Goal: Information Seeking & Learning: Learn about a topic

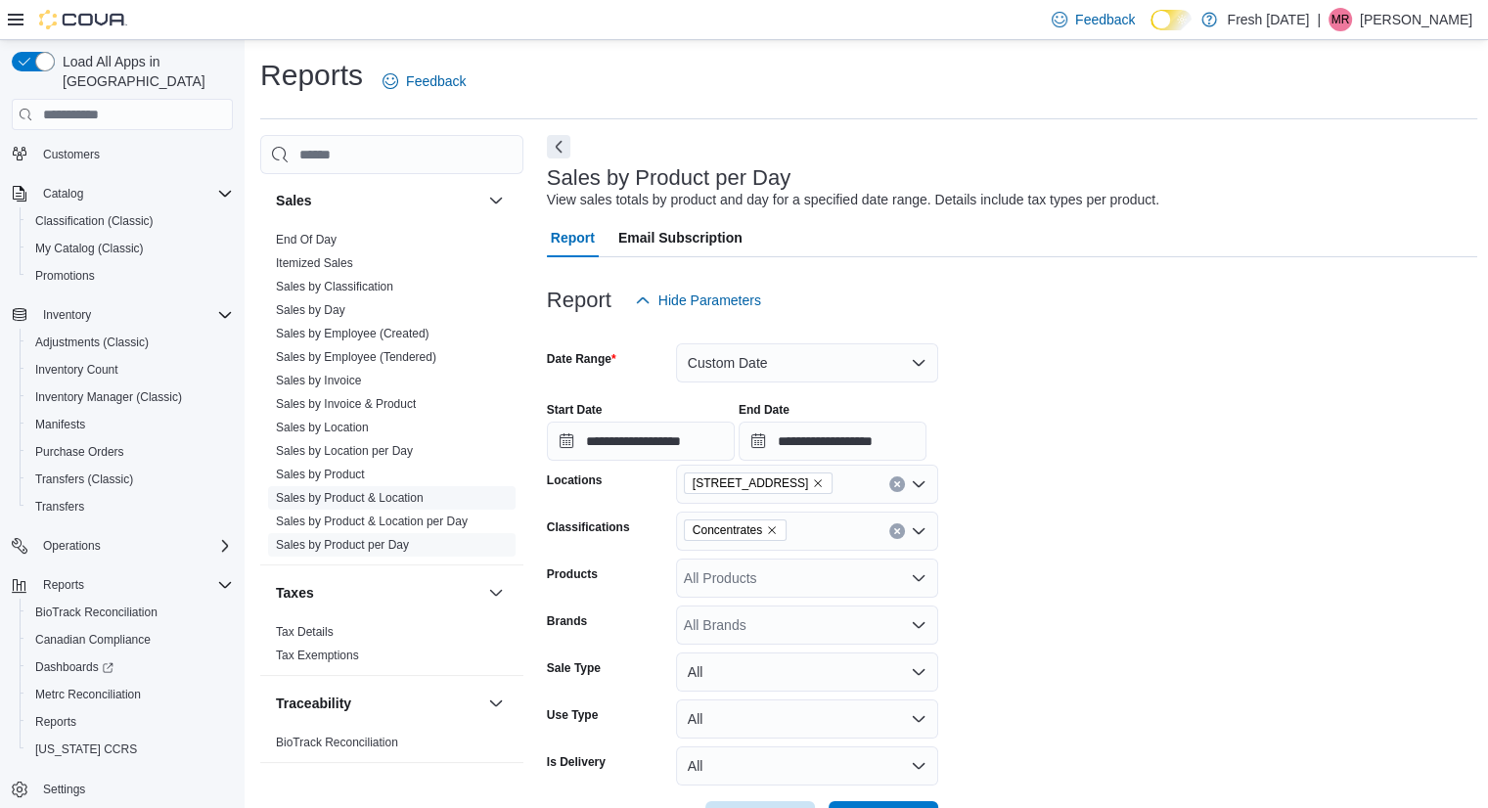
click at [431, 494] on span "Sales by Product & Location" at bounding box center [391, 497] width 247 height 23
click at [398, 491] on link "Sales by Product & Location" at bounding box center [350, 498] width 148 height 14
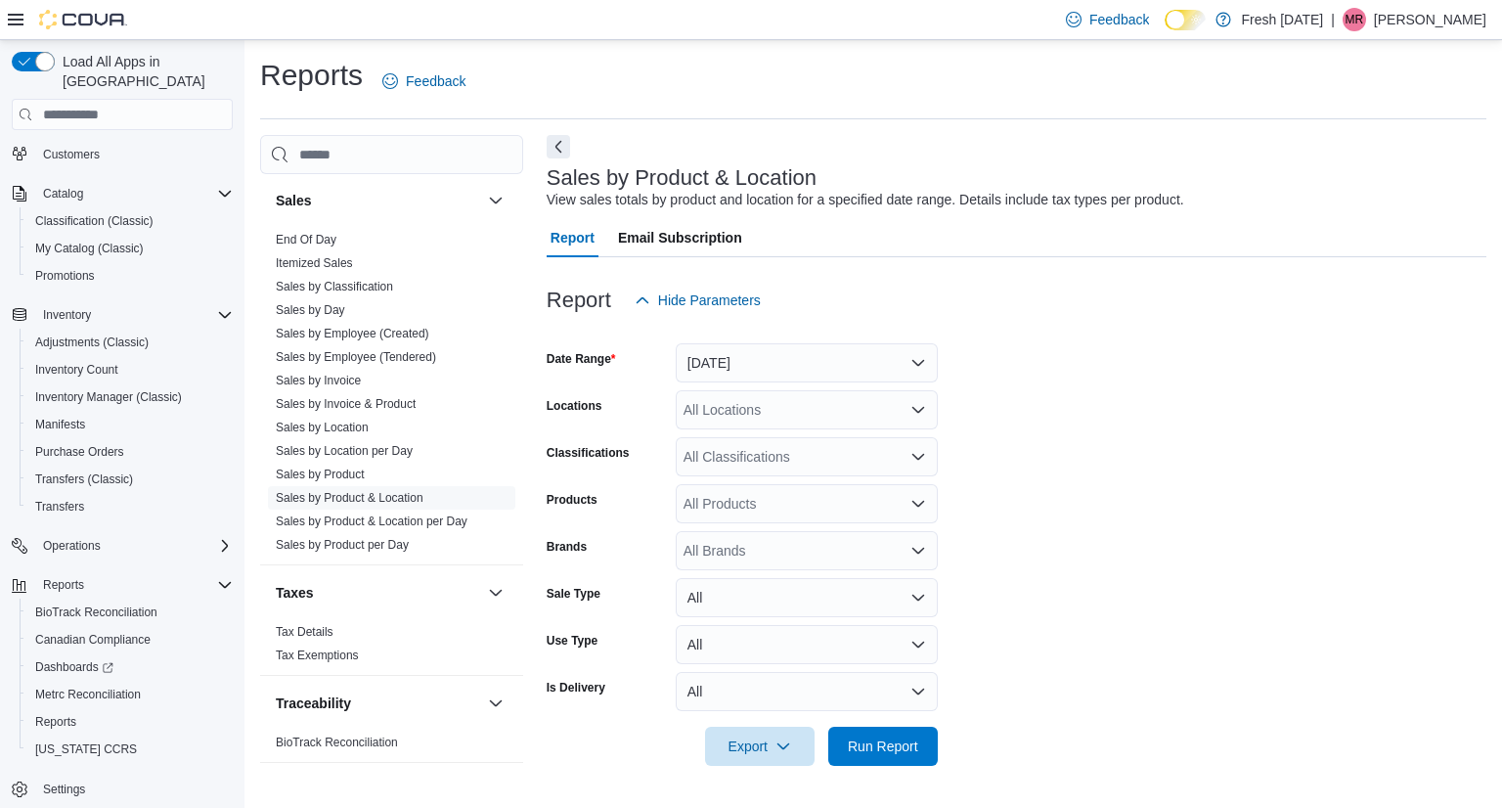
click at [761, 555] on div "All Brands" at bounding box center [807, 550] width 262 height 39
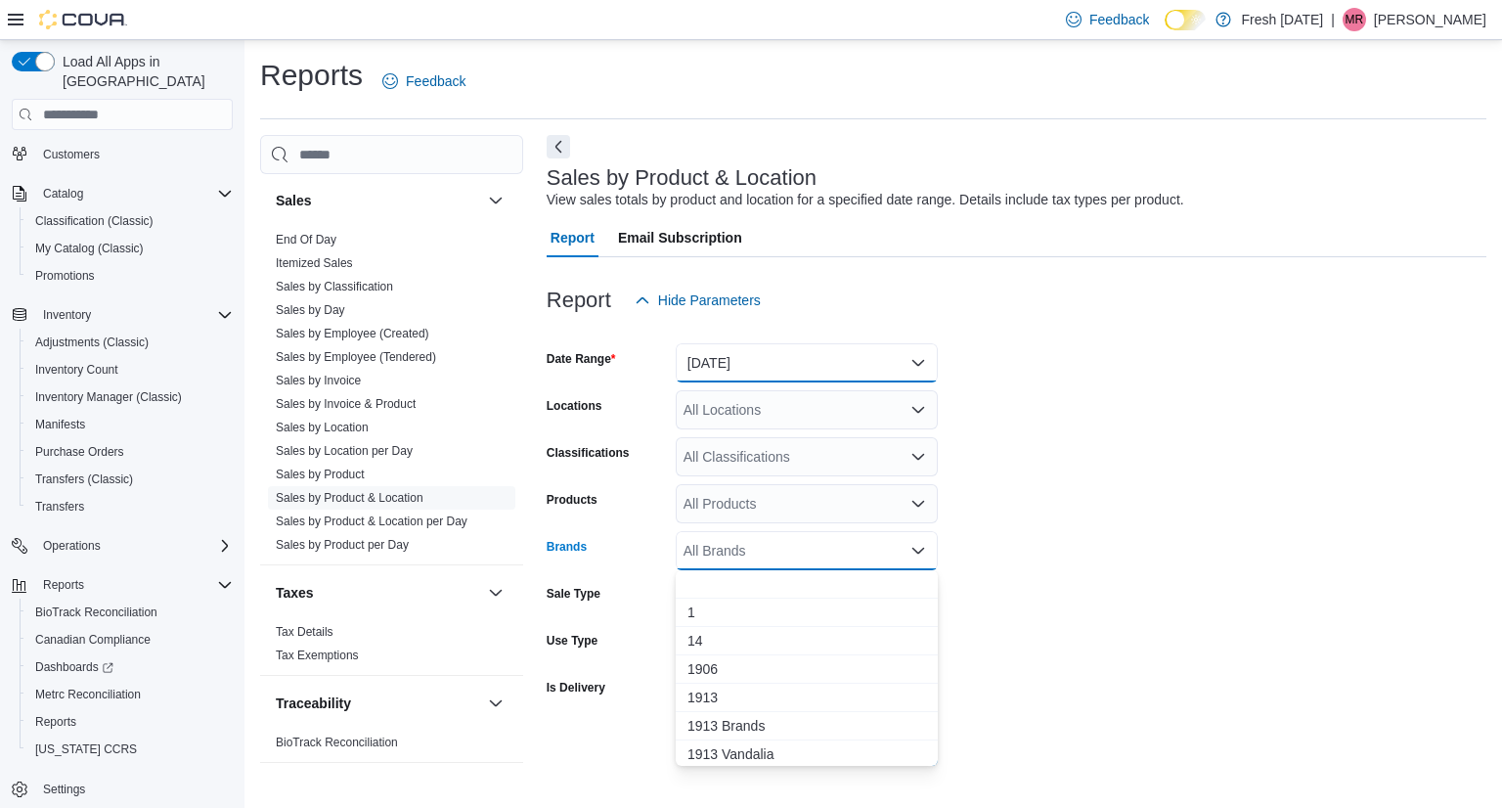
click at [705, 350] on button "Yesterday" at bounding box center [807, 362] width 262 height 39
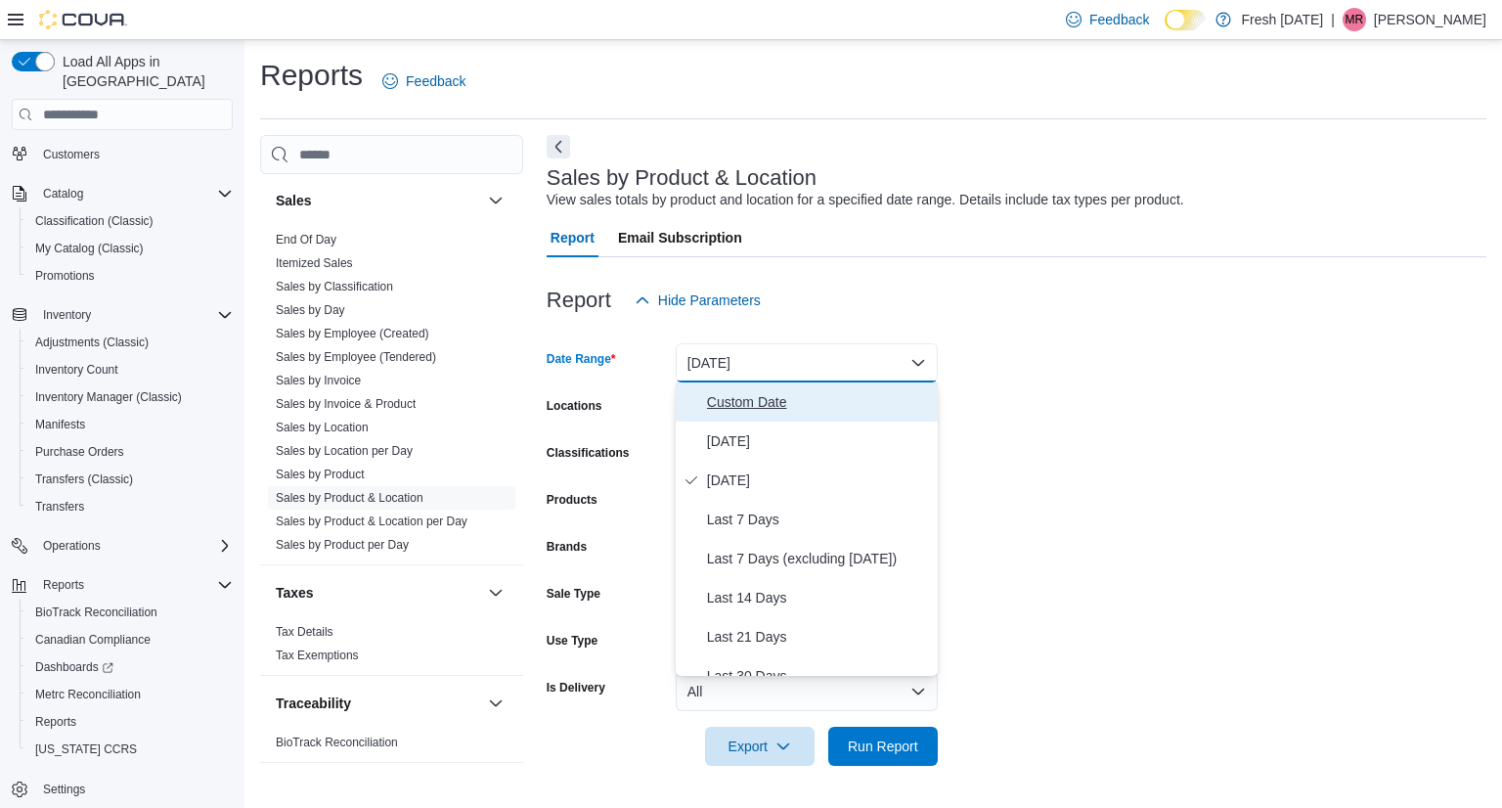
click at [723, 404] on span "Custom Date" at bounding box center [818, 401] width 223 height 23
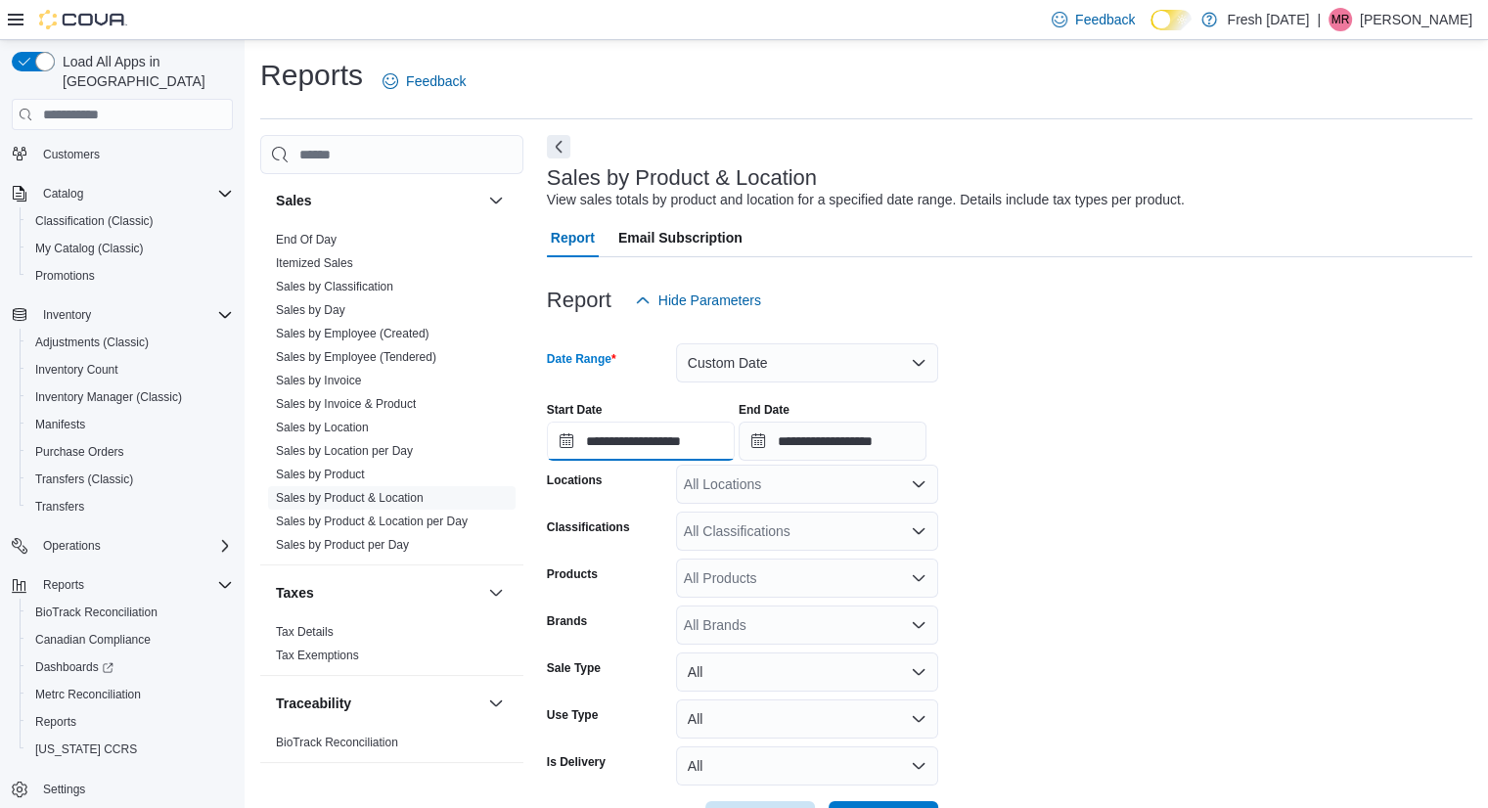
click at [653, 455] on input "**********" at bounding box center [641, 441] width 188 height 39
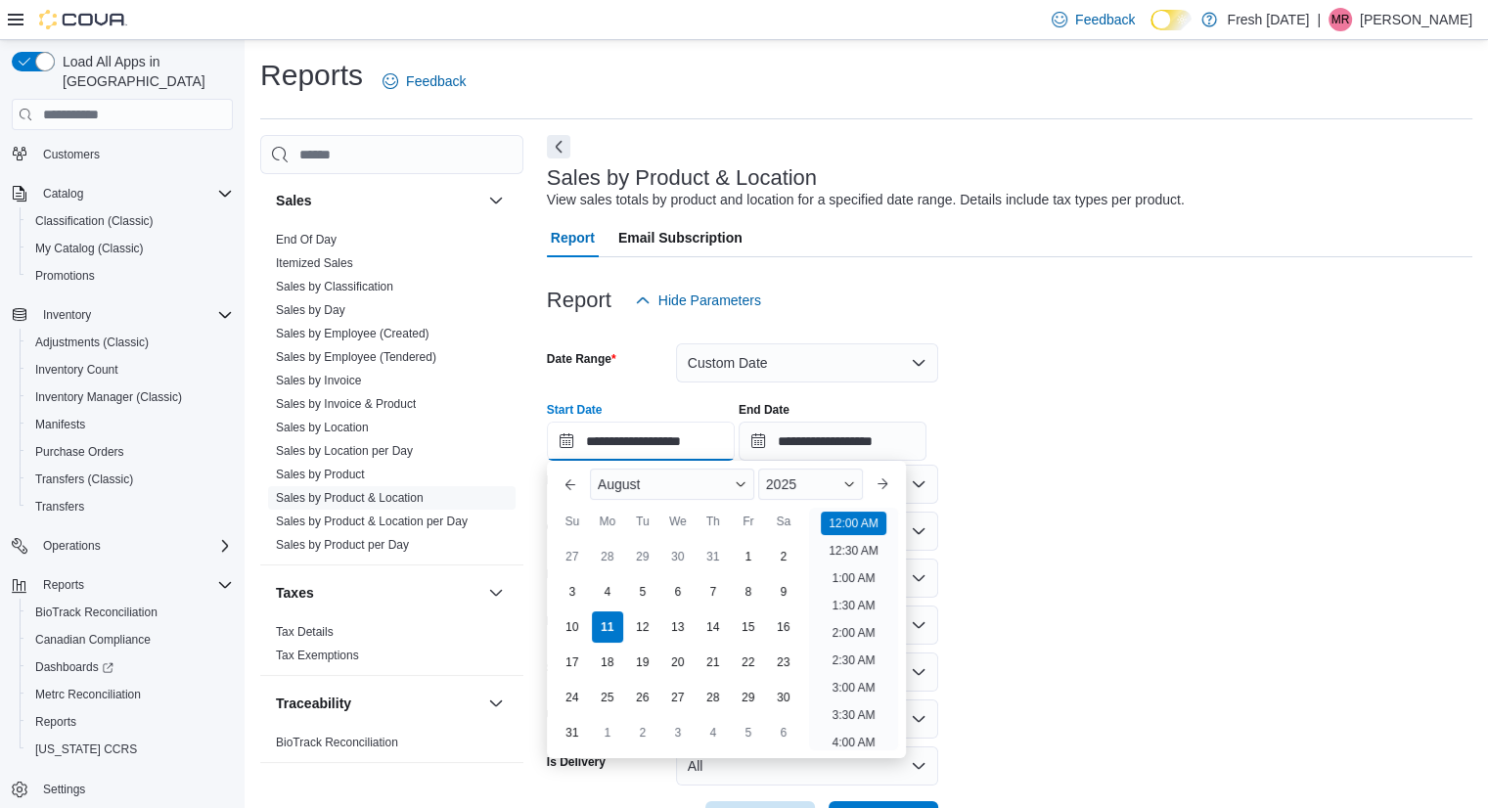
scroll to position [61, 0]
click at [606, 579] on div "4" at bounding box center [607, 592] width 34 height 34
type input "**********"
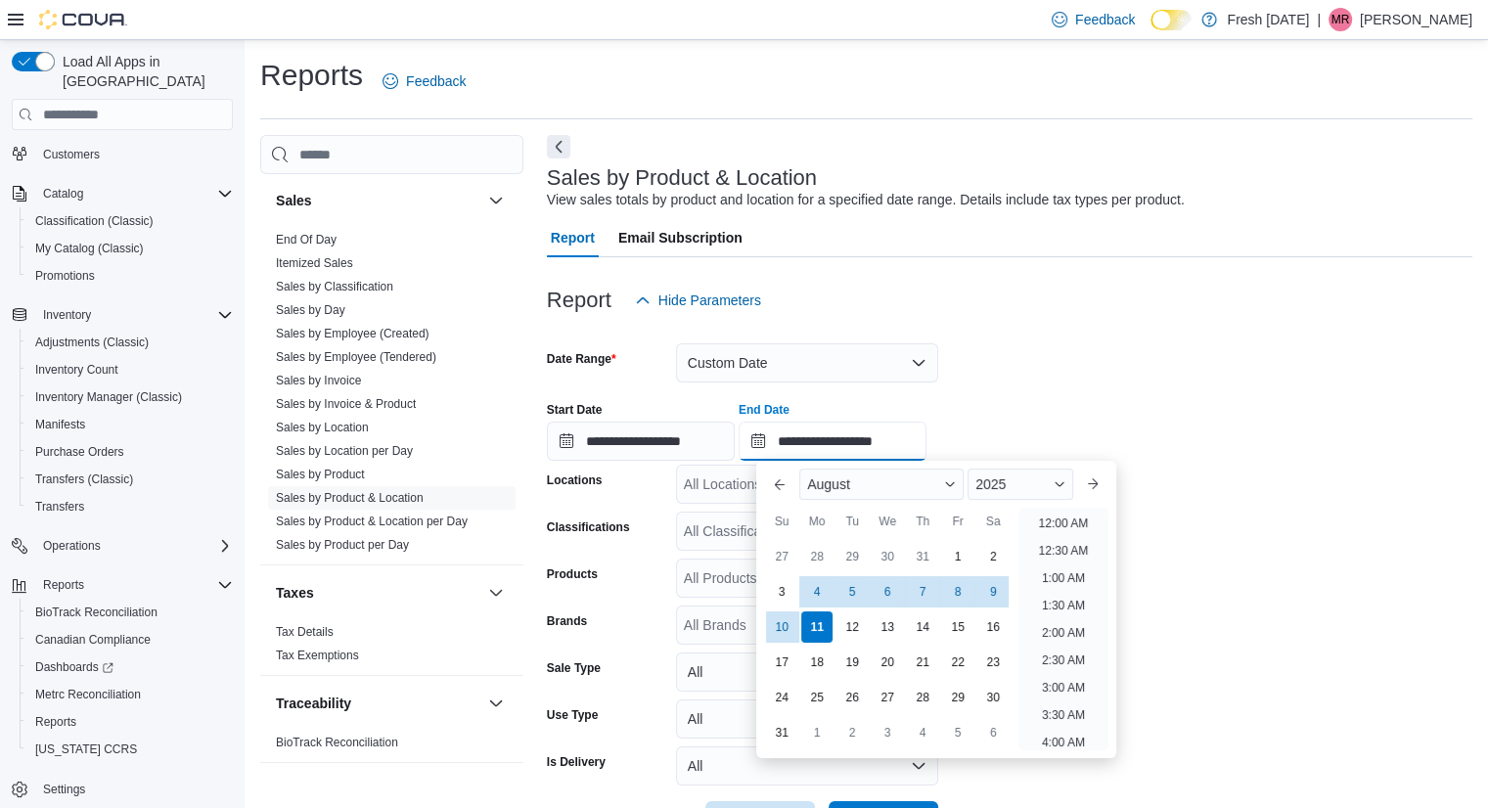
scroll to position [1076, 0]
drag, startPoint x: 781, startPoint y: 441, endPoint x: 778, endPoint y: 626, distance: 184.9
click at [778, 626] on div "10" at bounding box center [782, 627] width 34 height 34
type input "**********"
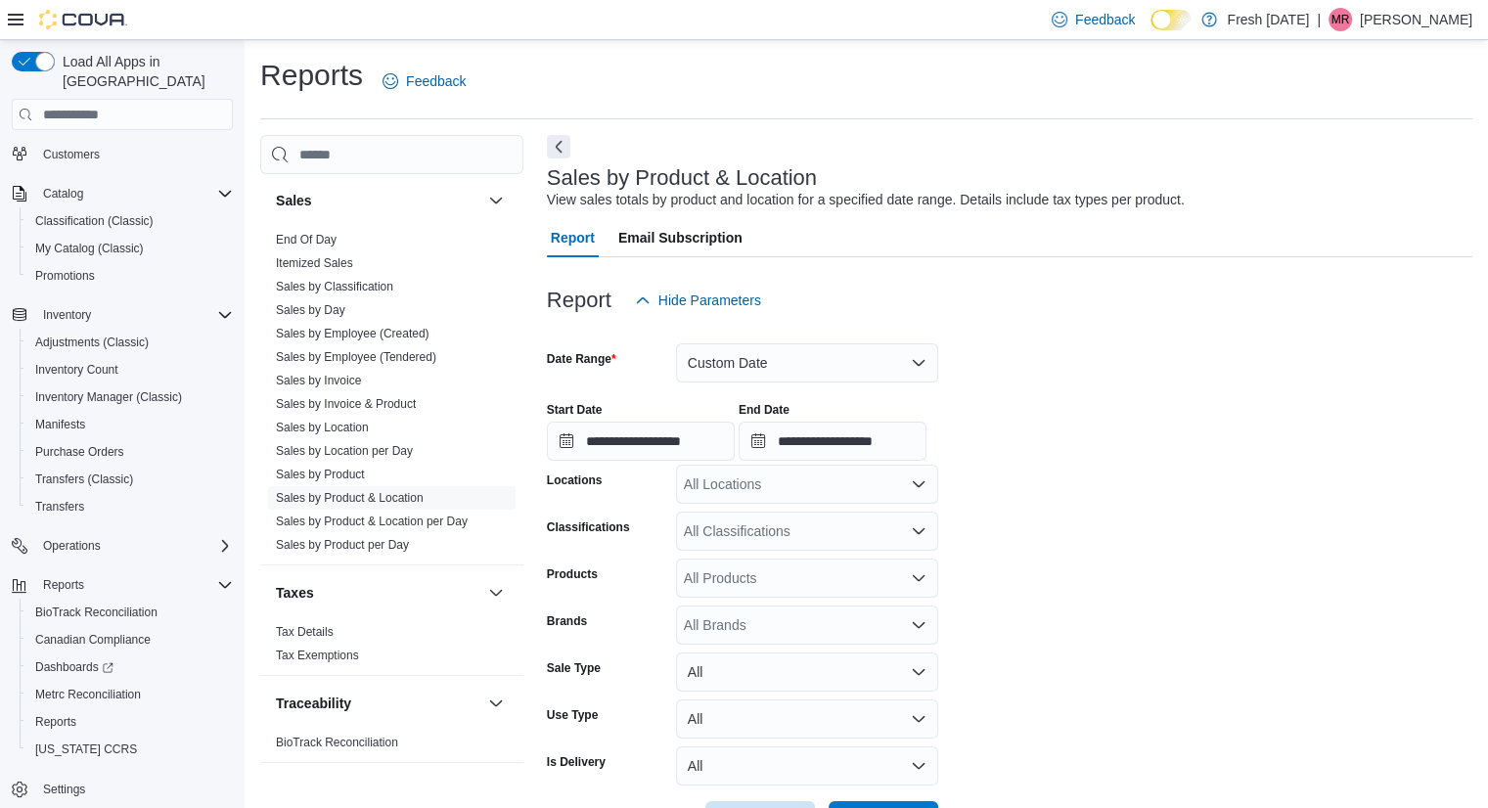
scroll to position [71, 0]
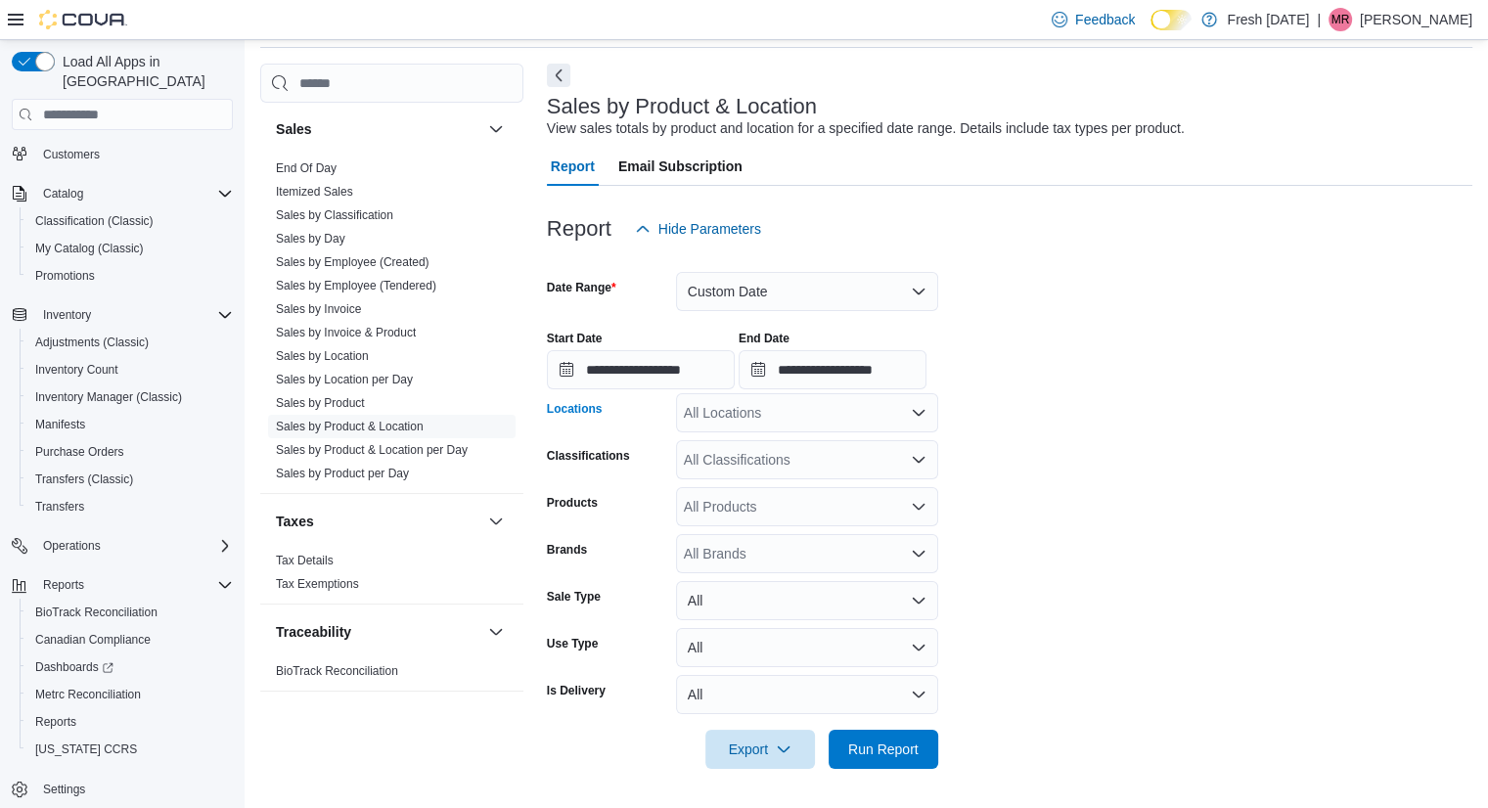
drag, startPoint x: 1127, startPoint y: 291, endPoint x: 856, endPoint y: 396, distance: 290.8
click at [856, 396] on div "All Locations" at bounding box center [807, 412] width 262 height 39
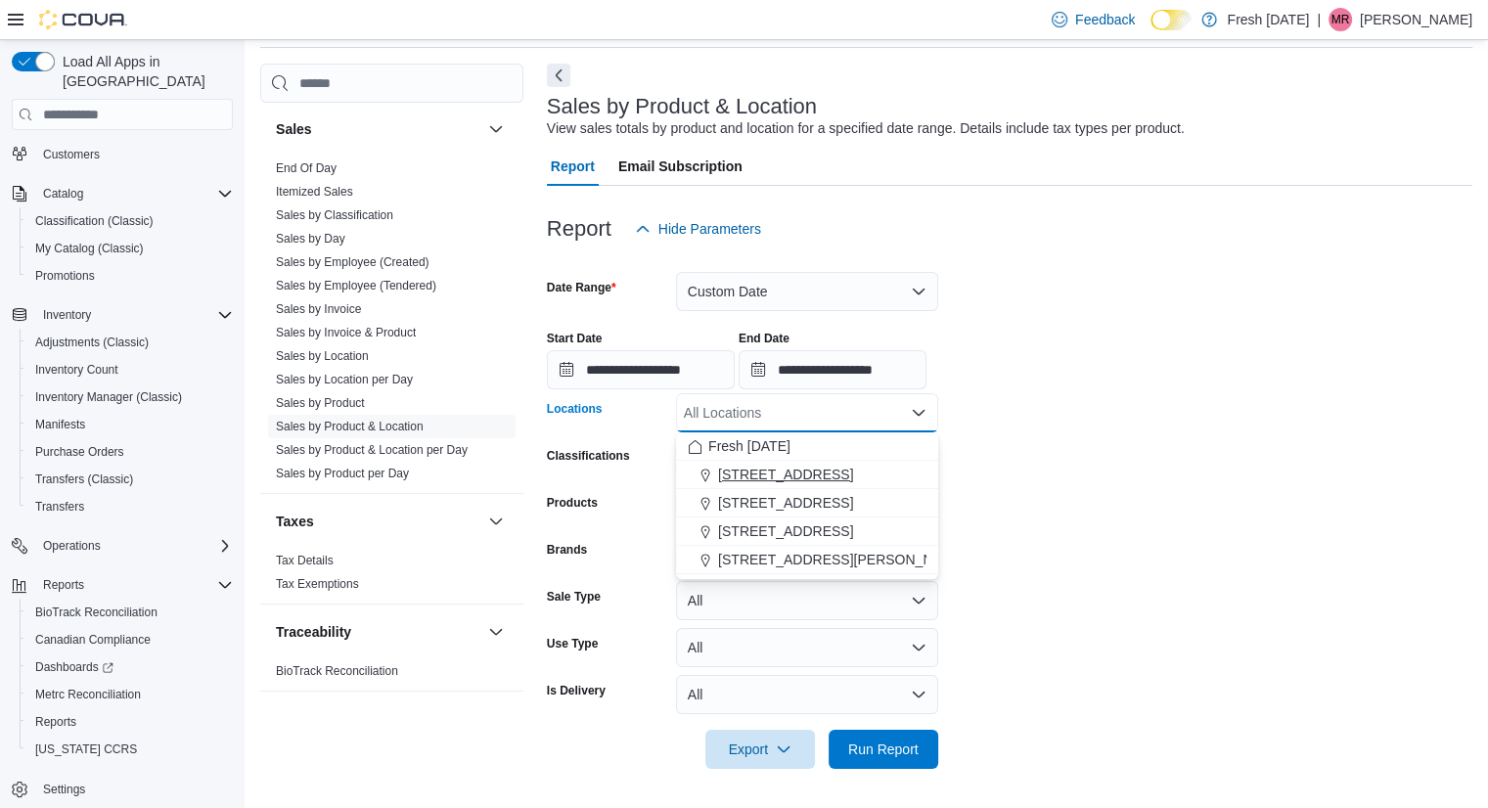
click at [824, 471] on span "[STREET_ADDRESS]" at bounding box center [785, 475] width 135 height 20
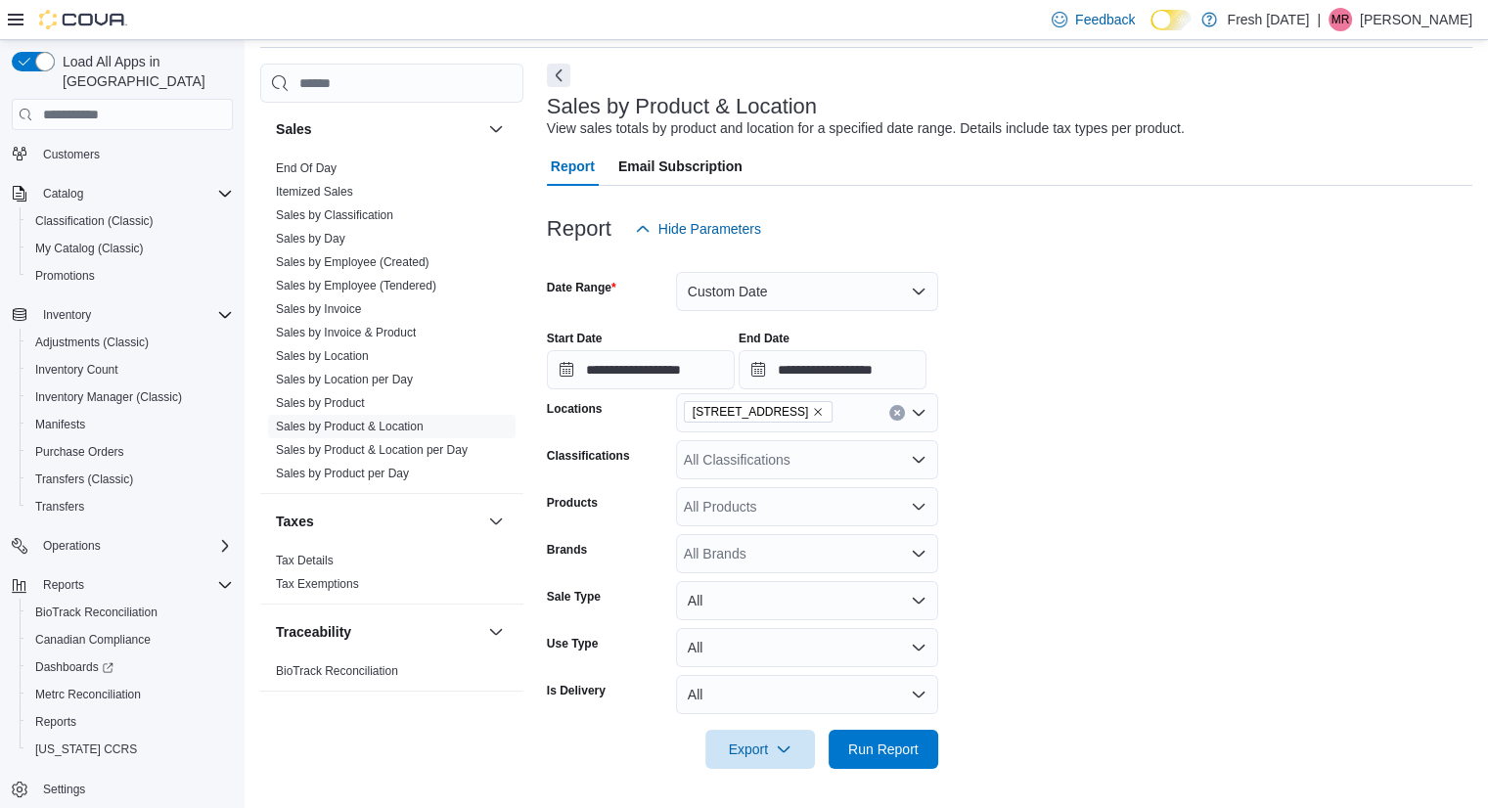
drag, startPoint x: 1081, startPoint y: 377, endPoint x: 803, endPoint y: 471, distance: 293.6
click at [803, 471] on div "All Classifications" at bounding box center [807, 459] width 262 height 39
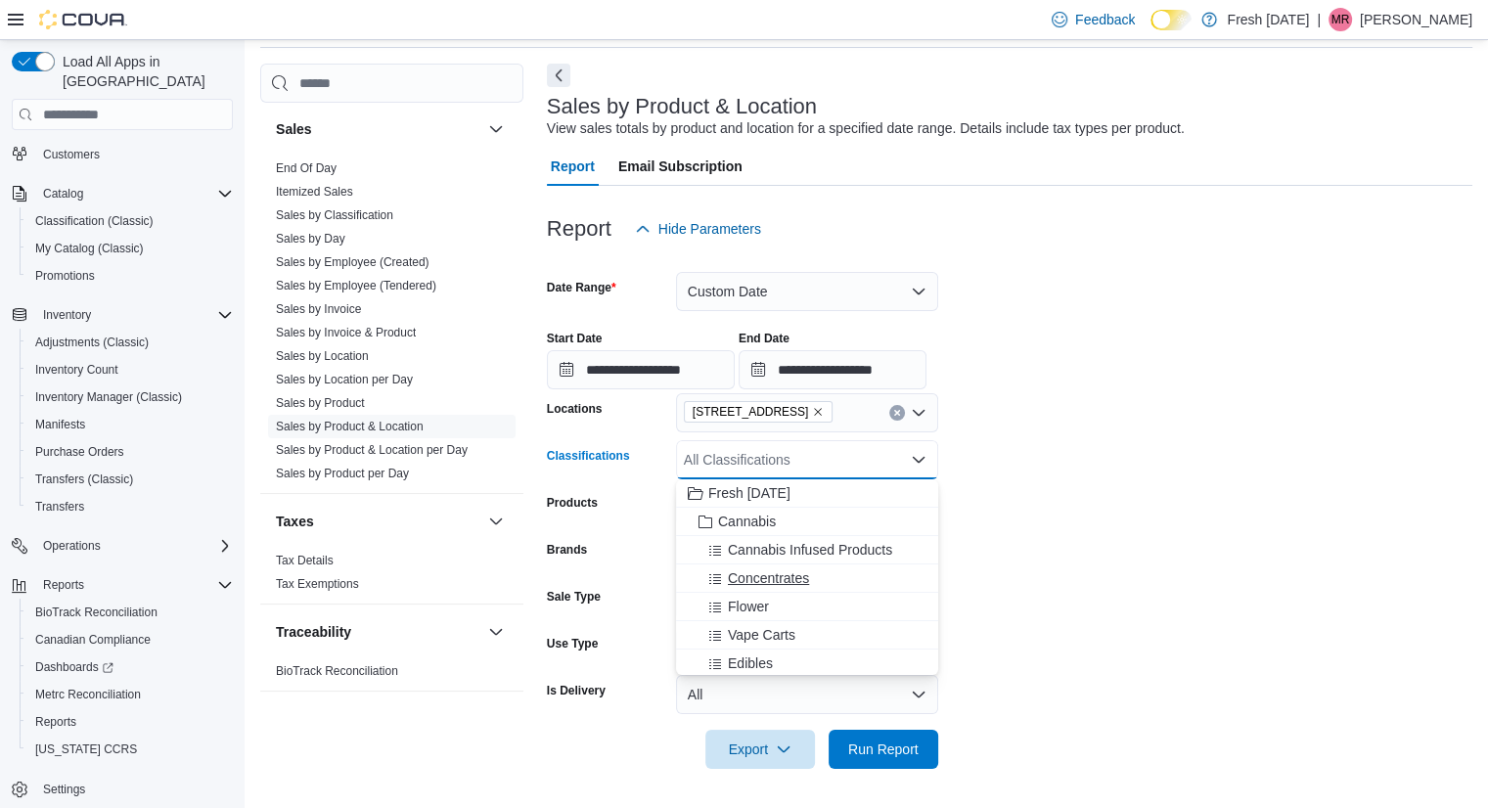
click at [816, 564] on button "Concentrates" at bounding box center [807, 578] width 262 height 28
click at [1076, 569] on form "**********" at bounding box center [1009, 508] width 925 height 520
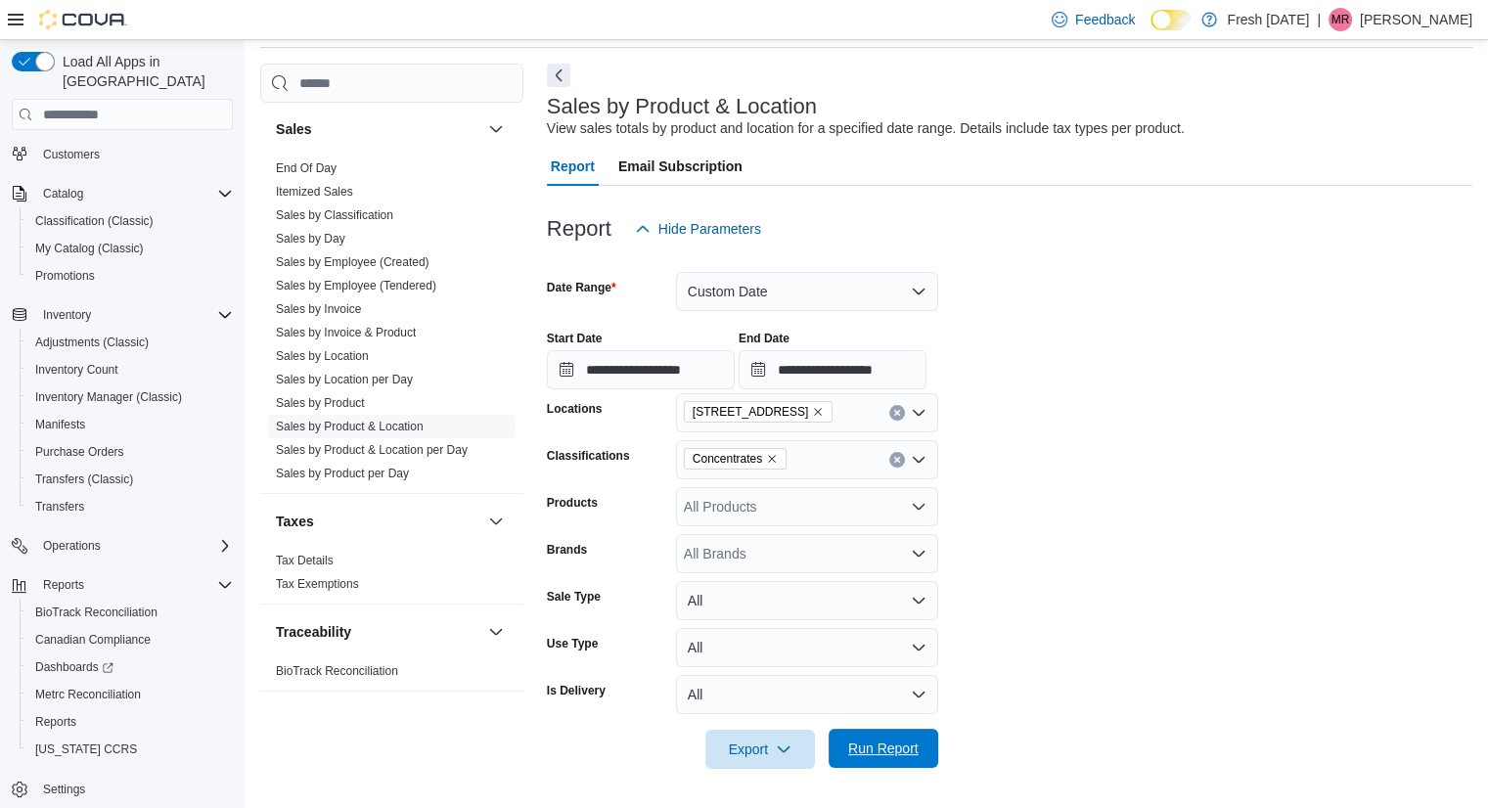
click at [916, 733] on span "Run Report" at bounding box center [883, 748] width 86 height 39
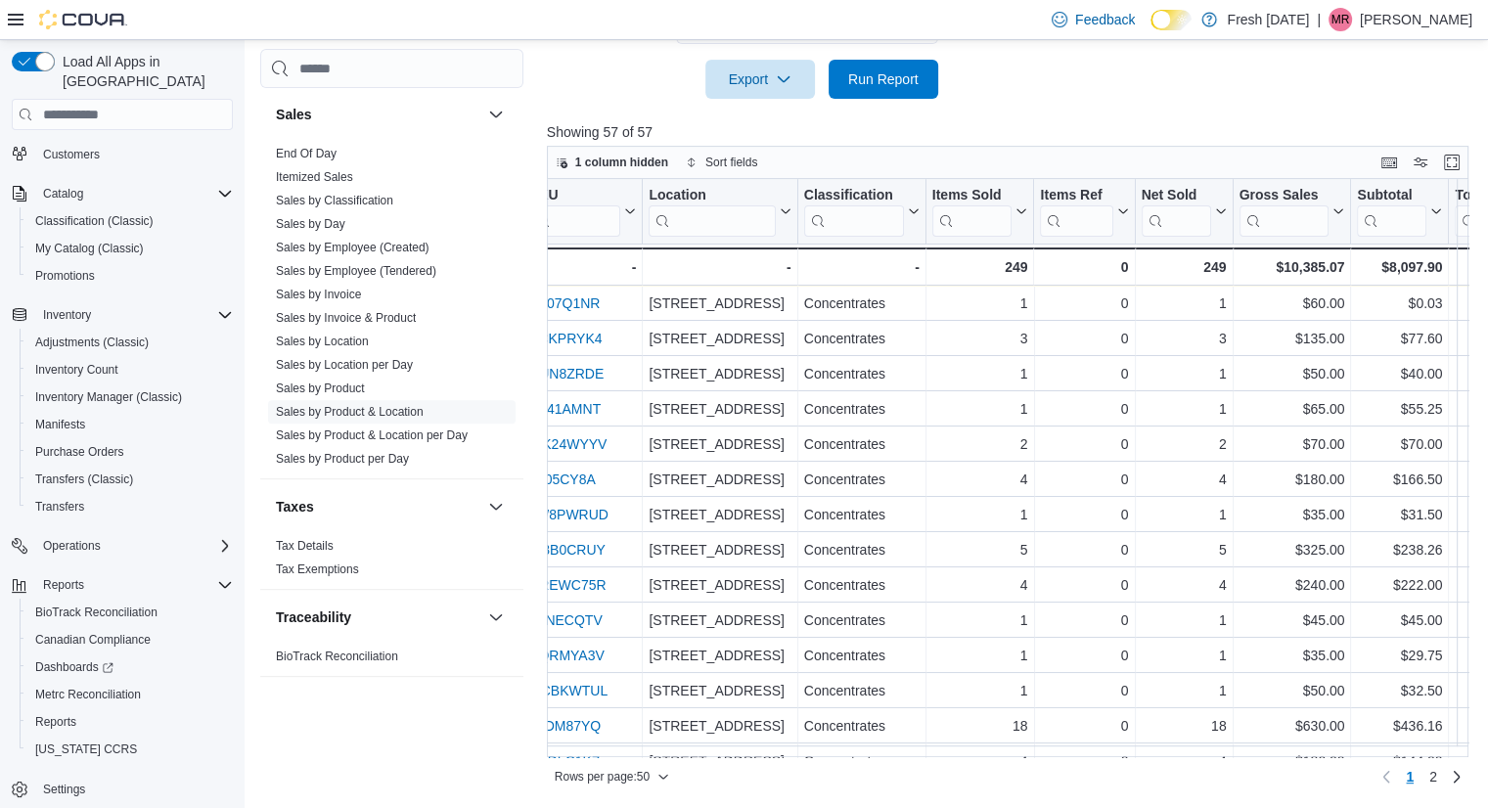
scroll to position [0, 426]
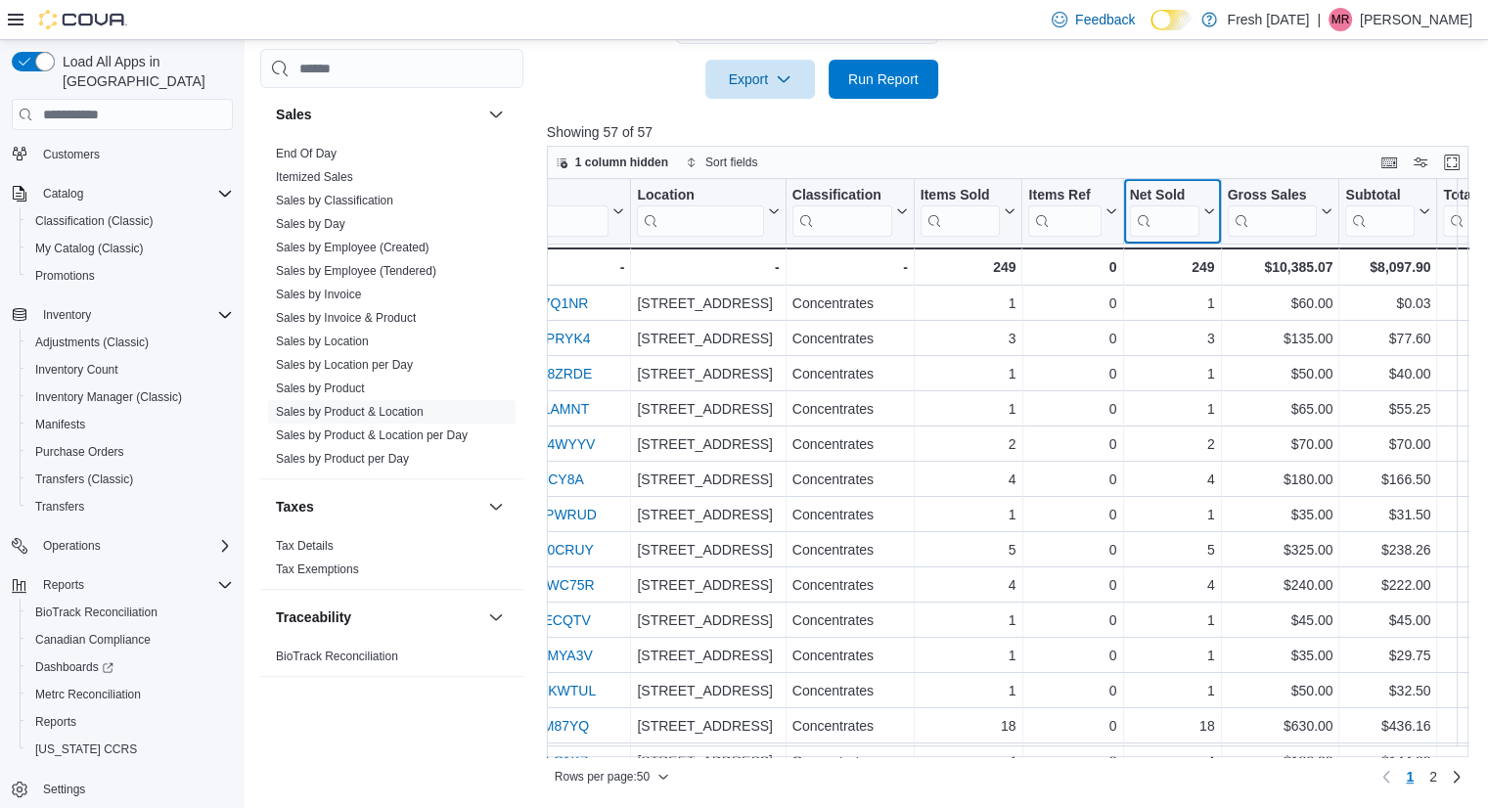
click at [1205, 214] on icon at bounding box center [1206, 211] width 16 height 12
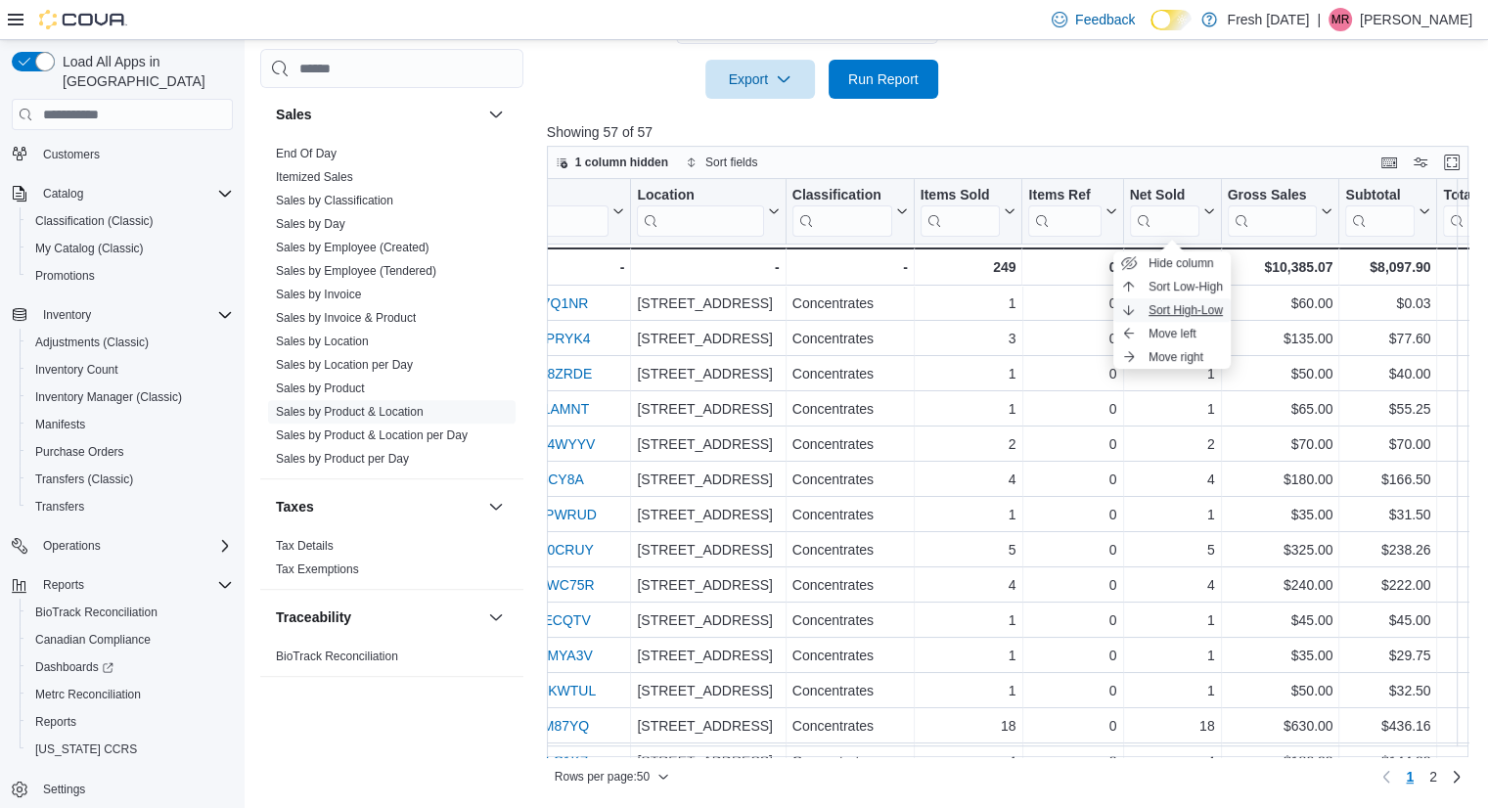
click at [1212, 300] on button "Sort High-Low" at bounding box center [1171, 309] width 117 height 23
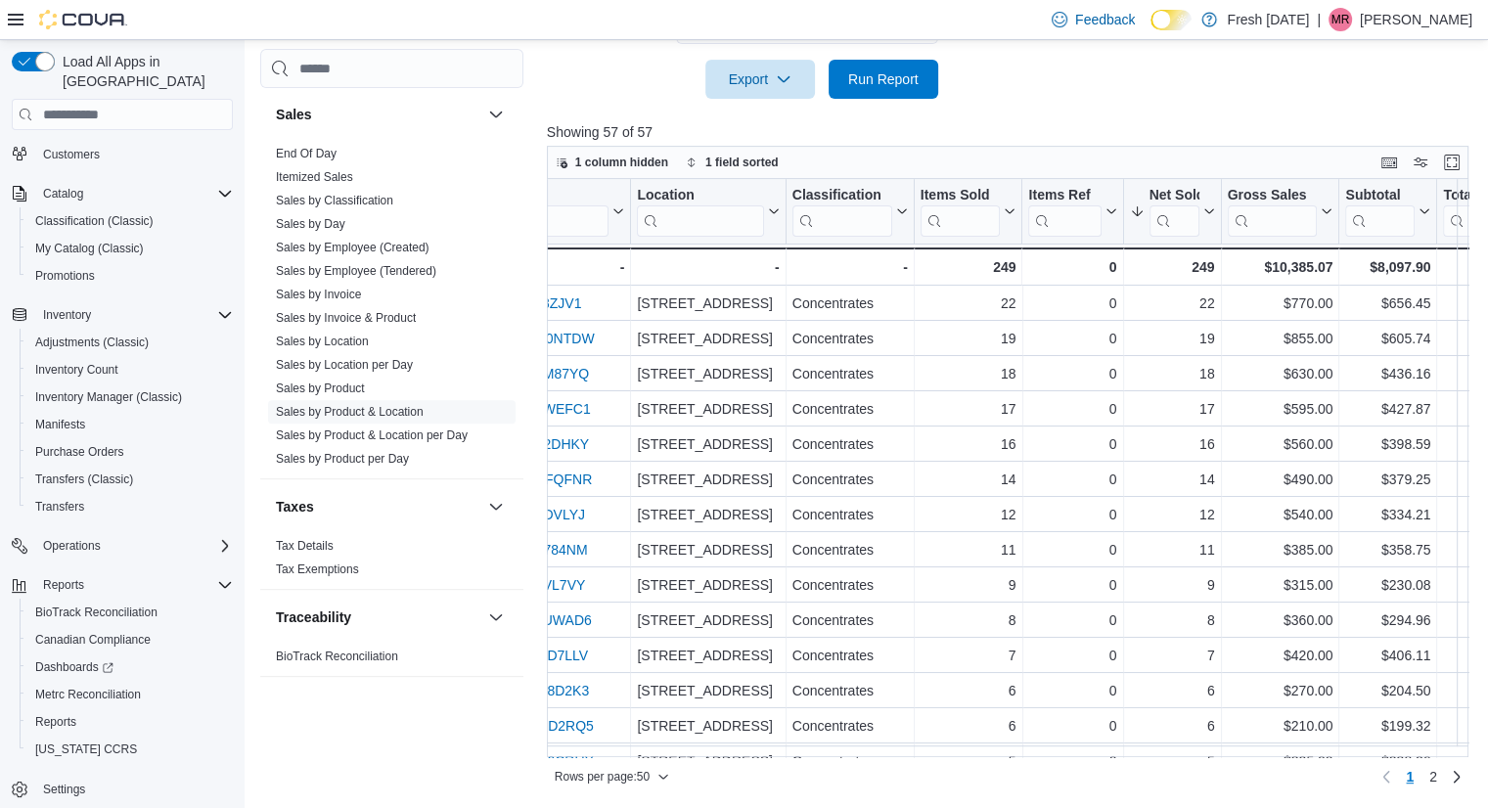
click at [1146, 122] on p "Showing 57 of 57" at bounding box center [1012, 132] width 931 height 20
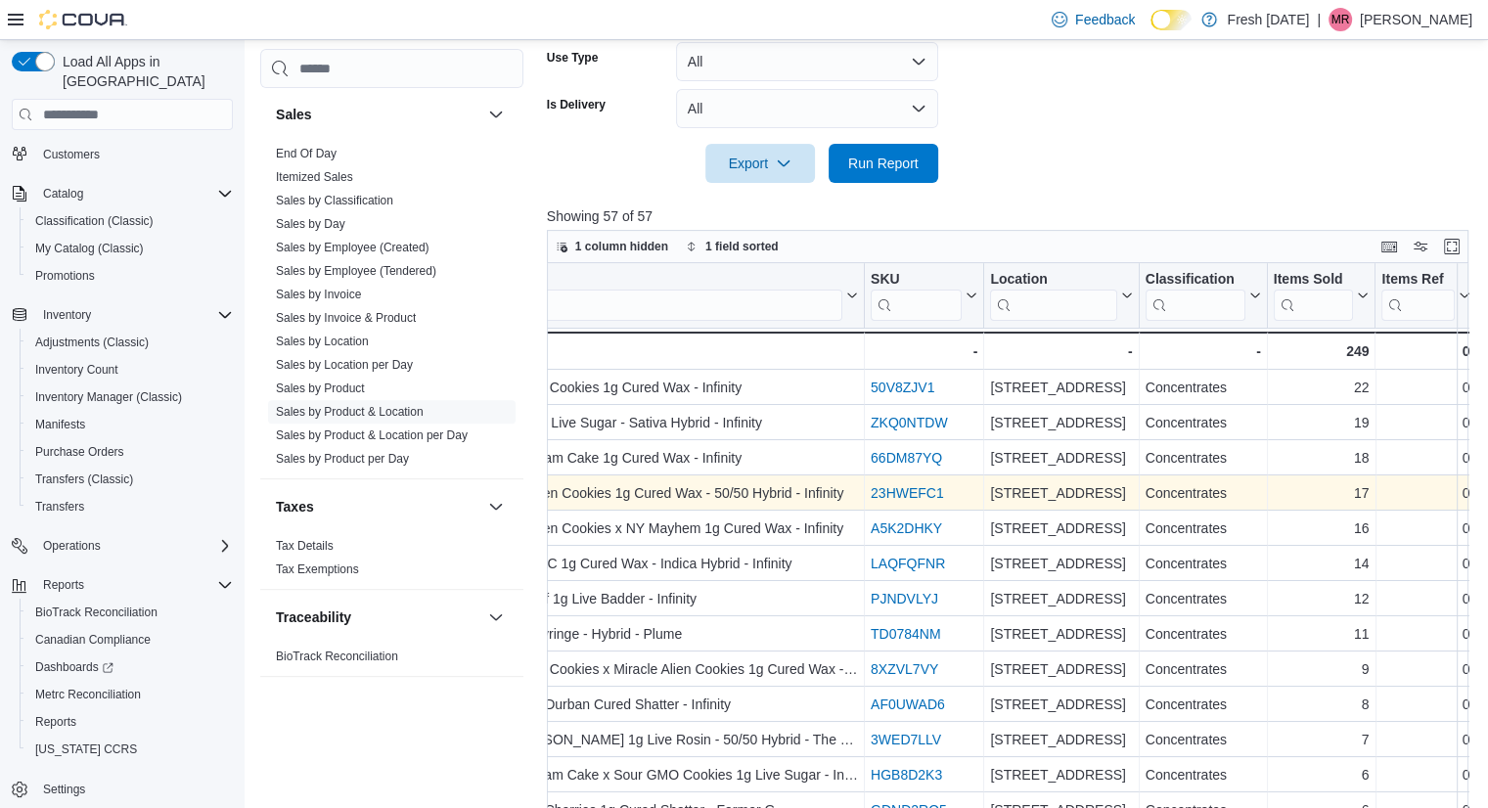
scroll to position [0, 0]
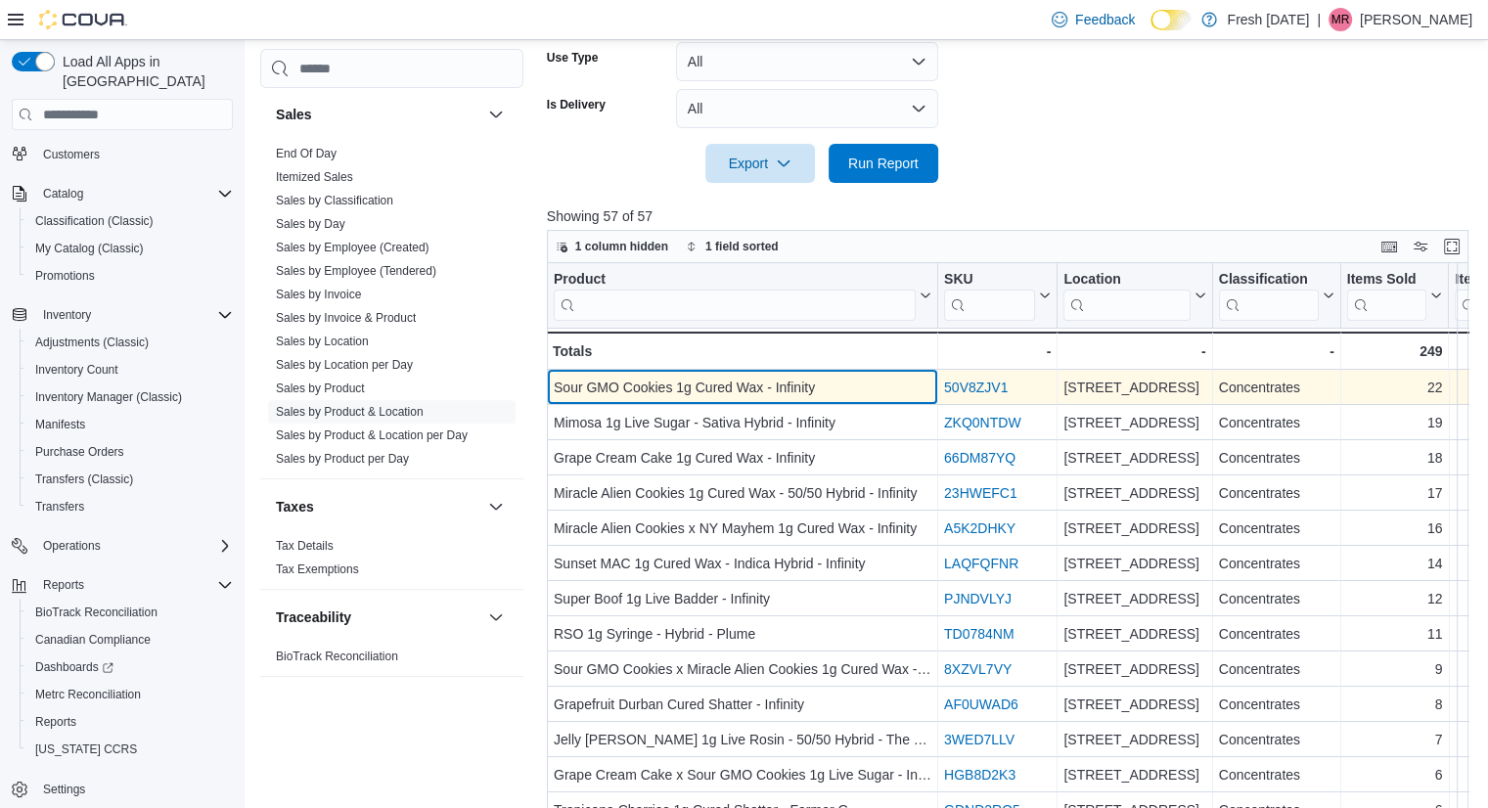
click at [759, 380] on div "Sour GMO Cookies 1g Cured Wax - Infinity" at bounding box center [743, 387] width 378 height 23
copy div "Sour GMO Cookies 1g Cured Wax - Infinity"
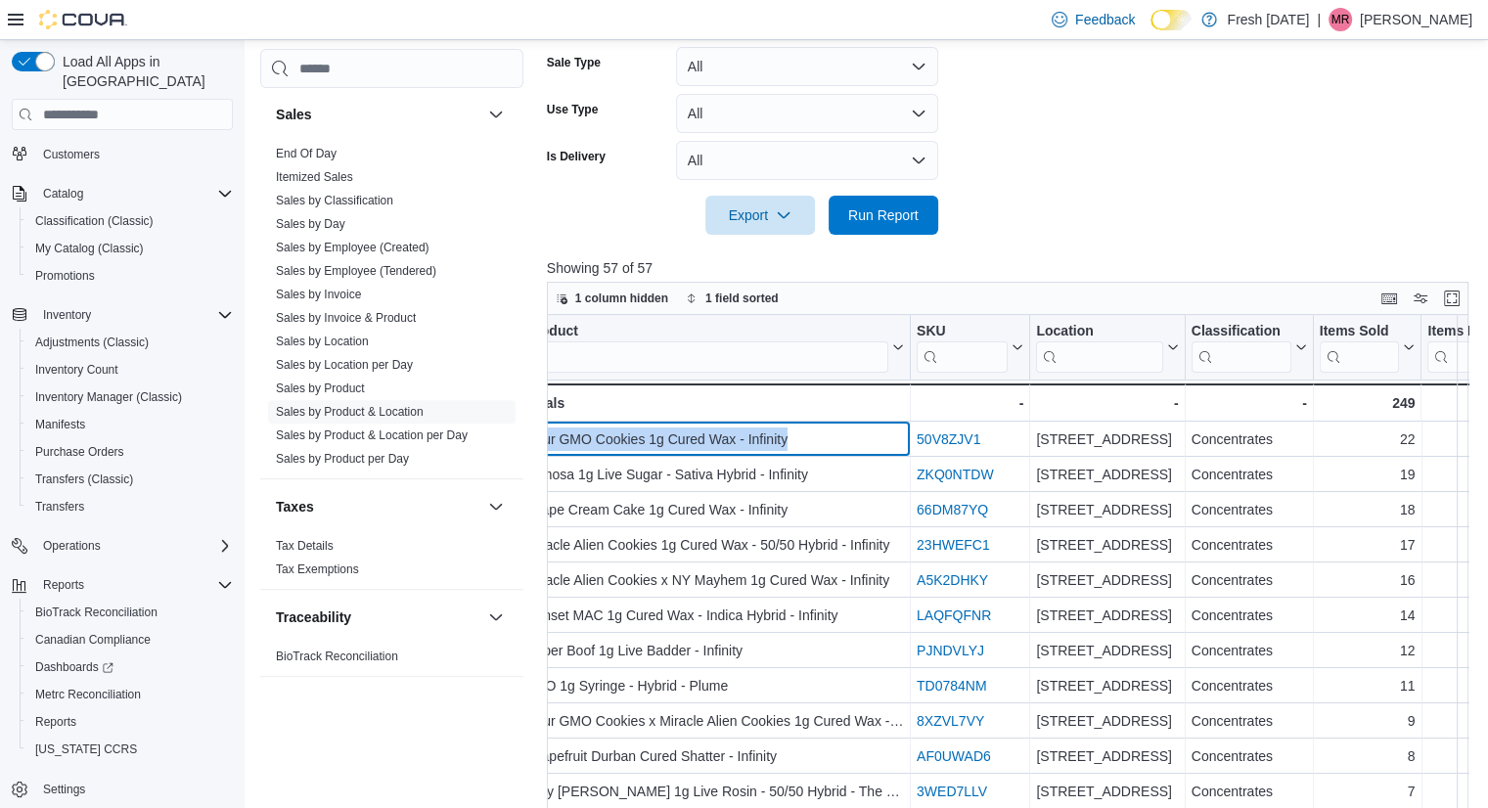
scroll to position [0, 27]
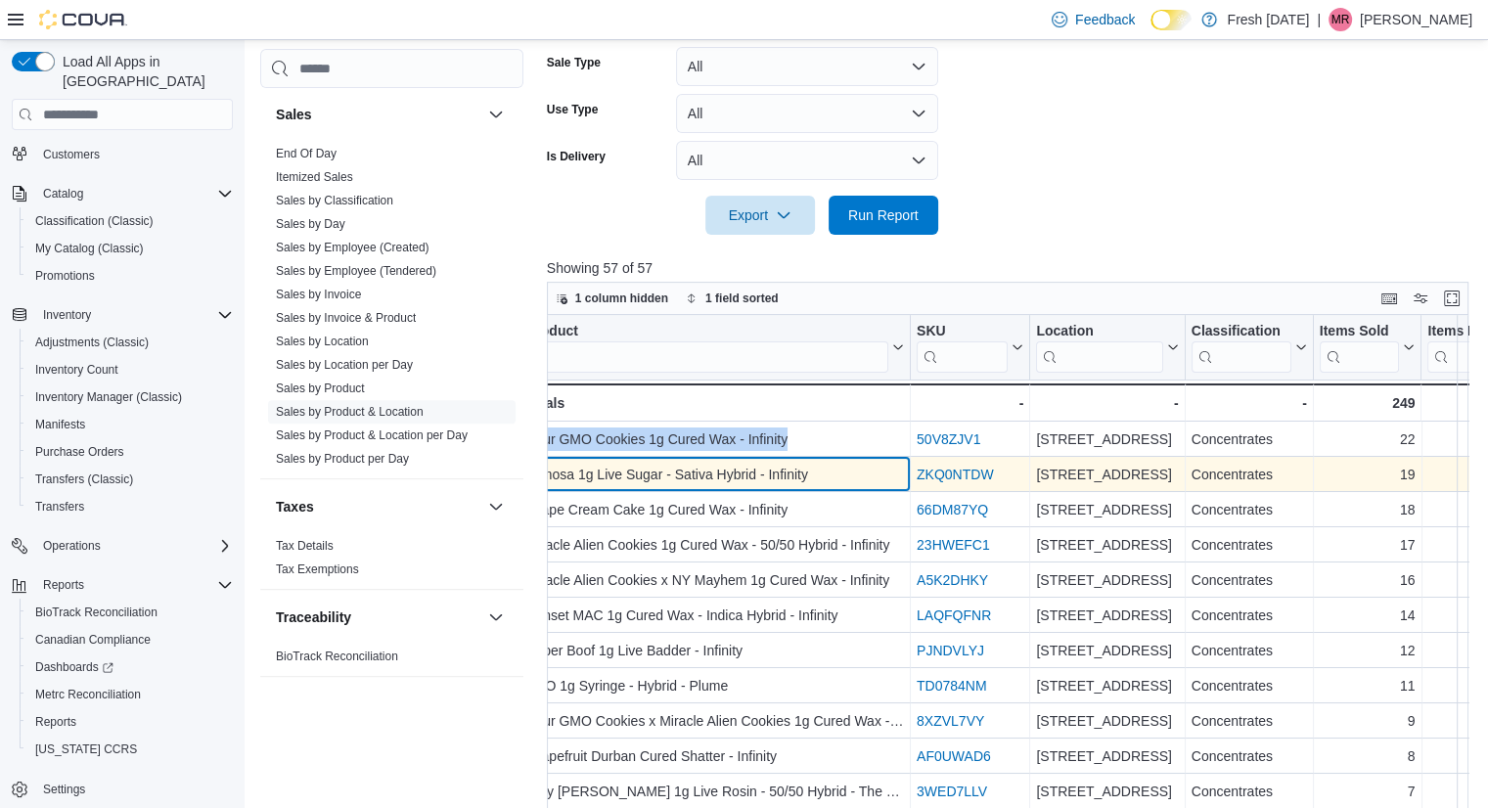
click at [786, 478] on div "Mimosa 1g Live Sugar - Sativa Hybrid - Infinity" at bounding box center [715, 474] width 378 height 23
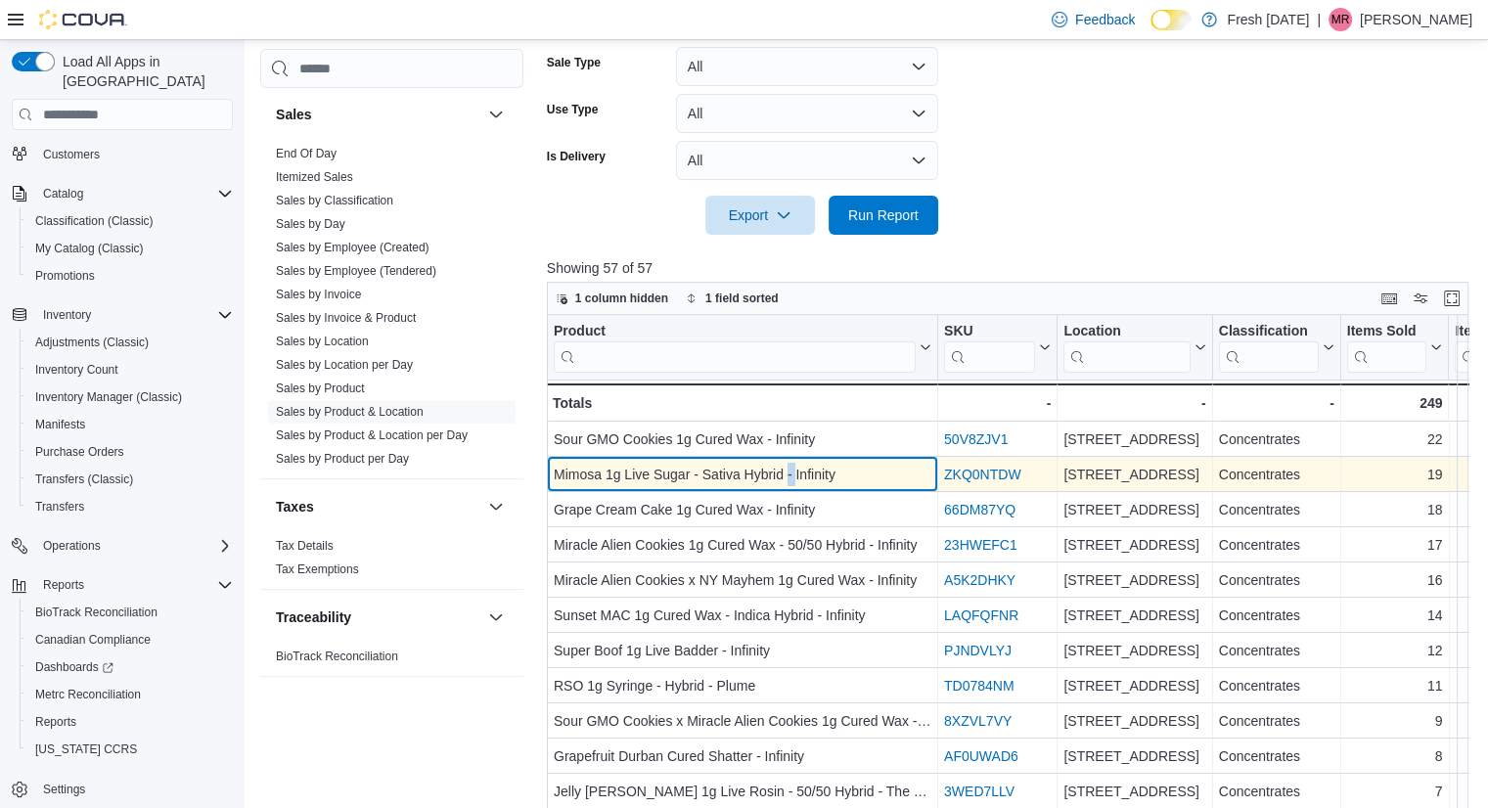
click at [786, 478] on div "Mimosa 1g Live Sugar - Sativa Hybrid - Infinity" at bounding box center [743, 474] width 378 height 23
copy div "Mimosa 1g Live Sugar - Sativa Hybrid - Infinity"
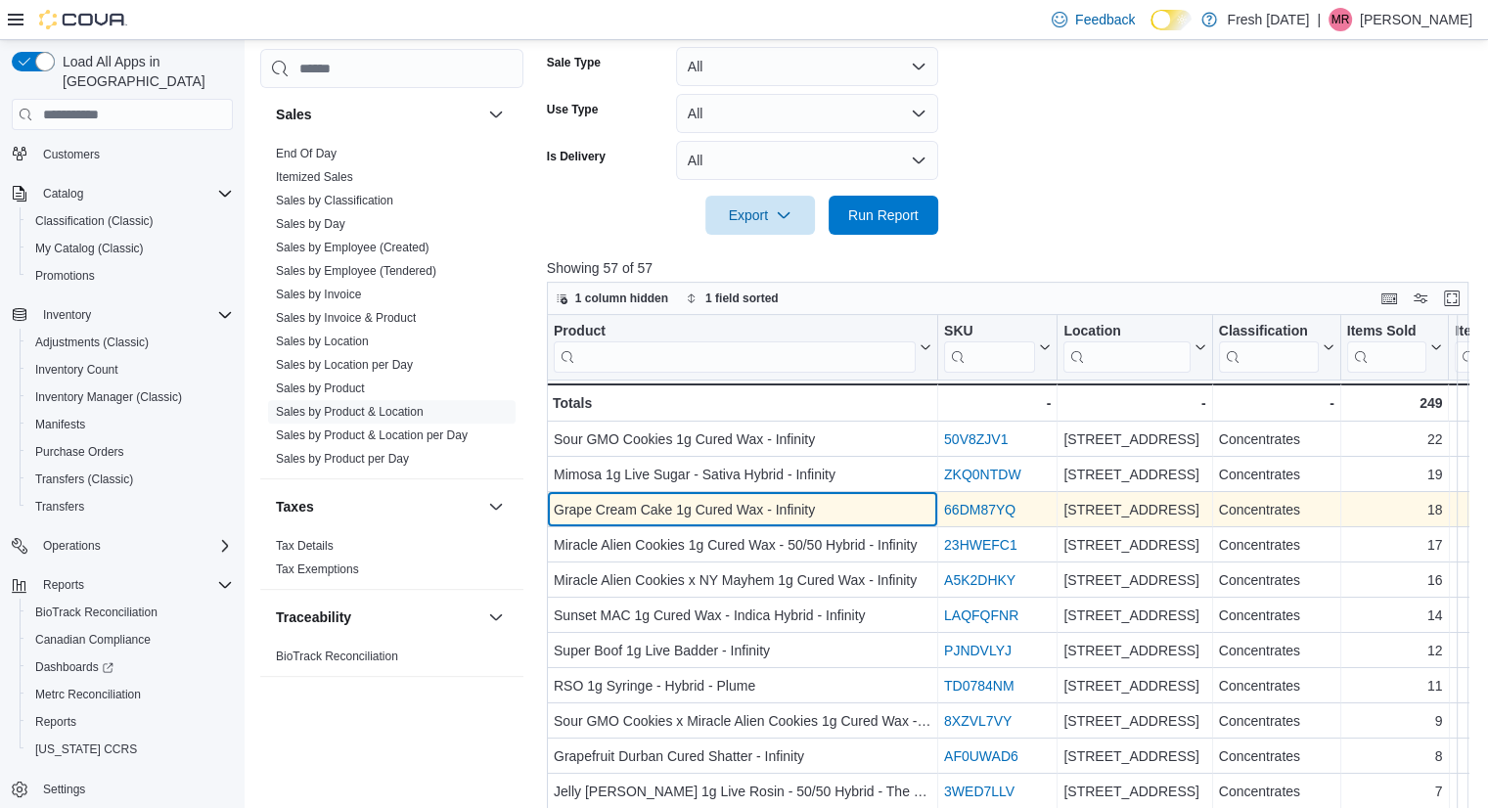
click at [605, 511] on div "Grape Cream Cake 1g Cured Wax - Infinity" at bounding box center [743, 509] width 378 height 23
copy div "Grape Cream Cake 1g Cured Wax - Infinity"
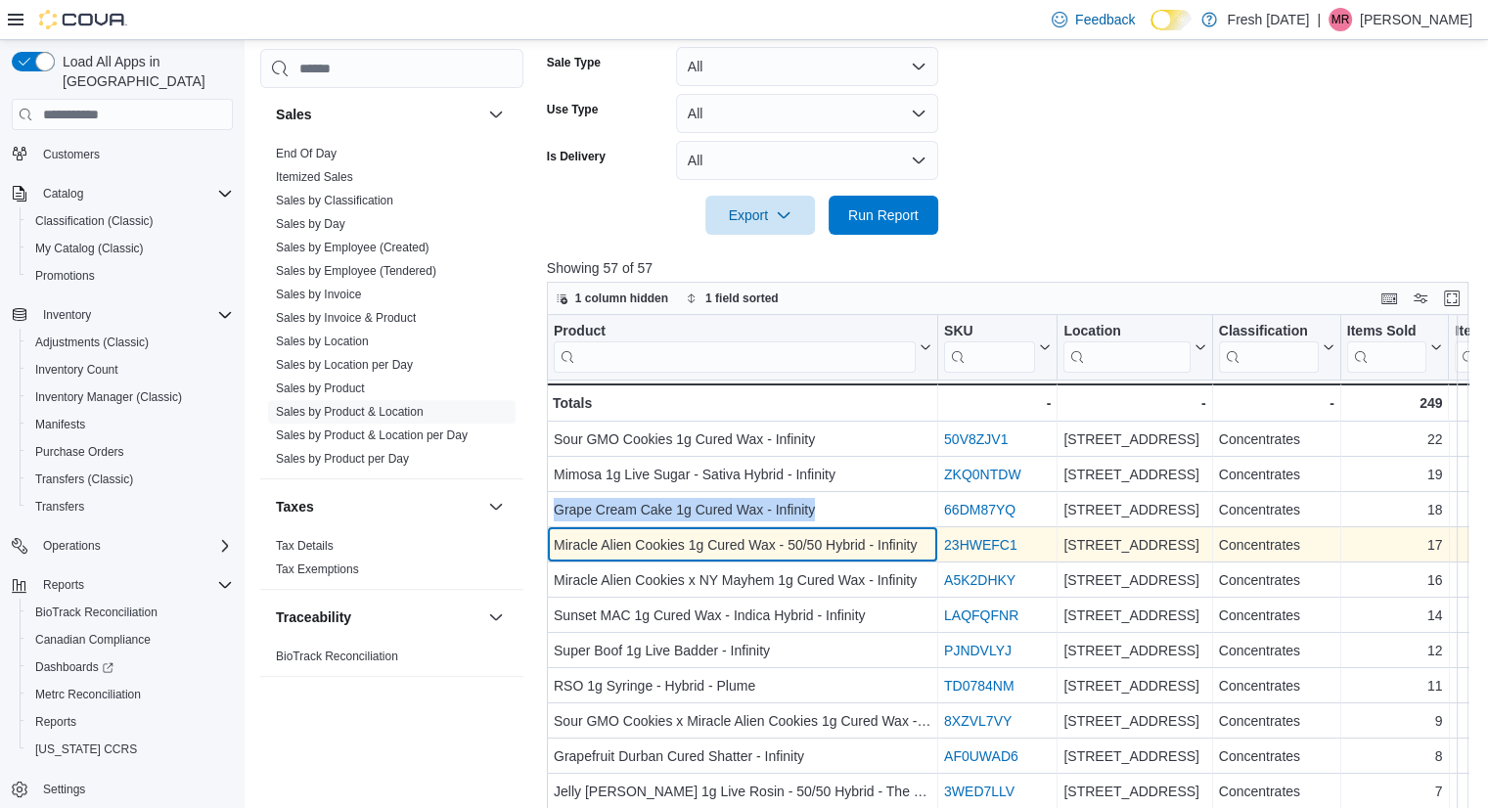
click at [697, 550] on div "Miracle Alien Cookies 1g Cured Wax - 50/50 Hybrid - Infinity" at bounding box center [743, 544] width 378 height 23
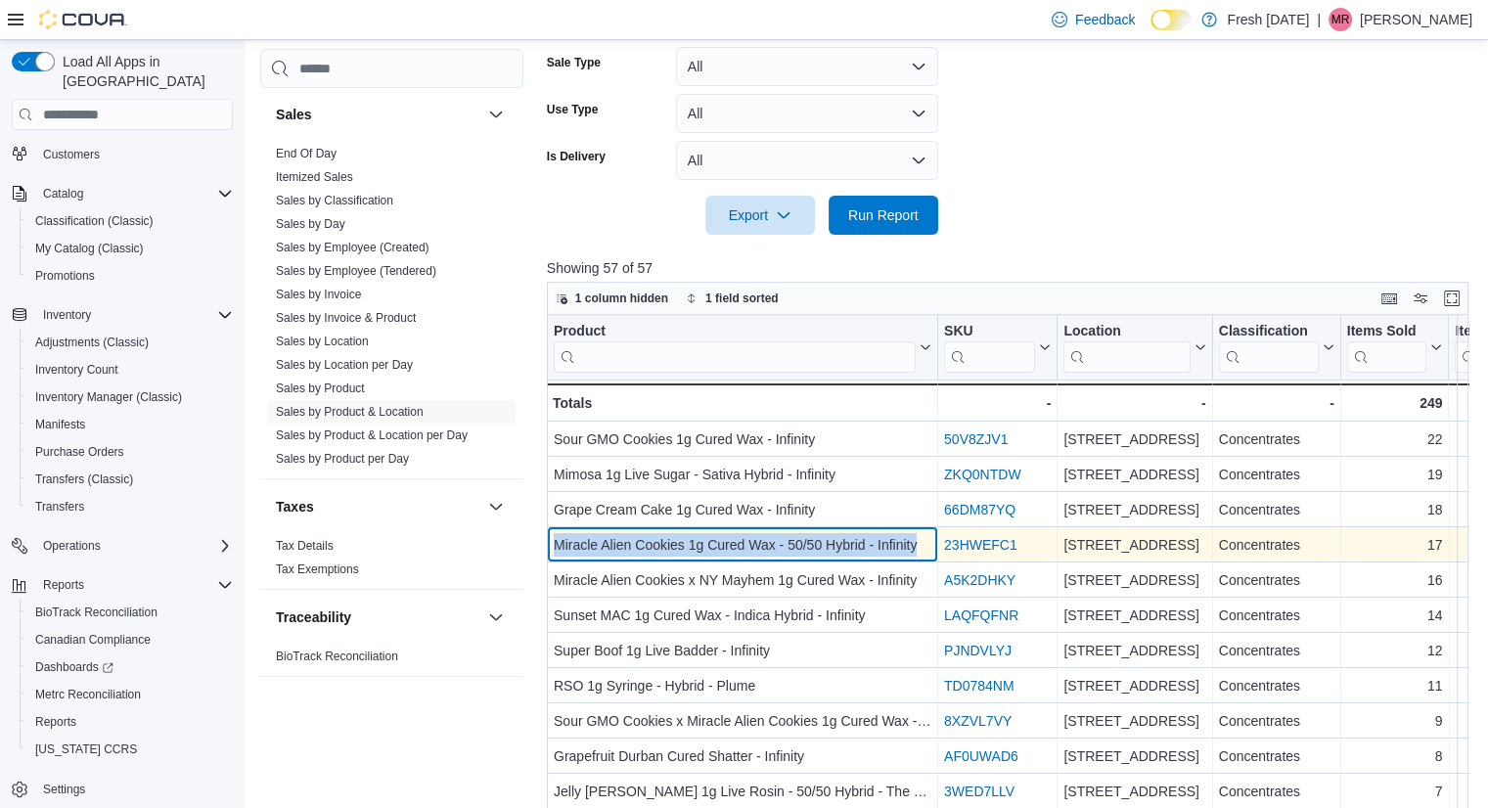
click at [697, 550] on div "Miracle Alien Cookies 1g Cured Wax - 50/50 Hybrid - Infinity" at bounding box center [743, 544] width 378 height 23
copy div "Miracle Alien Cookies 1g Cured Wax - 50/50 Hybrid - Infinity"
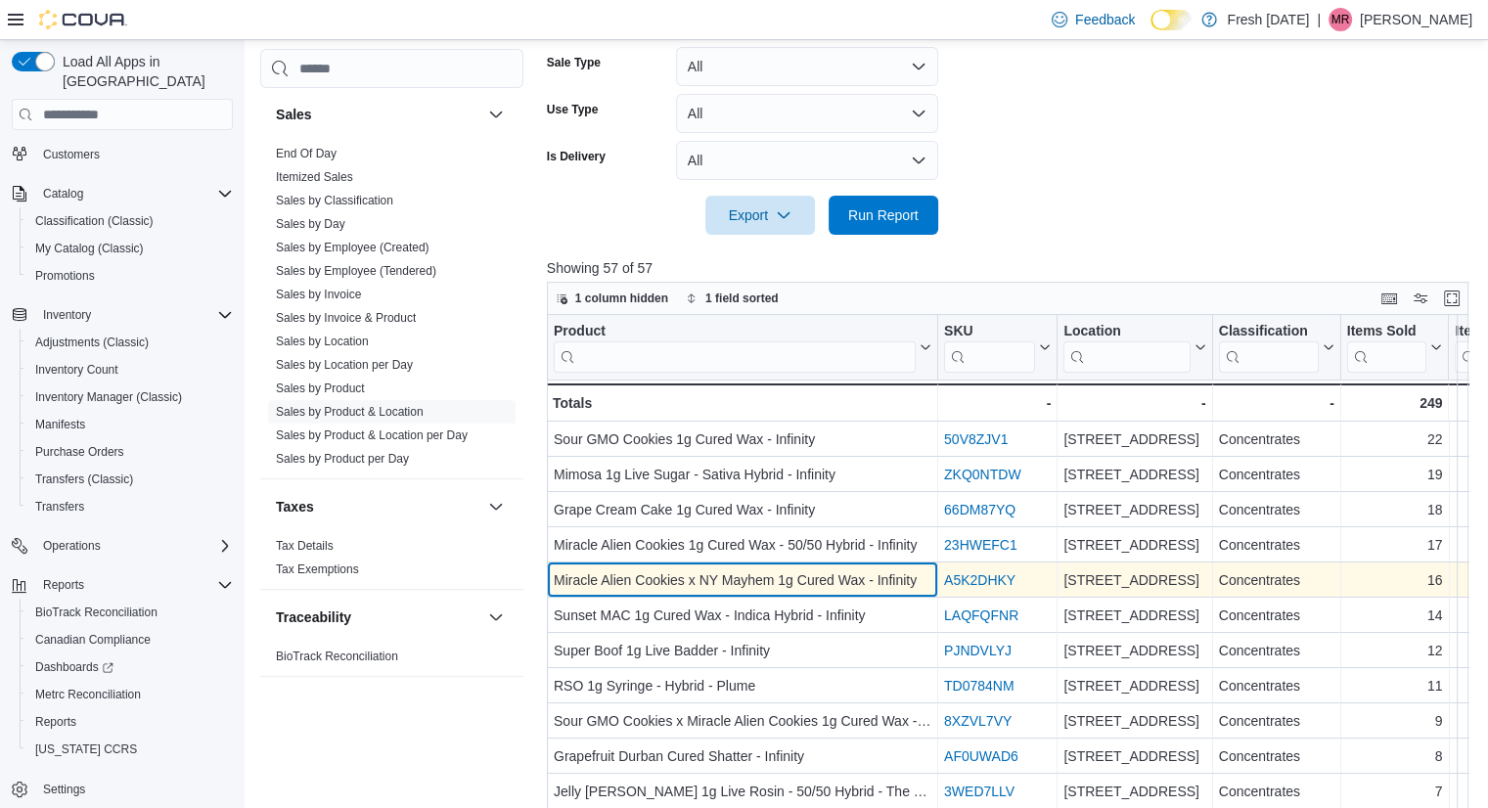
click at [663, 570] on div "Miracle Alien Cookies x NY Mayhem 1g Cured Wax - Infinity" at bounding box center [743, 579] width 378 height 23
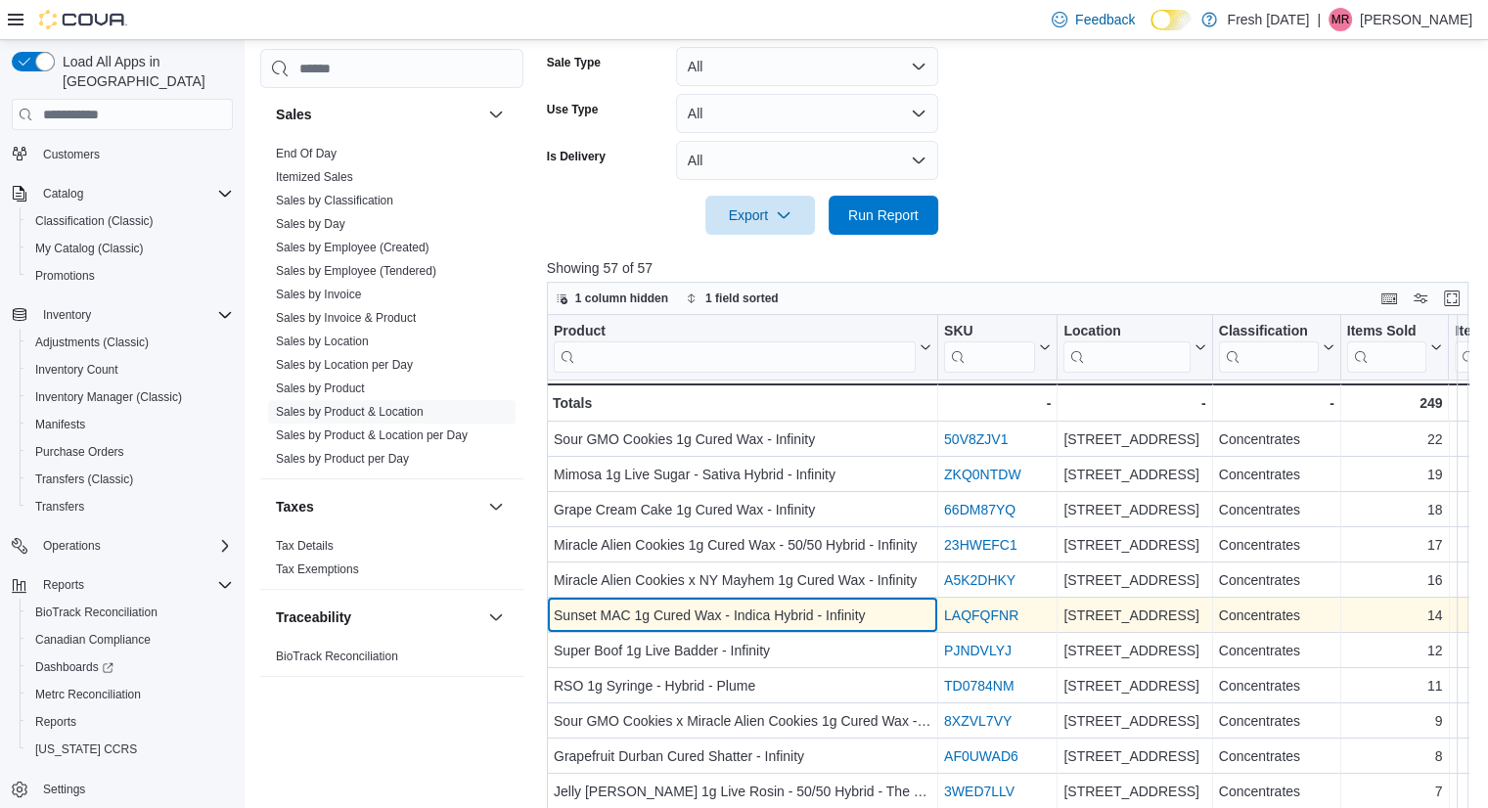
click at [706, 604] on div "Sunset MAC 1g Cured Wax - Indica Hybrid - Infinity" at bounding box center [743, 615] width 378 height 23
copy div "Sunset MAC 1g Cured Wax - Indica Hybrid - Infinity"
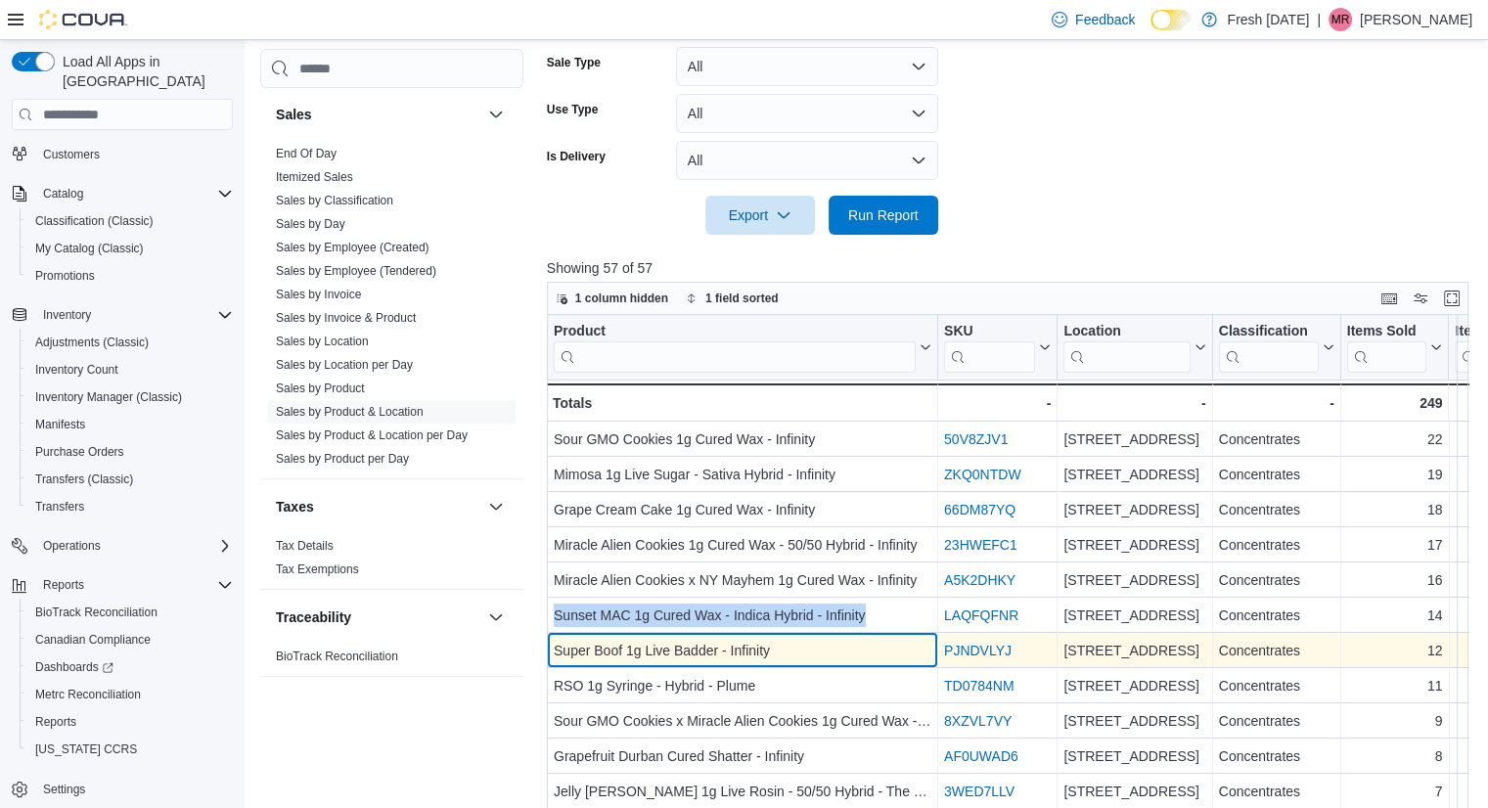
click at [603, 649] on div "Super Boof 1g Live Badder - Infinity" at bounding box center [743, 650] width 378 height 23
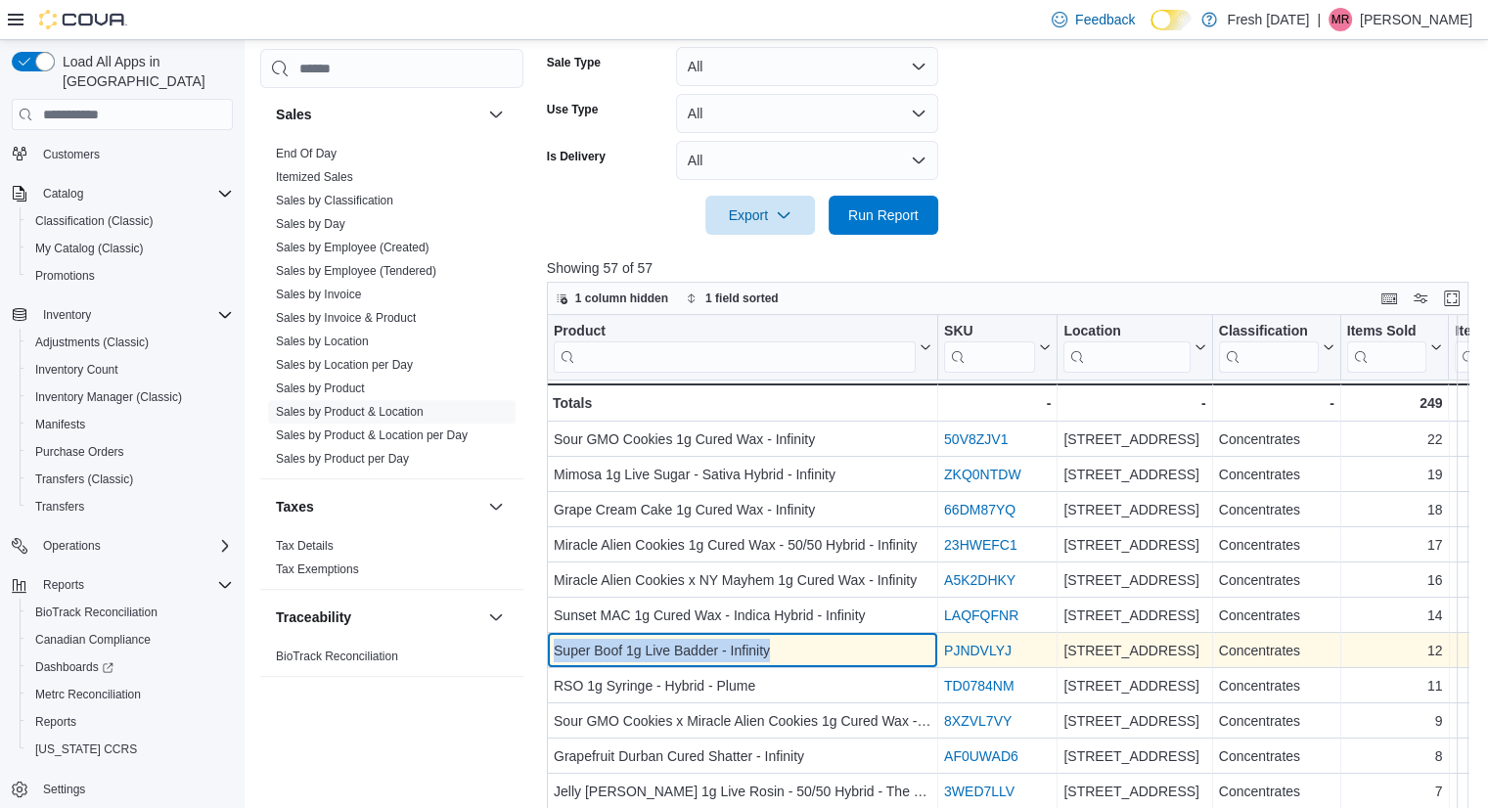
click at [603, 649] on div "Super Boof 1g Live Badder - Infinity" at bounding box center [743, 650] width 378 height 23
copy div "Super Boof 1g Live Badder - Infinity"
click at [603, 649] on div "Super Boof 1g Live Badder - Infinity" at bounding box center [743, 650] width 378 height 23
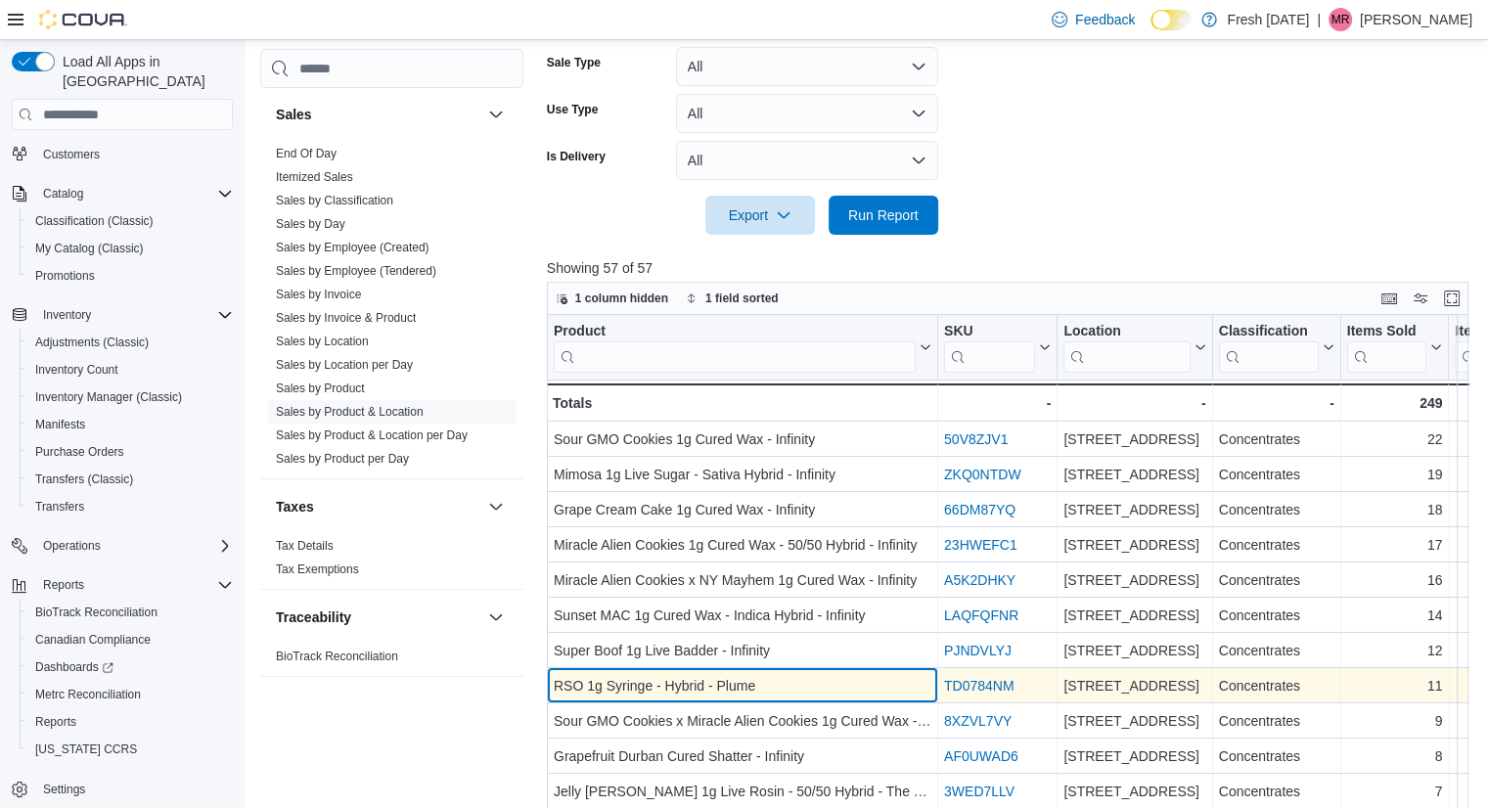
click at [662, 675] on div "RSO 1g Syringe - Hybrid - Plume" at bounding box center [743, 685] width 378 height 23
click at [661, 687] on div "RSO 1g Syringe - Hybrid - Plume" at bounding box center [743, 685] width 378 height 23
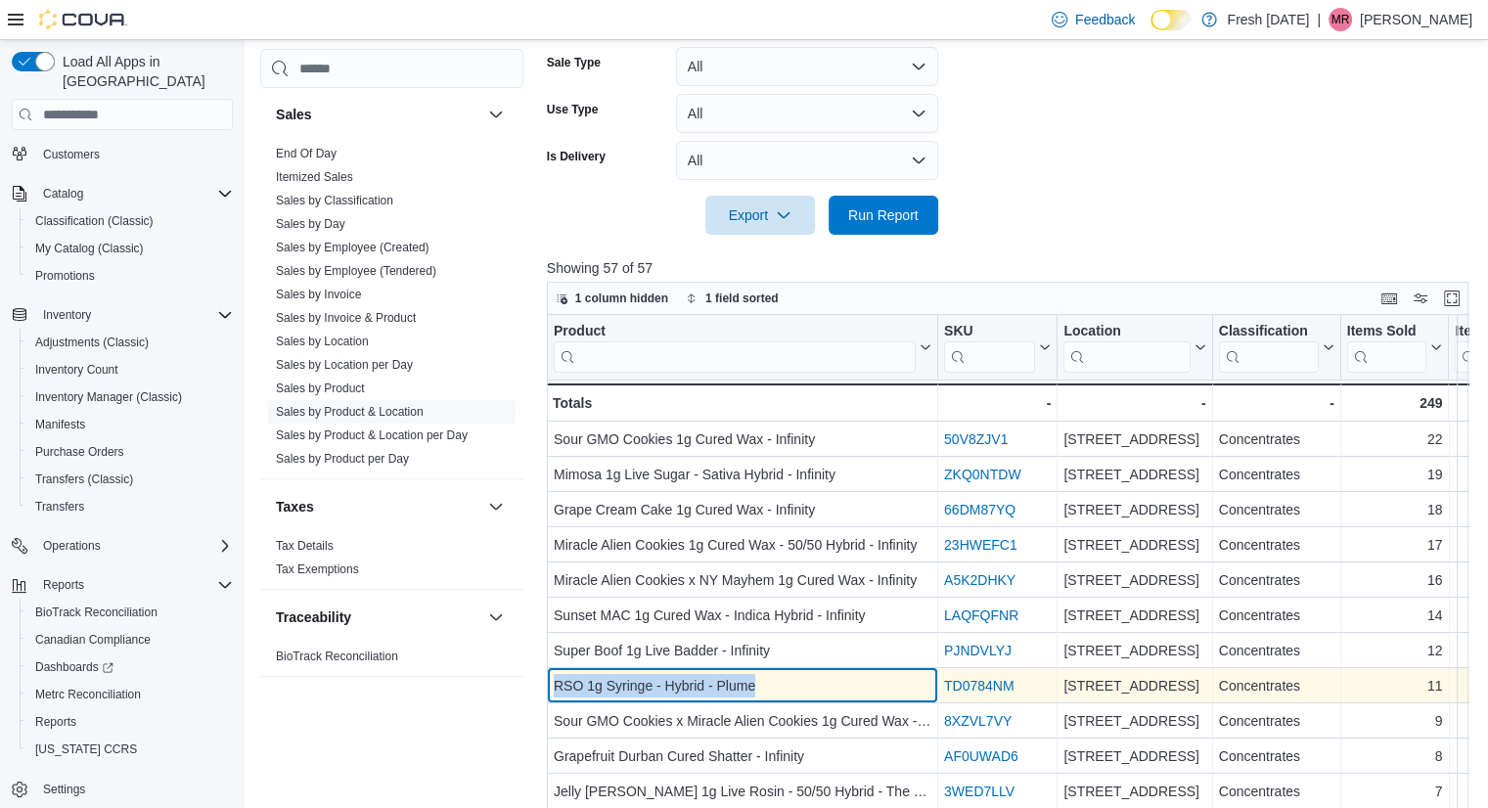
copy div "RSO 1g Syringe - Hybrid - Plume"
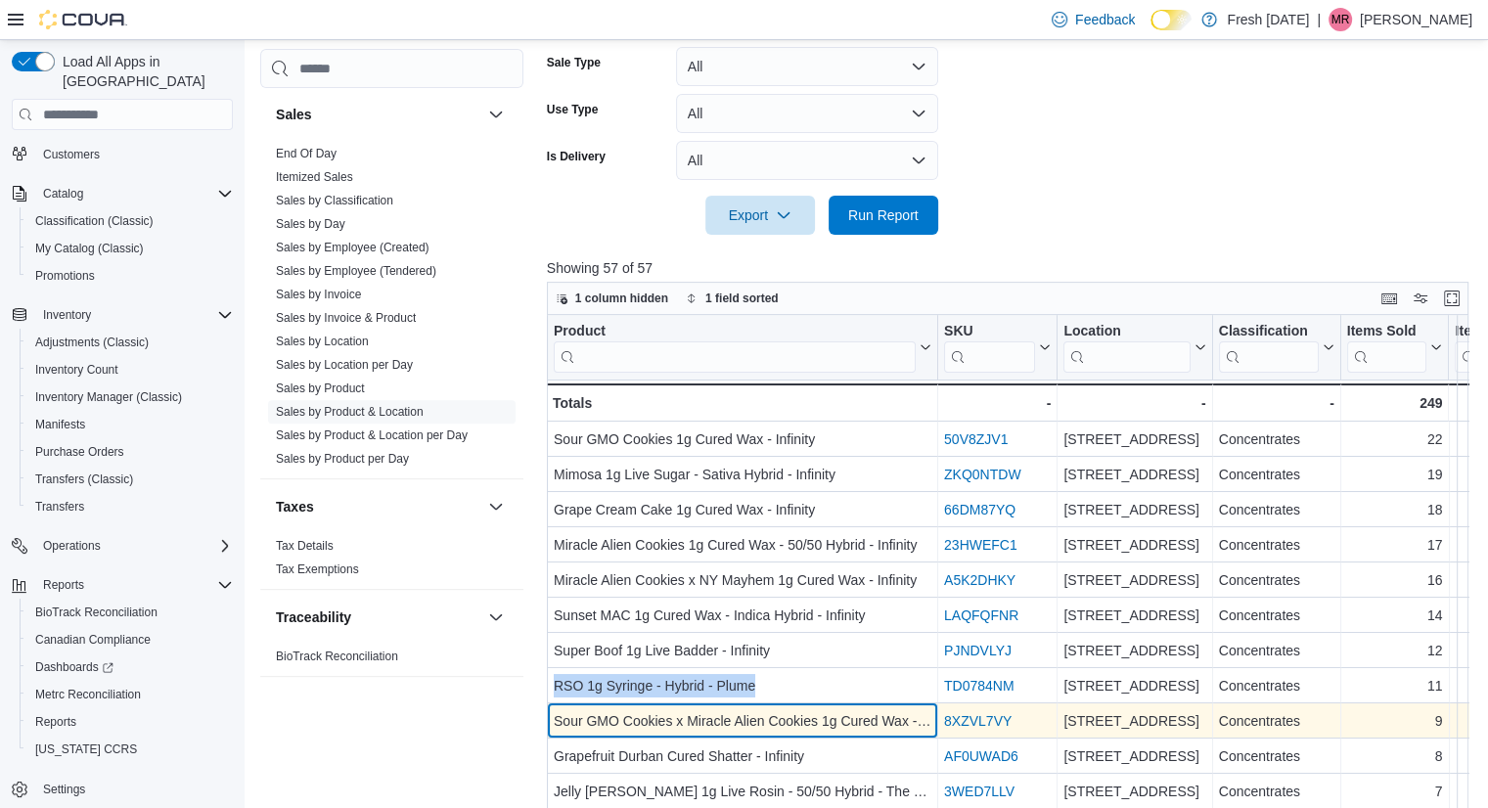
click at [747, 728] on div "Sour GMO Cookies x Miracle Alien Cookies 1g Cured Wax - Infinity" at bounding box center [743, 720] width 378 height 23
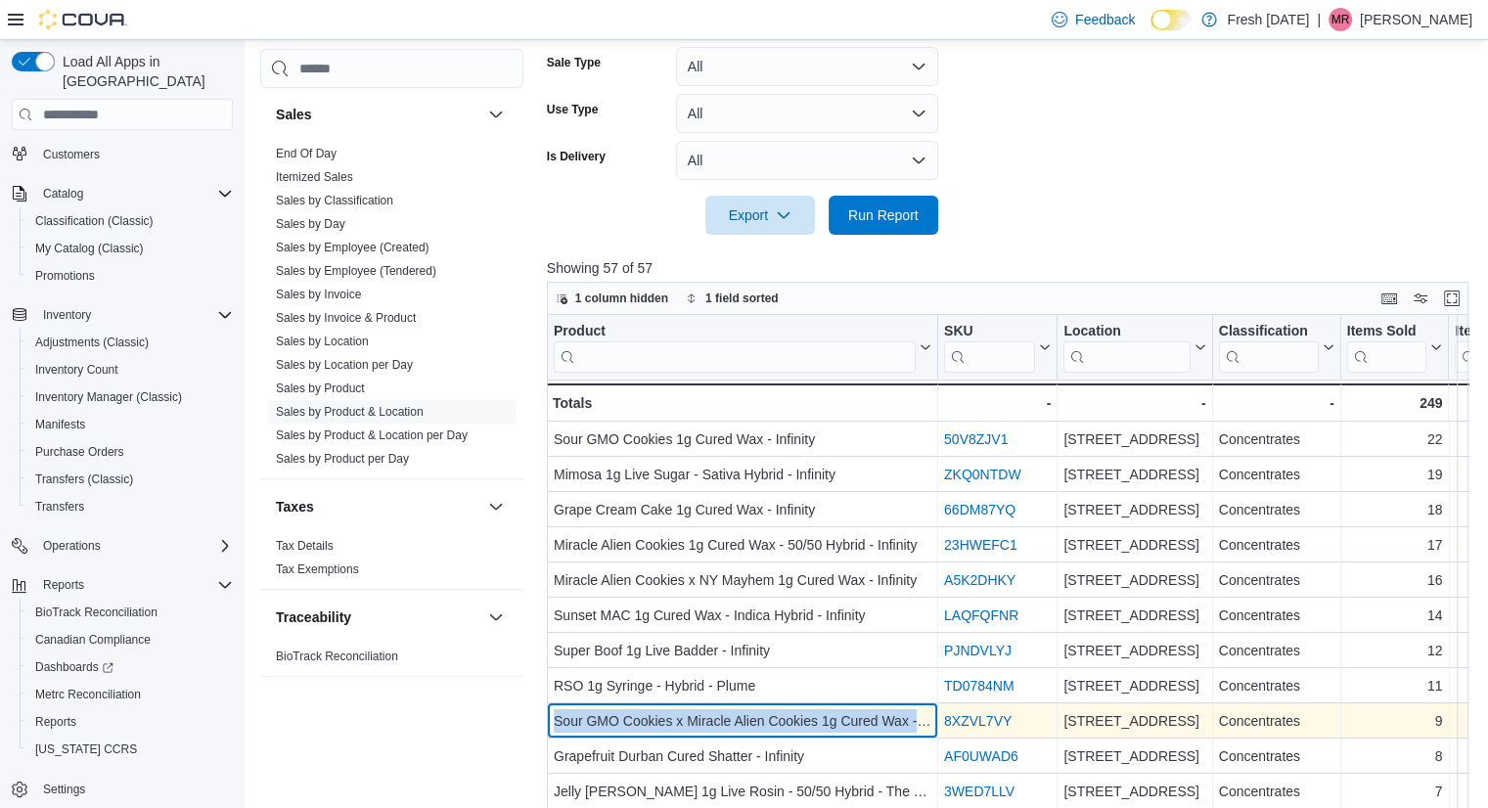
click at [747, 728] on div "Sour GMO Cookies x Miracle Alien Cookies 1g Cured Wax - Infinity" at bounding box center [743, 720] width 378 height 23
copy div "Sour GMO Cookies x Miracle Alien Cookies 1g Cured Wax - Infinity"
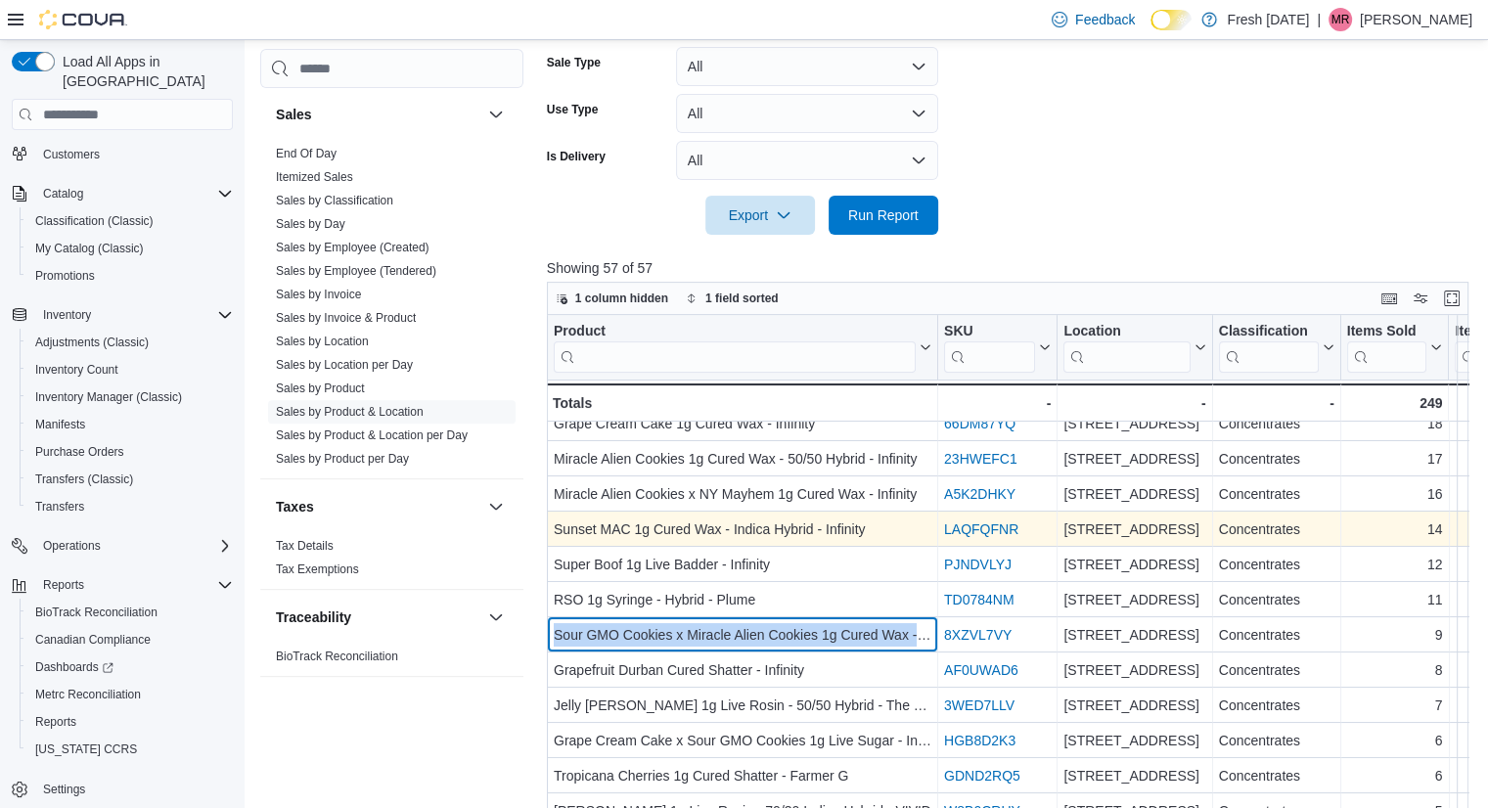
scroll to position [89, 0]
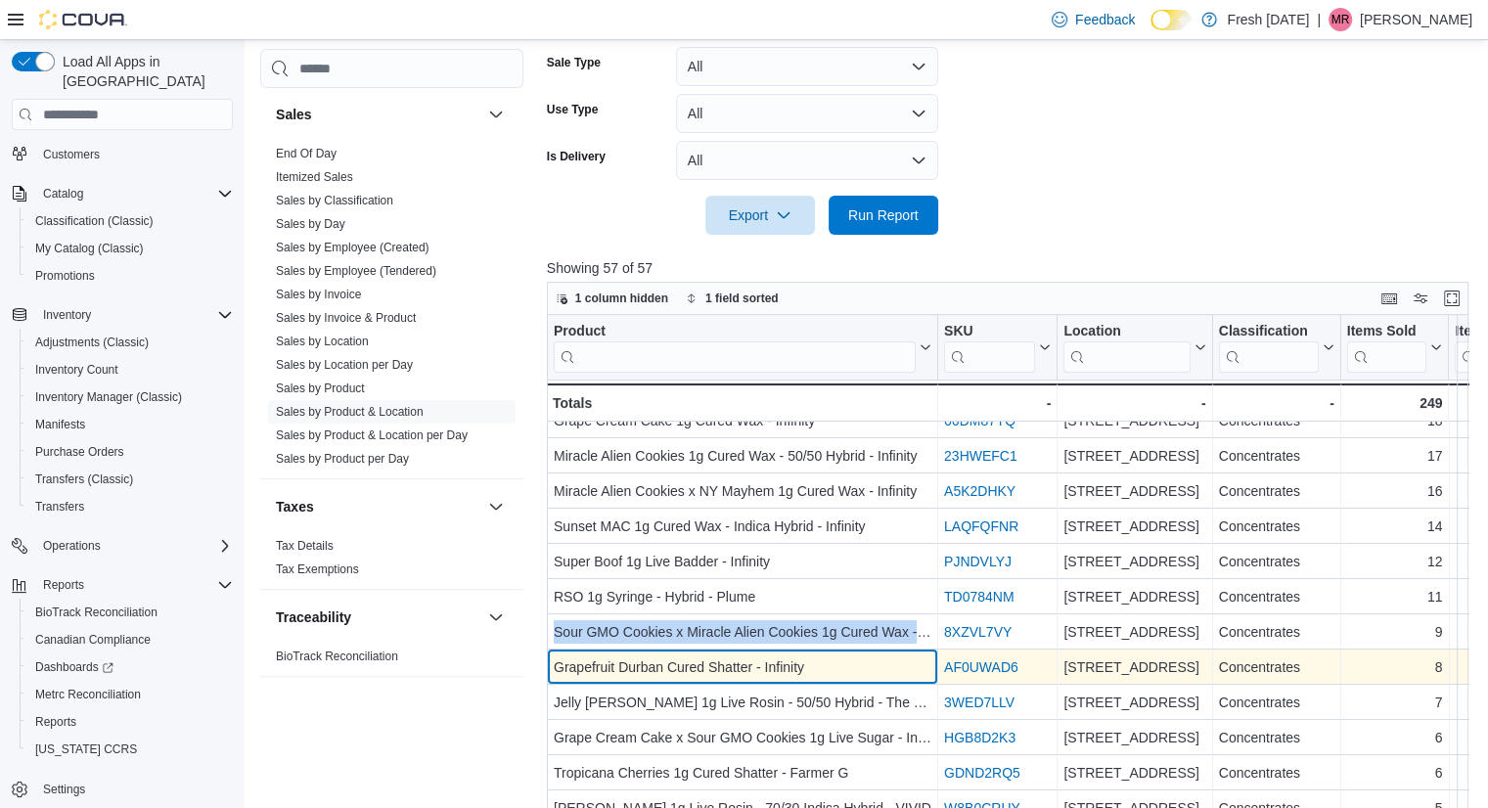
click at [717, 666] on div "Grapefruit Durban Cured Shatter - Infinity" at bounding box center [743, 666] width 378 height 23
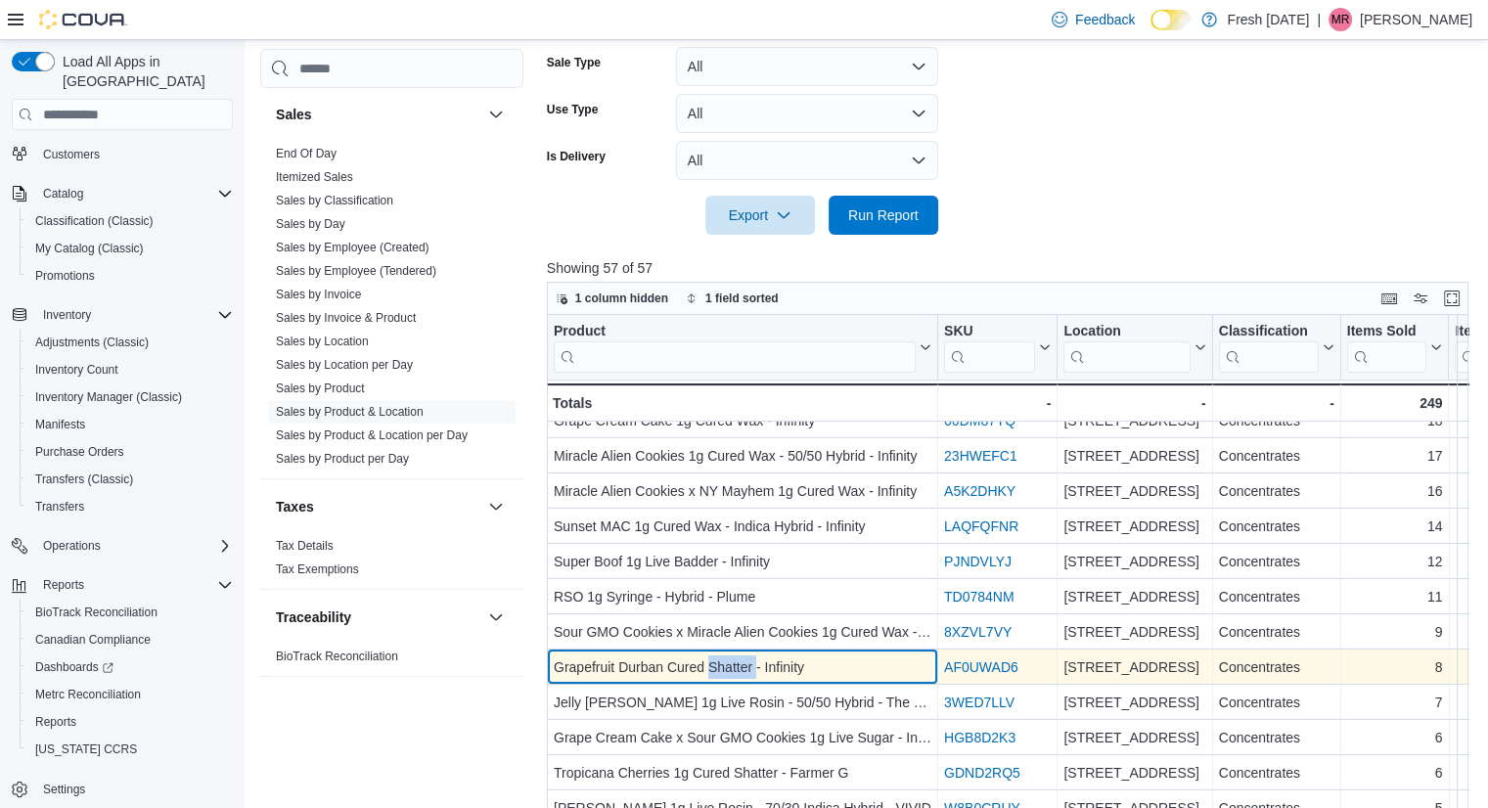
click at [717, 666] on div "Grapefruit Durban Cured Shatter - Infinity" at bounding box center [743, 666] width 378 height 23
copy div "Grapefruit Durban Cured Shatter - Infinity"
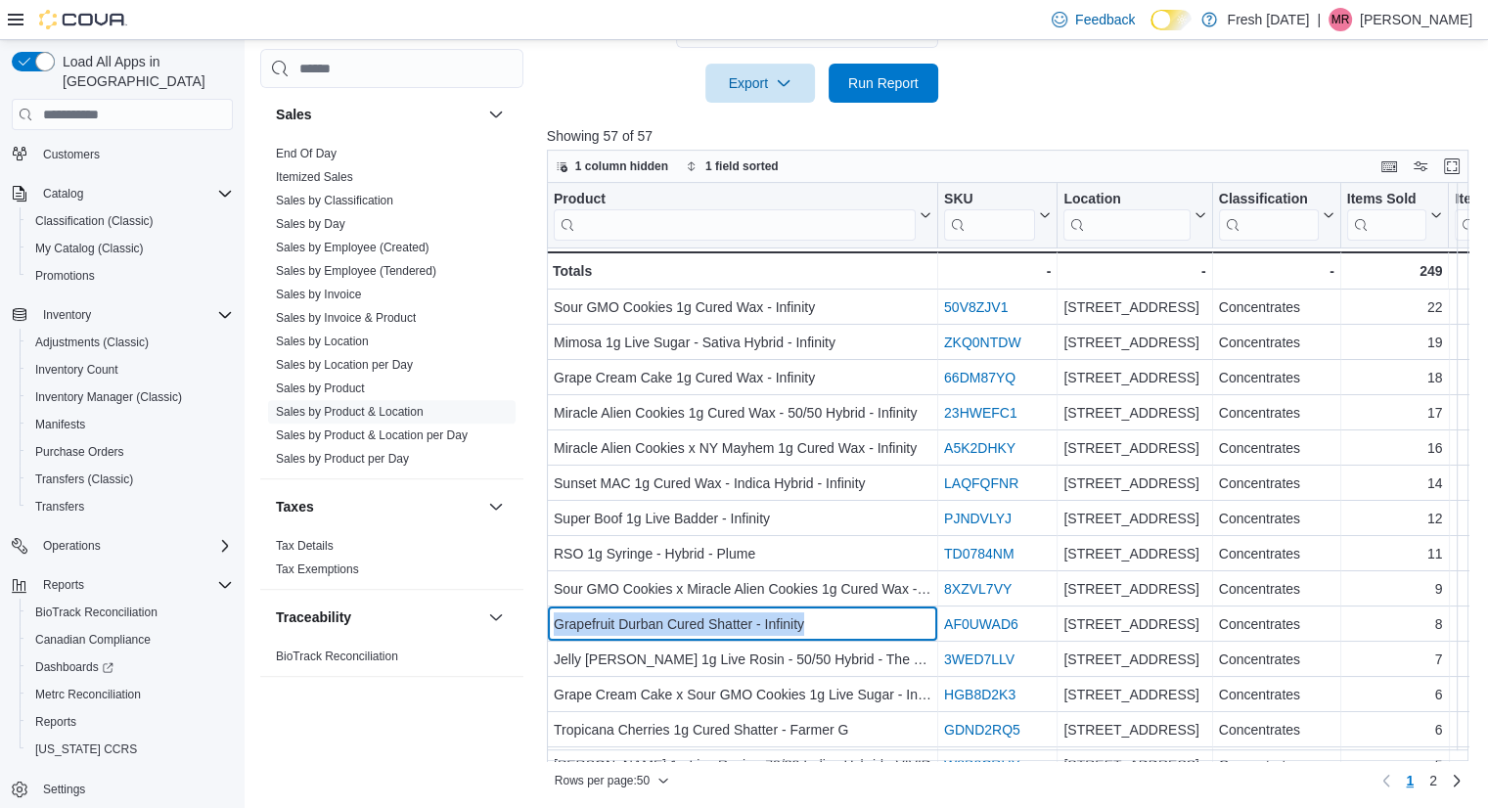
scroll to position [0, 2]
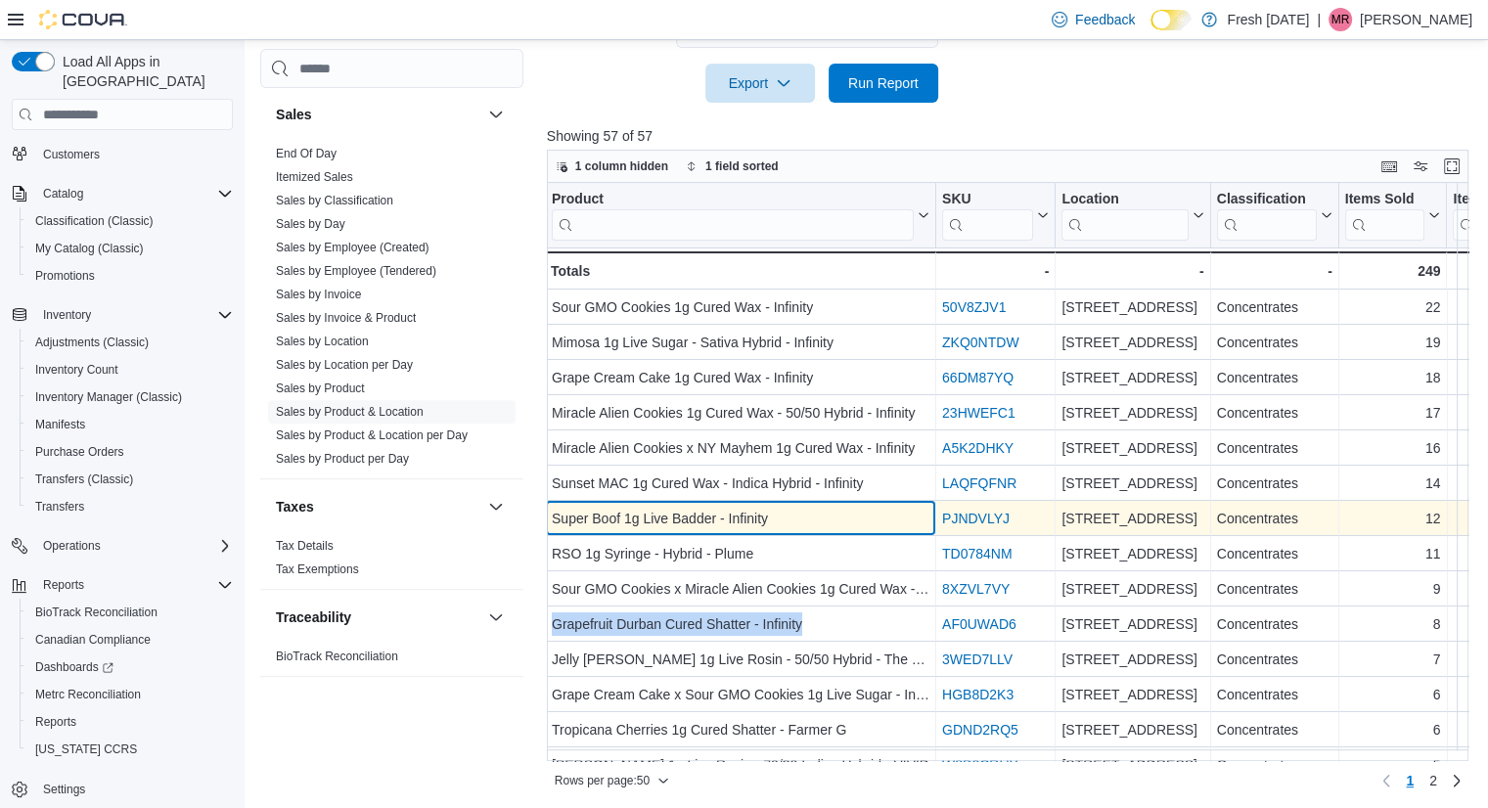
click at [880, 523] on div "Super Boof 1g Live Badder - Infinity" at bounding box center [741, 518] width 378 height 23
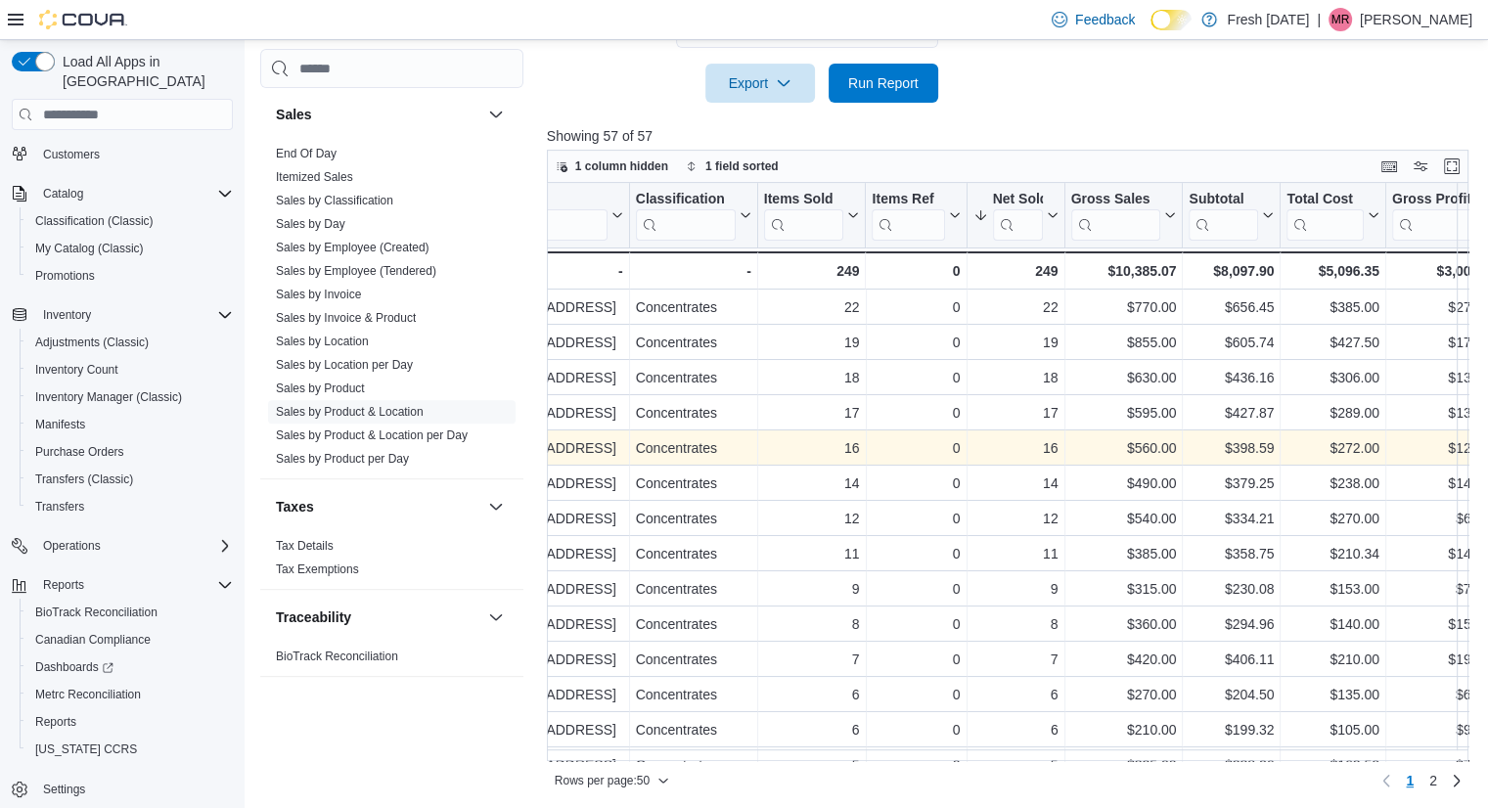
scroll to position [0, 584]
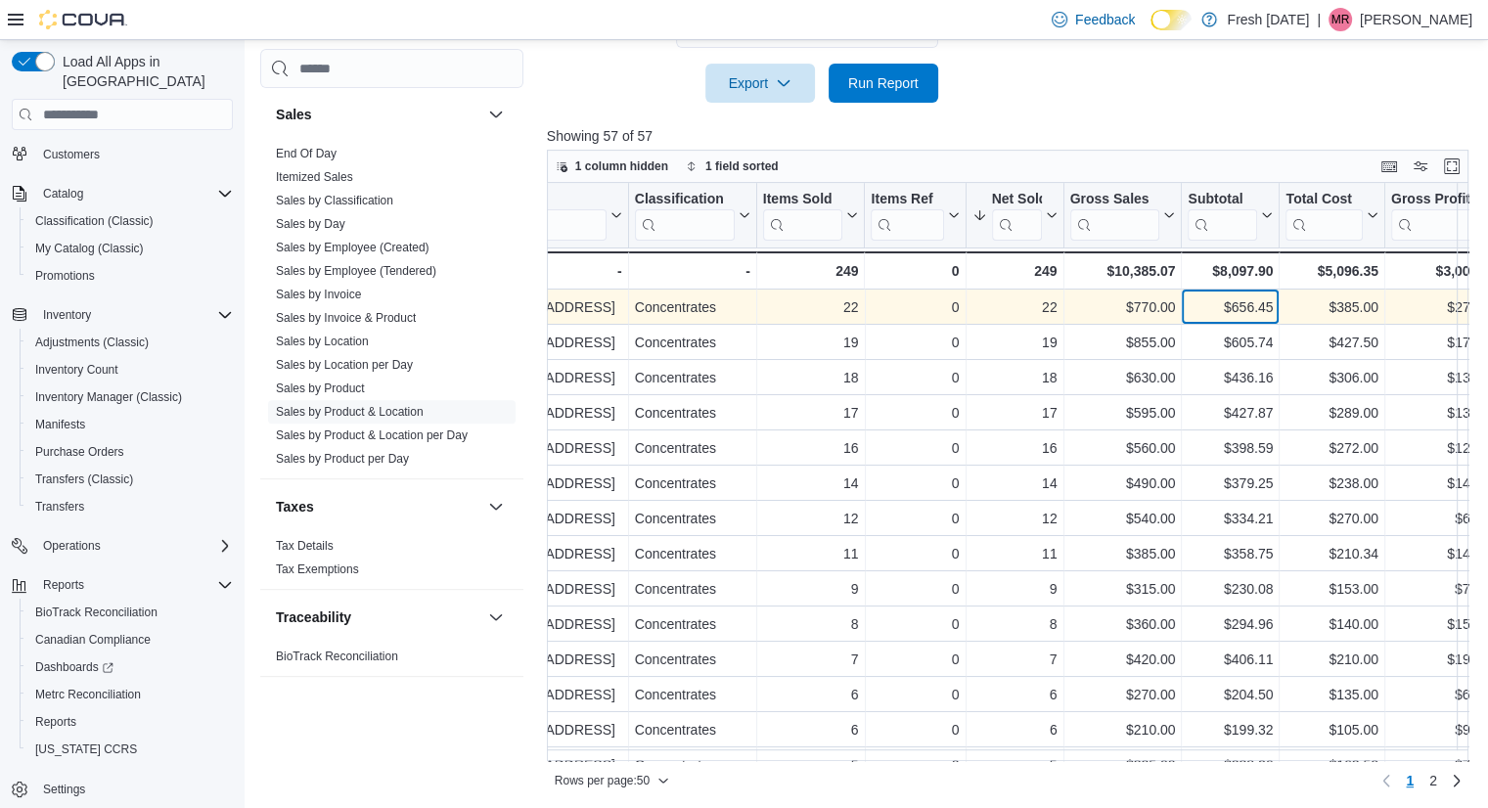
click at [1240, 310] on div "$656.45" at bounding box center [1229, 306] width 85 height 23
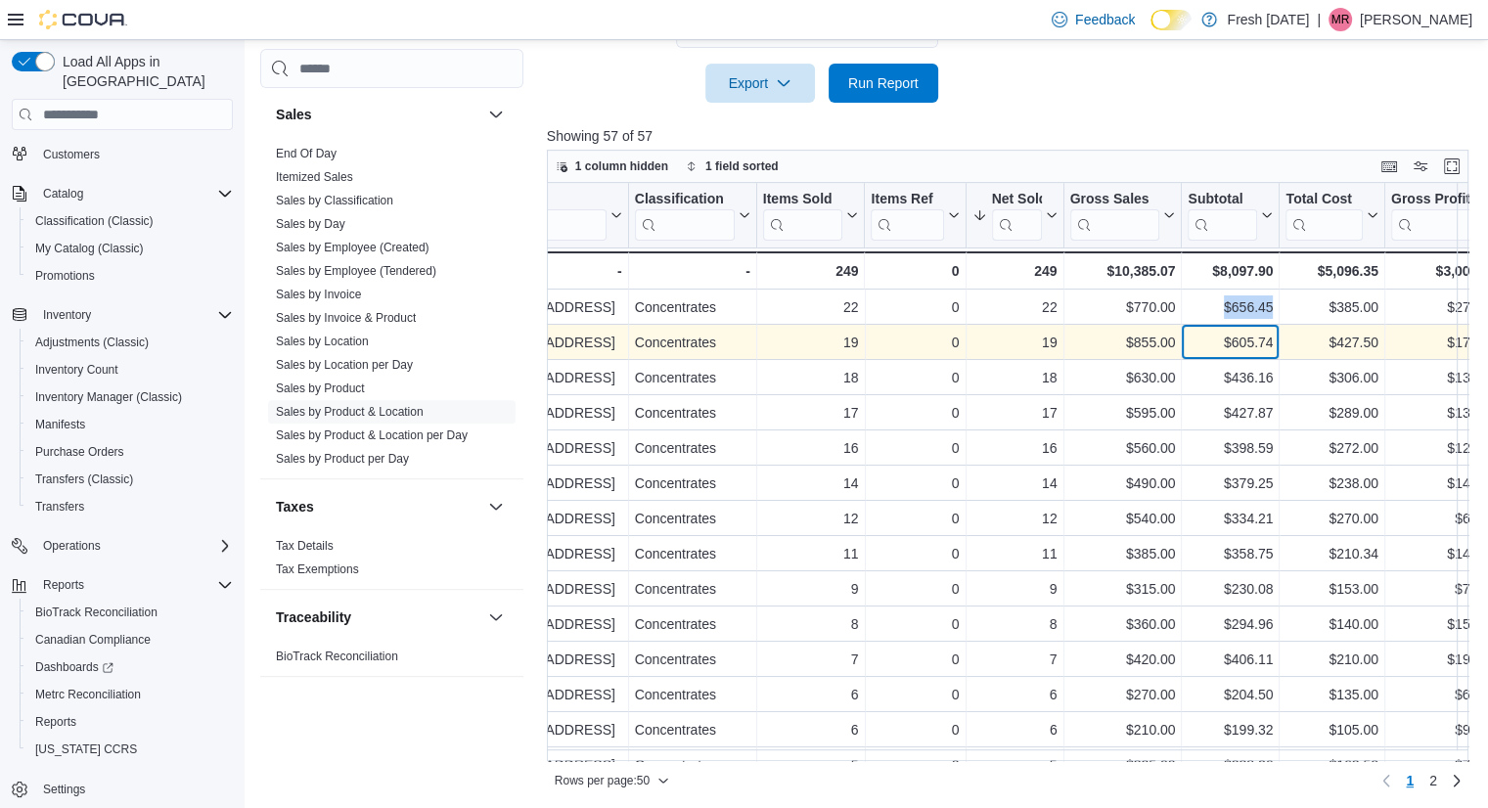
click at [1253, 346] on div "$605.74" at bounding box center [1229, 342] width 85 height 23
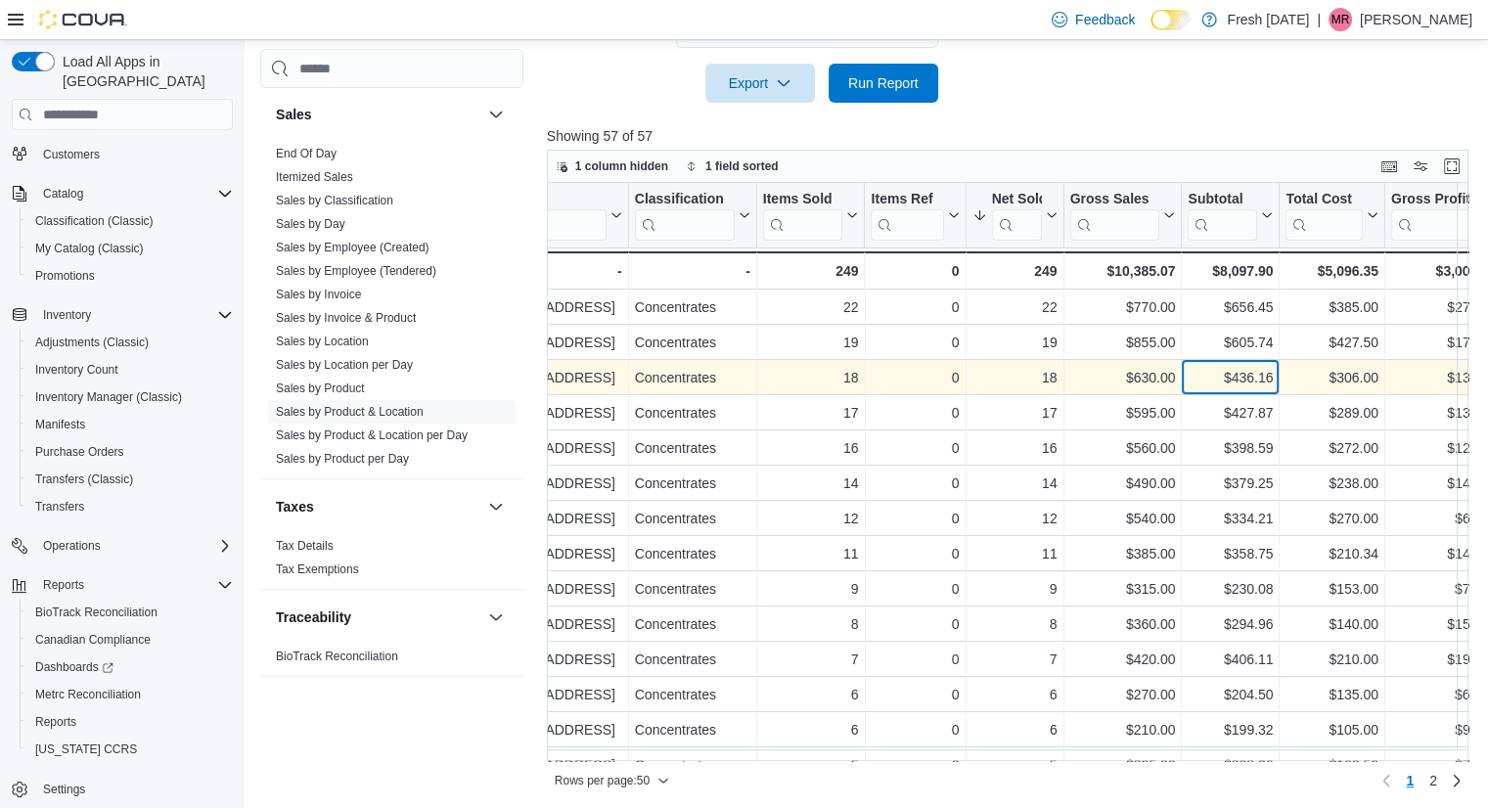
click at [1266, 381] on div "$436.16" at bounding box center [1229, 377] width 85 height 23
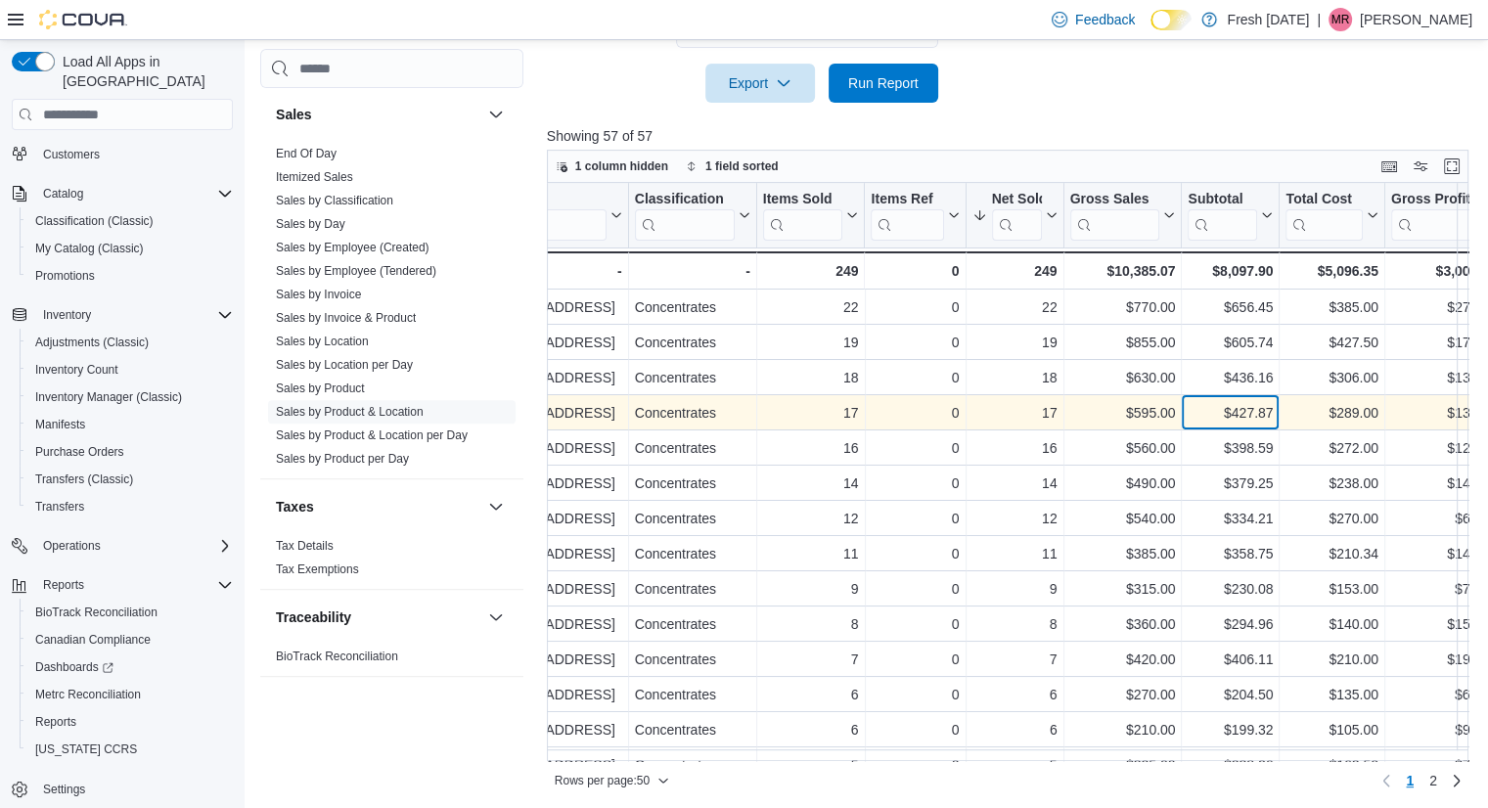
click at [1232, 409] on div "$427.87" at bounding box center [1229, 412] width 85 height 23
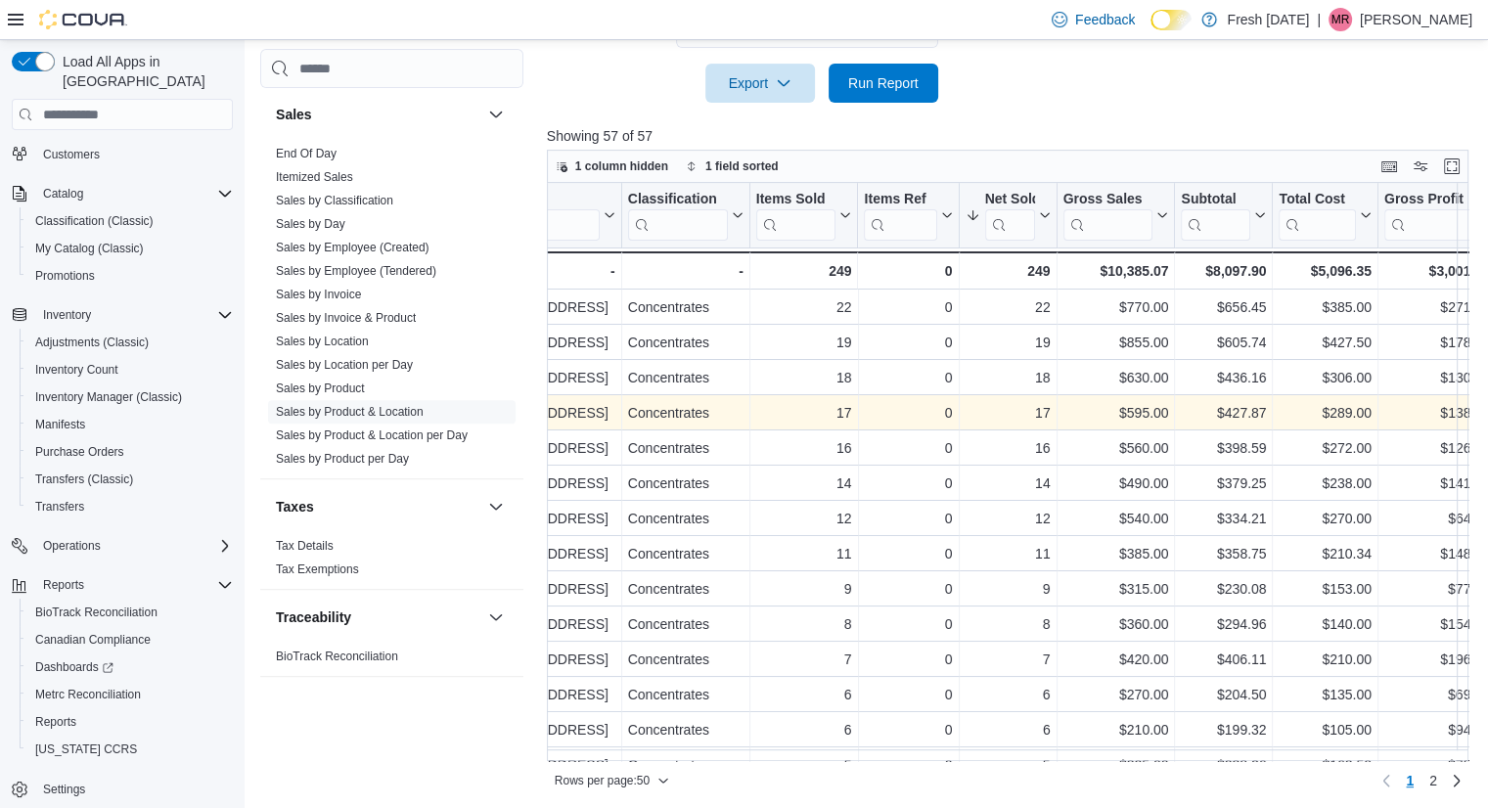
scroll to position [0, 602]
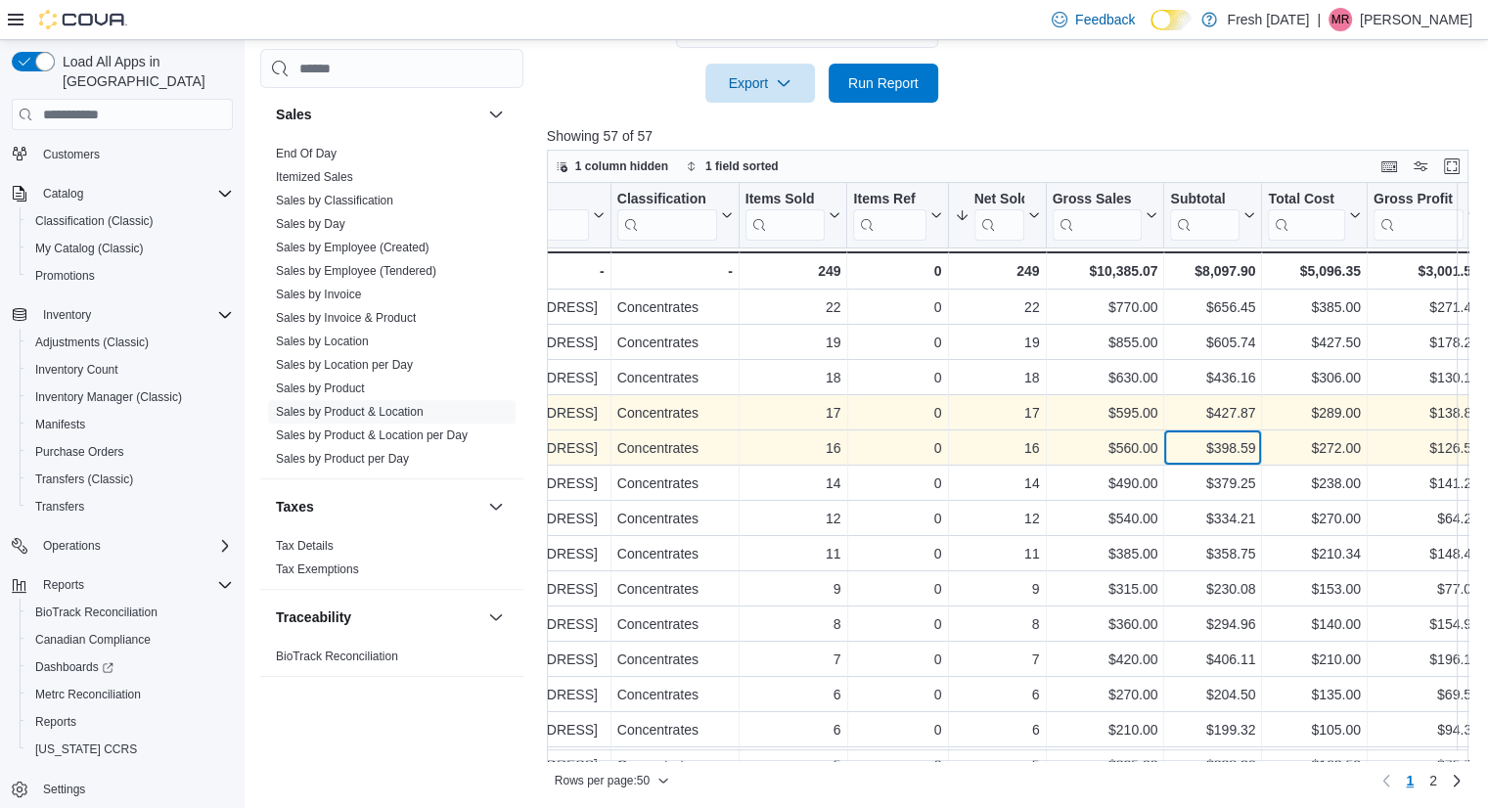
click at [1227, 453] on div "$398.59" at bounding box center [1212, 447] width 85 height 23
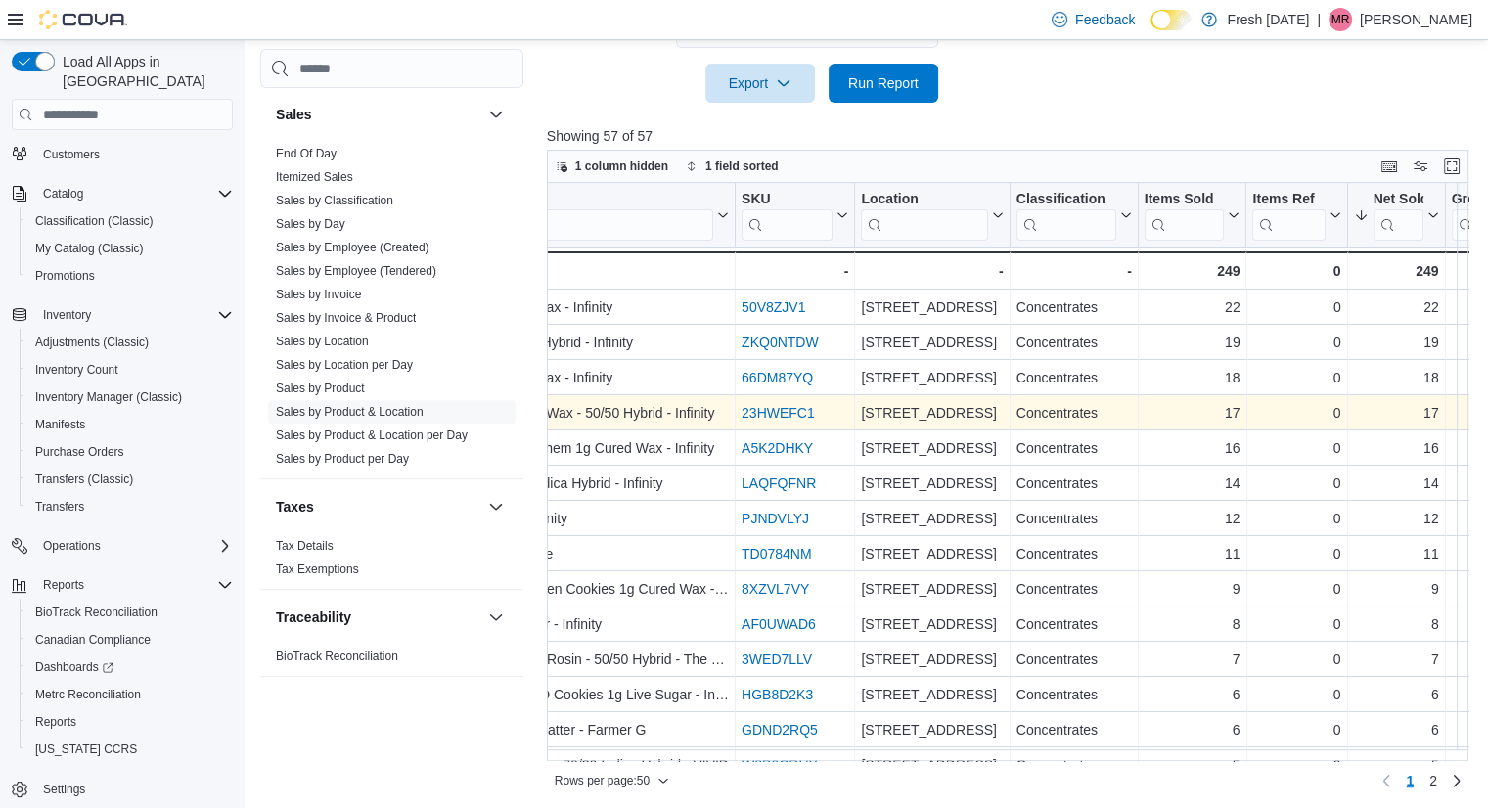
scroll to position [0, 203]
click at [1335, 221] on button "Items Ref" at bounding box center [1295, 216] width 88 height 50
click at [1304, 264] on span "Hide column" at bounding box center [1305, 267] width 66 height 16
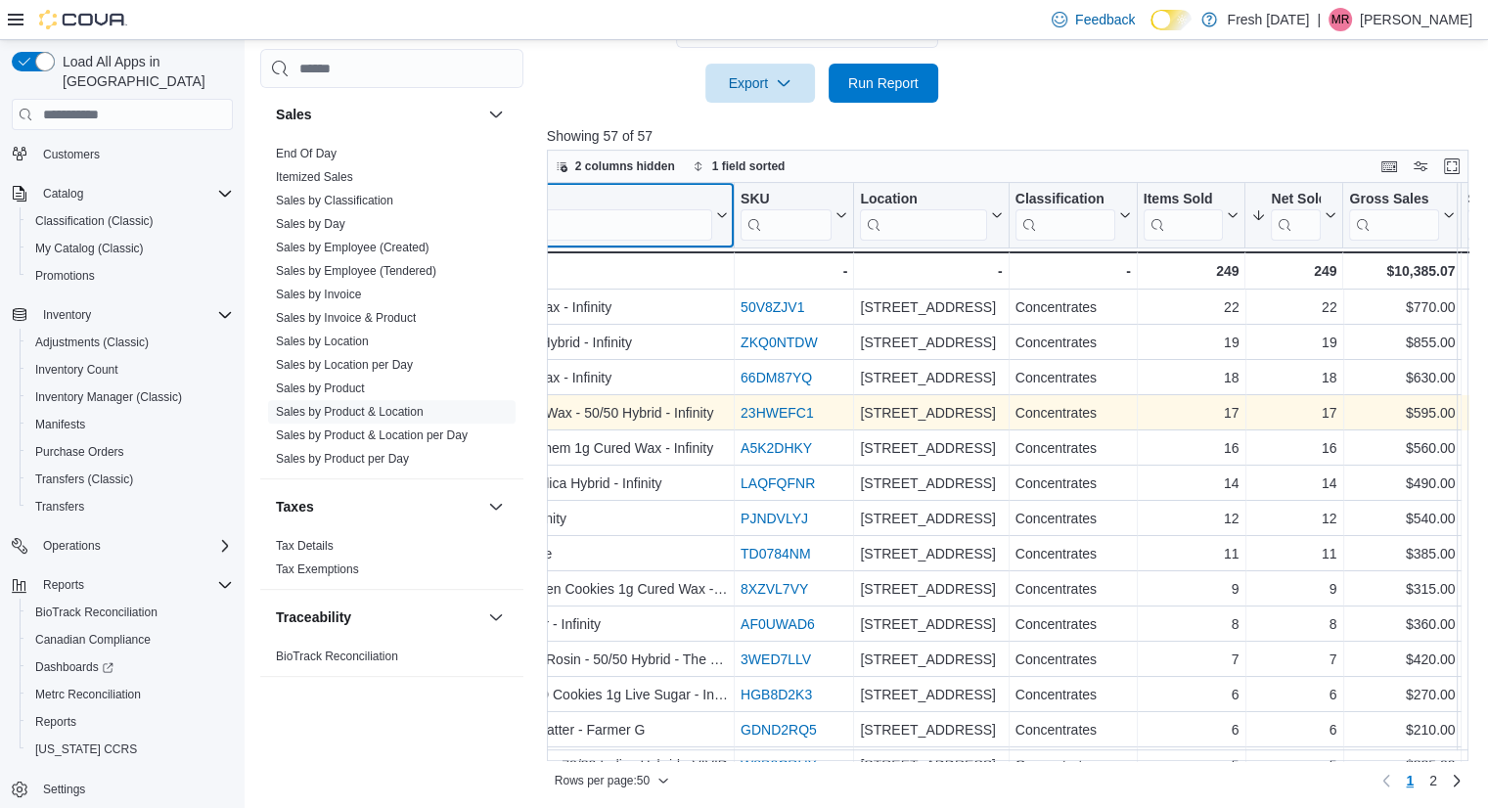
scroll to position [0, 0]
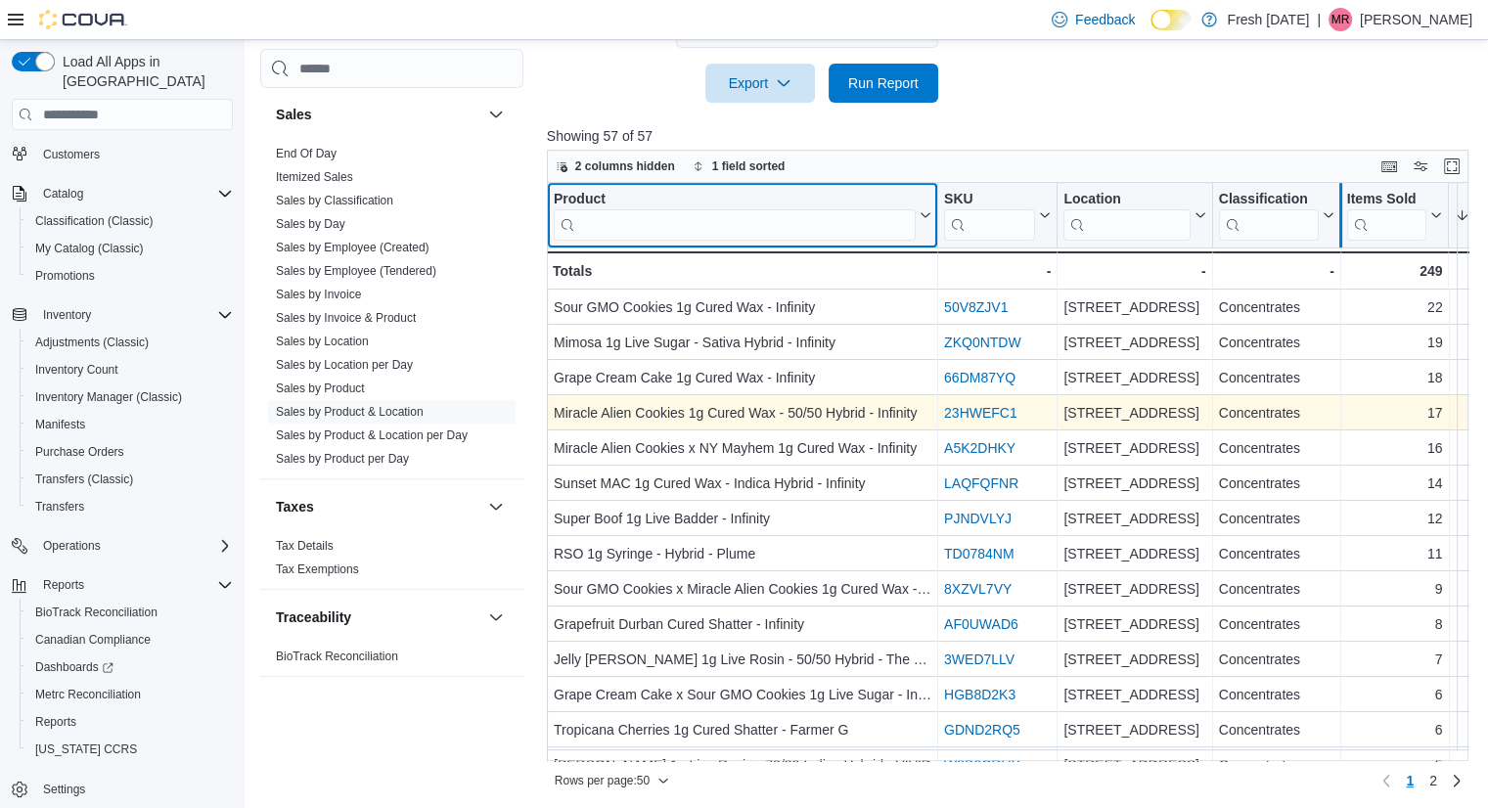
click at [1331, 211] on div at bounding box center [1339, 215] width 16 height 65
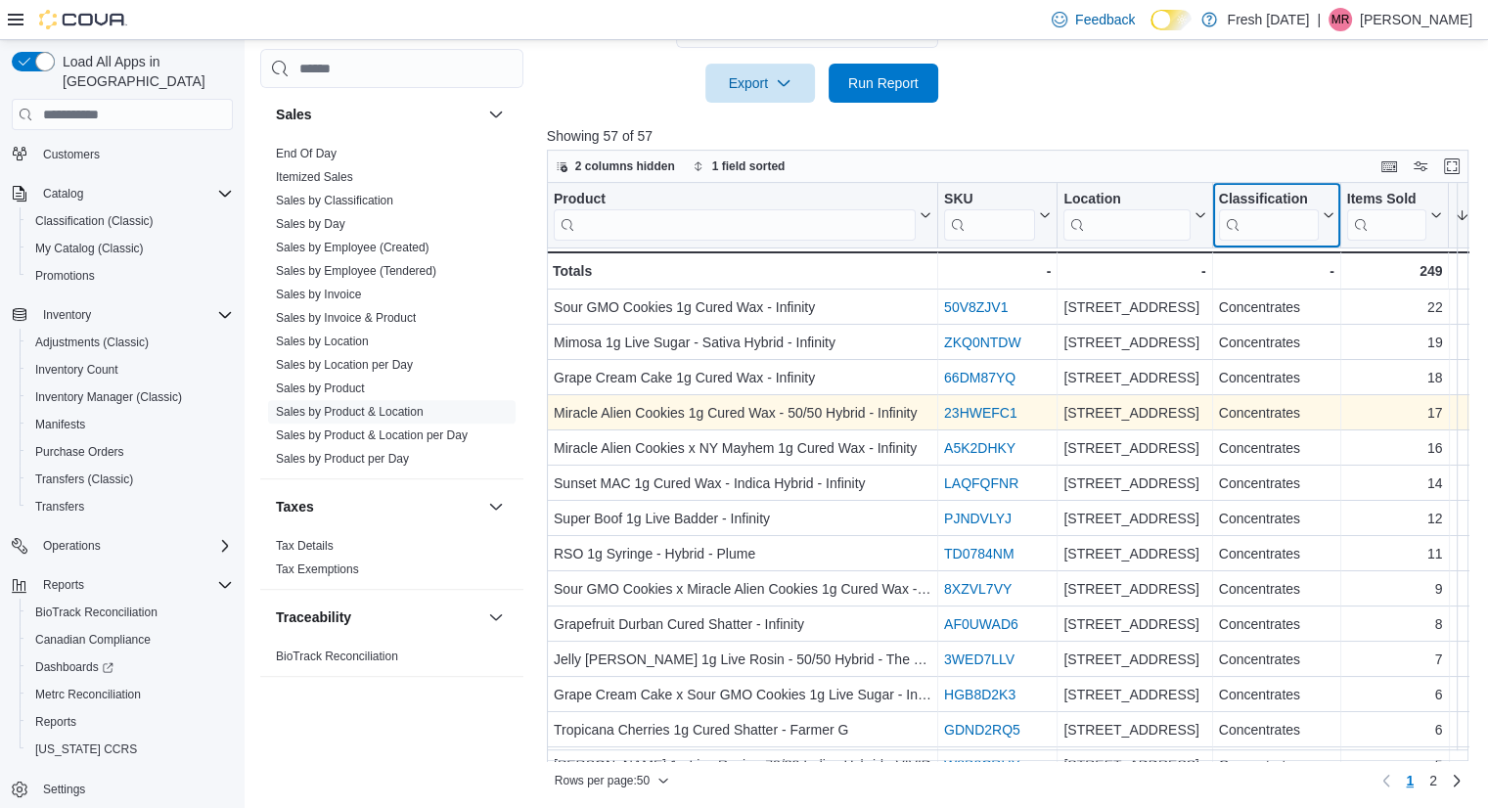
click at [1322, 209] on icon at bounding box center [1326, 215] width 16 height 12
click at [1286, 268] on span "Hide column" at bounding box center [1290, 267] width 66 height 16
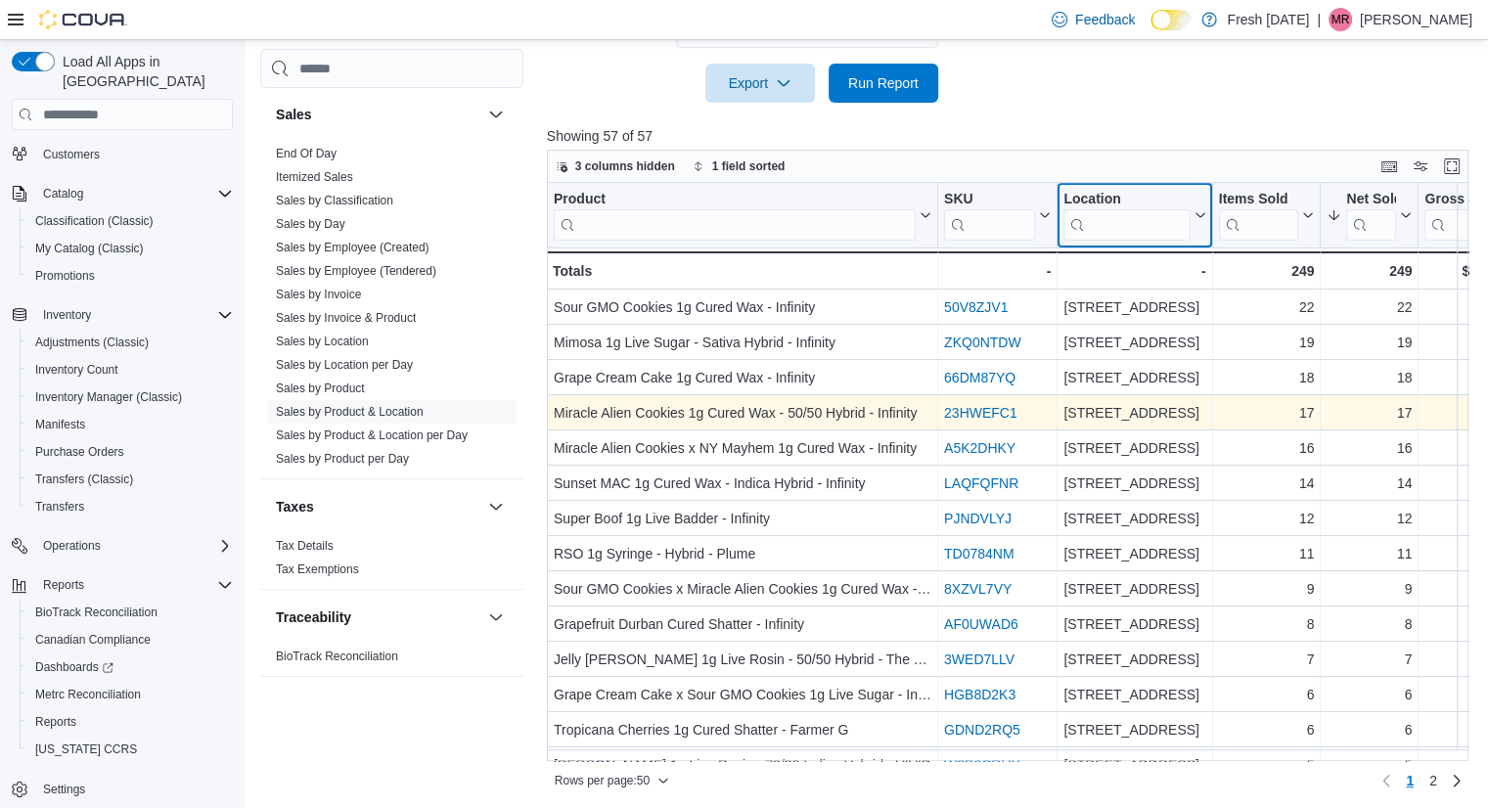
click at [1198, 219] on icon at bounding box center [1197, 215] width 16 height 12
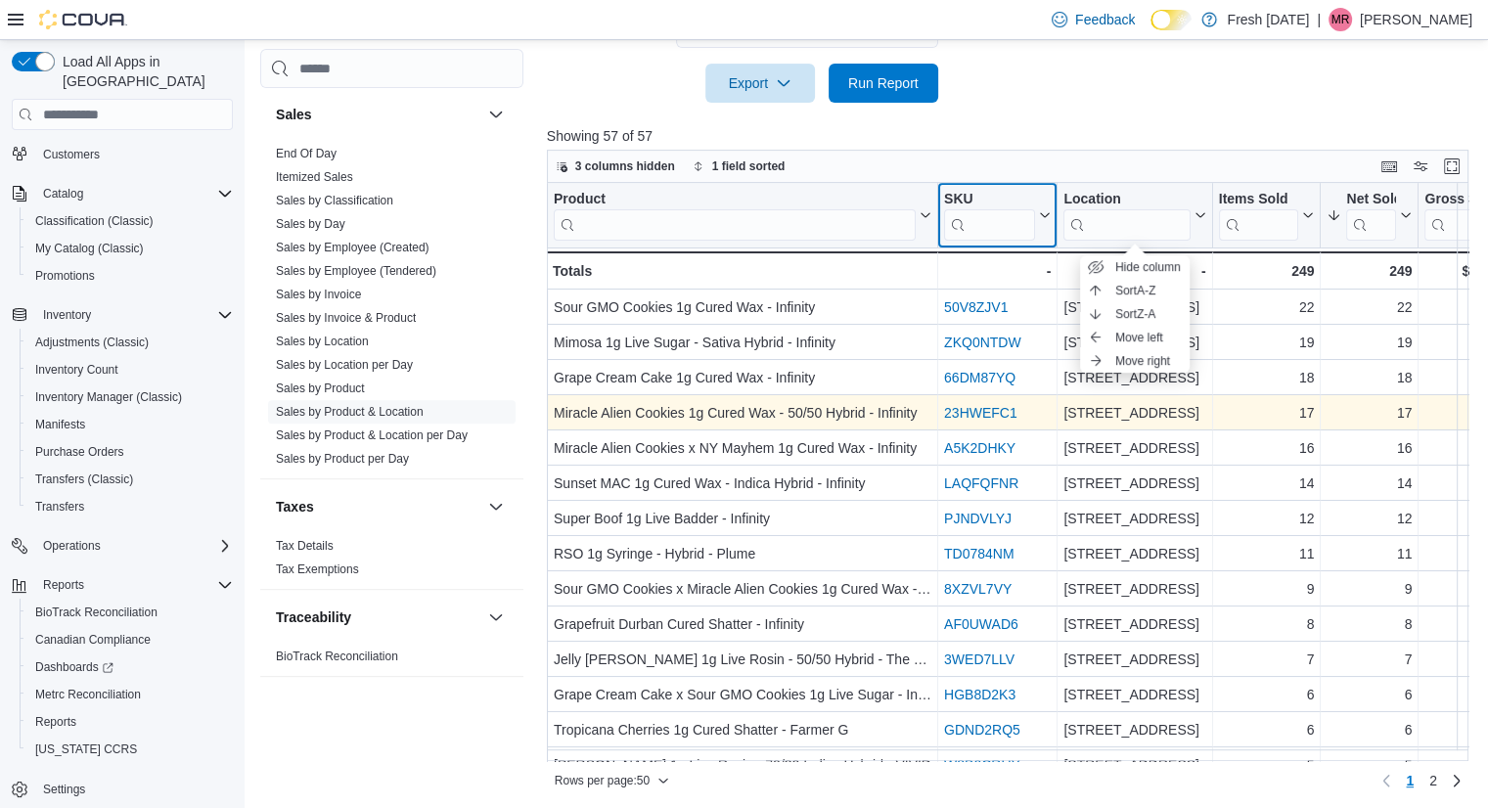
click at [1041, 216] on icon at bounding box center [1043, 215] width 16 height 12
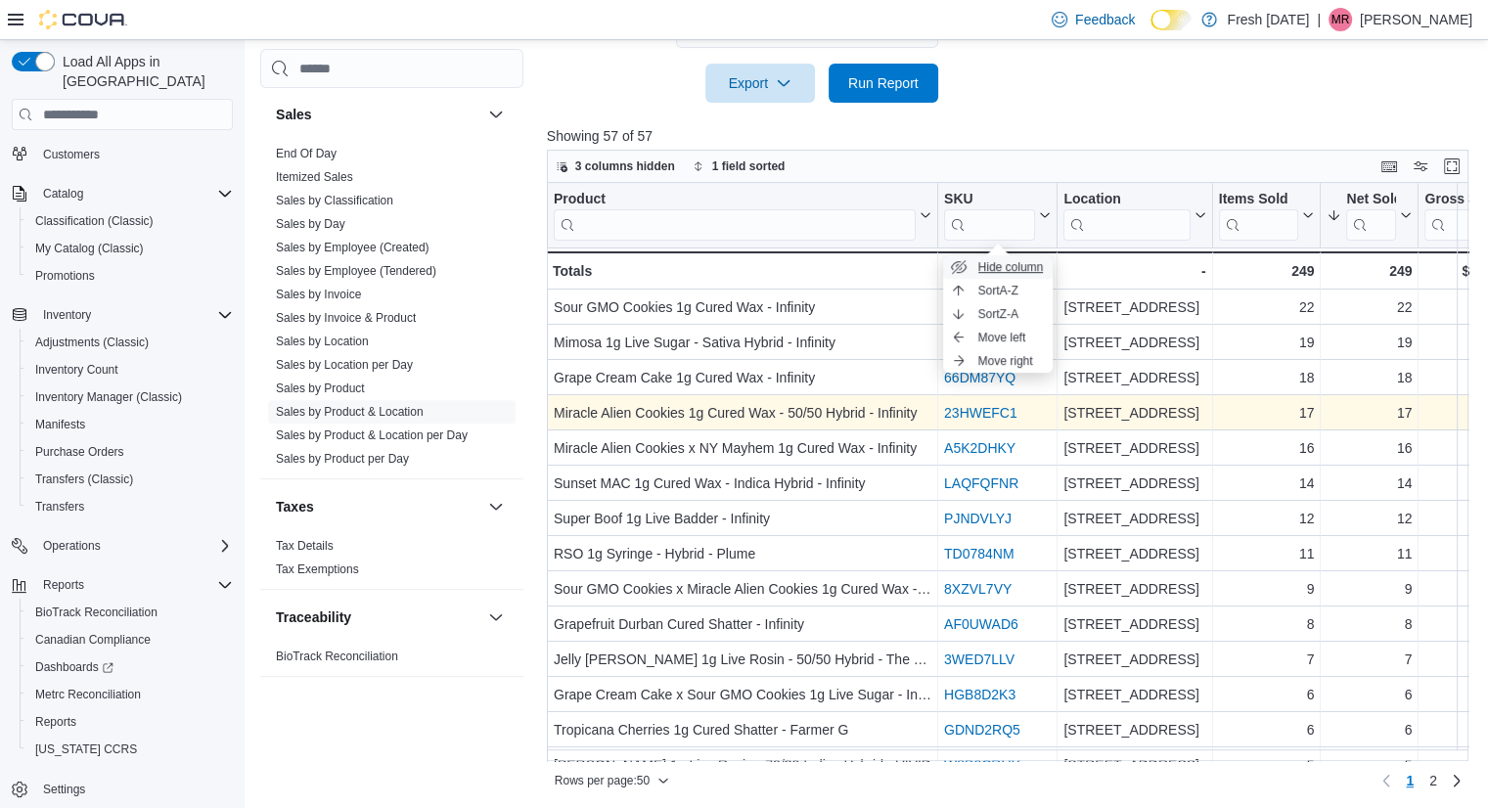
click at [1008, 269] on span "Hide column" at bounding box center [1011, 267] width 66 height 16
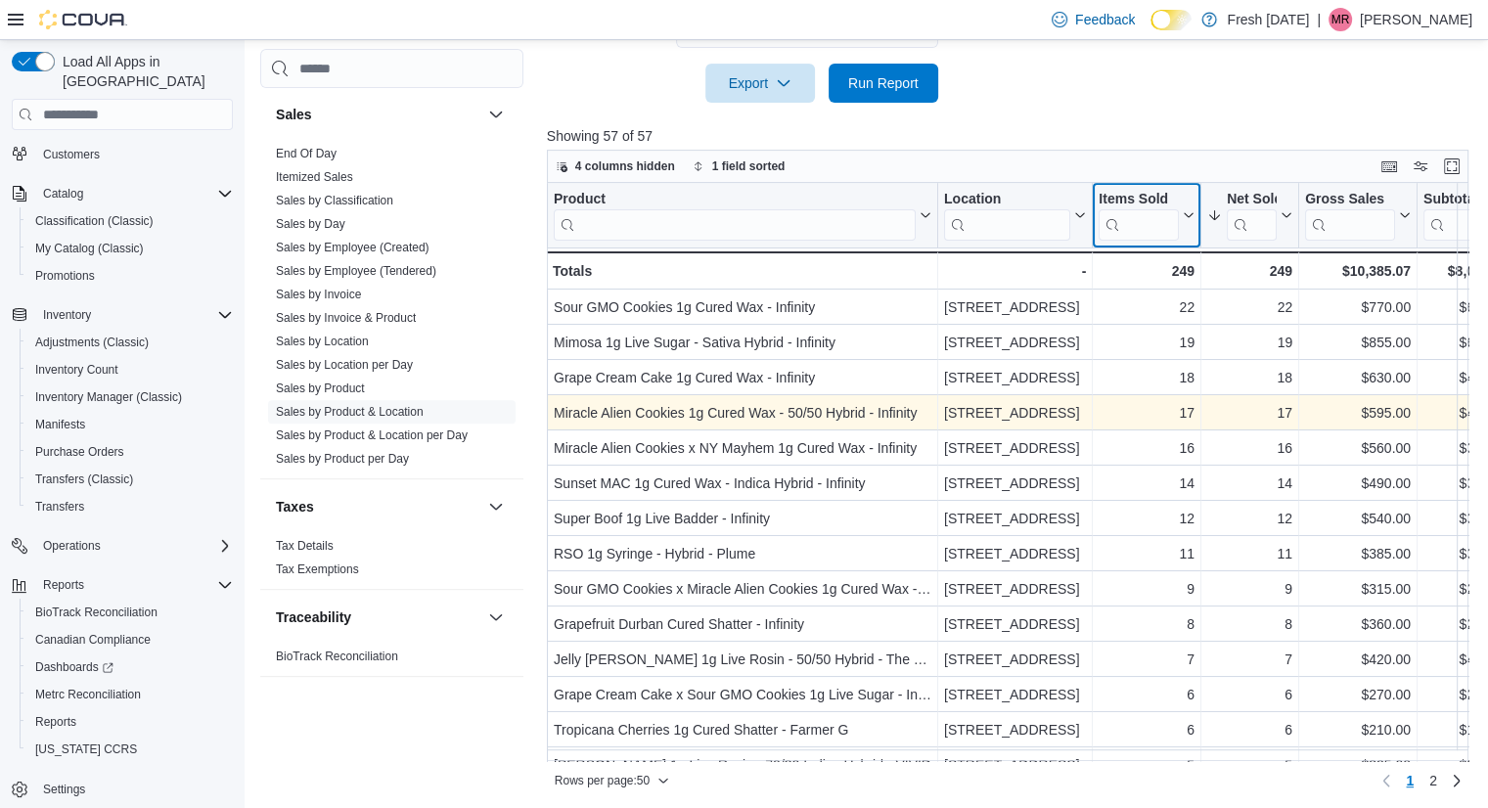
click at [1183, 210] on icon at bounding box center [1187, 215] width 16 height 12
click at [1145, 263] on span "Hide column" at bounding box center [1156, 267] width 66 height 16
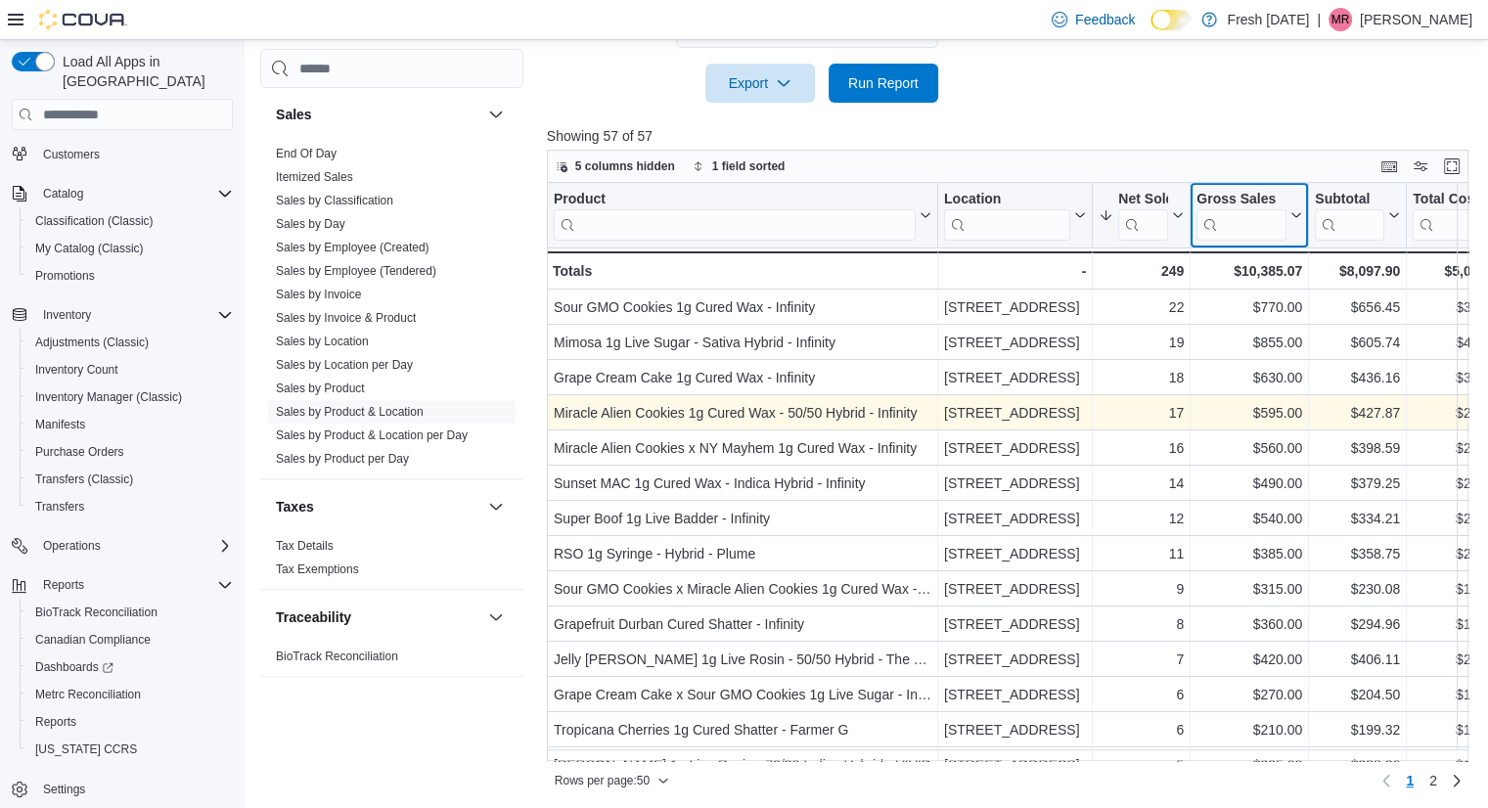
click at [1286, 212] on icon at bounding box center [1294, 215] width 16 height 12
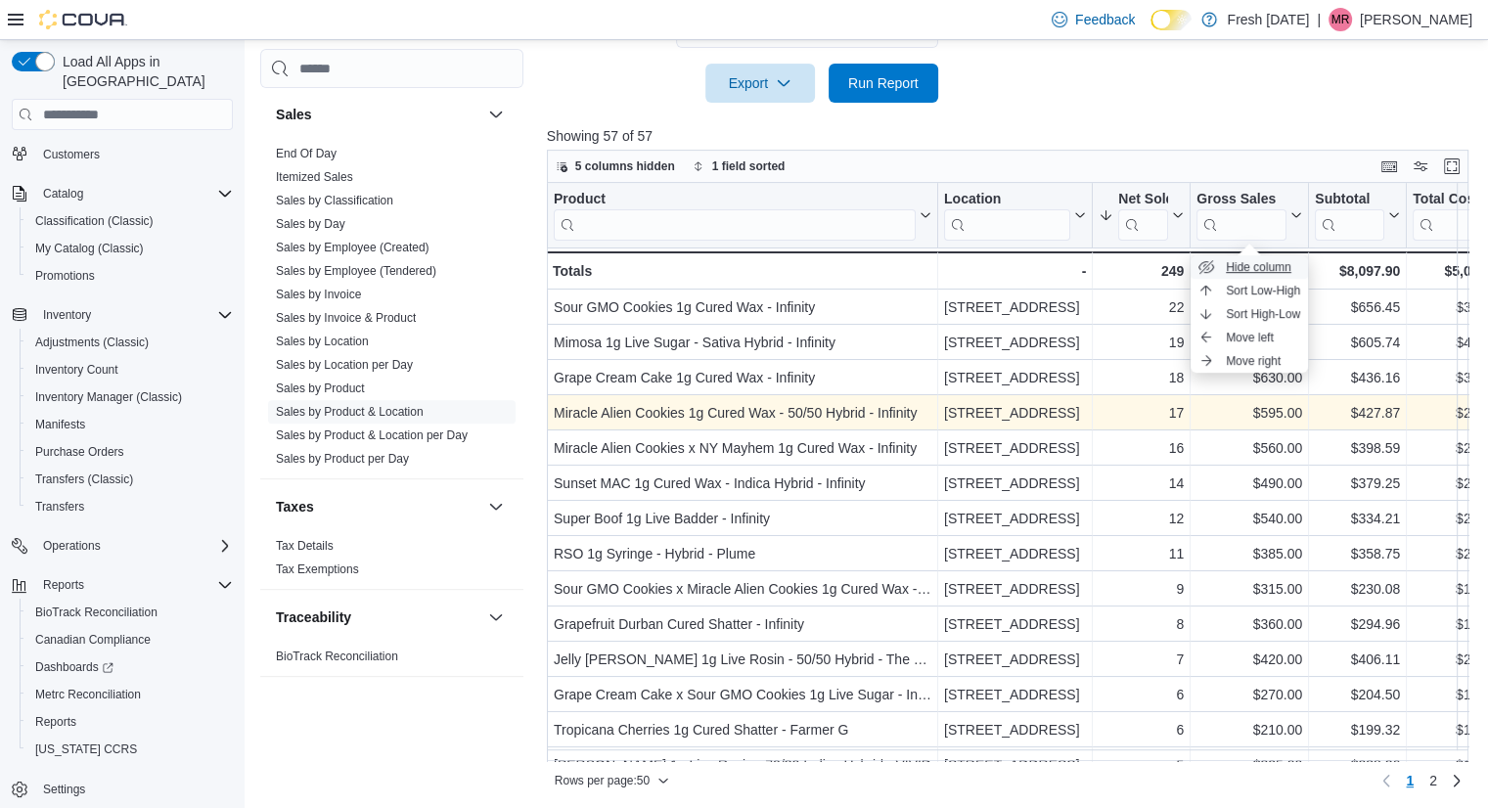
click at [1270, 259] on span "Hide column" at bounding box center [1259, 267] width 66 height 16
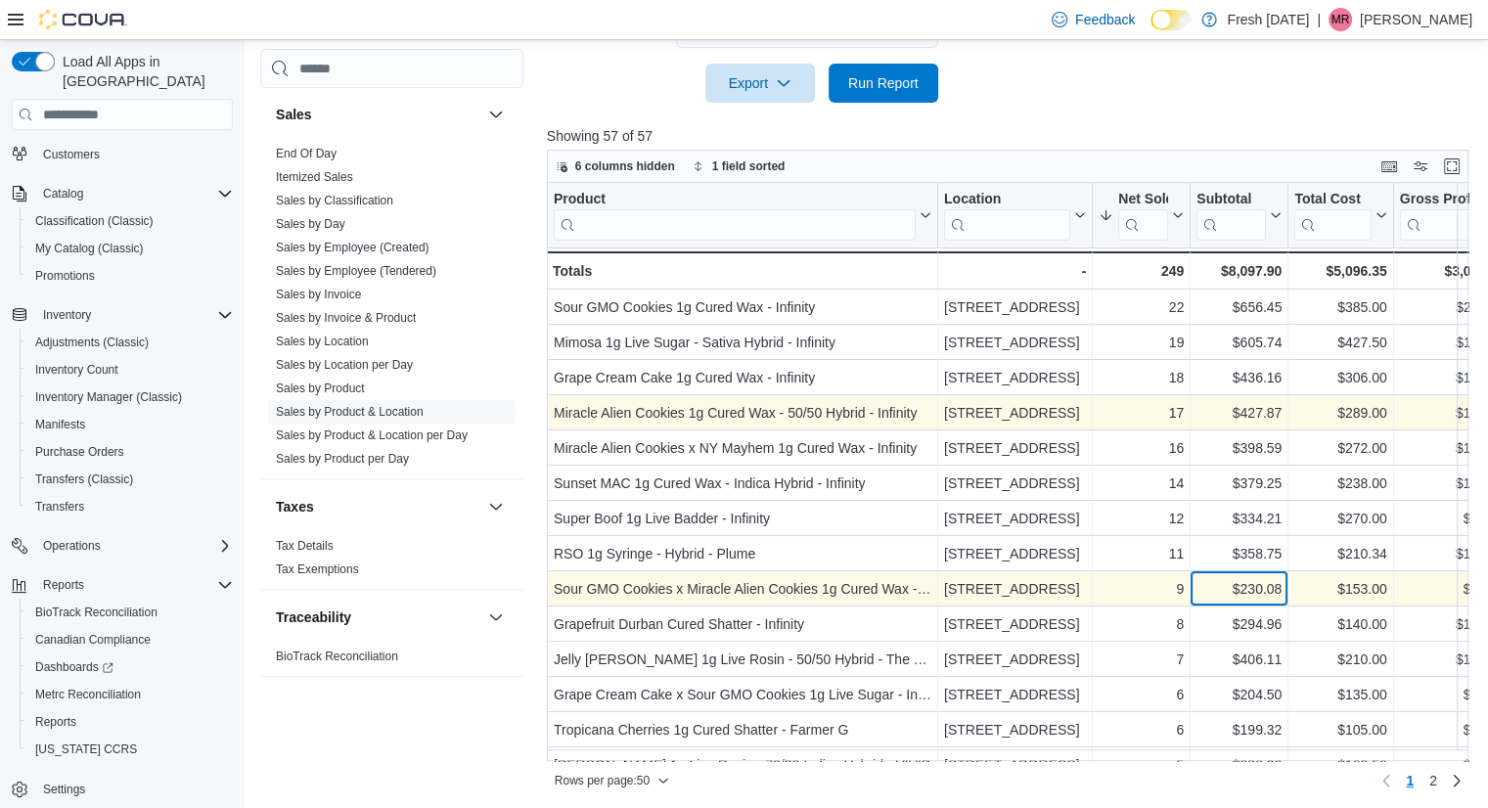
click at [1243, 596] on div "$230.08" at bounding box center [1238, 588] width 85 height 23
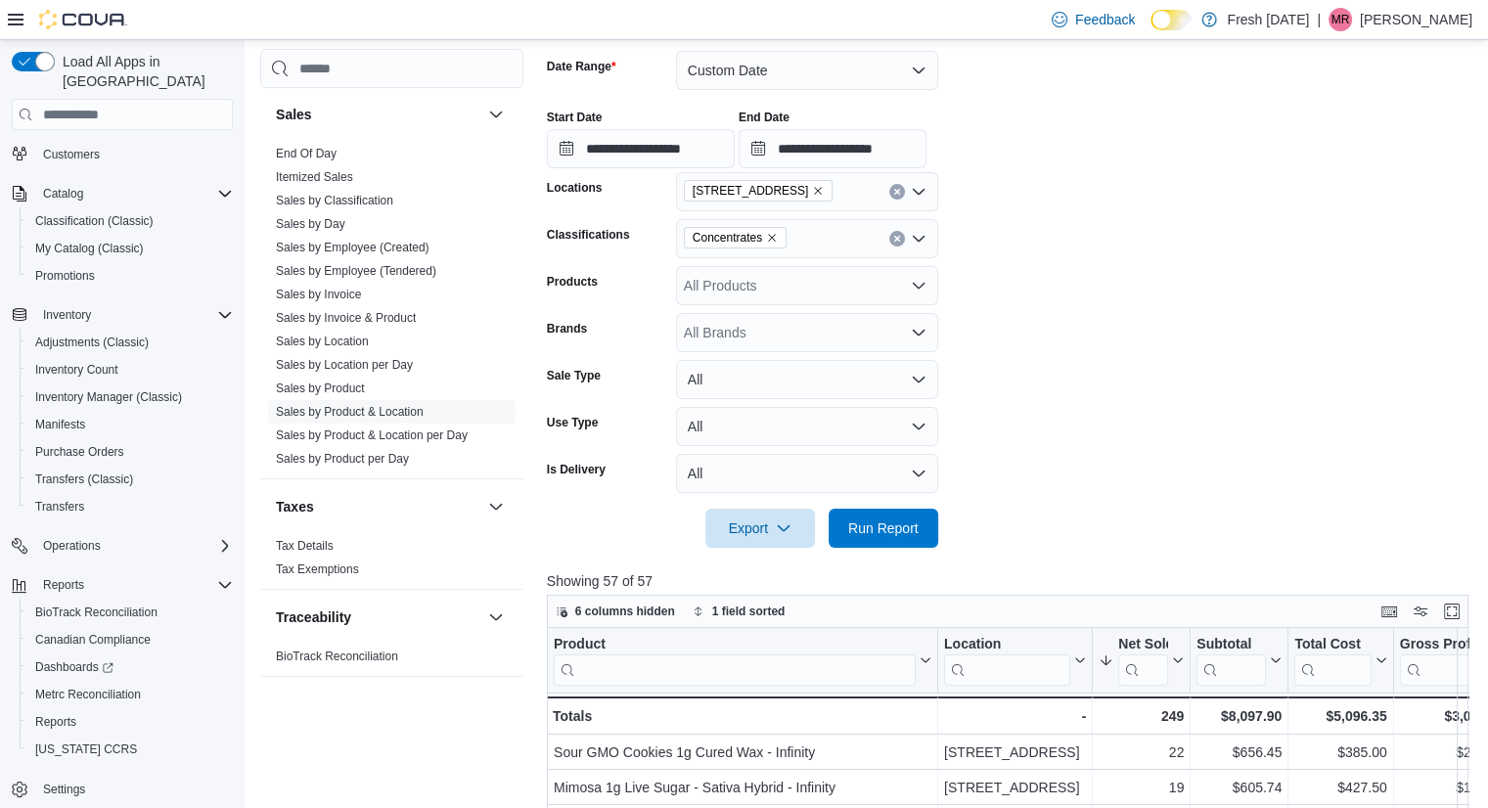
scroll to position [283, 0]
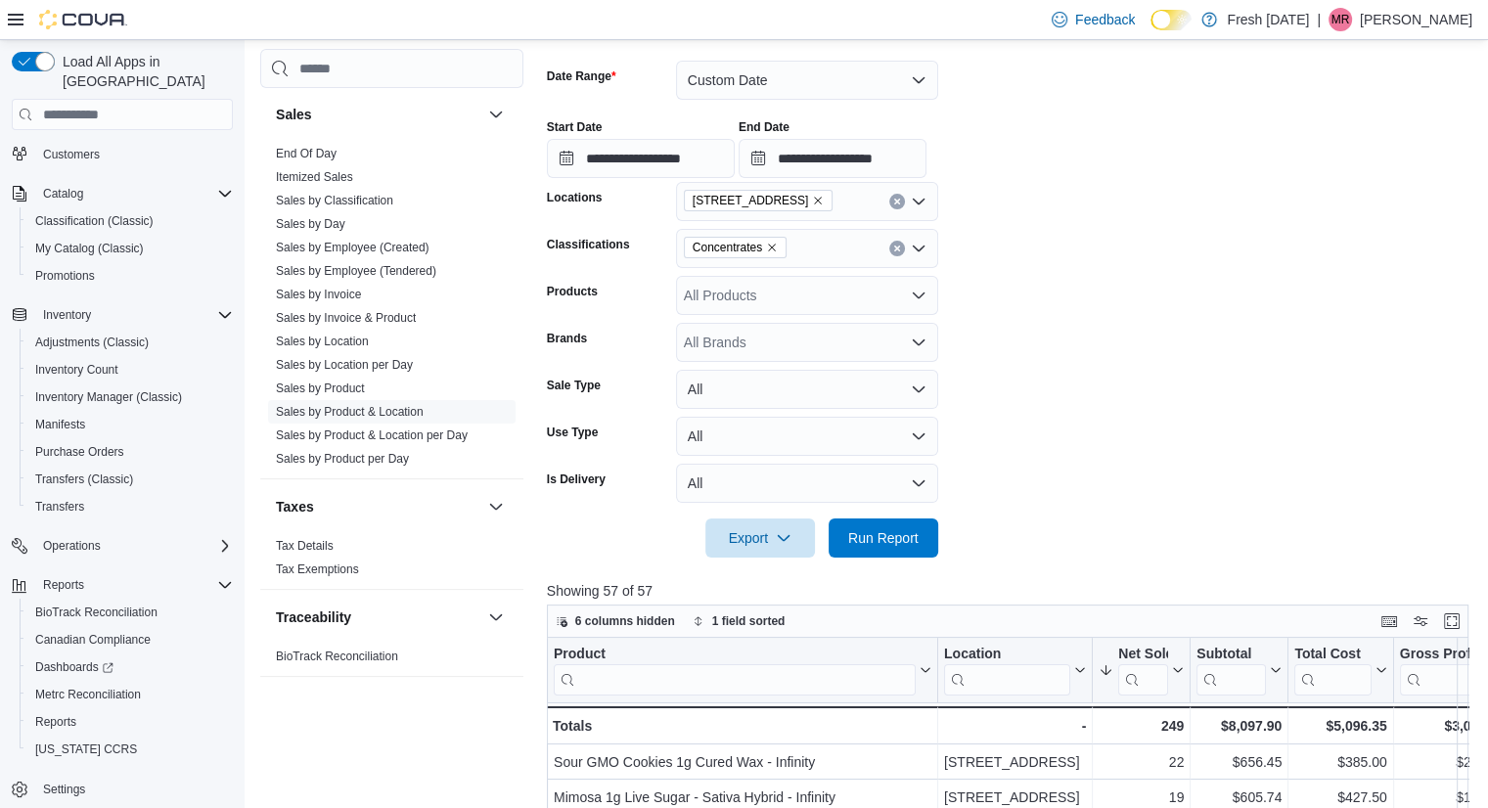
click at [766, 244] on icon "Remove Concentrates from selection in this group" at bounding box center [772, 248] width 12 height 12
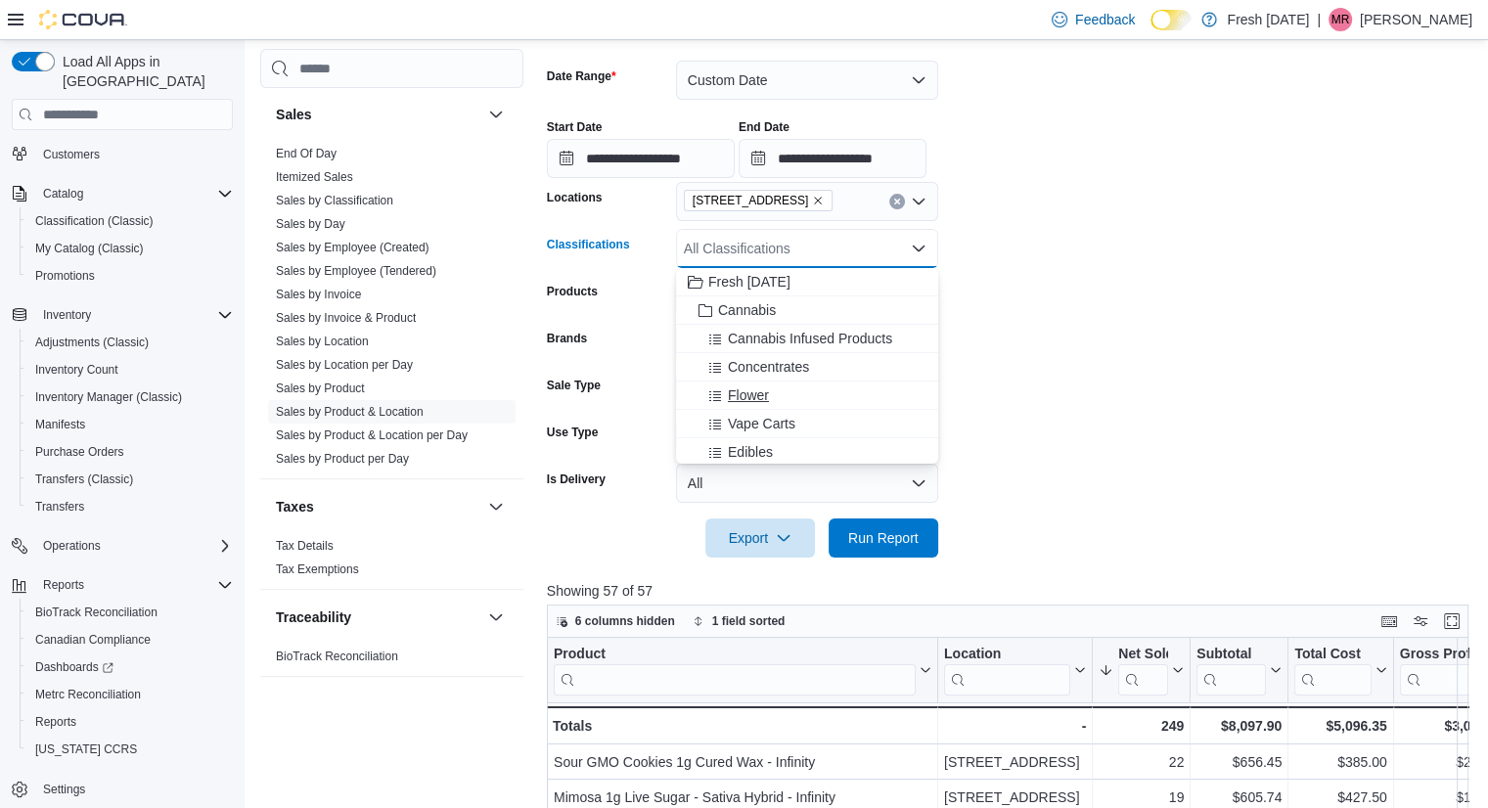
click at [778, 396] on div "Flower" at bounding box center [807, 395] width 239 height 20
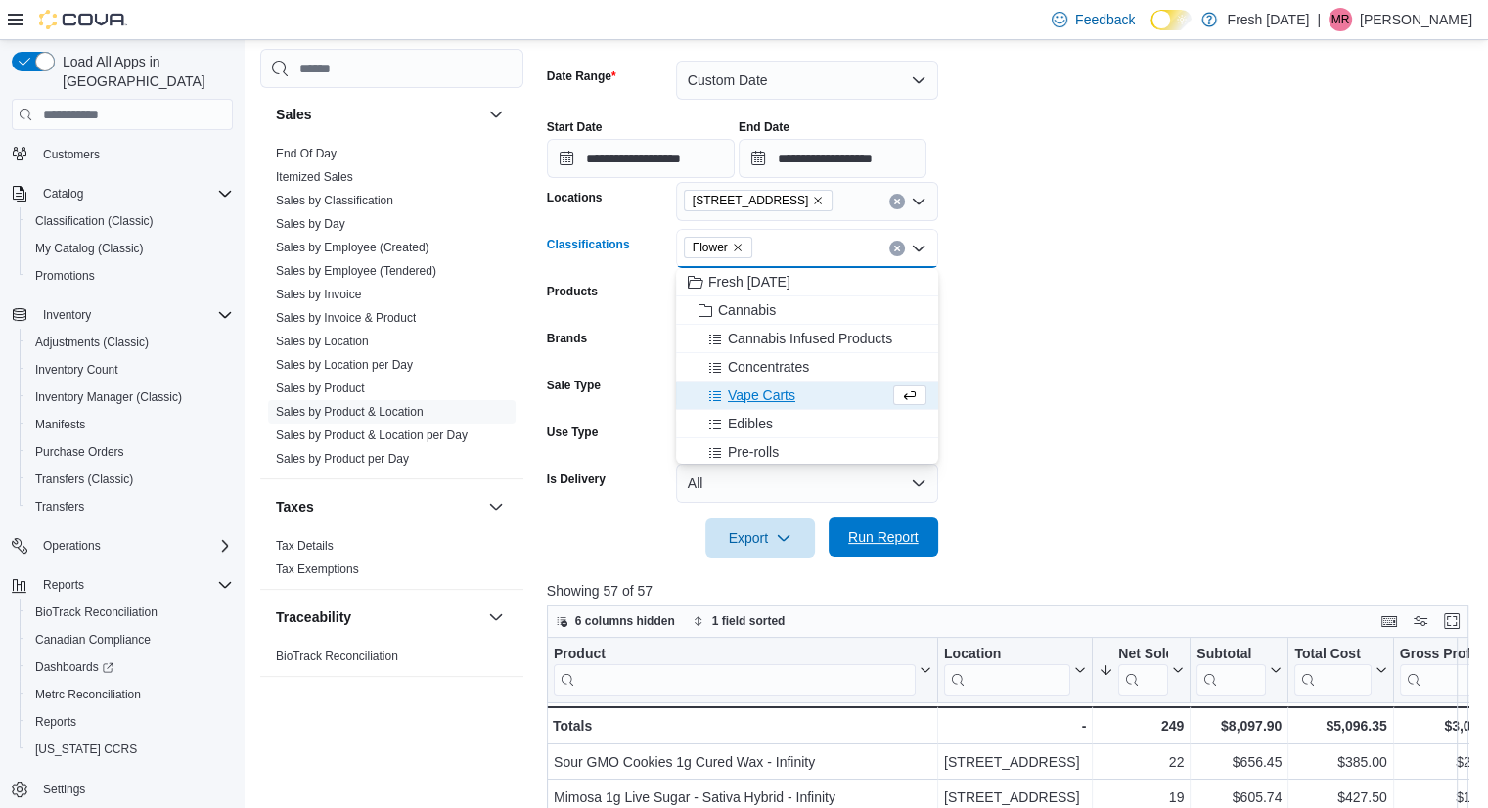
click at [862, 521] on span "Run Report" at bounding box center [883, 536] width 86 height 39
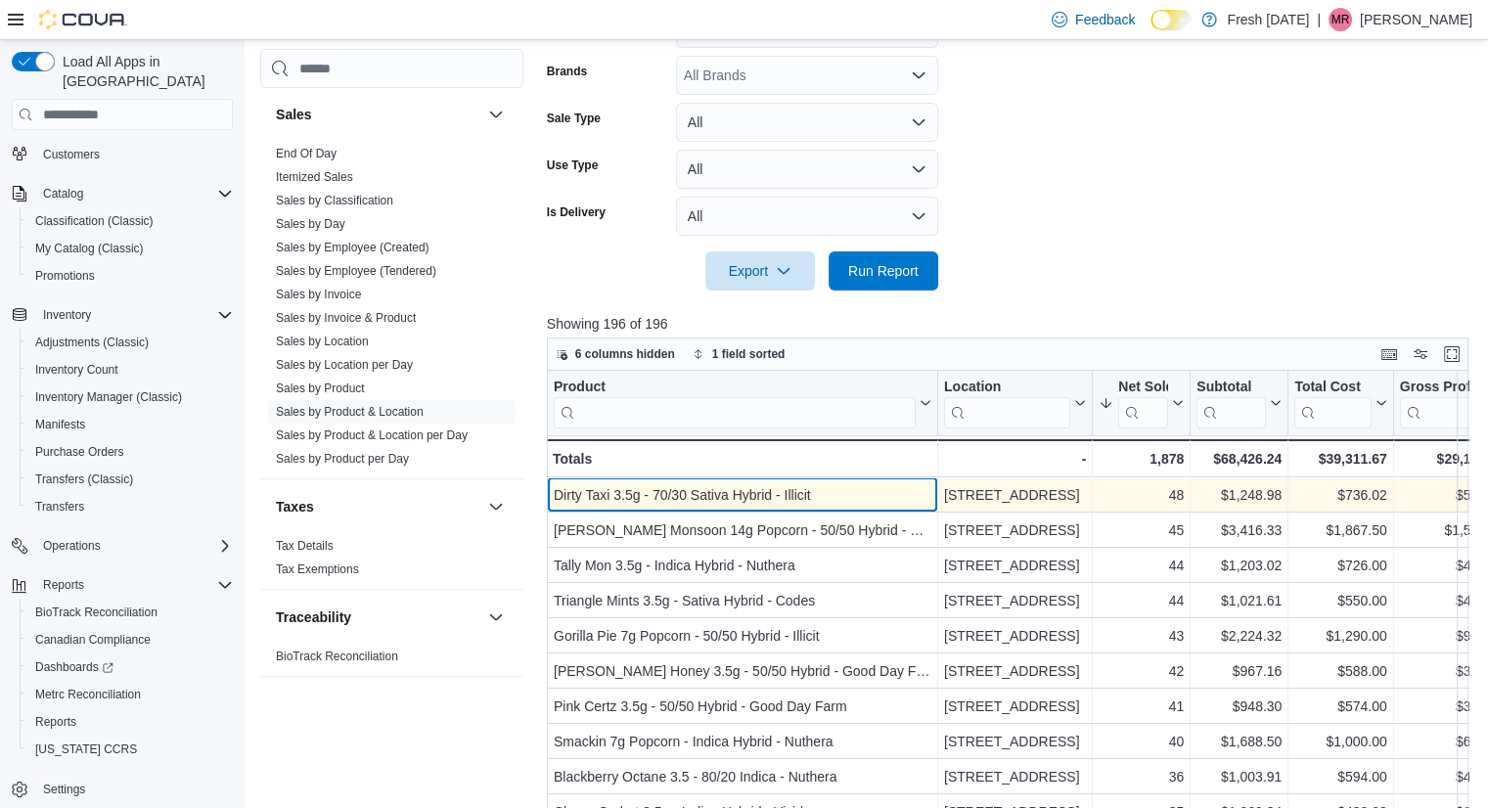
click at [739, 493] on div "Dirty Taxi 3.5g - 70/30 Sativa Hybrid - Illicit" at bounding box center [743, 494] width 378 height 23
copy div "Dirty Taxi 3.5g - 70/30 Sativa Hybrid - Illicit"
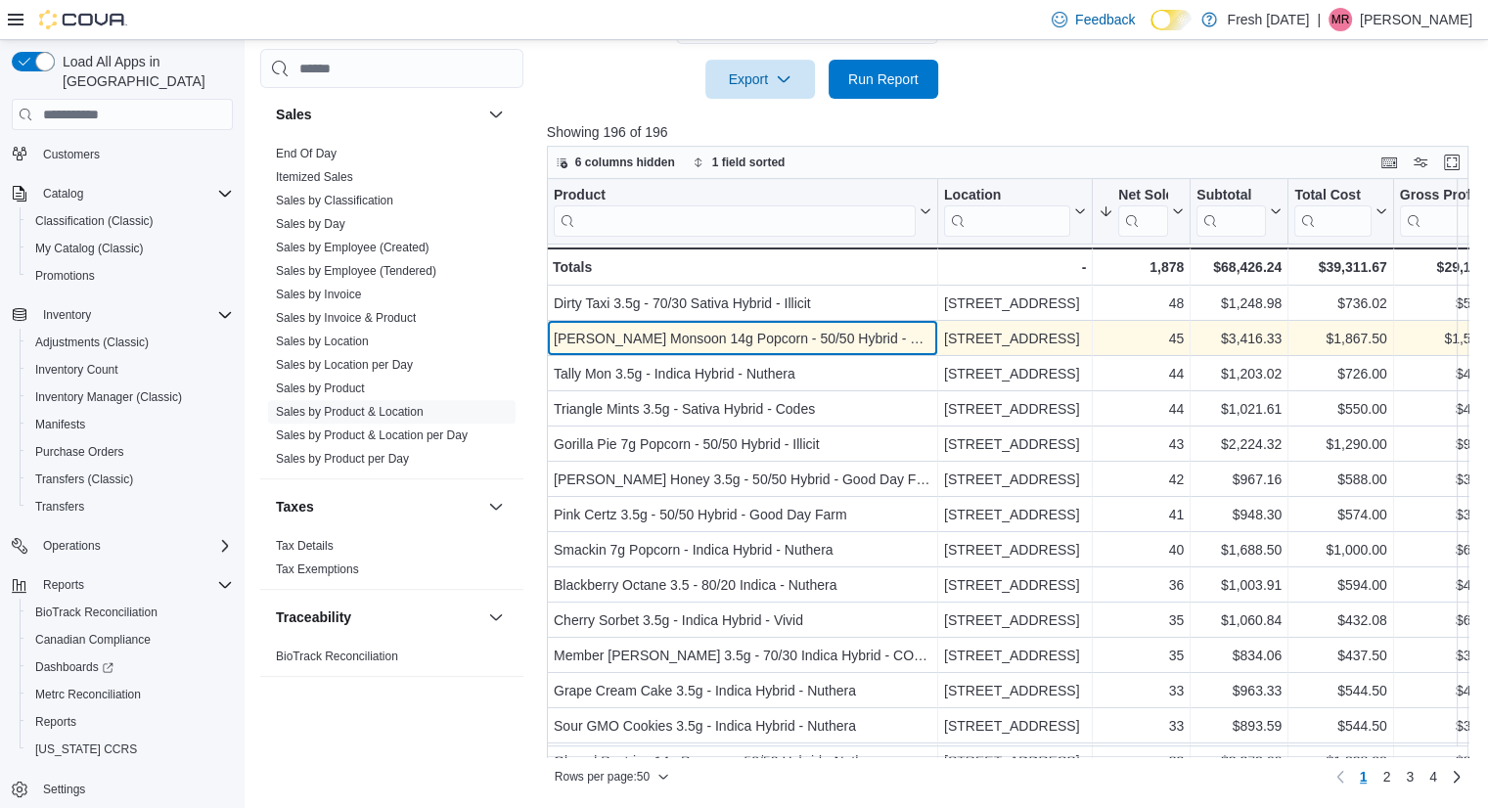
click at [822, 339] on div "[PERSON_NAME] Monsoon 14g Popcorn - 50/50 Hybrid - Nuthera" at bounding box center [743, 338] width 378 height 23
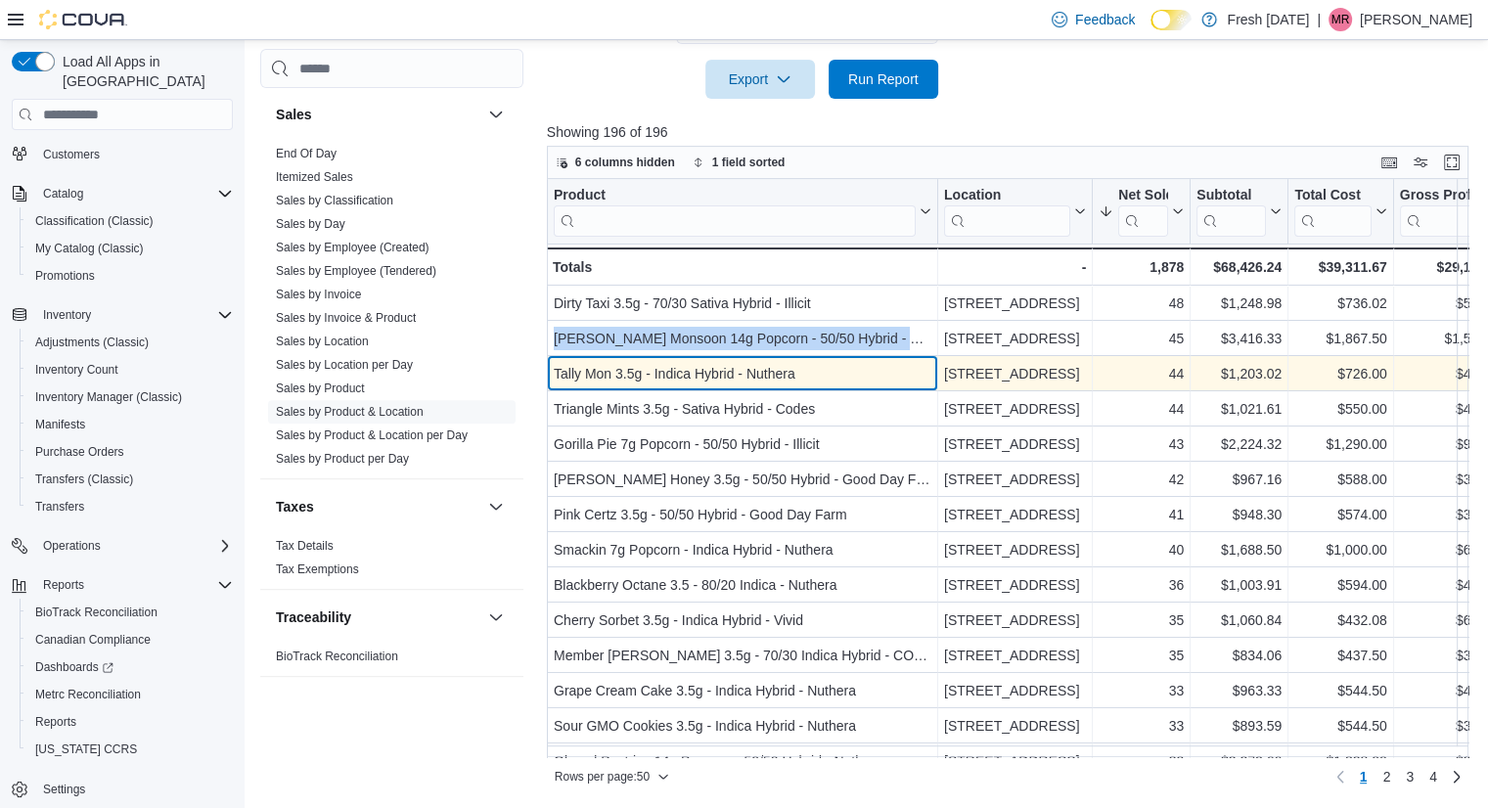
click at [745, 373] on div "Tally Mon 3.5g - Indica Hybrid - Nuthera" at bounding box center [743, 373] width 378 height 23
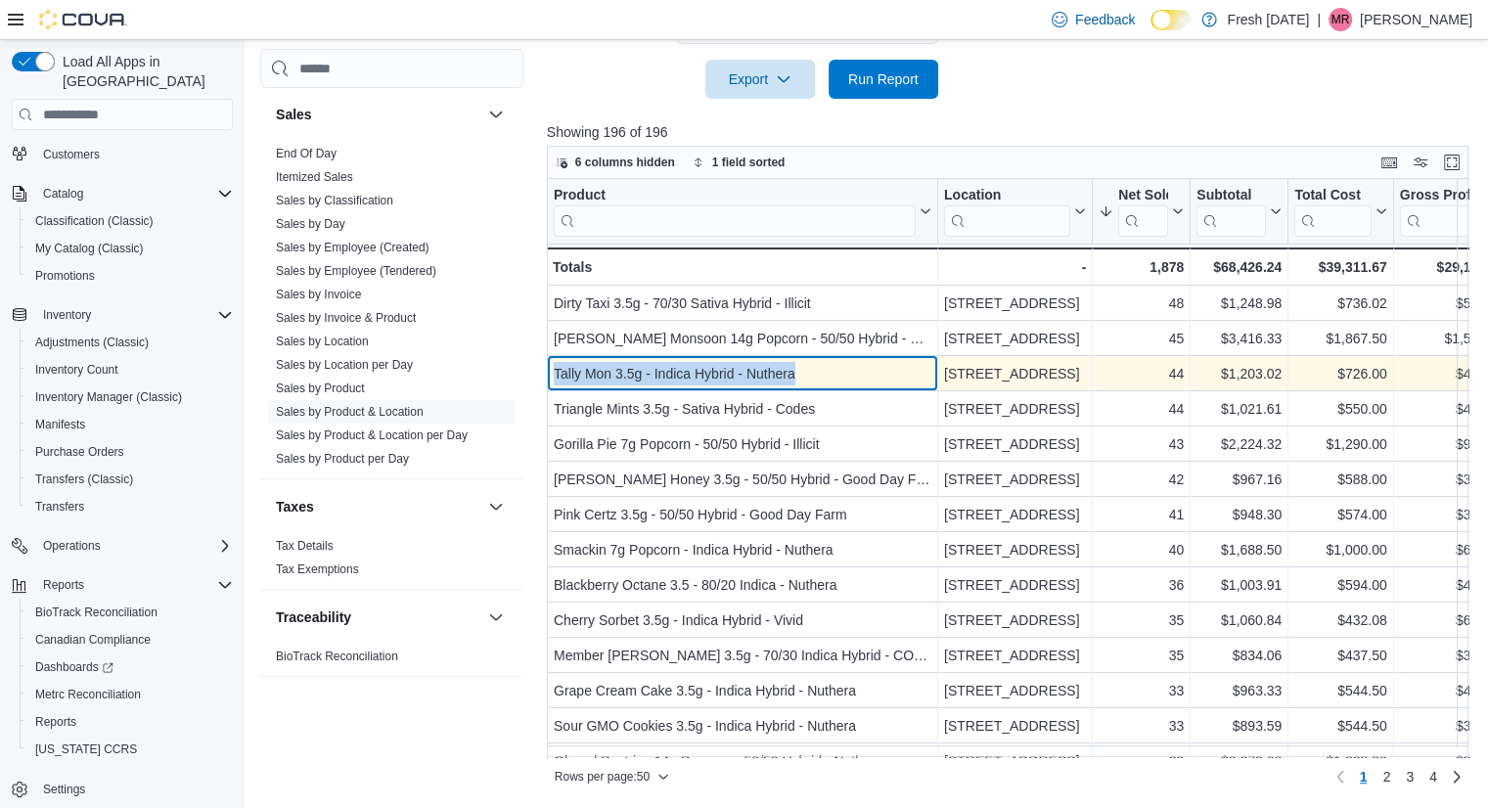
click at [745, 373] on div "Tally Mon 3.5g - Indica Hybrid - Nuthera" at bounding box center [743, 373] width 378 height 23
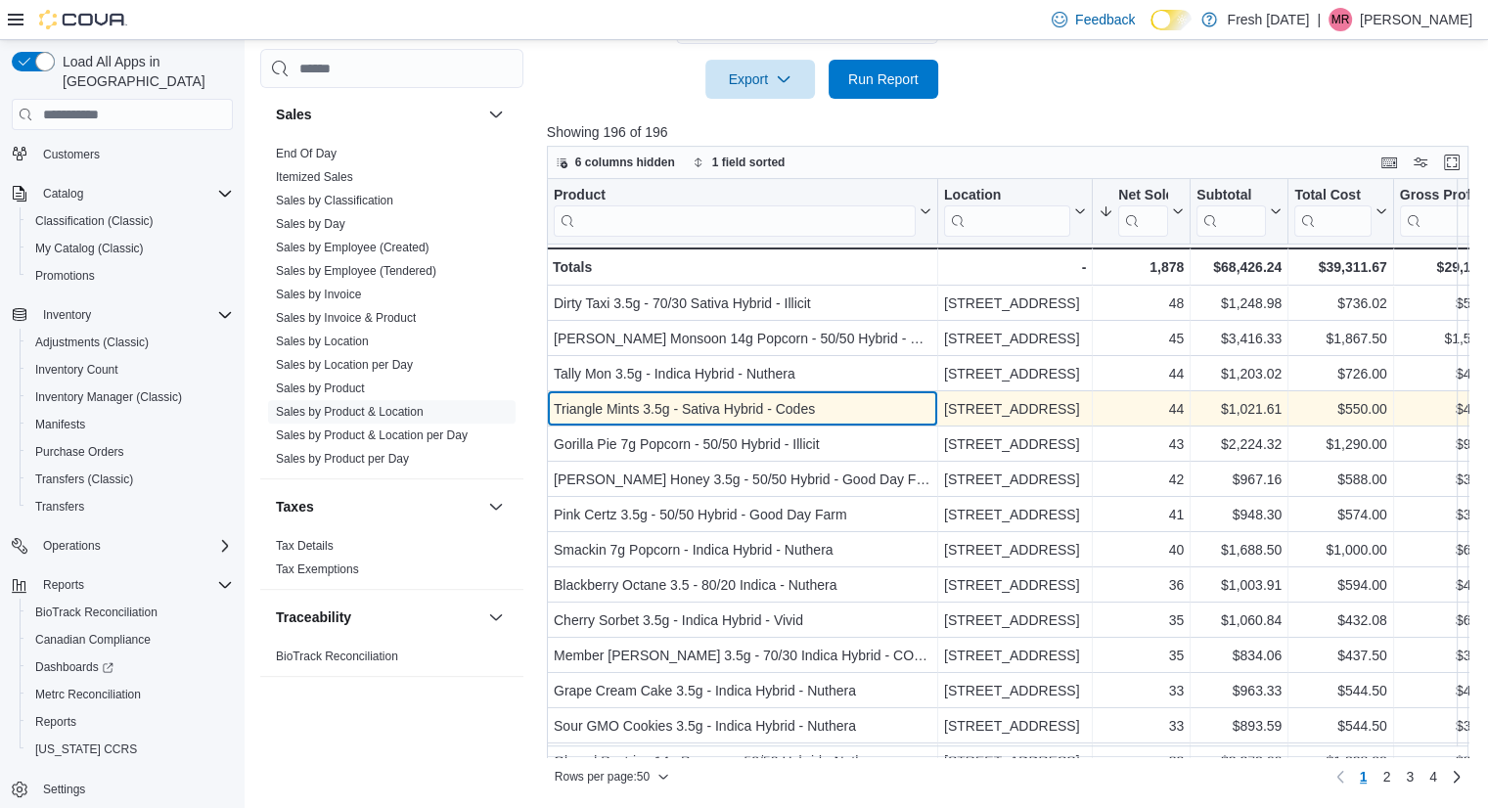
click at [719, 415] on div "Triangle Mints 3.5g - Sativa Hybrid - Codes" at bounding box center [743, 408] width 378 height 23
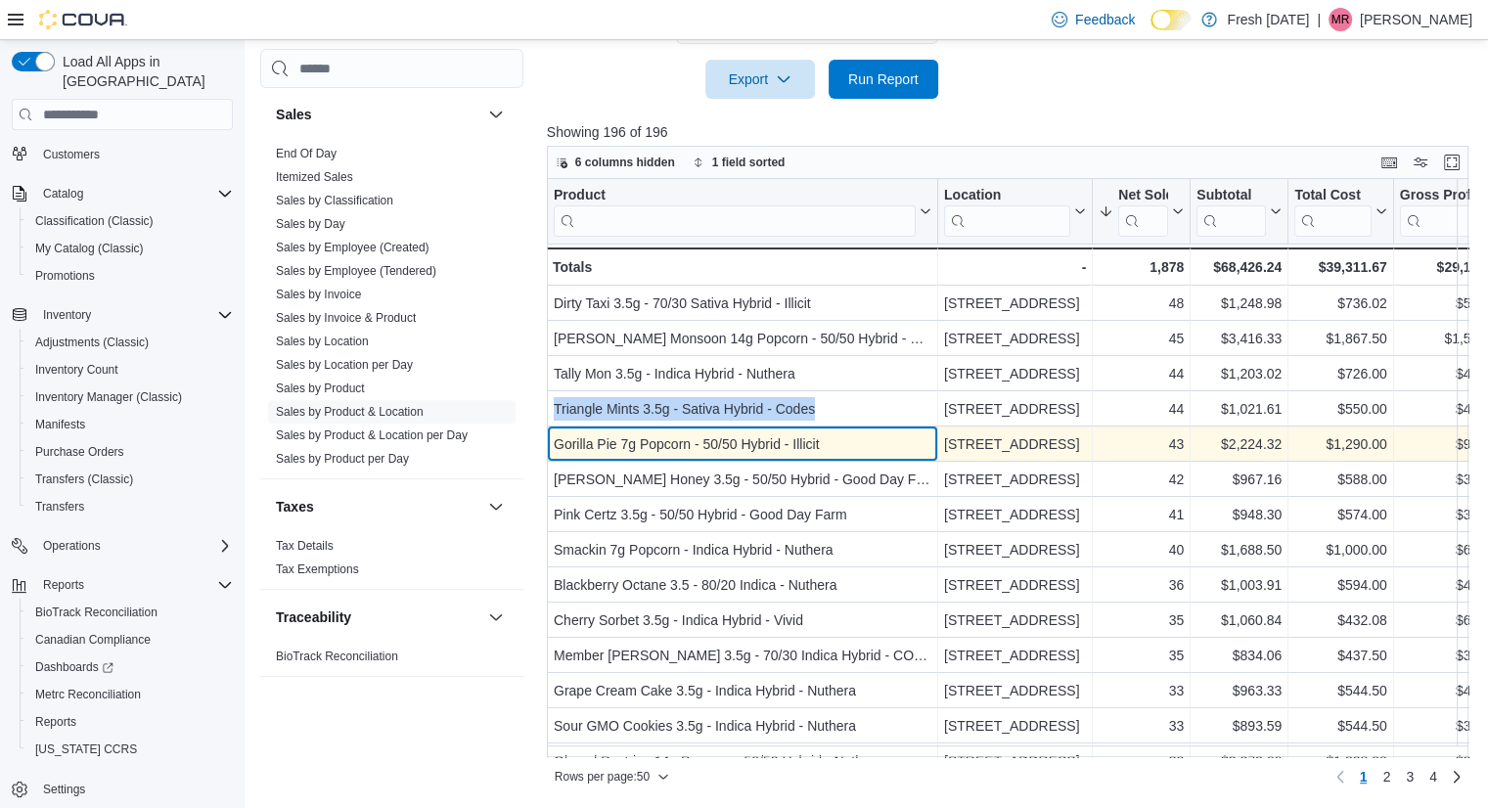
click at [725, 434] on div "Gorilla Pie 7g Popcorn - 50/50 Hybrid - Illicit" at bounding box center [743, 443] width 378 height 23
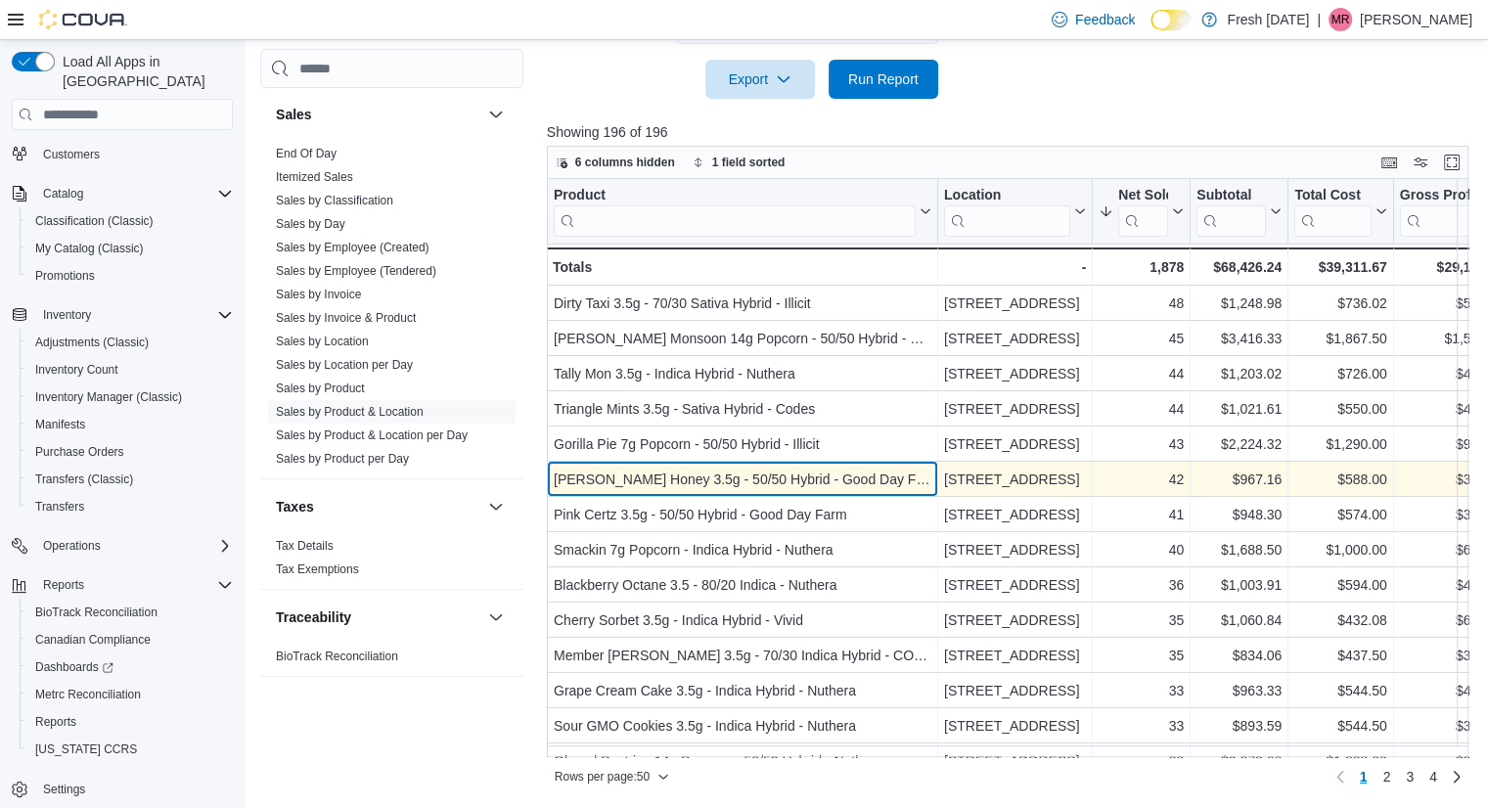
click at [744, 487] on div "[PERSON_NAME] Honey 3.5g - 50/50 Hybrid - Good Day Farm" at bounding box center [743, 479] width 378 height 23
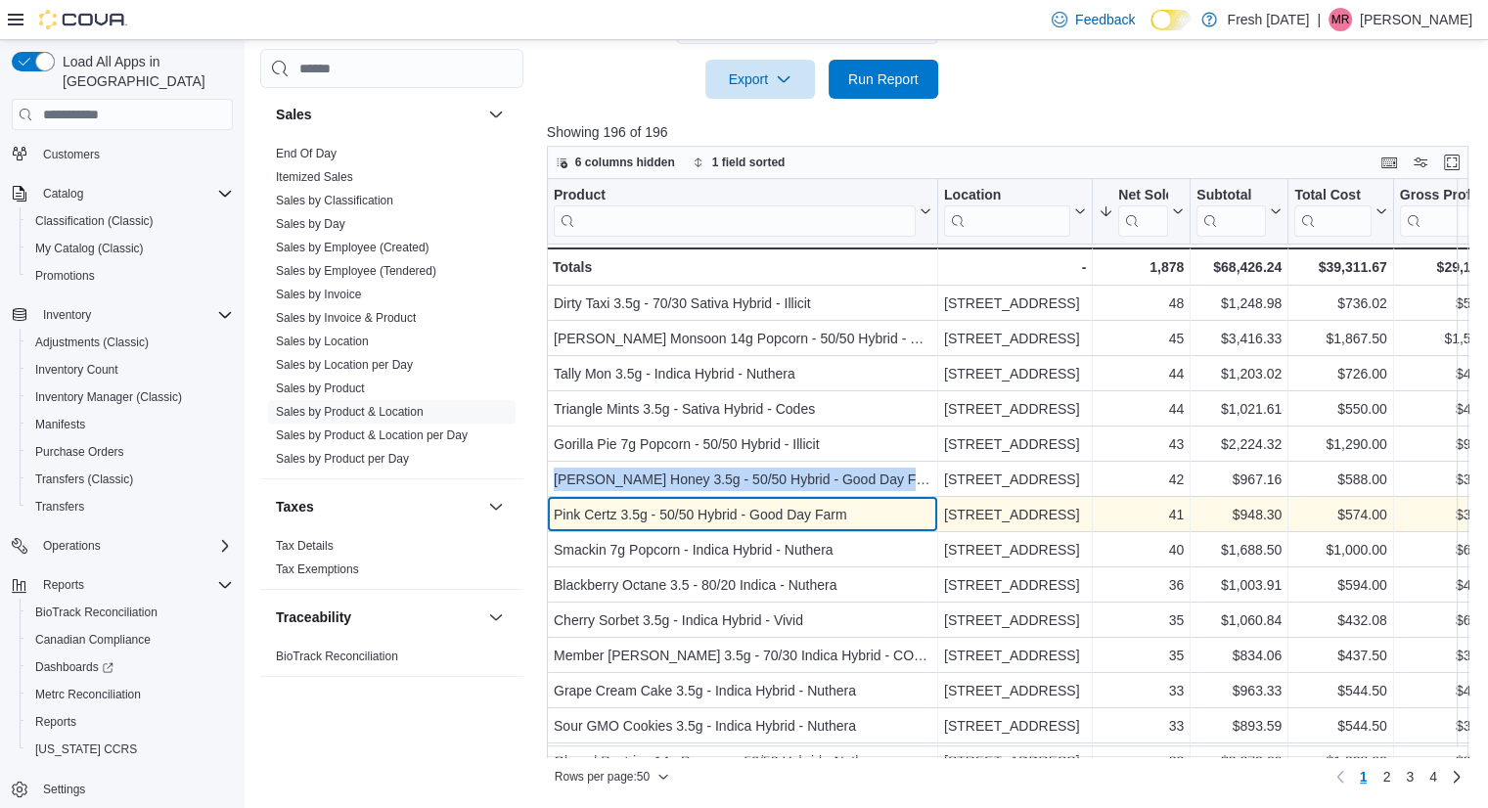
click at [699, 507] on div "Pink Certz 3.5g - 50/50 Hybrid - Good Day Farm" at bounding box center [743, 514] width 378 height 23
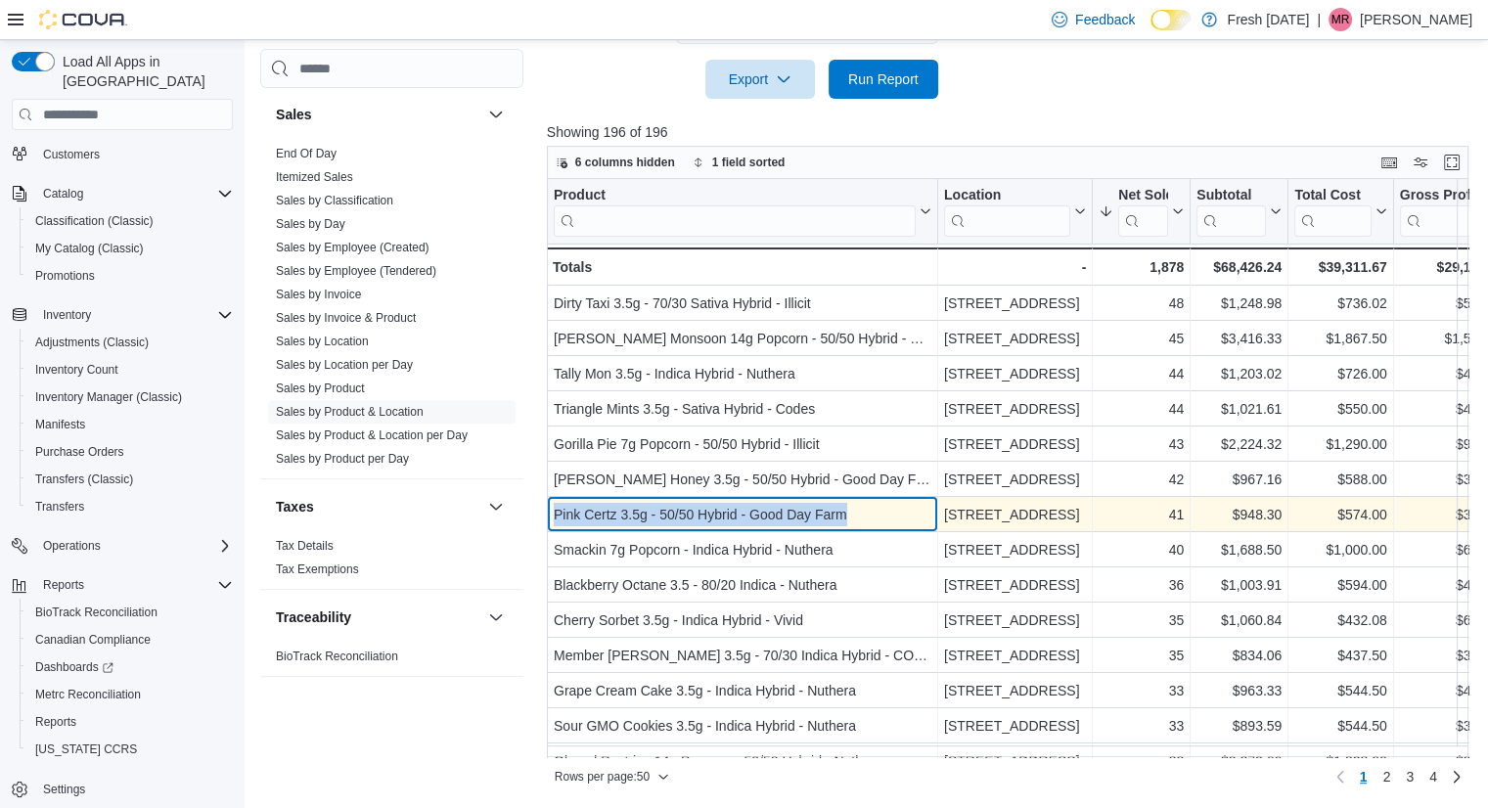
click at [699, 507] on div "Pink Certz 3.5g - 50/50 Hybrid - Good Day Farm" at bounding box center [743, 514] width 378 height 23
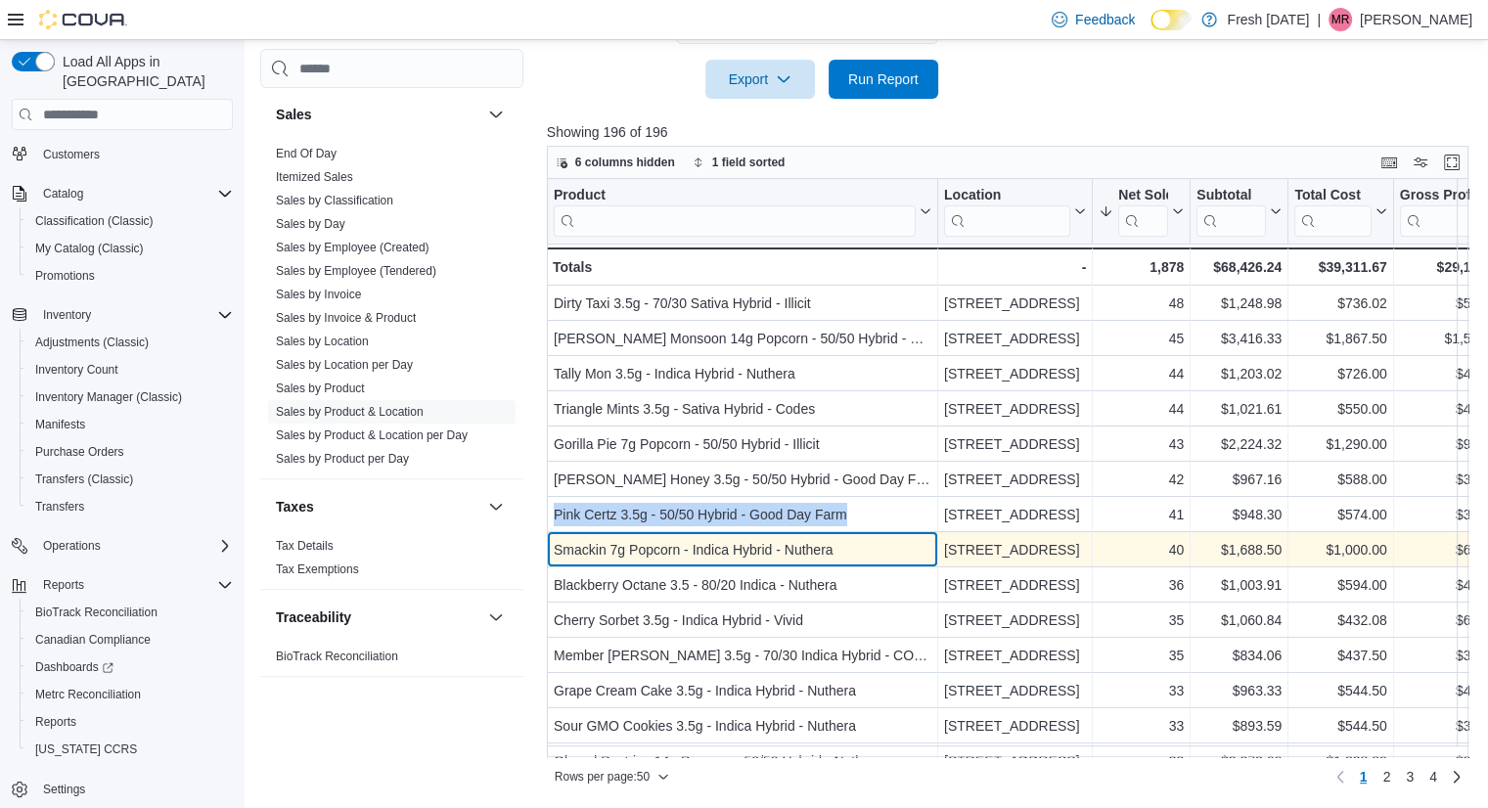
click at [712, 551] on div "Smackin 7g Popcorn - Indica Hybrid - Nuthera" at bounding box center [743, 549] width 378 height 23
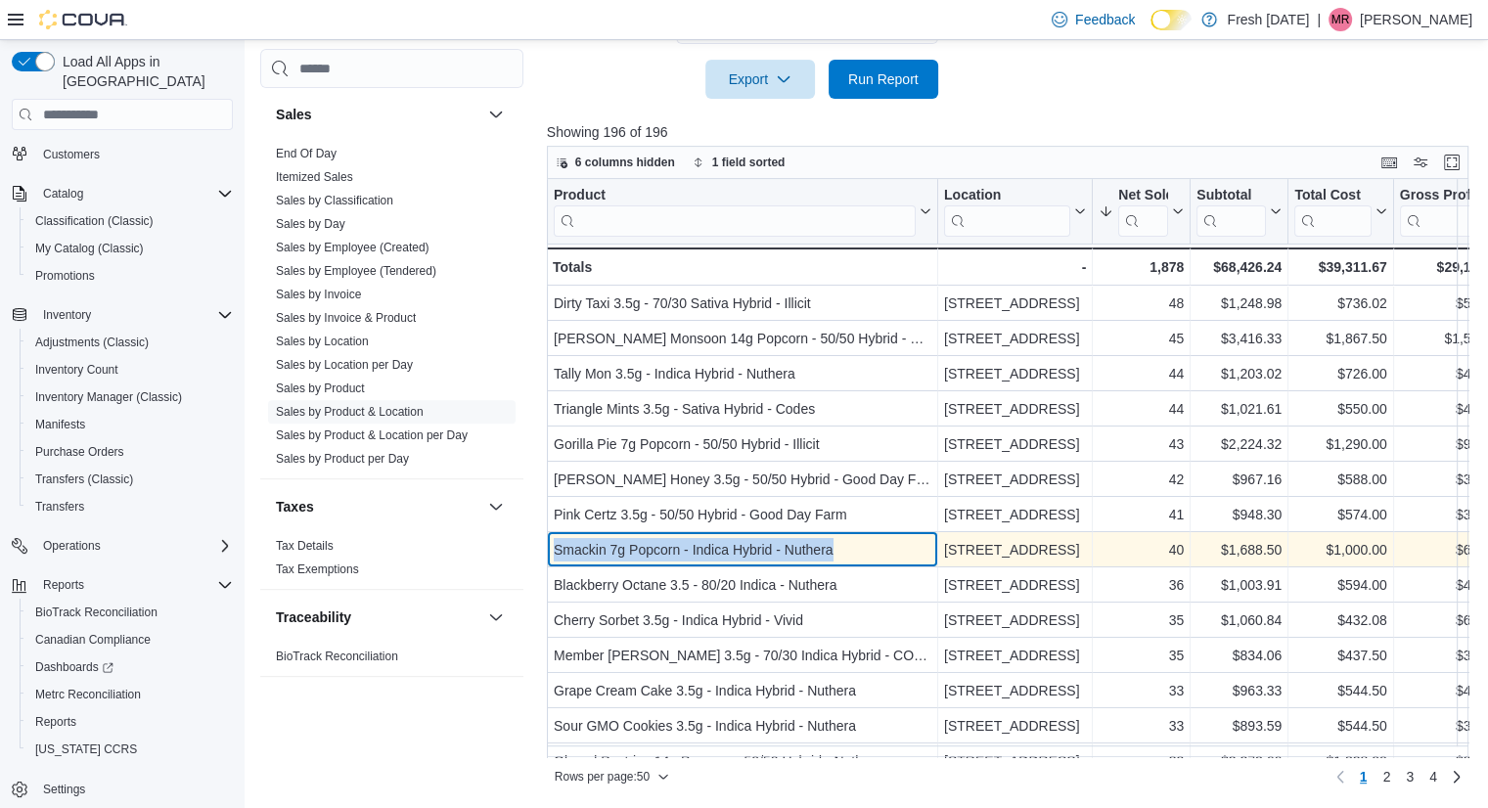
click at [712, 551] on div "Smackin 7g Popcorn - Indica Hybrid - Nuthera" at bounding box center [743, 549] width 378 height 23
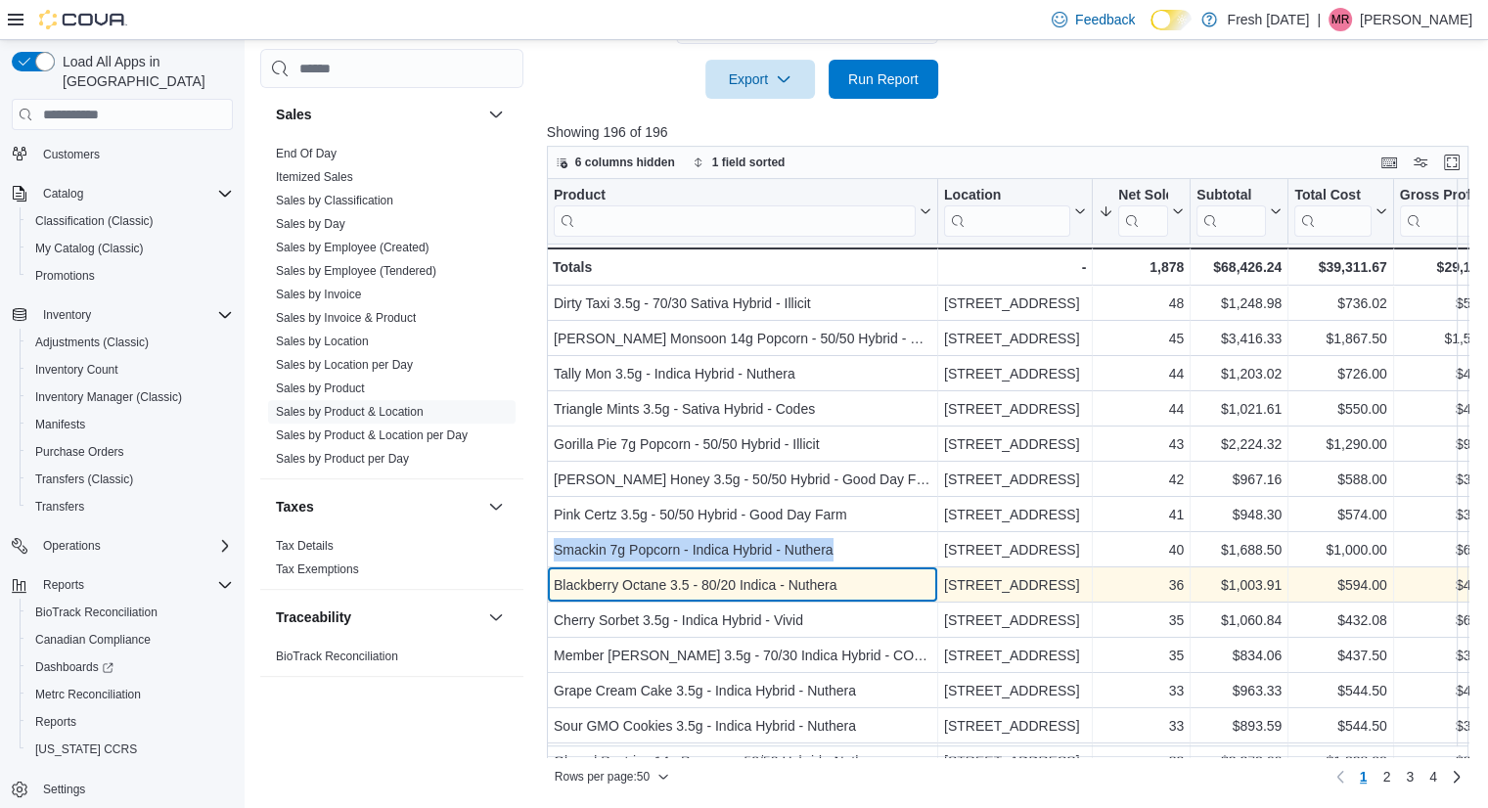
click at [677, 573] on div "Blackberry Octane 3.5 - 80/20 Indica - Nuthera" at bounding box center [743, 584] width 378 height 23
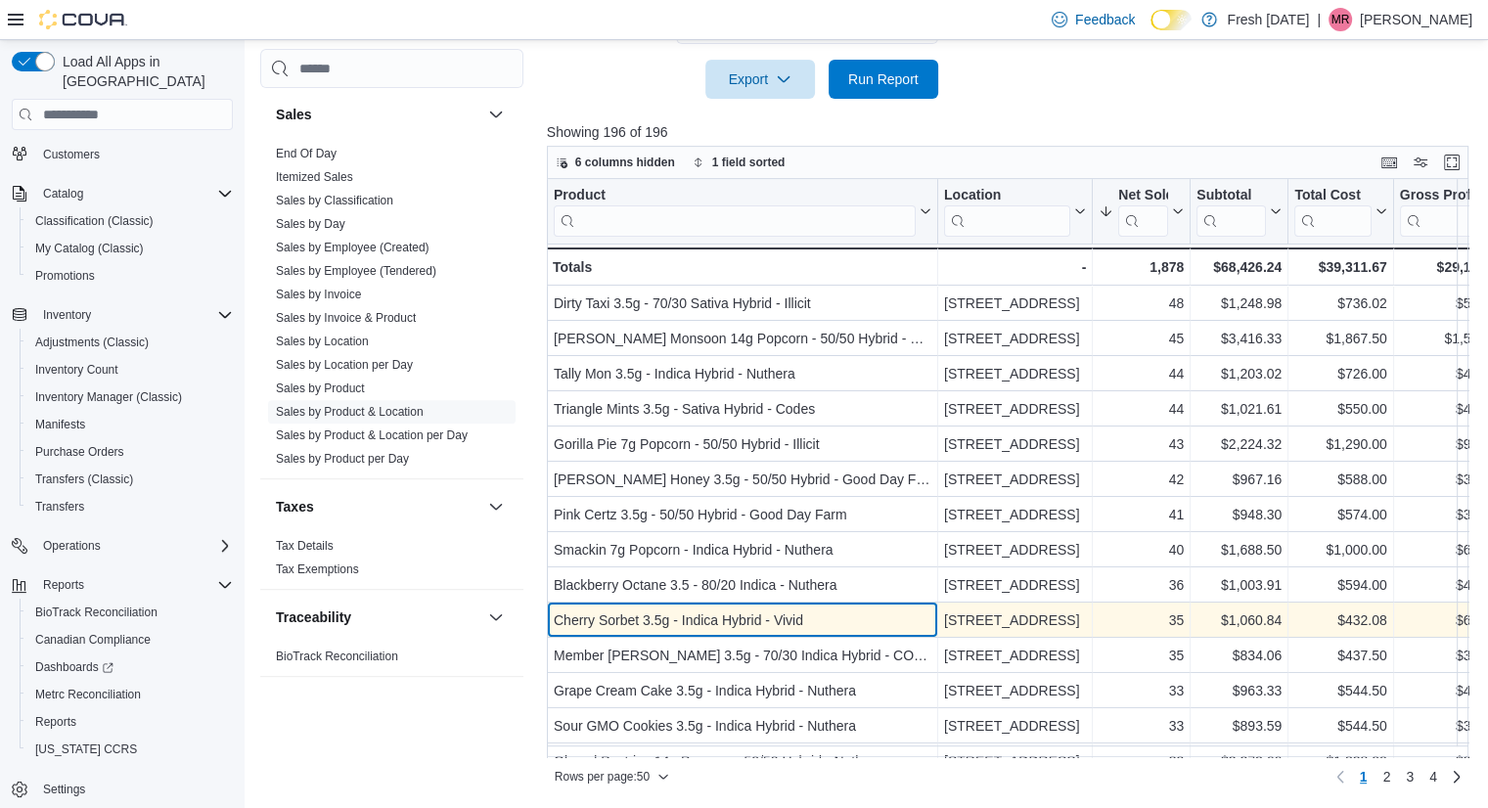
click at [675, 625] on div "Cherry Sorbet 3.5g - Indica Hybrid - Vivid" at bounding box center [743, 619] width 378 height 23
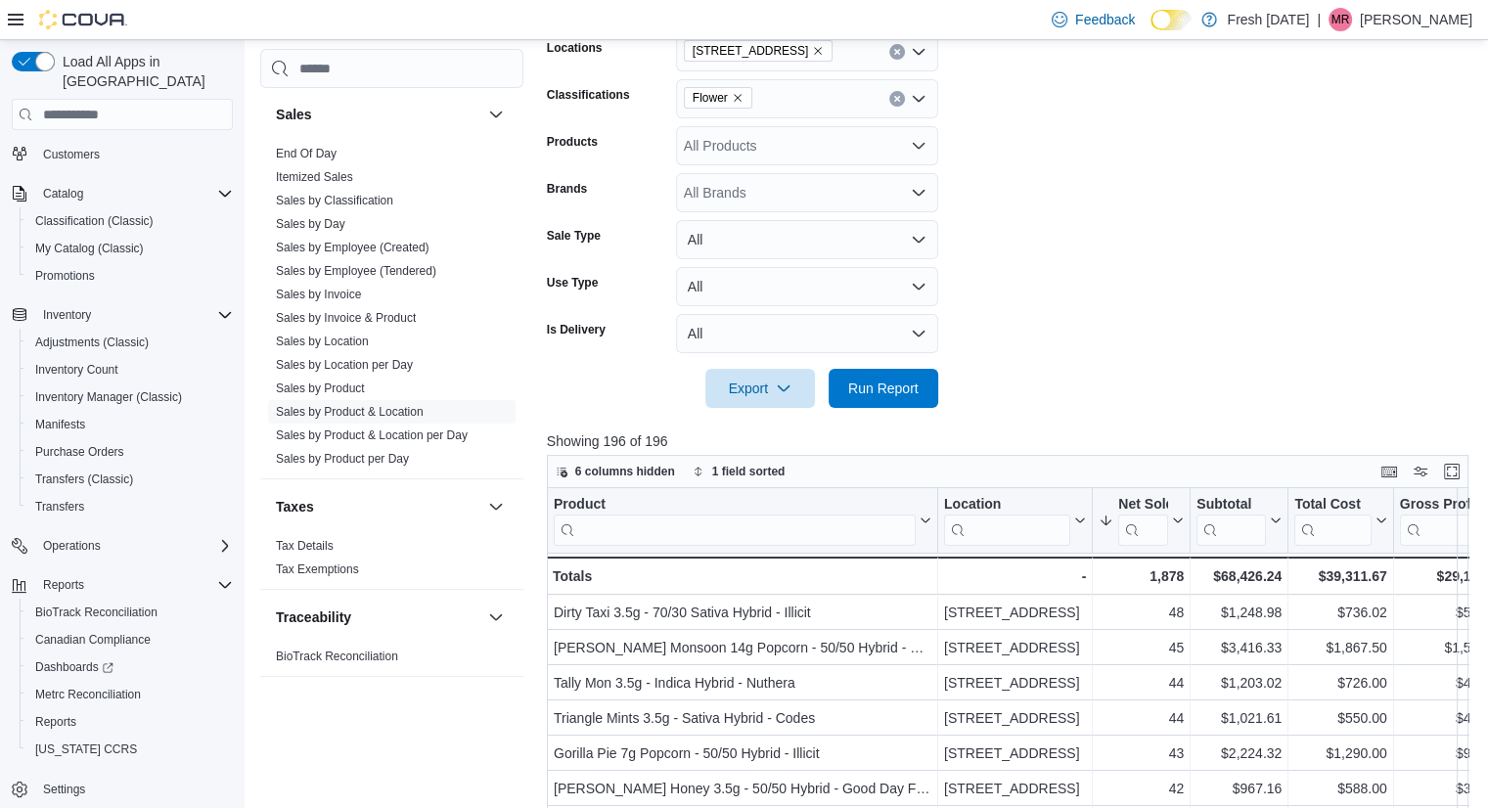
scroll to position [399, 0]
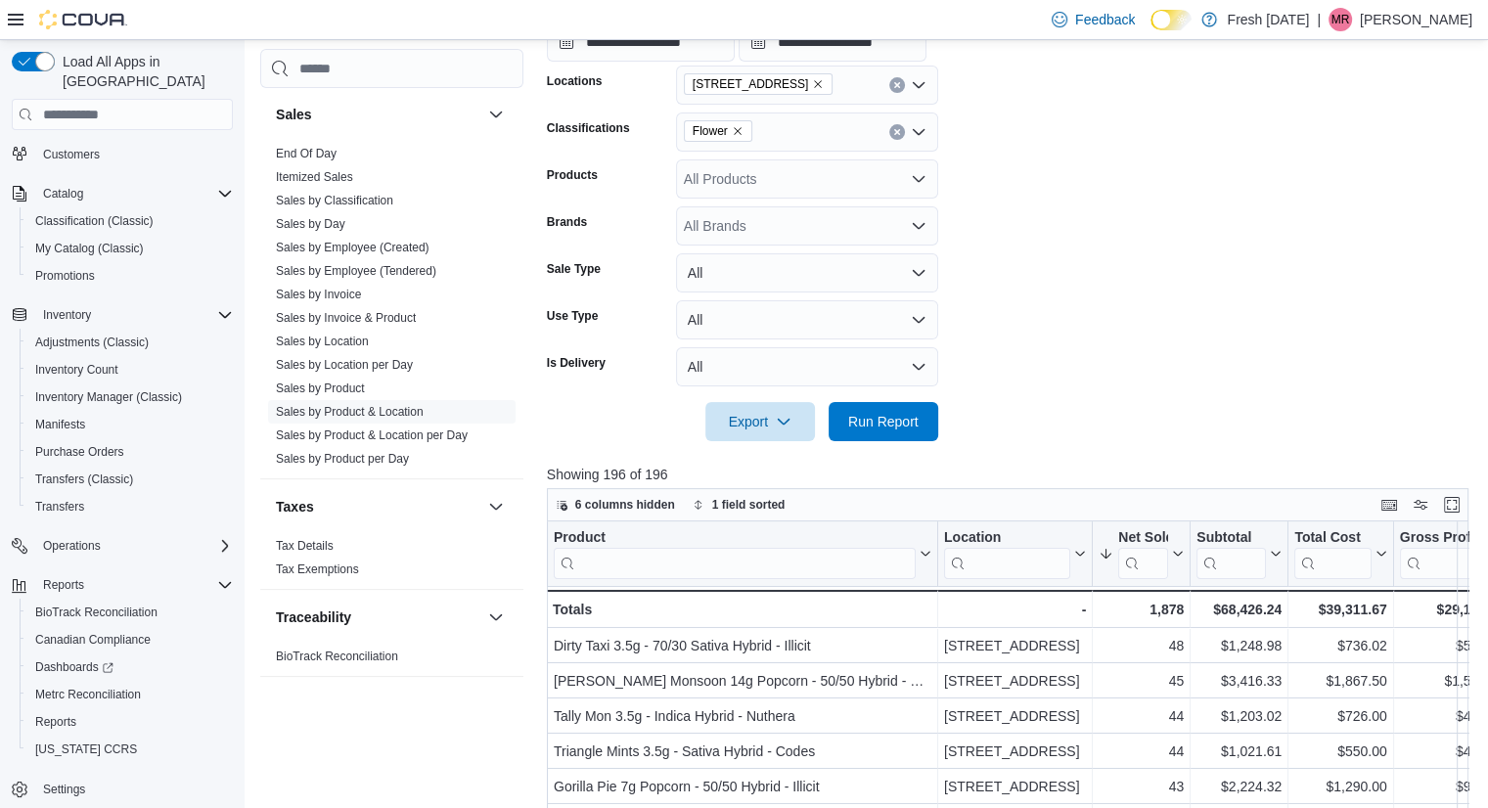
click at [739, 128] on icon "Remove Flower from selection in this group" at bounding box center [738, 132] width 8 height 8
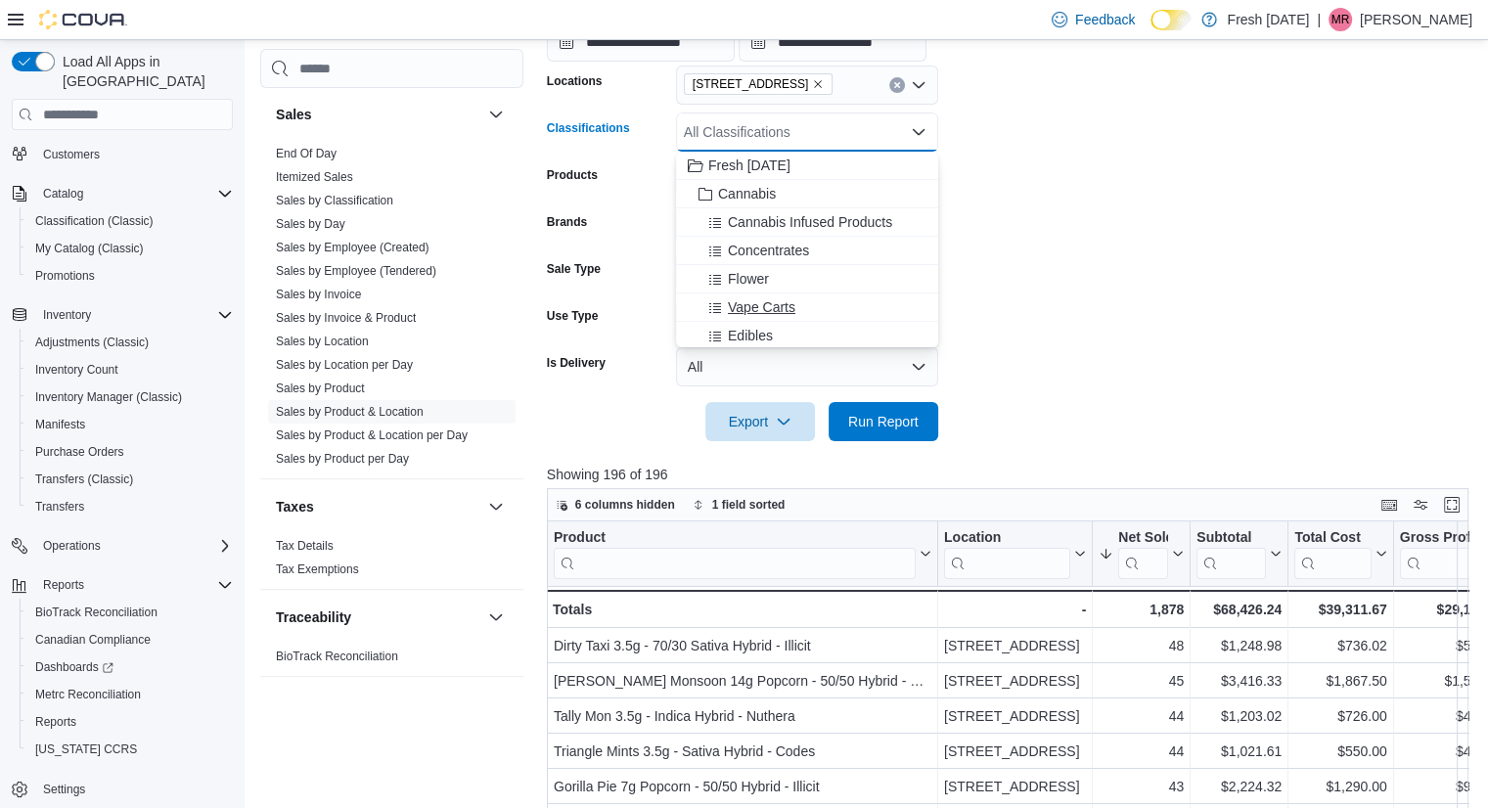
click at [779, 298] on span "Vape Carts" at bounding box center [761, 307] width 67 height 20
click at [1066, 301] on form "**********" at bounding box center [1012, 181] width 931 height 520
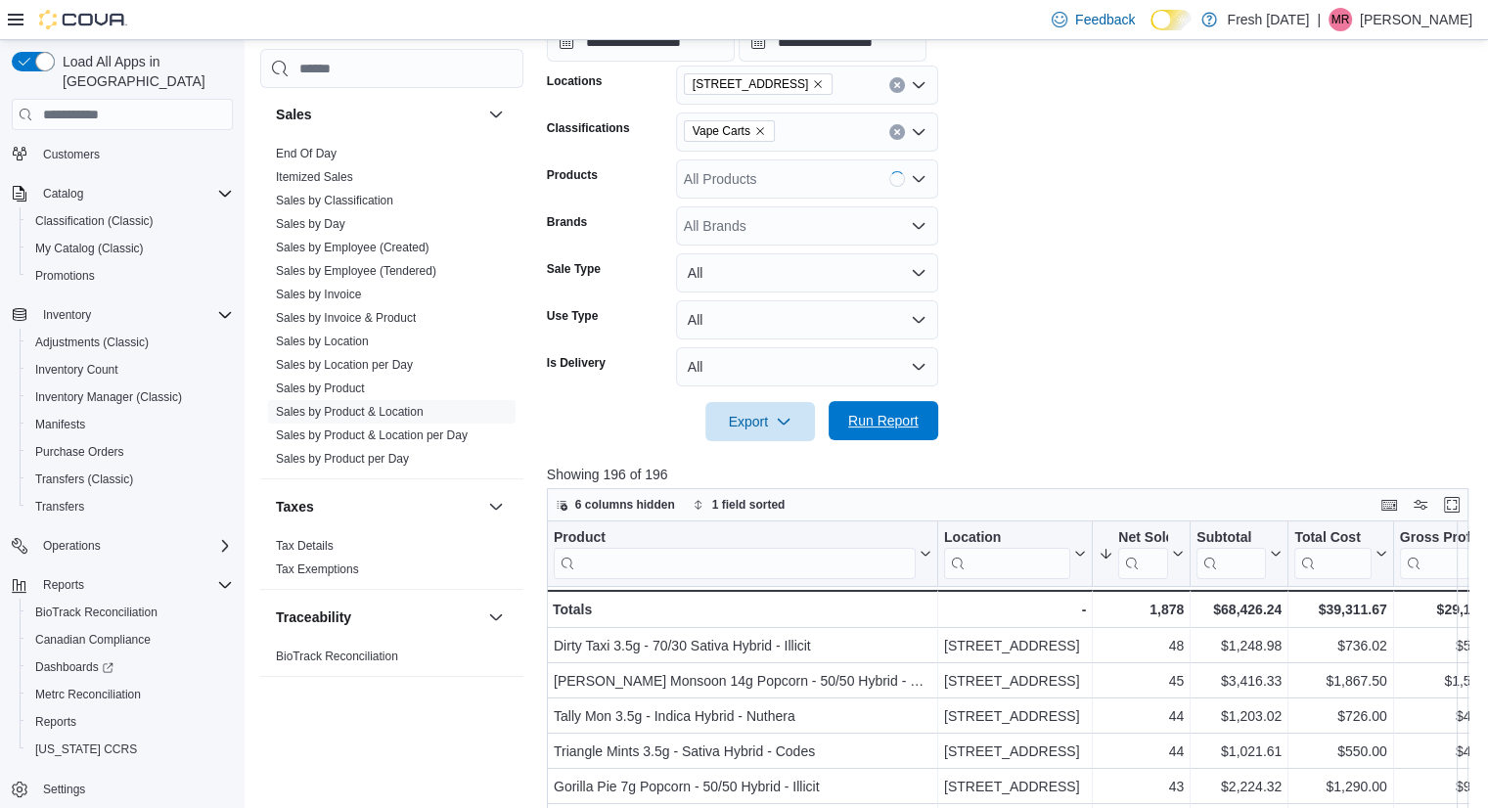
click at [890, 423] on span "Run Report" at bounding box center [883, 421] width 70 height 20
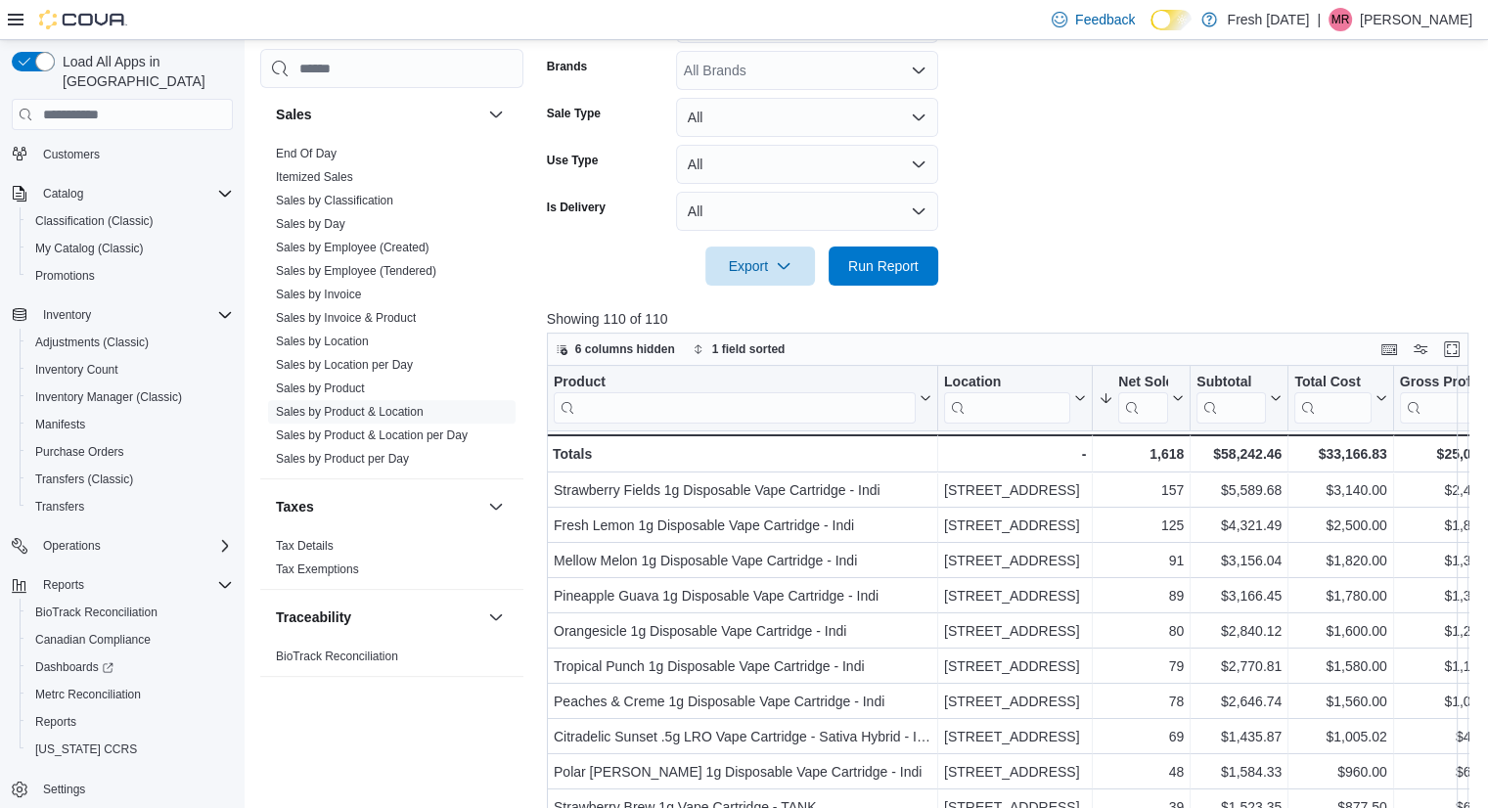
scroll to position [581, 0]
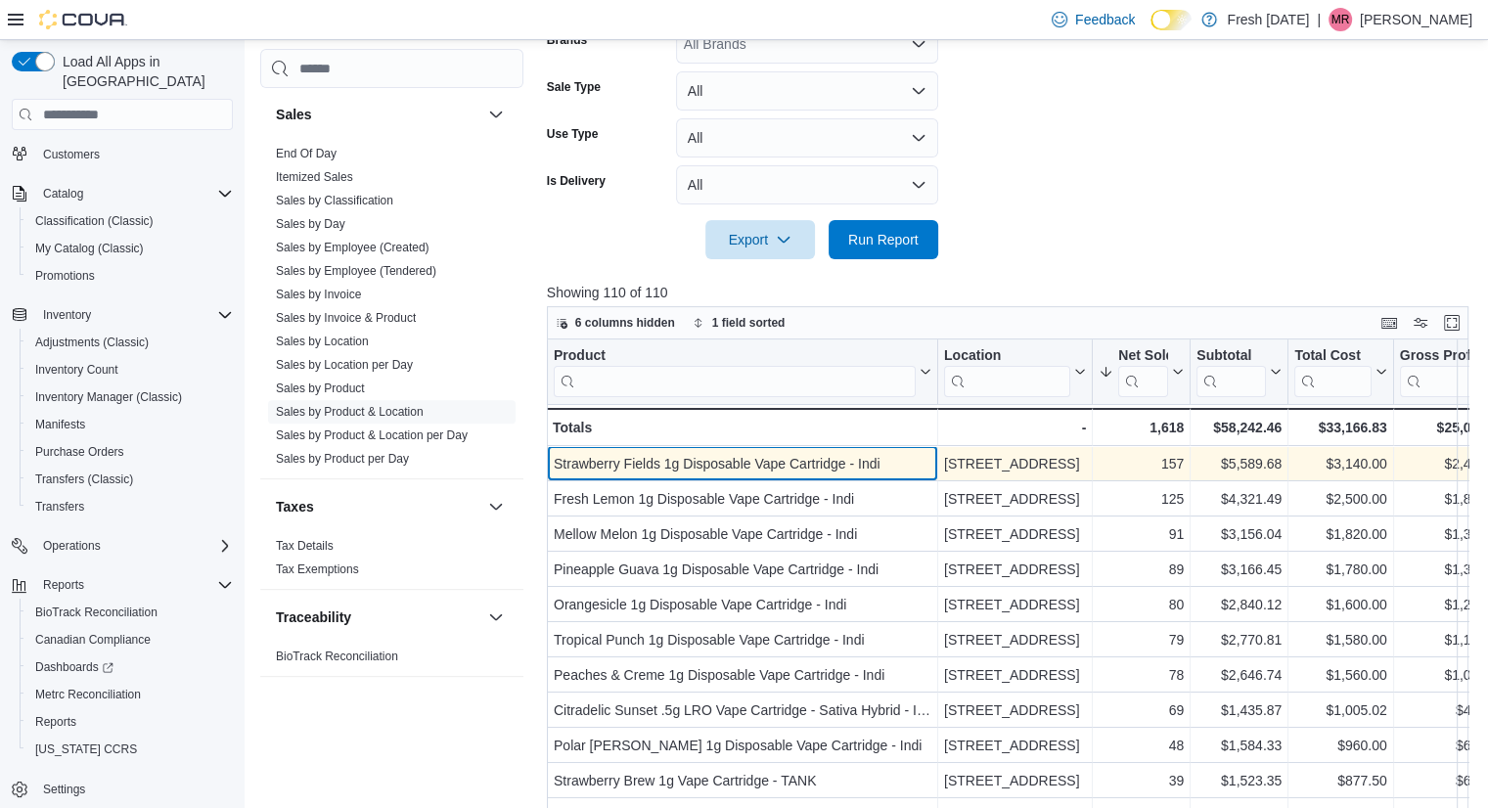
click at [858, 460] on div "Strawberry Fields 1g Disposable Vape Cartridge - Indi" at bounding box center [743, 463] width 378 height 23
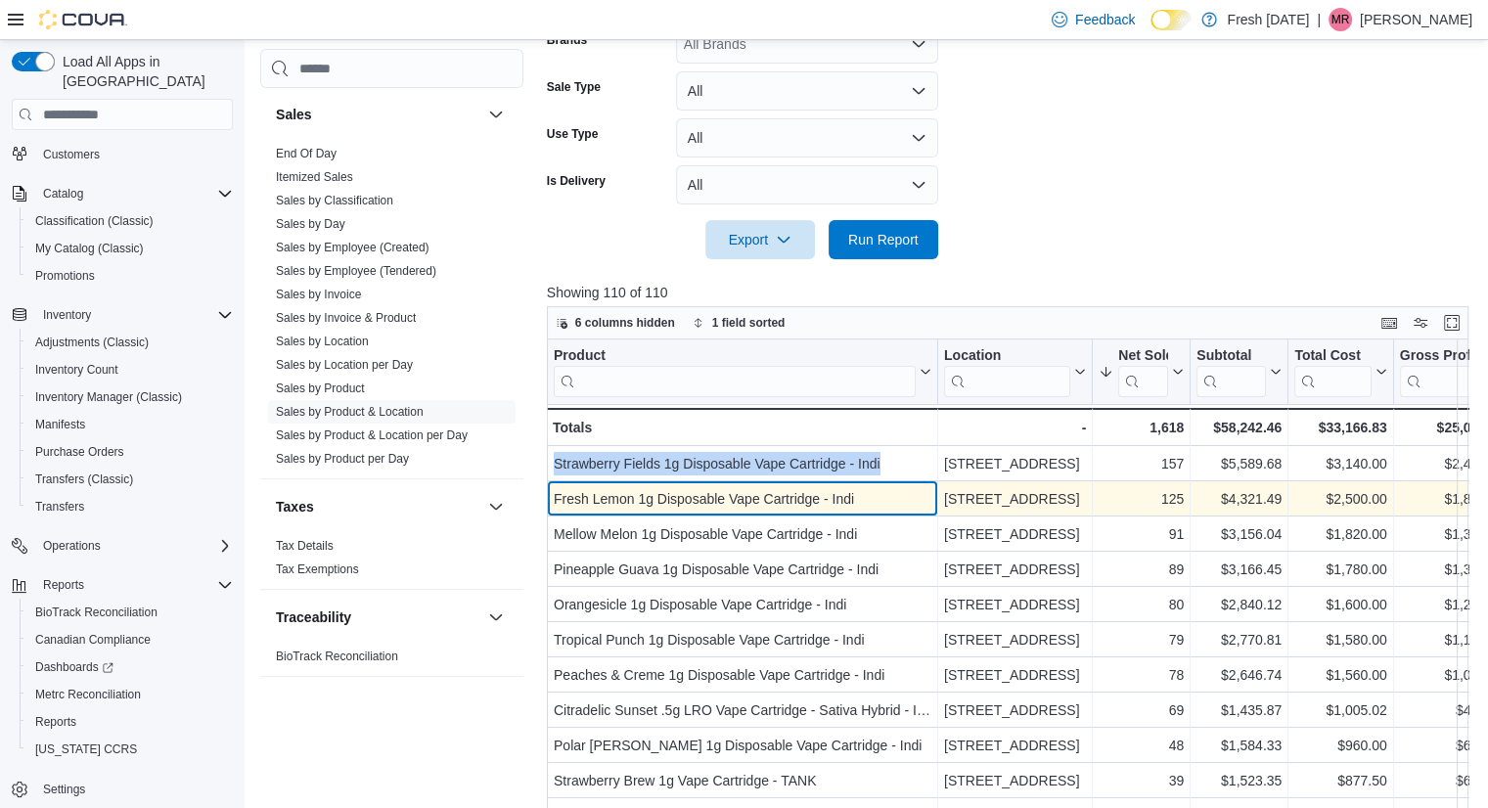
click at [814, 487] on div "Fresh Lemon 1g Disposable Vape Cartridge - Indi" at bounding box center [743, 498] width 378 height 23
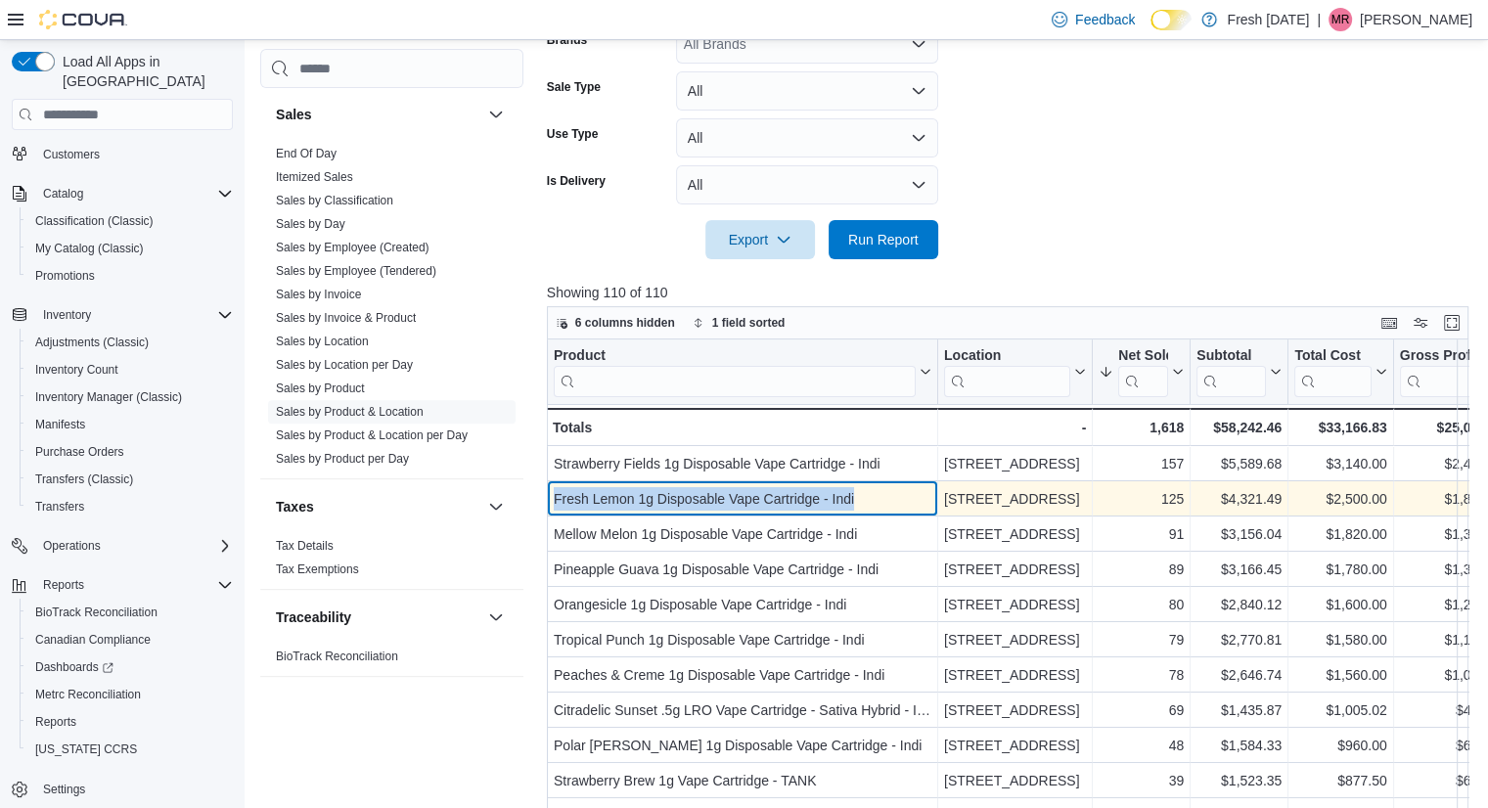
click at [814, 487] on div "Fresh Lemon 1g Disposable Vape Cartridge - Indi" at bounding box center [743, 498] width 378 height 23
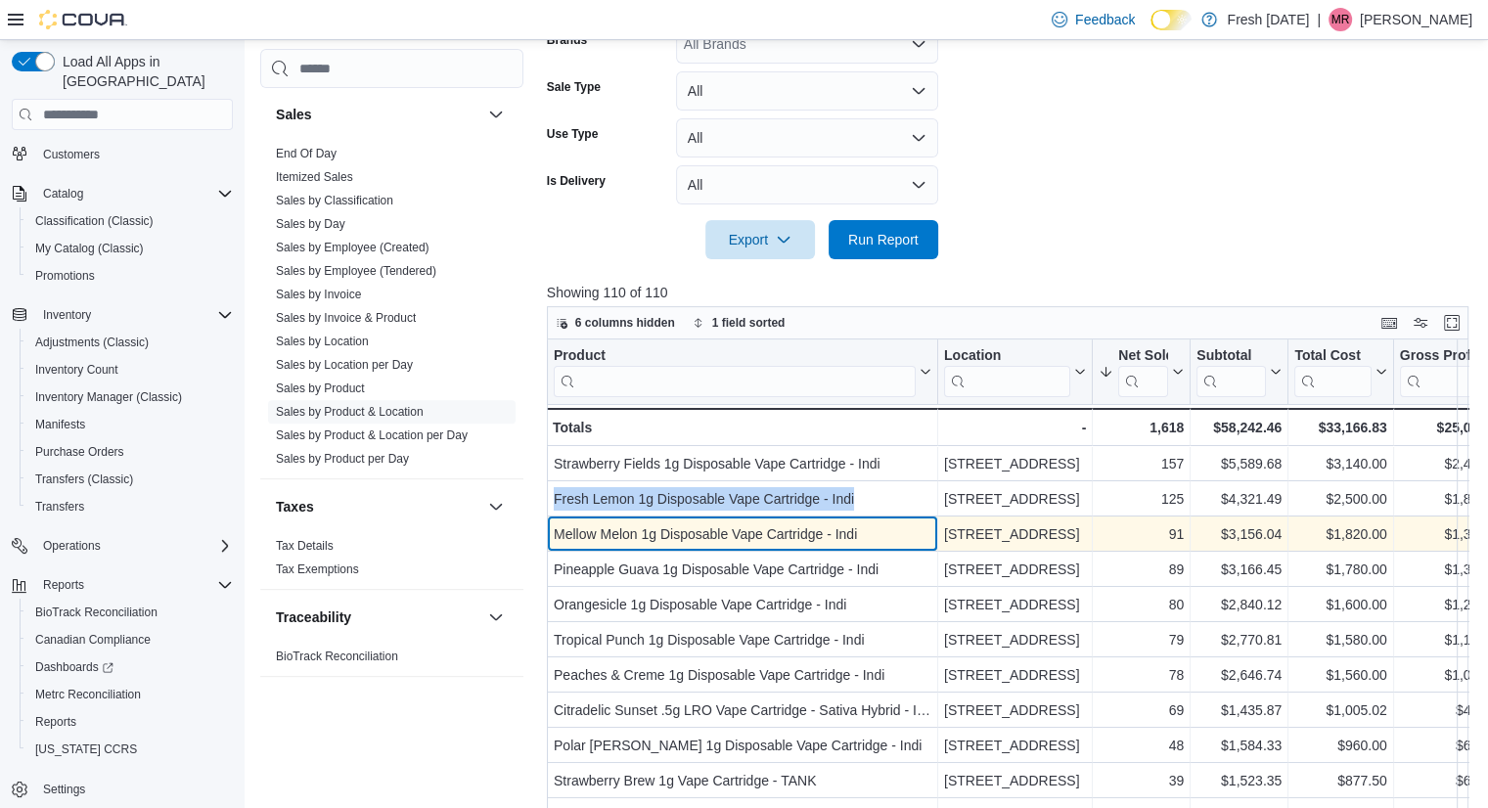
click at [730, 531] on div "Mellow Melon 1g Disposable Vape Cartridge - Indi" at bounding box center [743, 533] width 378 height 23
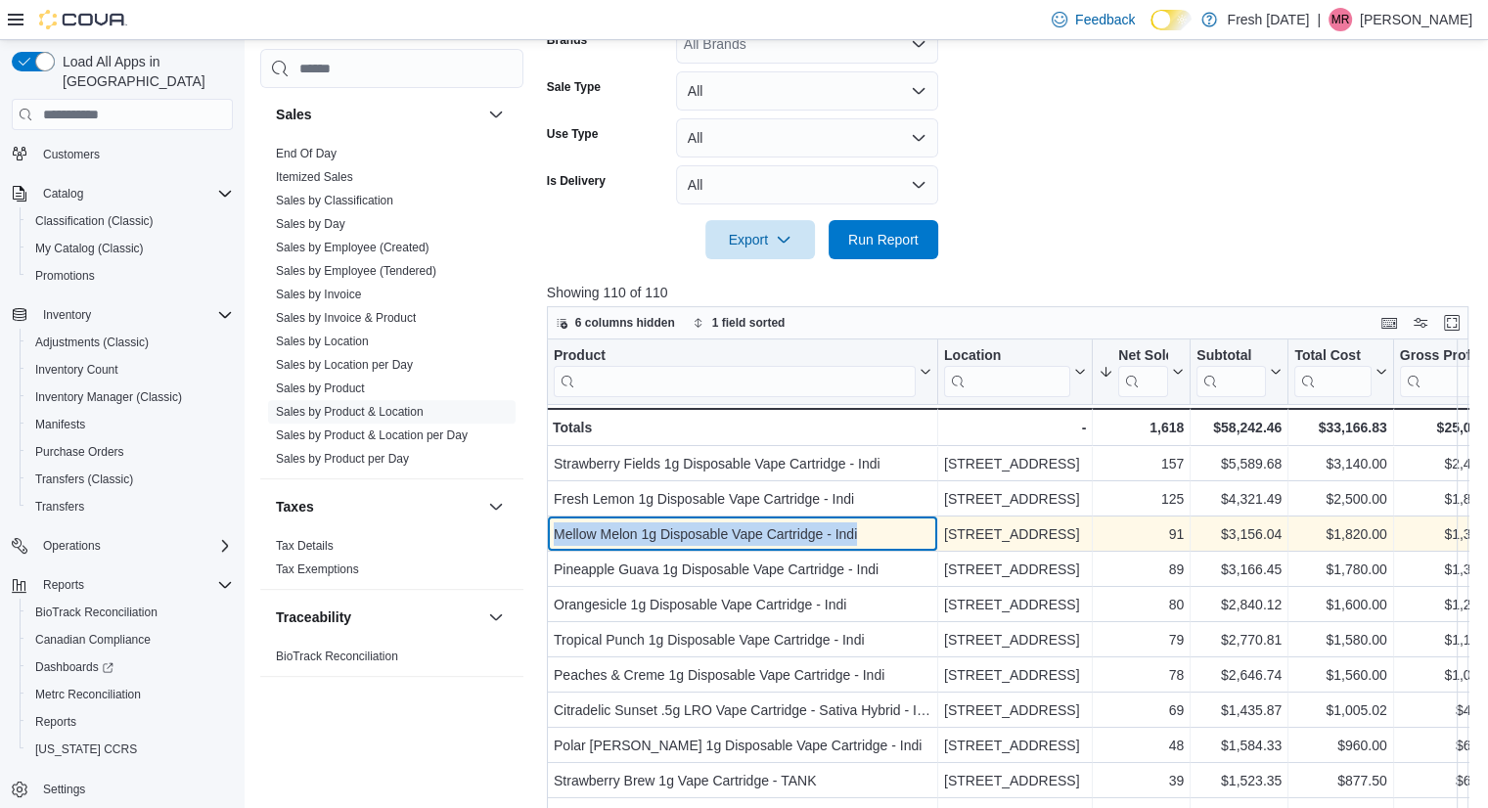
click at [730, 531] on div "Mellow Melon 1g Disposable Vape Cartridge - Indi" at bounding box center [743, 533] width 378 height 23
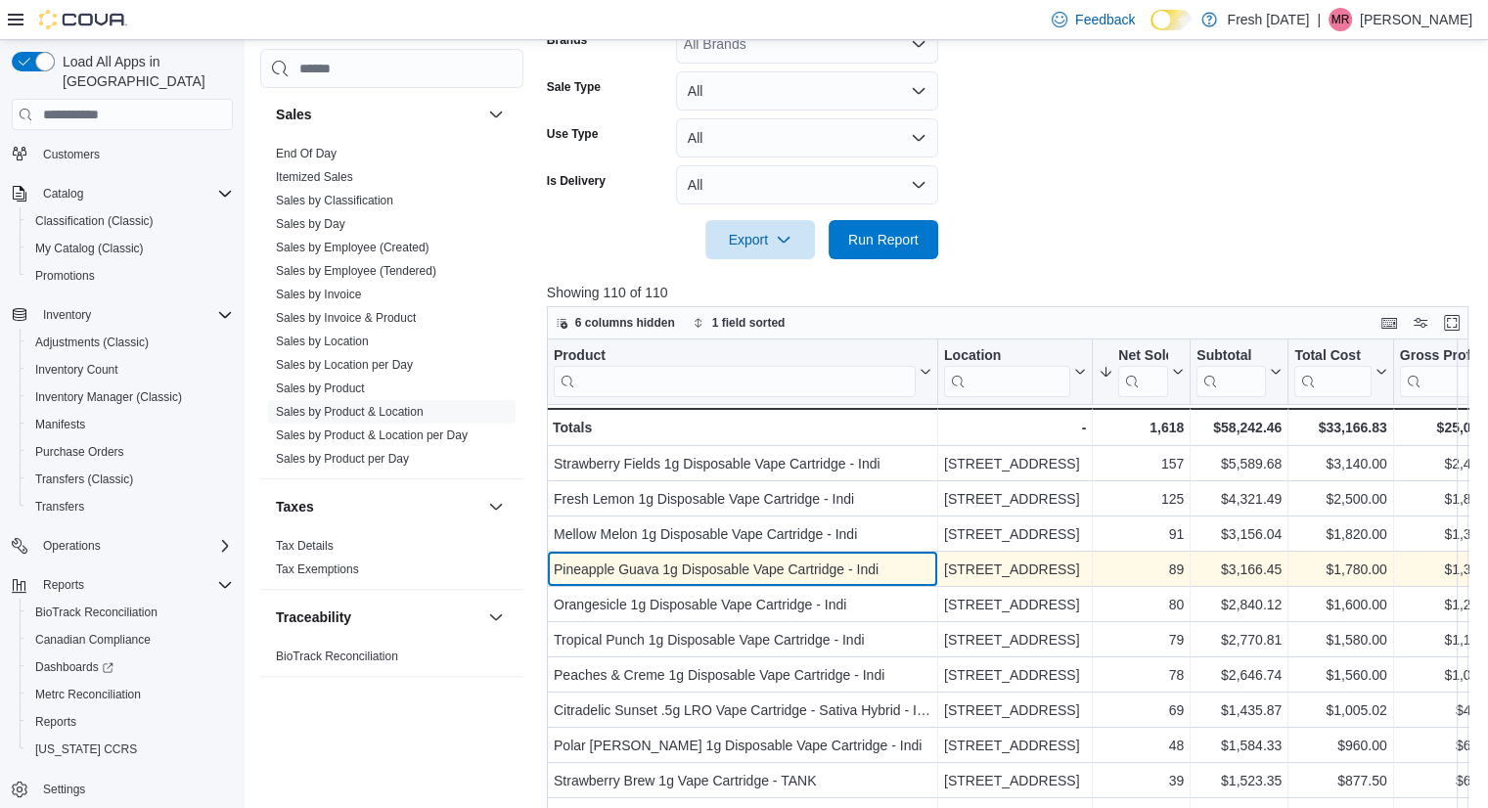
click at [686, 560] on div "Pineapple Guava 1g Disposable Vape Cartridge - Indi" at bounding box center [743, 569] width 378 height 23
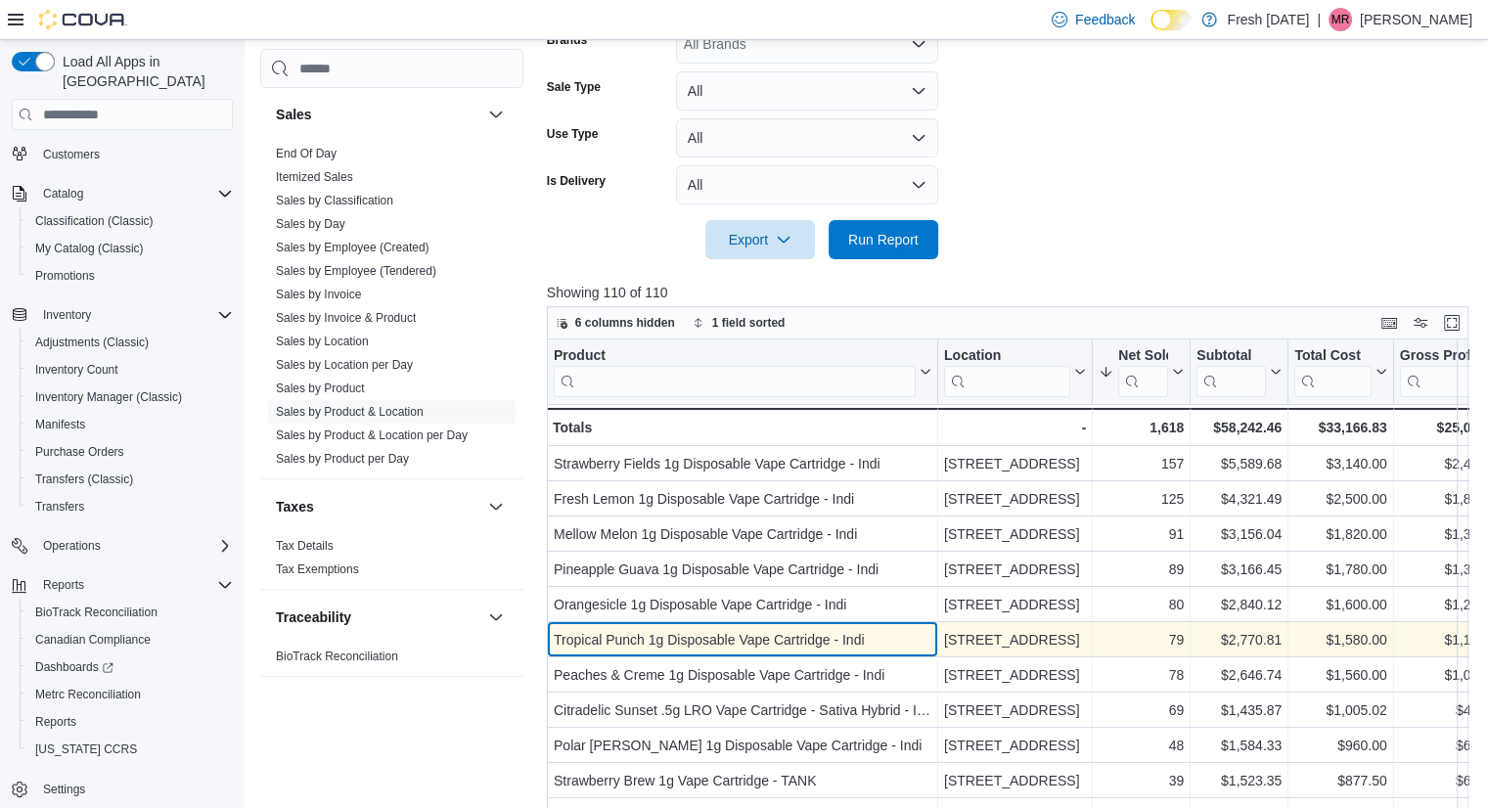
click at [708, 622] on div "Tropical Punch 1g Disposable Vape Cartridge - Indi - Product, column 1, row 6" at bounding box center [742, 639] width 391 height 35
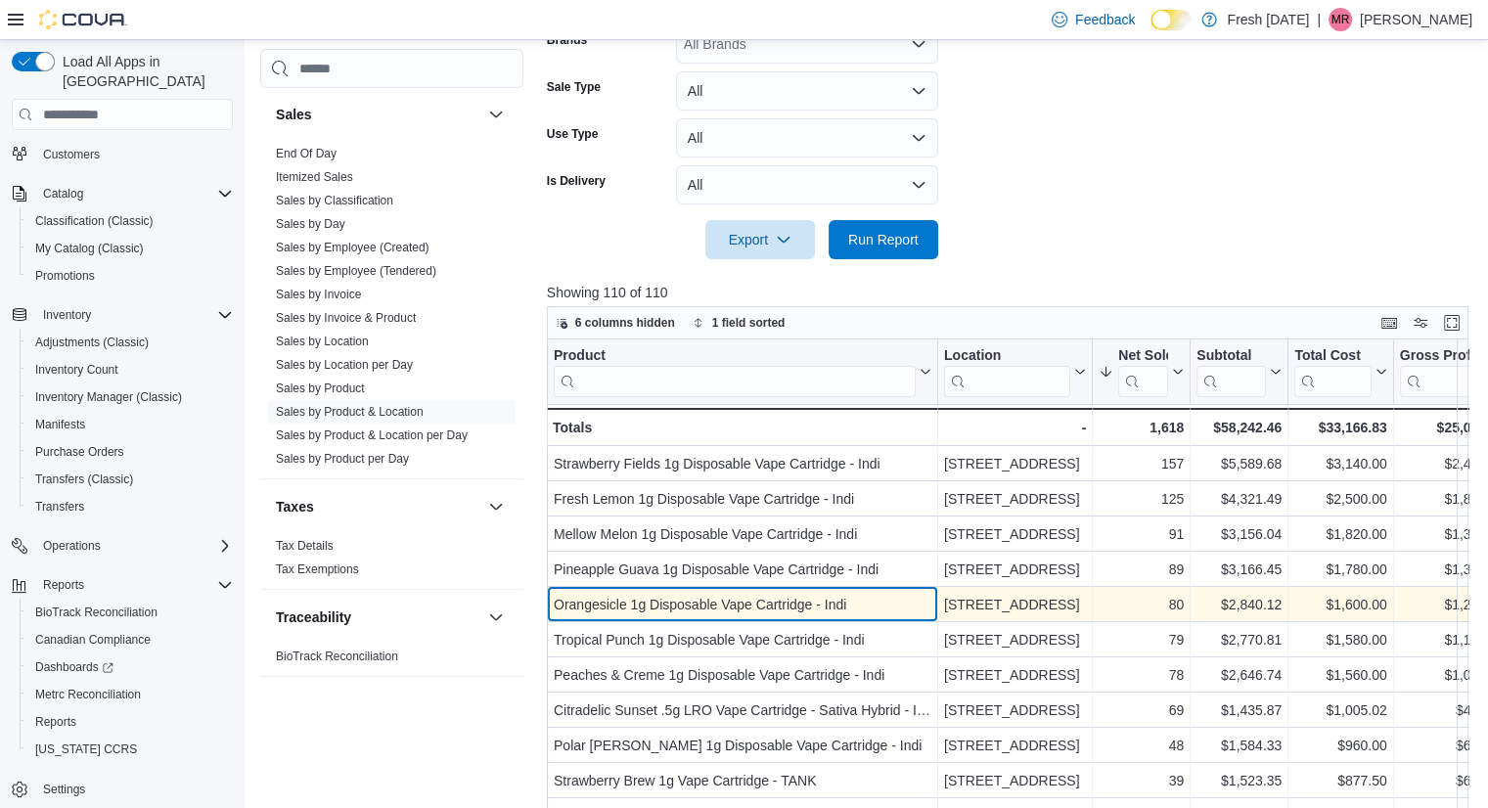
click at [712, 605] on div "Orangesicle 1g Disposable Vape Cartridge - Indi" at bounding box center [743, 604] width 378 height 23
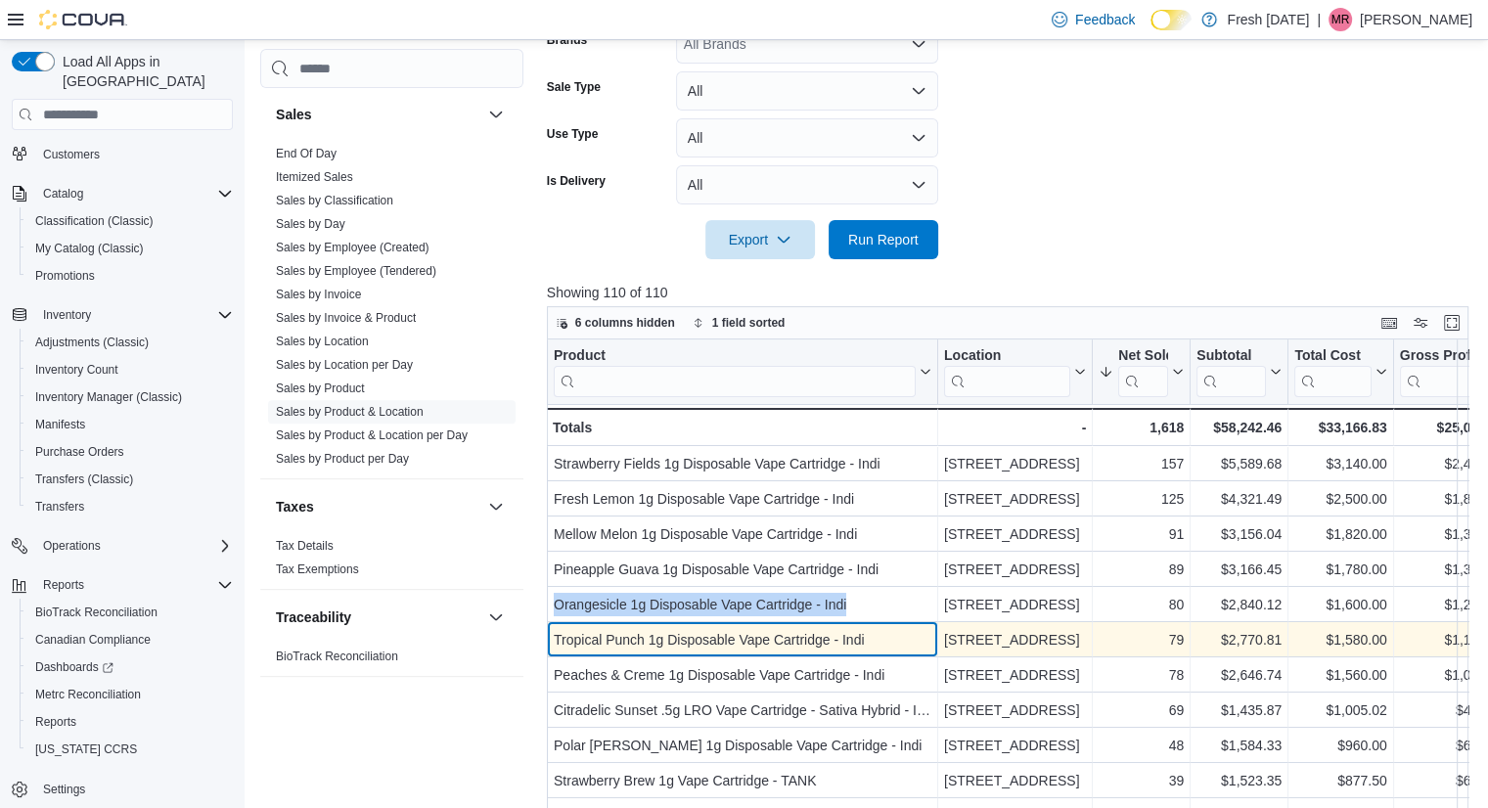
click at [705, 639] on div "Tropical Punch 1g Disposable Vape Cartridge - Indi" at bounding box center [743, 639] width 378 height 23
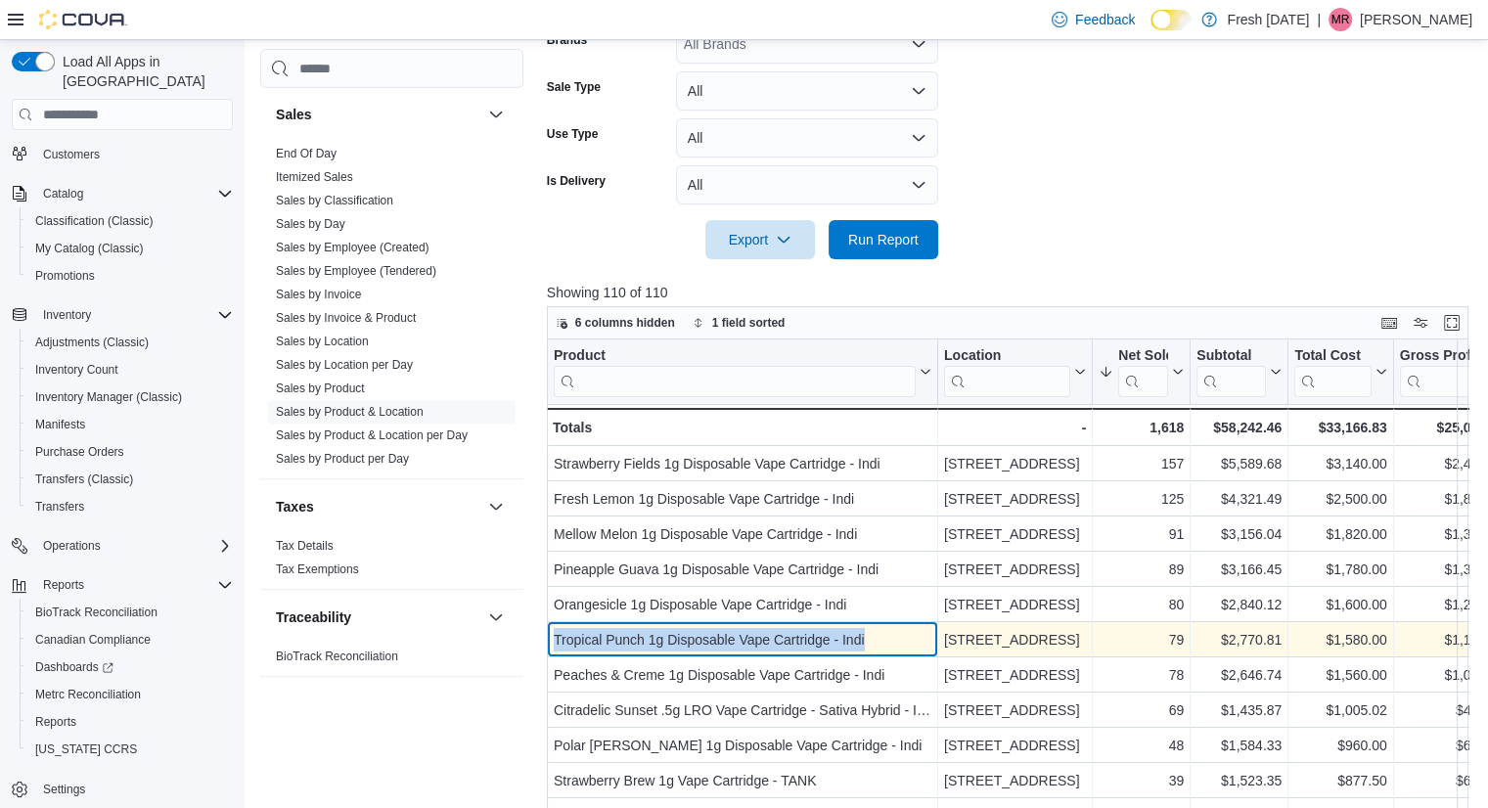
click at [705, 639] on div "Tropical Punch 1g Disposable Vape Cartridge - Indi" at bounding box center [743, 639] width 378 height 23
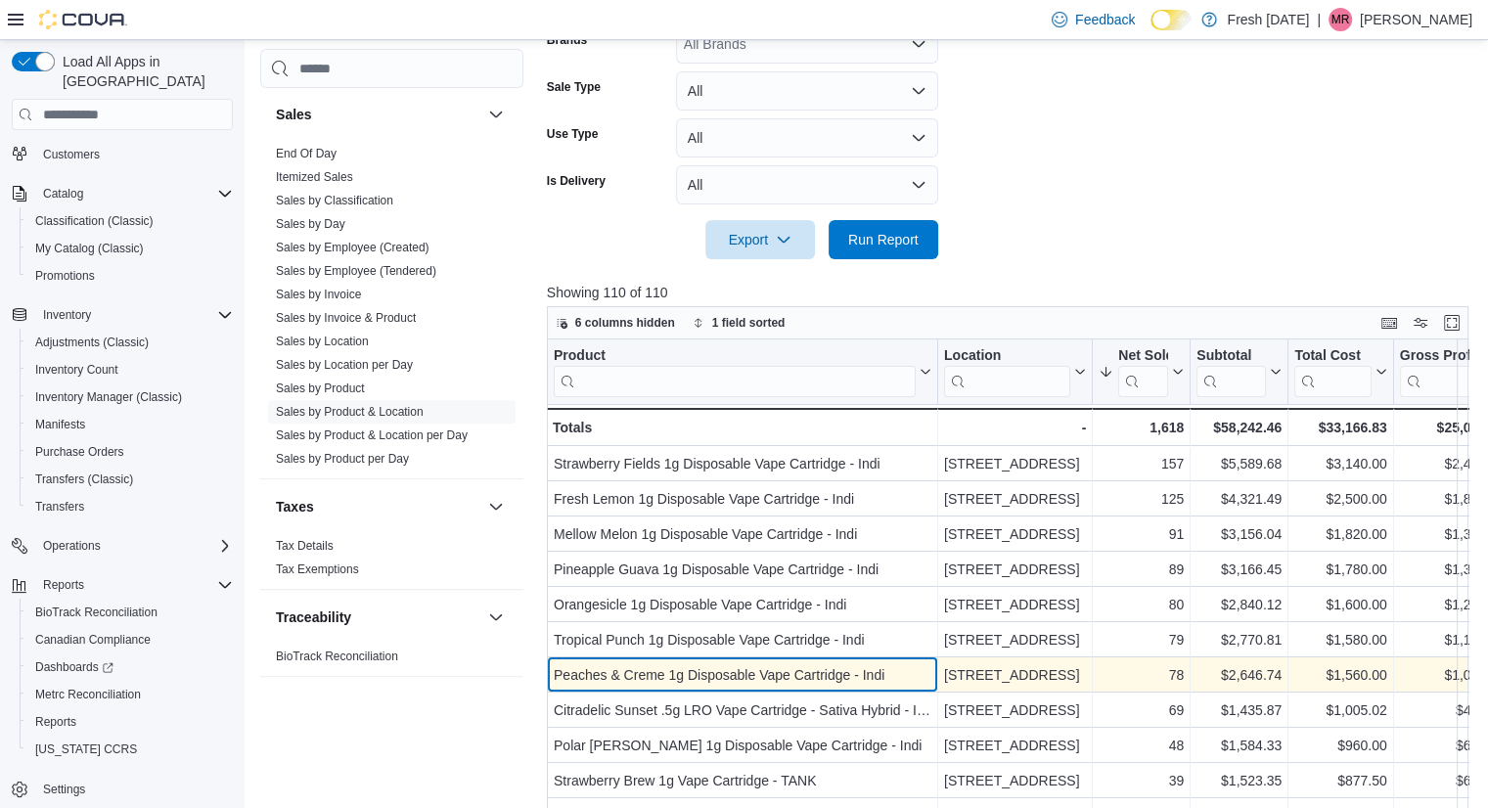
click at [707, 671] on div "Peaches & Creme 1g Disposable Vape Cartridge - Indi" at bounding box center [743, 674] width 378 height 23
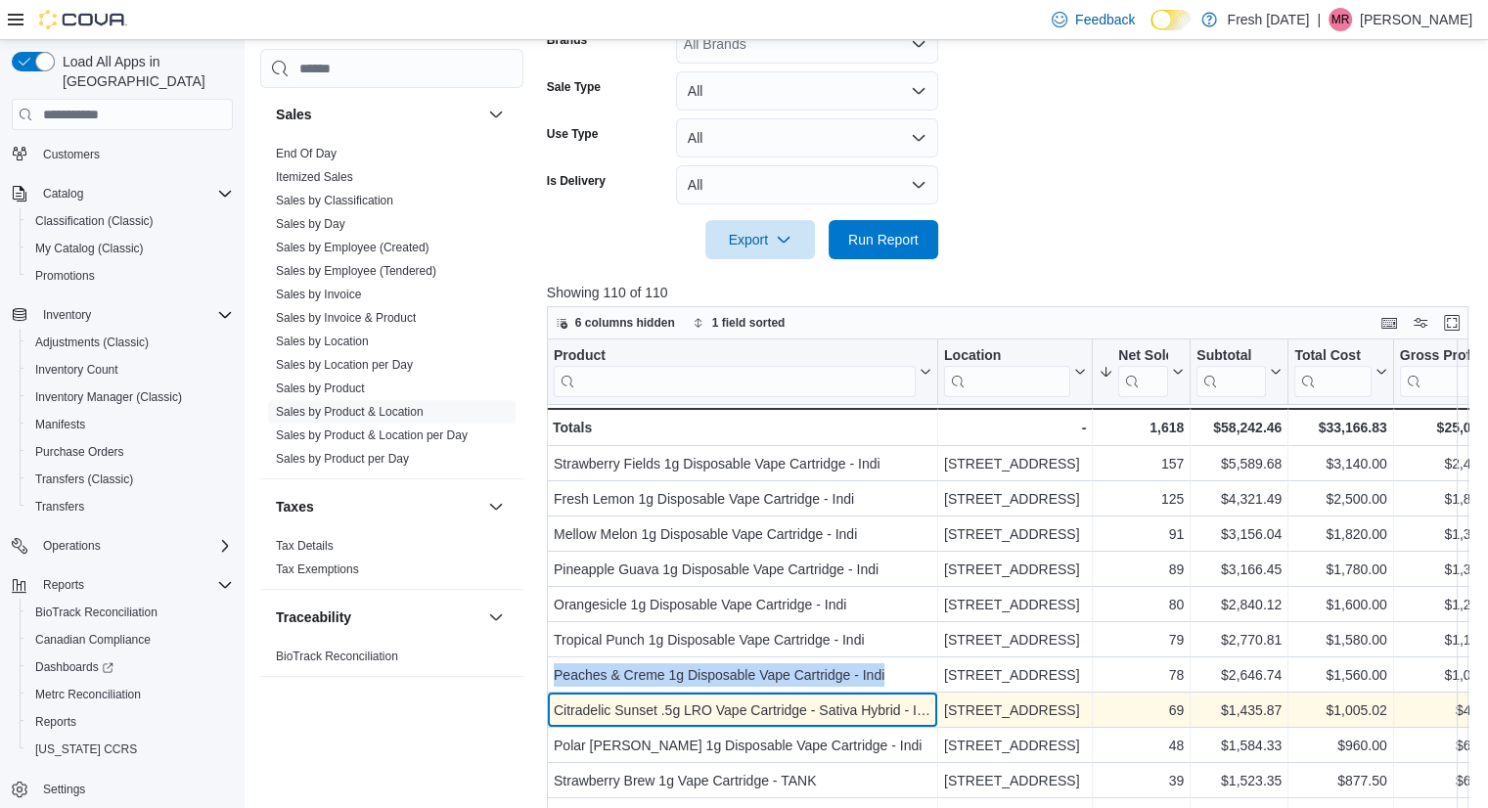
click at [732, 712] on div "Citradelic Sunset .5g LRO Vape Cartridge - Sativa Hybrid - Infinity" at bounding box center [743, 709] width 378 height 23
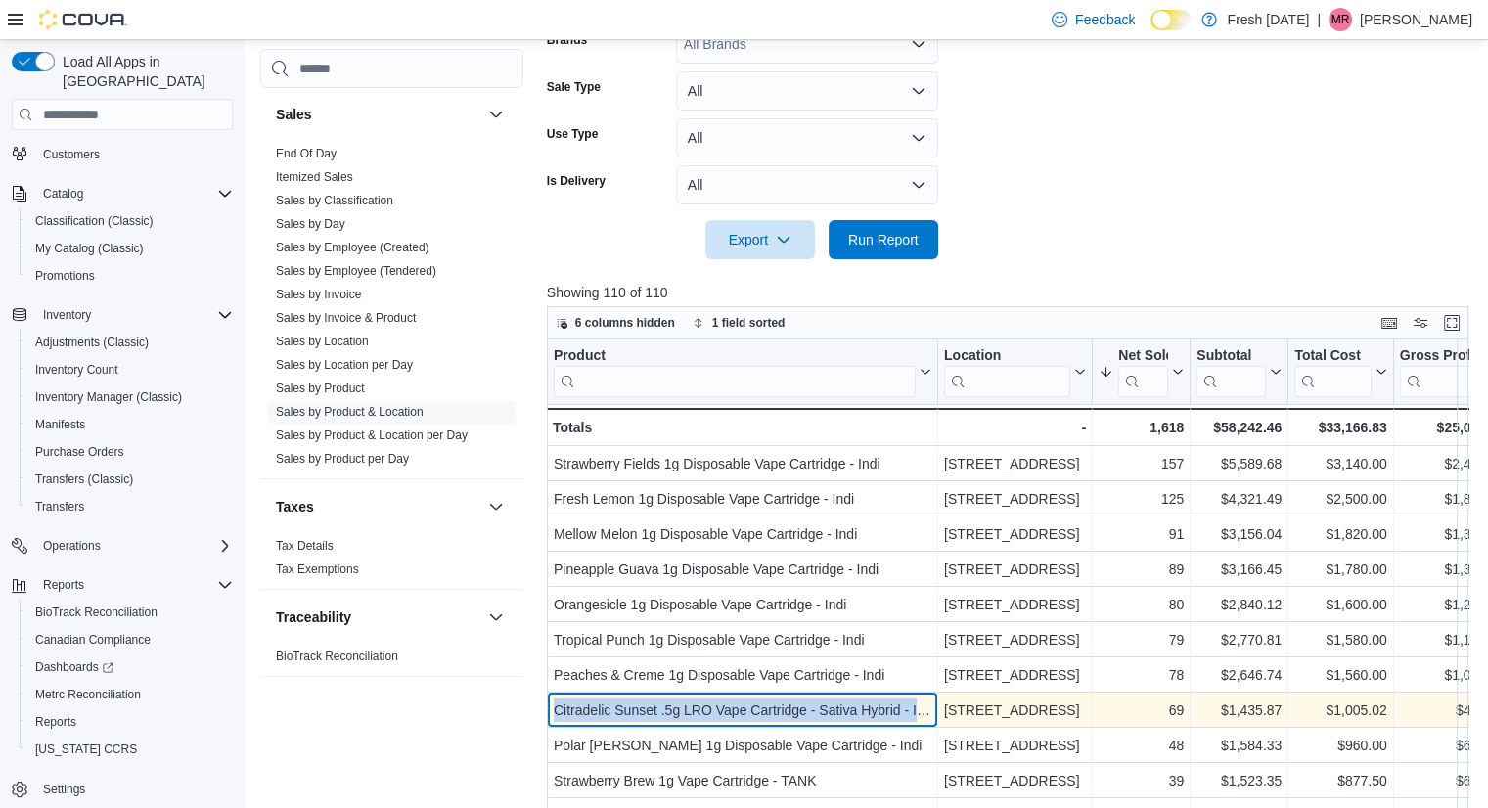
click at [732, 712] on div "Citradelic Sunset .5g LRO Vape Cartridge - Sativa Hybrid - Infinity" at bounding box center [743, 709] width 378 height 23
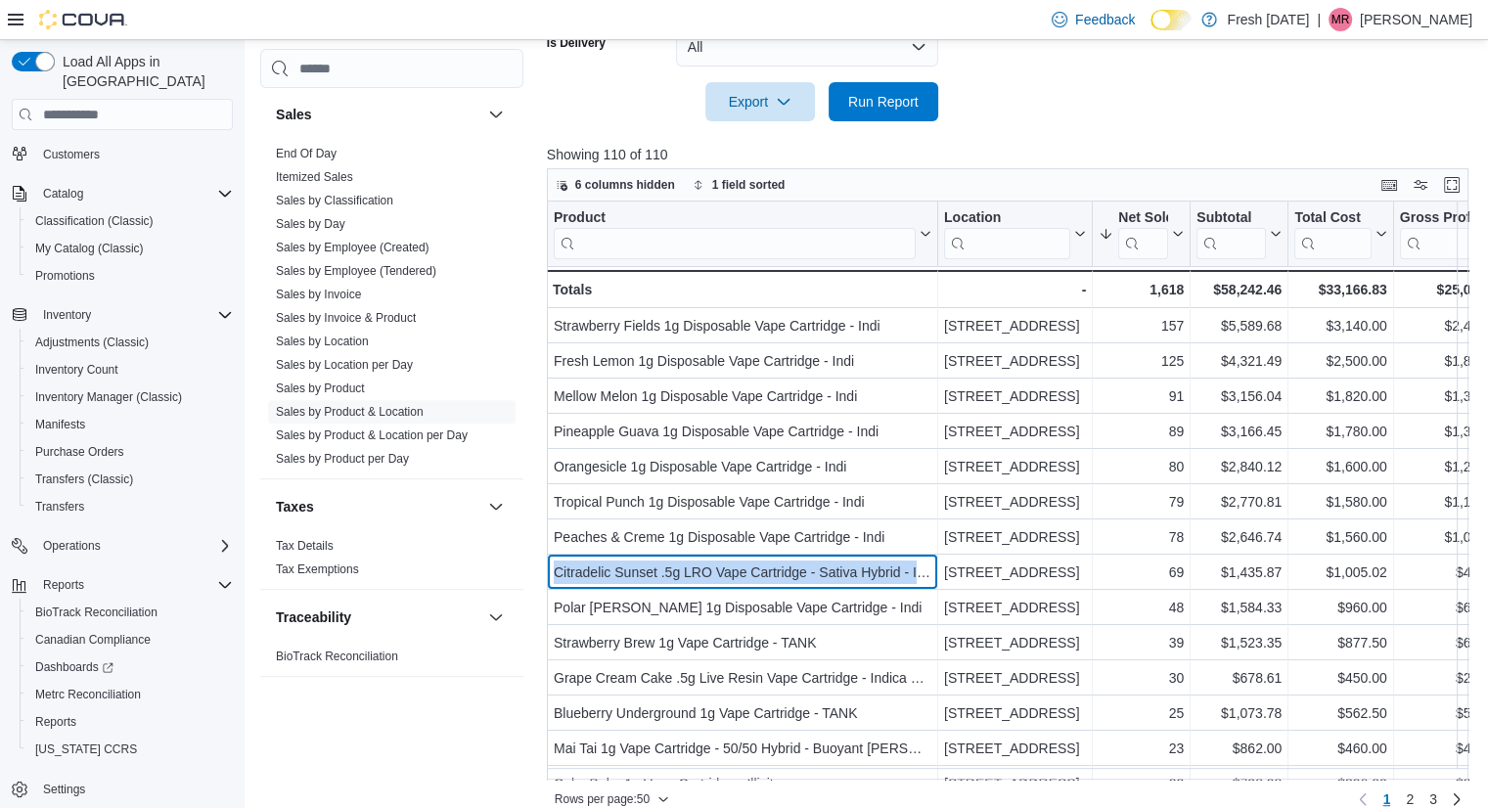
scroll to position [741, 0]
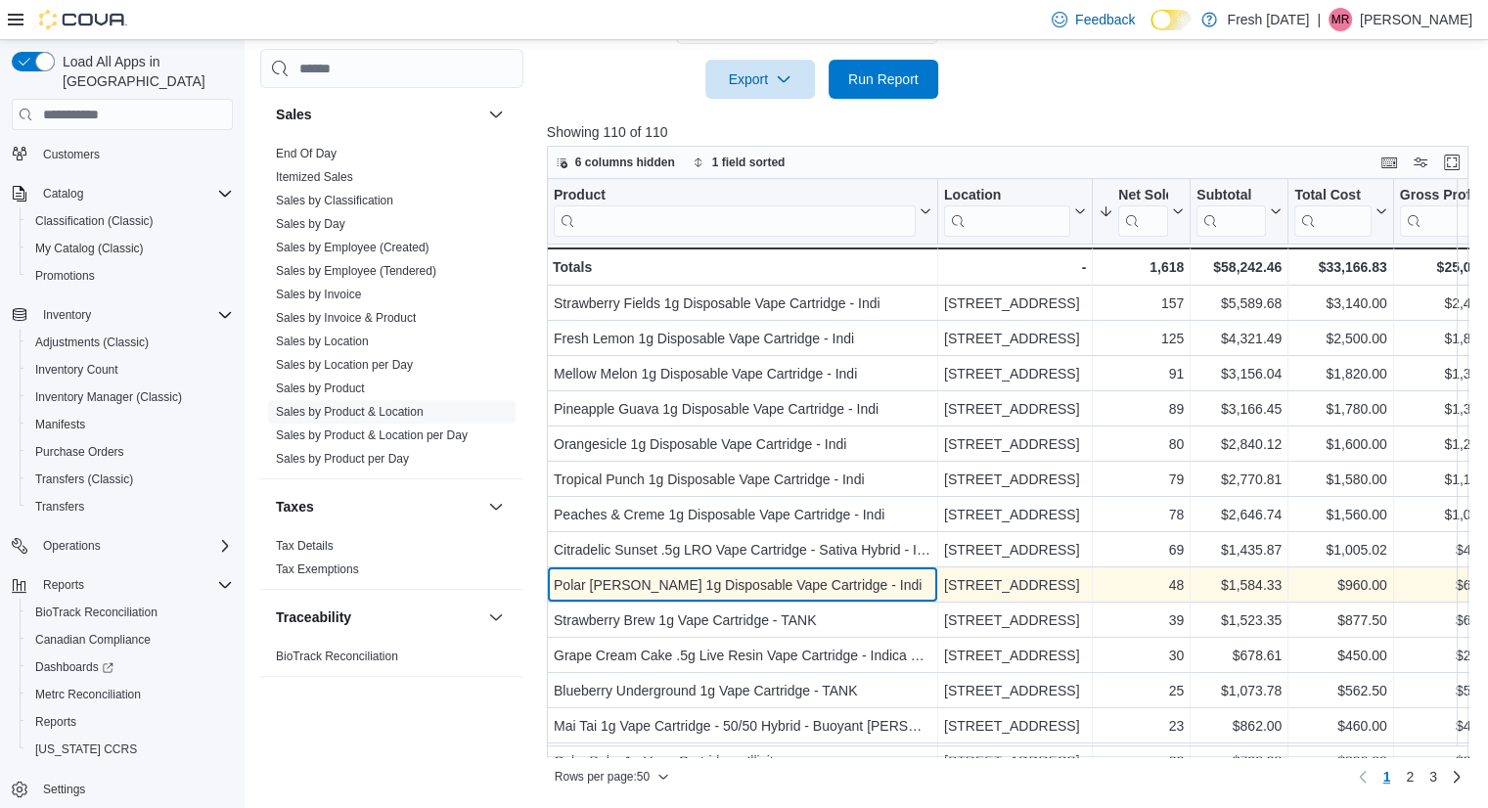
click at [809, 583] on div "Polar [PERSON_NAME] 1g Disposable Vape Cartridge - Indi" at bounding box center [743, 584] width 378 height 23
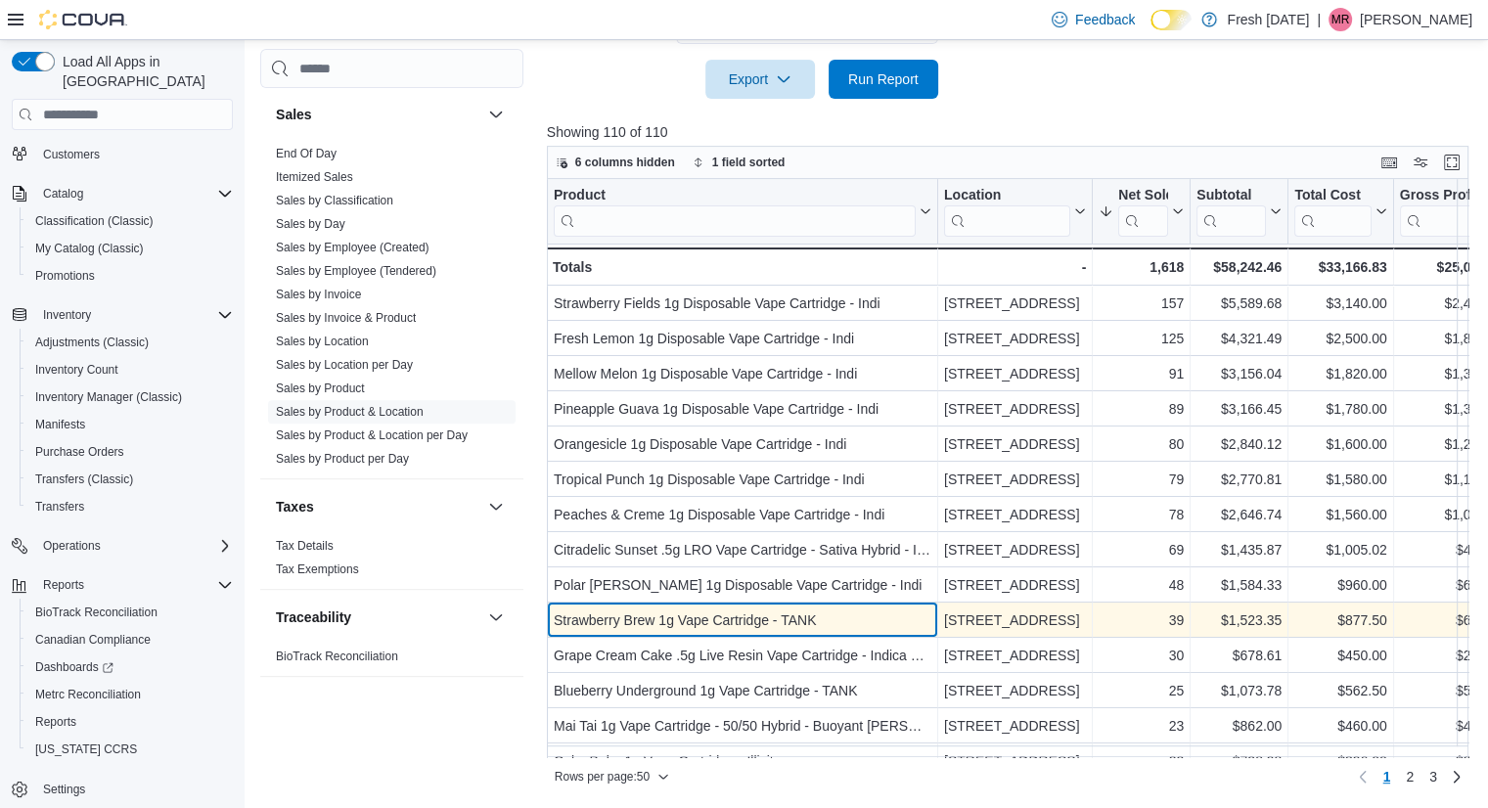
click at [775, 626] on div "Strawberry Brew 1g Vape Cartridge - TANK" at bounding box center [743, 619] width 378 height 23
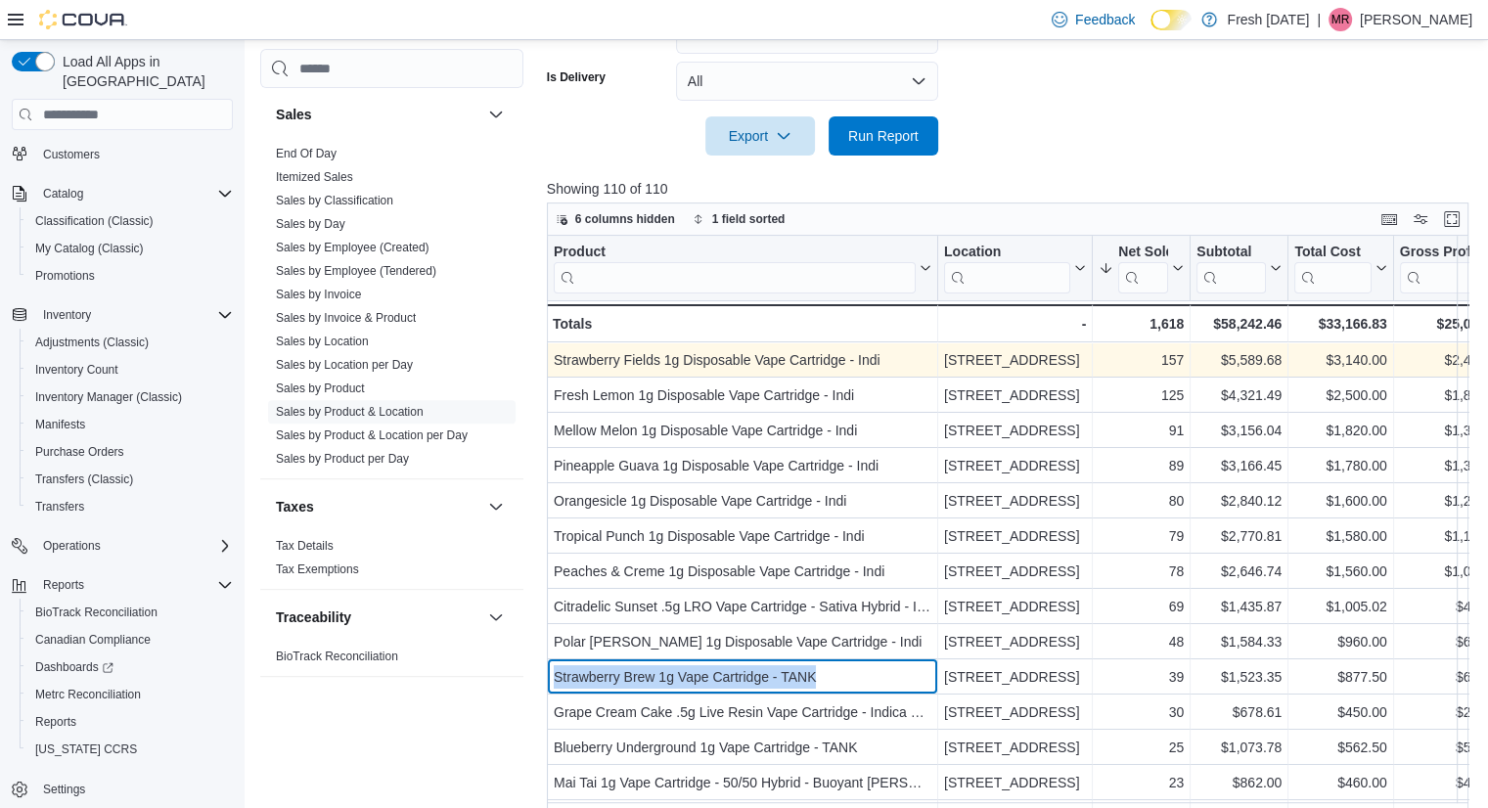
scroll to position [682, 0]
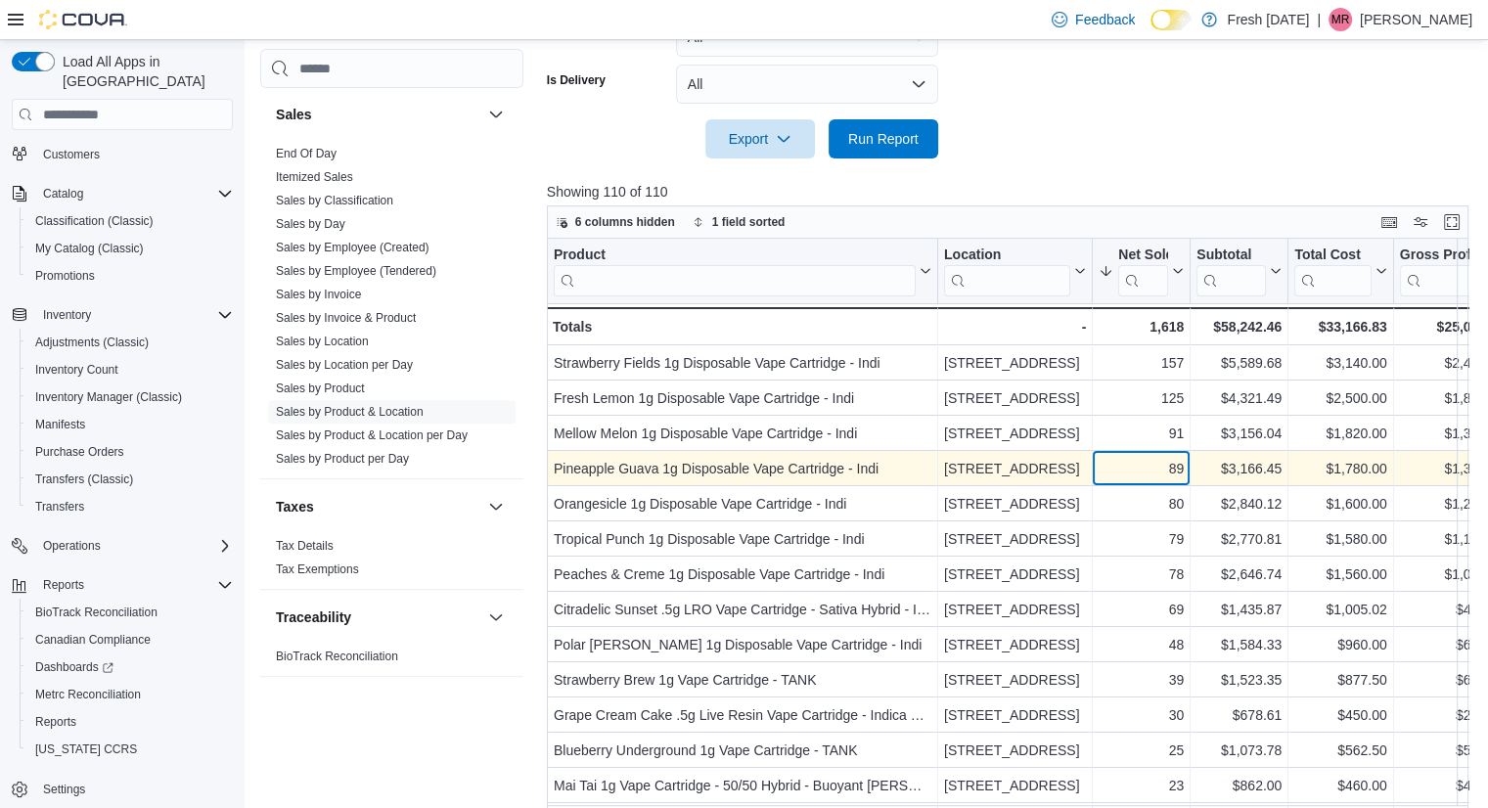
click at [1149, 472] on div "89" at bounding box center [1140, 468] width 85 height 23
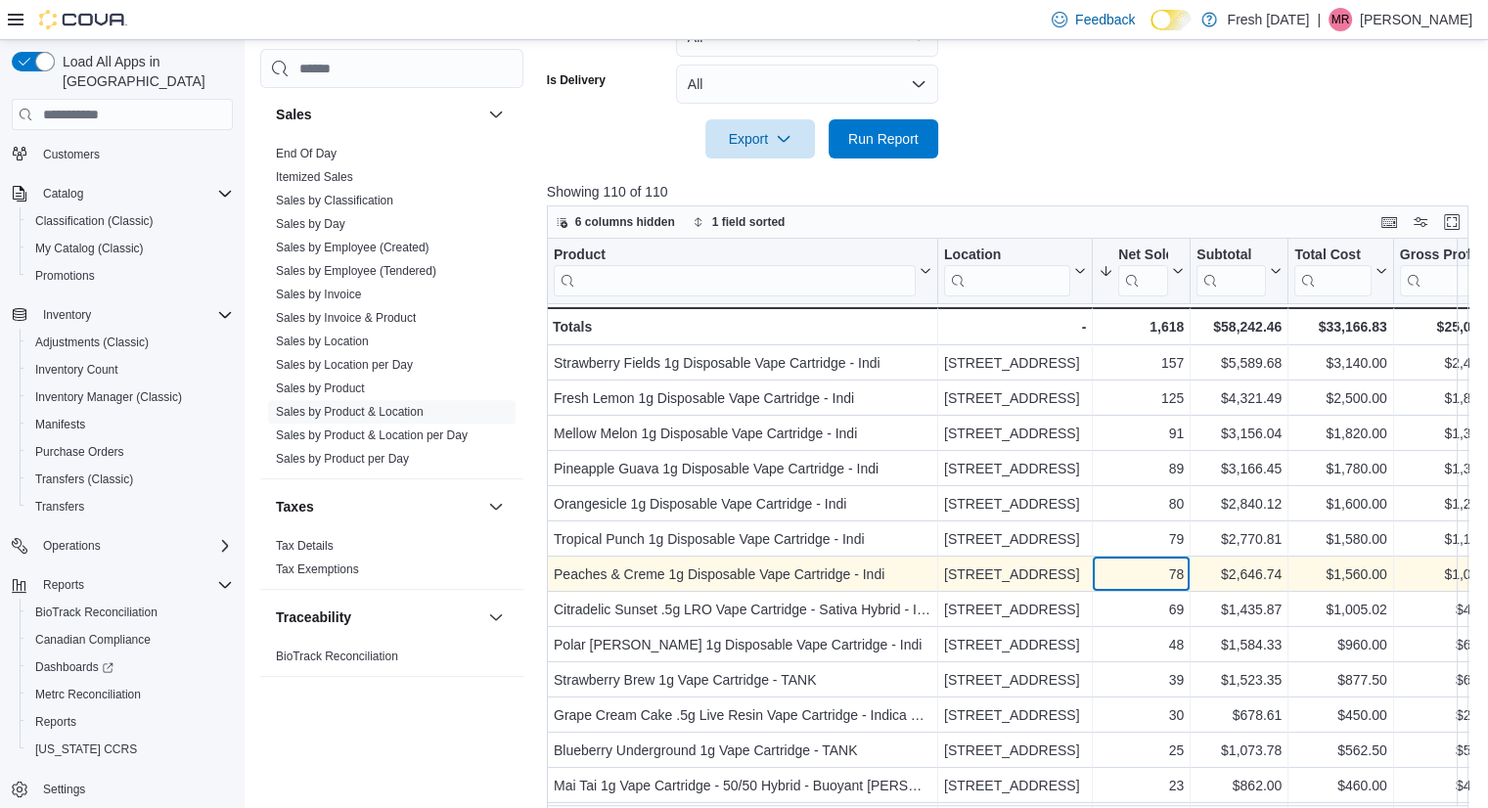
click at [1131, 572] on div "78" at bounding box center [1140, 573] width 85 height 23
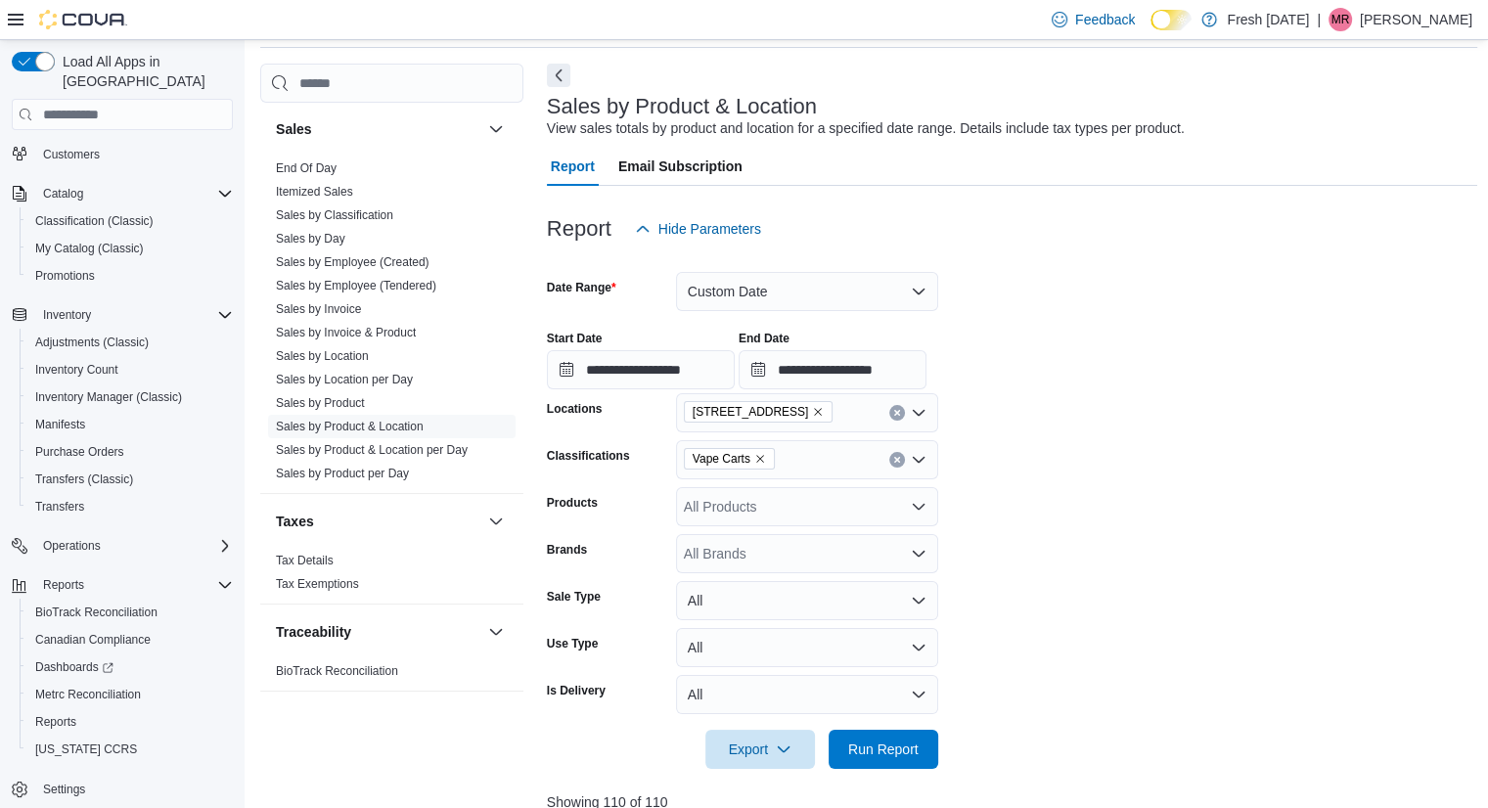
scroll to position [0, 0]
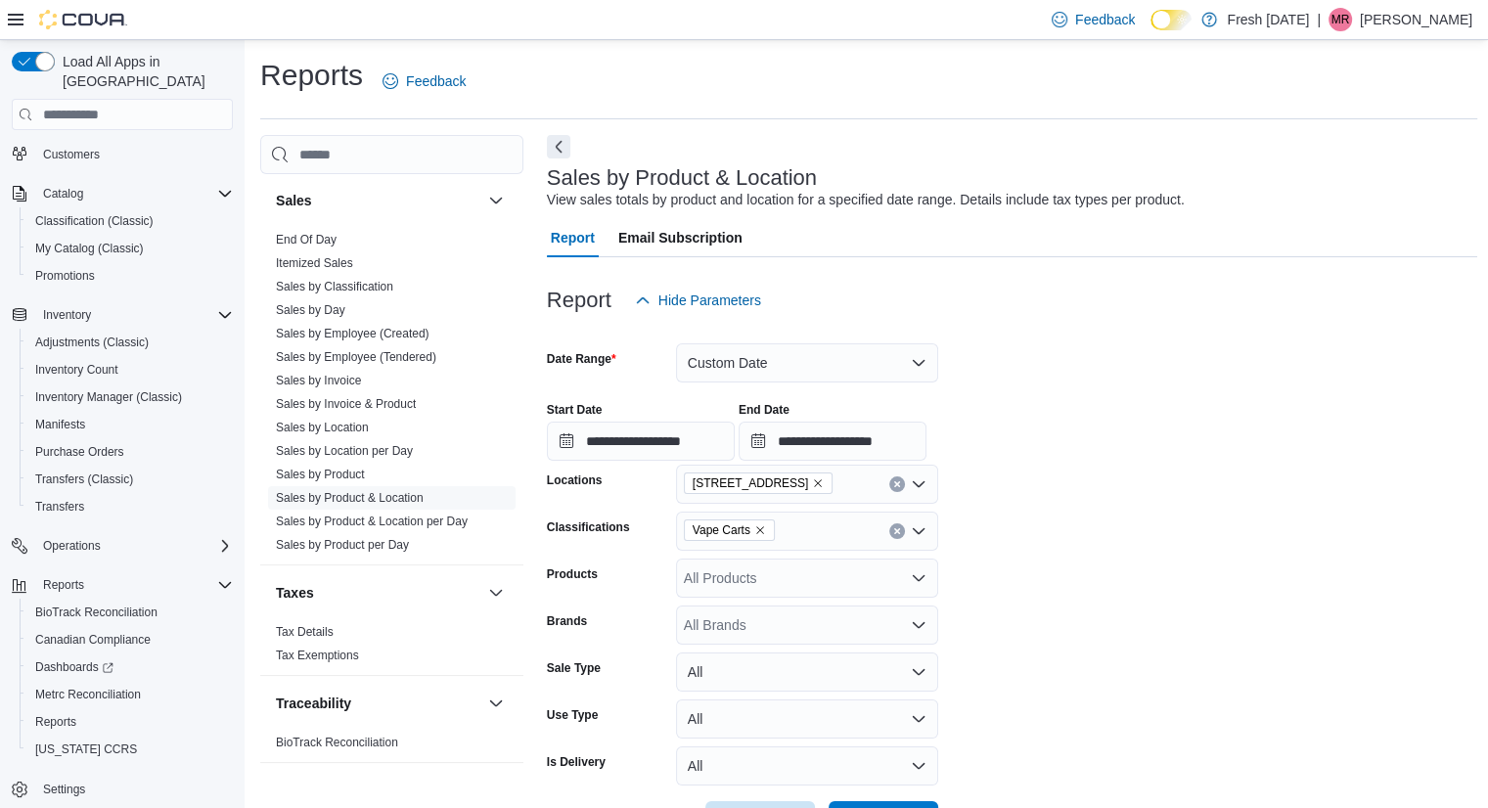
click at [758, 526] on icon "Remove Vape Carts from selection in this group" at bounding box center [760, 530] width 12 height 12
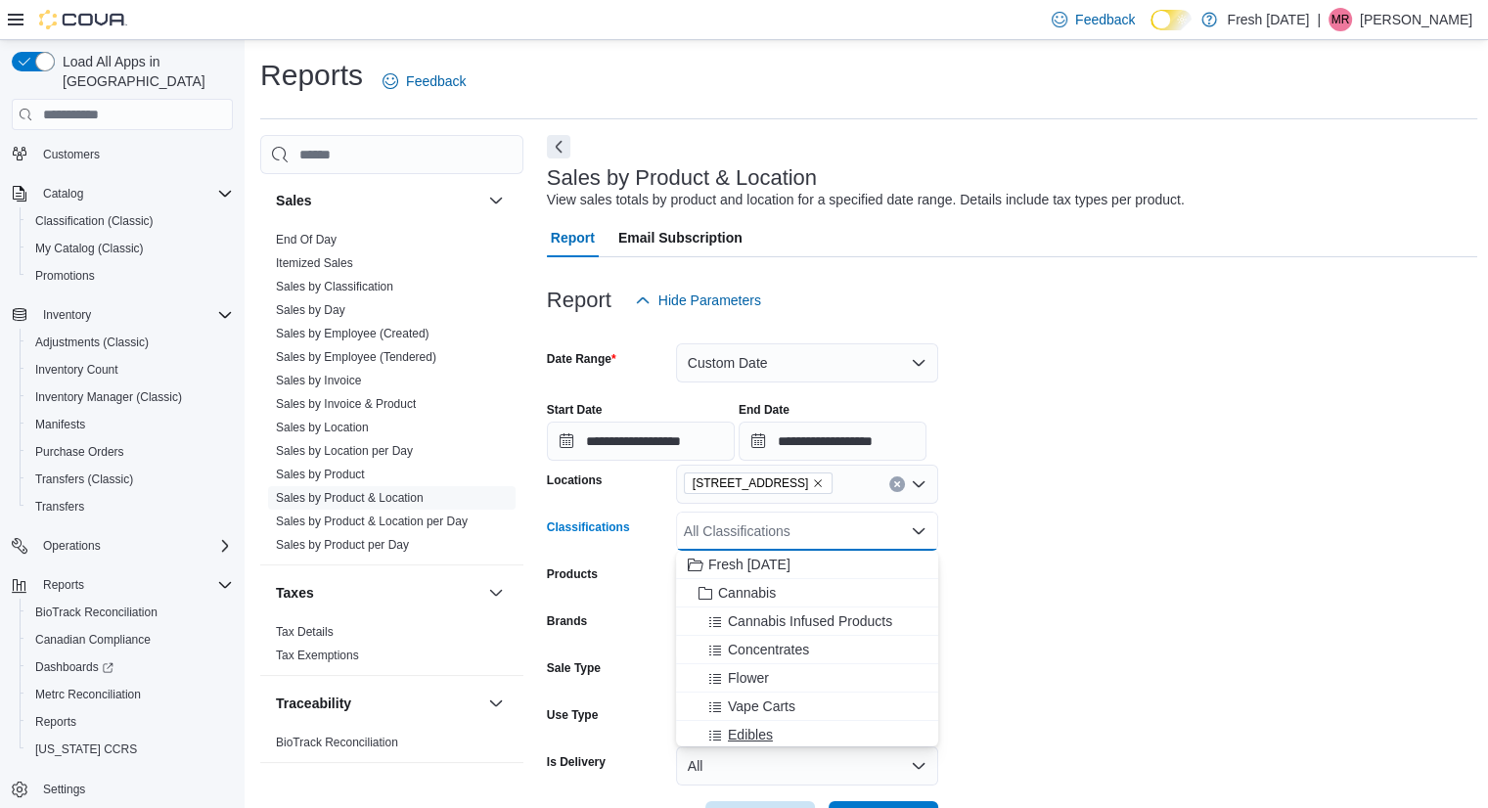
click at [790, 728] on div "Edibles" at bounding box center [807, 735] width 239 height 20
click at [1057, 638] on form "**********" at bounding box center [1012, 580] width 931 height 520
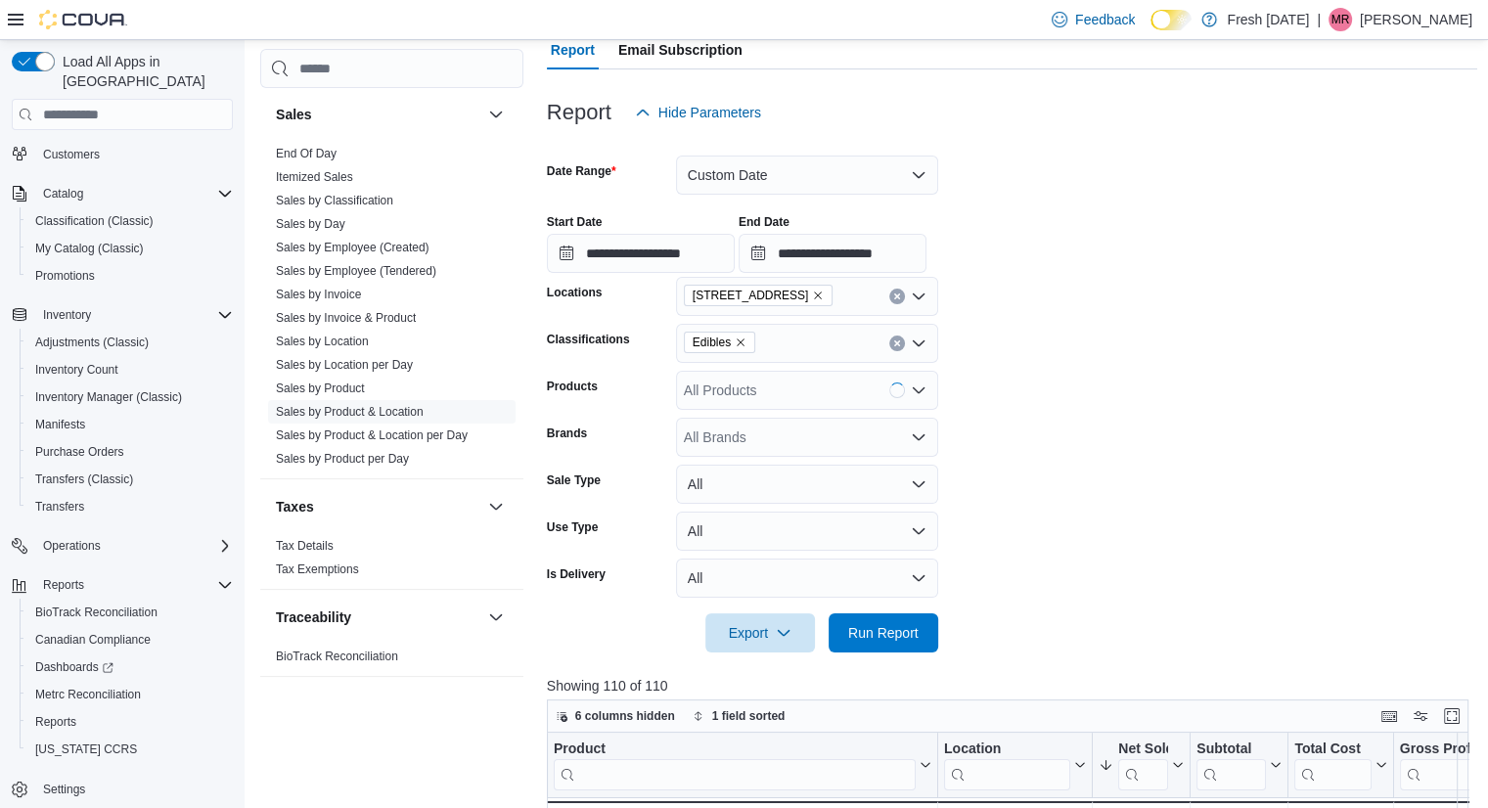
scroll to position [200, 0]
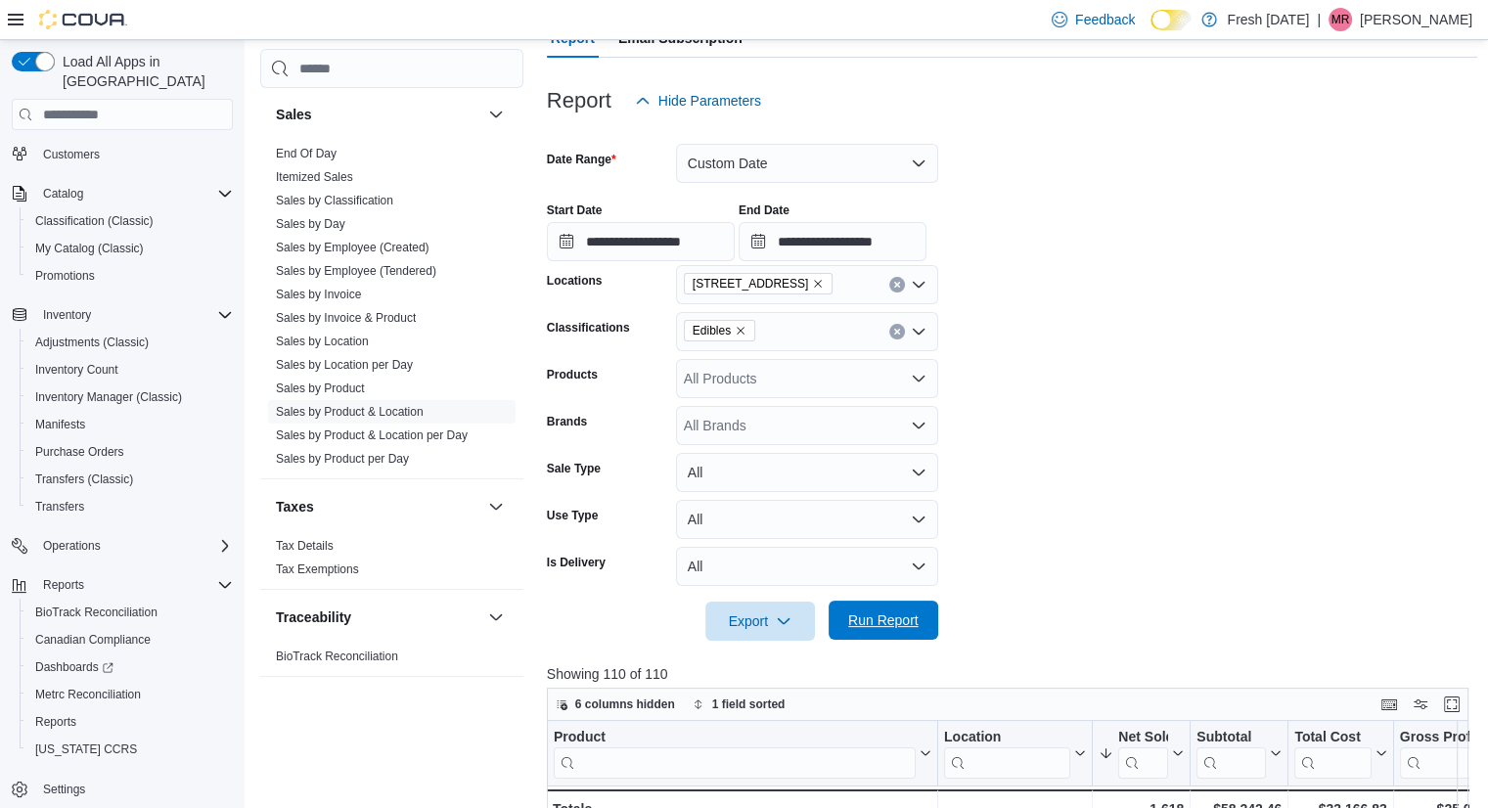
click at [899, 620] on span "Run Report" at bounding box center [883, 620] width 70 height 20
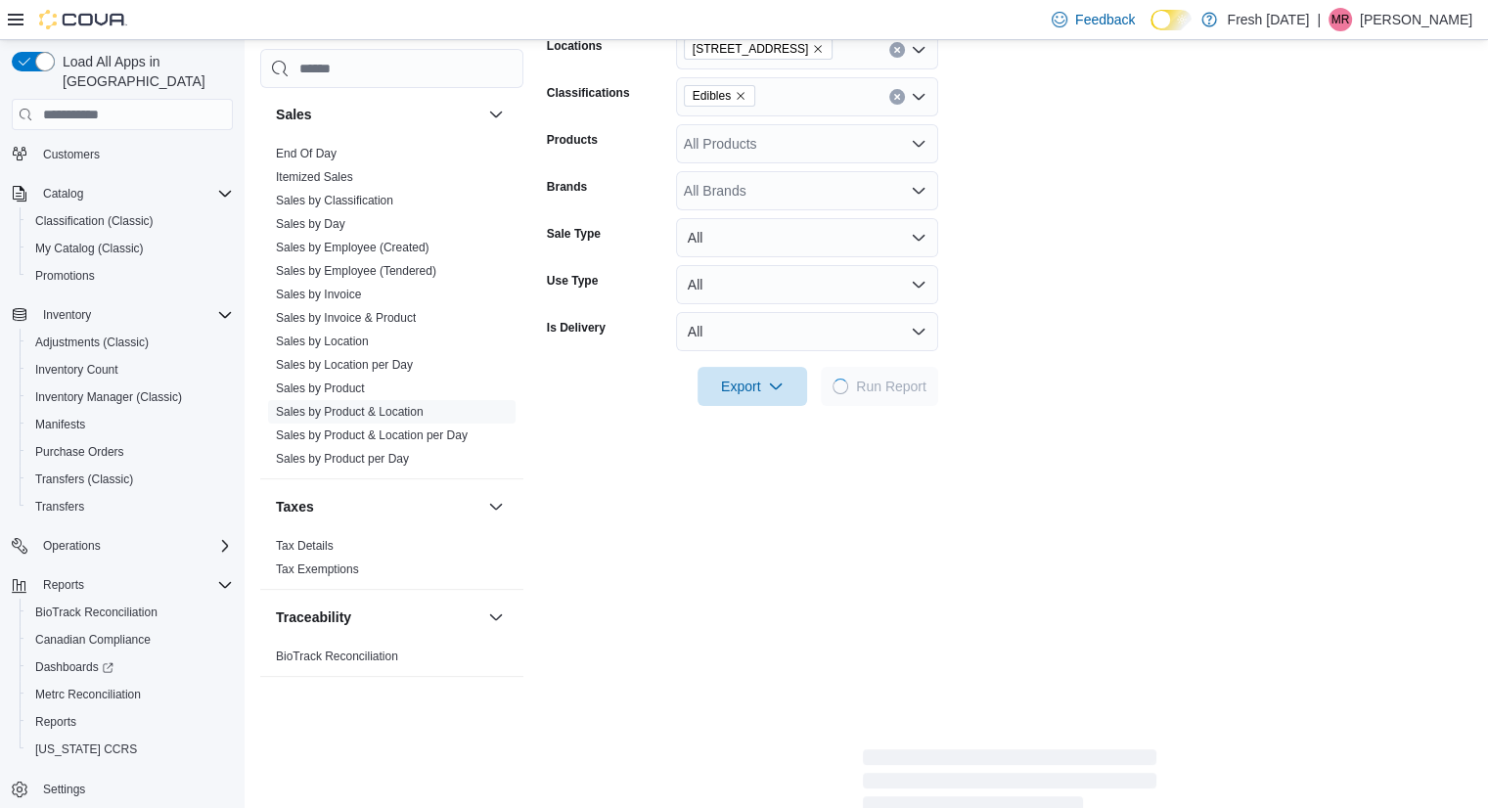
scroll to position [433, 0]
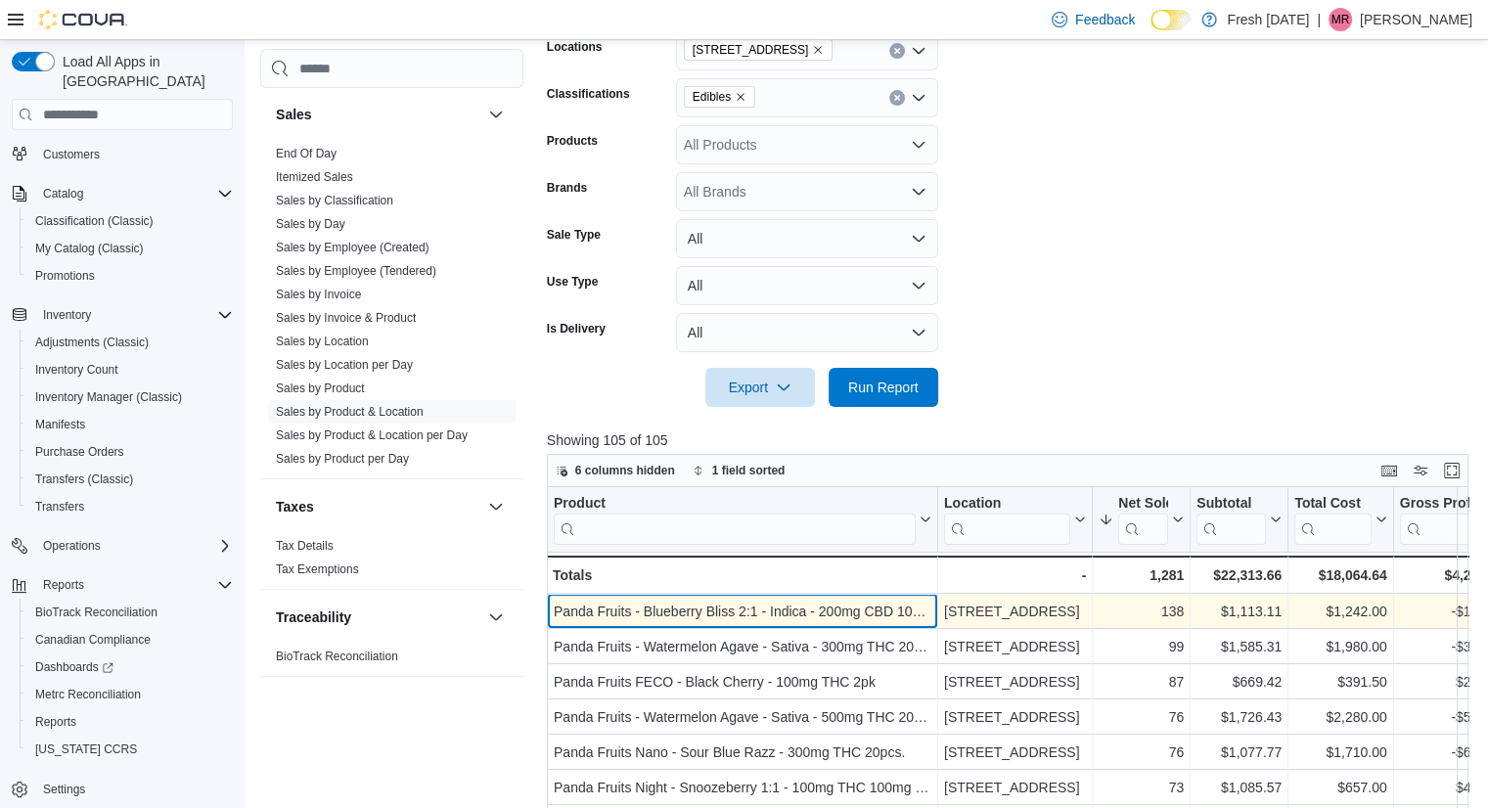
click at [820, 614] on div "Panda Fruits - Blueberry Bliss 2:1 - Indica - 200mg CBD 100mg THC 20pcs." at bounding box center [743, 611] width 378 height 23
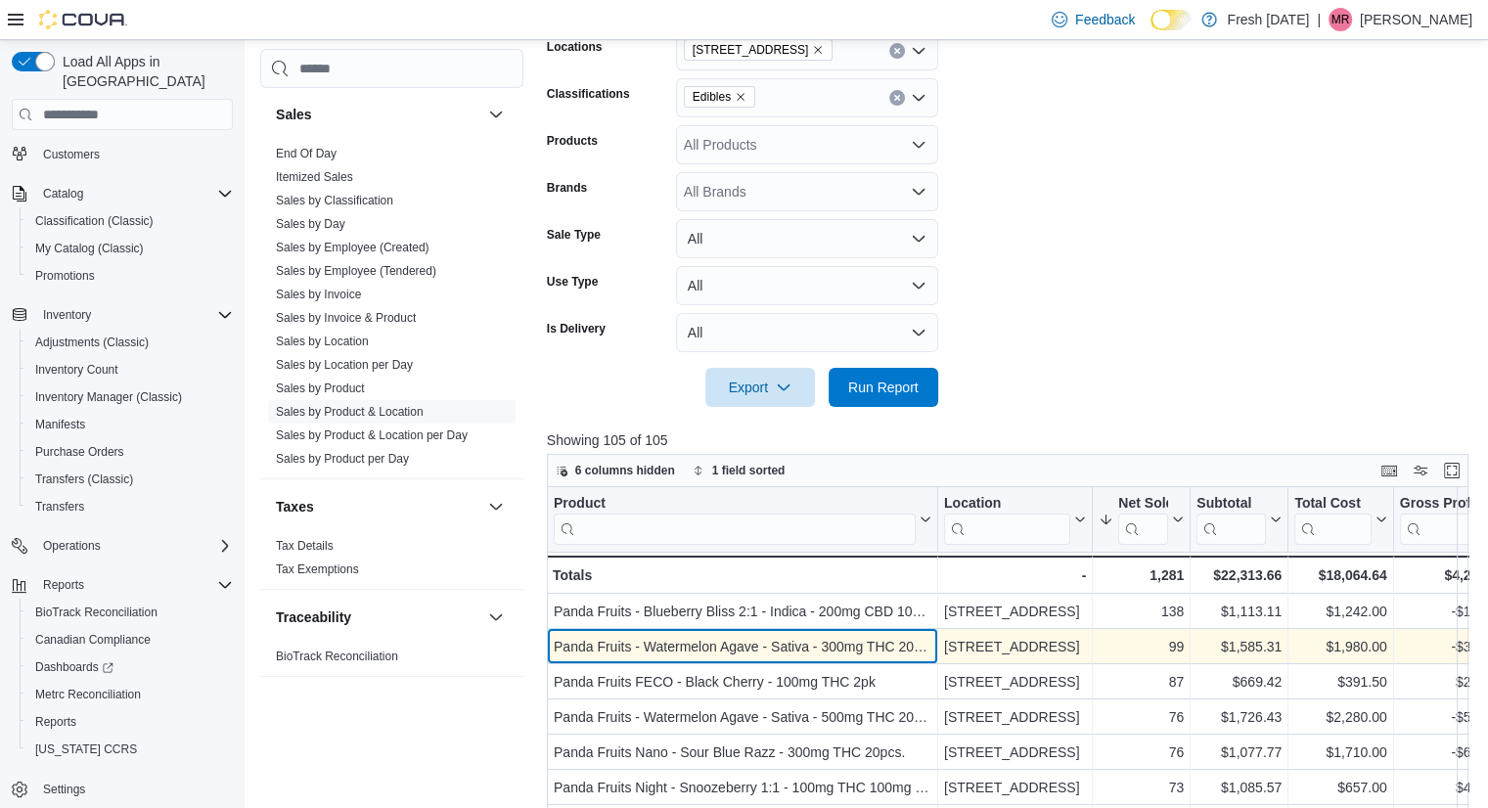
click at [714, 646] on div "Panda Fruits - Watermelon Agave - Sativa - 300mg THC 20pcs." at bounding box center [743, 646] width 378 height 23
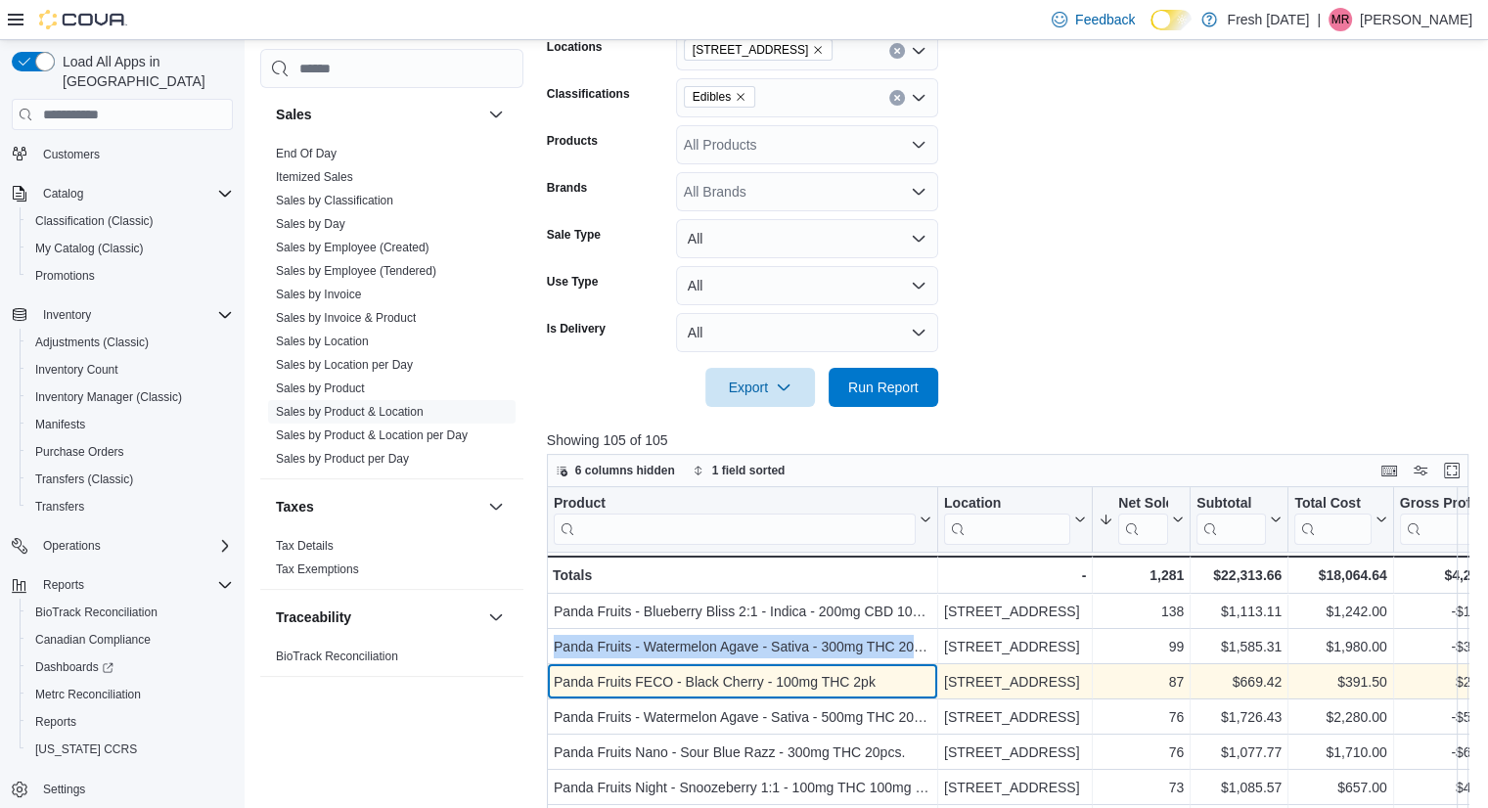
click at [675, 670] on div "Panda Fruits FECO - Black Cherry - 100mg THC 2pk" at bounding box center [743, 681] width 378 height 23
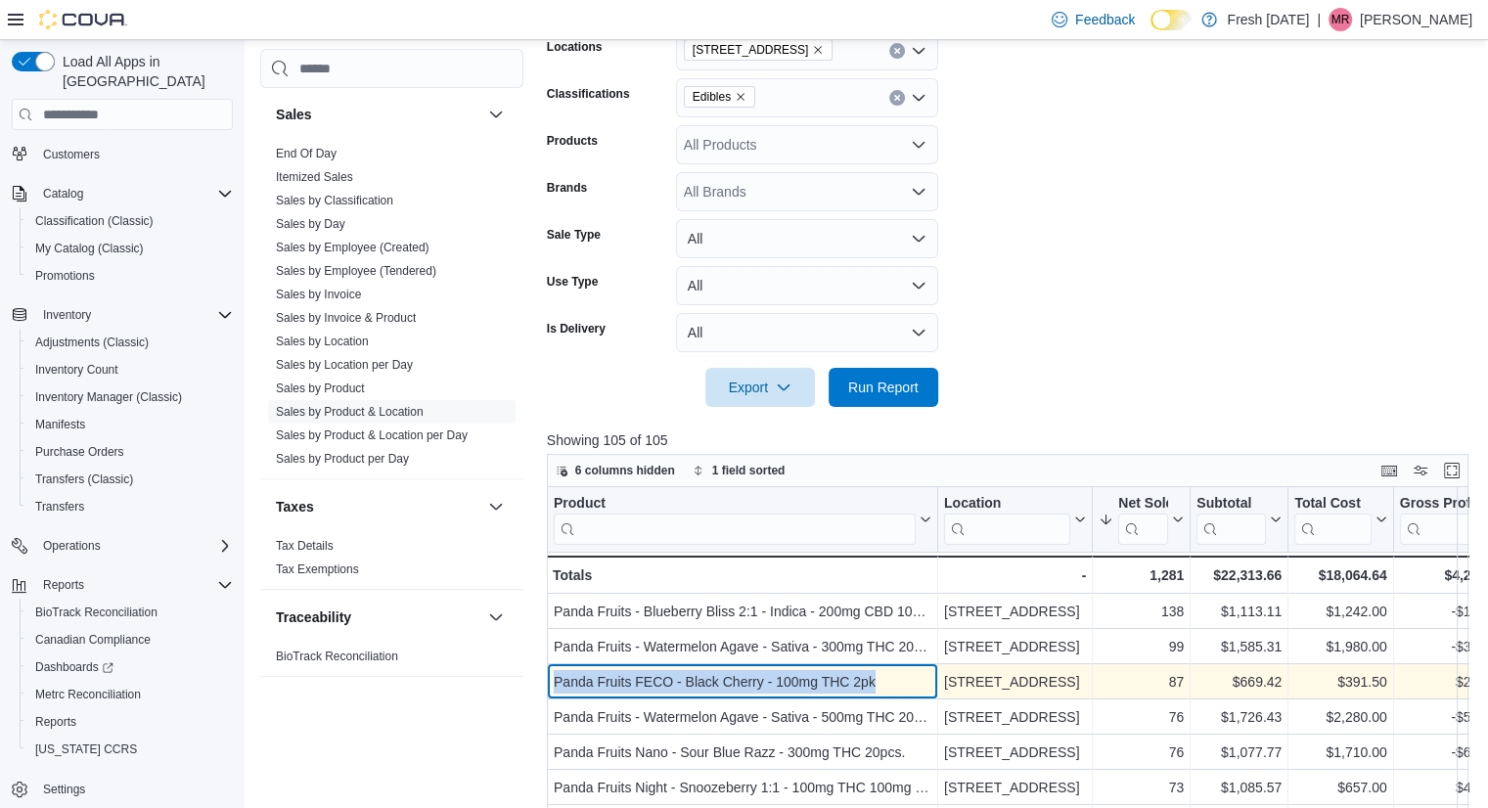
click at [675, 670] on div "Panda Fruits FECO - Black Cherry - 100mg THC 2pk" at bounding box center [743, 681] width 378 height 23
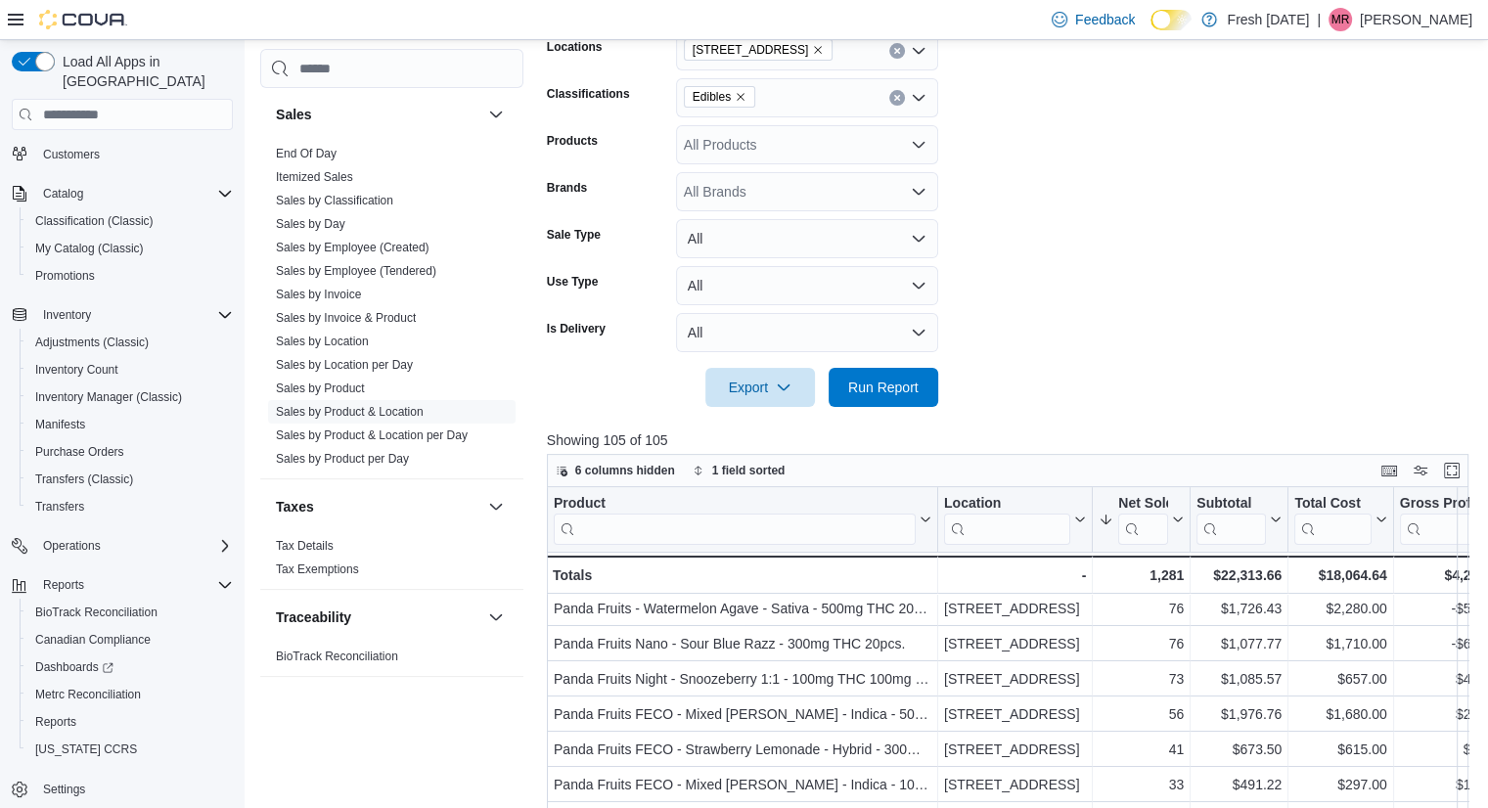
scroll to position [110, 0]
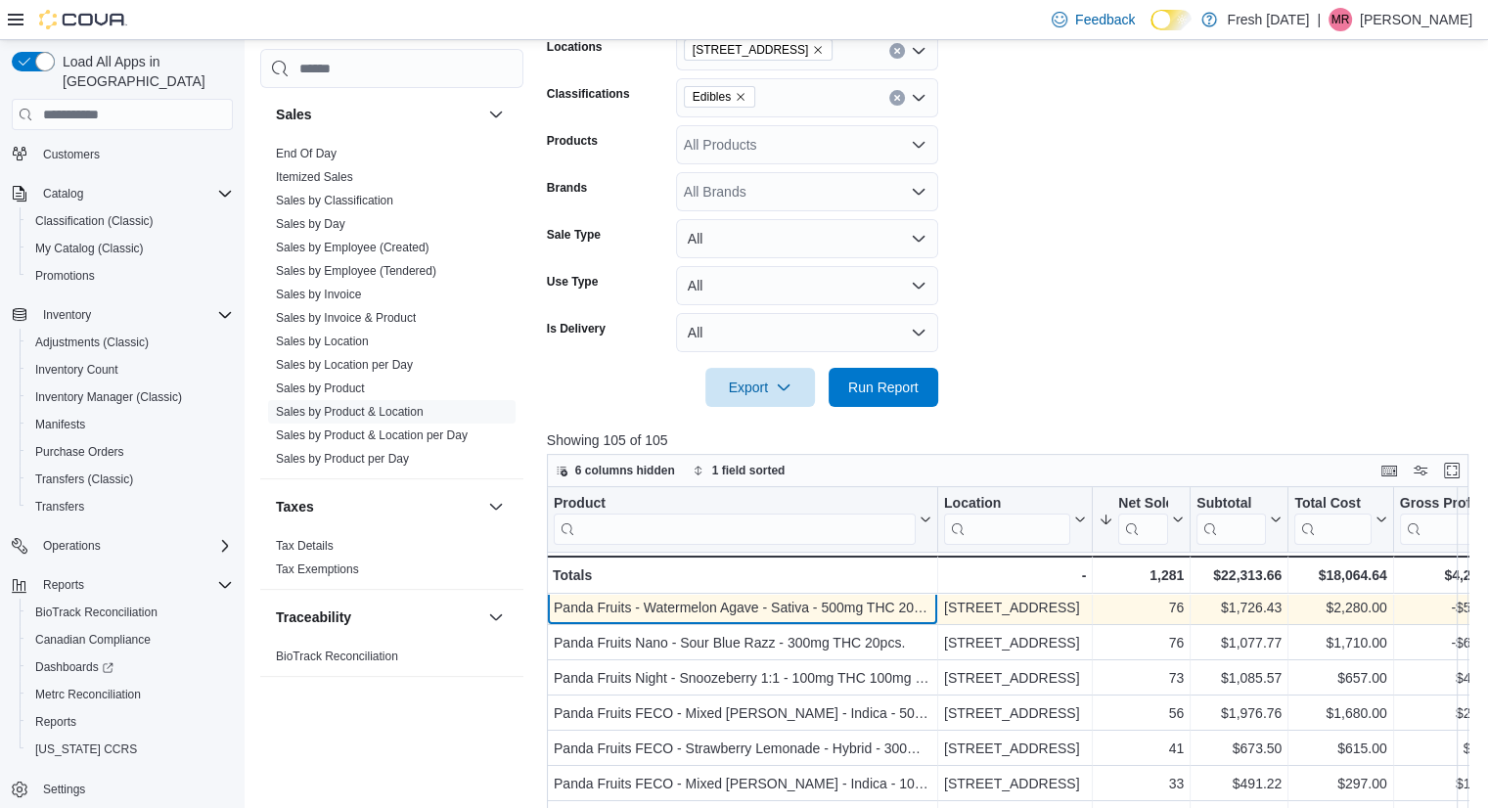
click at [771, 615] on div "Product Click to view column header actions Location Click to view column heade…" at bounding box center [1012, 776] width 931 height 578
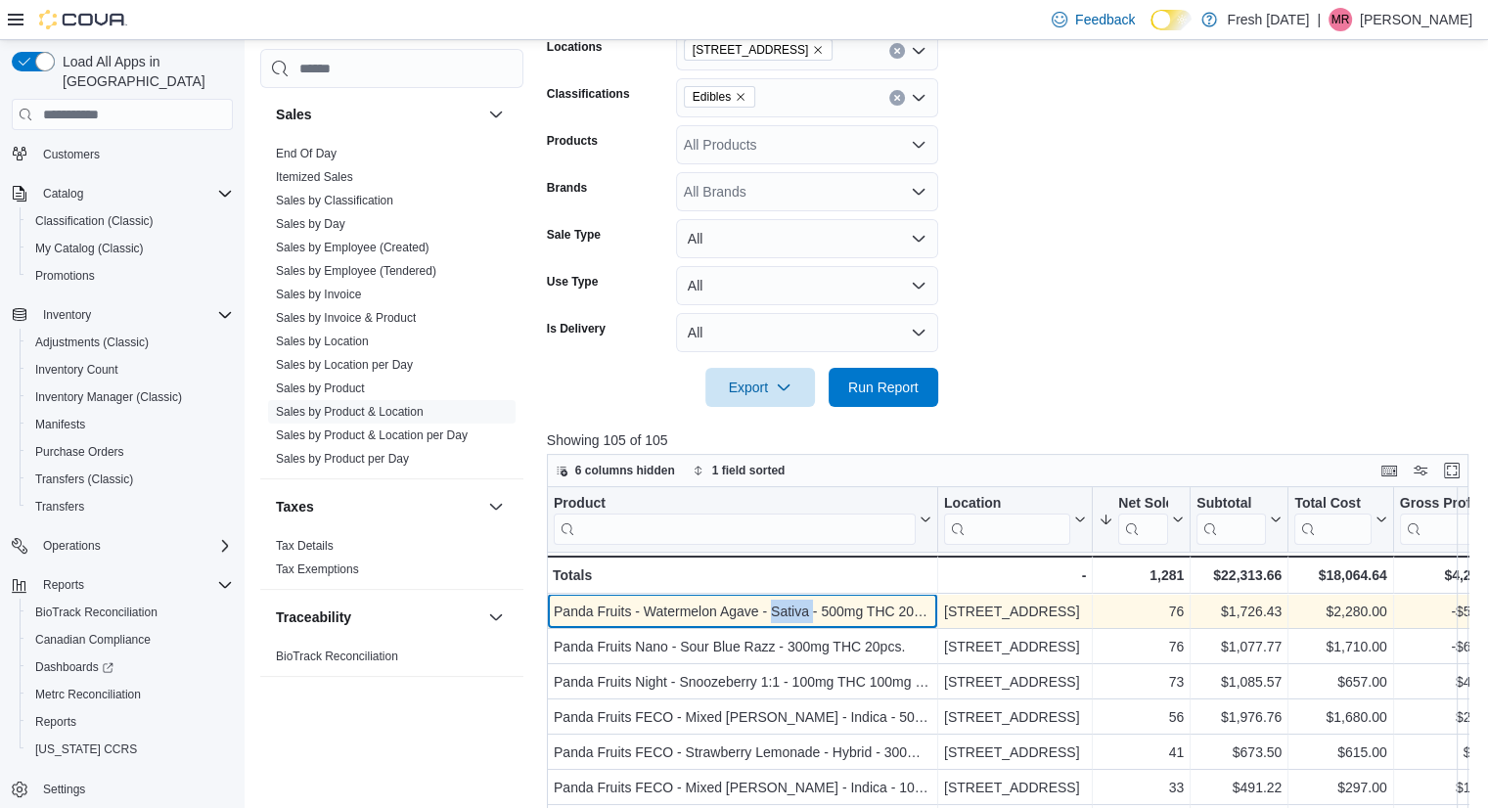
click at [771, 615] on div "Panda Fruits - Watermelon Agave - Sativa - 500mg THC 20pcs." at bounding box center [743, 611] width 378 height 23
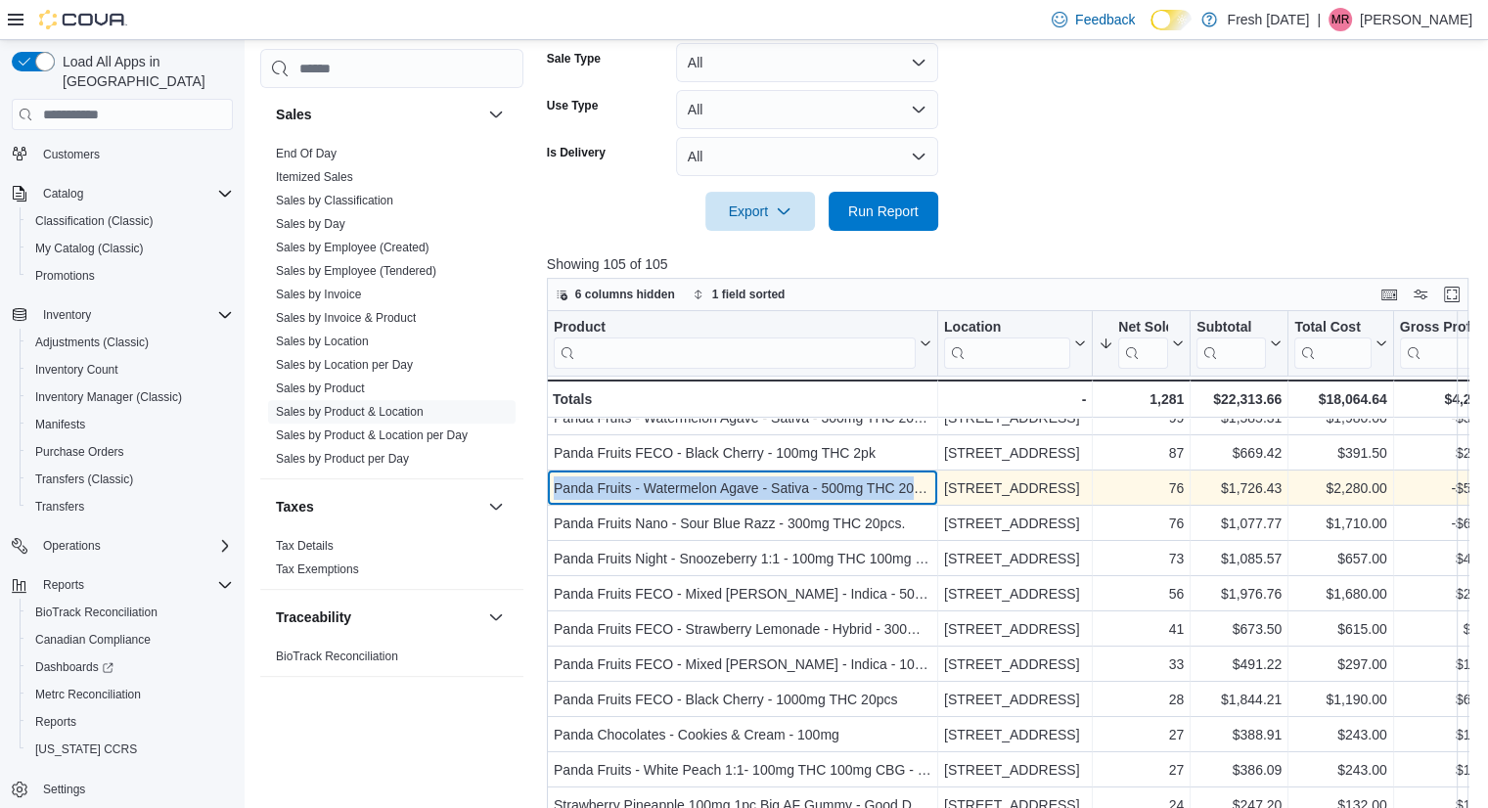
scroll to position [0, 0]
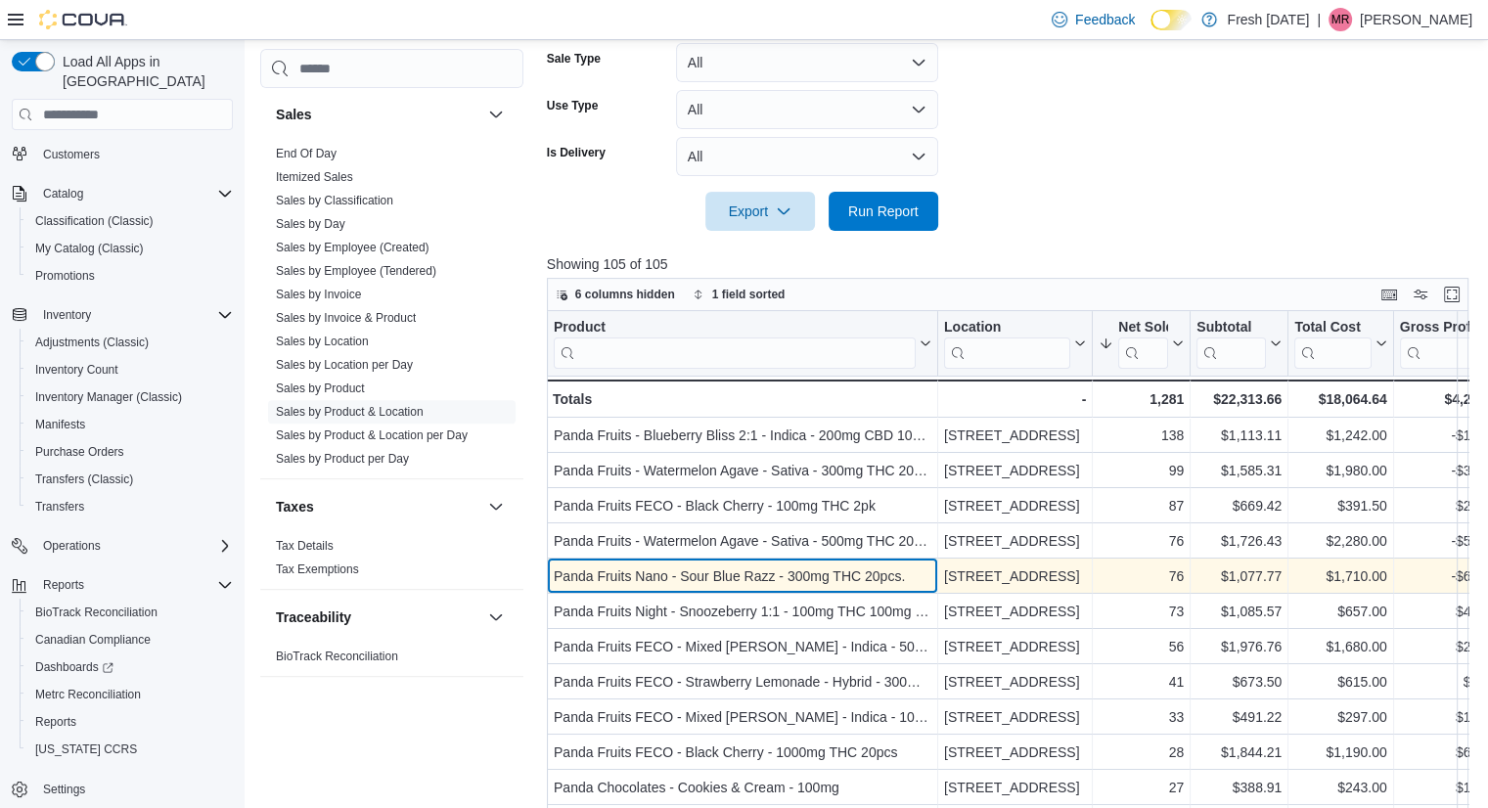
click at [794, 580] on div "Panda Fruits Nano - Sour Blue Razz - 300mg THC 20pcs." at bounding box center [743, 575] width 378 height 23
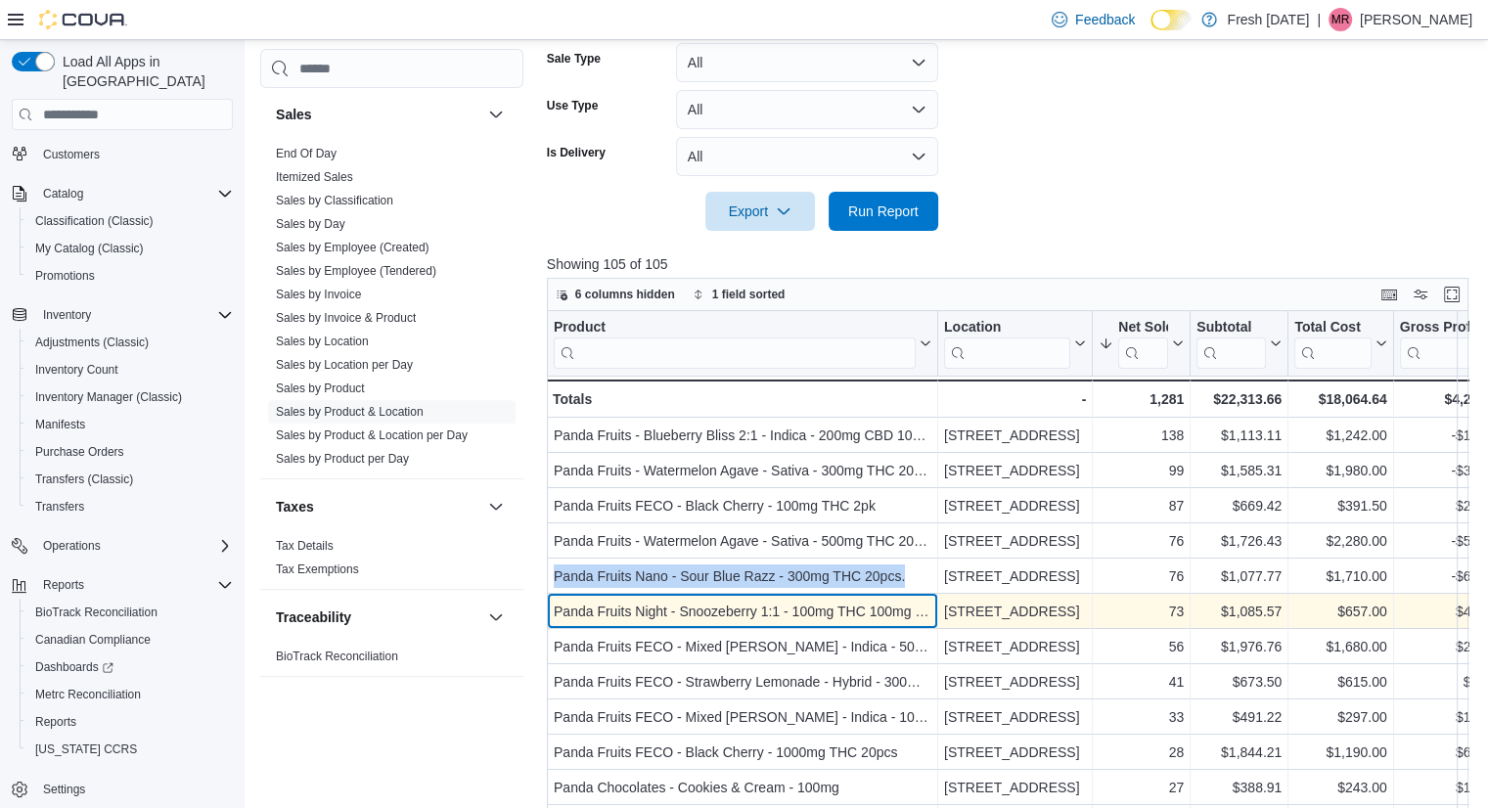
click at [767, 600] on div "Panda Fruits Night - Snoozeberry 1:1 - 100mg THC 100mg CBN 20pcs." at bounding box center [743, 611] width 378 height 23
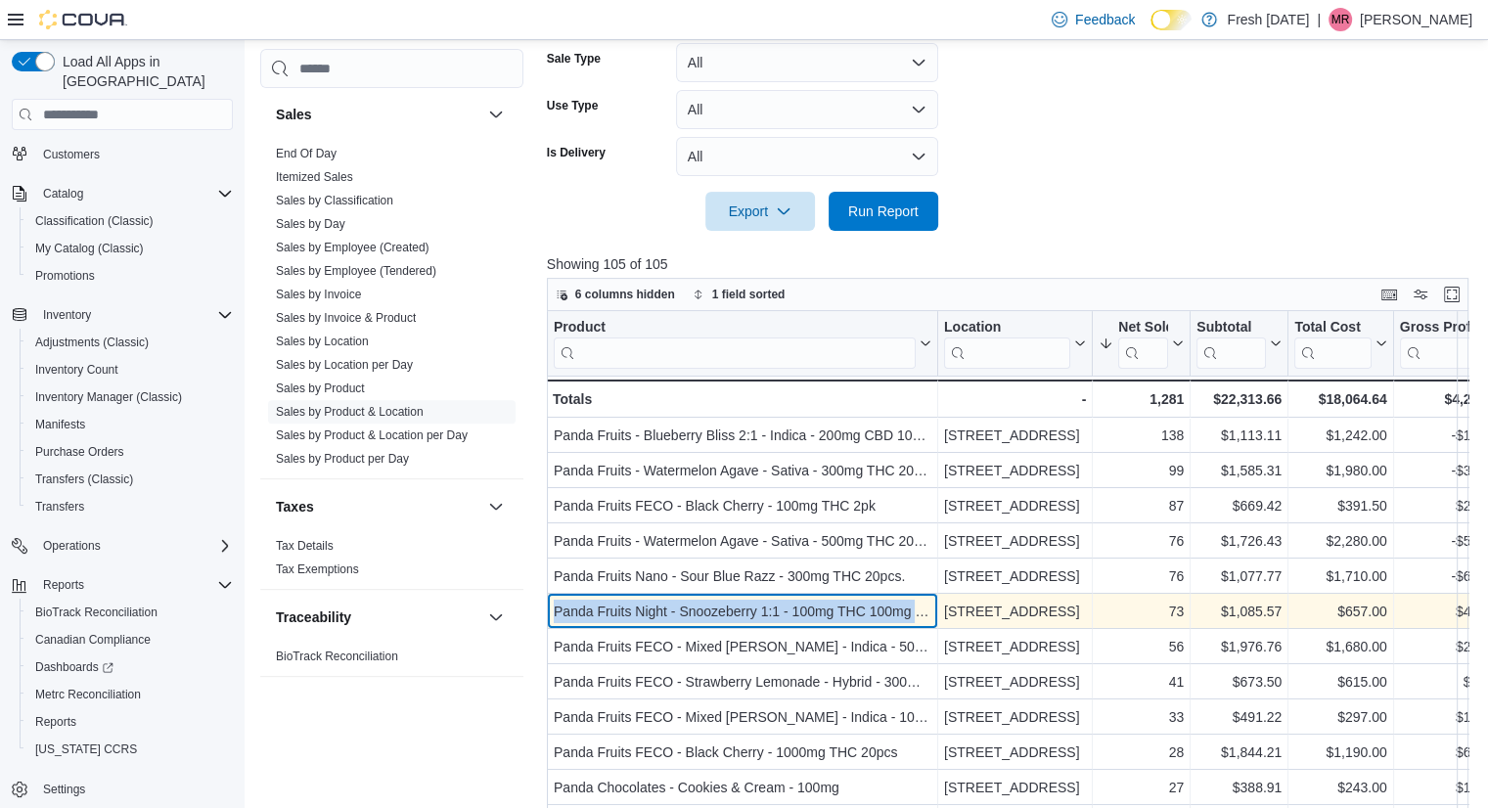
click at [767, 600] on div "Panda Fruits Night - Snoozeberry 1:1 - 100mg THC 100mg CBN 20pcs." at bounding box center [743, 611] width 378 height 23
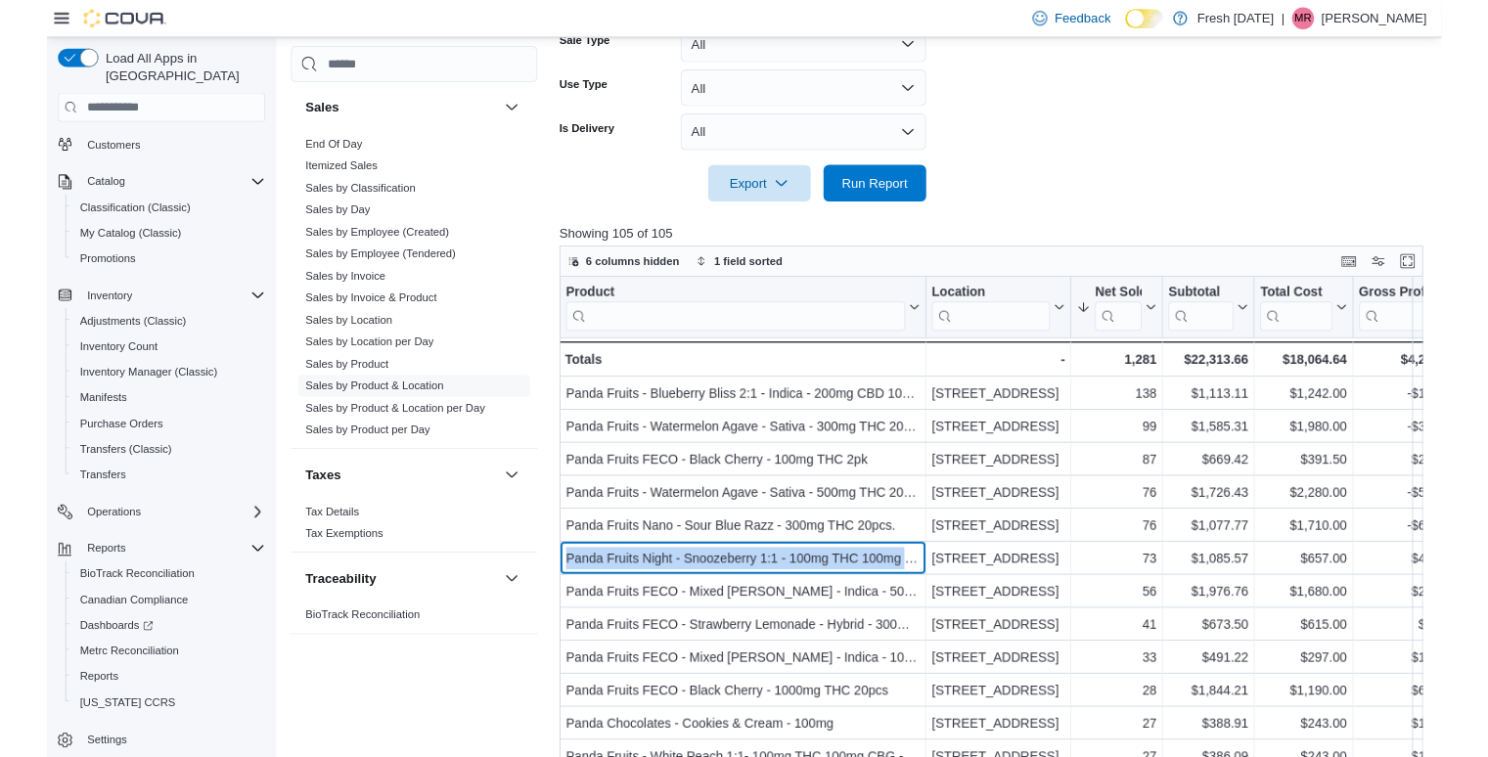
scroll to position [624, 0]
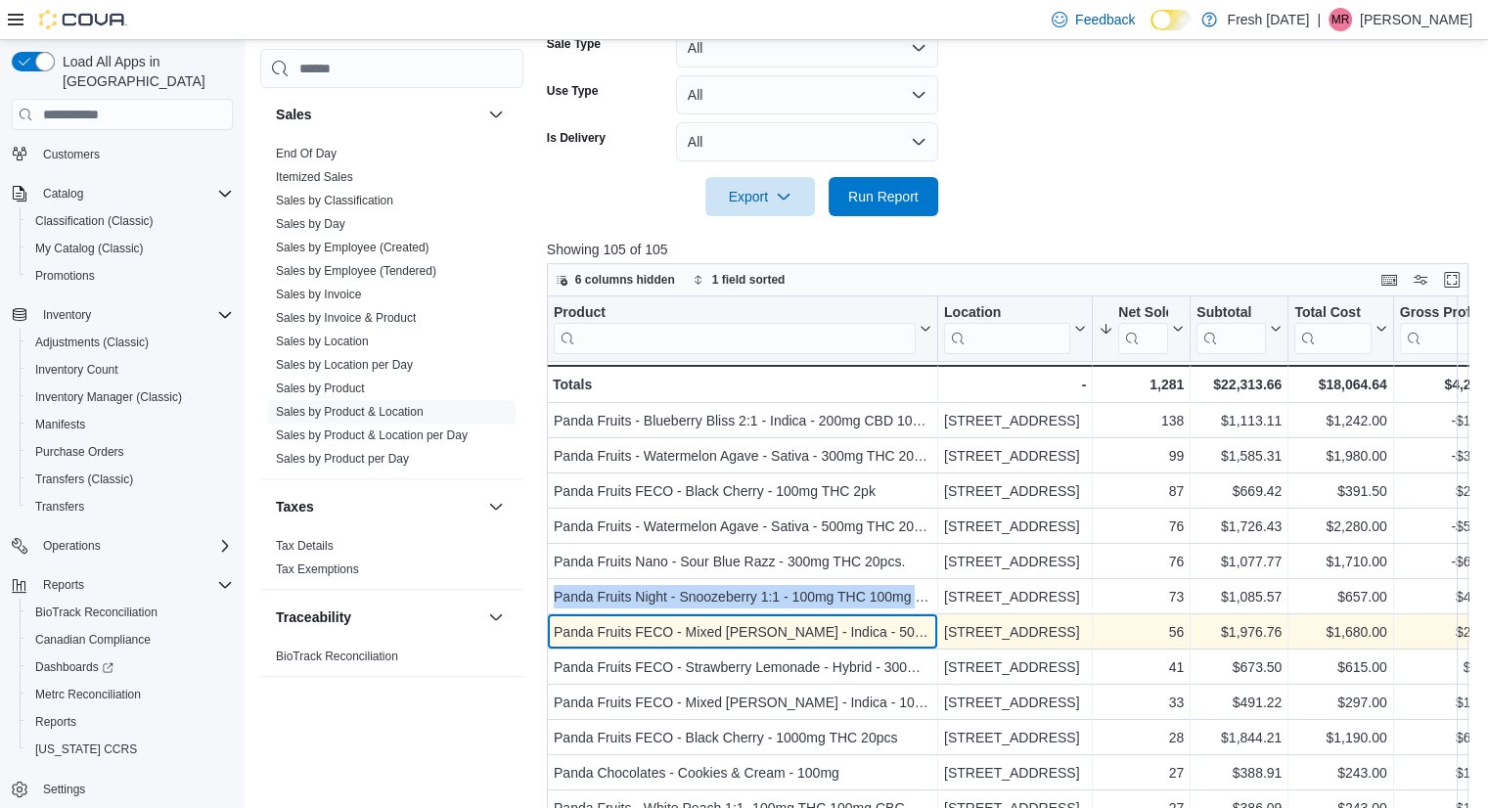
click at [784, 633] on div "Panda Fruits FECO - Mixed [PERSON_NAME] - Indica - 500mg THC 20pcs." at bounding box center [743, 631] width 378 height 23
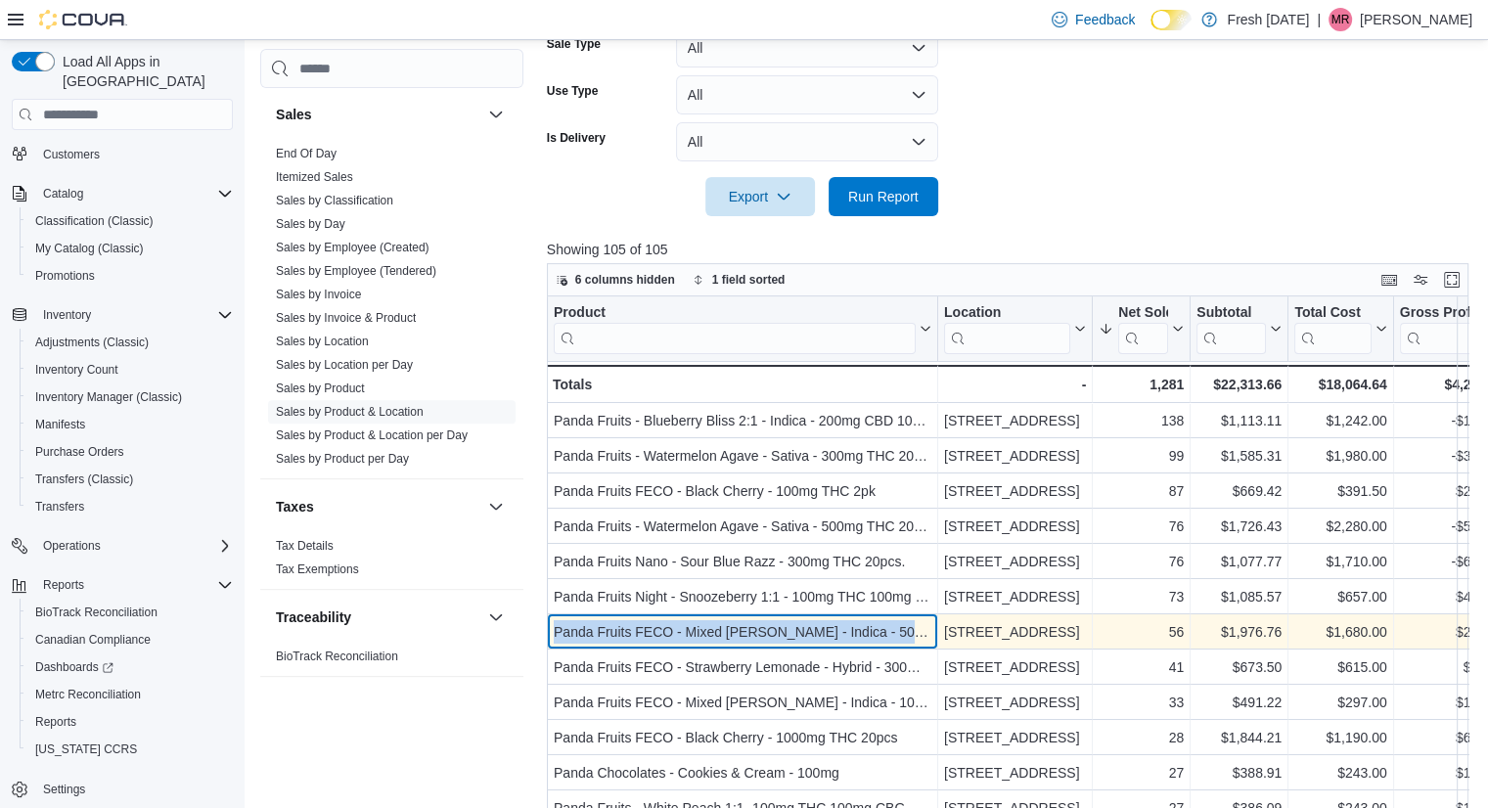
click at [784, 633] on div "Panda Fruits FECO - Mixed [PERSON_NAME] - Indica - 500mg THC 20pcs." at bounding box center [743, 631] width 378 height 23
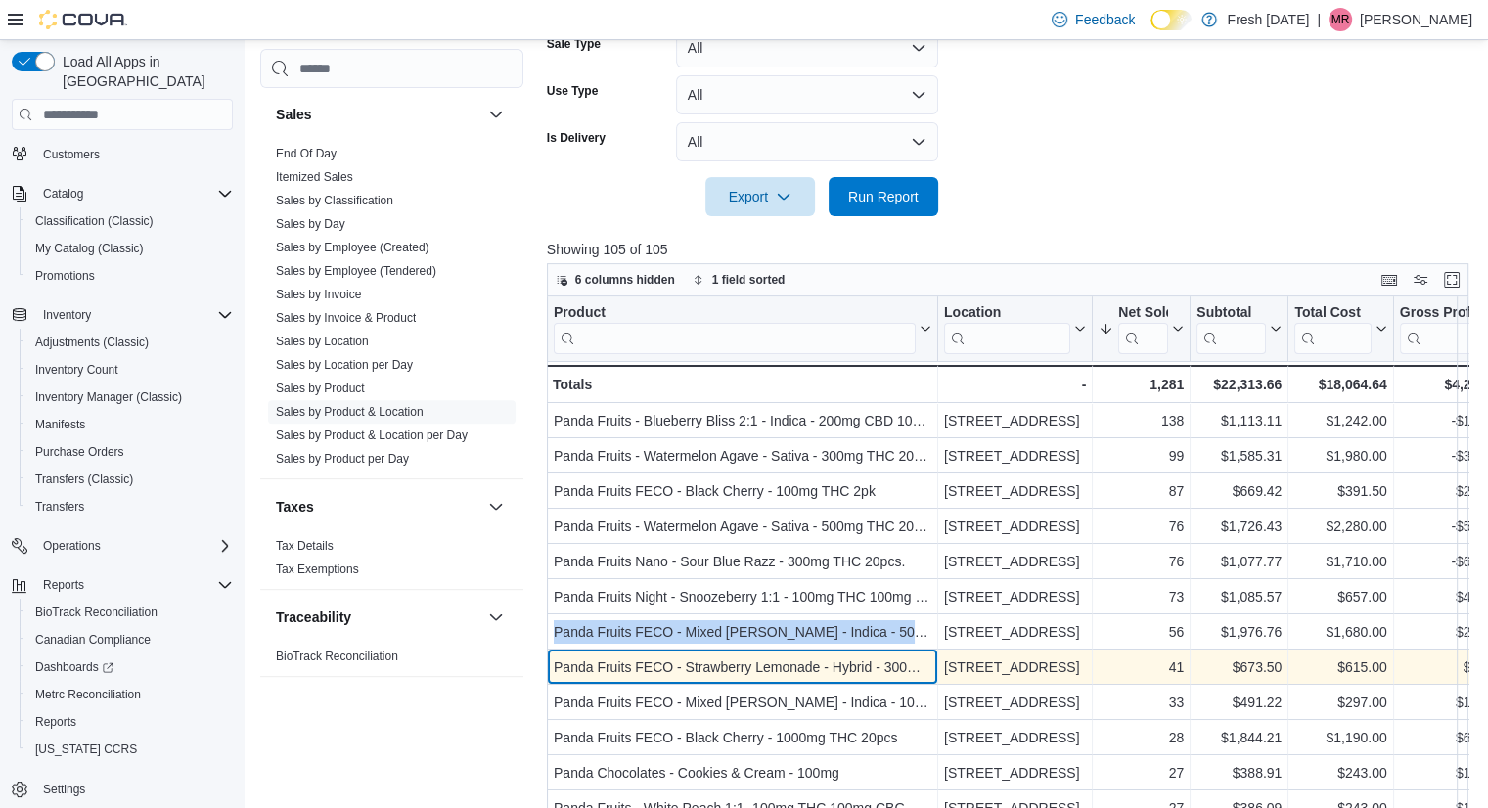
click at [714, 667] on div "Panda Fruits FECO - Strawberry Lemonade - Hybrid - 300mg THC 20pcs." at bounding box center [743, 666] width 378 height 23
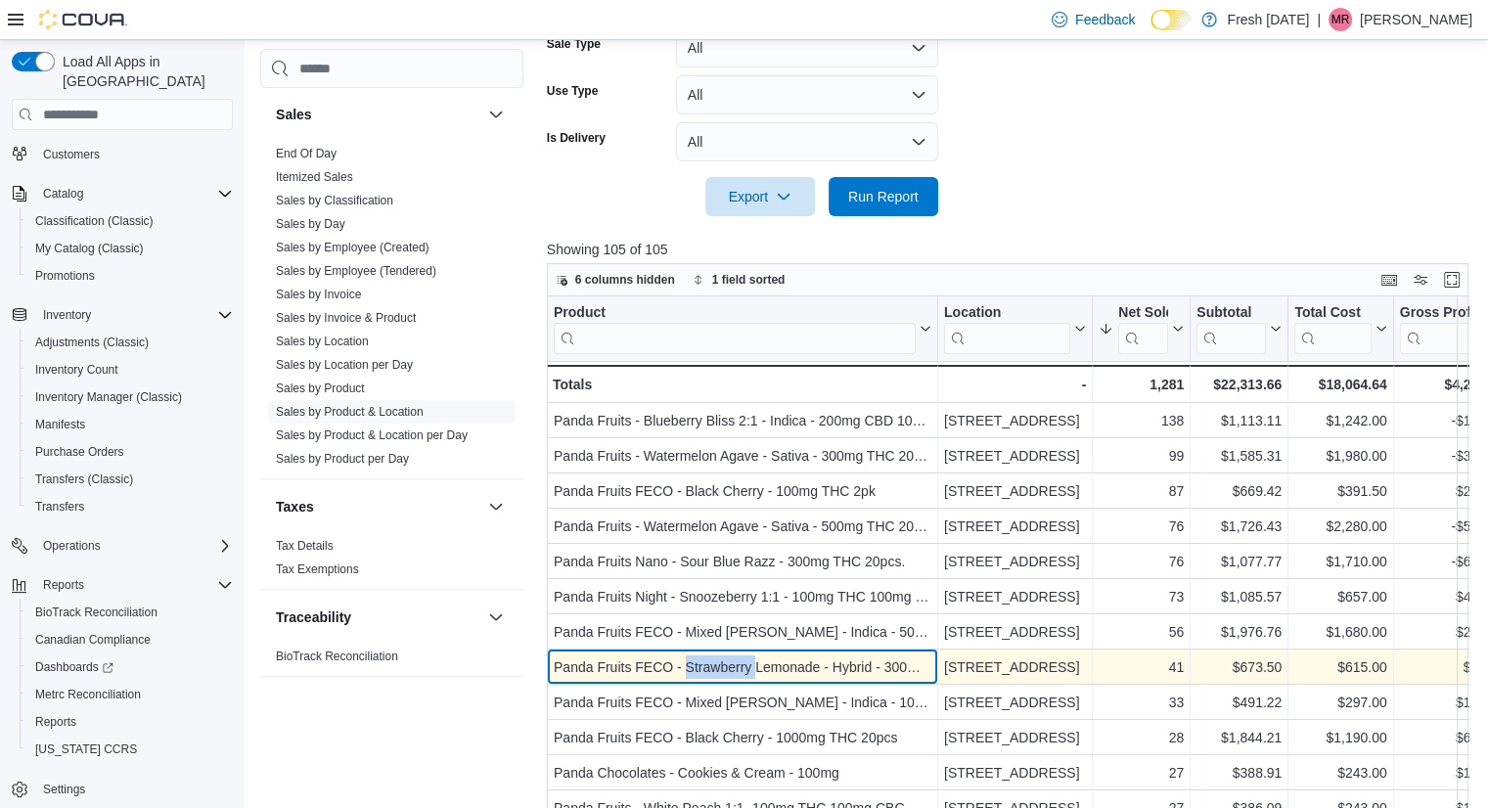
click at [714, 667] on div "Panda Fruits FECO - Strawberry Lemonade - Hybrid - 300mg THC 20pcs." at bounding box center [743, 666] width 378 height 23
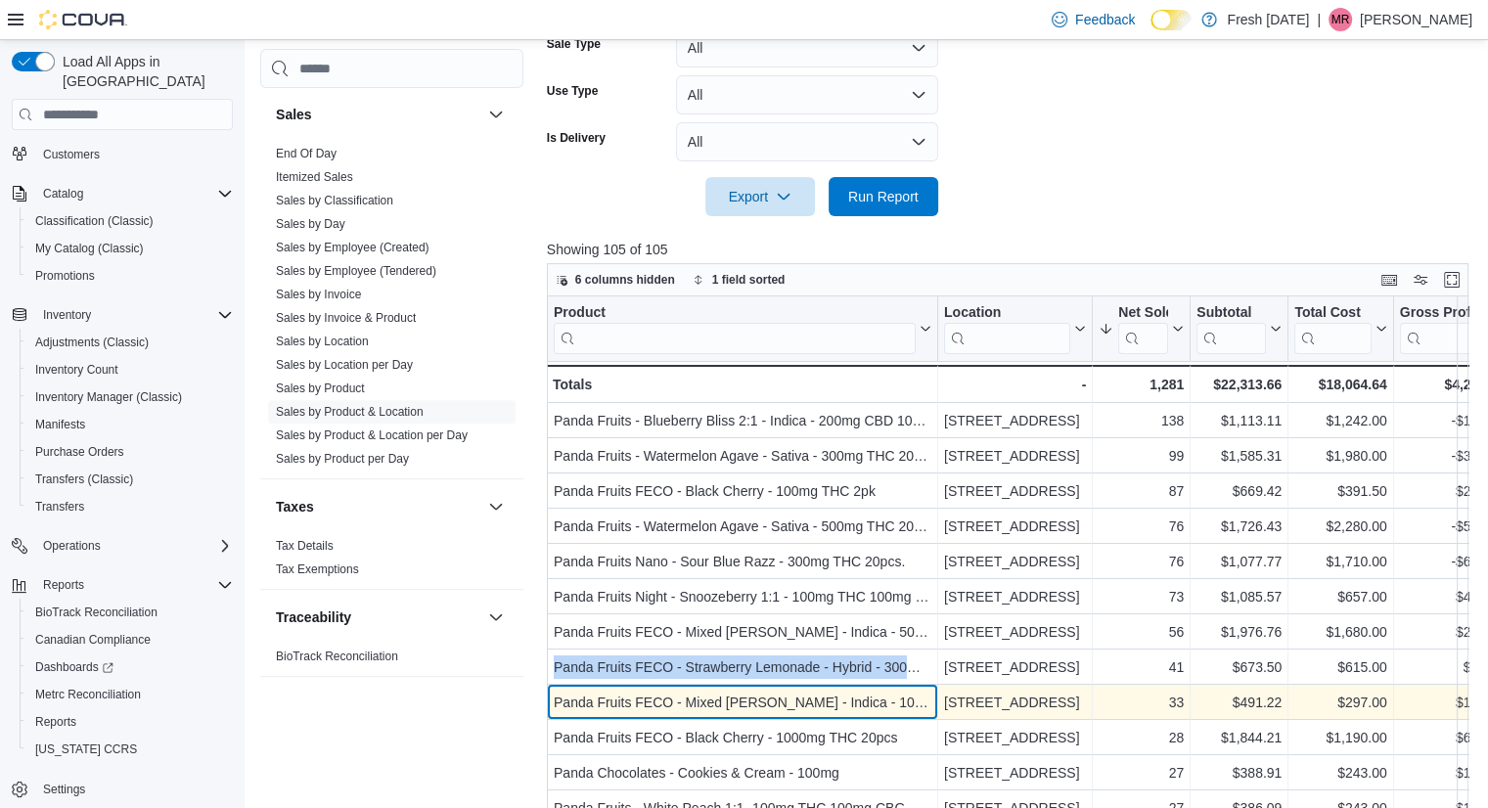
click at [879, 713] on div "Panda Fruits FECO - Mixed [PERSON_NAME] - Indica - 100mg THC 20pcs." at bounding box center [743, 702] width 378 height 23
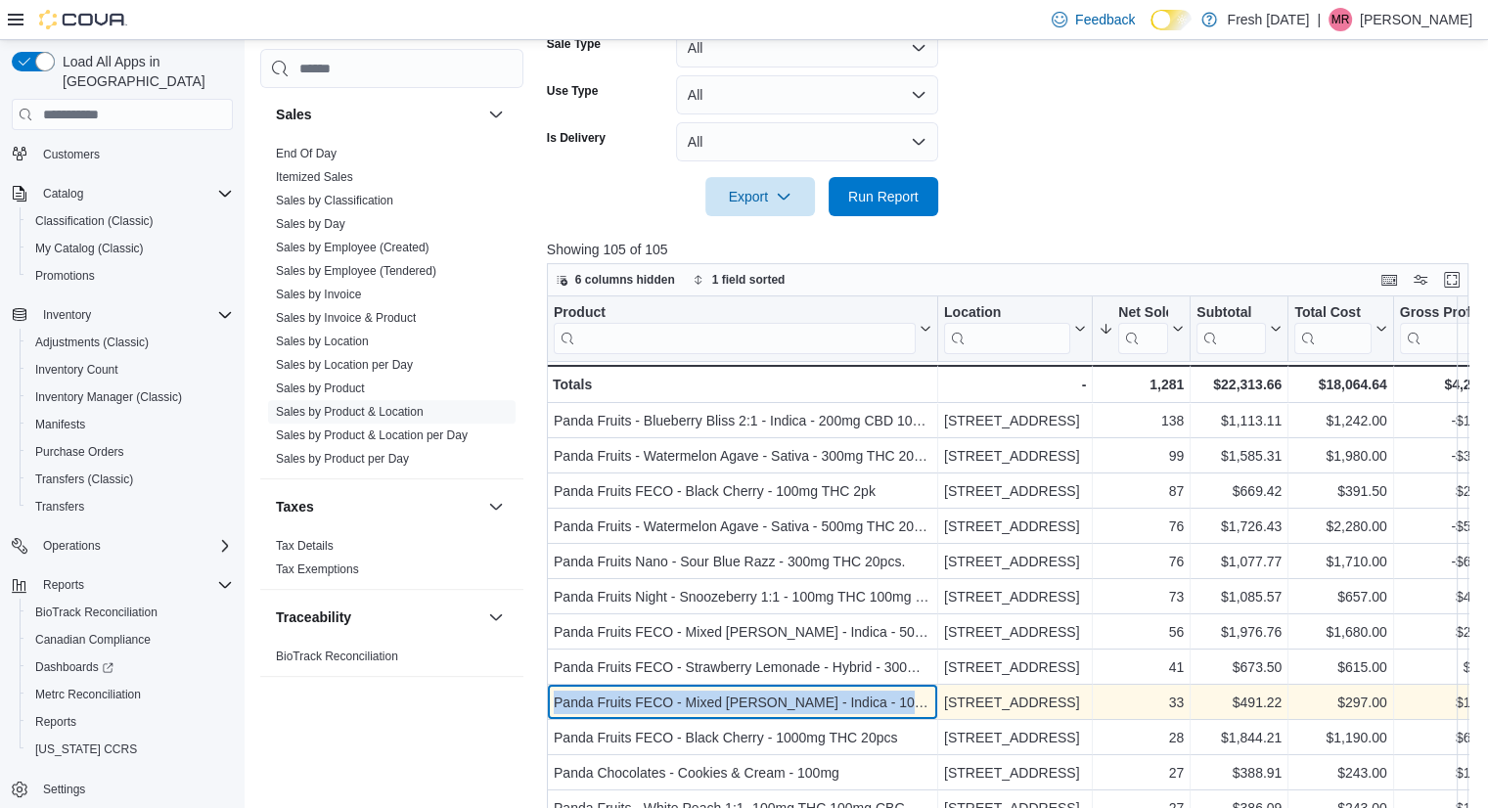
click at [879, 713] on div "Panda Fruits FECO - Mixed [PERSON_NAME] - Indica - 100mg THC 20pcs." at bounding box center [743, 702] width 378 height 23
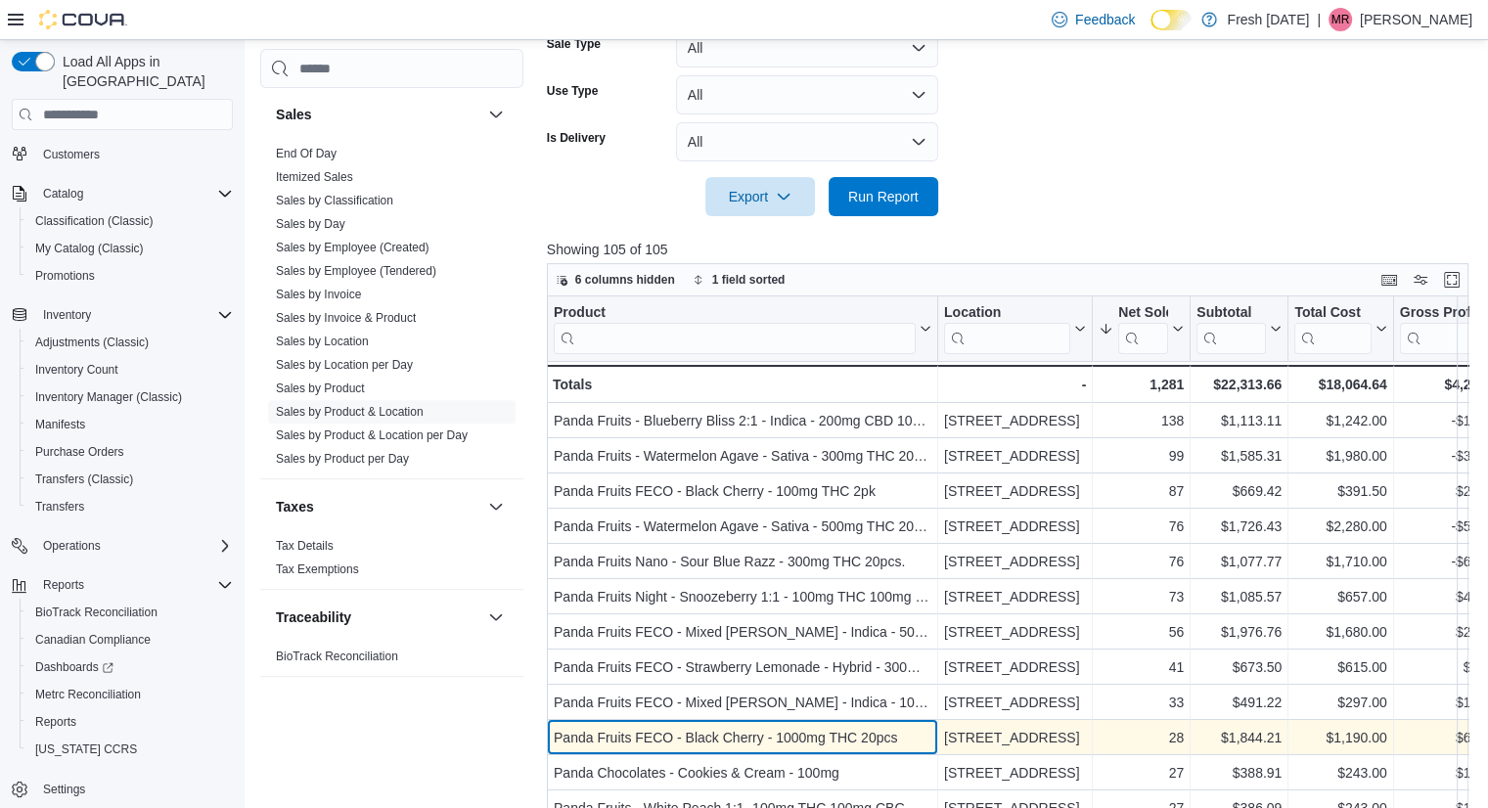
click at [735, 743] on div "Panda Fruits FECO - Black Cherry - 1000mg THC 20pcs" at bounding box center [743, 737] width 378 height 23
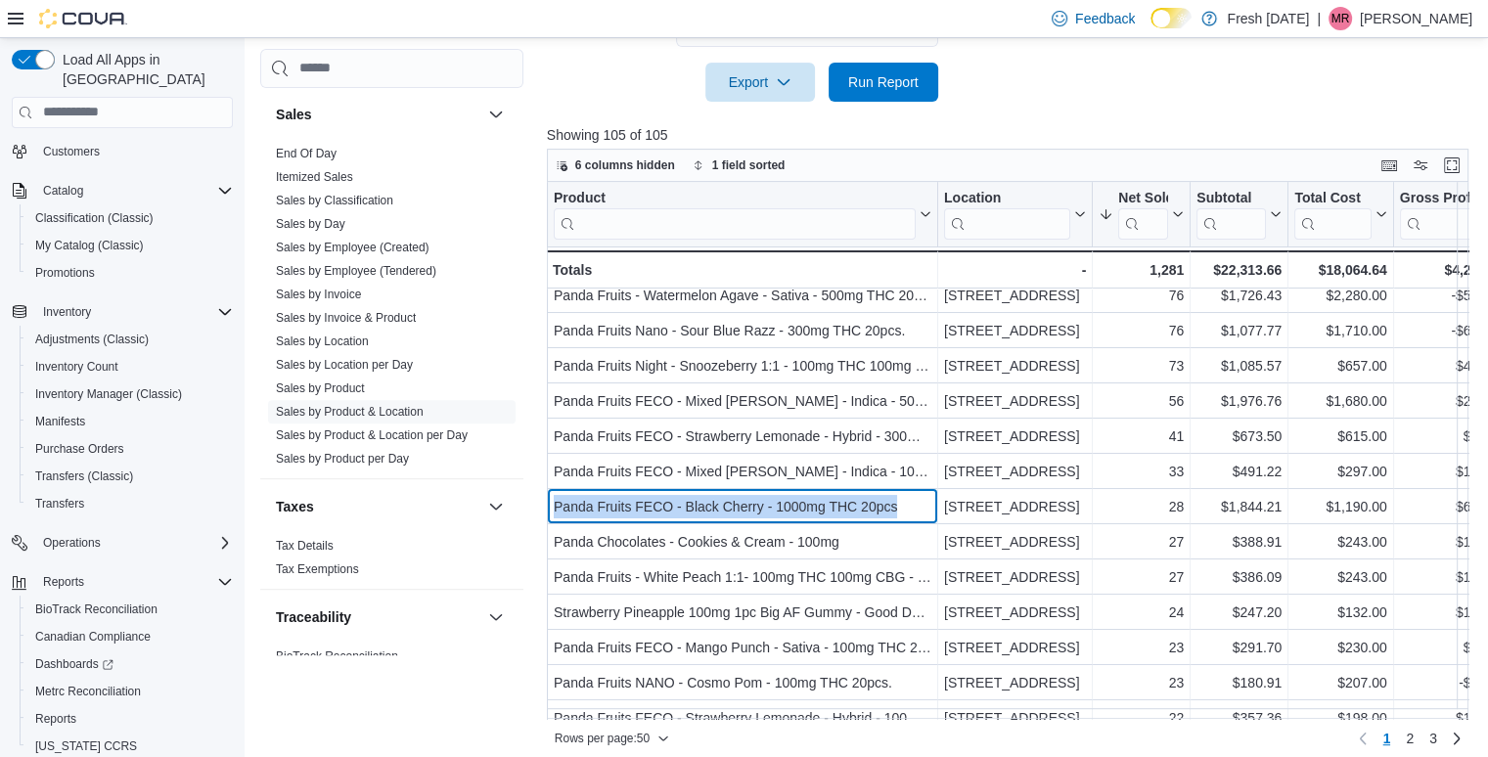
scroll to position [748, 0]
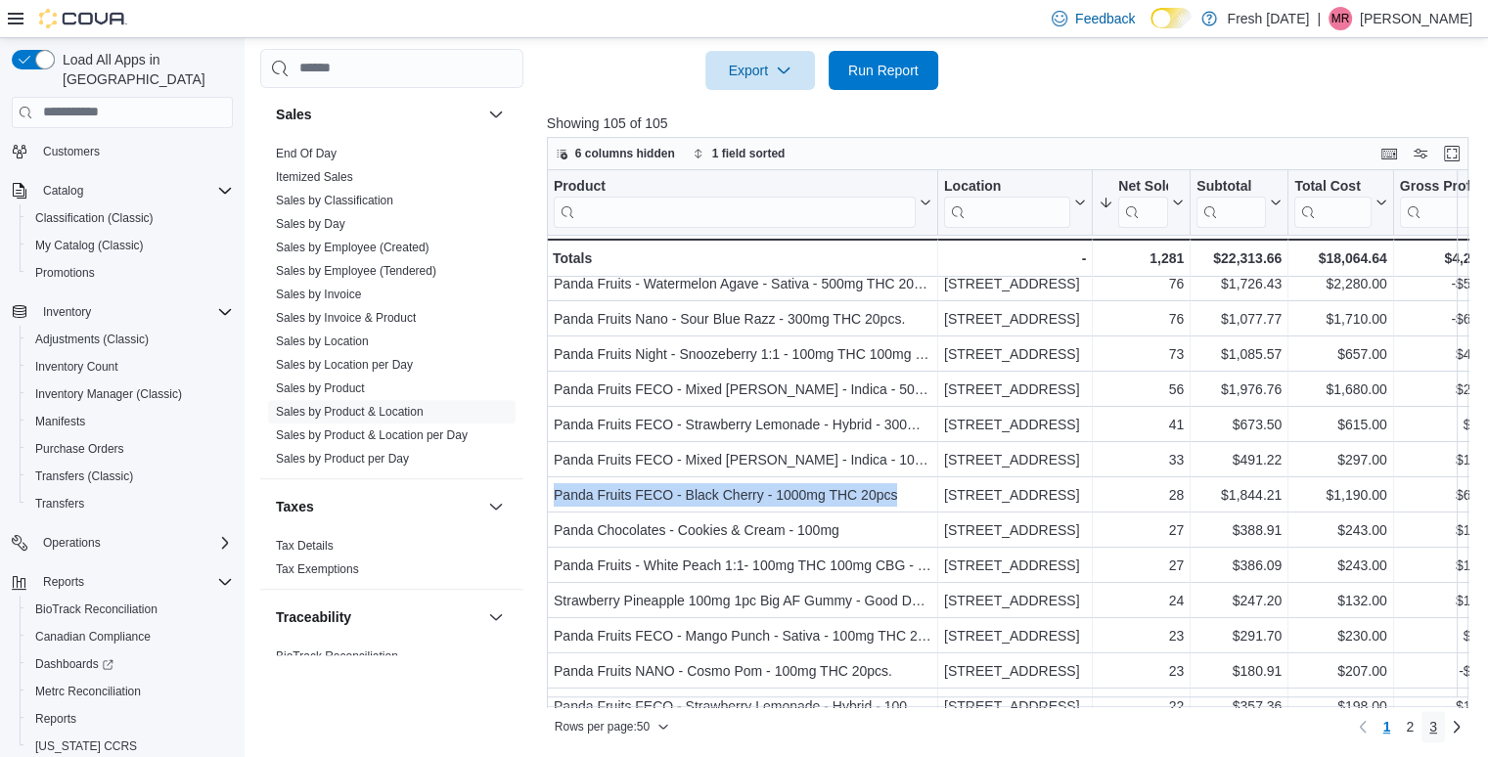
click at [1437, 733] on span "3" at bounding box center [1433, 727] width 8 height 20
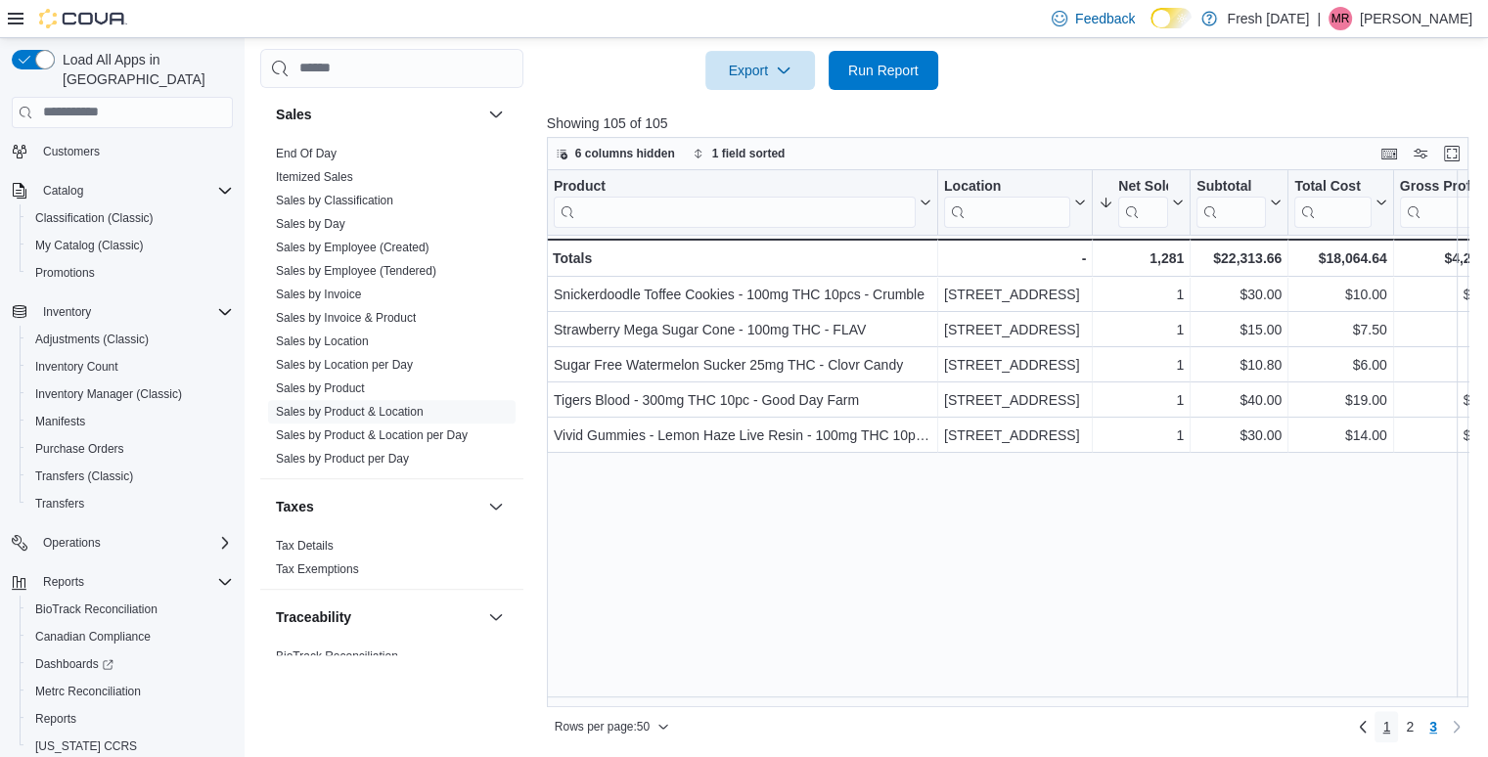
click at [1390, 724] on span "1" at bounding box center [1386, 727] width 8 height 20
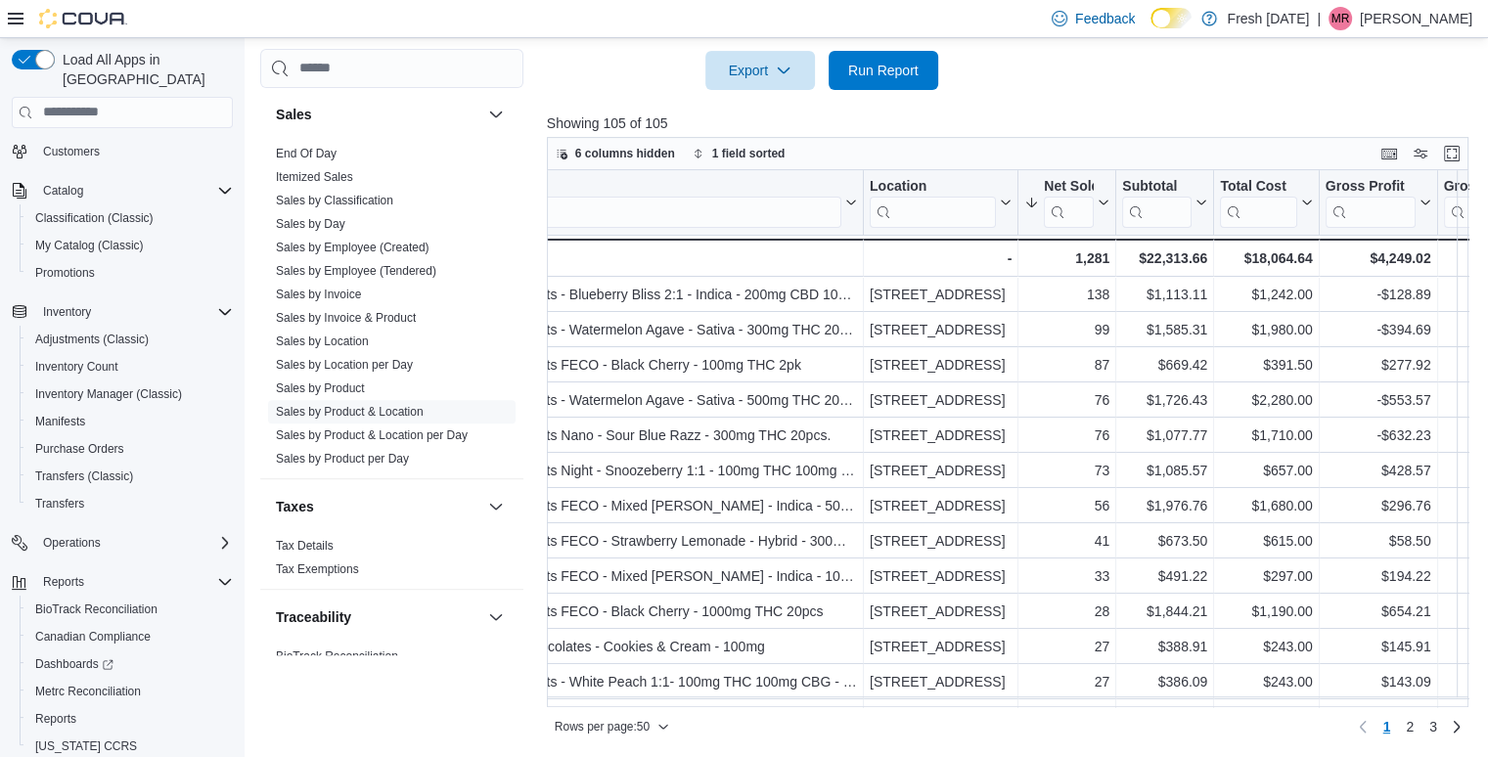
scroll to position [0, 0]
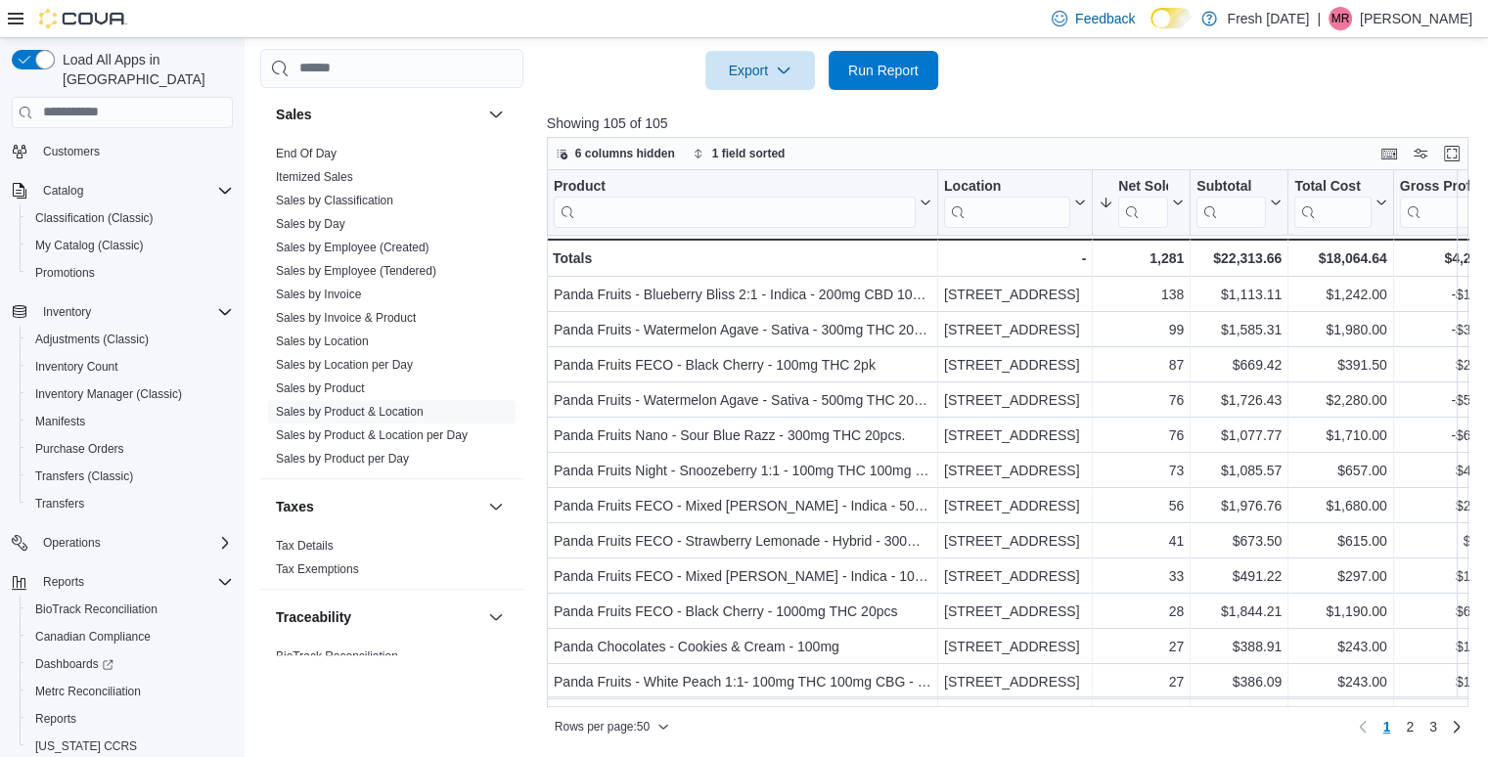
scroll to position [200, 0]
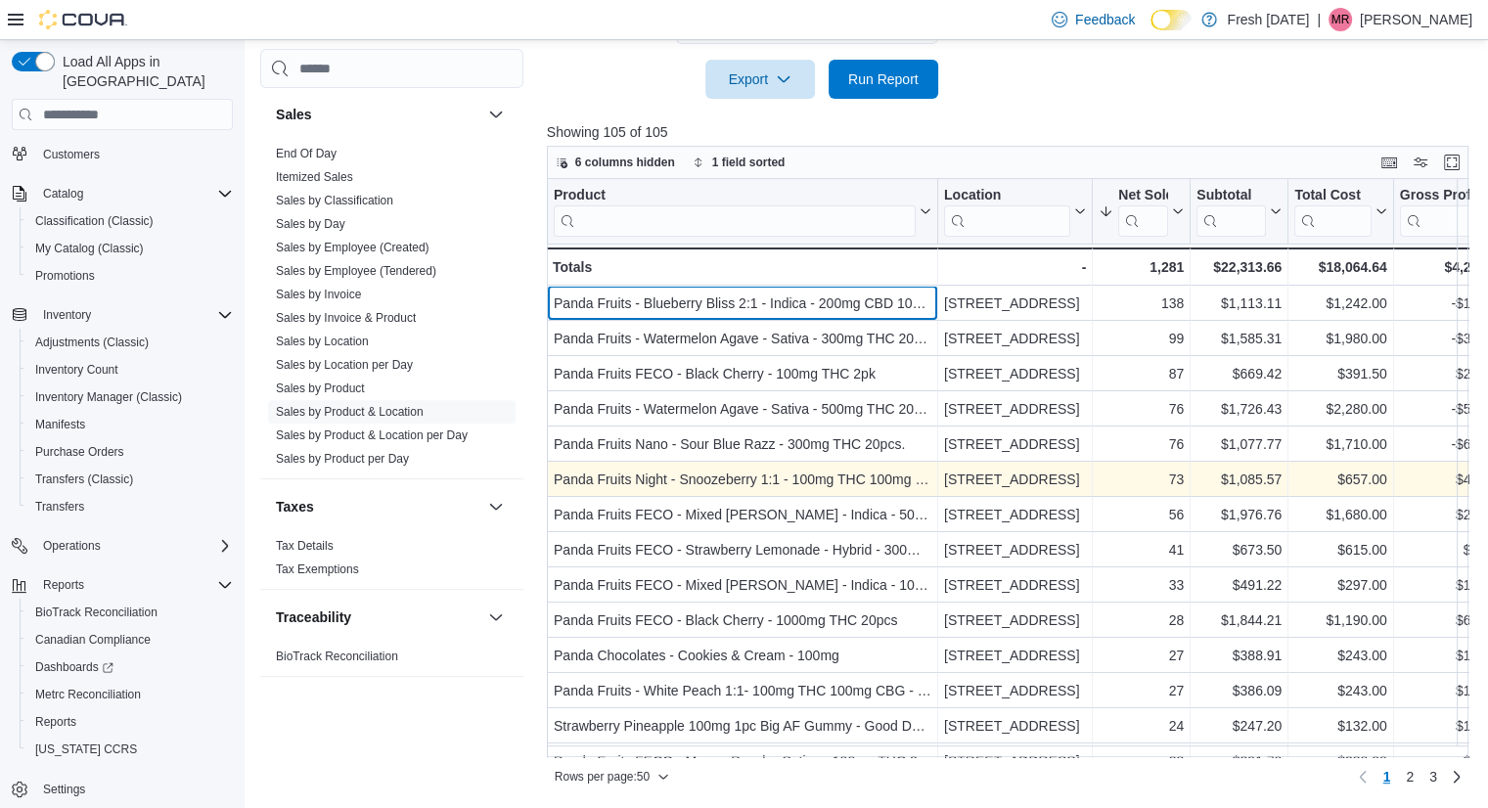
scroll to position [560, 0]
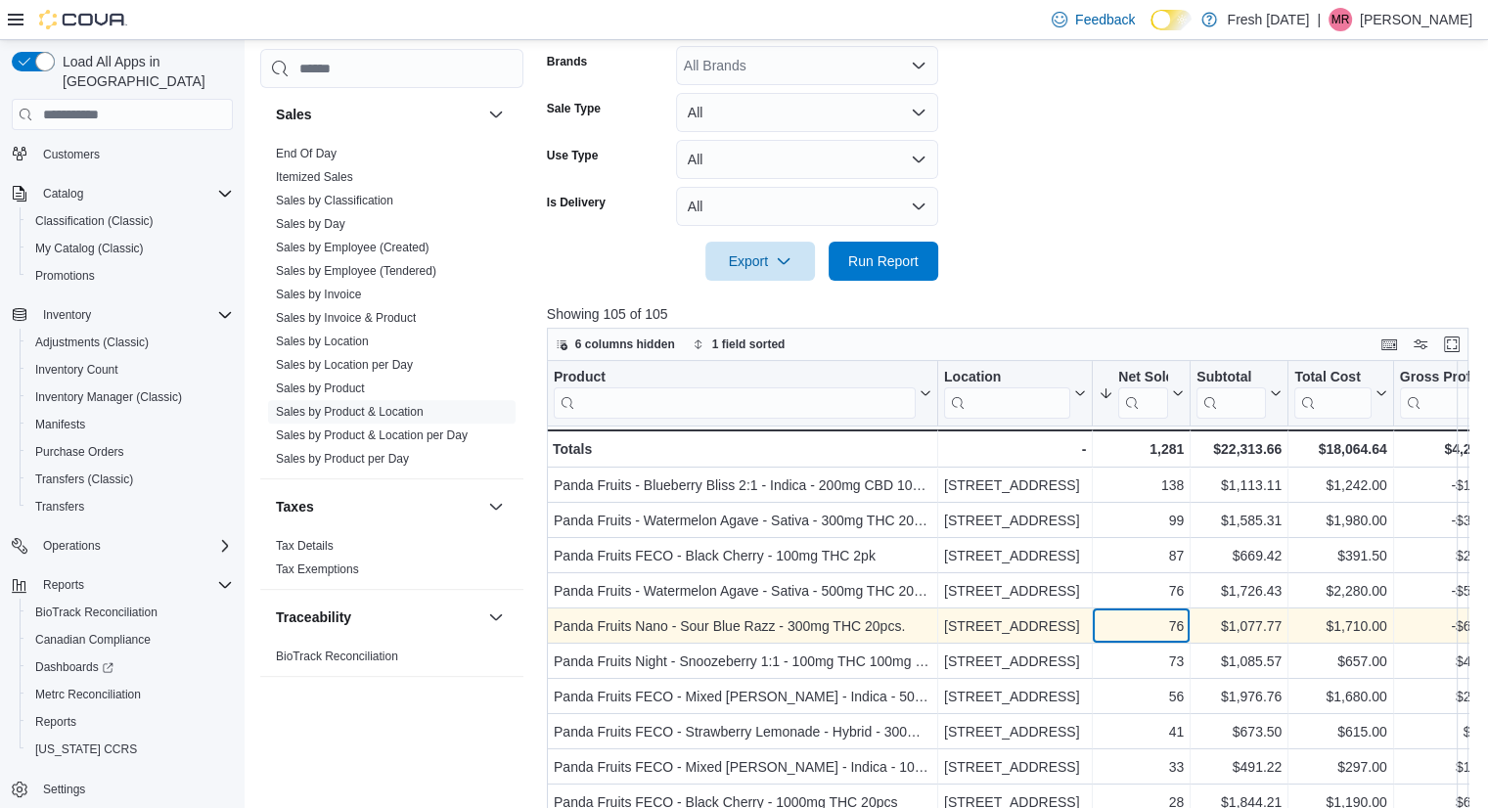
click at [1182, 621] on div "76" at bounding box center [1140, 625] width 85 height 23
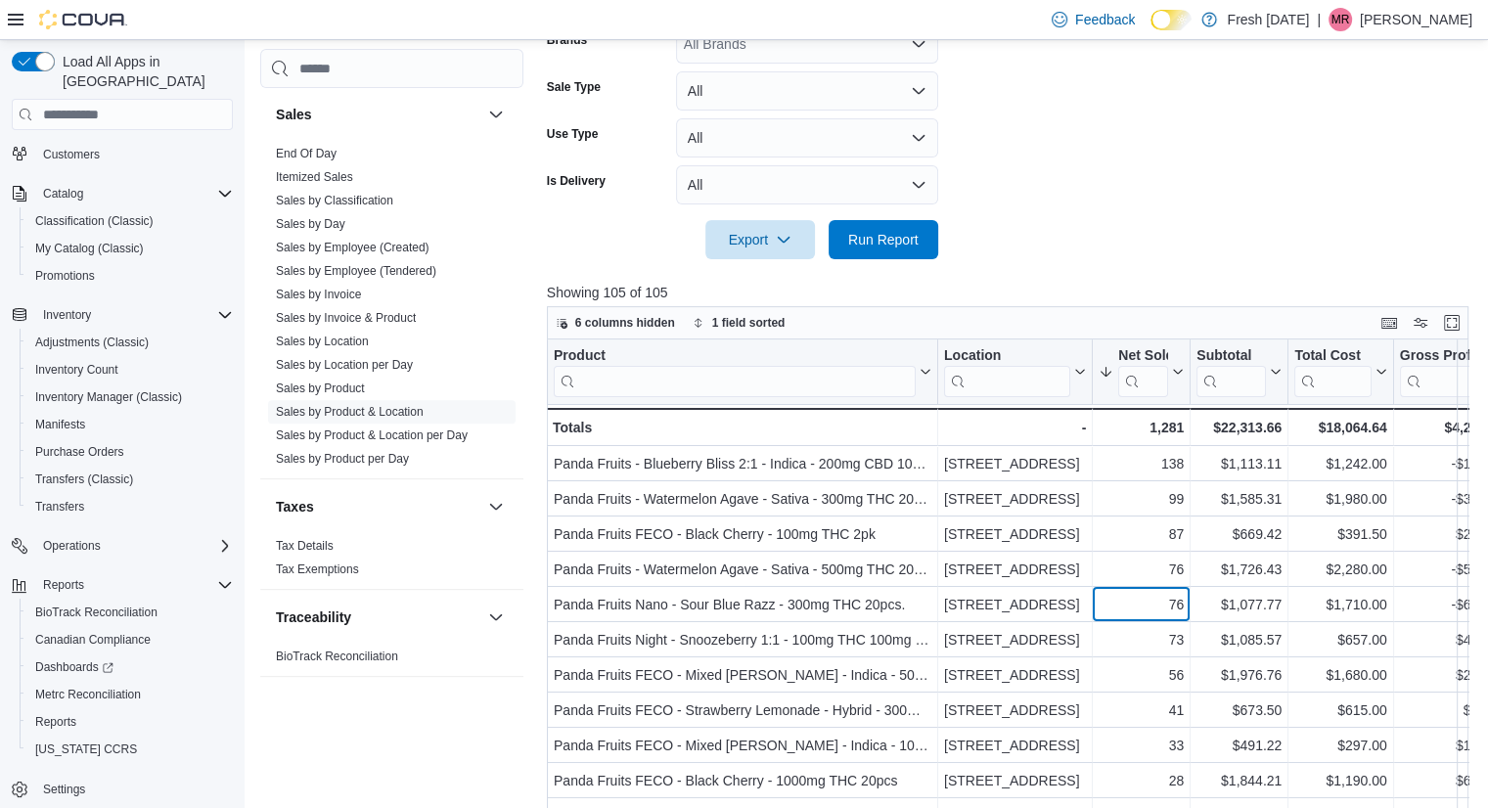
scroll to position [580, 0]
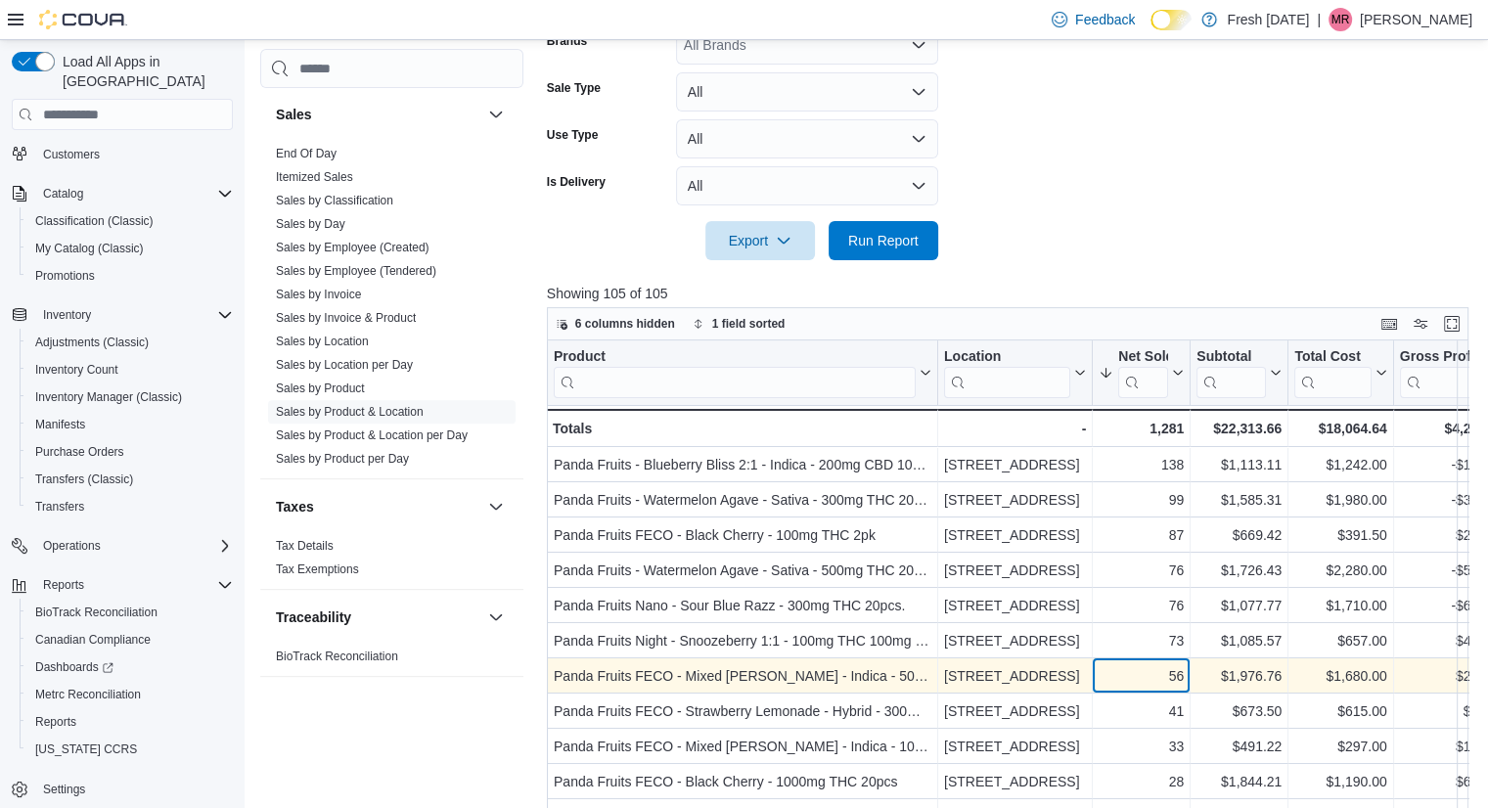
click at [1154, 678] on div "56" at bounding box center [1140, 675] width 85 height 23
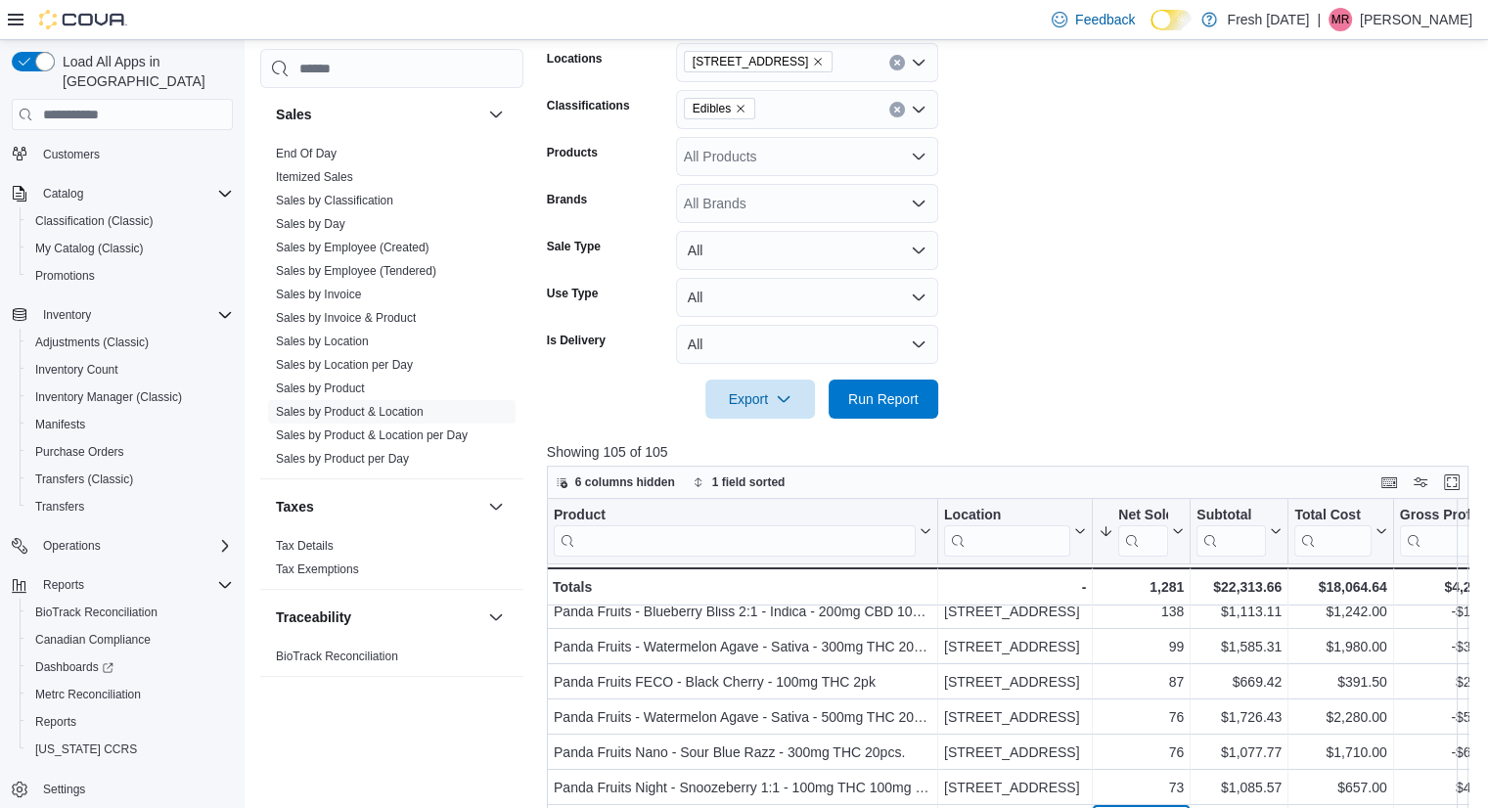
scroll to position [418, 0]
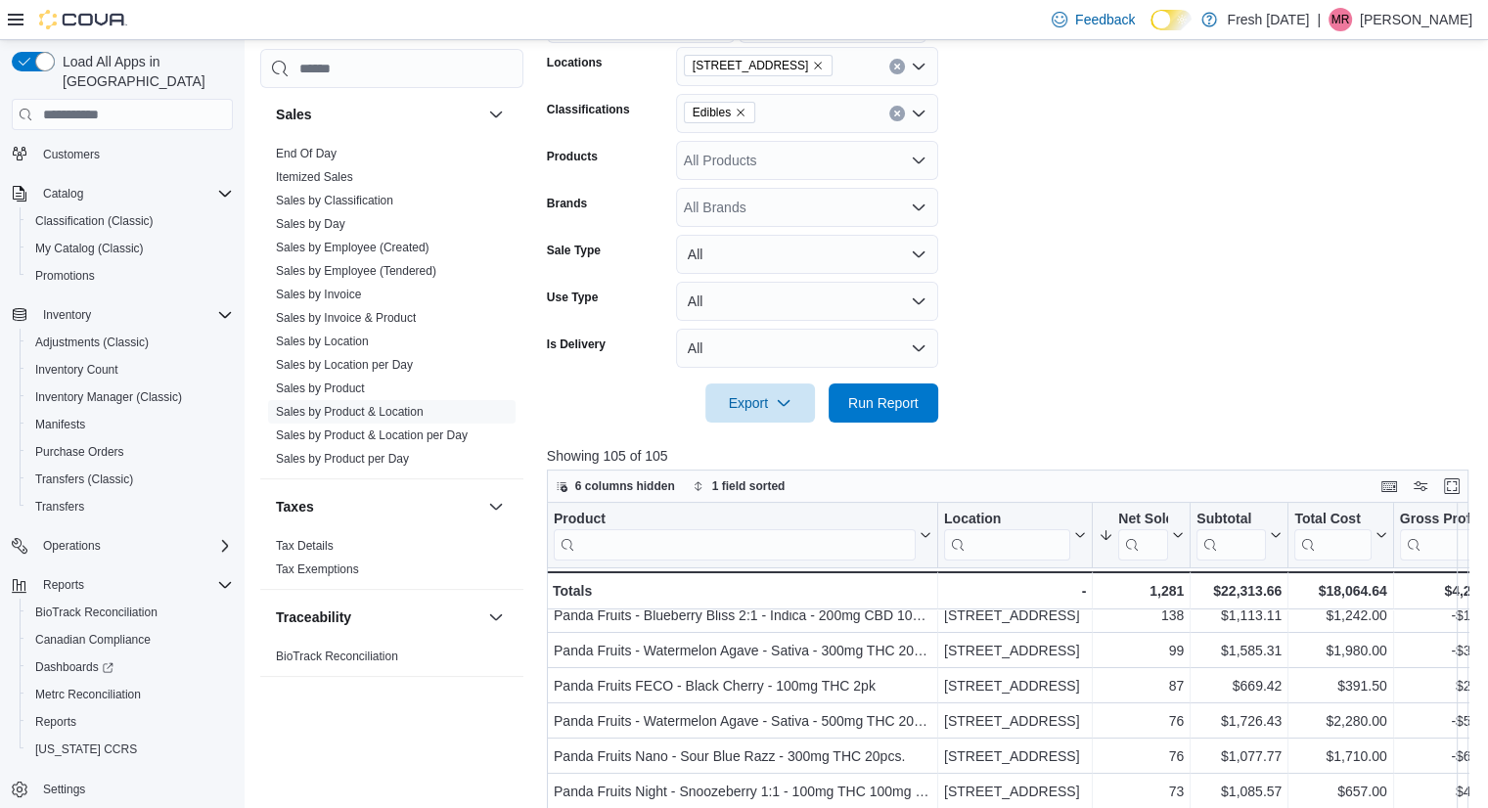
click at [712, 109] on span "Edibles" at bounding box center [712, 113] width 38 height 20
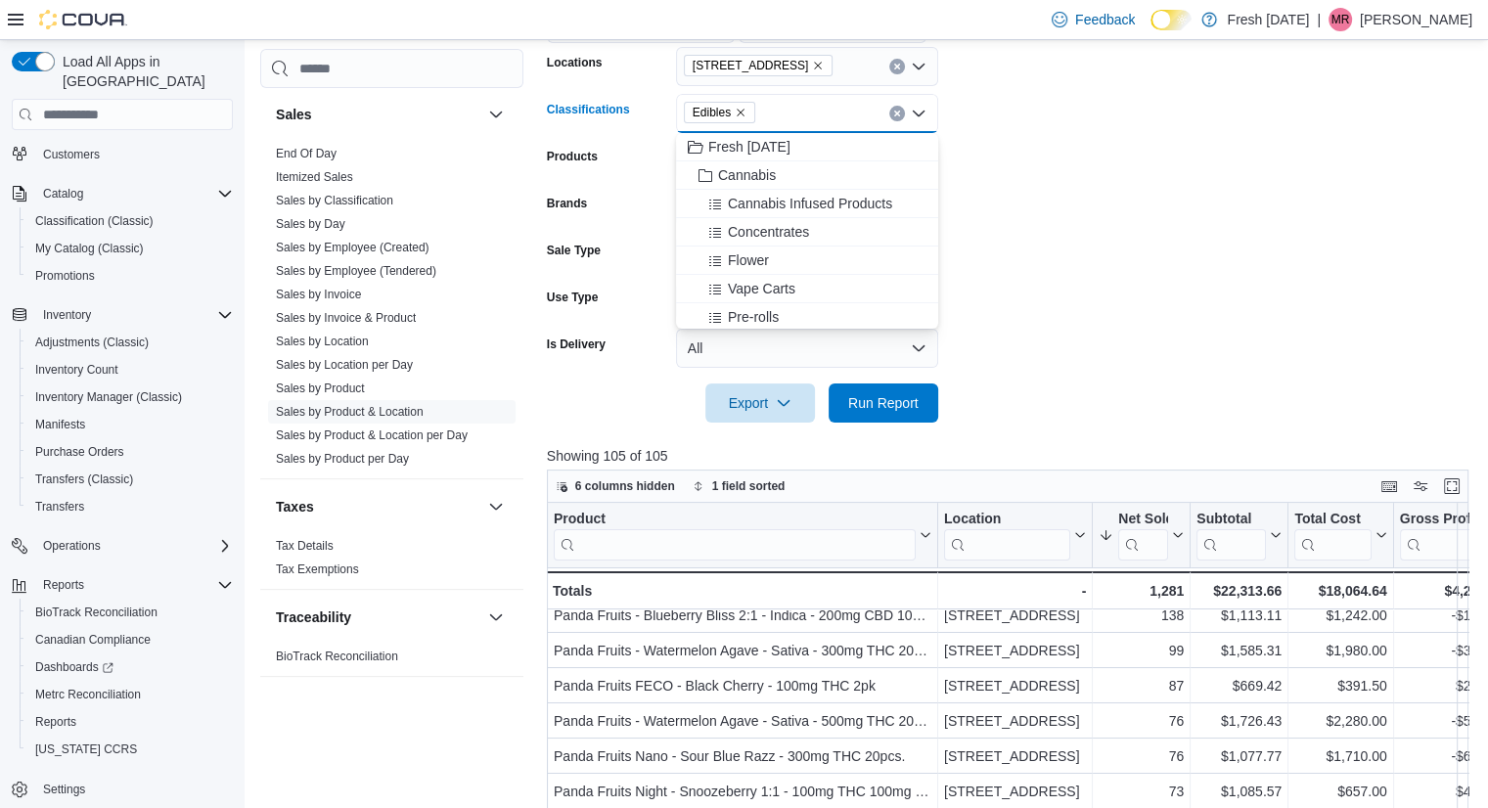
click at [739, 110] on icon "Remove Edibles from selection in this group" at bounding box center [741, 113] width 12 height 12
click at [768, 286] on span "Vape Carts" at bounding box center [761, 289] width 67 height 20
click at [894, 396] on span "Run Report" at bounding box center [883, 402] width 70 height 20
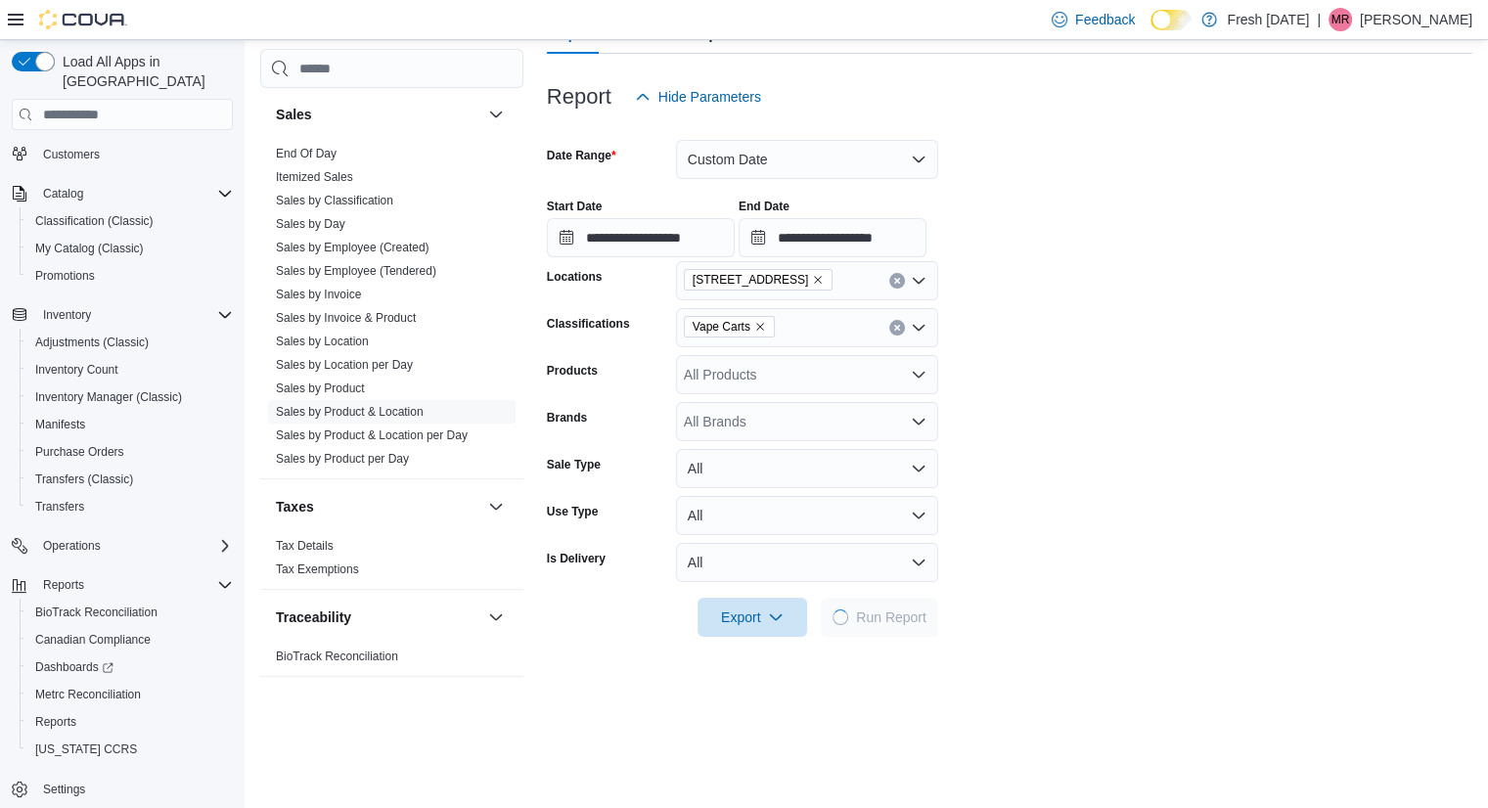
scroll to position [187, 0]
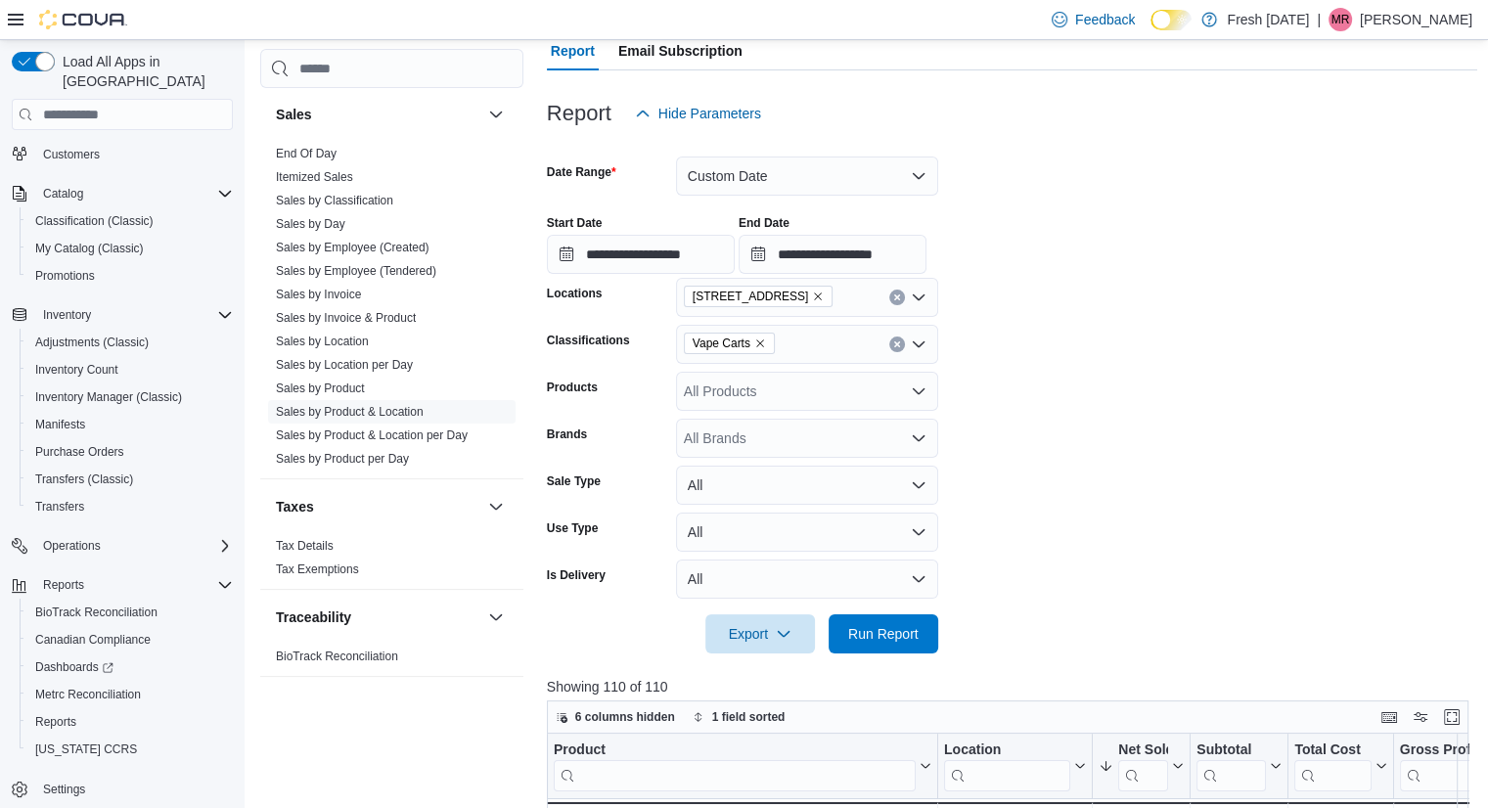
click at [763, 337] on icon "Remove Vape Carts from selection in this group" at bounding box center [760, 343] width 12 height 12
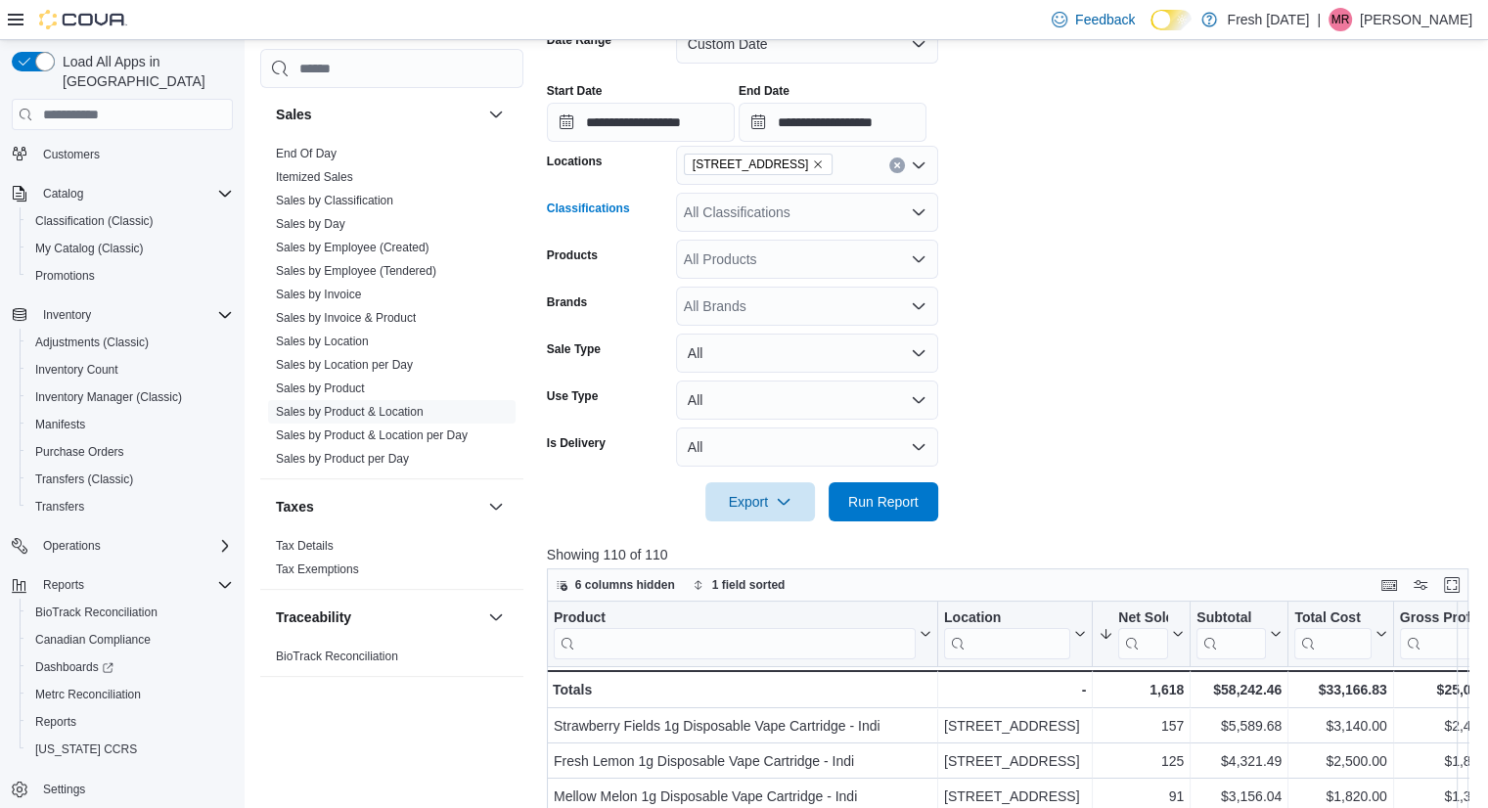
scroll to position [320, 0]
click at [780, 219] on div "All Classifications Combo box. Selected. Combo box input. All Classifications. …" at bounding box center [807, 211] width 262 height 39
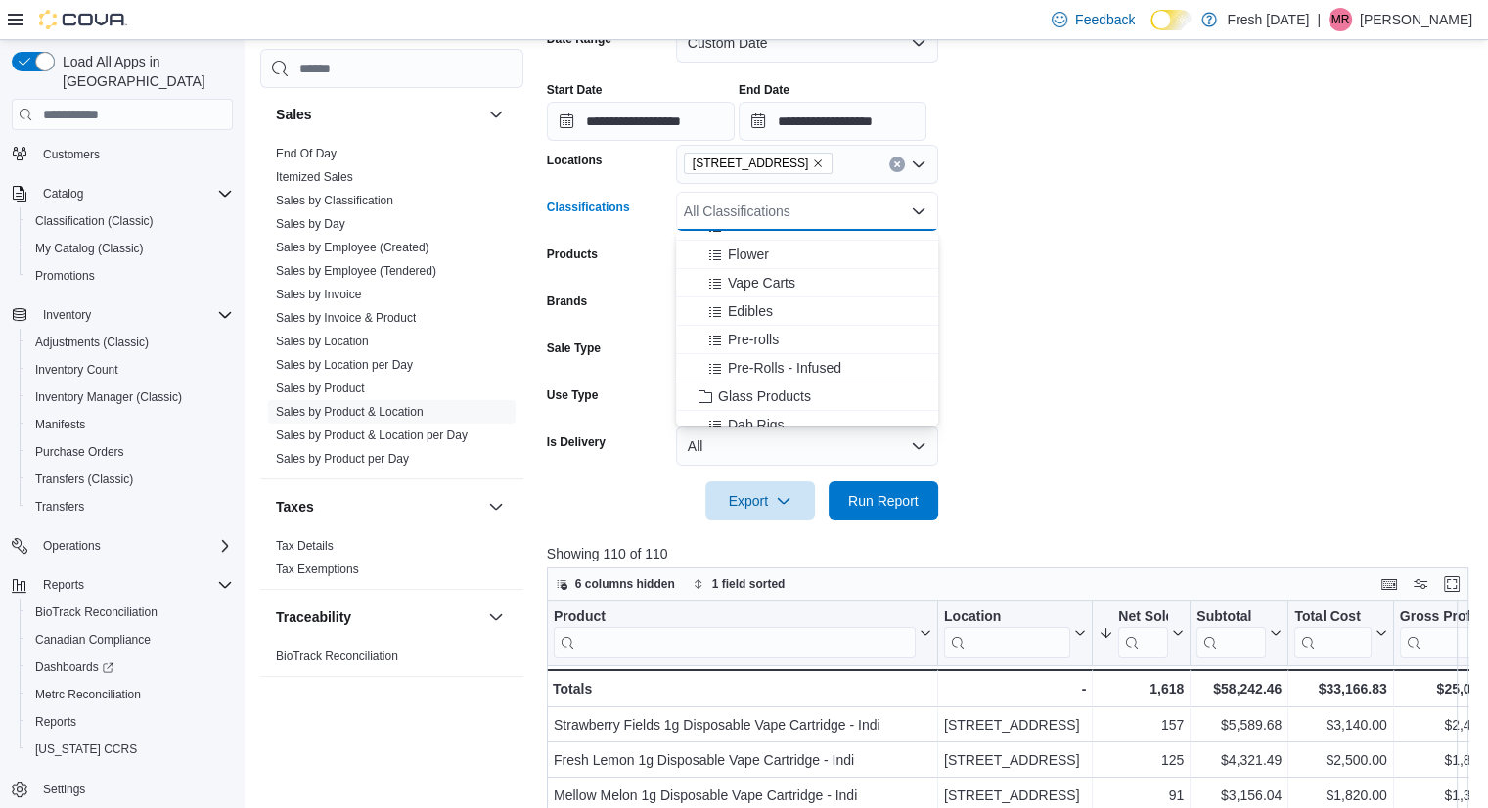
scroll to position [105, 0]
click at [803, 332] on div "Pre-rolls" at bounding box center [807, 339] width 239 height 20
click at [803, 332] on span "Pre-Rolls - Infused" at bounding box center [784, 339] width 113 height 20
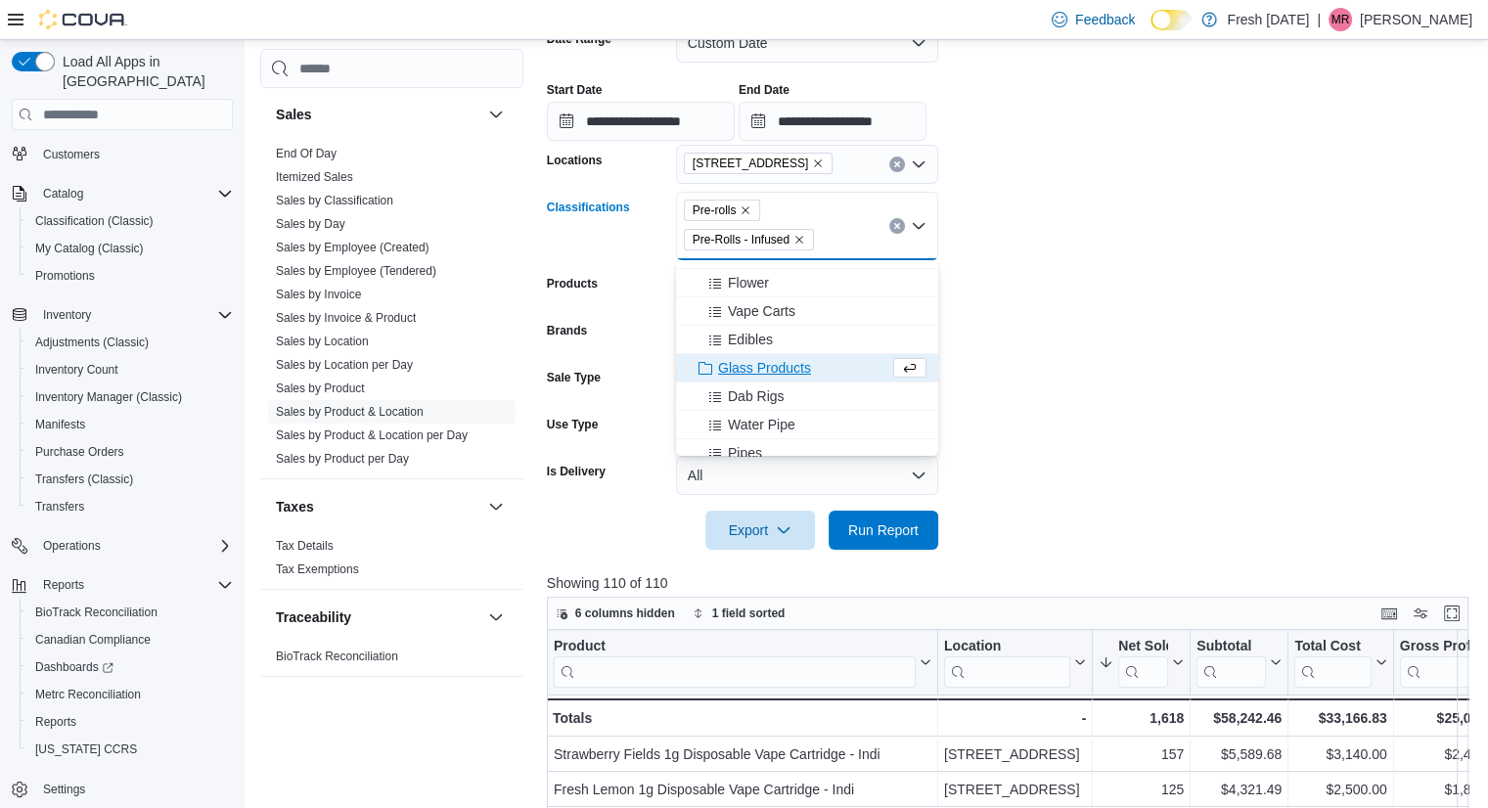
click at [1083, 338] on form "**********" at bounding box center [1012, 275] width 931 height 550
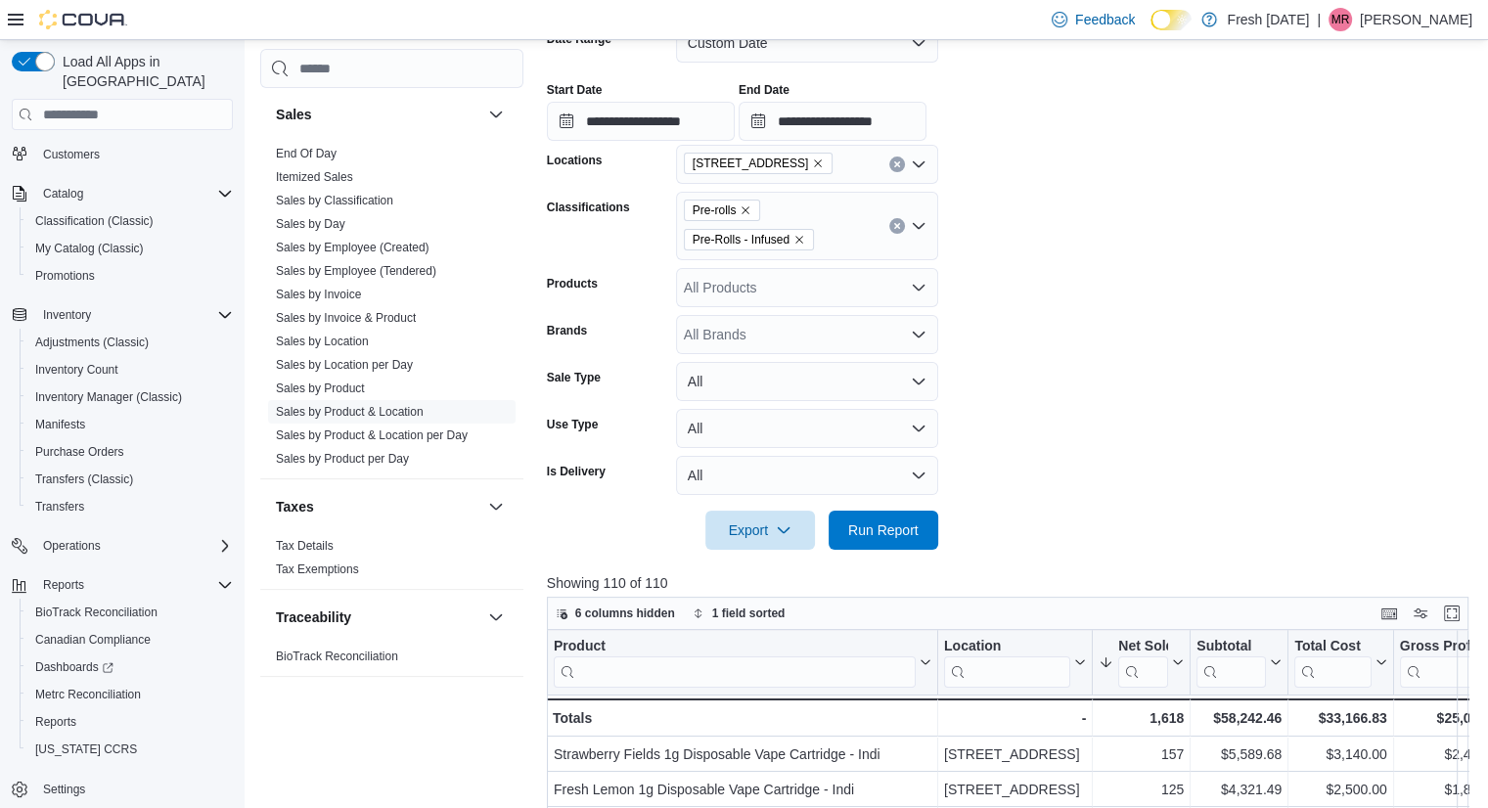
click at [887, 499] on div at bounding box center [1012, 503] width 931 height 16
click at [885, 515] on span "Run Report" at bounding box center [883, 529] width 86 height 39
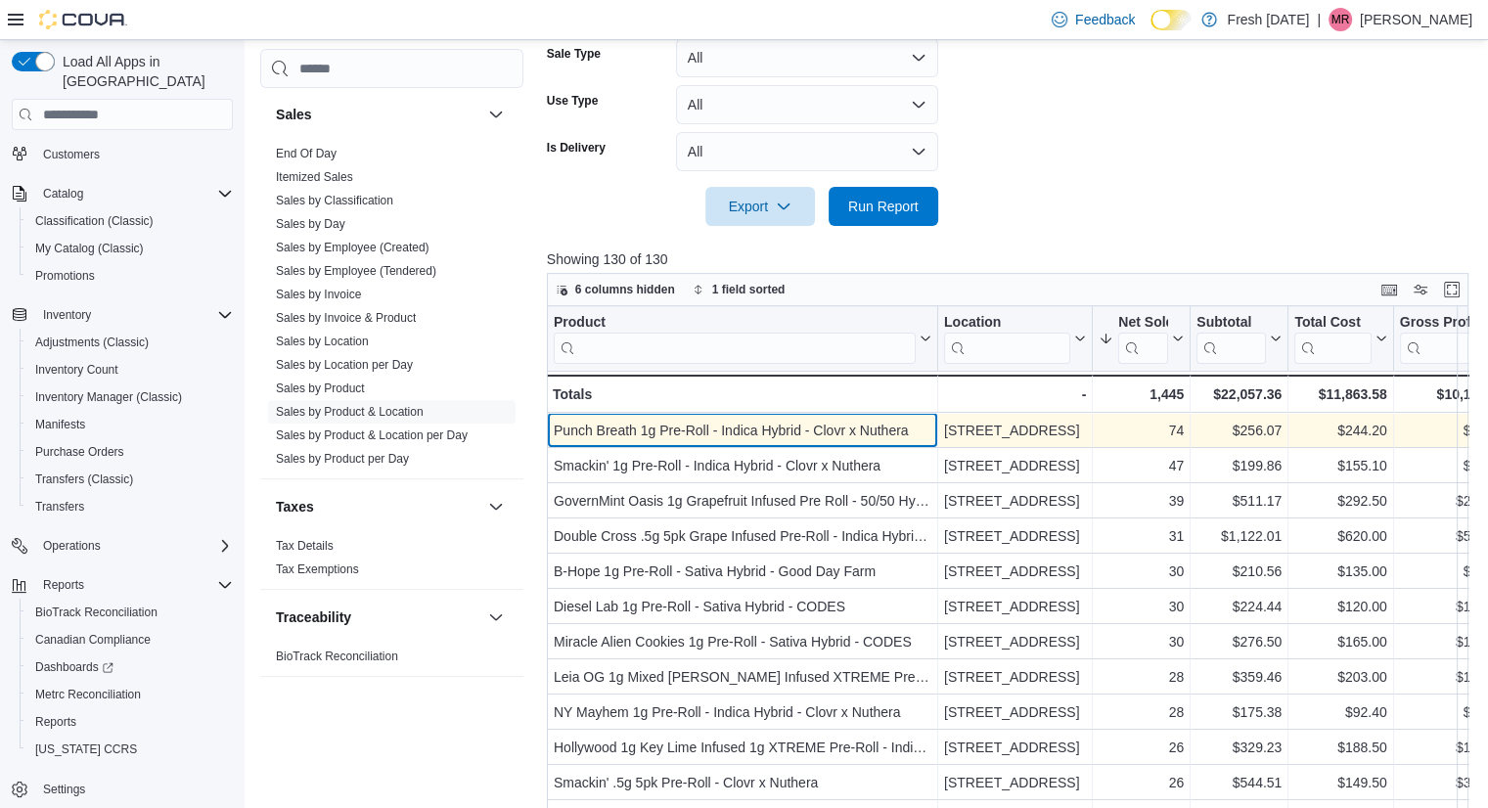
click at [810, 439] on div "Punch Breath 1g Pre-Roll - Indica Hybrid - Clovr x Nuthera" at bounding box center [743, 430] width 378 height 23
click at [800, 430] on div "Punch Breath 1g Pre-Roll - Indica Hybrid - Clovr x Nuthera" at bounding box center [743, 430] width 378 height 23
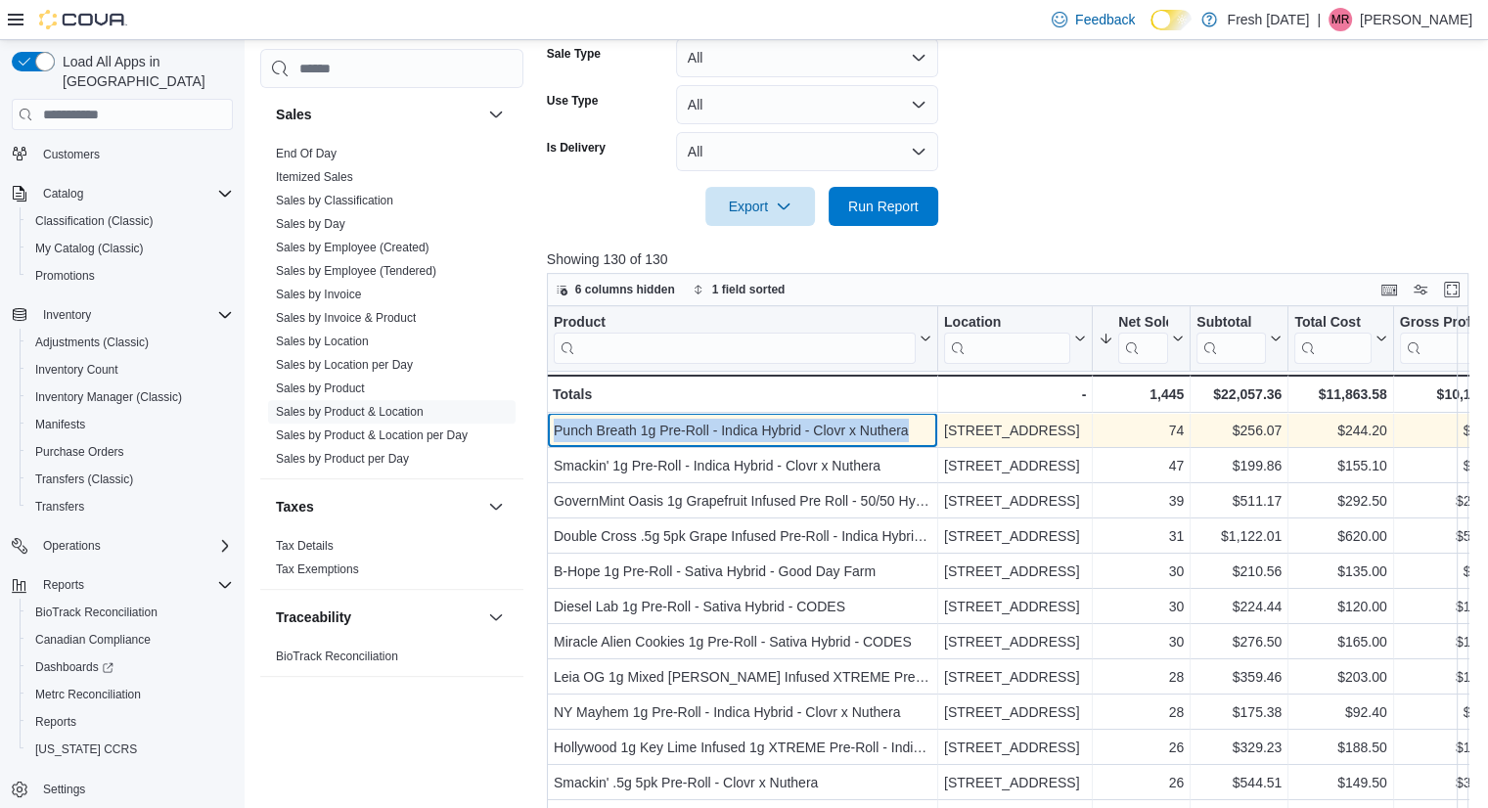
click at [800, 430] on div "Punch Breath 1g Pre-Roll - Indica Hybrid - Clovr x Nuthera" at bounding box center [743, 430] width 378 height 23
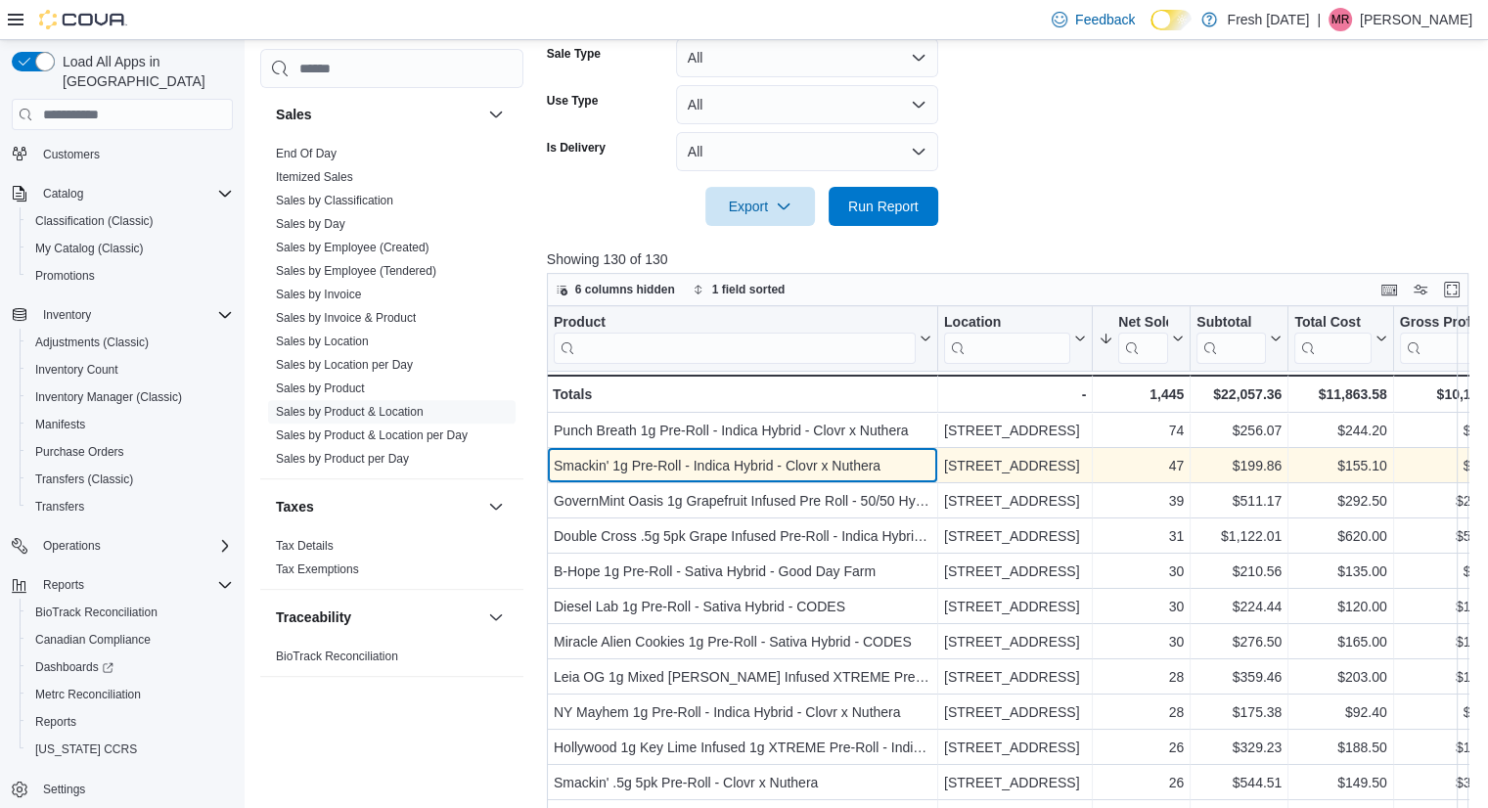
click at [871, 456] on div "Smackin' 1g Pre-Roll - Indica Hybrid - Clovr x Nuthera" at bounding box center [743, 465] width 378 height 23
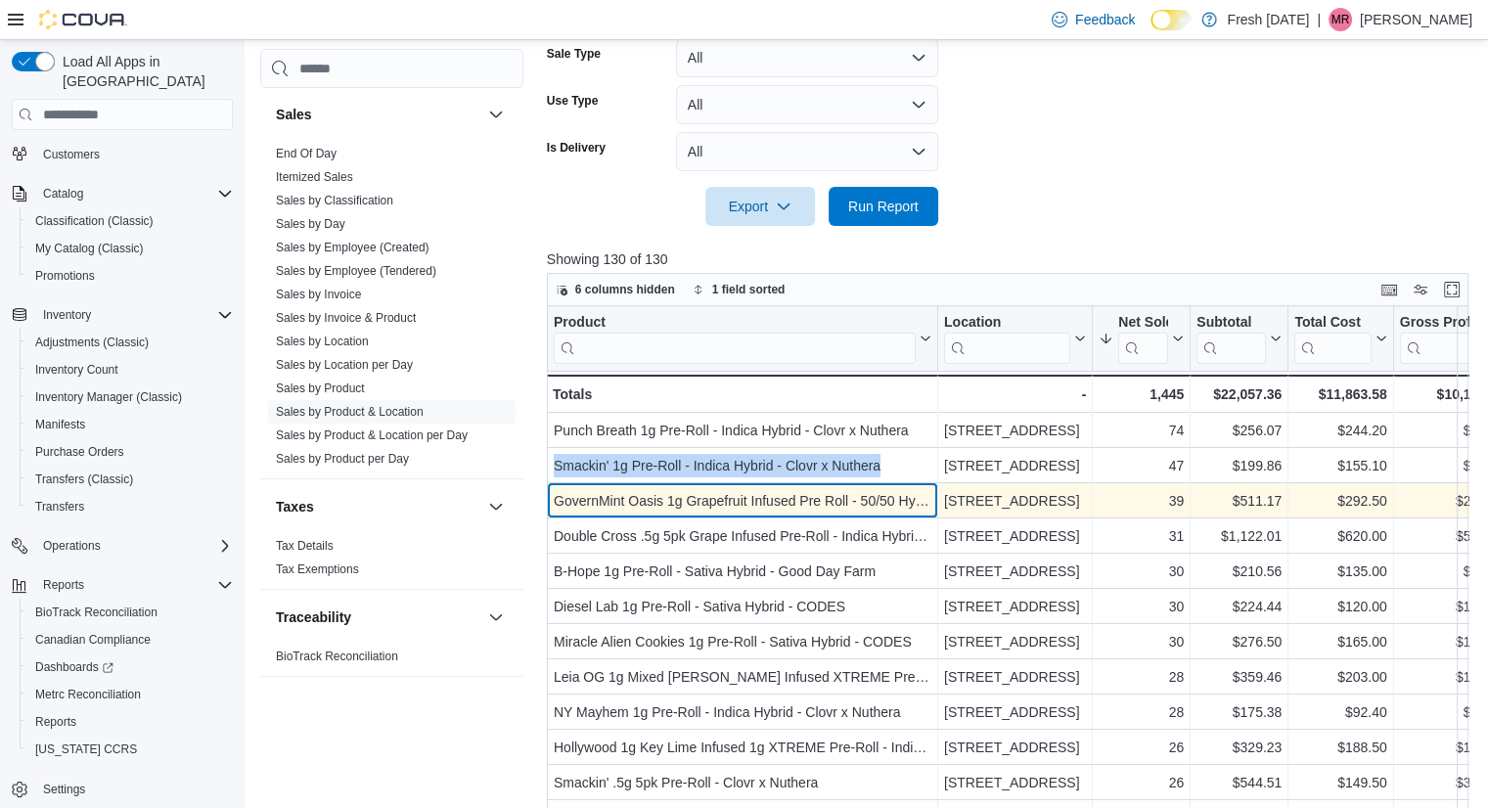
click at [810, 496] on div "GovernMint Oasis 1g Grapefruit Infused Pre Roll - 50/50 Hybrid - Good Day Farm" at bounding box center [743, 500] width 378 height 23
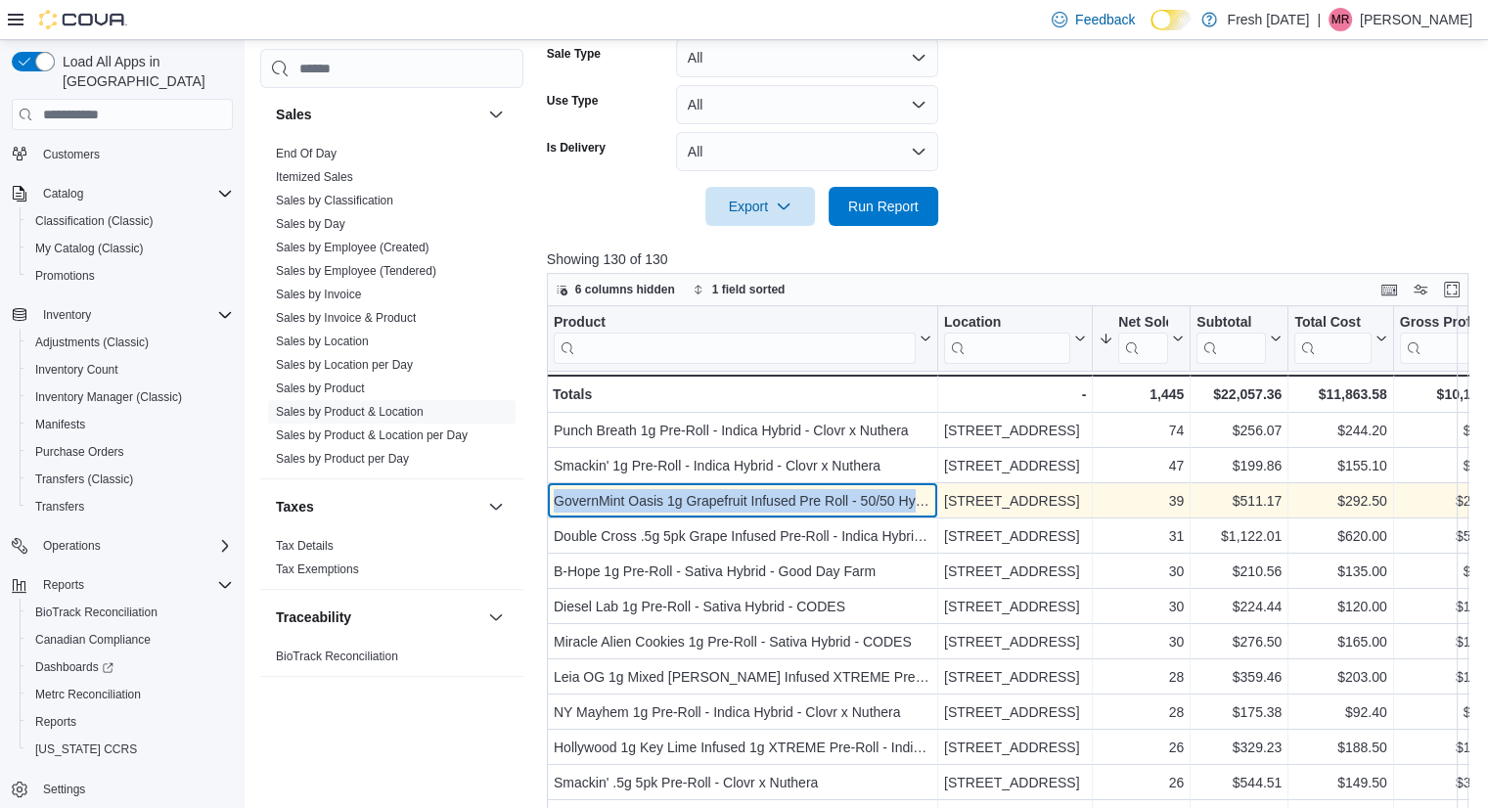
click at [810, 496] on div "GovernMint Oasis 1g Grapefruit Infused Pre Roll - 50/50 Hybrid - Good Day Farm" at bounding box center [743, 500] width 378 height 23
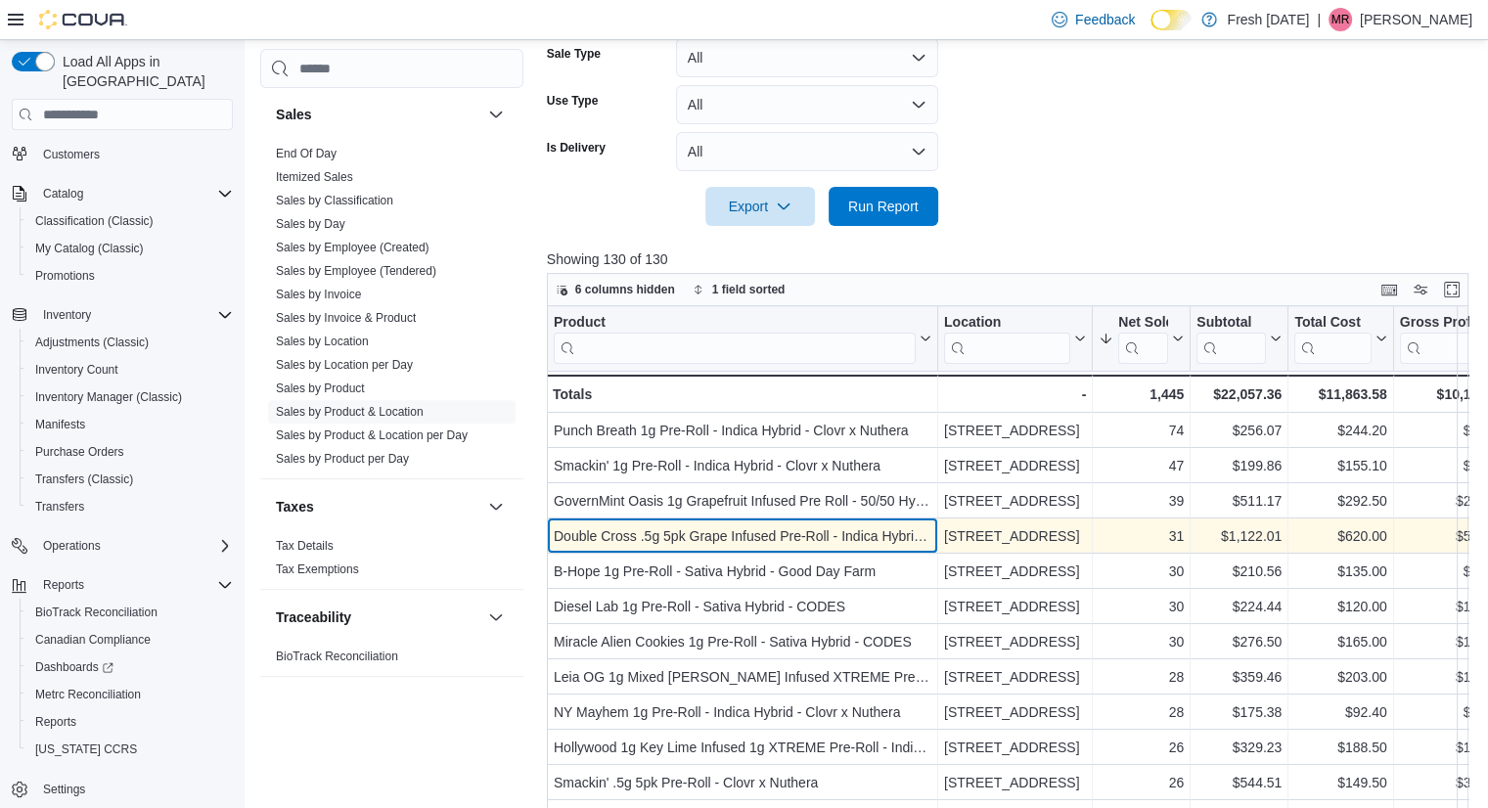
click at [755, 537] on div "Double Cross .5g 5pk Grape Infused Pre-Roll - Indica Hybrid - Good Day Farm" at bounding box center [743, 535] width 378 height 23
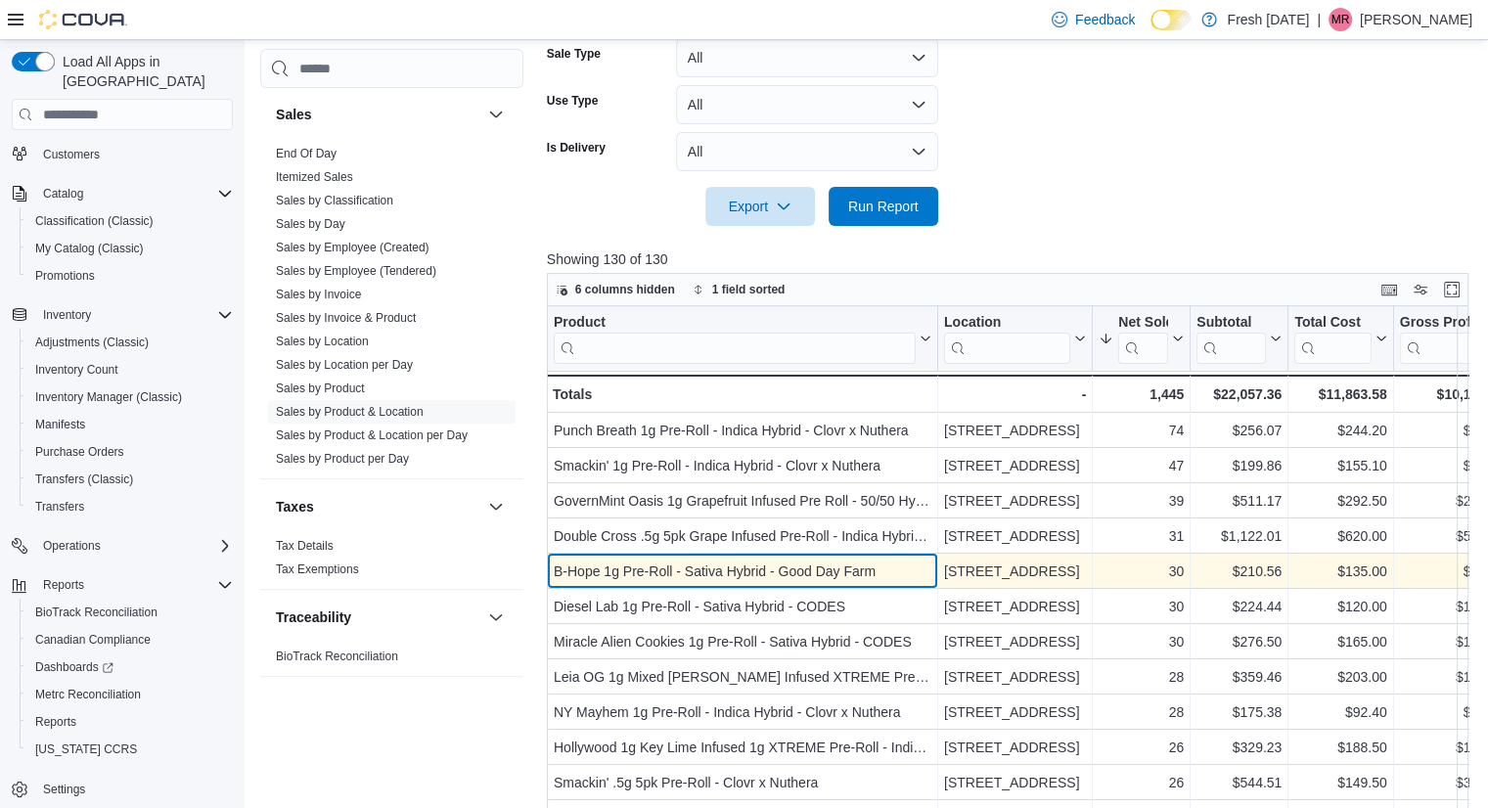
click at [658, 557] on div "B-Hope 1g Pre-Roll - Sativa Hybrid - Good Day Farm - Product, column 1, row 5" at bounding box center [742, 571] width 391 height 35
click at [660, 564] on div "B-Hope 1g Pre-Roll - Sativa Hybrid - Good Day Farm" at bounding box center [743, 571] width 378 height 23
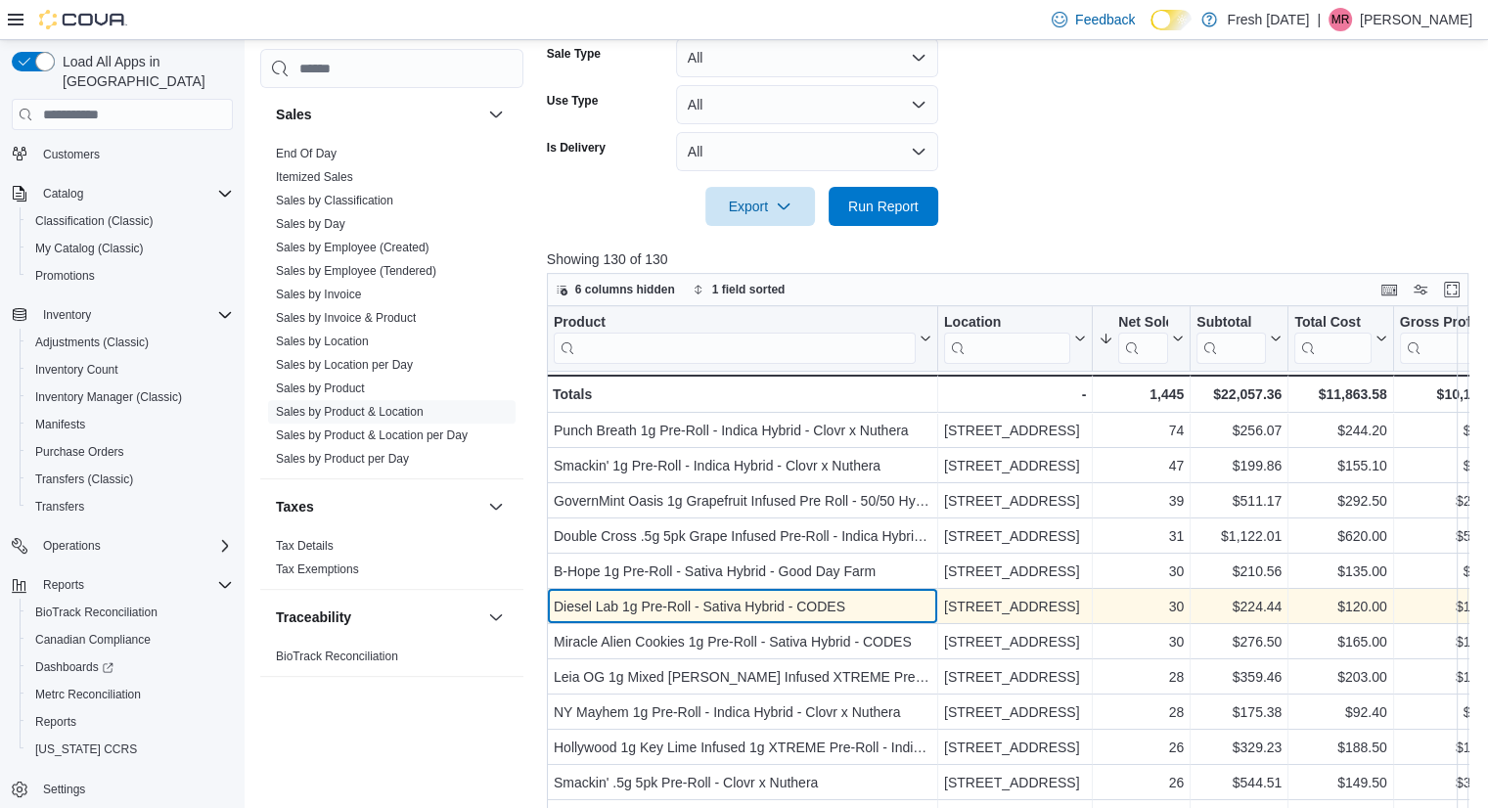
click at [692, 611] on div "Diesel Lab 1g Pre-Roll - Sativa Hybrid - CODES" at bounding box center [743, 606] width 378 height 23
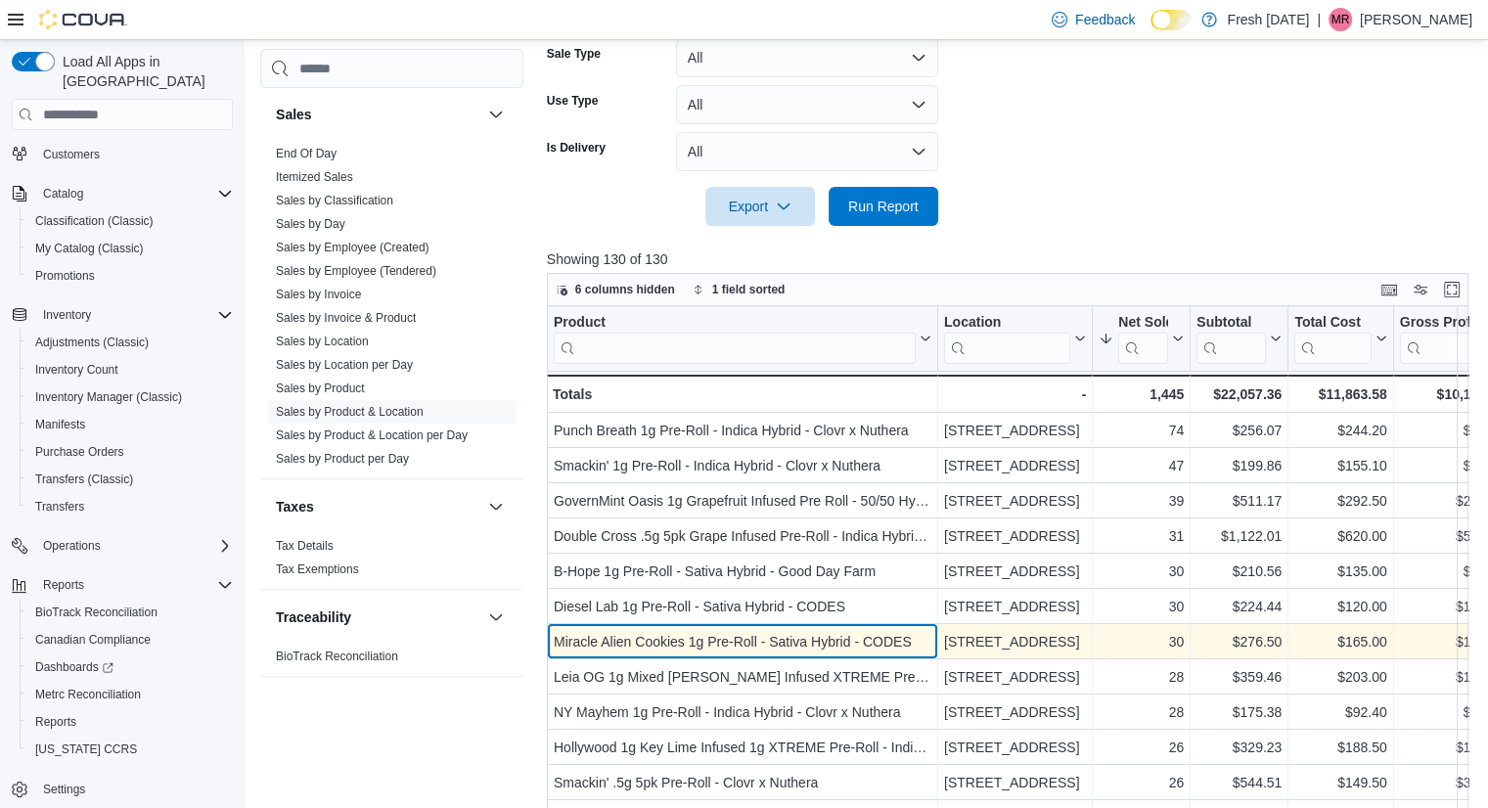
click at [639, 639] on div "Miracle Alien Cookies 1g Pre-Roll - Sativa Hybrid - CODES" at bounding box center [743, 641] width 378 height 23
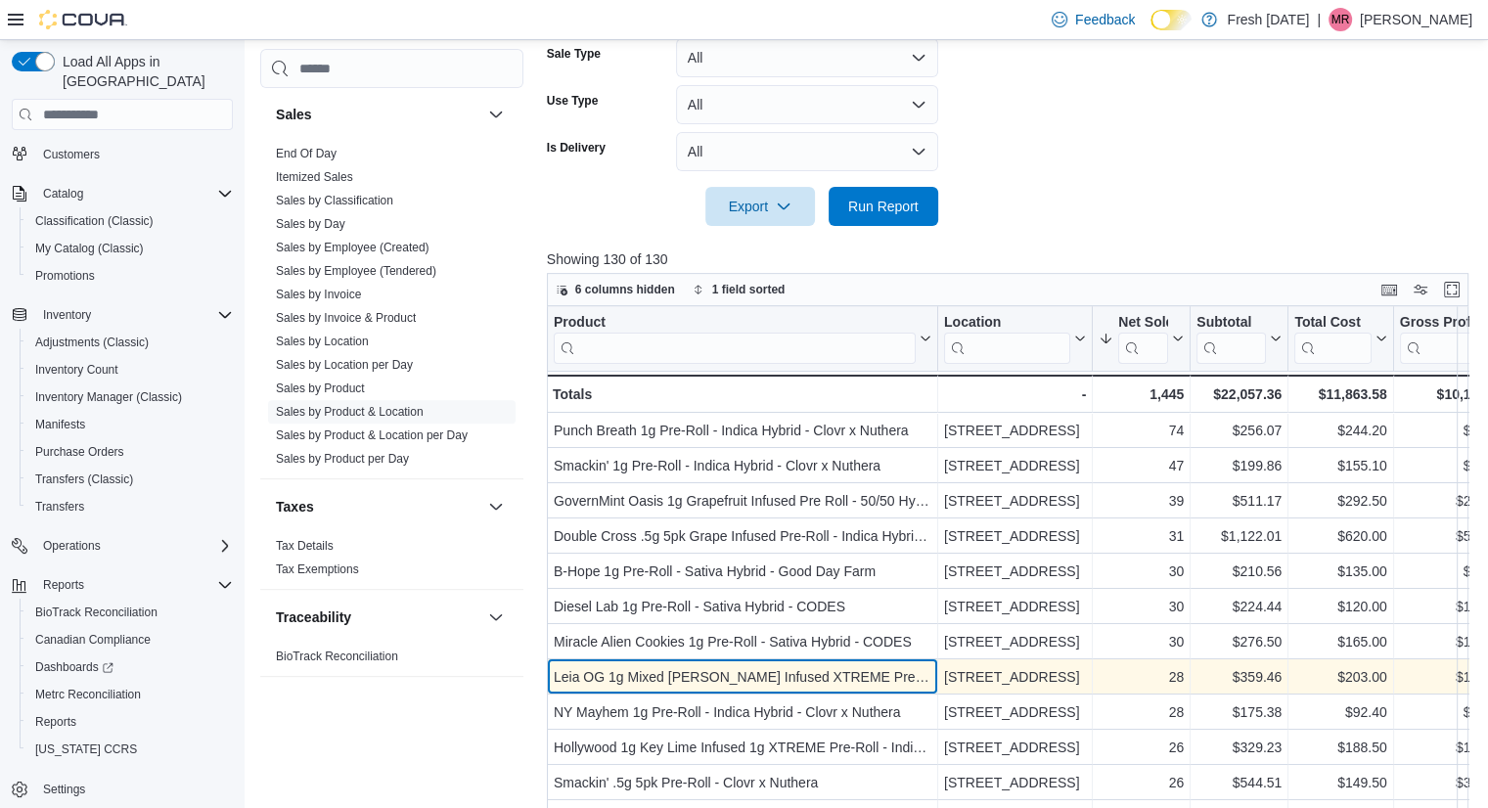
click at [685, 666] on div "Leia OG 1g Mixed [PERSON_NAME] Infused XTREME Pre-Roll - Indica Hybrid - CODES" at bounding box center [743, 676] width 378 height 23
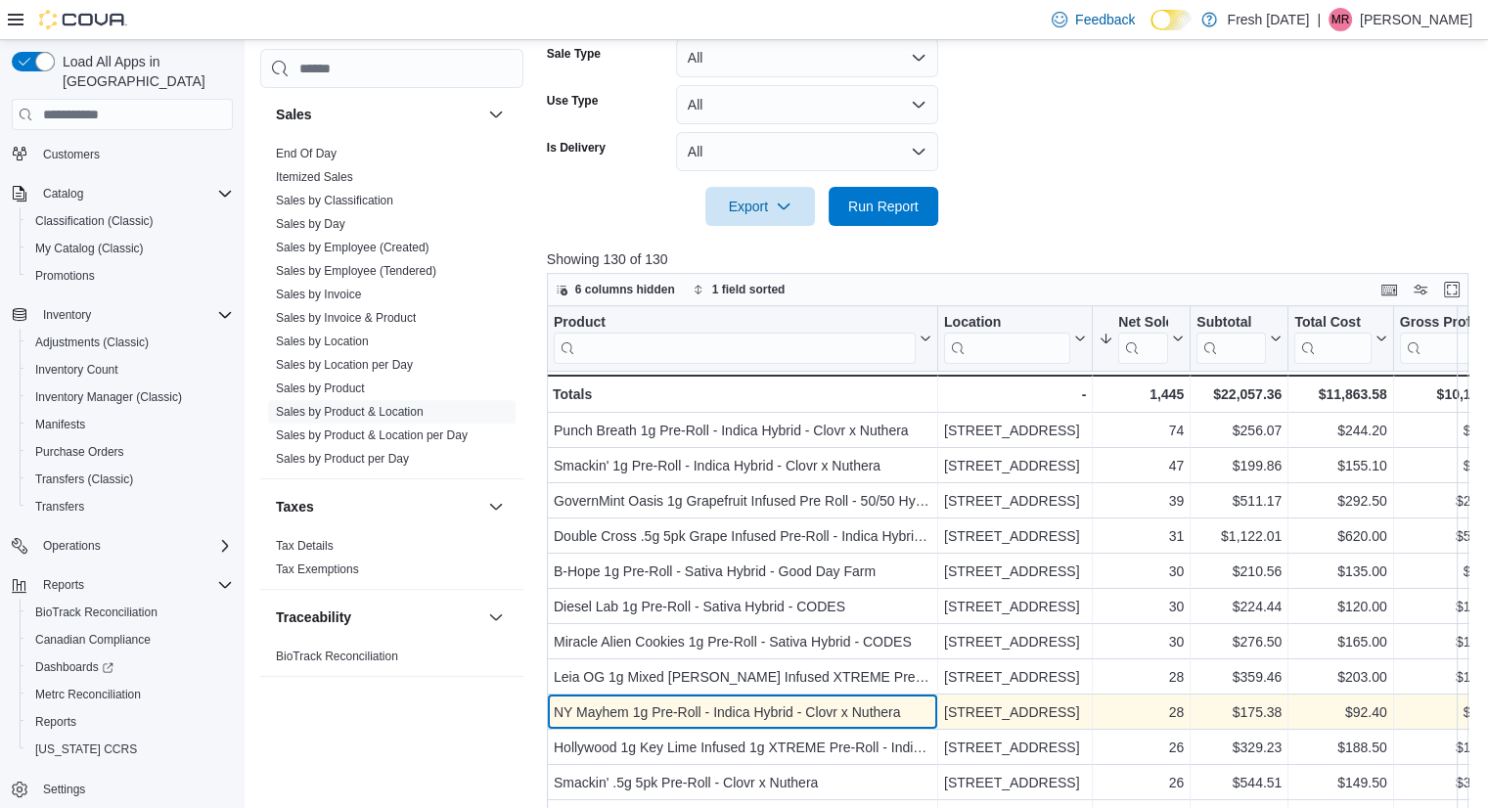
click at [794, 712] on div "NY Mayhem 1g Pre-Roll - Indica Hybrid - Clovr x Nuthera" at bounding box center [743, 711] width 378 height 23
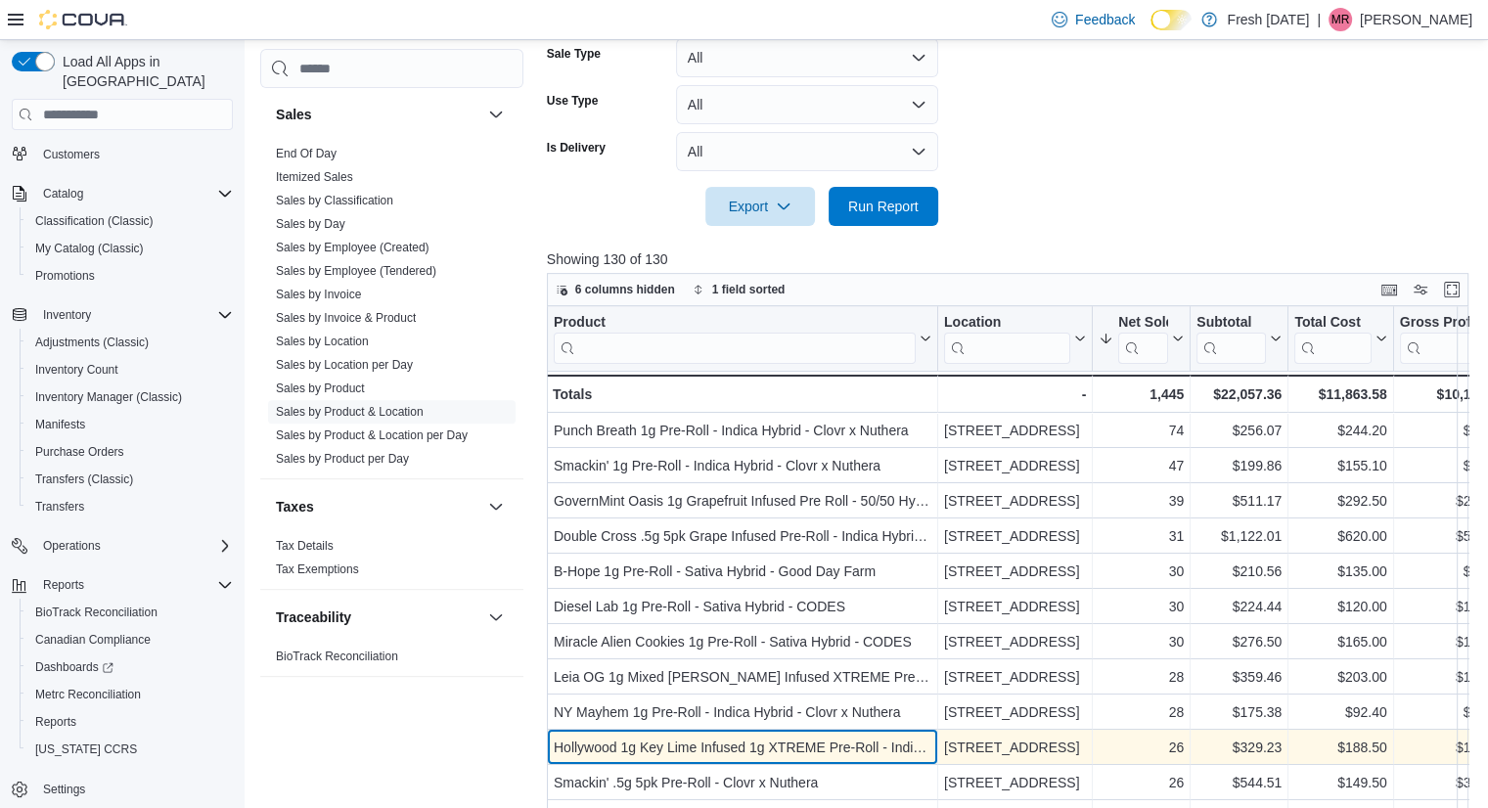
click at [699, 750] on div "Hollywood 1g Key Lime Infused 1g XTREME Pre-Roll - Indica - CODES" at bounding box center [743, 747] width 378 height 23
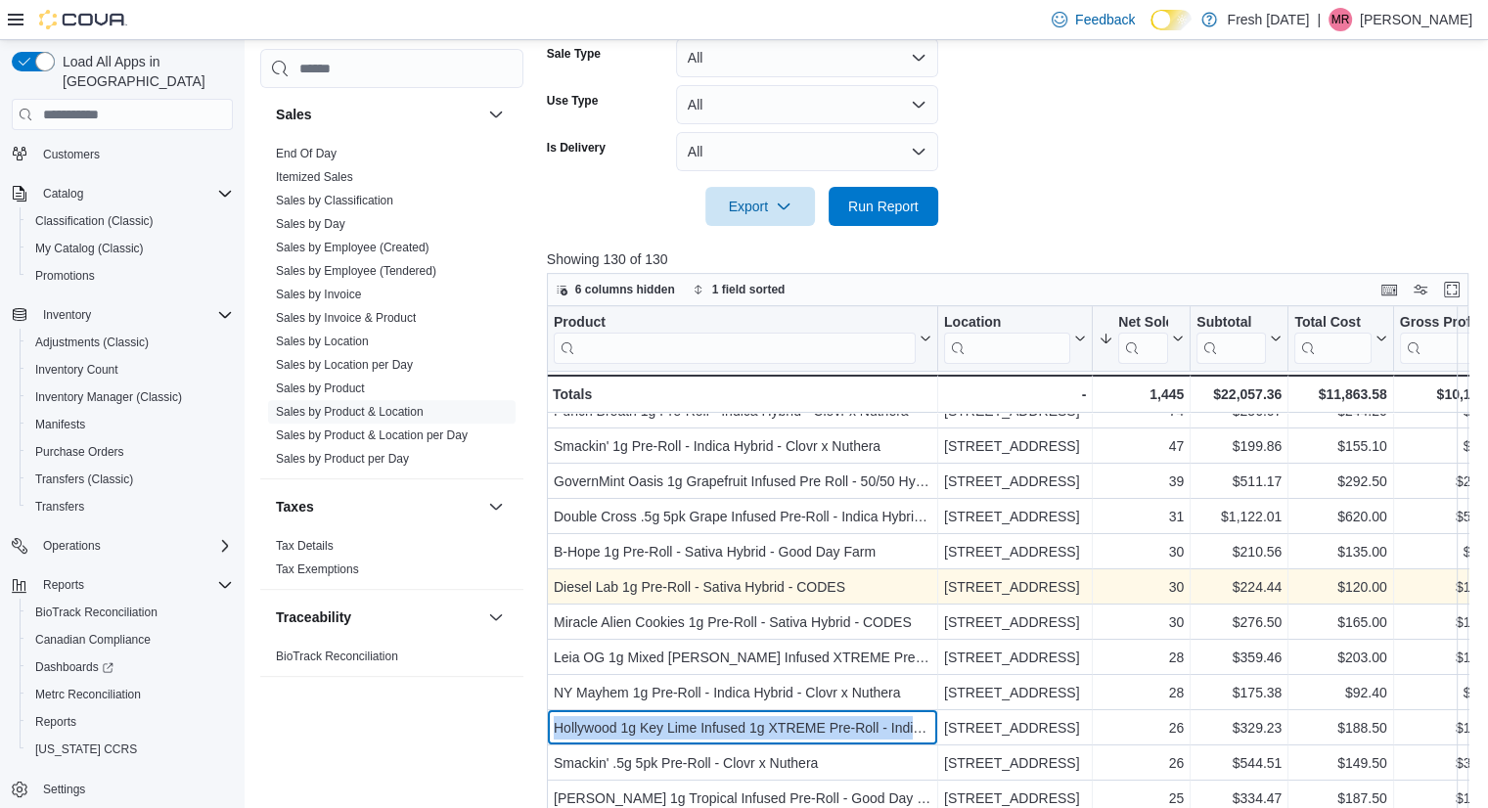
scroll to position [19, 0]
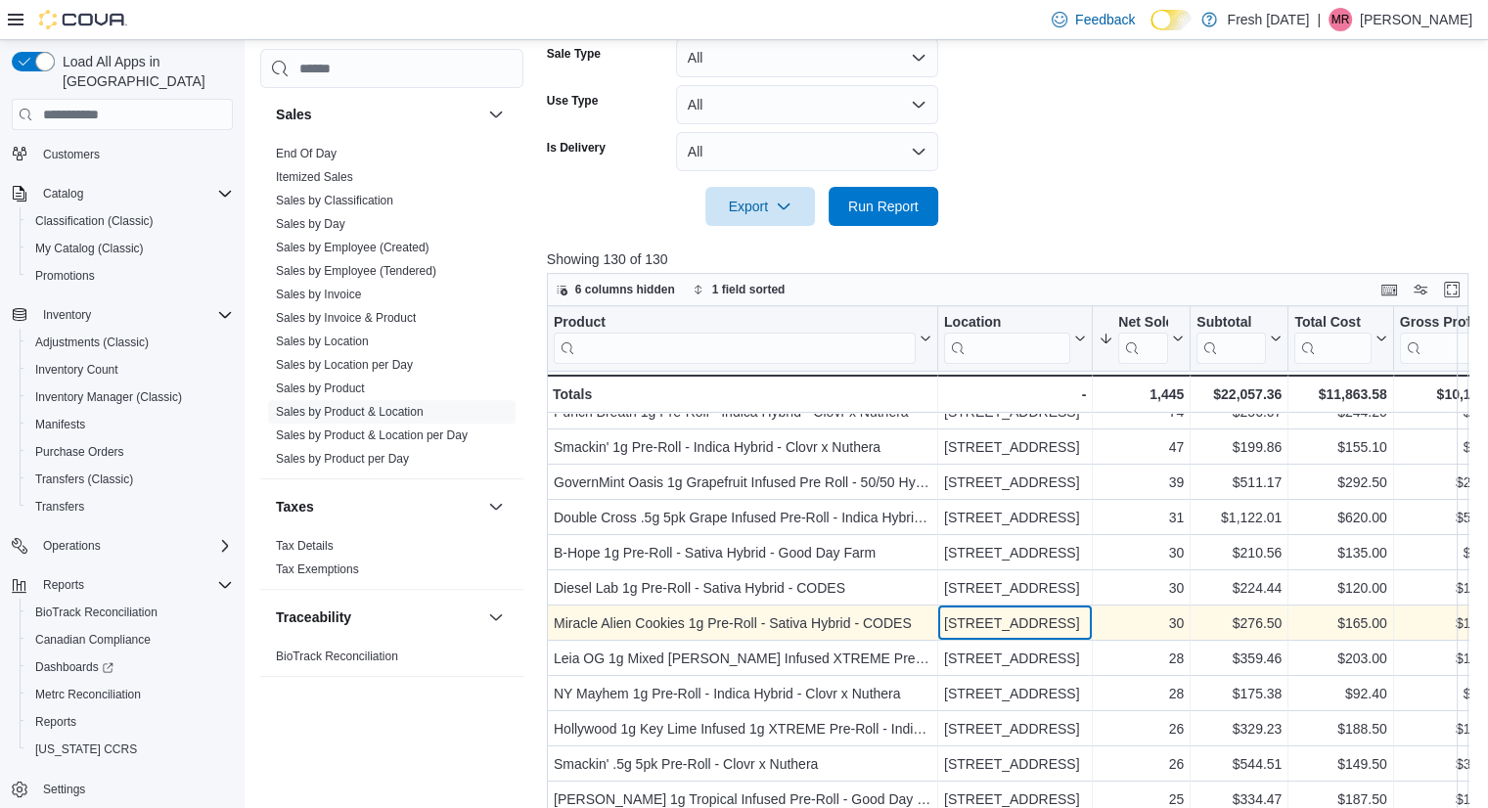
click at [1008, 626] on div "[STREET_ADDRESS]" at bounding box center [1015, 622] width 142 height 23
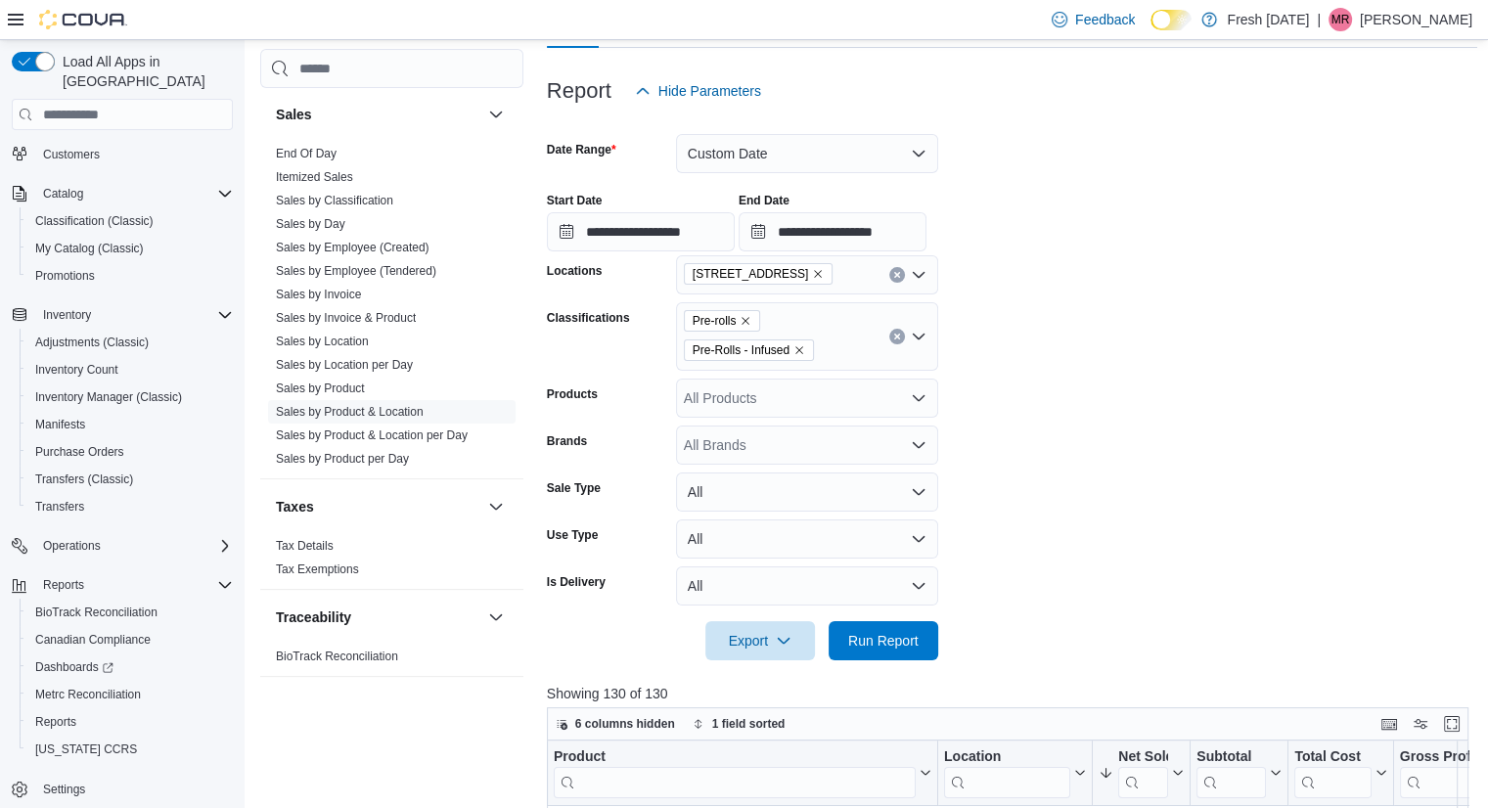
scroll to position [0, 0]
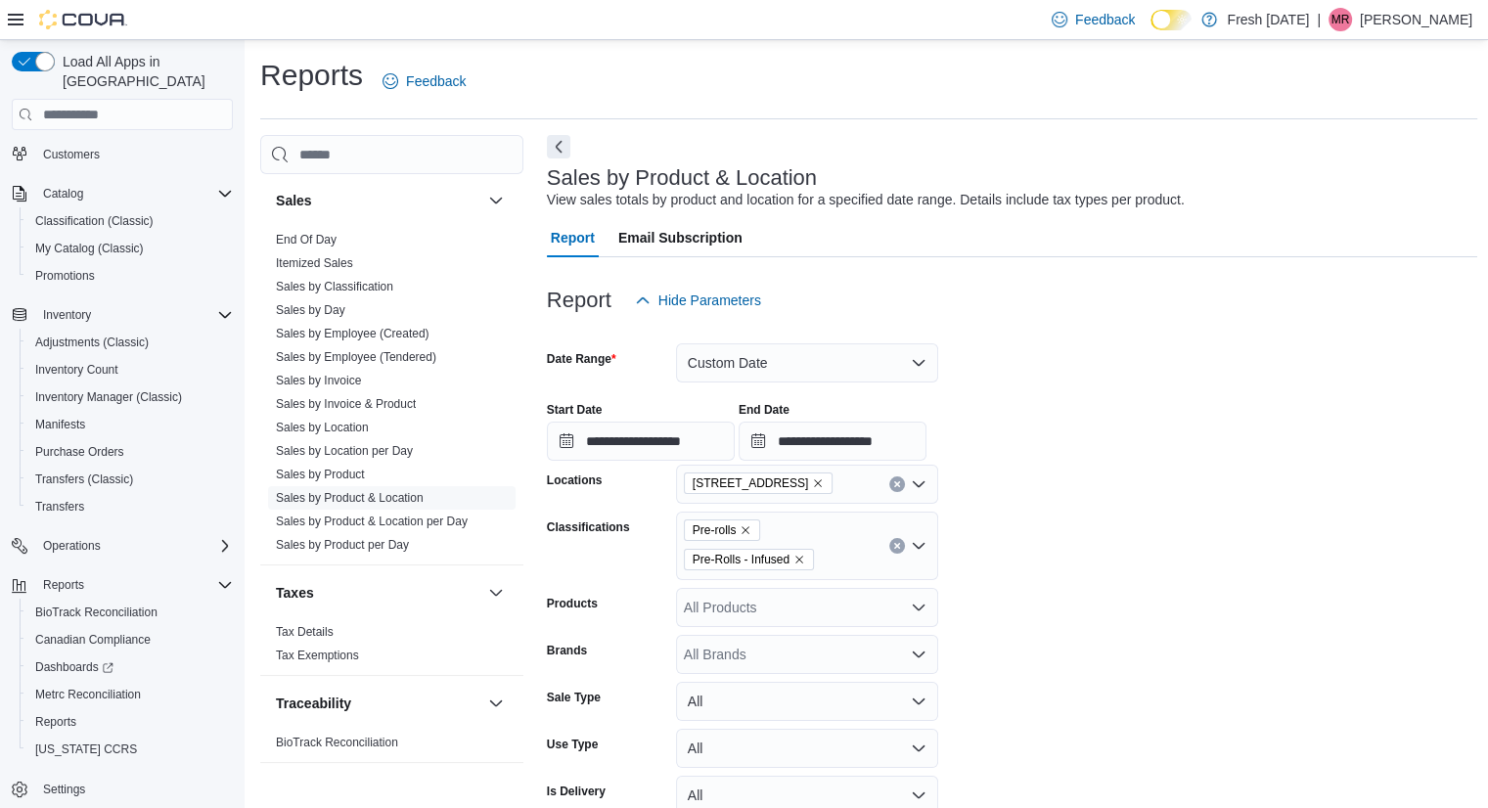
click at [812, 477] on icon "Remove 10915 NW 45 Hwy from selection in this group" at bounding box center [818, 483] width 12 height 12
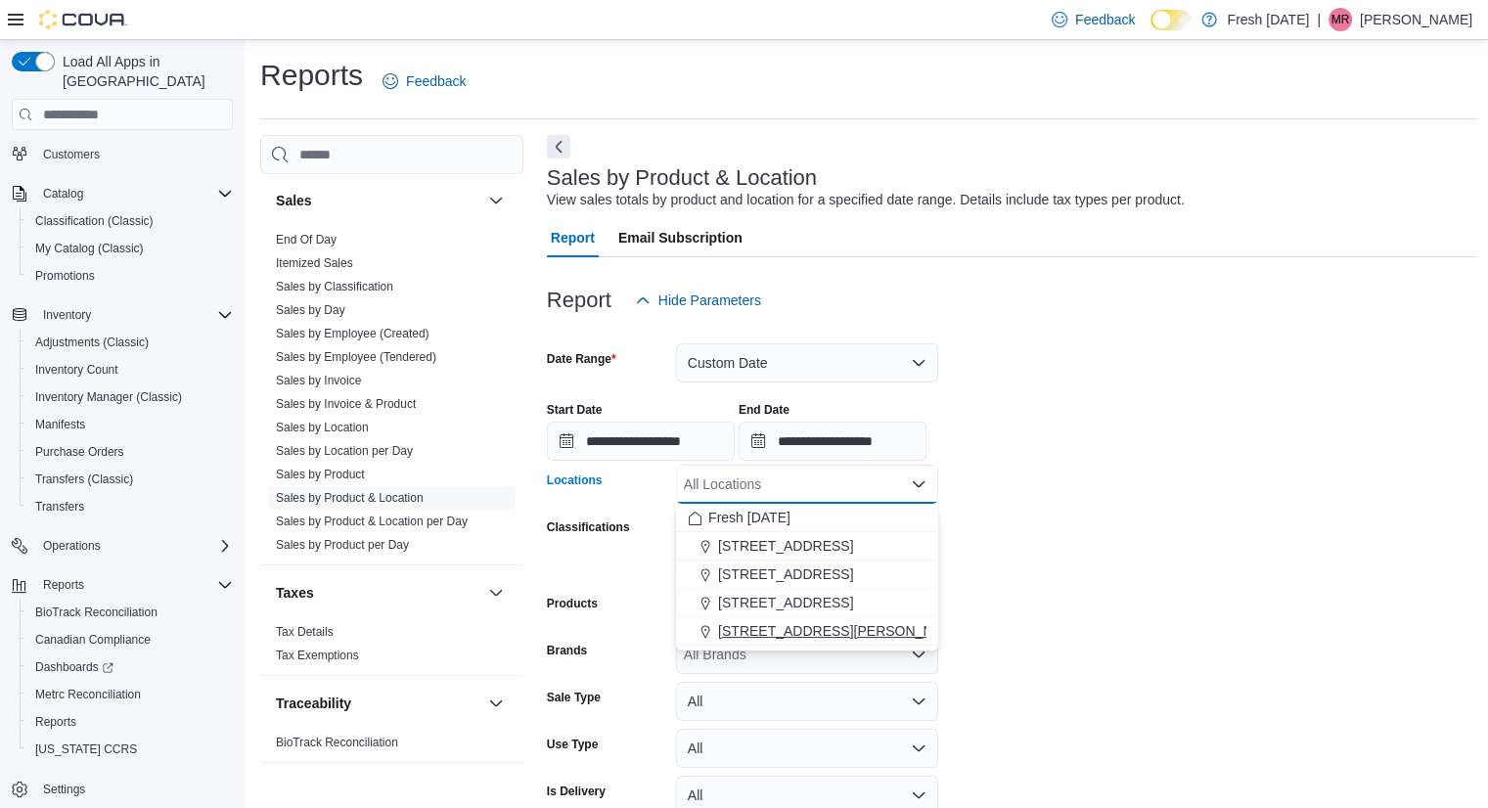
click at [834, 631] on span "[STREET_ADDRESS][PERSON_NAME]" at bounding box center [842, 631] width 248 height 20
click at [1124, 484] on form "**********" at bounding box center [1012, 595] width 931 height 550
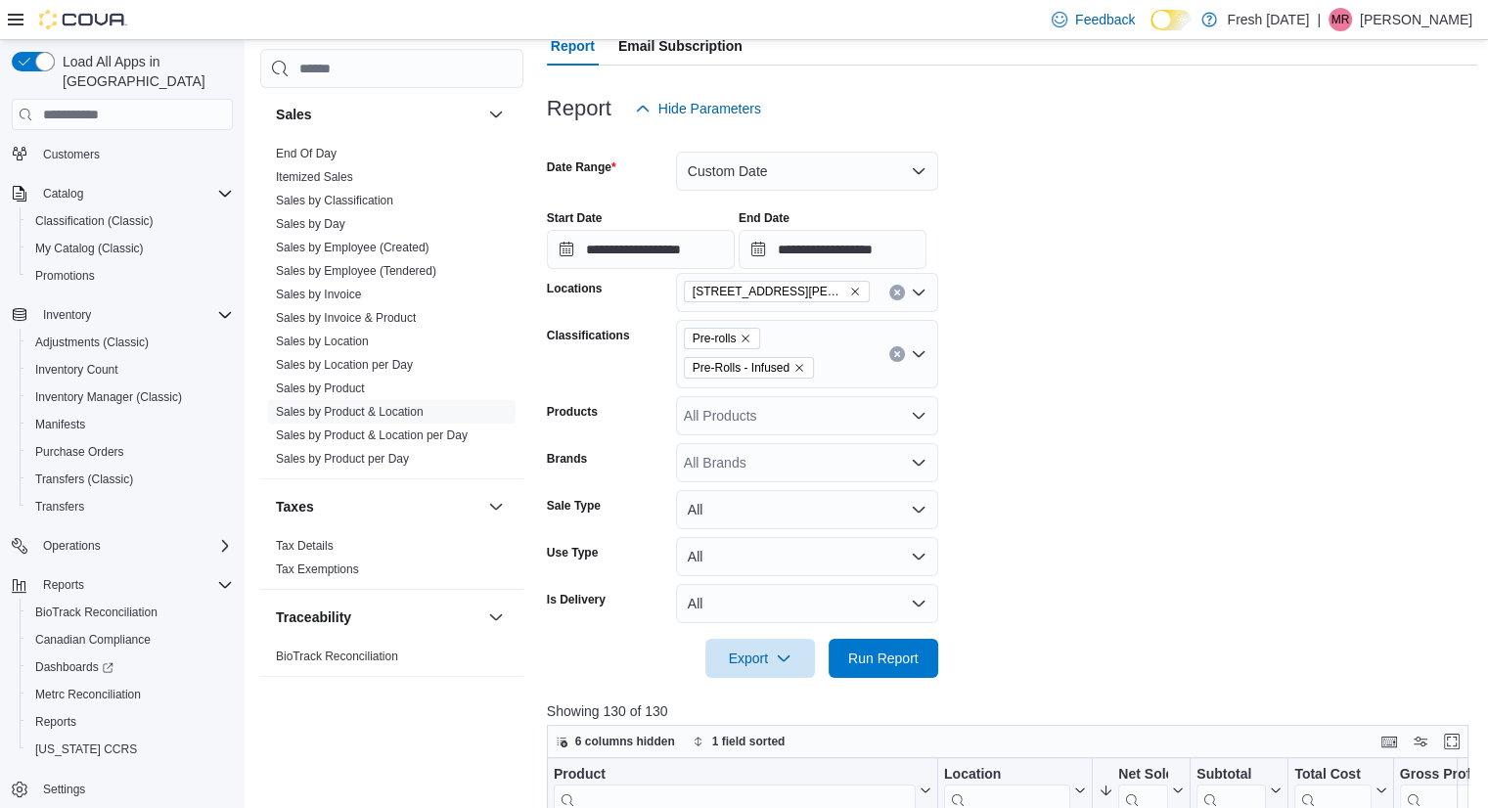
scroll to position [192, 0]
click at [890, 650] on span "Run Report" at bounding box center [883, 658] width 70 height 20
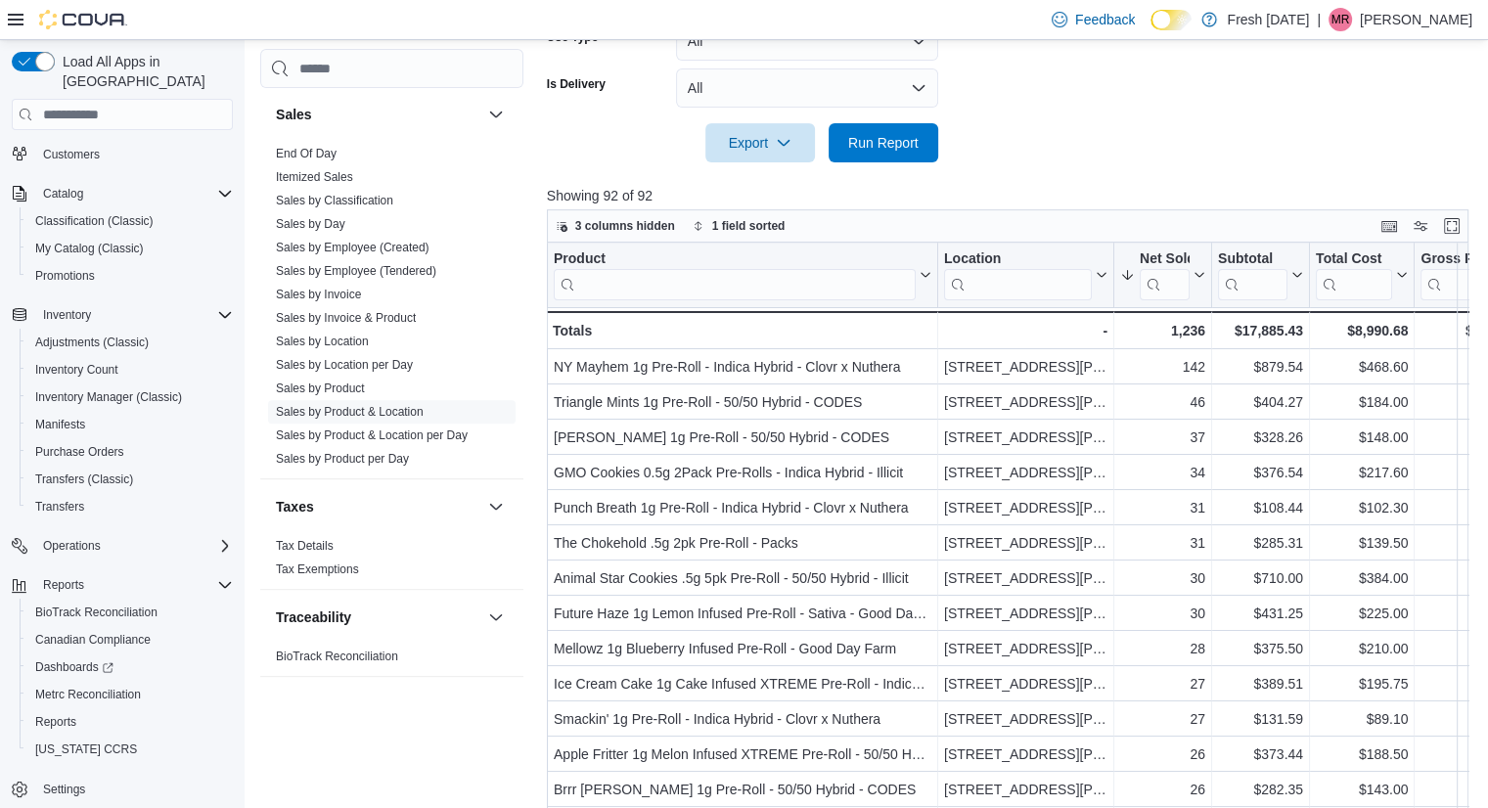
scroll to position [708, 0]
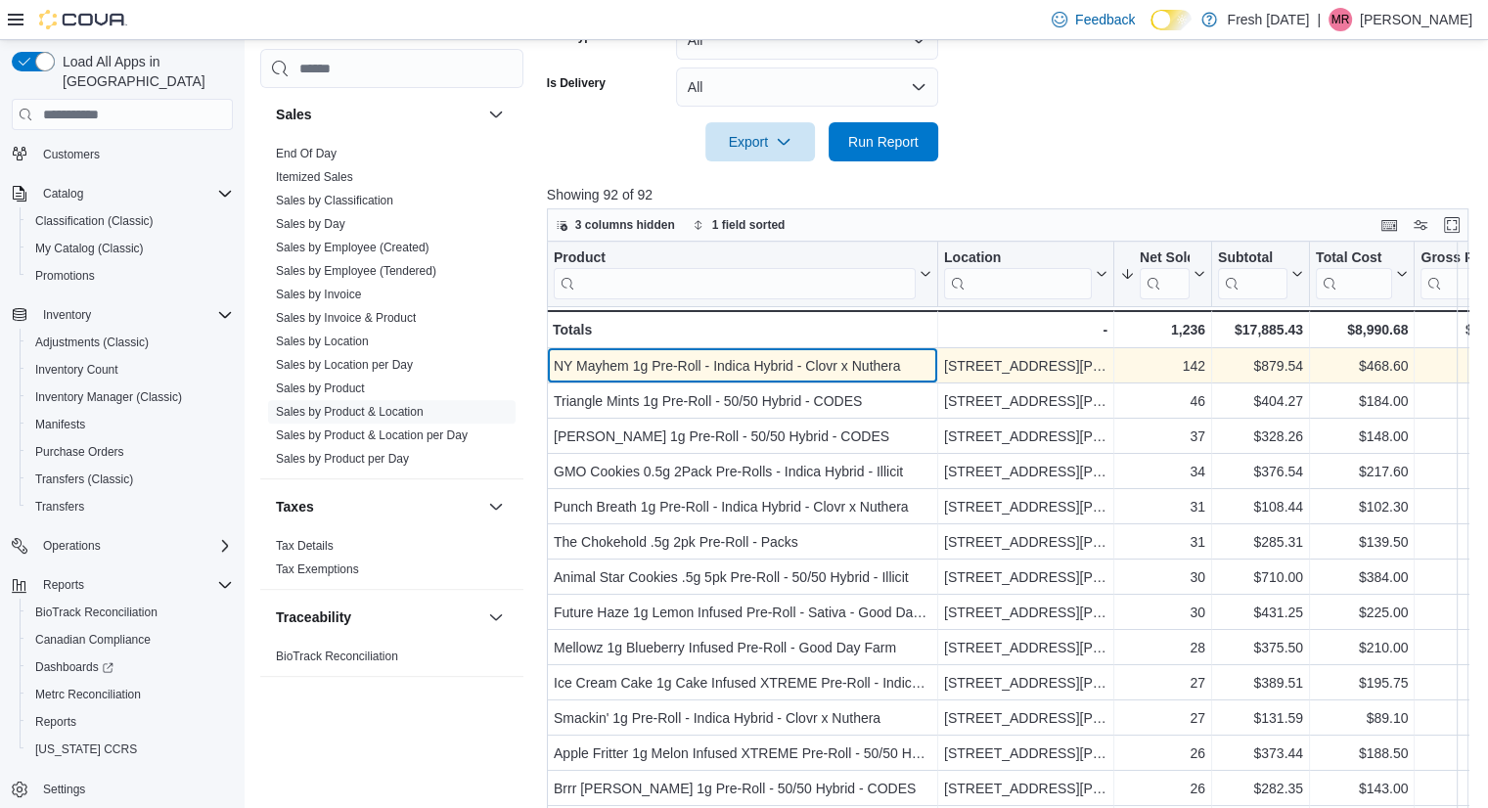
click at [833, 366] on div "NY Mayhem 1g Pre-Roll - Indica Hybrid - Clovr x Nuthera" at bounding box center [743, 365] width 378 height 23
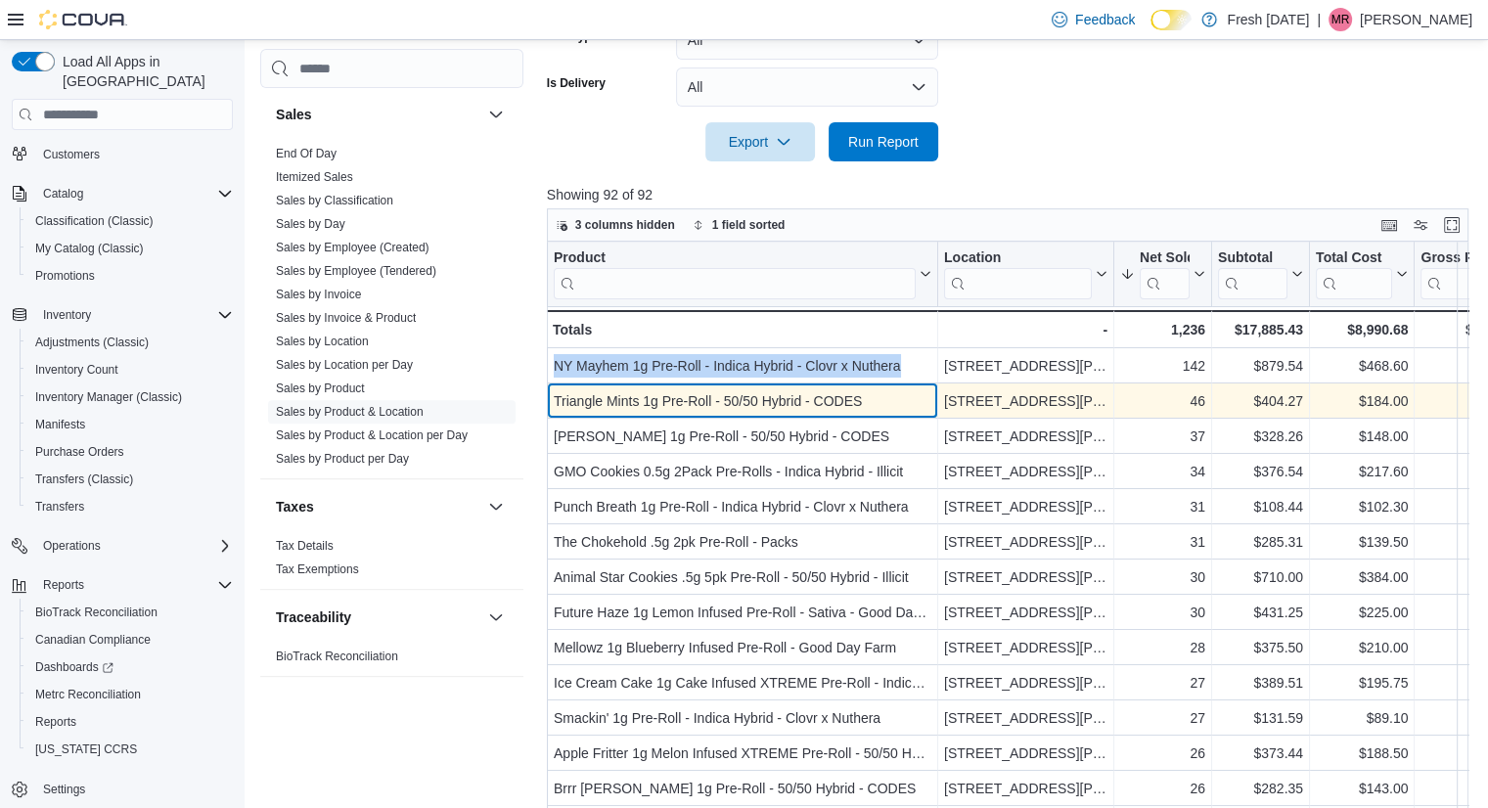
click at [751, 405] on div "Triangle Mints 1g Pre-Roll - 50/50 Hybrid - CODES" at bounding box center [743, 400] width 378 height 23
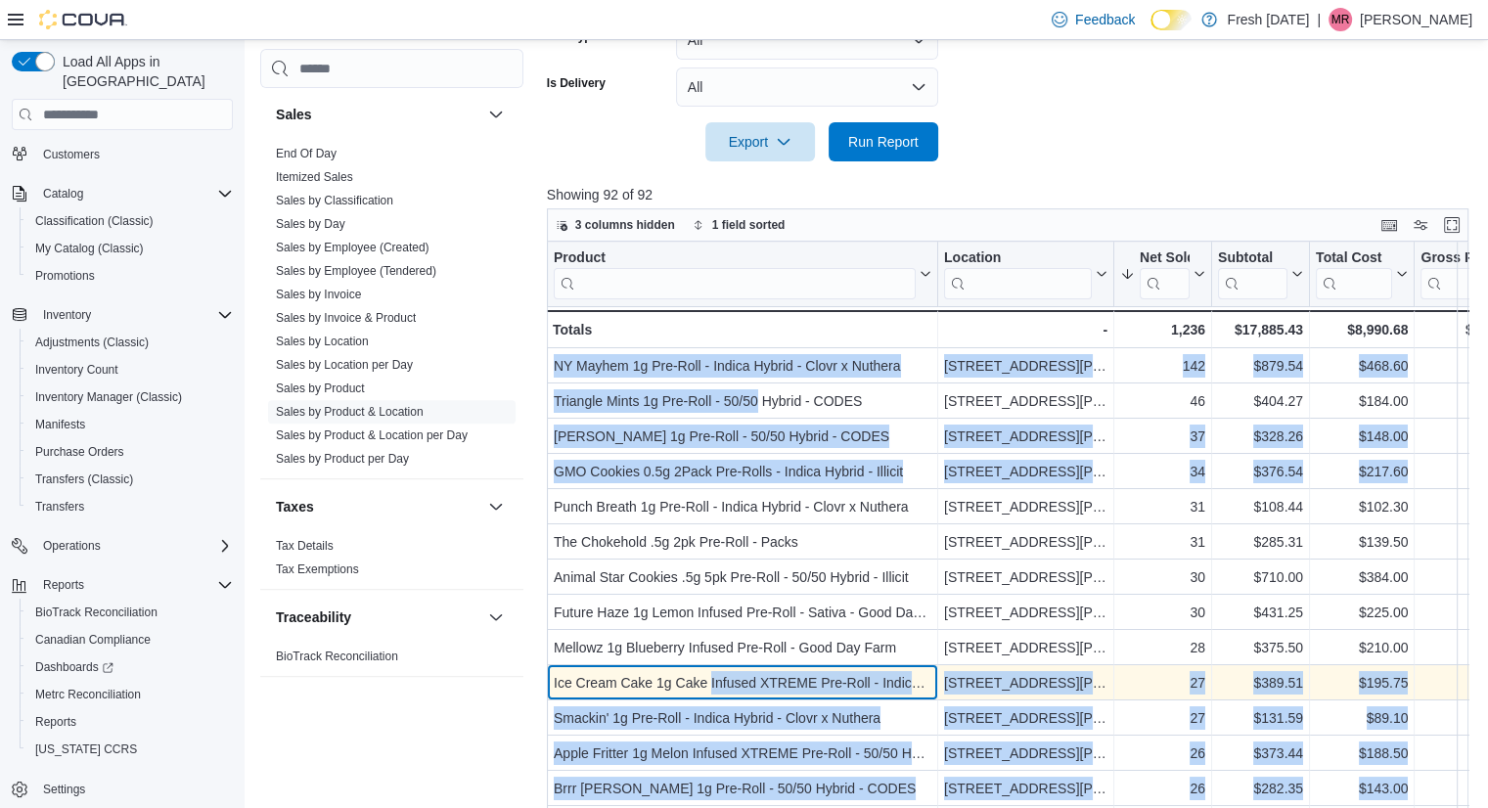
click at [719, 678] on div "Ice Cream Cake 1g Cake Infused XTREME Pre-Roll - Indica Hybrid - CODES" at bounding box center [743, 682] width 378 height 23
click at [774, 678] on div "Ice Cream Cake 1g Cake Infused XTREME Pre-Roll - Indica Hybrid - CODES" at bounding box center [743, 682] width 378 height 23
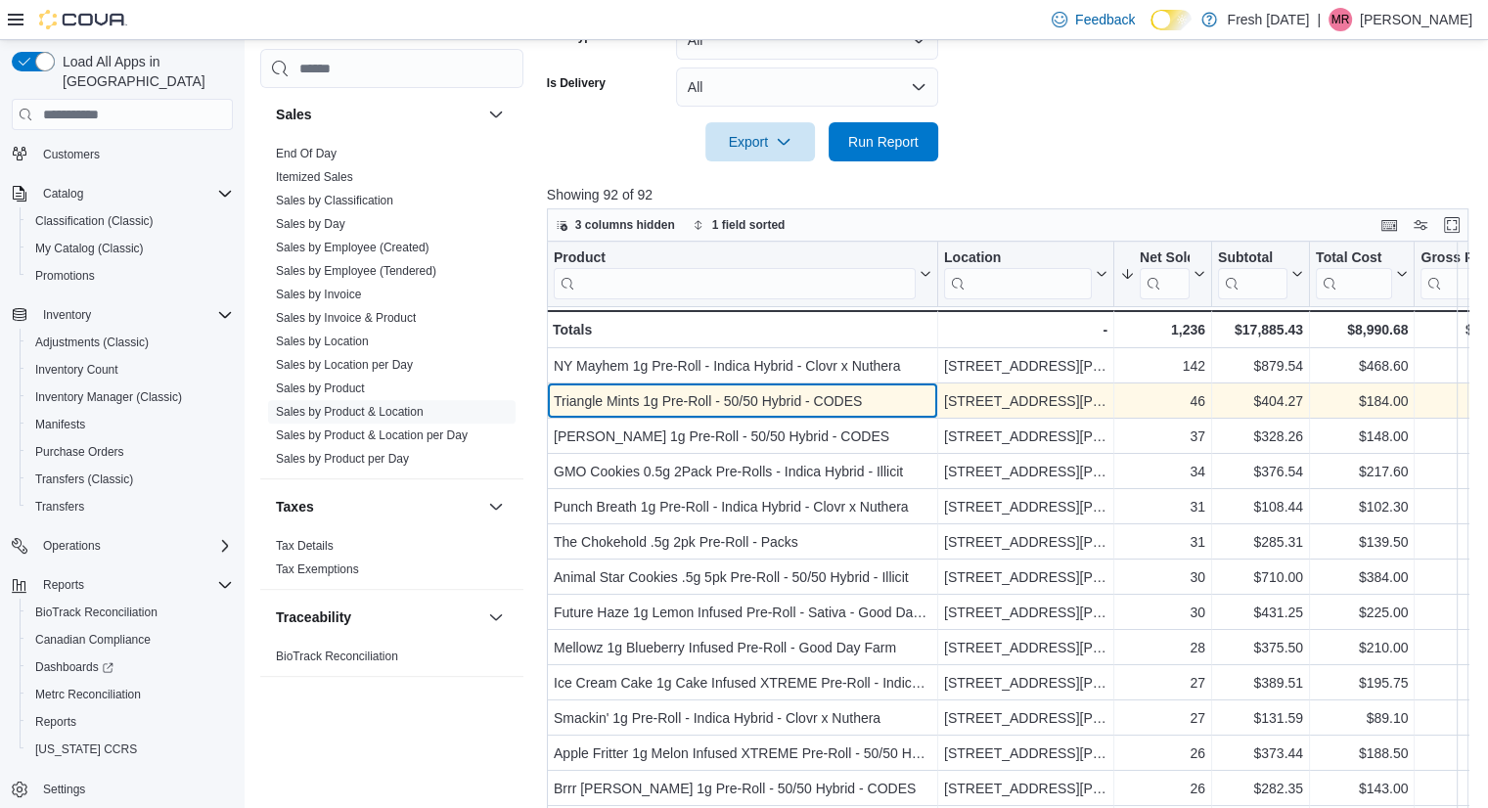
click at [775, 395] on div "Triangle Mints 1g Pre-Roll - 50/50 Hybrid - CODES" at bounding box center [743, 400] width 378 height 23
click at [776, 404] on div "Triangle Mints 1g Pre-Roll - 50/50 Hybrid - CODES" at bounding box center [743, 400] width 378 height 23
click at [884, 402] on div "Triangle Mints 1g Pre-Roll - 50/50 Hybrid - CODES" at bounding box center [743, 400] width 378 height 23
click at [669, 390] on div "Triangle Mints 1g Pre-Roll - 50/50 Hybrid - CODES" at bounding box center [743, 400] width 378 height 23
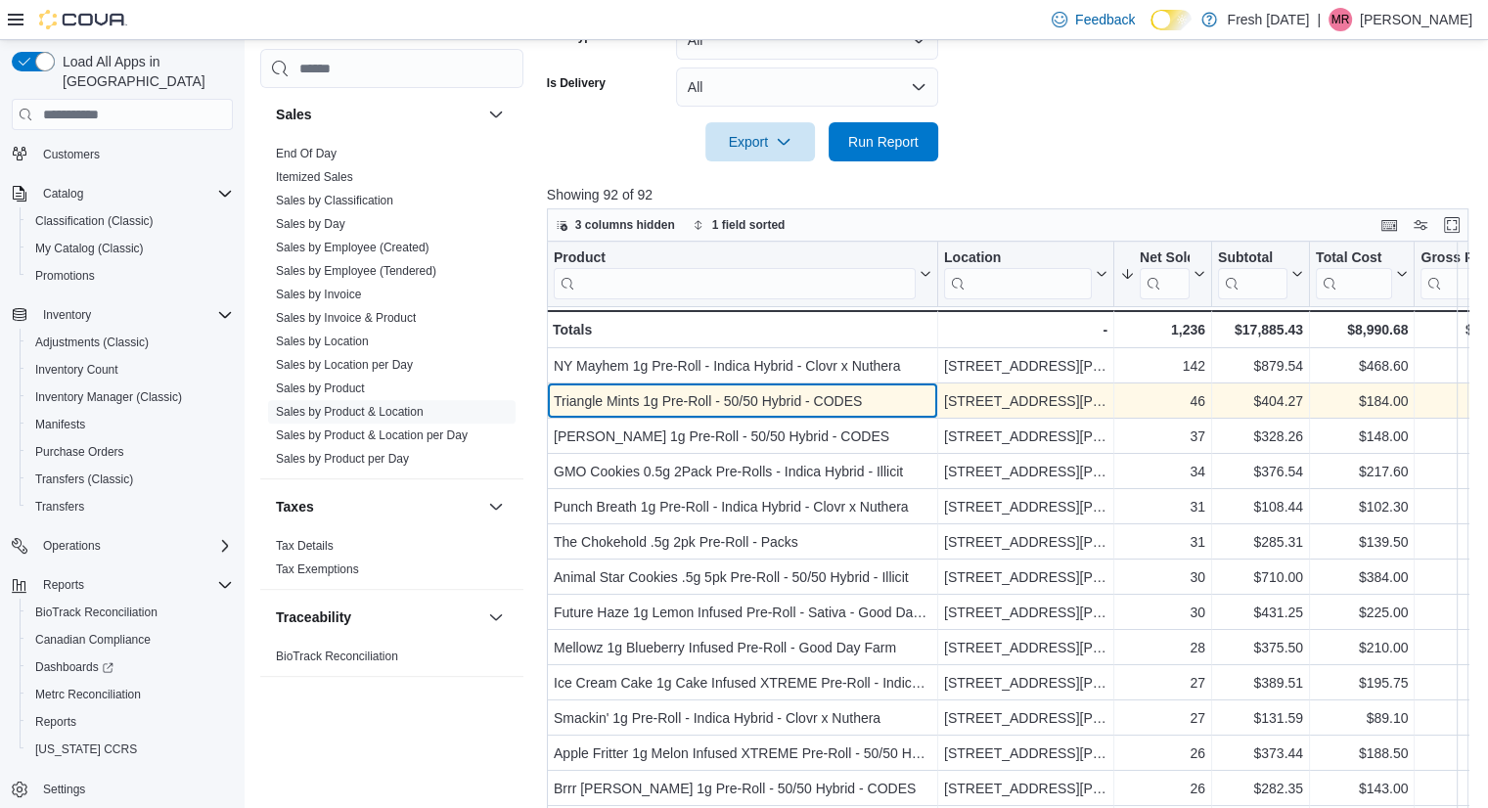
click at [671, 396] on div "Triangle Mints 1g Pre-Roll - 50/50 Hybrid - CODES" at bounding box center [743, 400] width 378 height 23
click at [556, 395] on div "Triangle Mints 1g Pre-Roll - 50/50 Hybrid - CODES" at bounding box center [743, 400] width 378 height 23
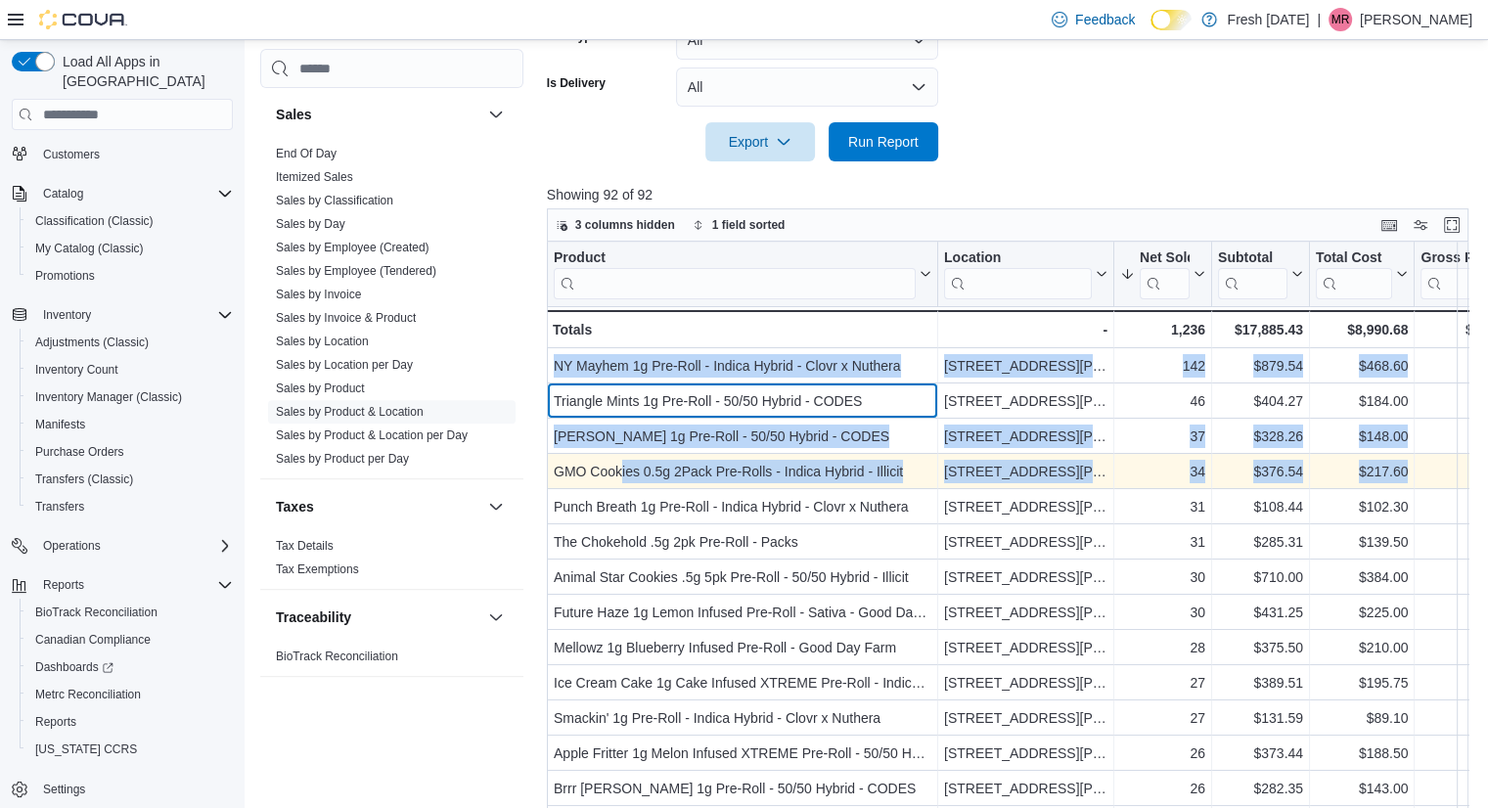
drag, startPoint x: 556, startPoint y: 395, endPoint x: 618, endPoint y: 466, distance: 94.2
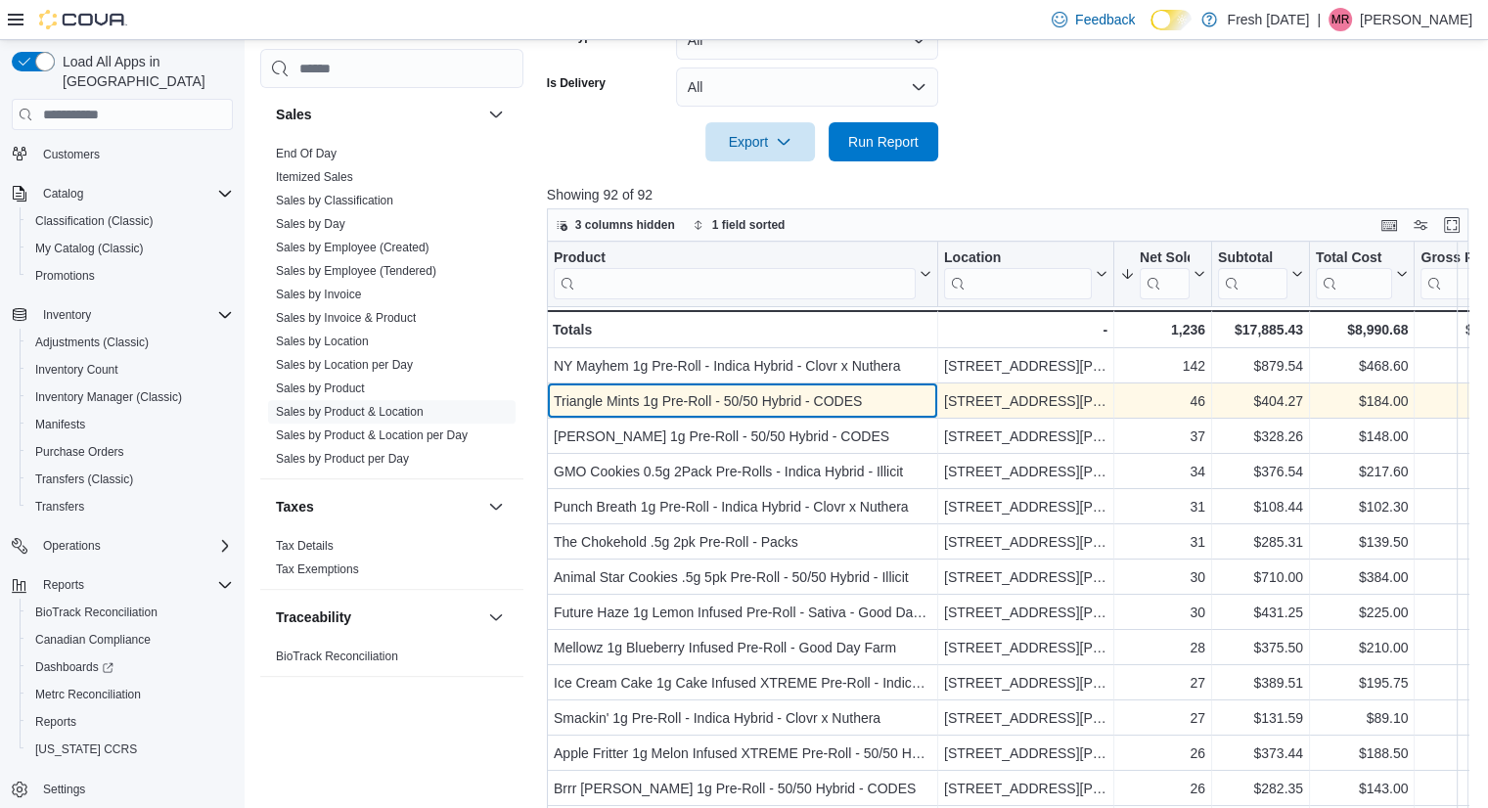
click at [614, 418] on div "Triangle Mints 1g Pre-Roll - 50/50 Hybrid - CODES - Product, column 1, row 2" at bounding box center [742, 400] width 391 height 35
click at [630, 396] on div "Triangle Mints 1g Pre-Roll - 50/50 Hybrid - CODES" at bounding box center [743, 400] width 378 height 23
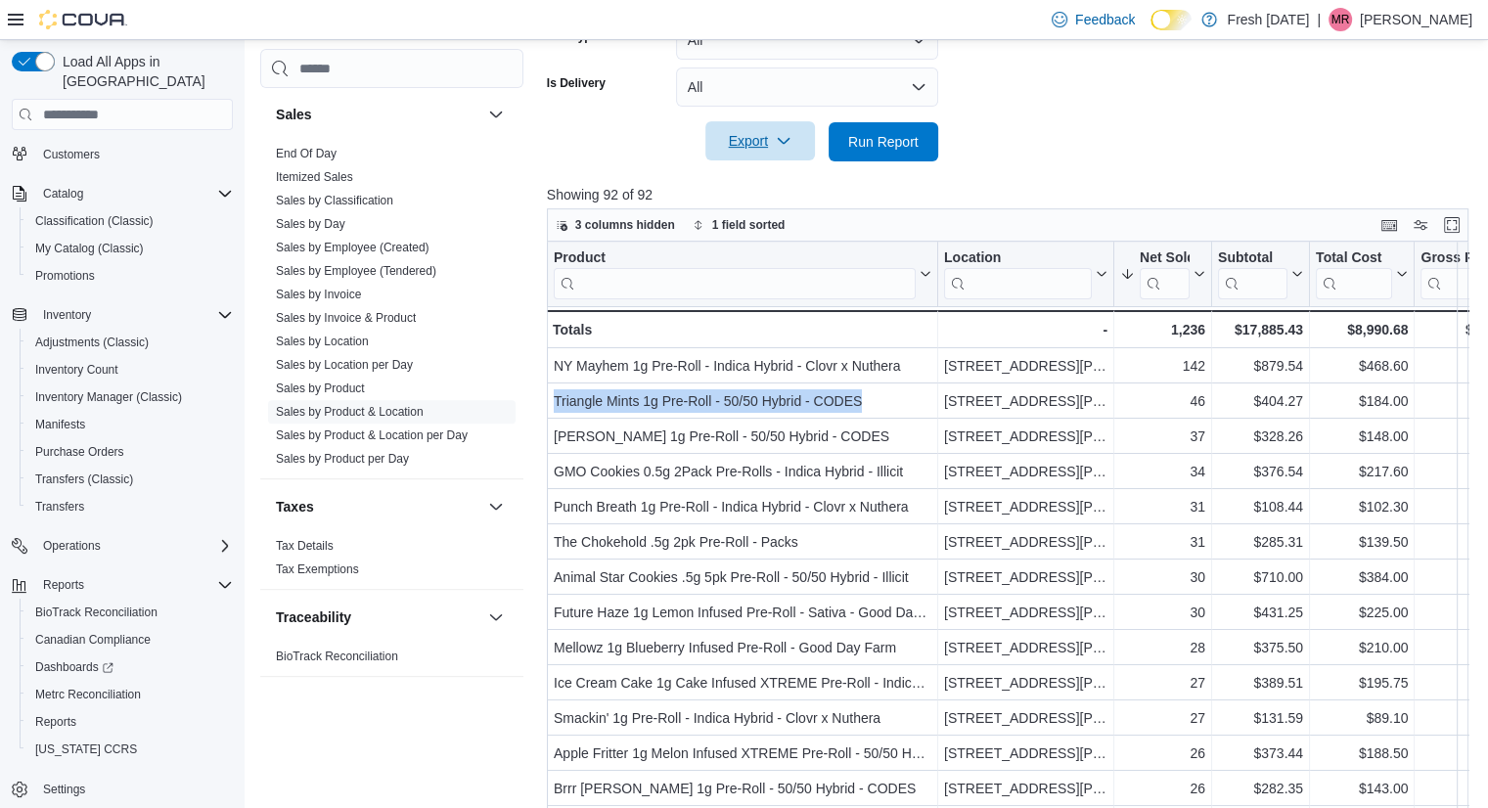
click at [759, 146] on span "Export" at bounding box center [760, 140] width 86 height 39
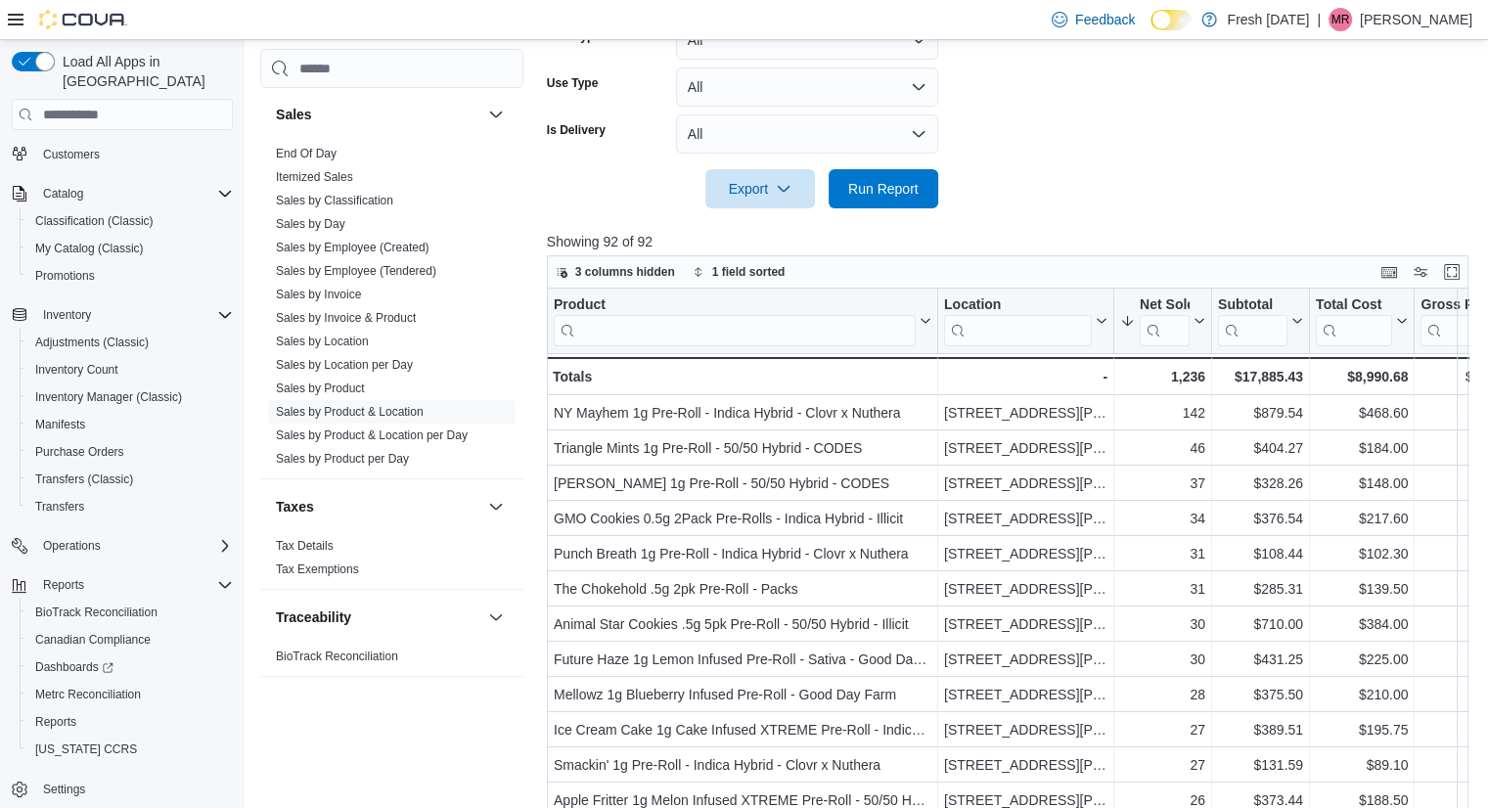
scroll to position [632, 0]
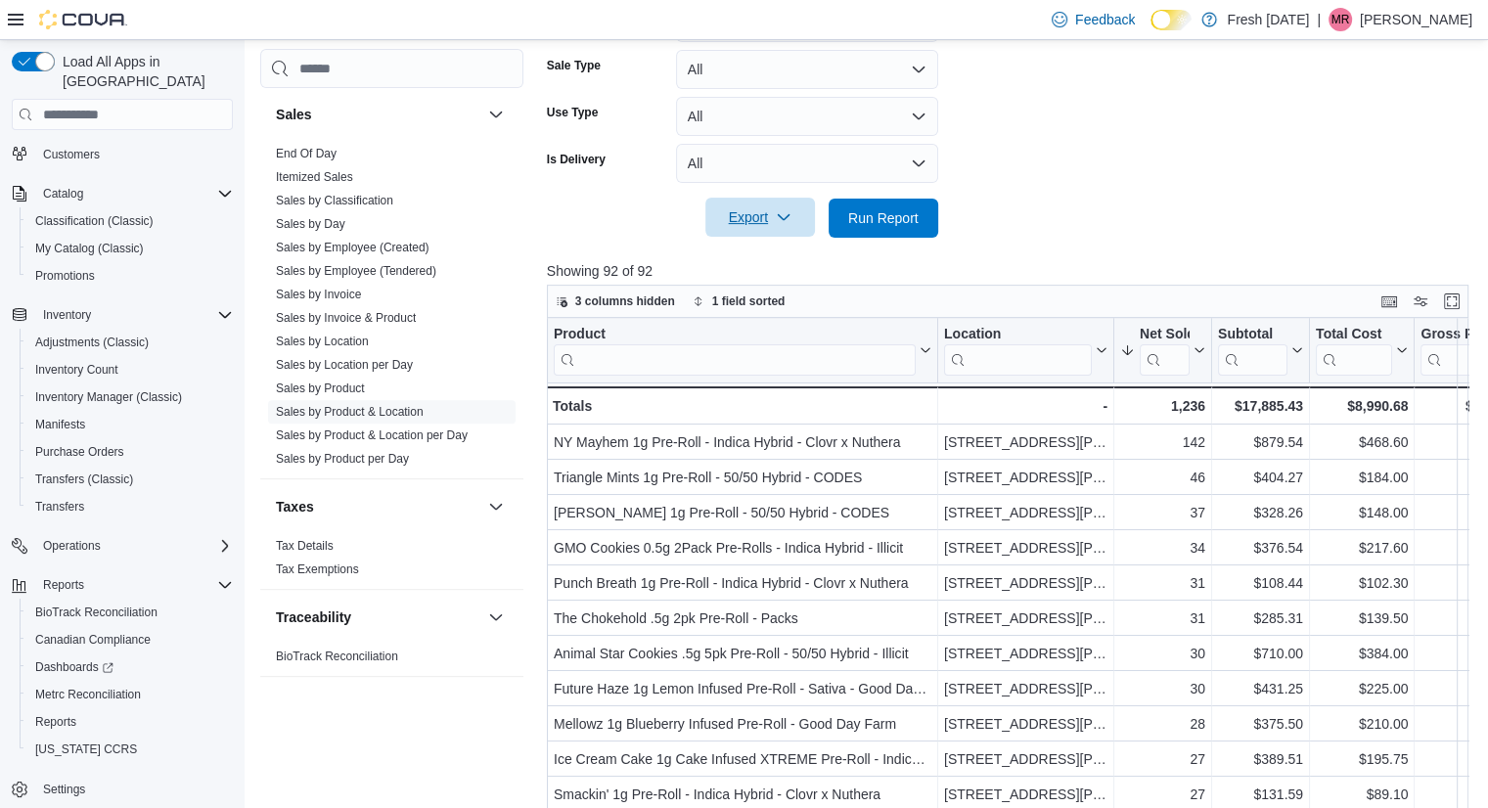
click at [752, 217] on span "Export" at bounding box center [760, 217] width 86 height 39
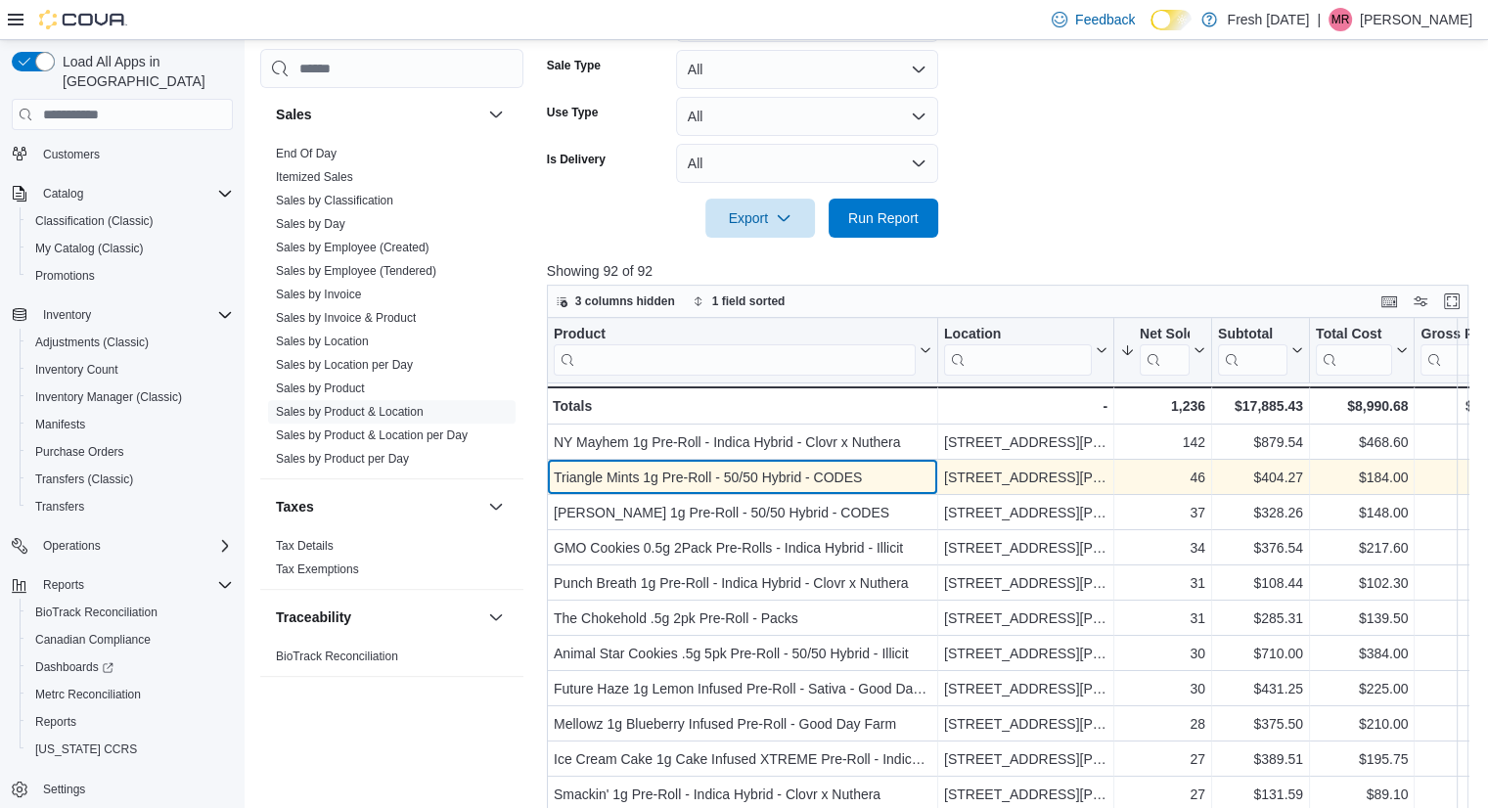
click at [630, 482] on div "Triangle Mints 1g Pre-Roll - 50/50 Hybrid - CODES" at bounding box center [743, 477] width 378 height 23
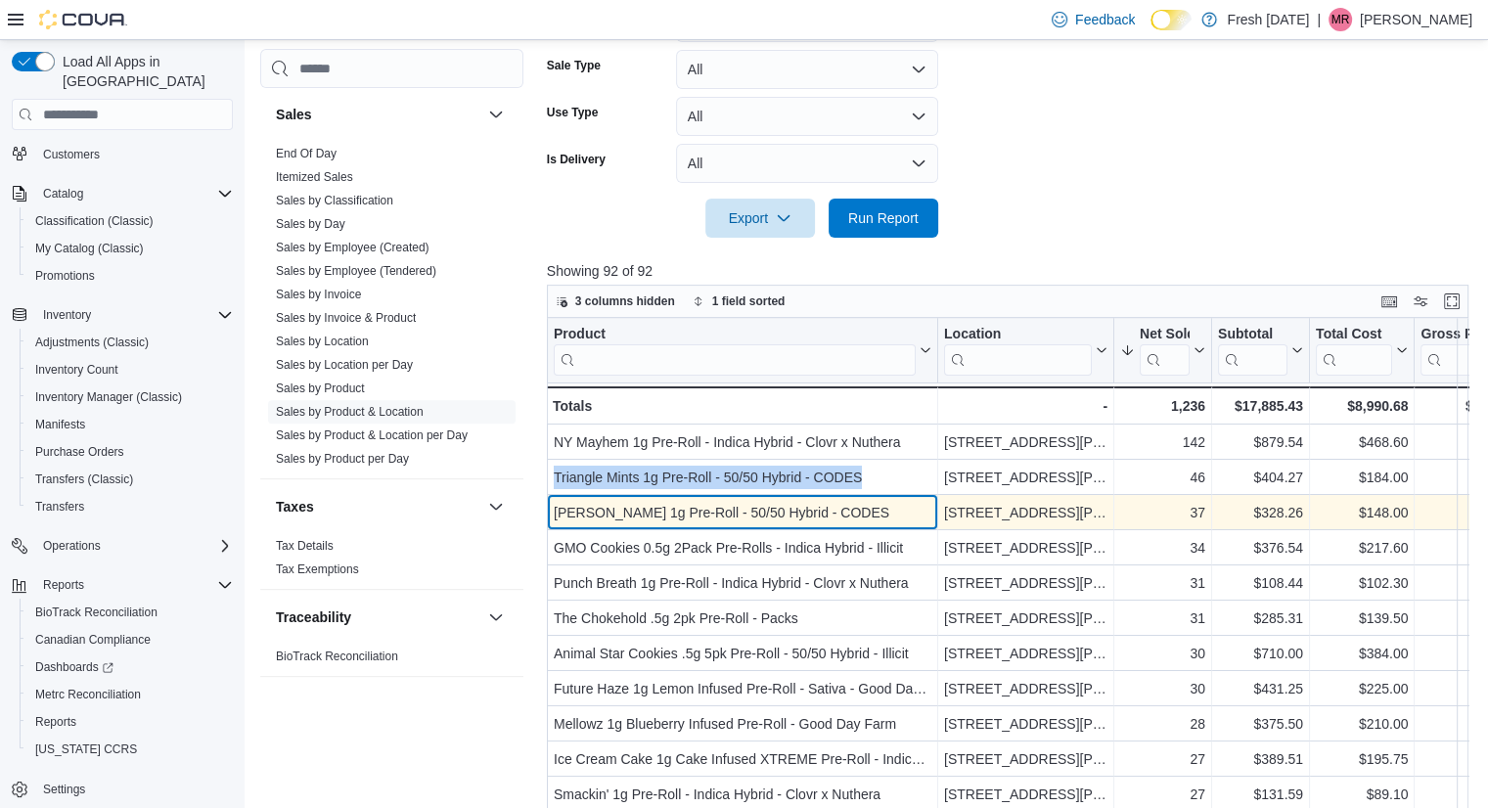
click at [732, 516] on div "Lucinda Williams 1g Pre-Roll - 50/50 Hybrid - CODES" at bounding box center [743, 512] width 378 height 23
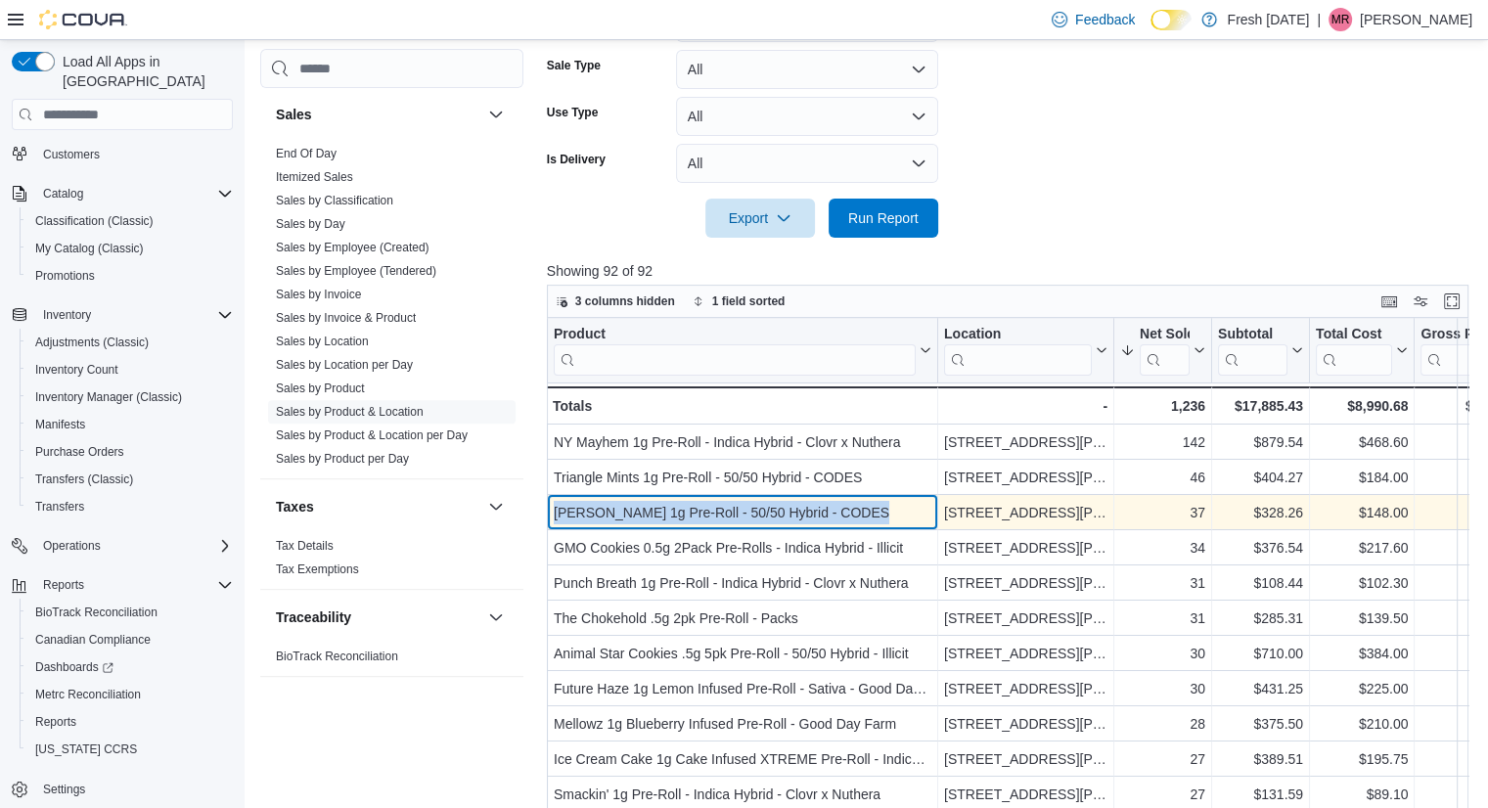
click at [732, 516] on div "Lucinda Williams 1g Pre-Roll - 50/50 Hybrid - CODES" at bounding box center [743, 512] width 378 height 23
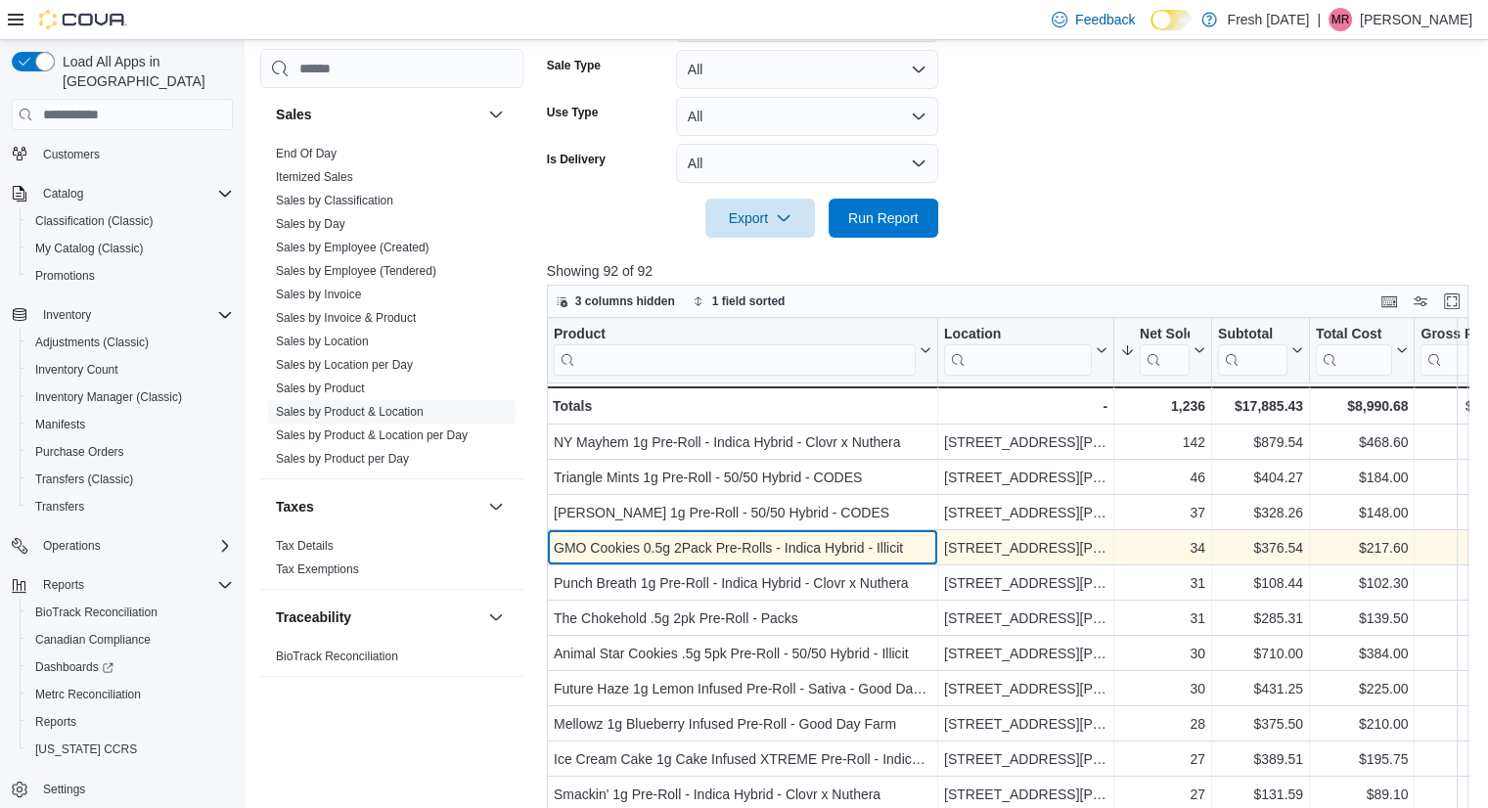
click at [628, 553] on div "GMO Cookies 0.5g 2Pack Pre-Rolls - Indica Hybrid - Illicit" at bounding box center [743, 547] width 378 height 23
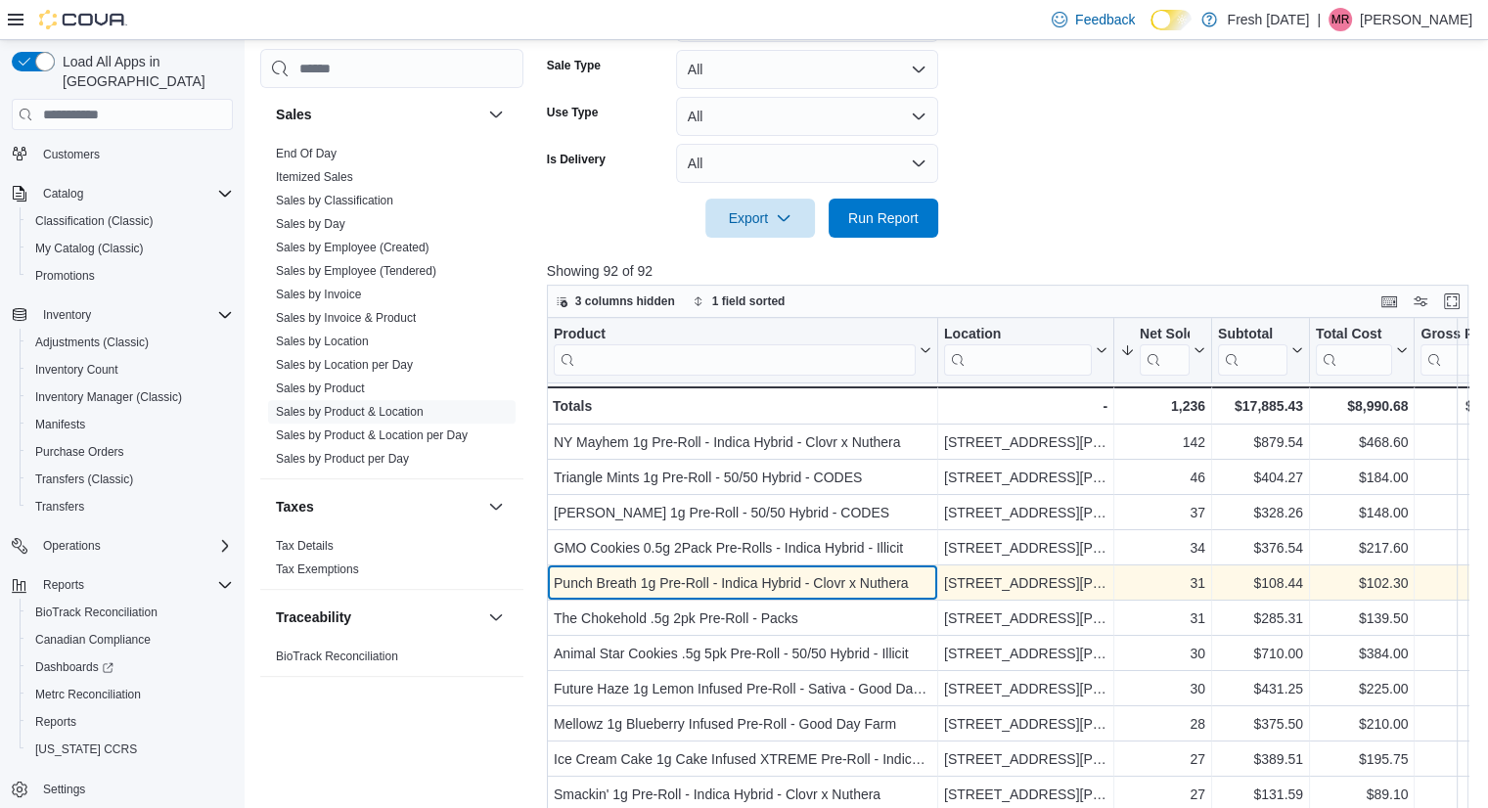
click at [704, 581] on div "Punch Breath 1g Pre-Roll - Indica Hybrid - Clovr x Nuthera" at bounding box center [743, 582] width 378 height 23
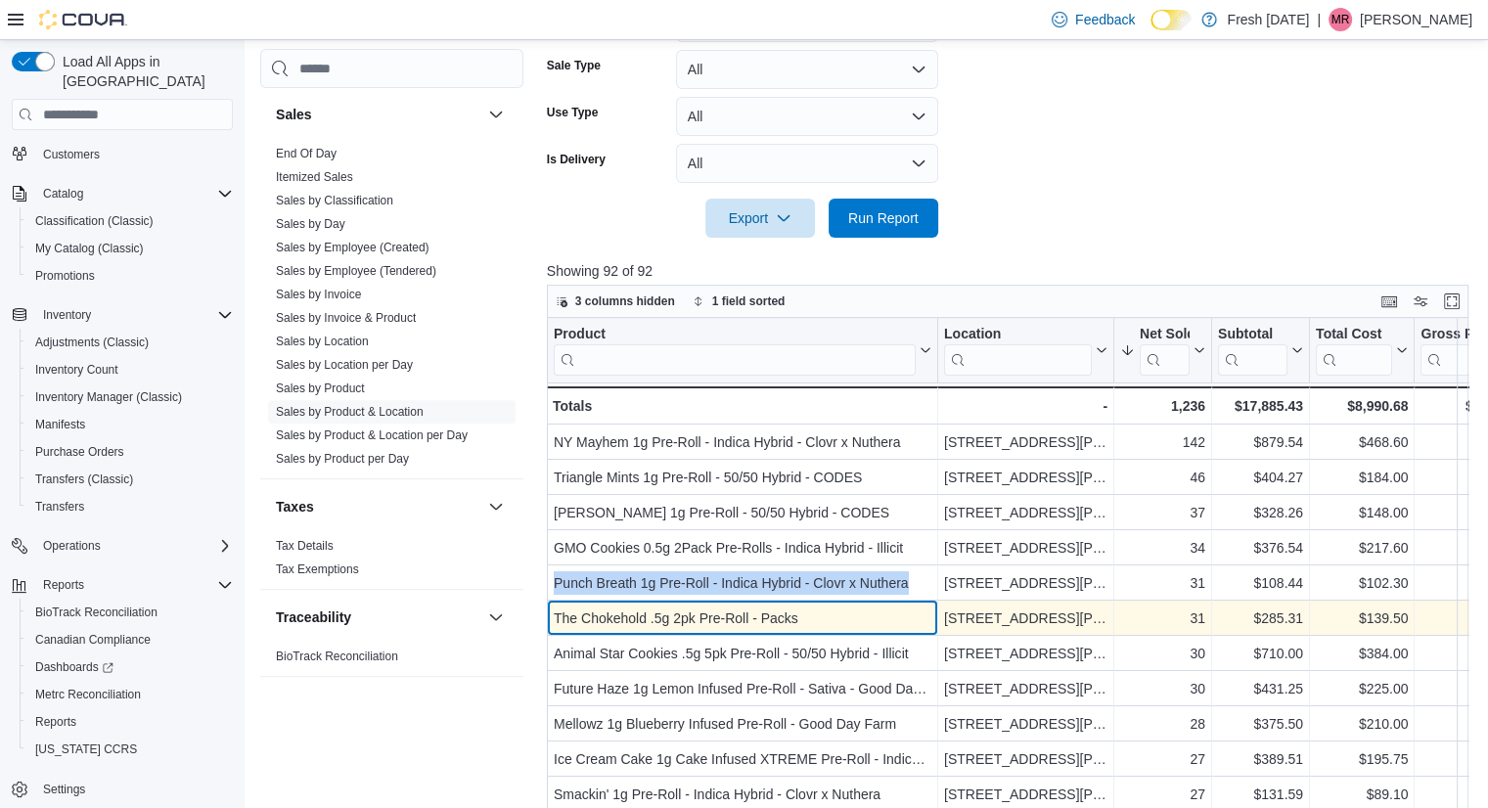
click at [682, 627] on div "The Chokehold .5g 2pk Pre-Roll - Packs" at bounding box center [743, 617] width 378 height 23
click at [689, 621] on div "The Chokehold .5g 2pk Pre-Roll - Packs" at bounding box center [743, 617] width 378 height 23
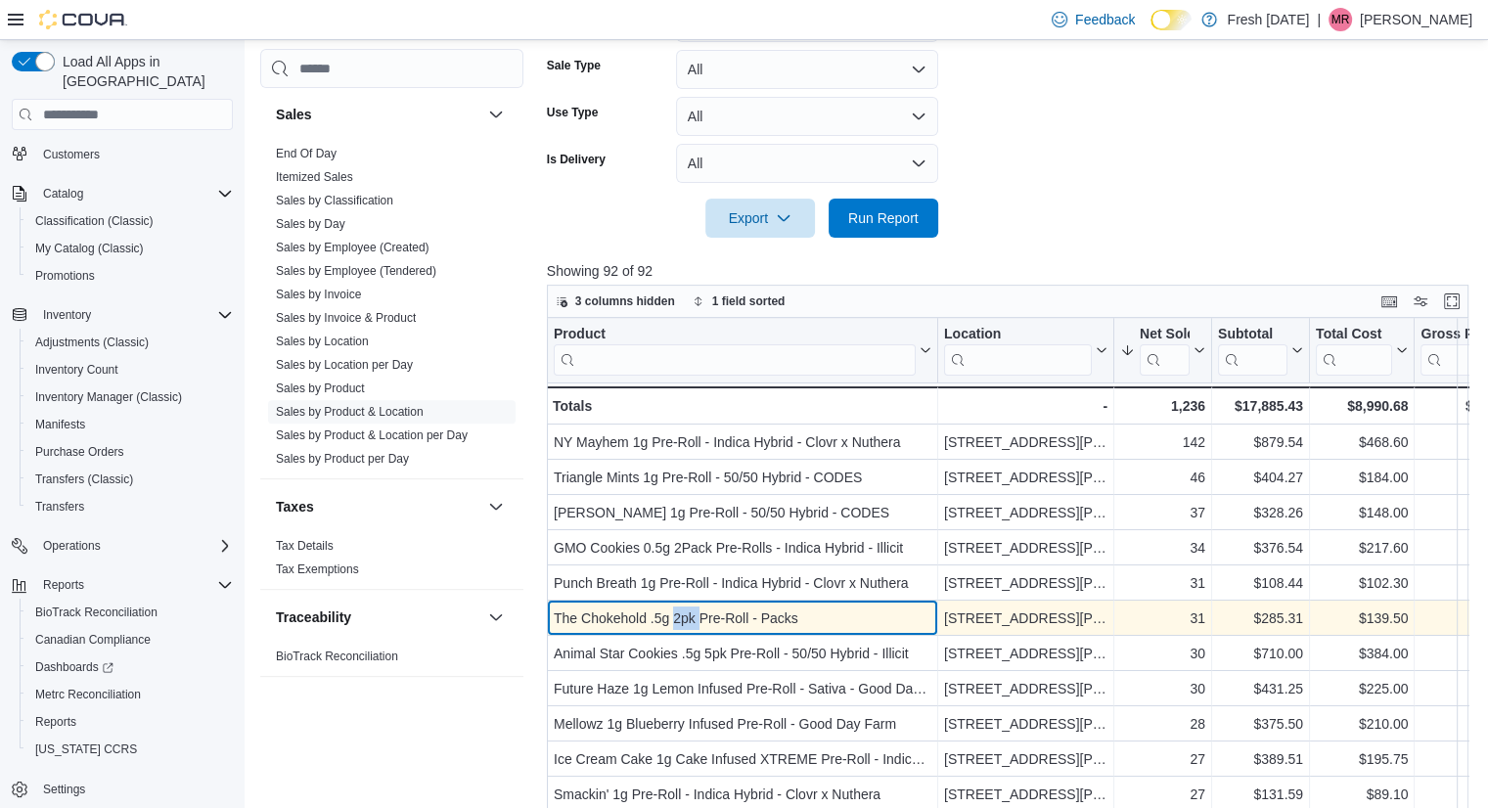
click at [689, 621] on div "The Chokehold .5g 2pk Pre-Roll - Packs" at bounding box center [743, 617] width 378 height 23
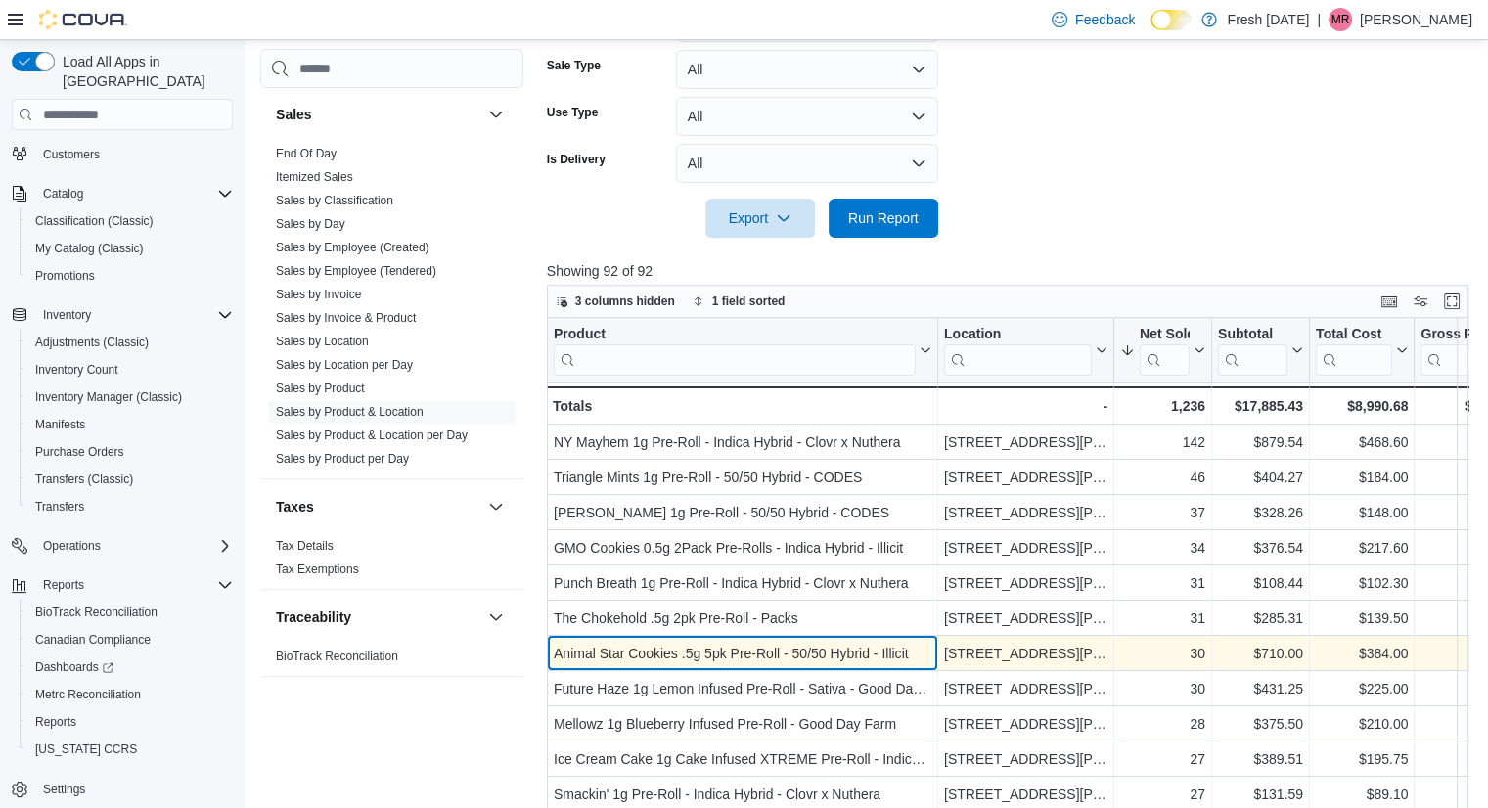
click at [684, 656] on div "Animal Star Cookies .5g 5pk Pre-Roll - 50/50 Hybrid - Illicit" at bounding box center [743, 653] width 378 height 23
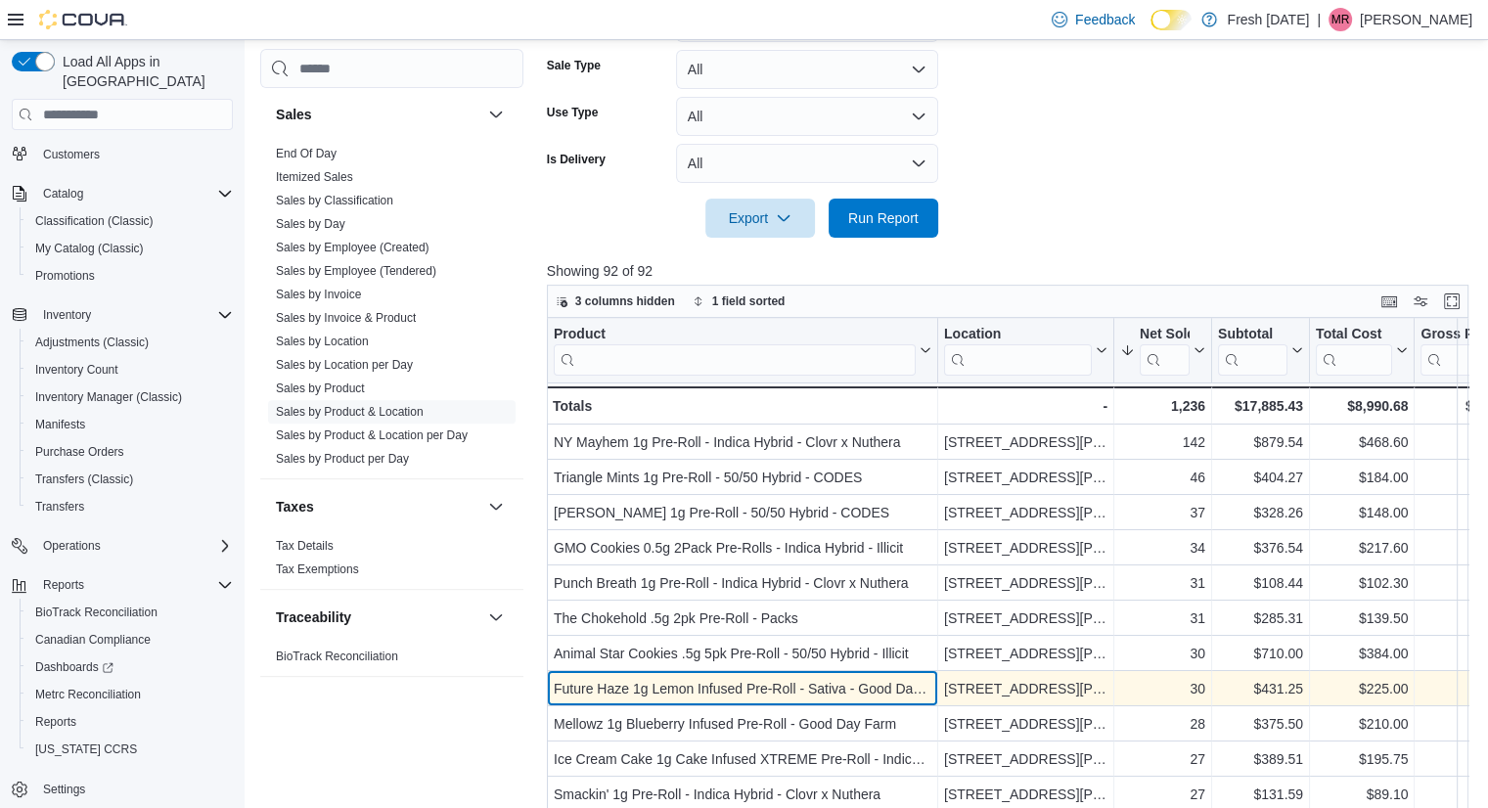
click at [753, 678] on div "Future Haze 1g Lemon Infused Pre-Roll - Sativa - Good Day Farm" at bounding box center [743, 688] width 378 height 23
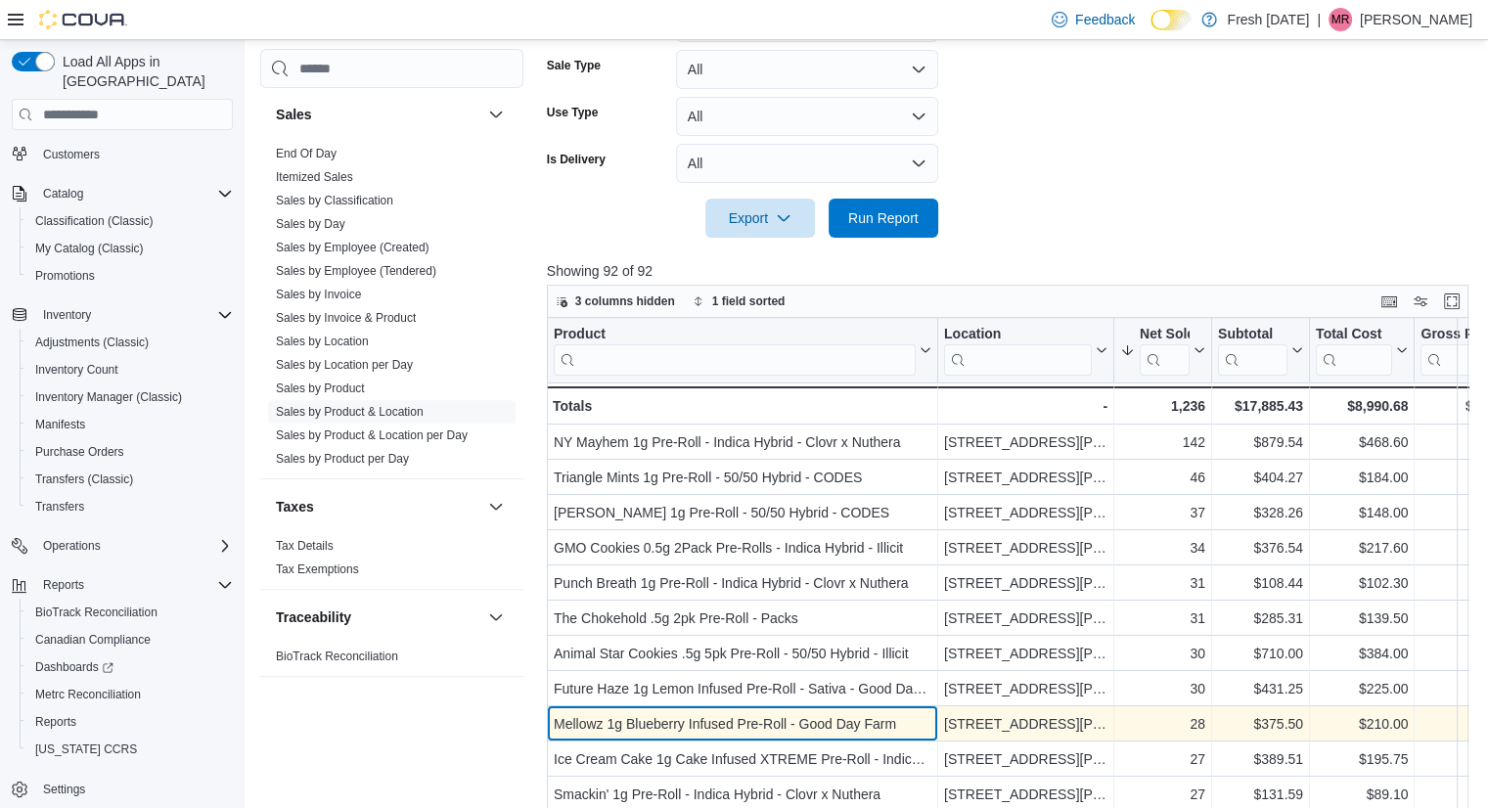
click at [662, 731] on div "Mellowz 1g Blueberry Infused Pre-Roll - Good Day Farm" at bounding box center [743, 723] width 378 height 23
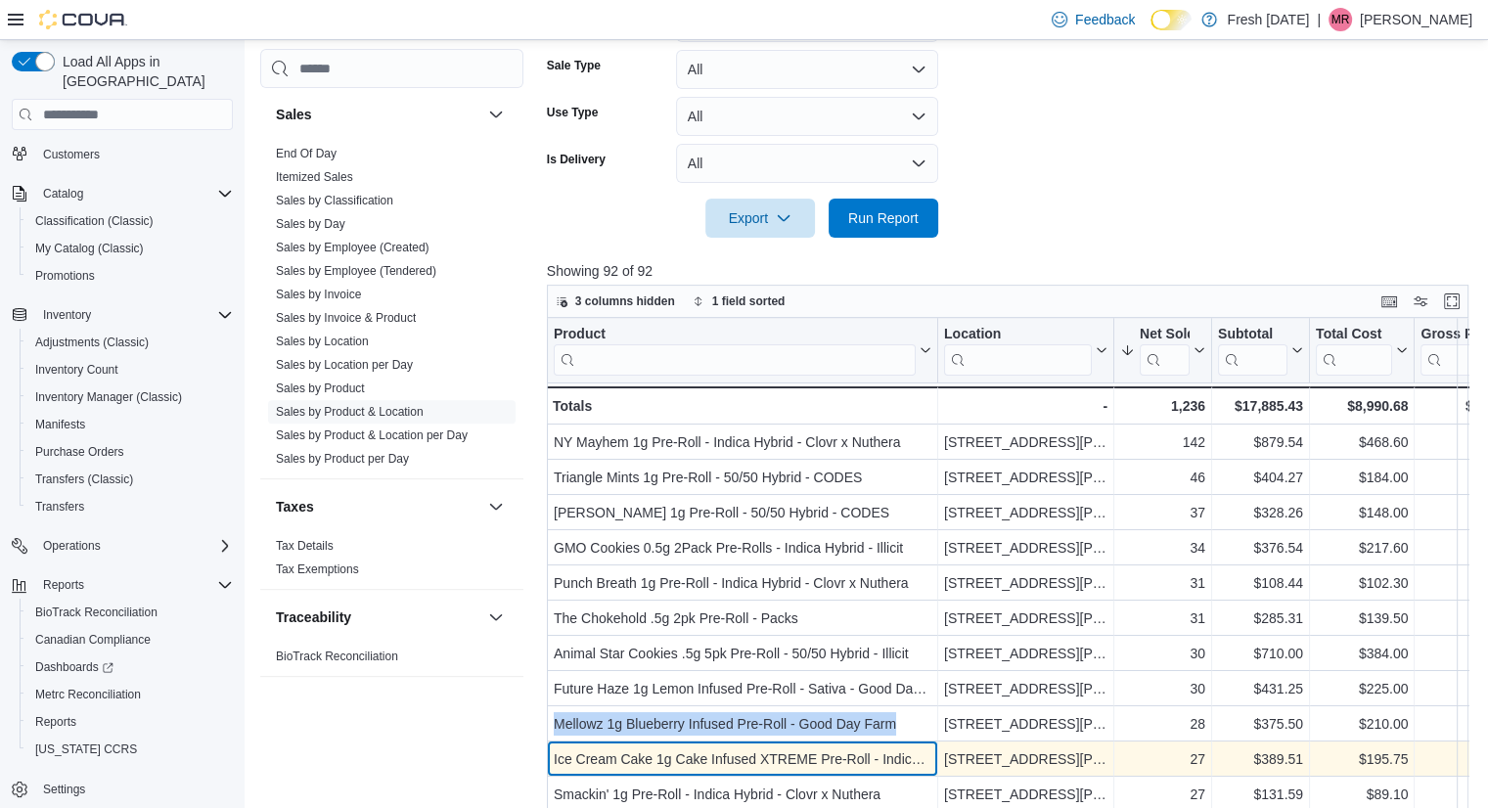
click at [641, 760] on div "Ice Cream Cake 1g Cake Infused XTREME Pre-Roll - Indica Hybrid - CODES" at bounding box center [743, 758] width 378 height 23
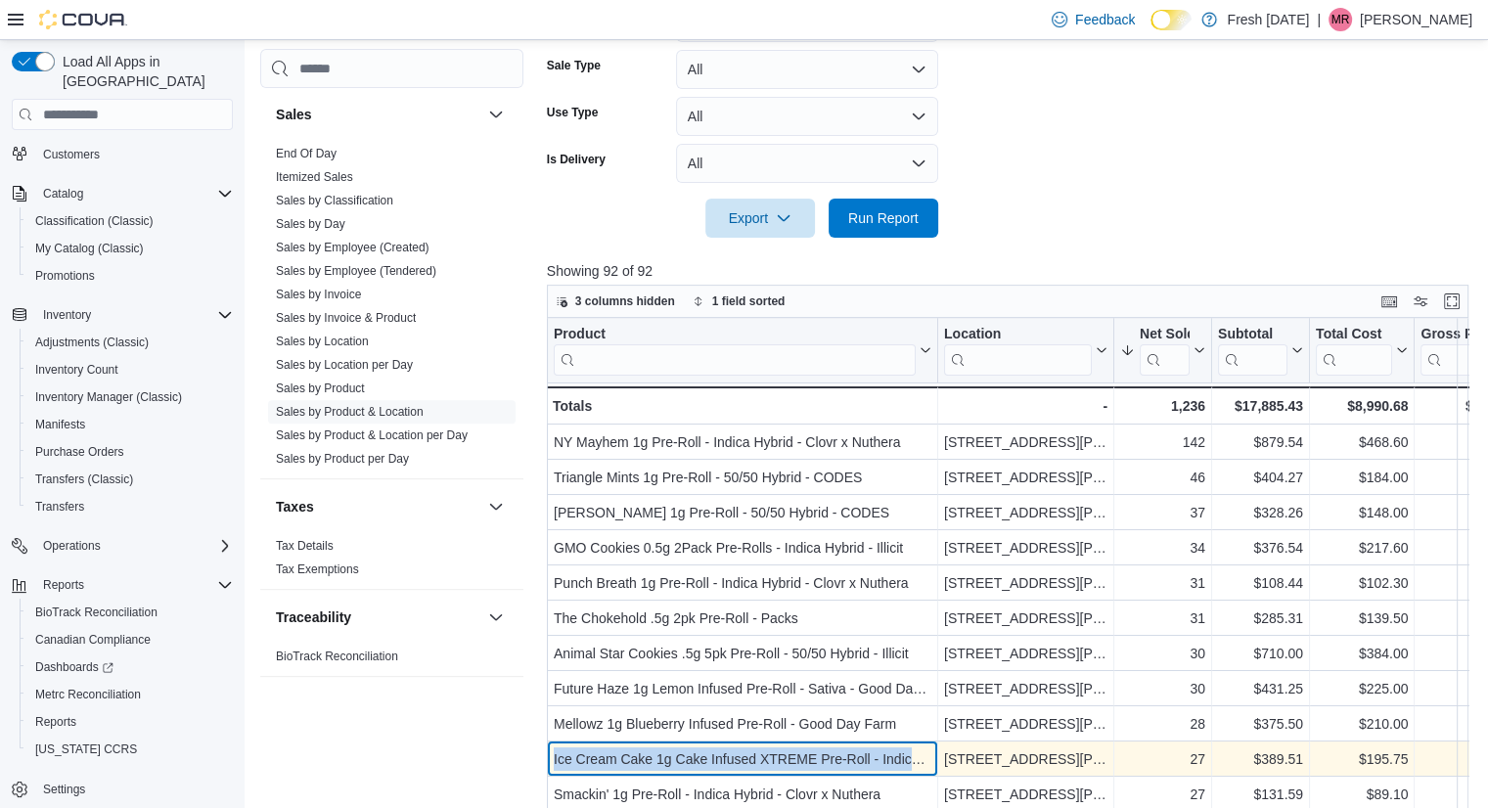
click at [641, 760] on div "Ice Cream Cake 1g Cake Infused XTREME Pre-Roll - Indica Hybrid - CODES" at bounding box center [743, 758] width 378 height 23
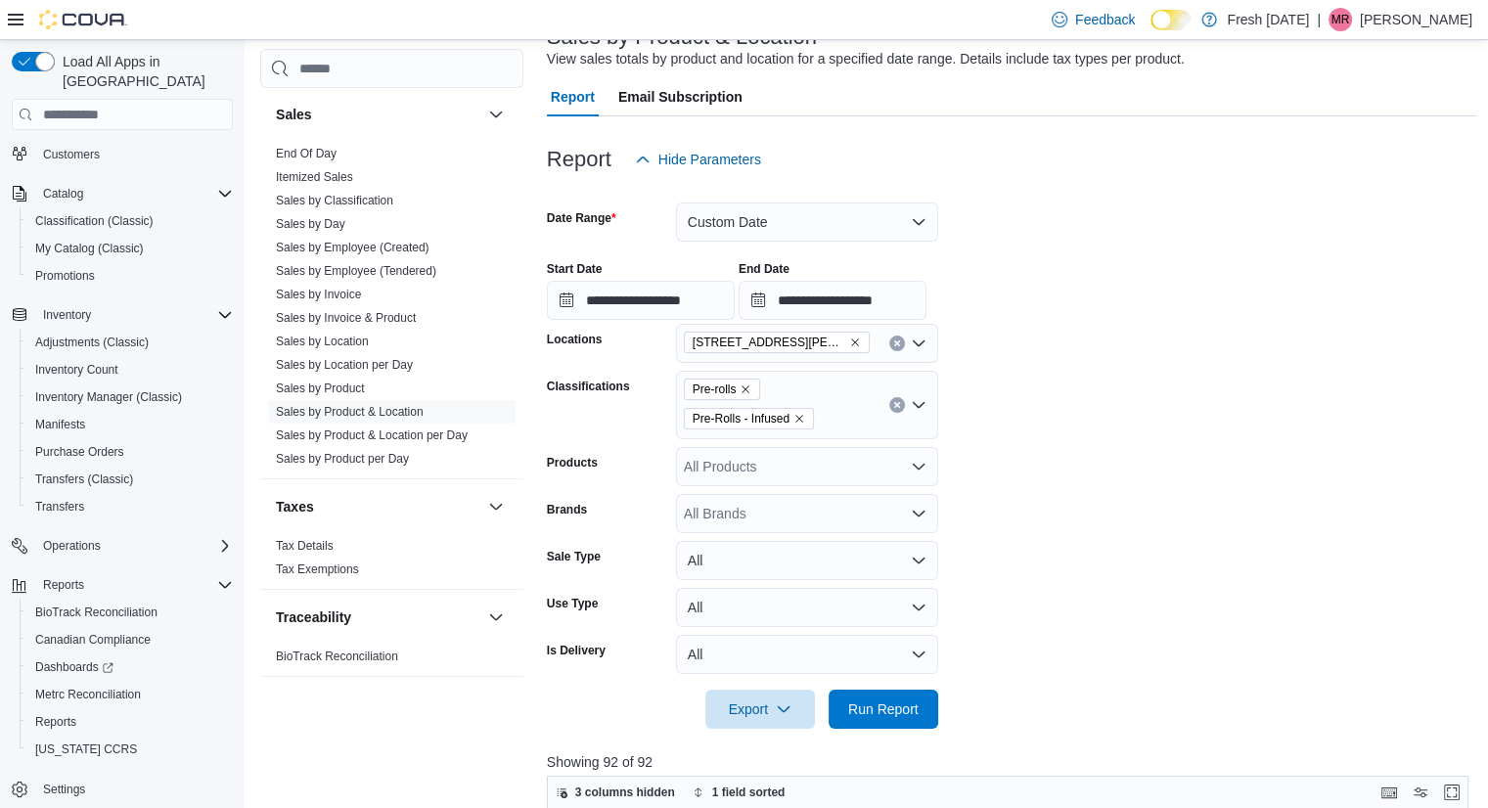
scroll to position [125, 0]
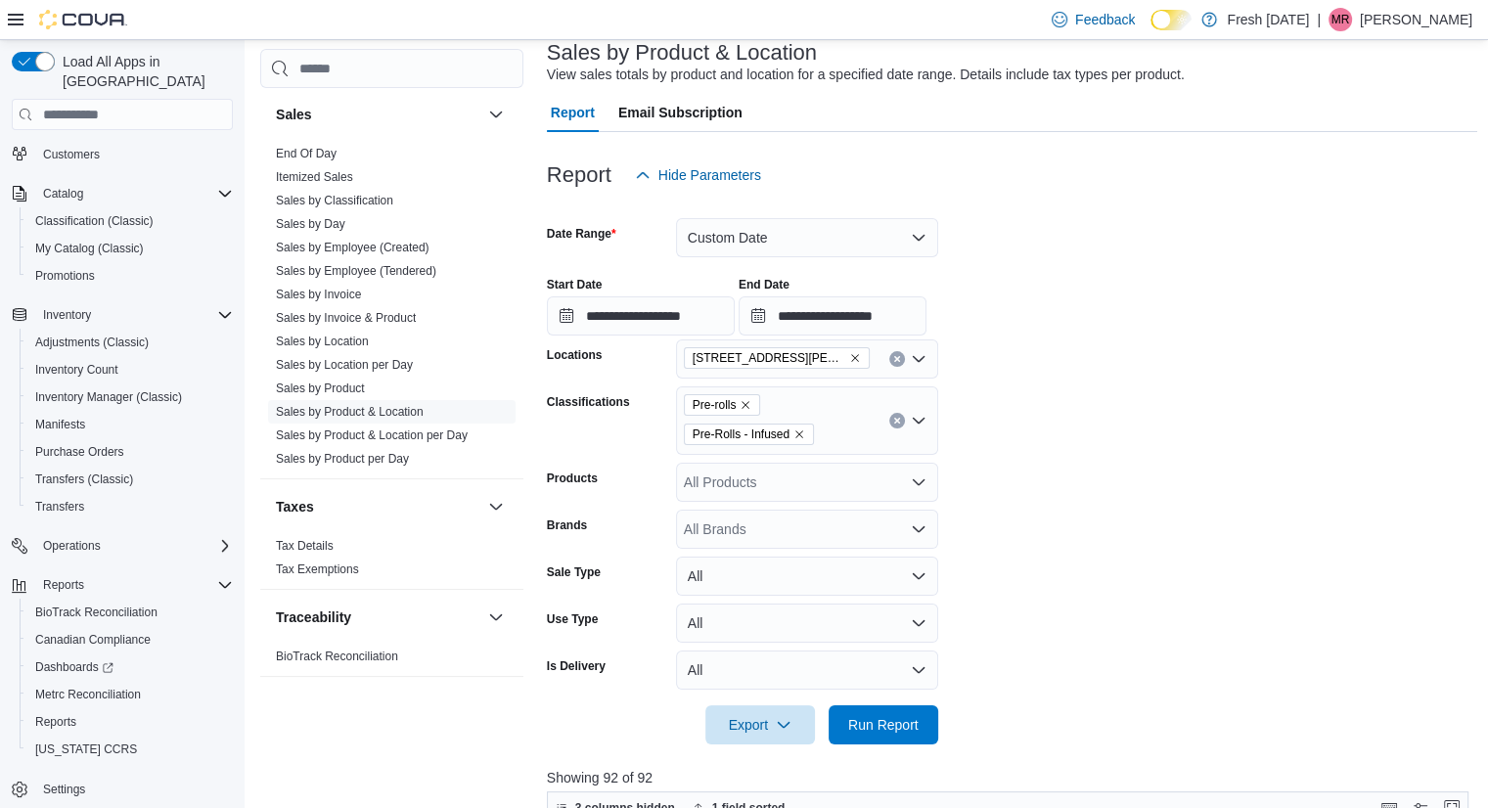
click at [748, 401] on icon "Remove Pre-rolls from selection in this group" at bounding box center [745, 405] width 12 height 12
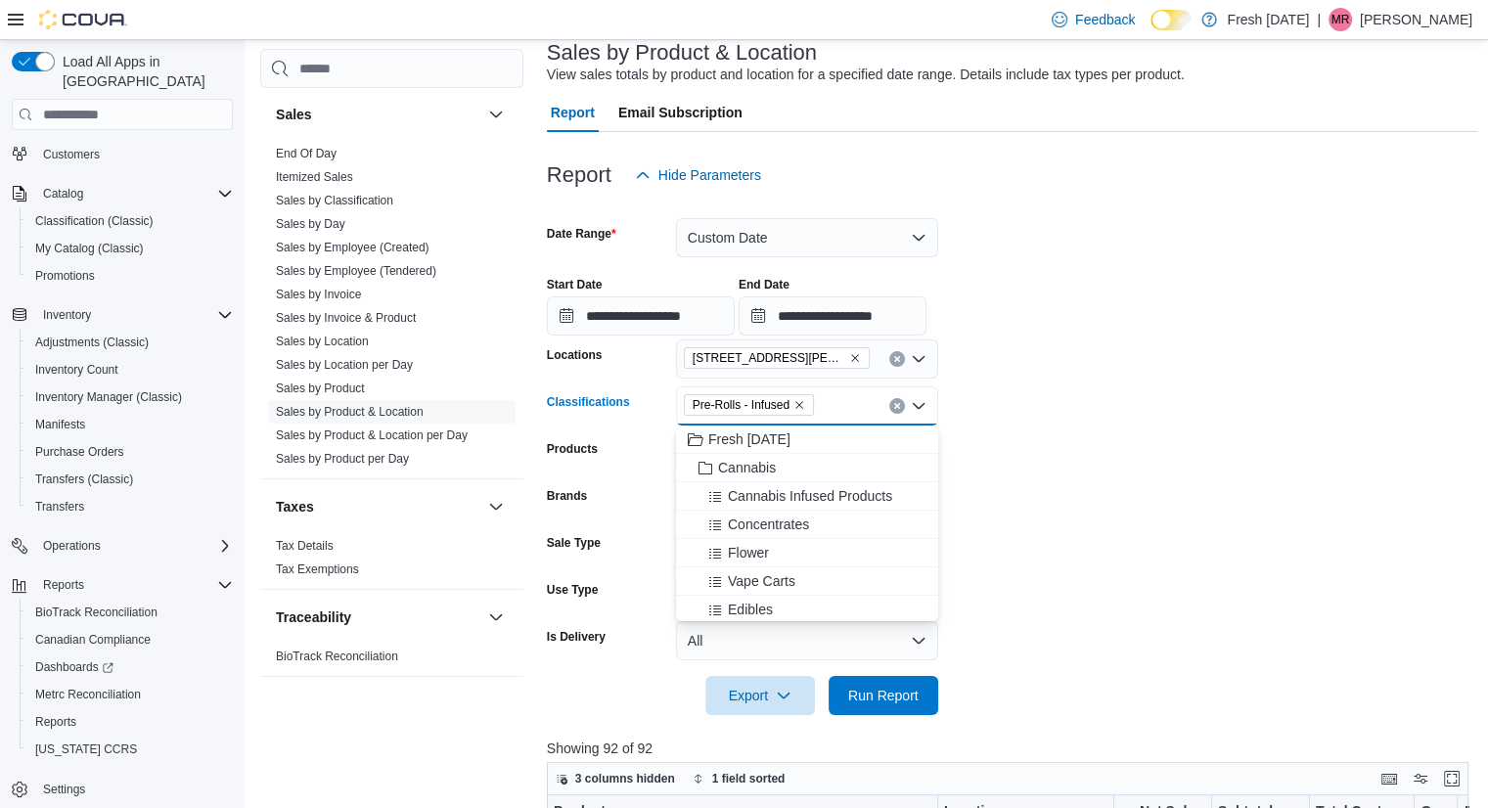
click at [796, 399] on icon "Remove Pre-Rolls - Infused from selection in this group" at bounding box center [799, 405] width 12 height 12
click at [783, 600] on div "Edibles" at bounding box center [807, 610] width 239 height 20
click at [1007, 533] on form "**********" at bounding box center [1012, 455] width 931 height 520
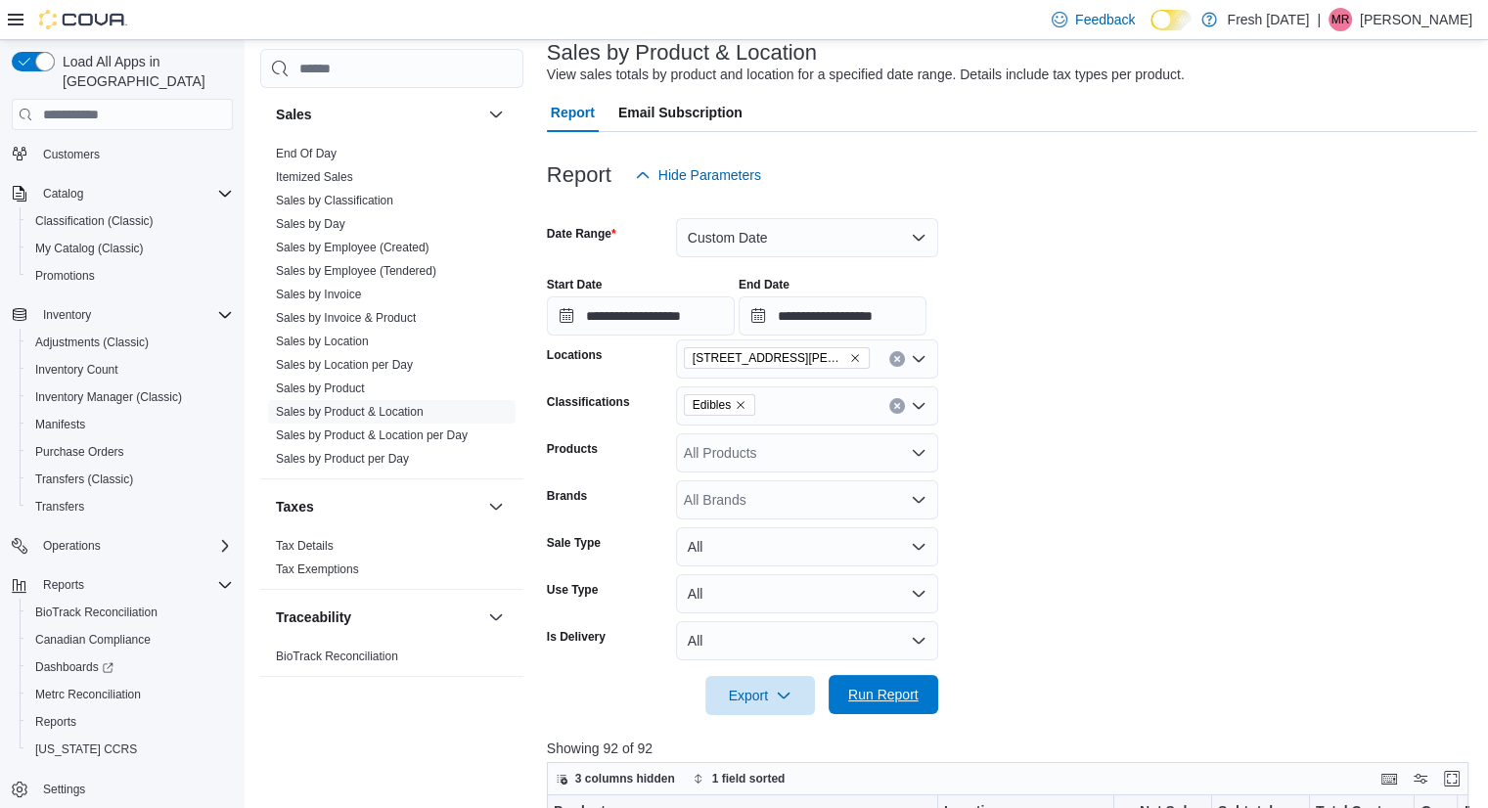
click at [895, 683] on span "Run Report" at bounding box center [883, 694] width 86 height 39
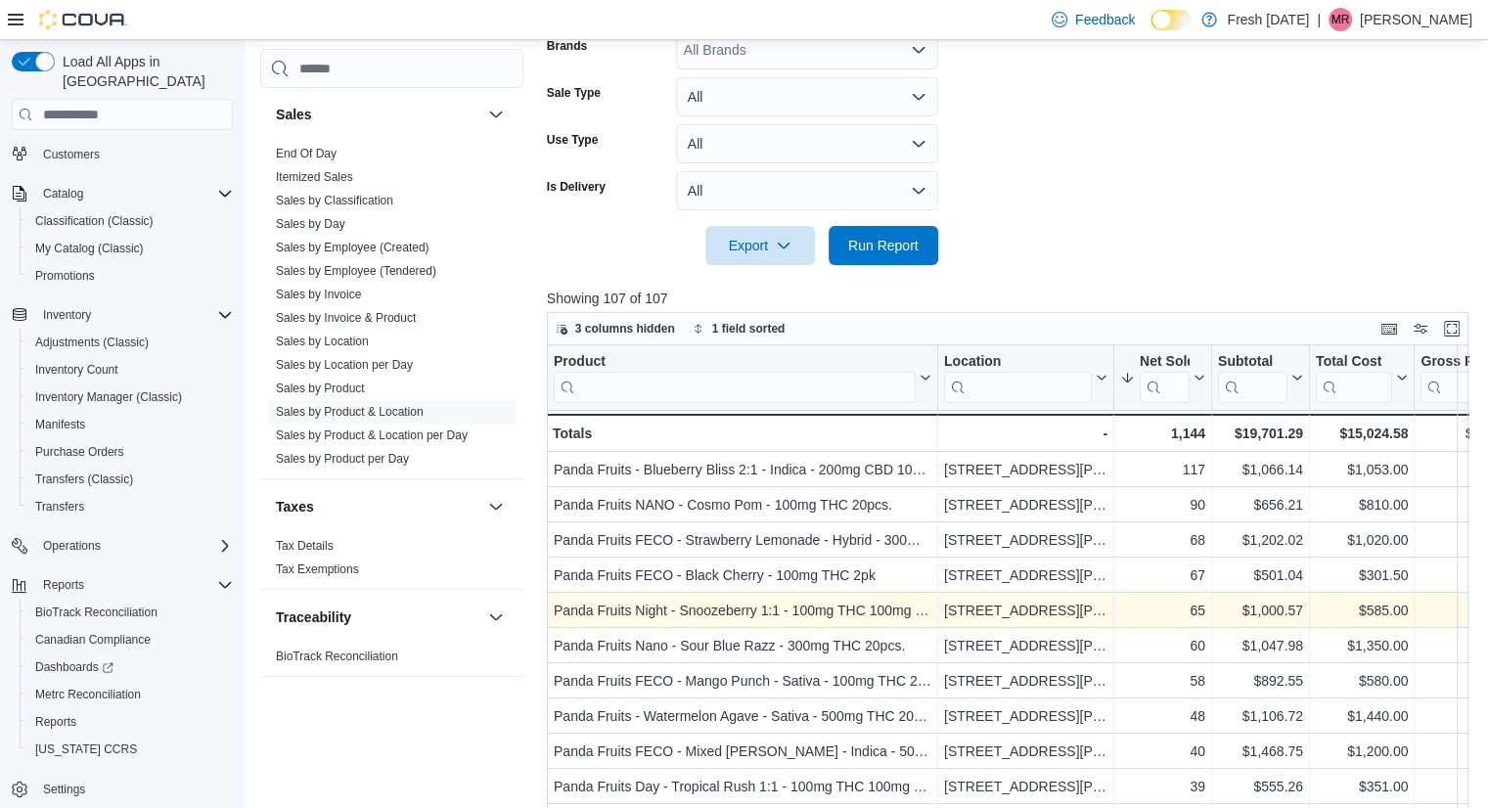
scroll to position [574, 0]
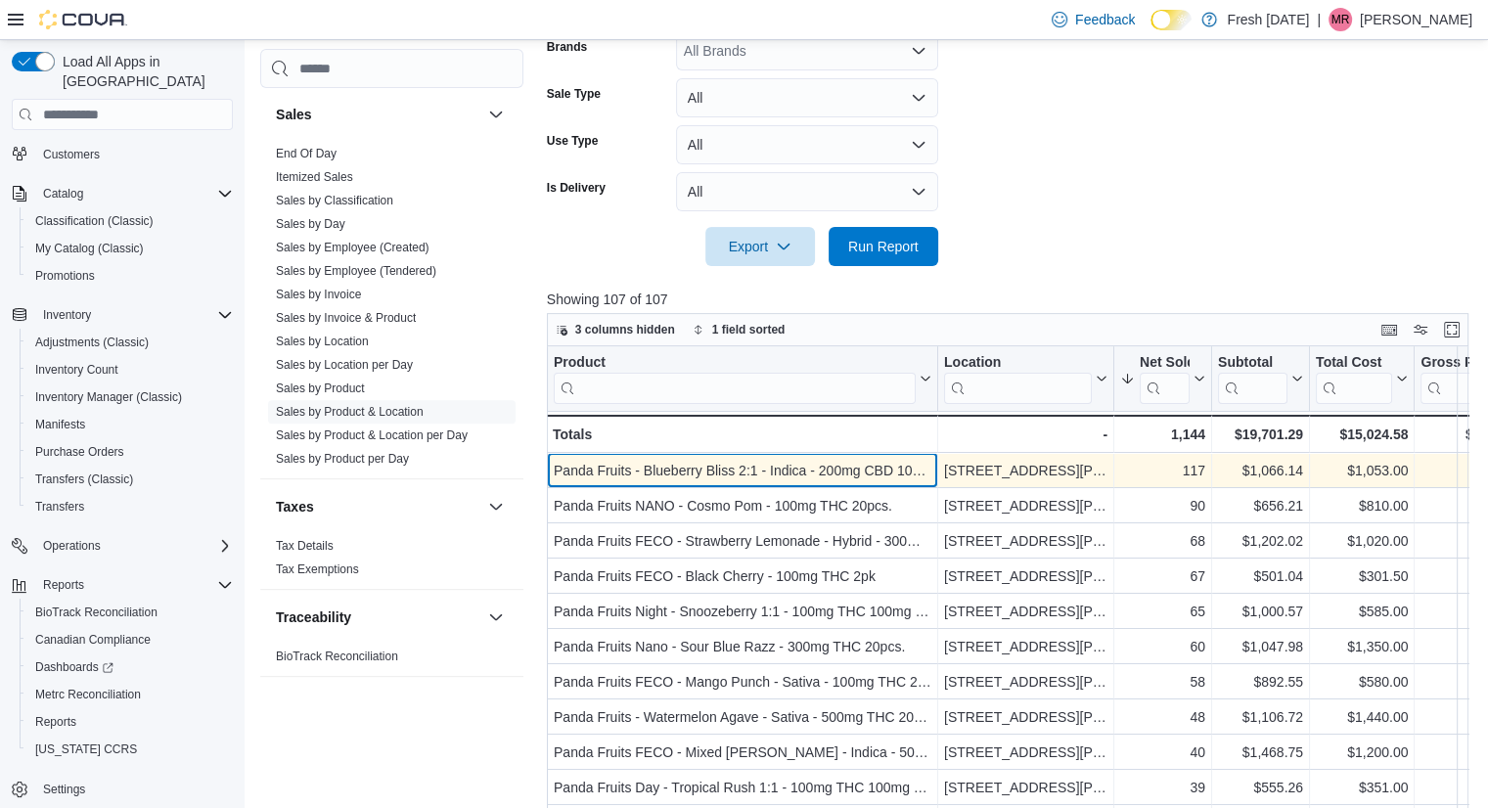
click at [814, 474] on div "Panda Fruits - Blueberry Bliss 2:1 - Indica - 200mg CBD 100mg THC 20pcs." at bounding box center [743, 470] width 378 height 23
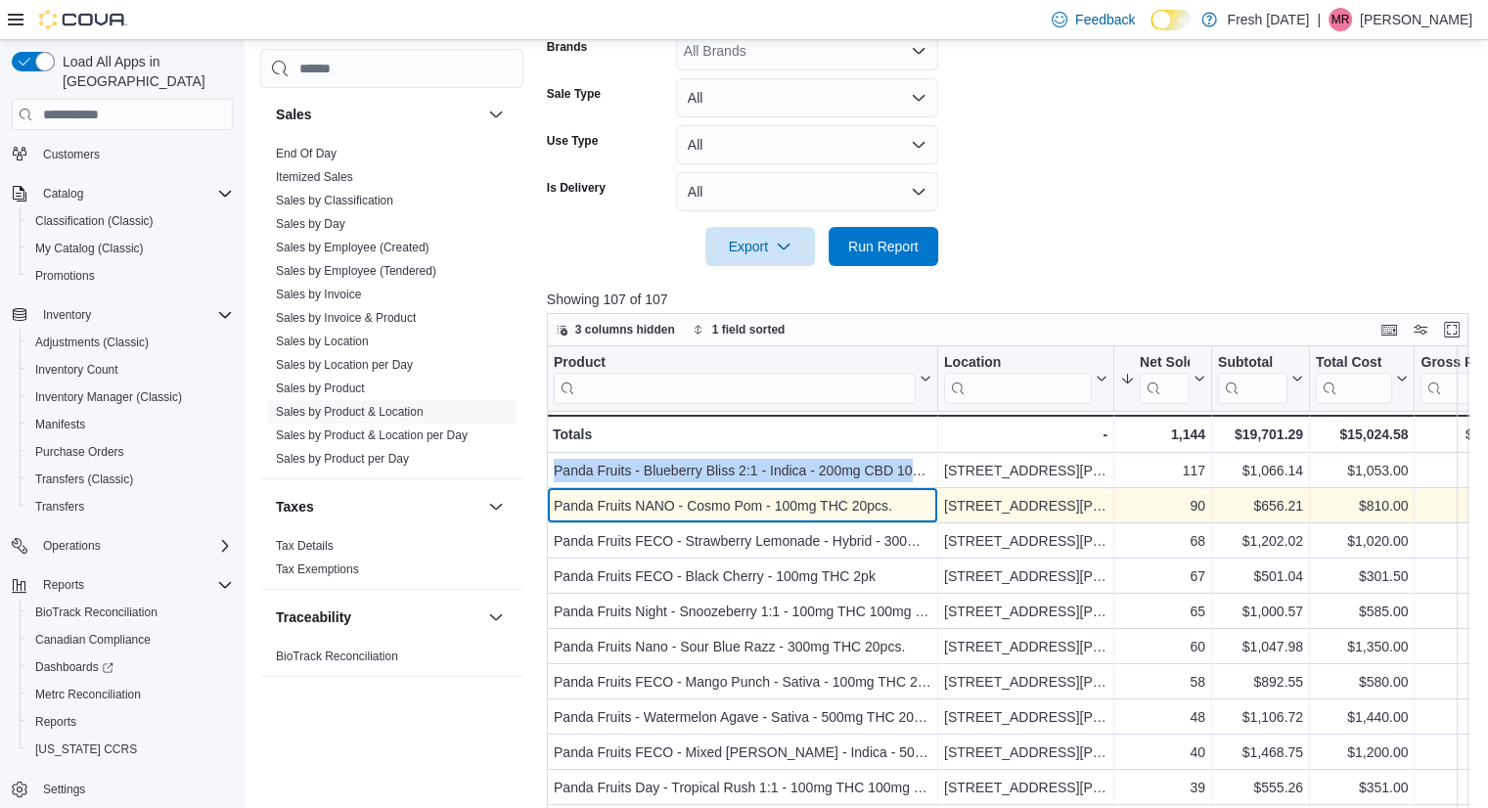
click at [779, 506] on div "Panda Fruits NANO - Cosmo Pom - 100mg THC 20pcs." at bounding box center [743, 505] width 378 height 23
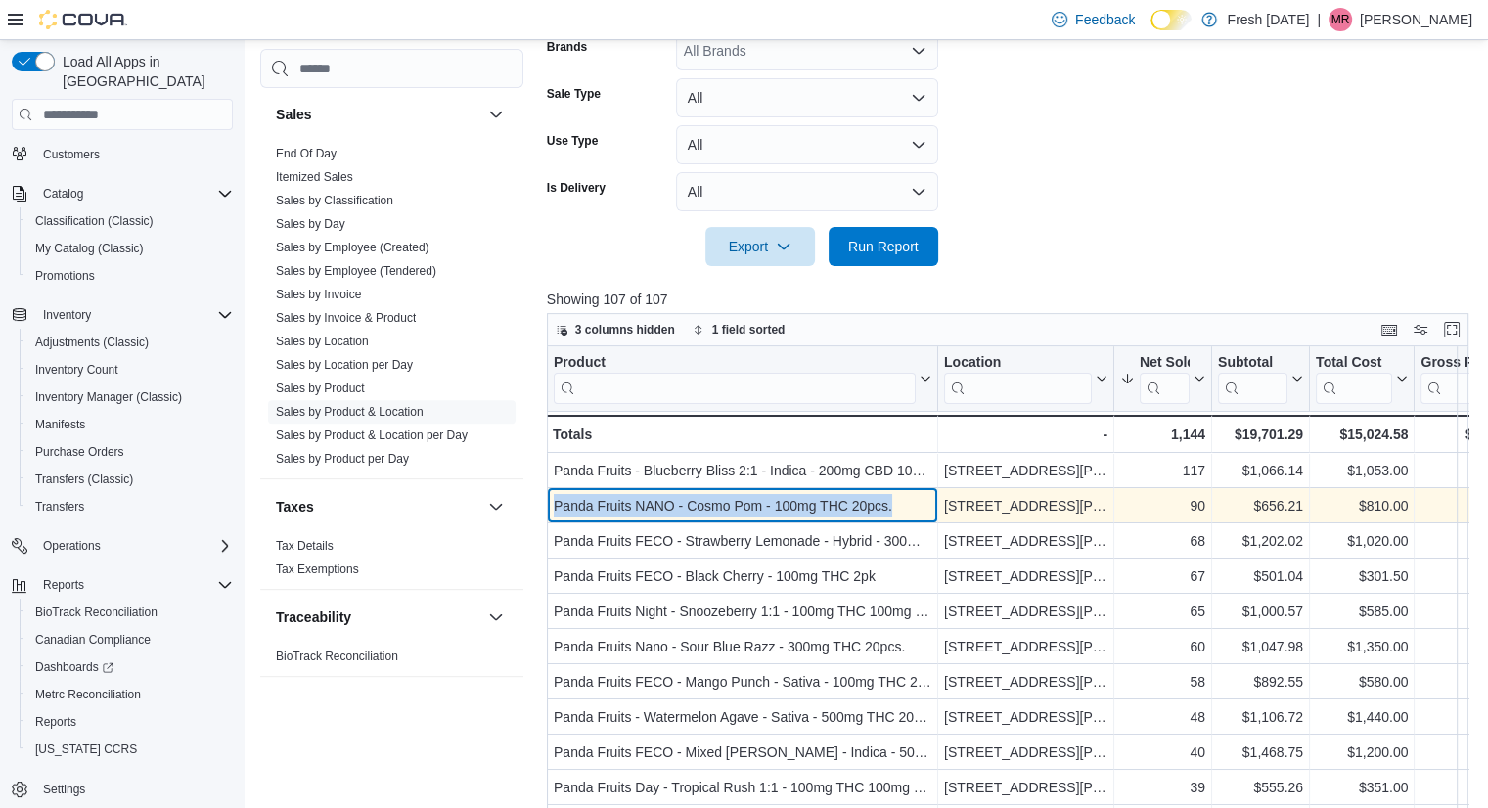
click at [779, 506] on div "Panda Fruits NANO - Cosmo Pom - 100mg THC 20pcs." at bounding box center [743, 505] width 378 height 23
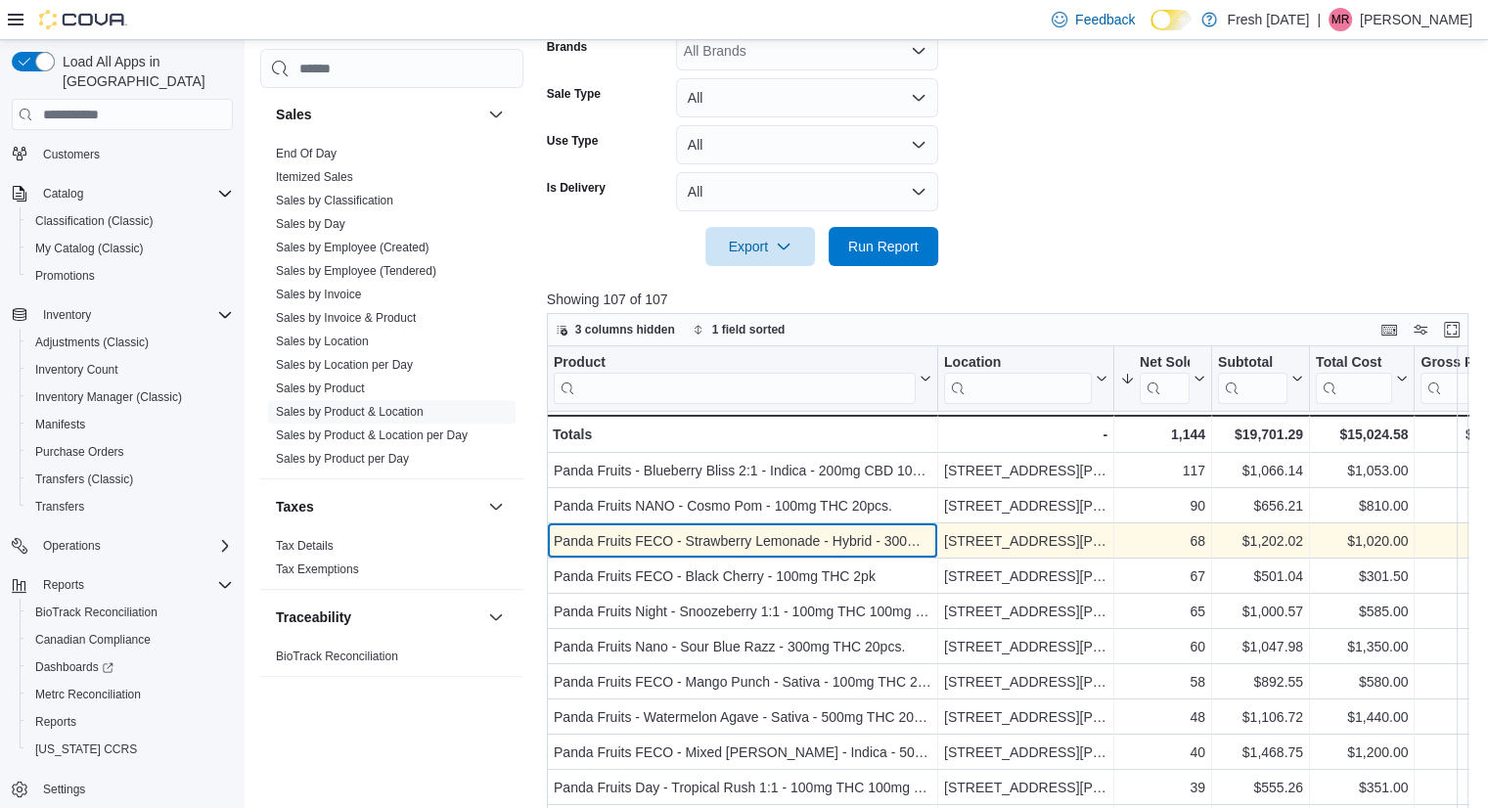
click at [798, 537] on div "Panda Fruits FECO - Strawberry Lemonade - Hybrid - 300mg THC 20pcs." at bounding box center [743, 540] width 378 height 23
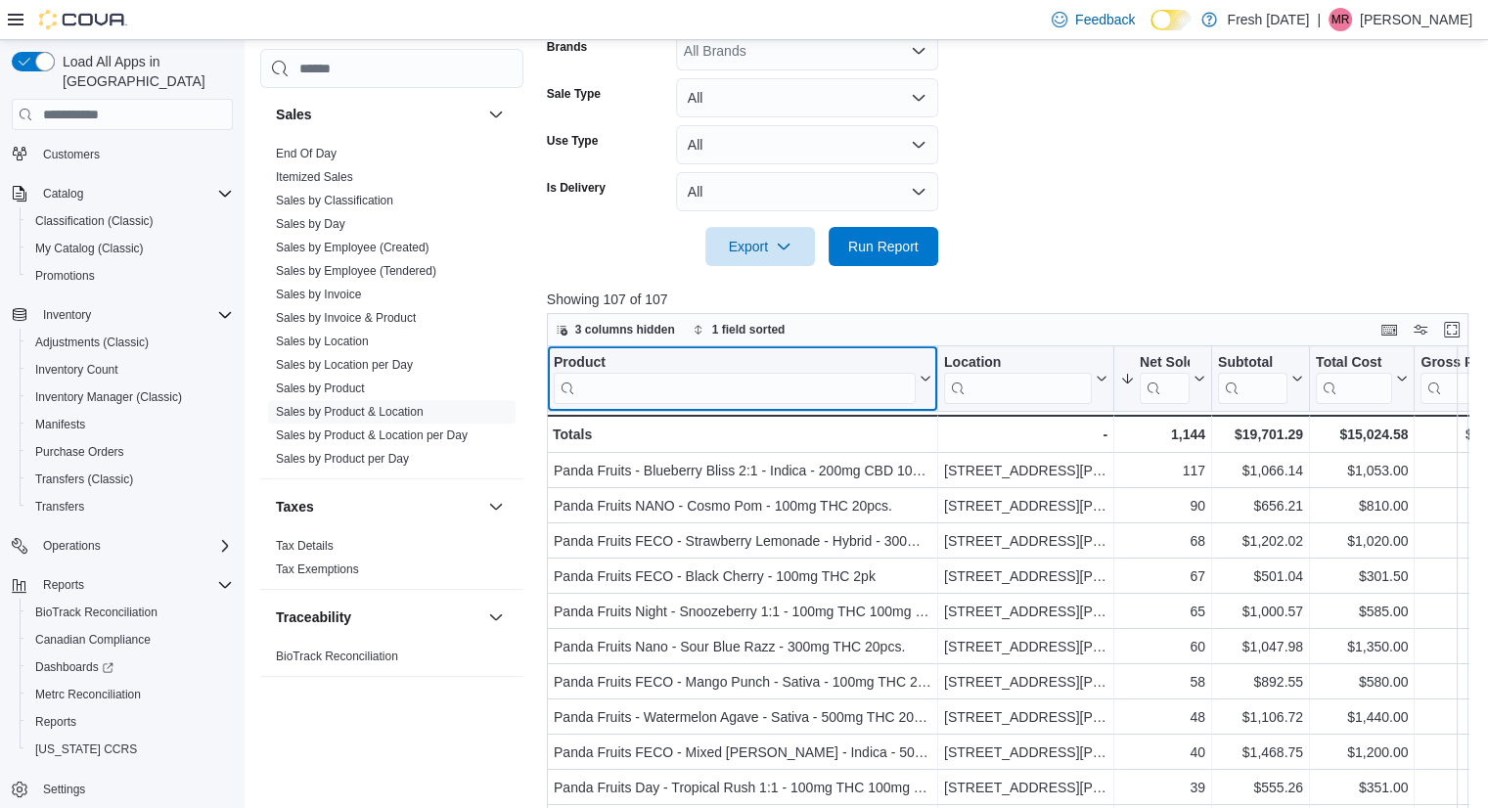
click at [743, 385] on input "search" at bounding box center [735, 388] width 362 height 31
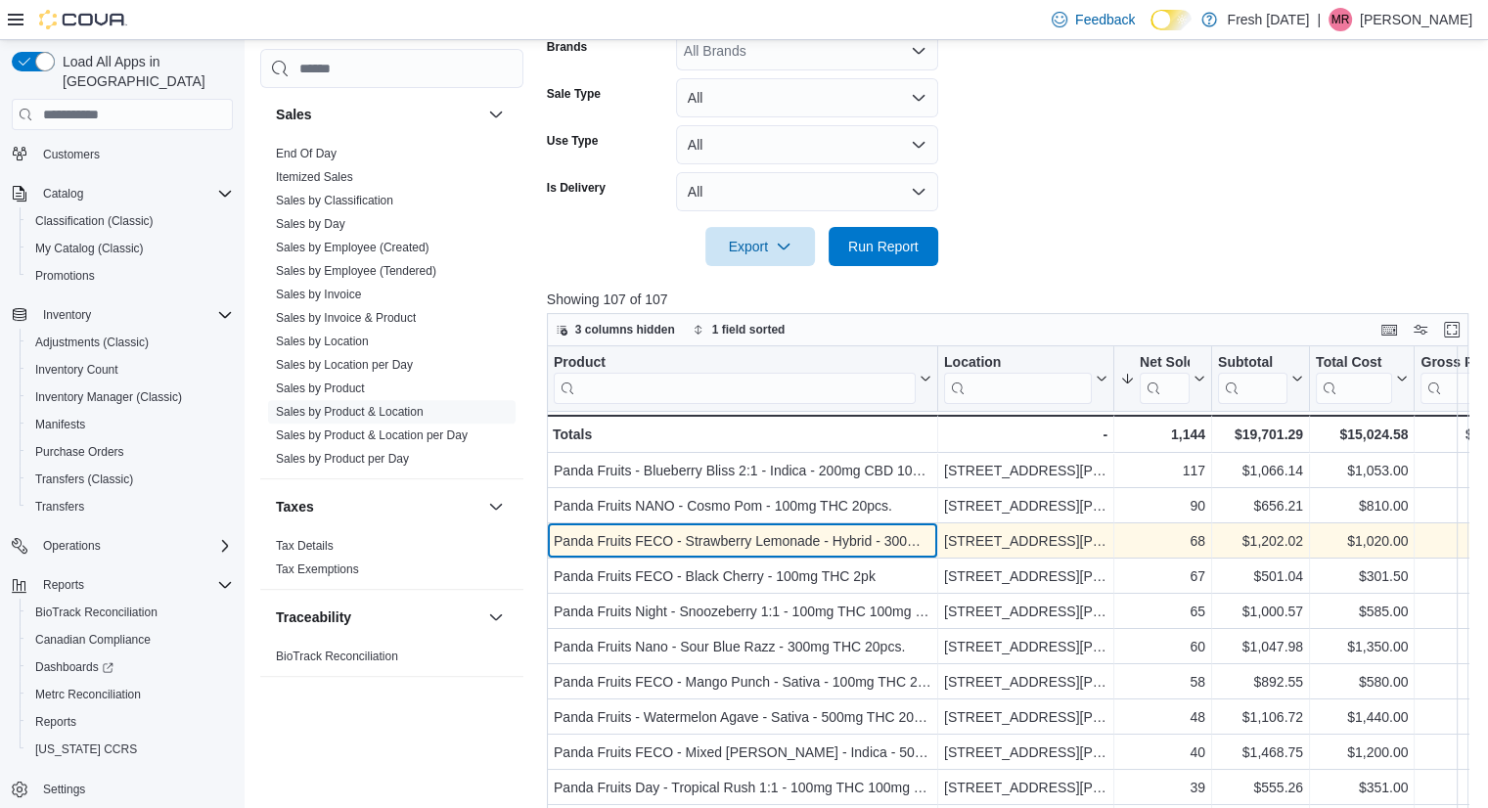
click at [804, 553] on div "Panda Fruits FECO - Strawberry Lemonade - Hybrid - 300mg THC 20pcs. - Product, …" at bounding box center [742, 540] width 391 height 35
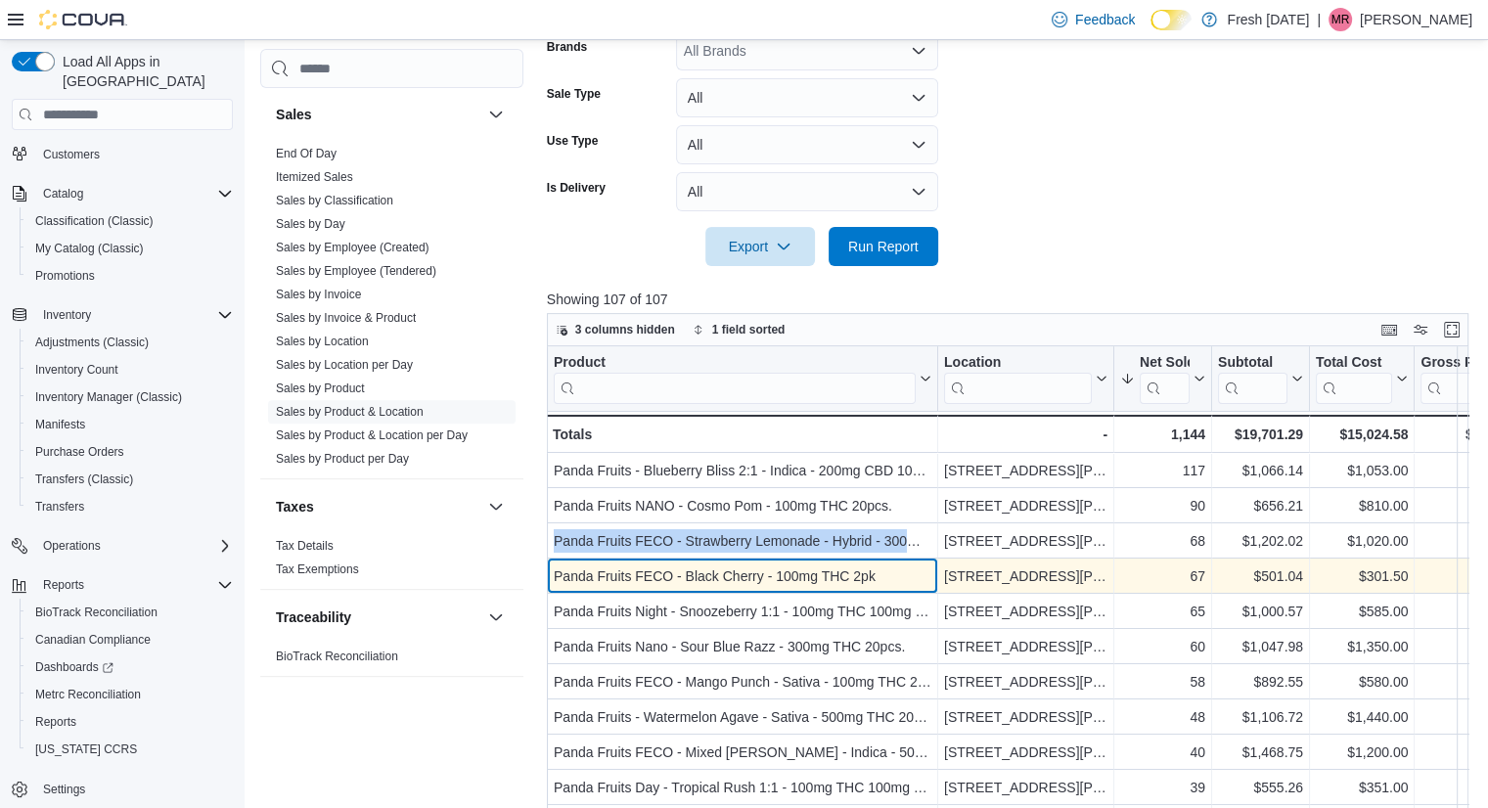
click at [823, 567] on div "Panda Fruits FECO - Black Cherry - 100mg THC 2pk" at bounding box center [743, 575] width 378 height 23
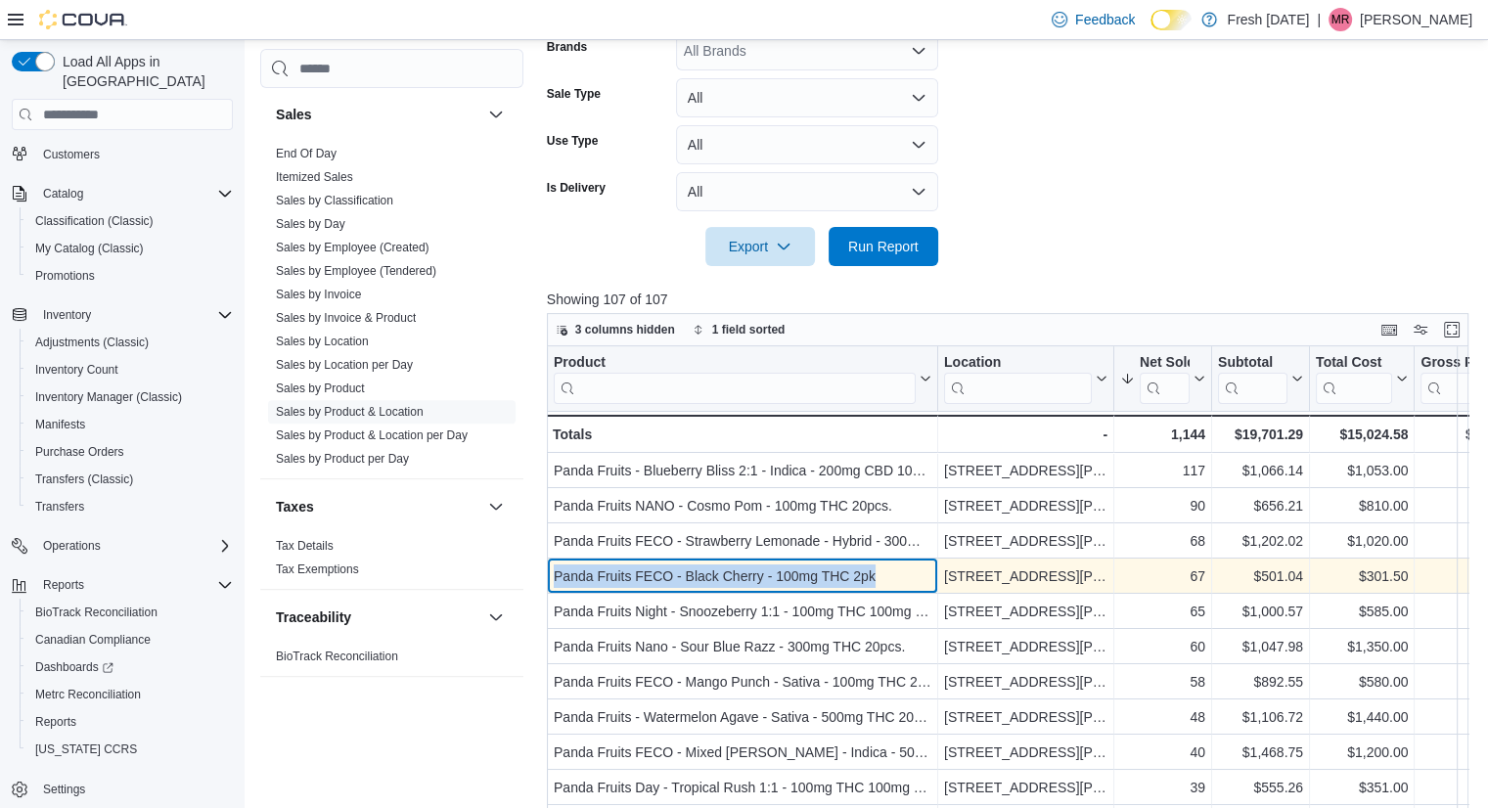
click at [823, 567] on div "Panda Fruits FECO - Black Cherry - 100mg THC 2pk" at bounding box center [743, 575] width 378 height 23
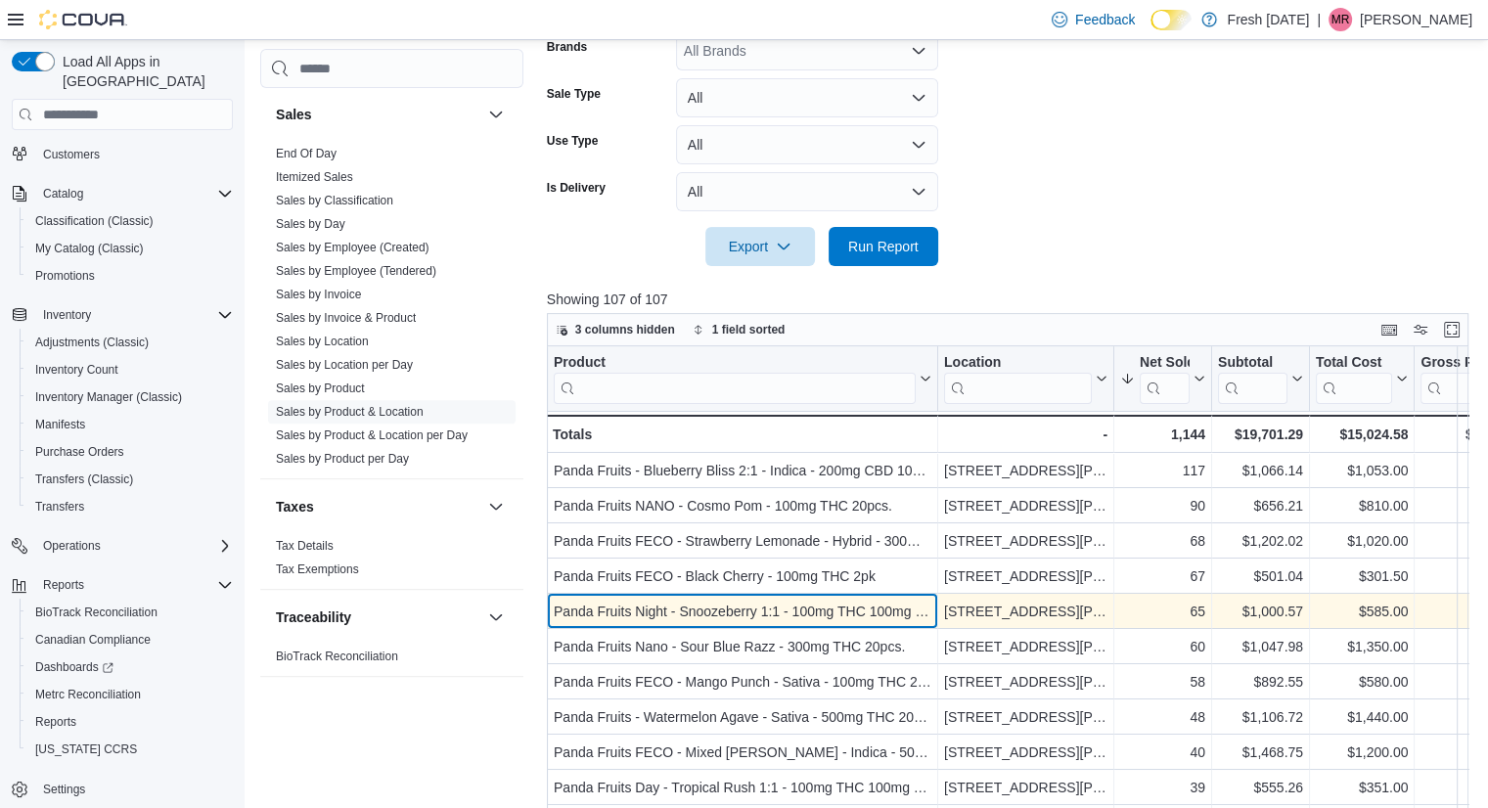
click at [823, 607] on div "Panda Fruits Night - Snoozeberry 1:1 - 100mg THC 100mg CBN 20pcs." at bounding box center [743, 611] width 378 height 23
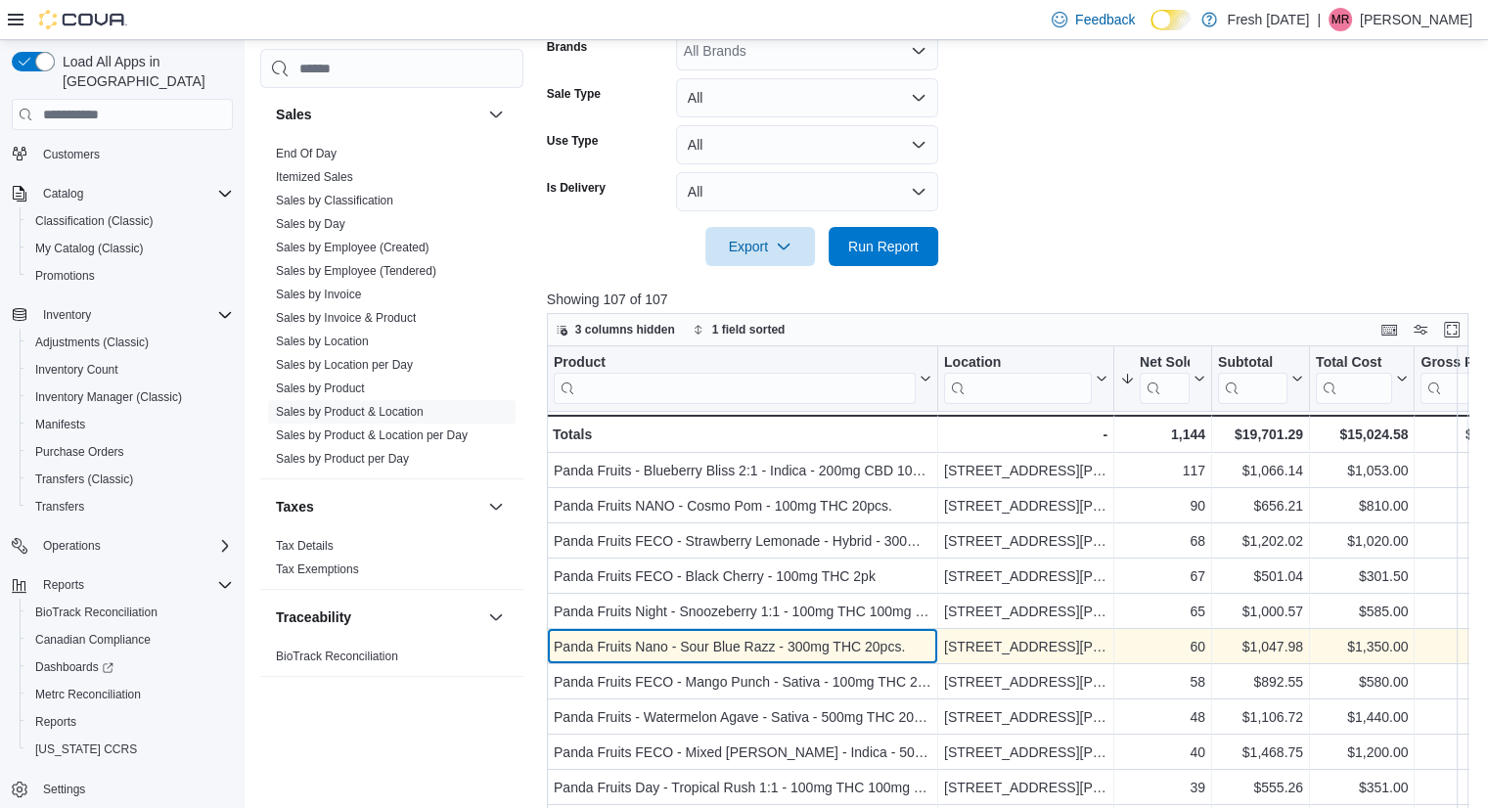
click at [760, 637] on div "Panda Fruits Nano - Sour Blue Razz - 300mg THC 20pcs." at bounding box center [743, 646] width 378 height 23
click at [763, 647] on div "Panda Fruits Nano - Sour Blue Razz - 300mg THC 20pcs." at bounding box center [743, 646] width 378 height 23
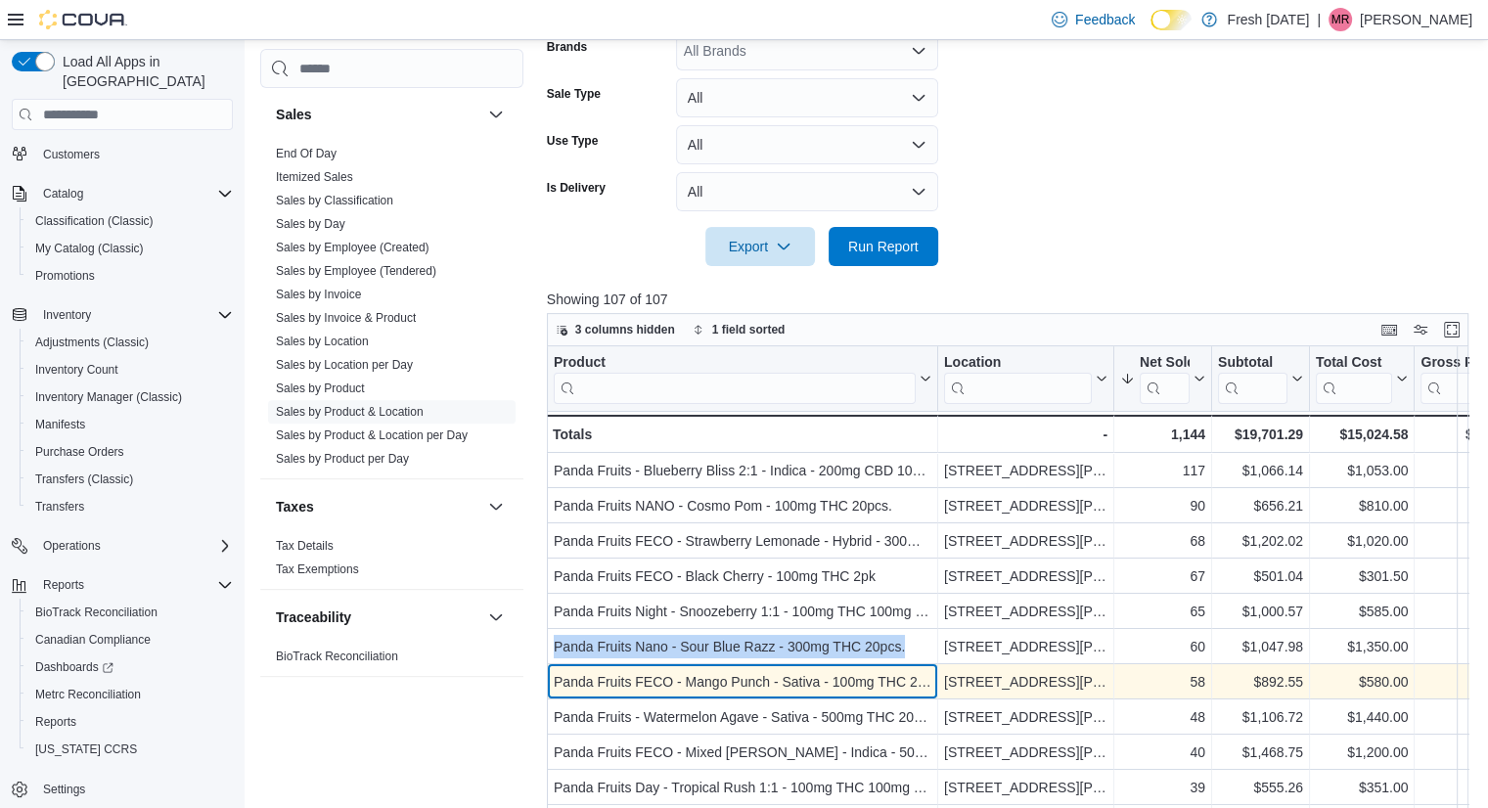
click at [760, 677] on div "Panda Fruits FECO - Mango Punch - Sativa - 100mg THC 20pcs." at bounding box center [743, 681] width 378 height 23
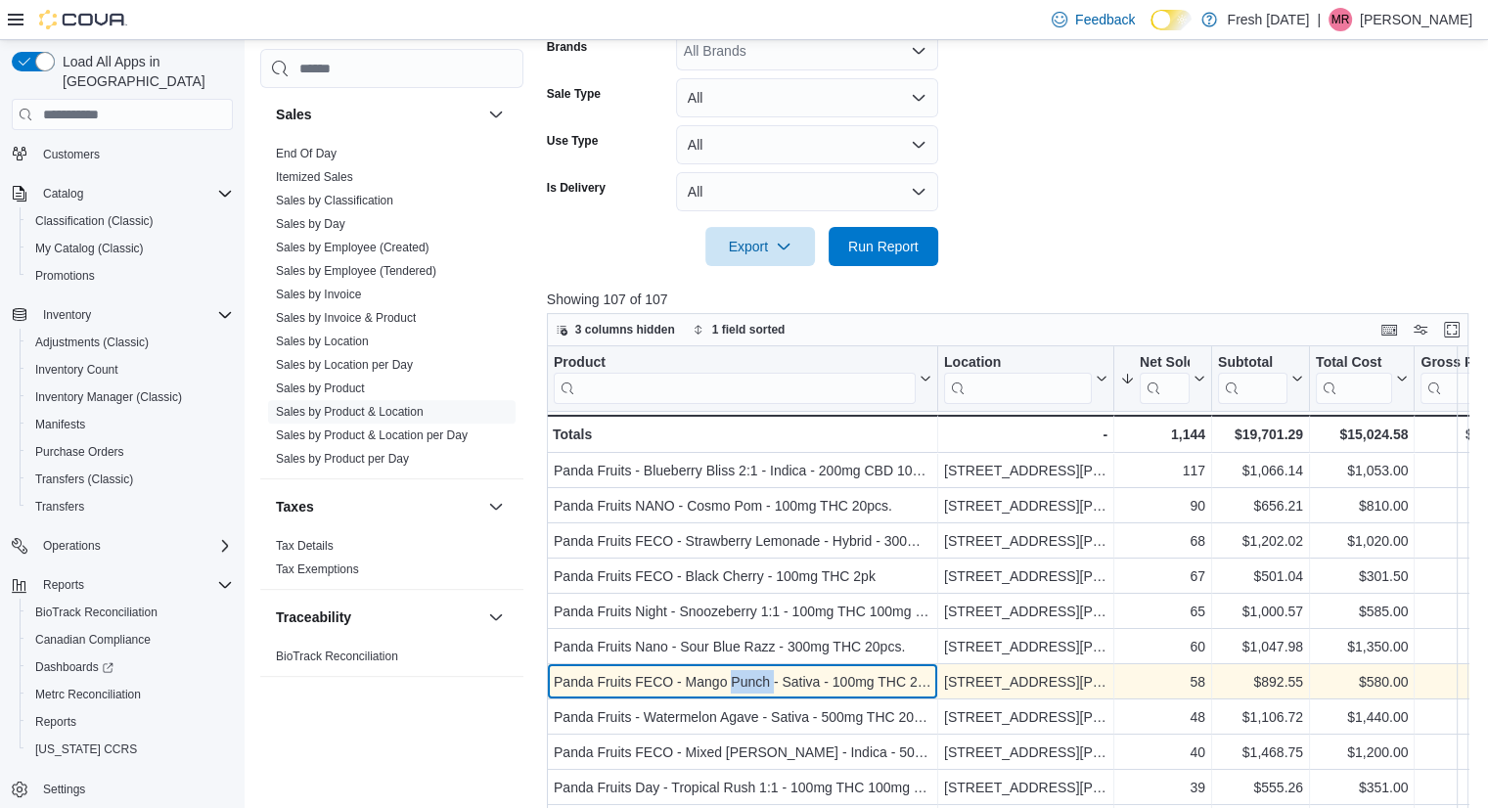
click at [760, 677] on div "Panda Fruits FECO - Mango Punch - Sativa - 100mg THC 20pcs." at bounding box center [743, 681] width 378 height 23
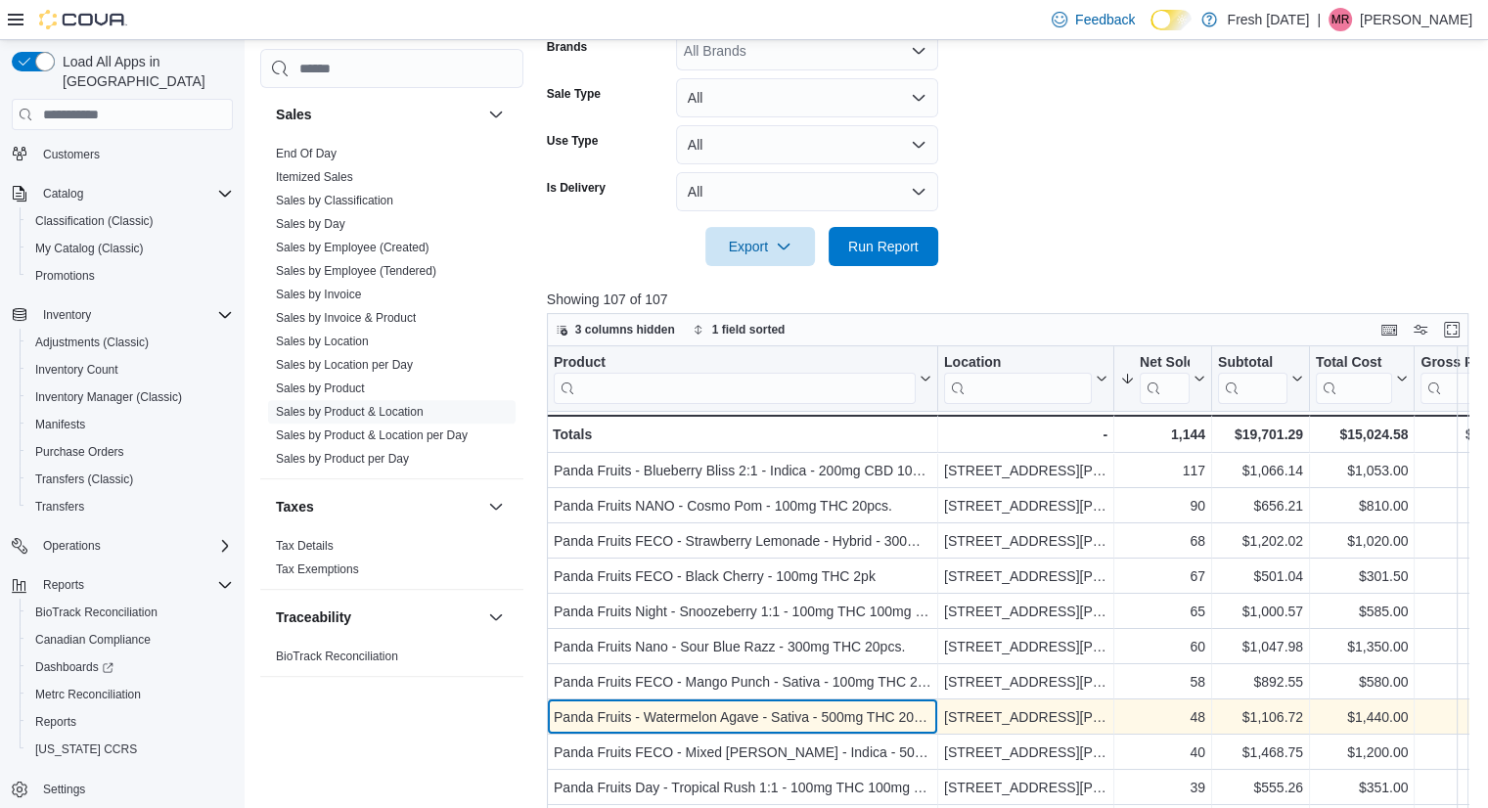
click at [762, 718] on div "Panda Fruits - Watermelon Agave - Sativa - 500mg THC 20pcs." at bounding box center [743, 716] width 378 height 23
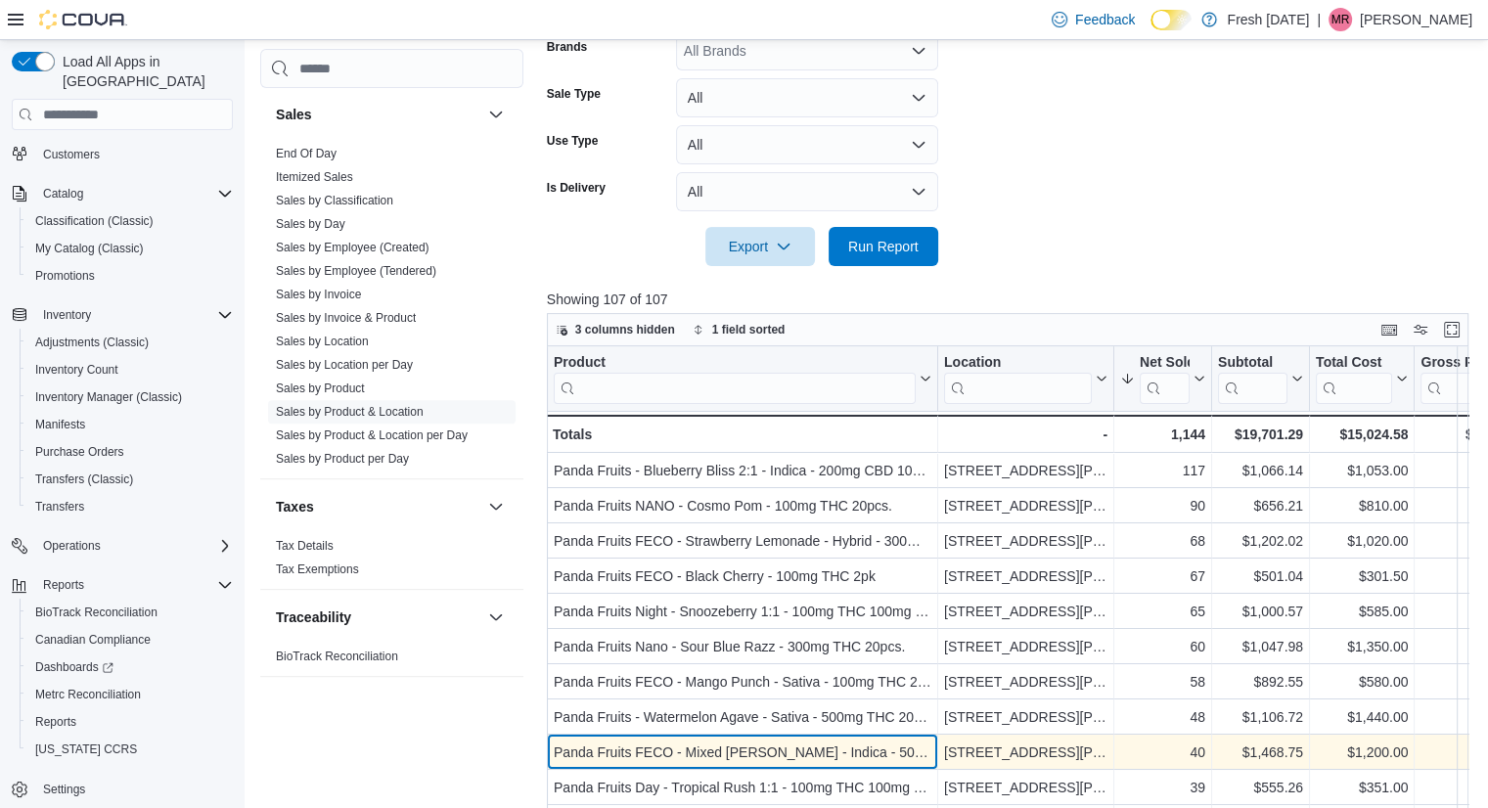
click at [681, 747] on div "Panda Fruits FECO - Mixed [PERSON_NAME] - Indica - 500mg THC 20pcs." at bounding box center [743, 751] width 378 height 23
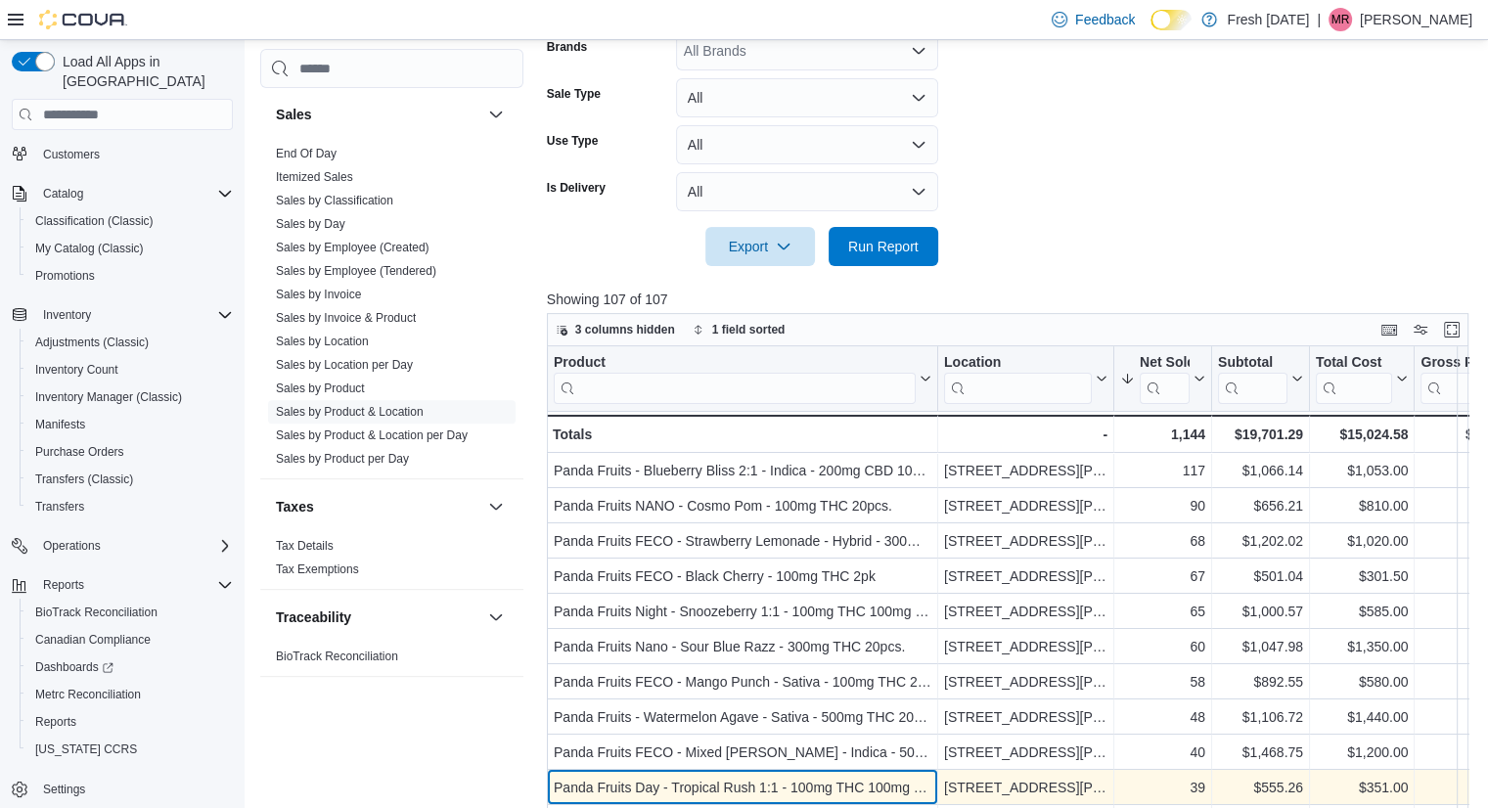
click at [814, 787] on div "Panda Fruits Day - Tropical Rush 1:1 - 100mg THC 100mg CBC 20pcs." at bounding box center [743, 787] width 378 height 23
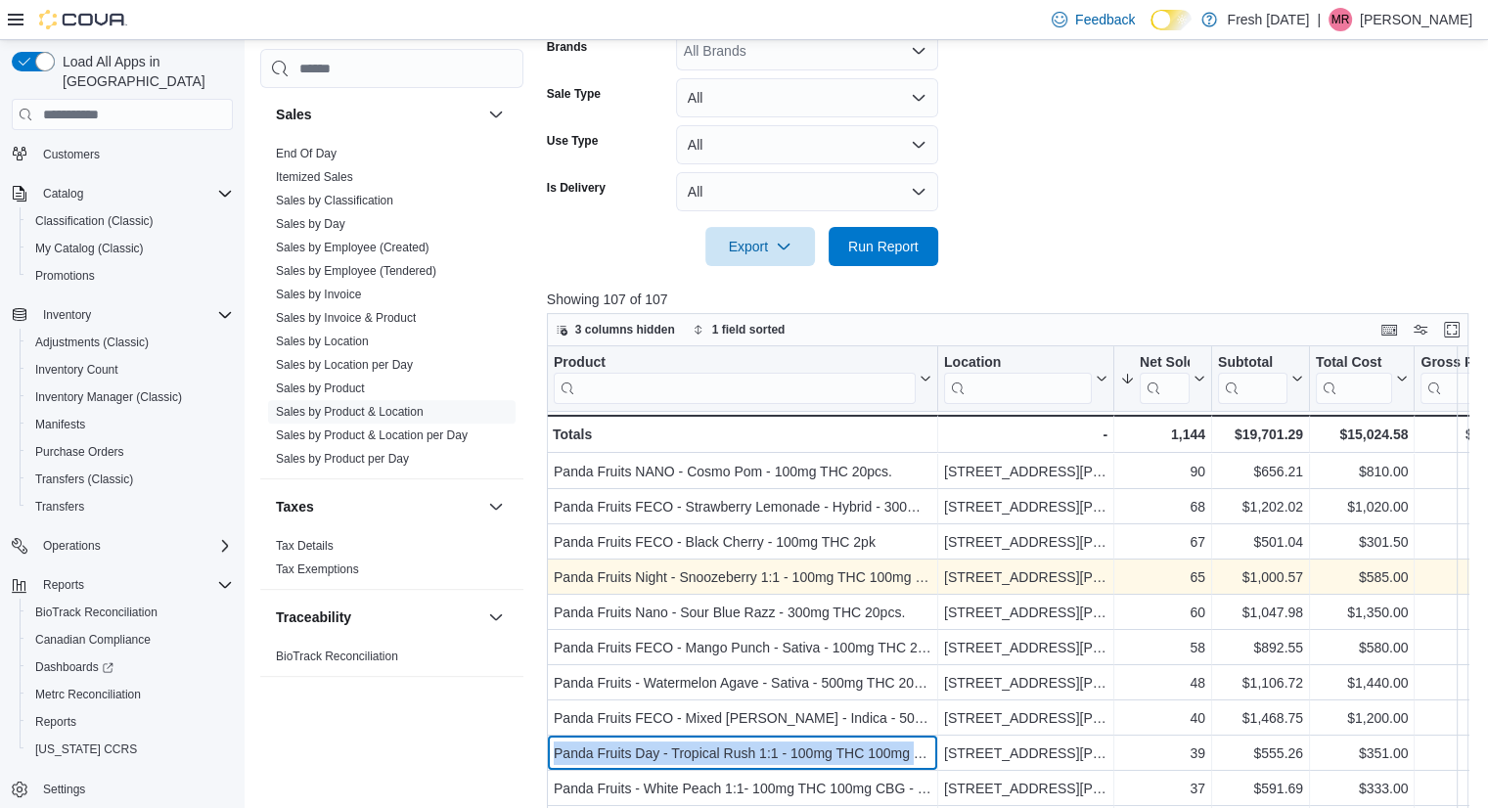
scroll to position [0, 0]
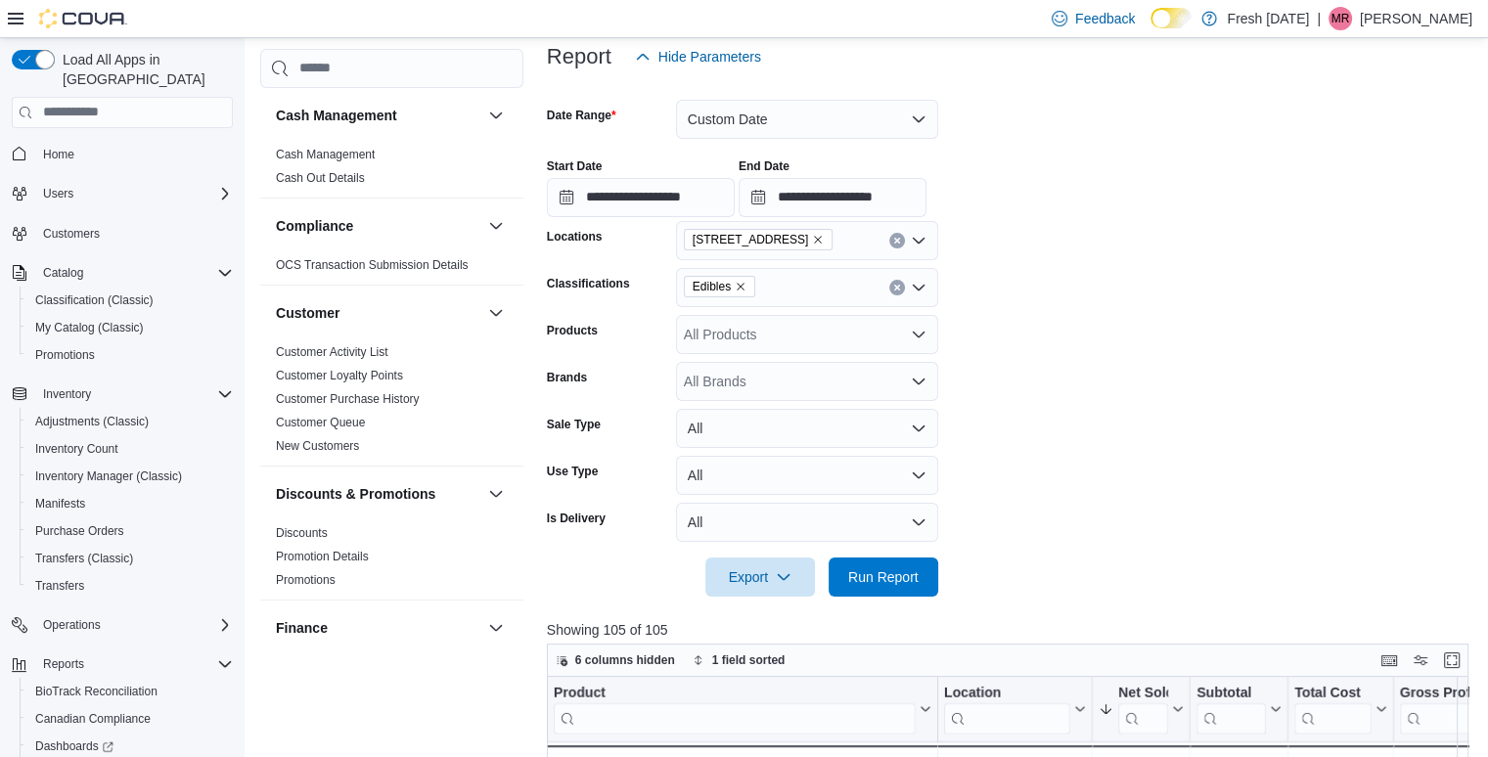
scroll to position [246, 0]
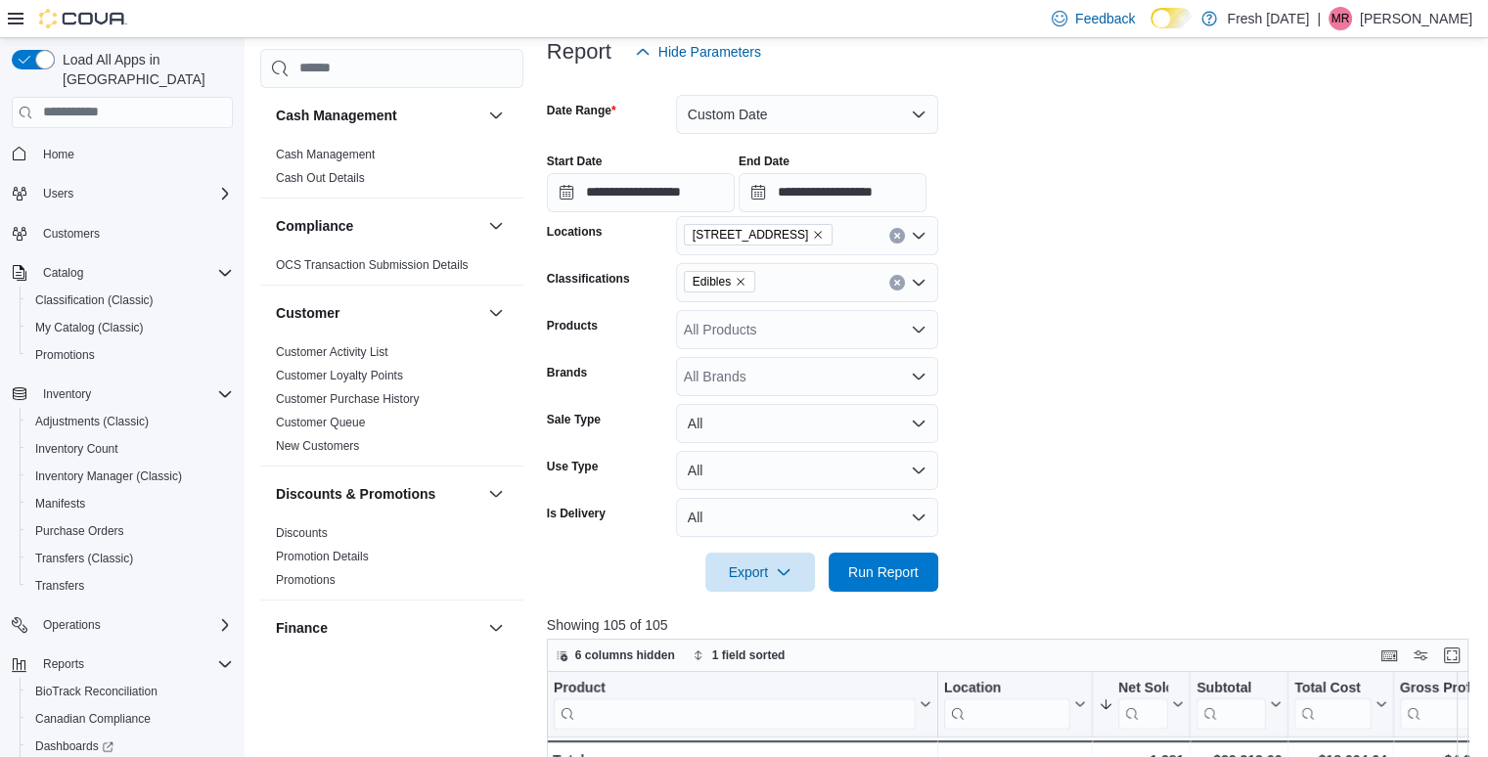
click at [742, 281] on icon "Remove Edibles from selection in this group" at bounding box center [741, 282] width 12 height 12
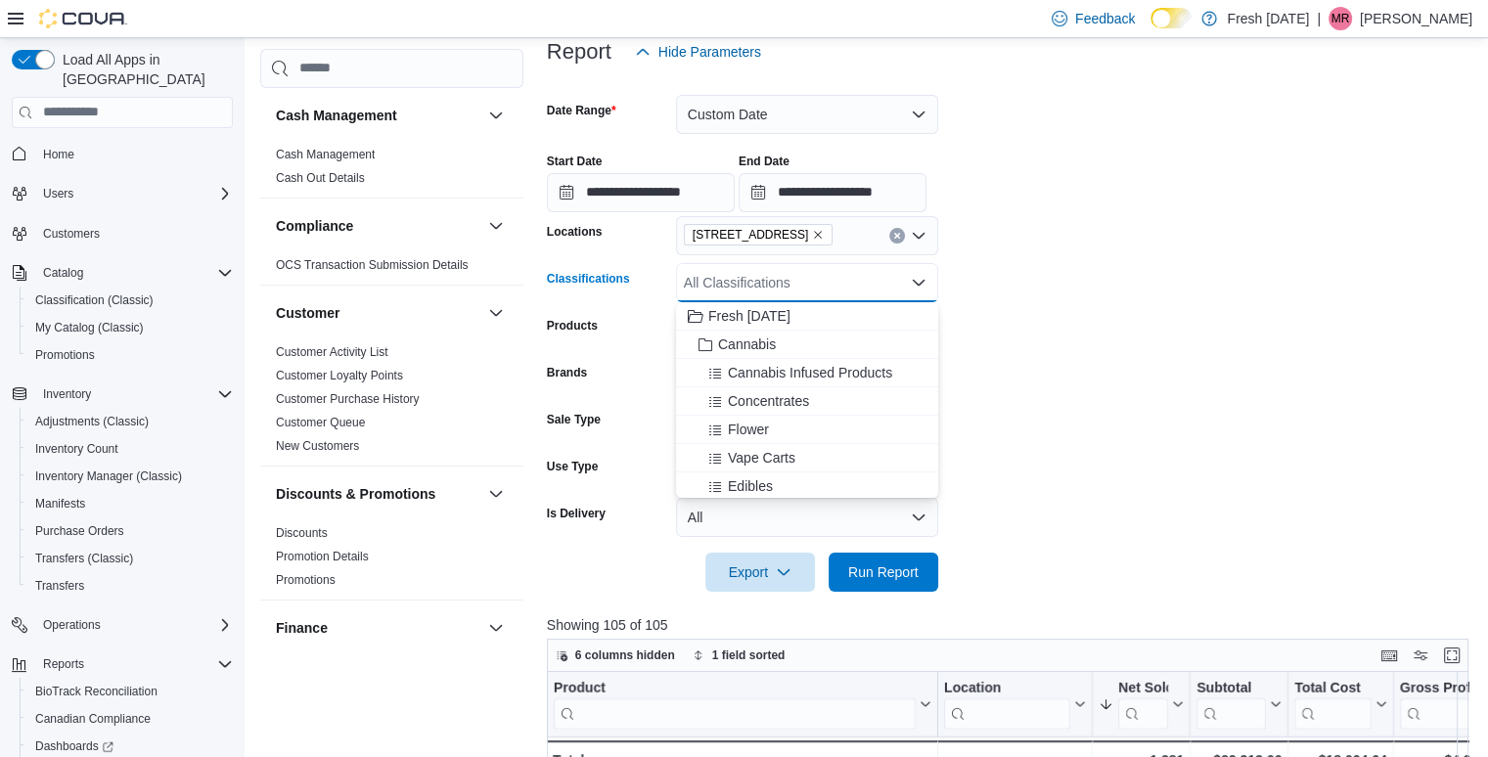
click at [1075, 291] on form "**********" at bounding box center [1012, 331] width 931 height 520
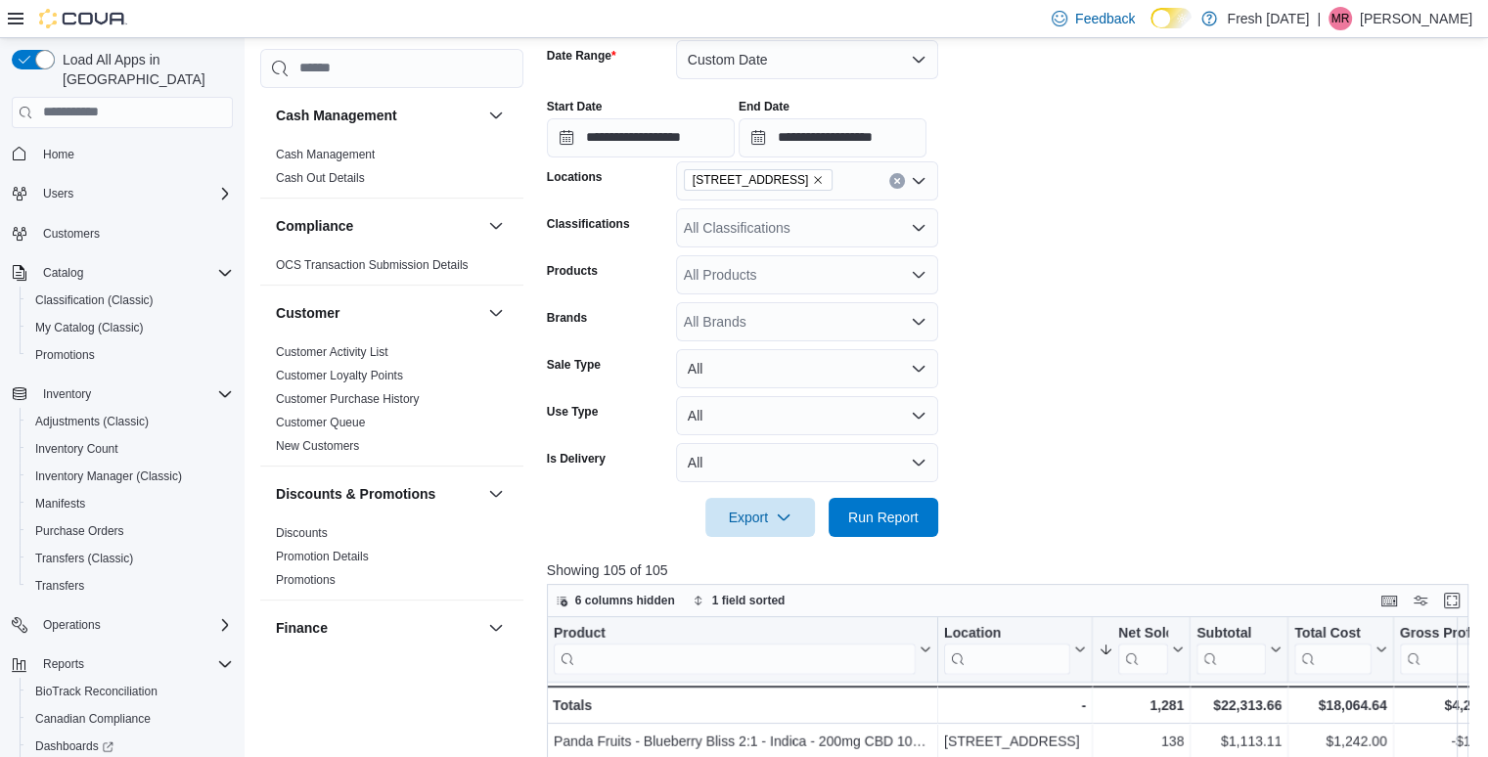
scroll to position [182, 0]
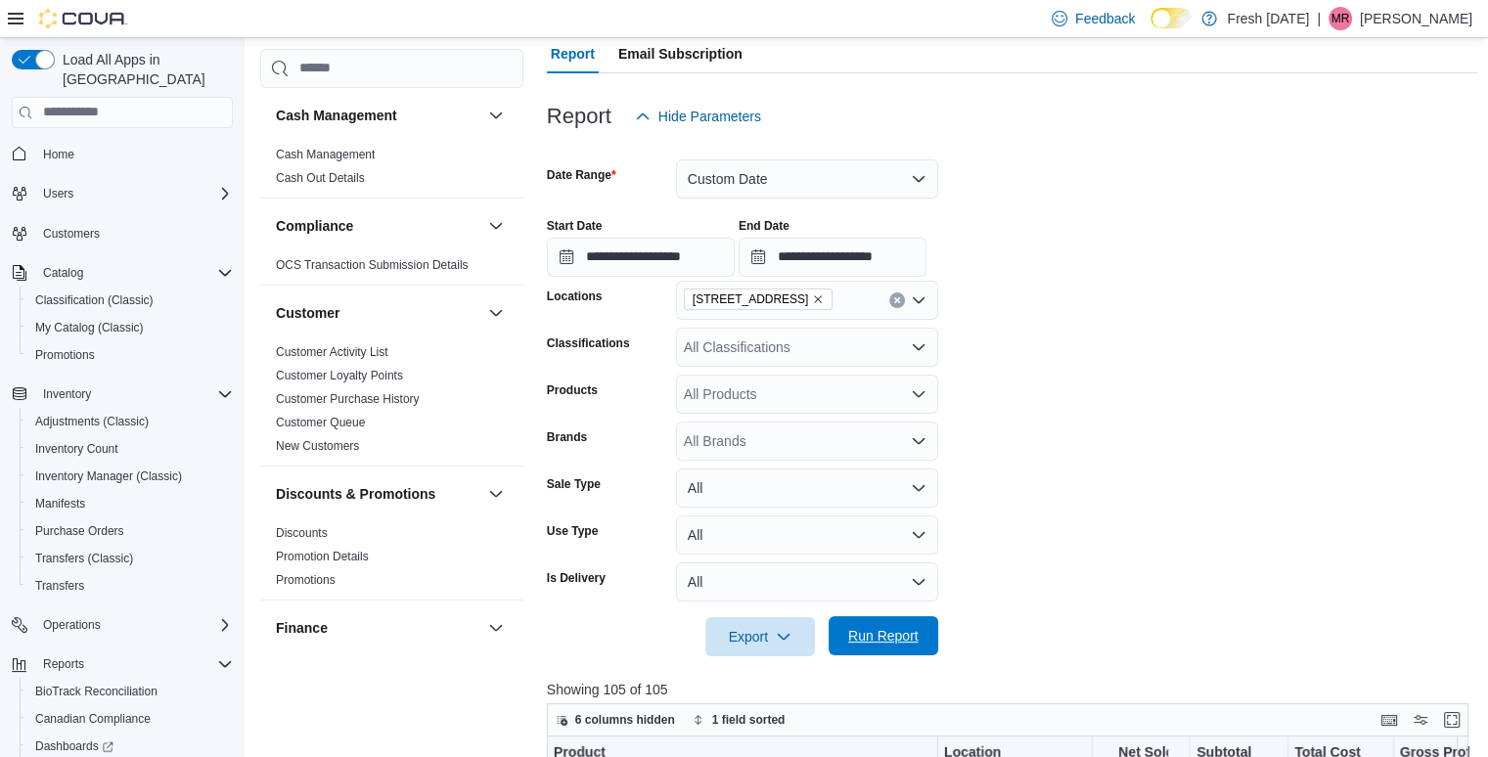
click at [925, 618] on span "Run Report" at bounding box center [883, 635] width 86 height 39
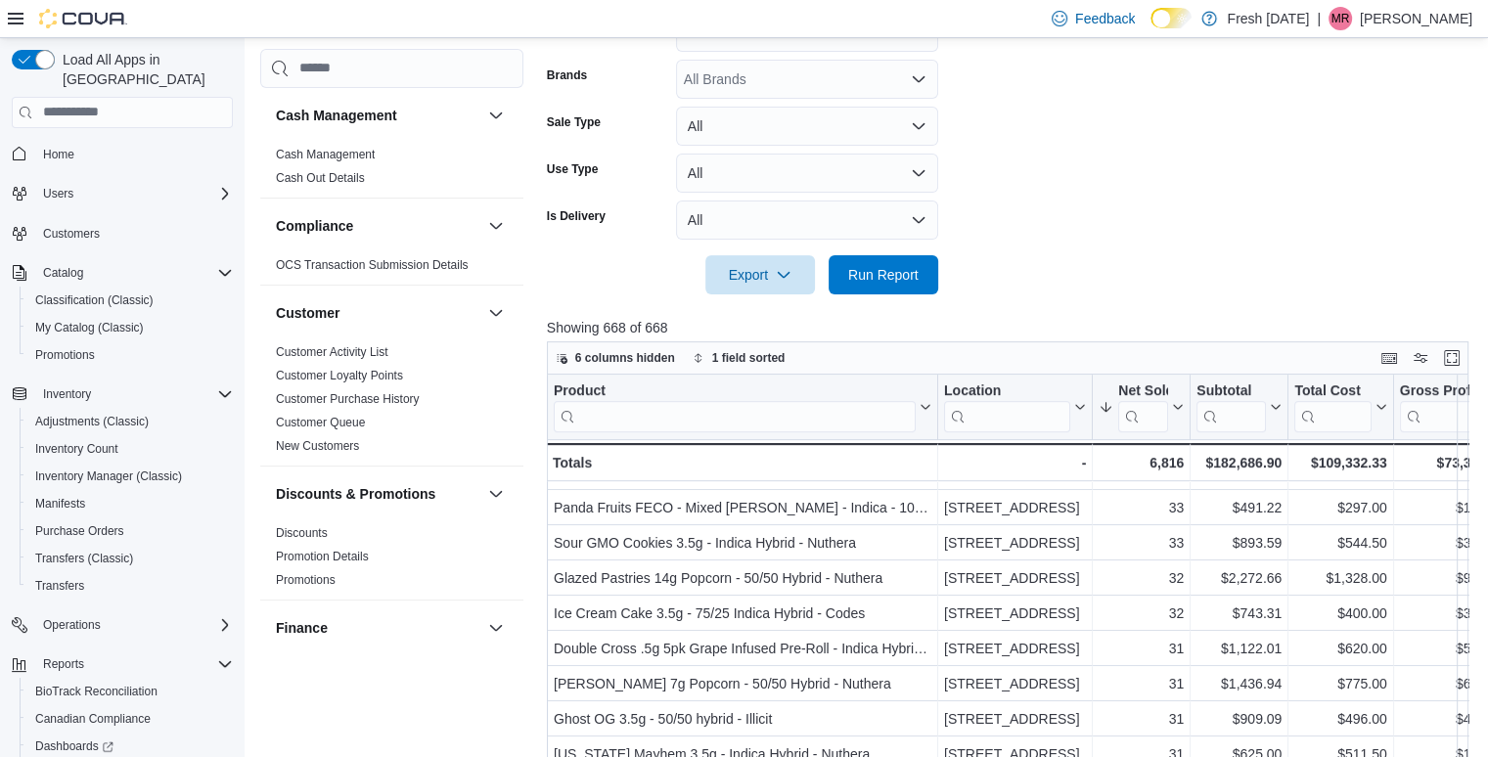
scroll to position [748, 0]
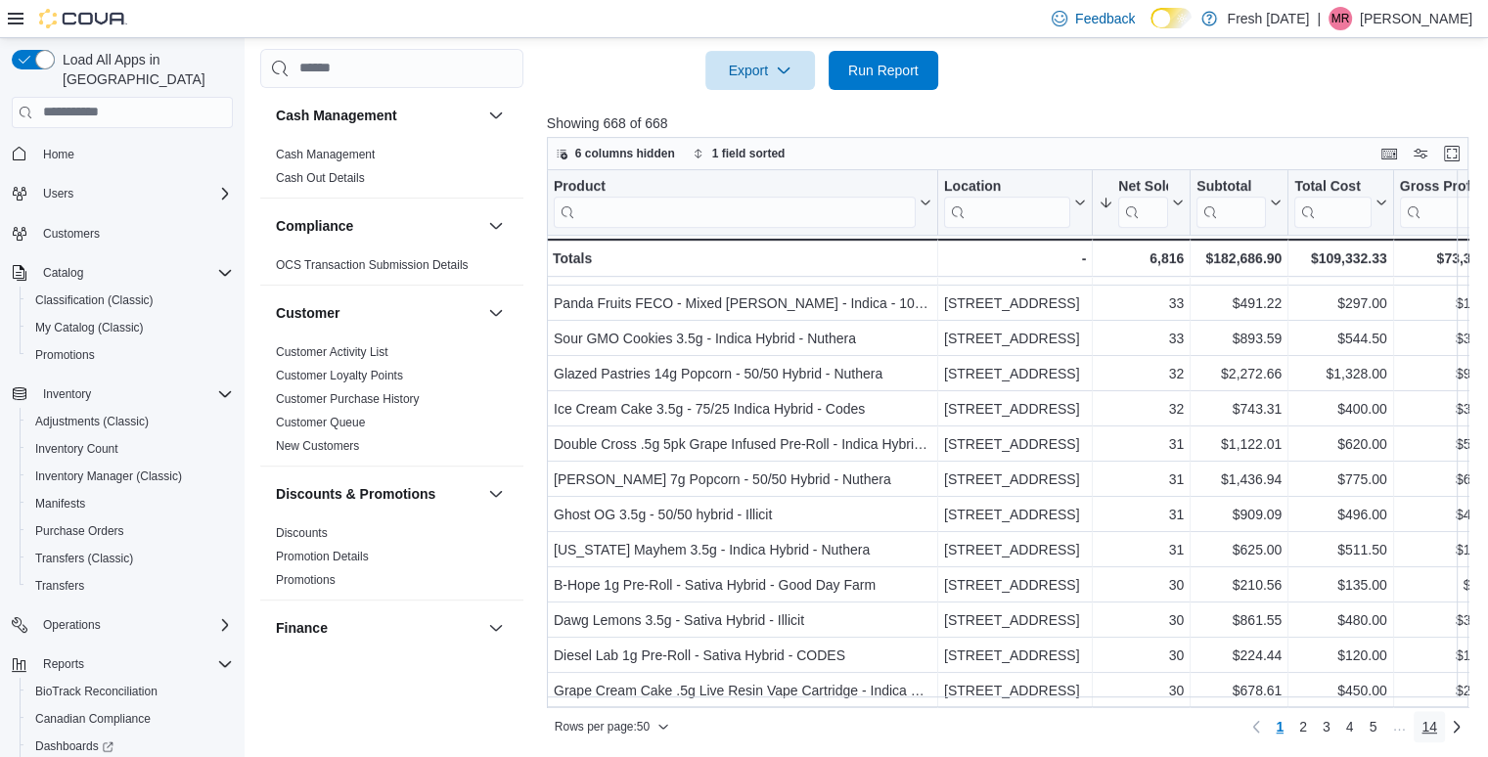
click at [1437, 717] on span "14" at bounding box center [1429, 727] width 16 height 20
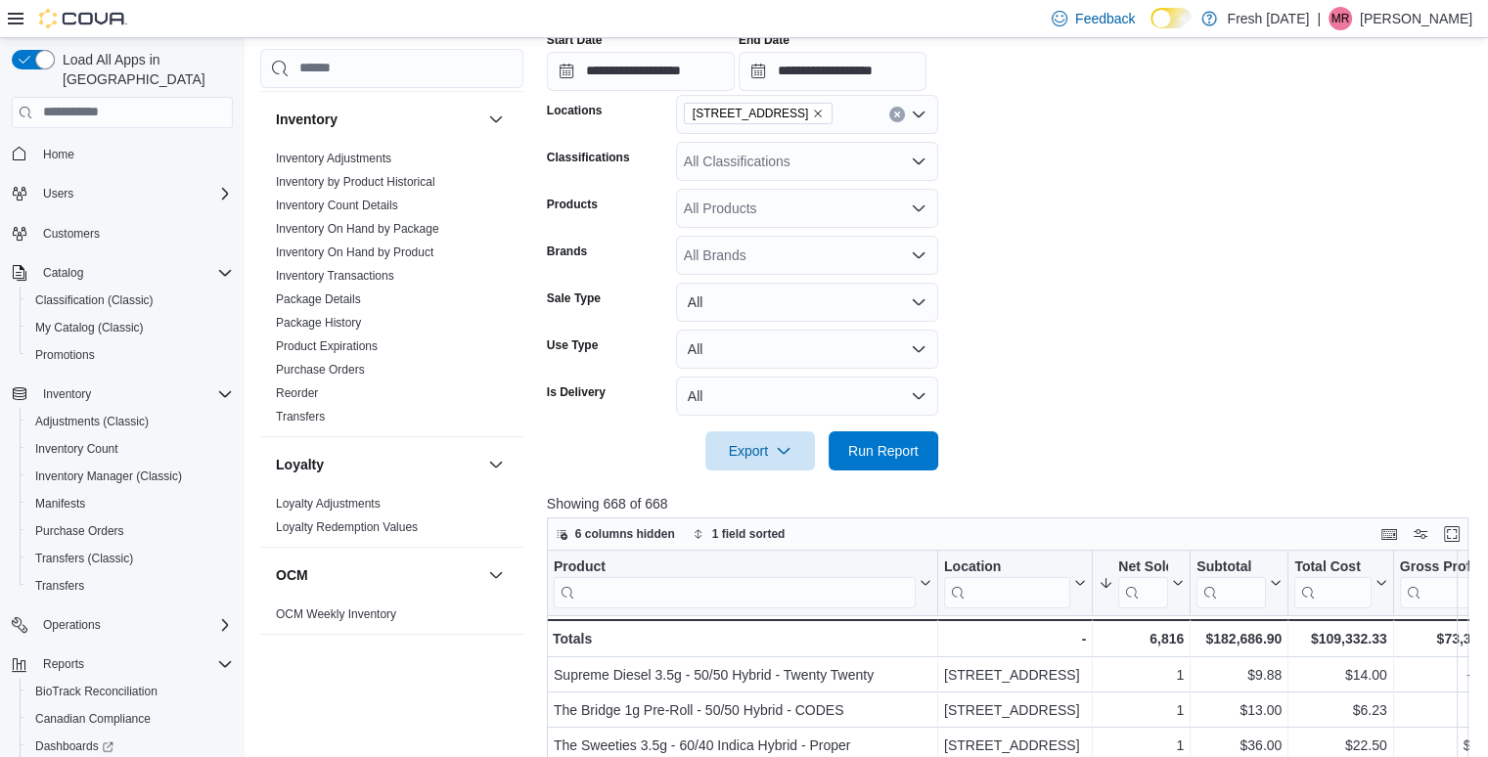
scroll to position [618, 0]
click at [360, 246] on link "Inventory On Hand by Product" at bounding box center [354, 253] width 157 height 14
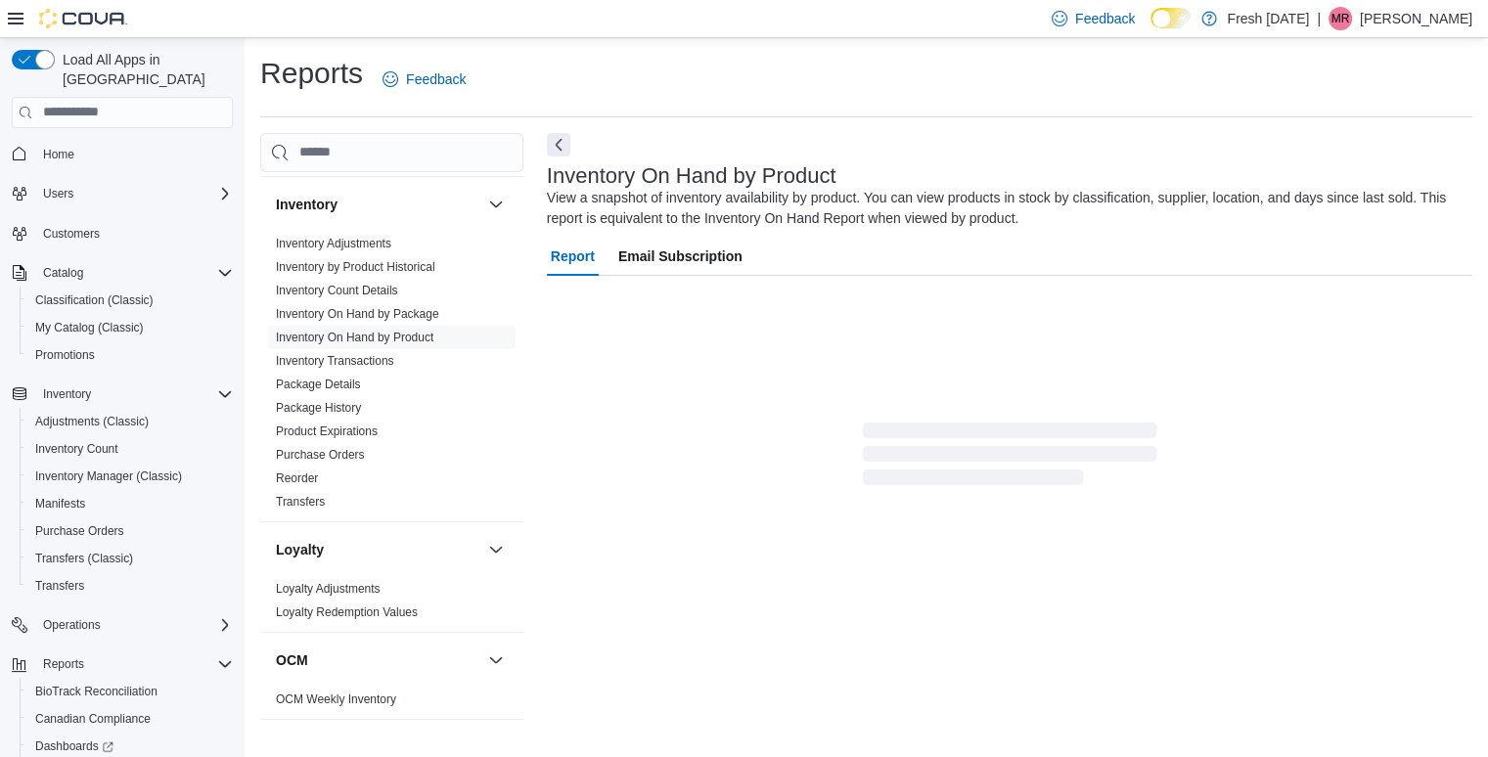
scroll to position [31, 0]
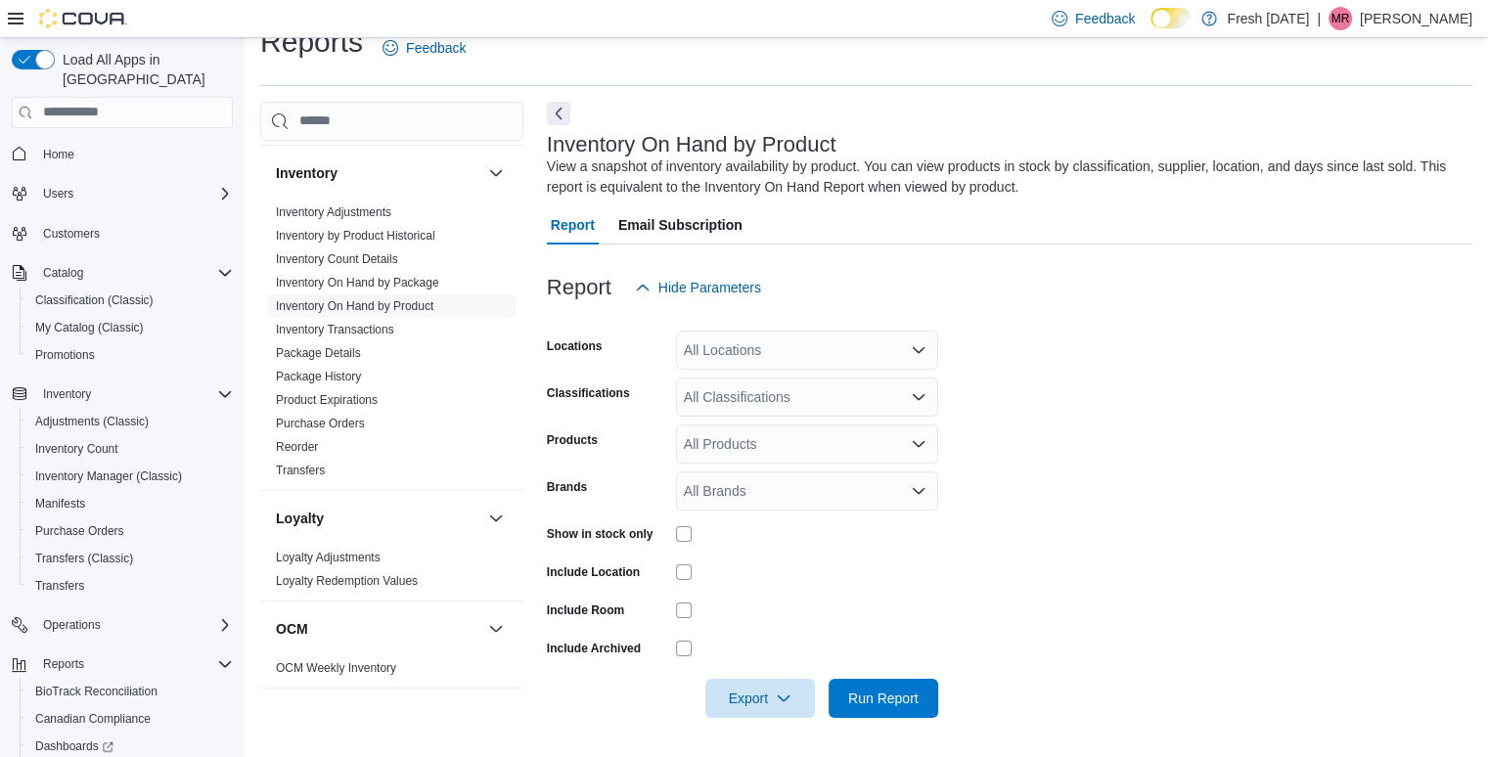
click at [783, 365] on div "All Locations" at bounding box center [807, 350] width 262 height 39
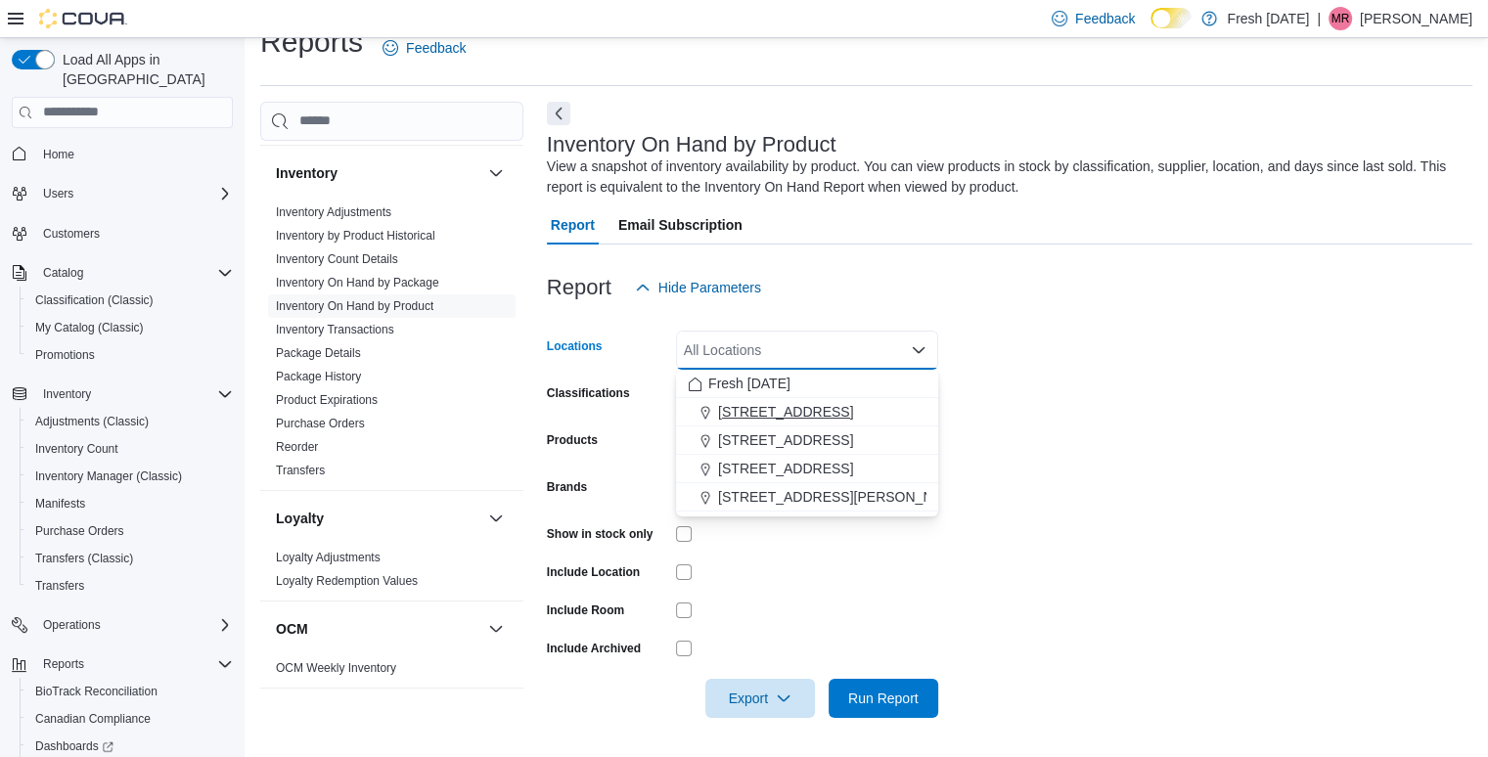
click at [798, 408] on span "[STREET_ADDRESS]" at bounding box center [785, 412] width 135 height 20
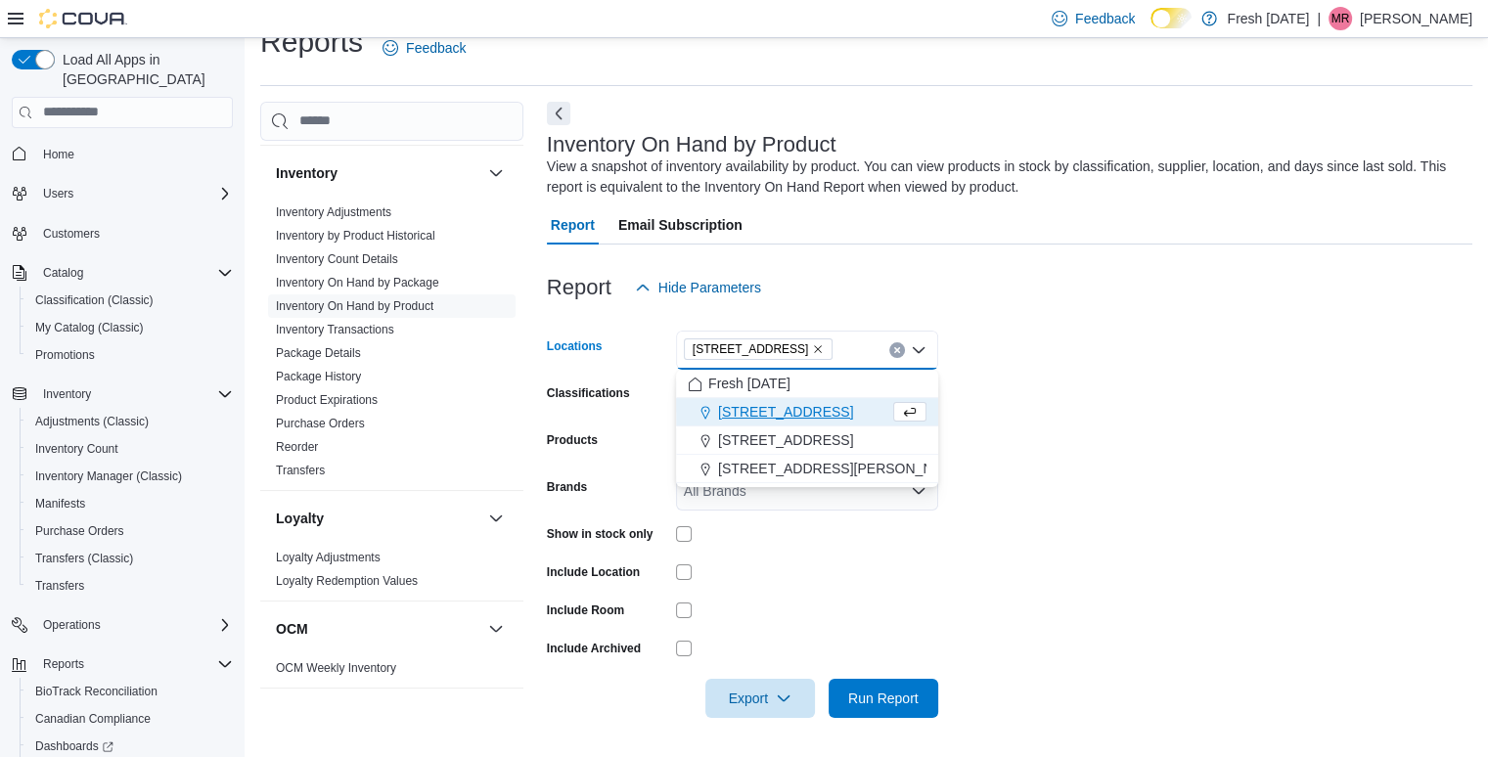
click at [1040, 393] on form "Locations [STREET_ADDRESS] Selected. [STREET_ADDRESS] Press Backspace to delete…" at bounding box center [1009, 512] width 925 height 411
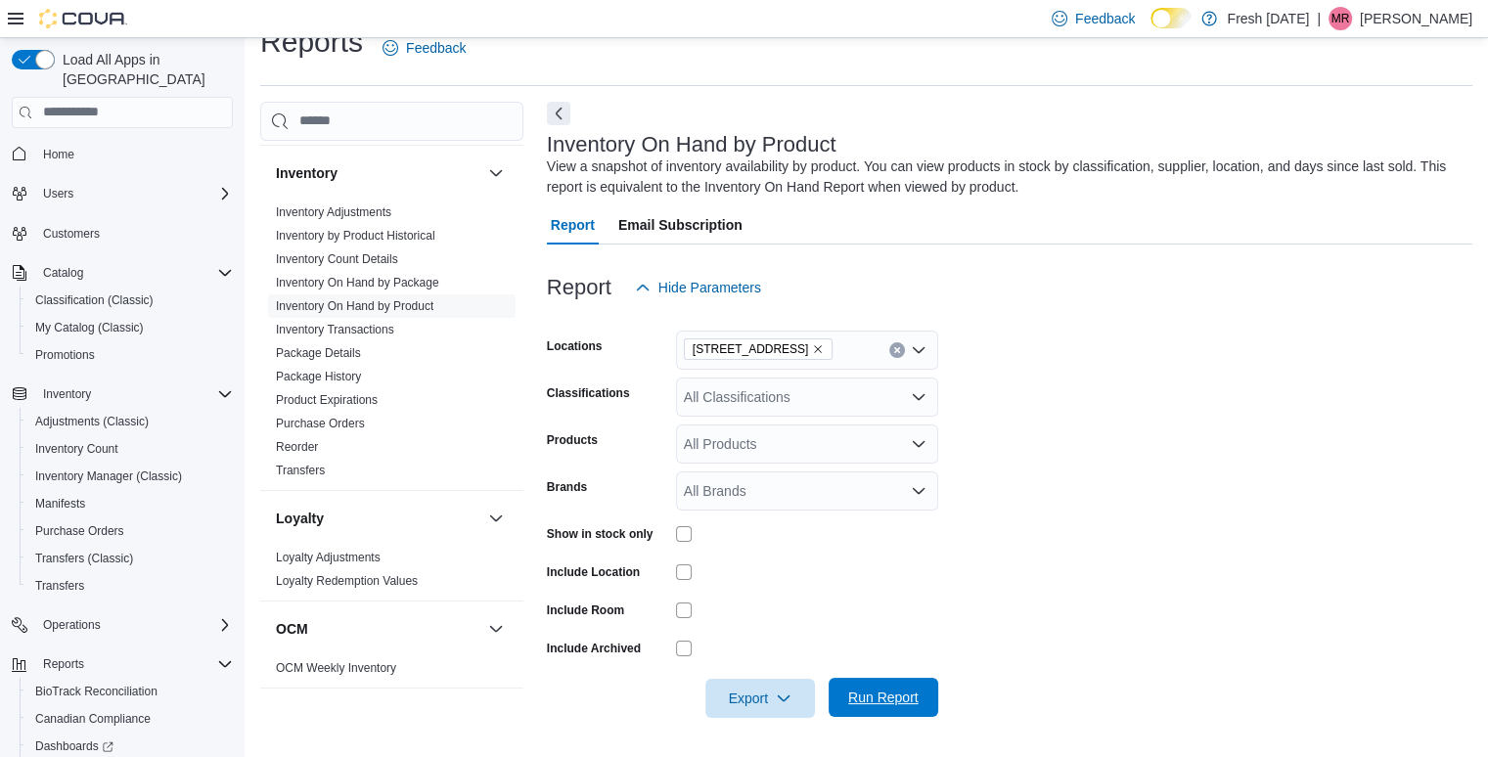
click at [892, 690] on span "Run Report" at bounding box center [883, 698] width 70 height 20
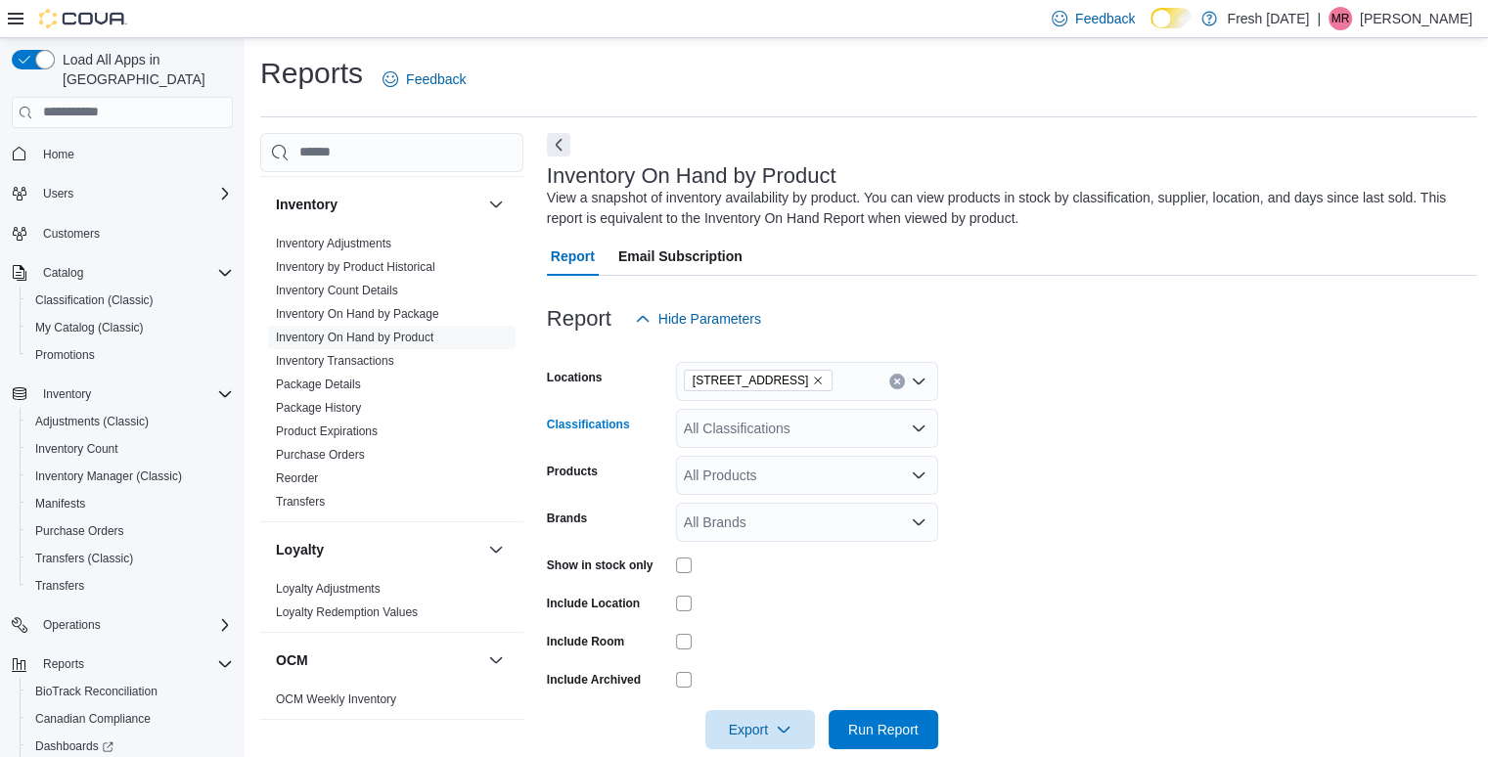
click at [818, 416] on div "All Classifications" at bounding box center [807, 428] width 262 height 39
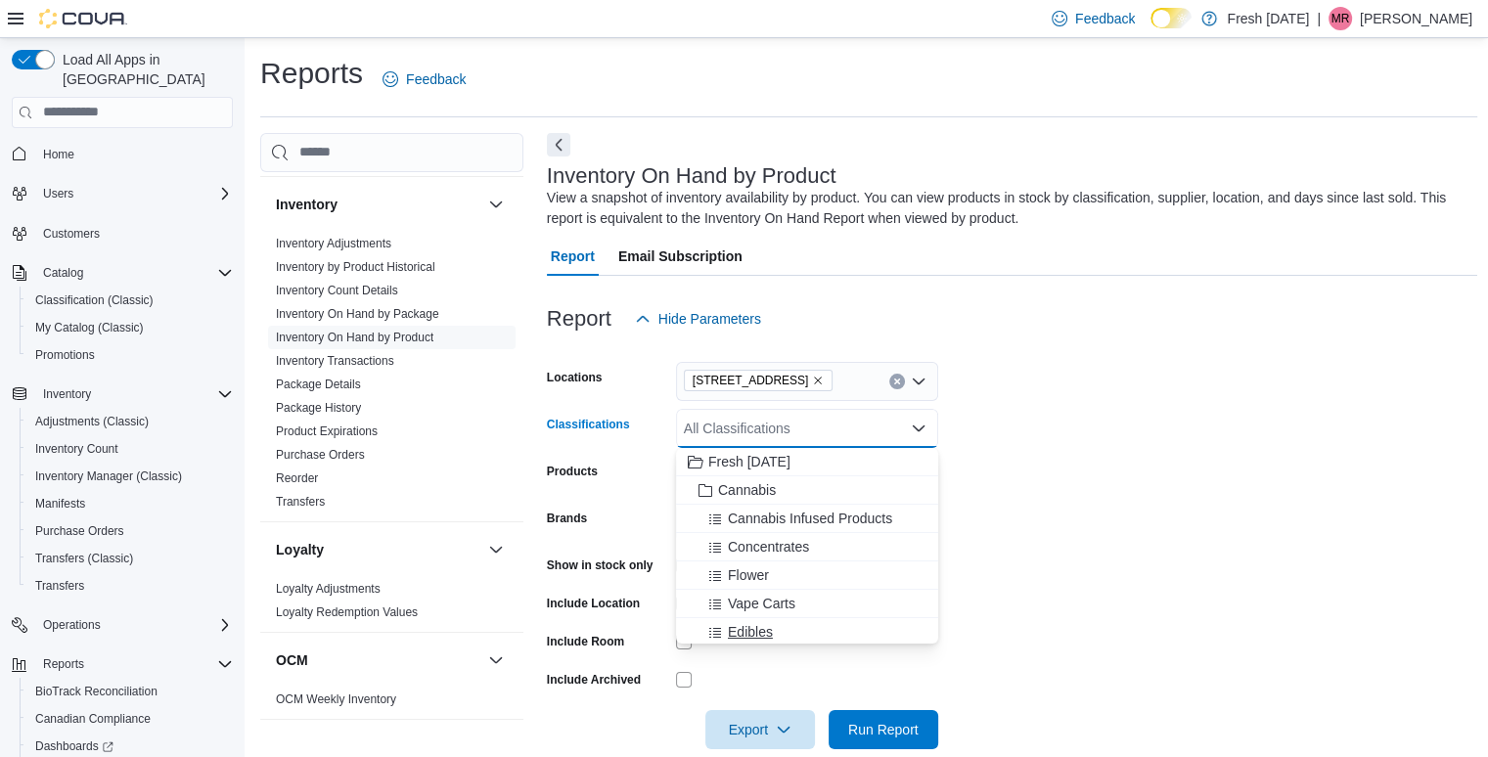
click at [749, 628] on span "Edibles" at bounding box center [750, 632] width 45 height 20
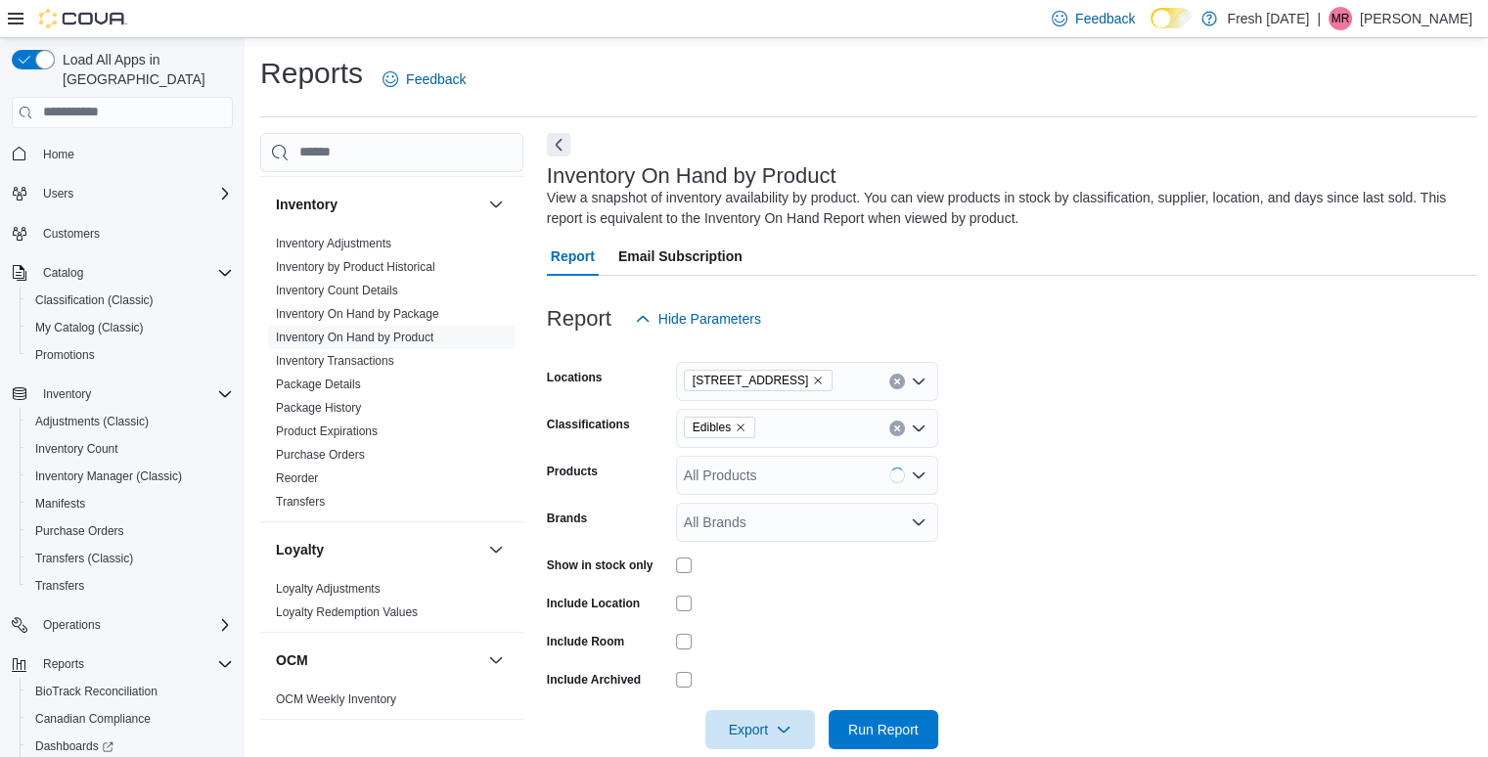
click at [1093, 570] on form "Locations [STREET_ADDRESS] Edibles Products All Products Brands All Brands Show…" at bounding box center [1012, 543] width 931 height 411
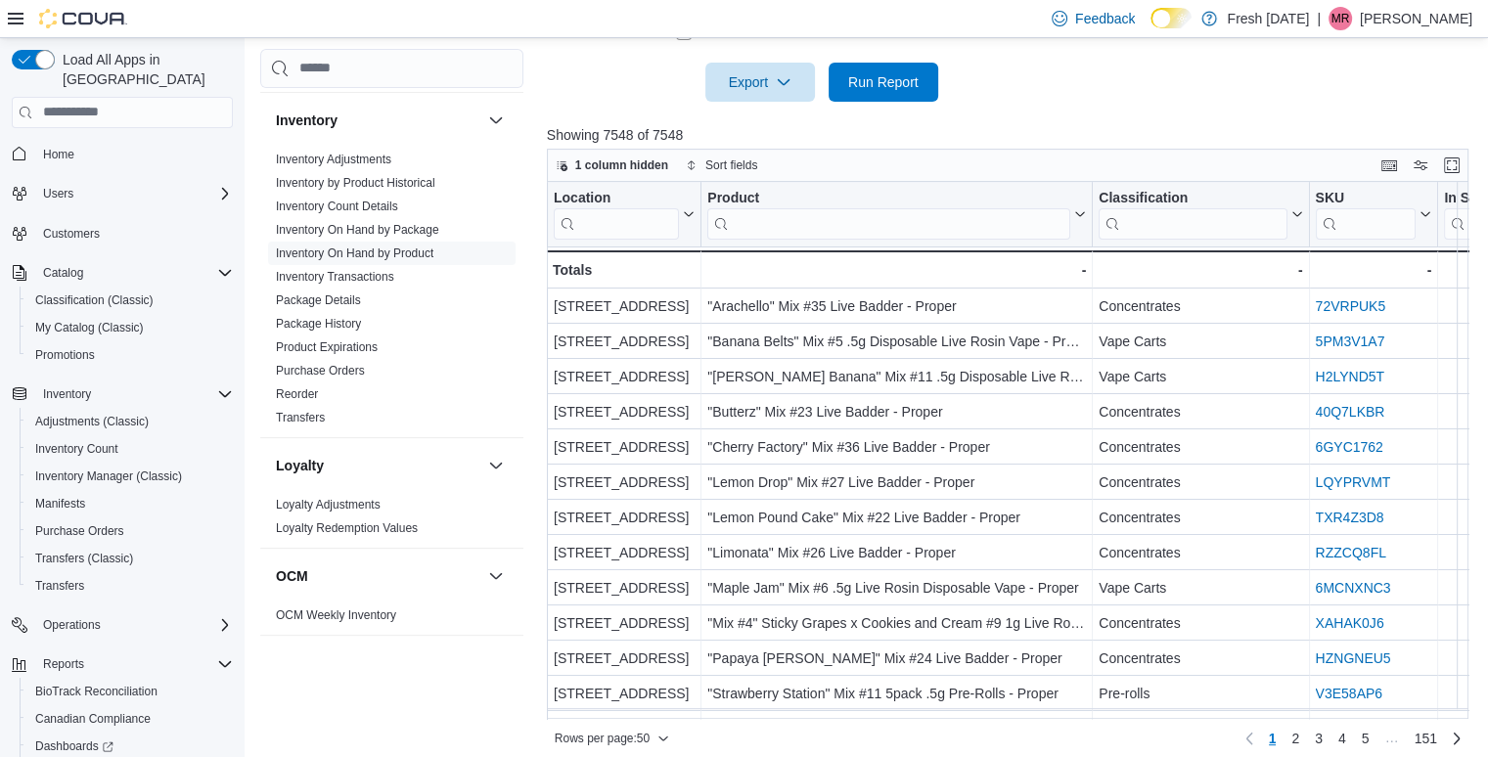
scroll to position [660, 0]
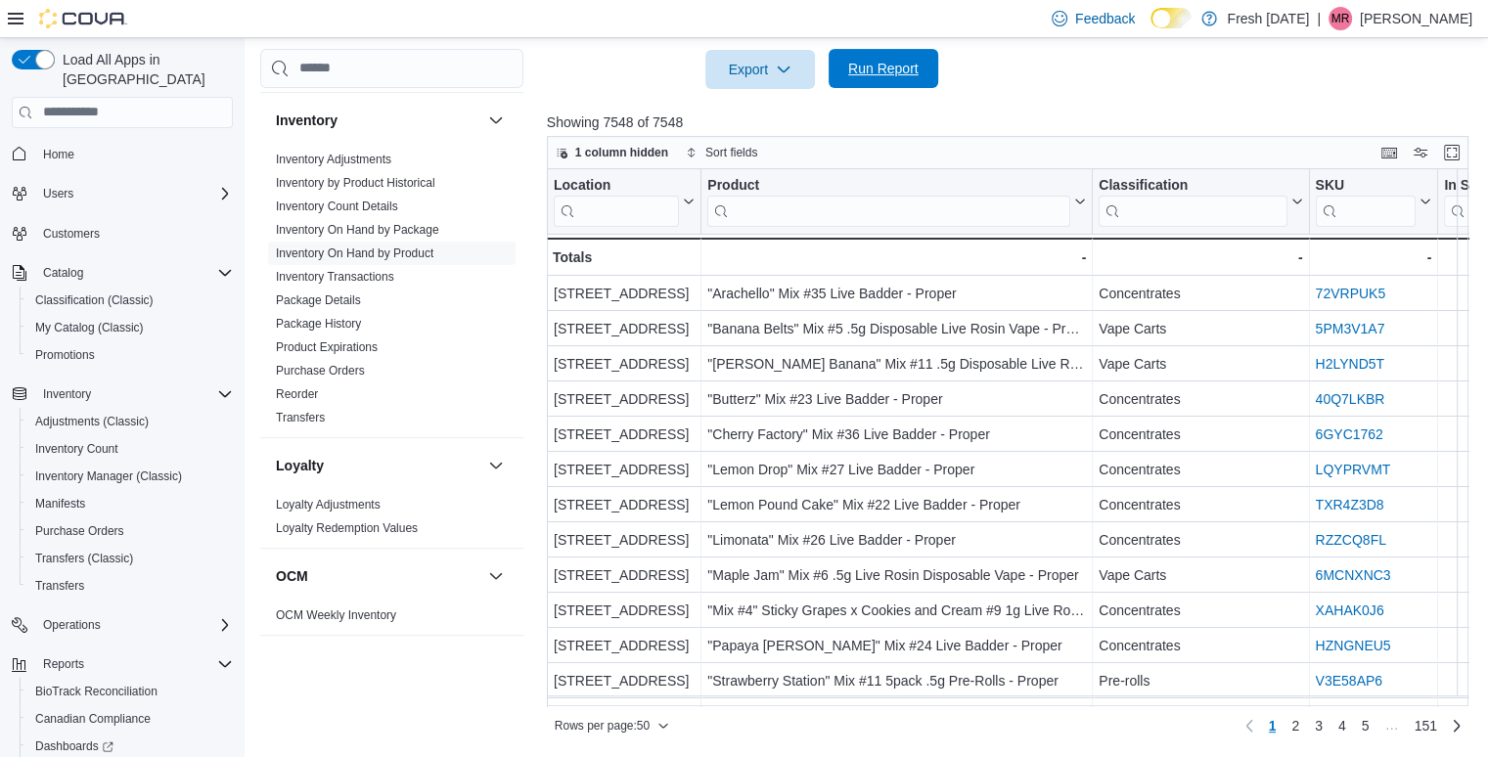
click at [894, 82] on span "Run Report" at bounding box center [883, 68] width 86 height 39
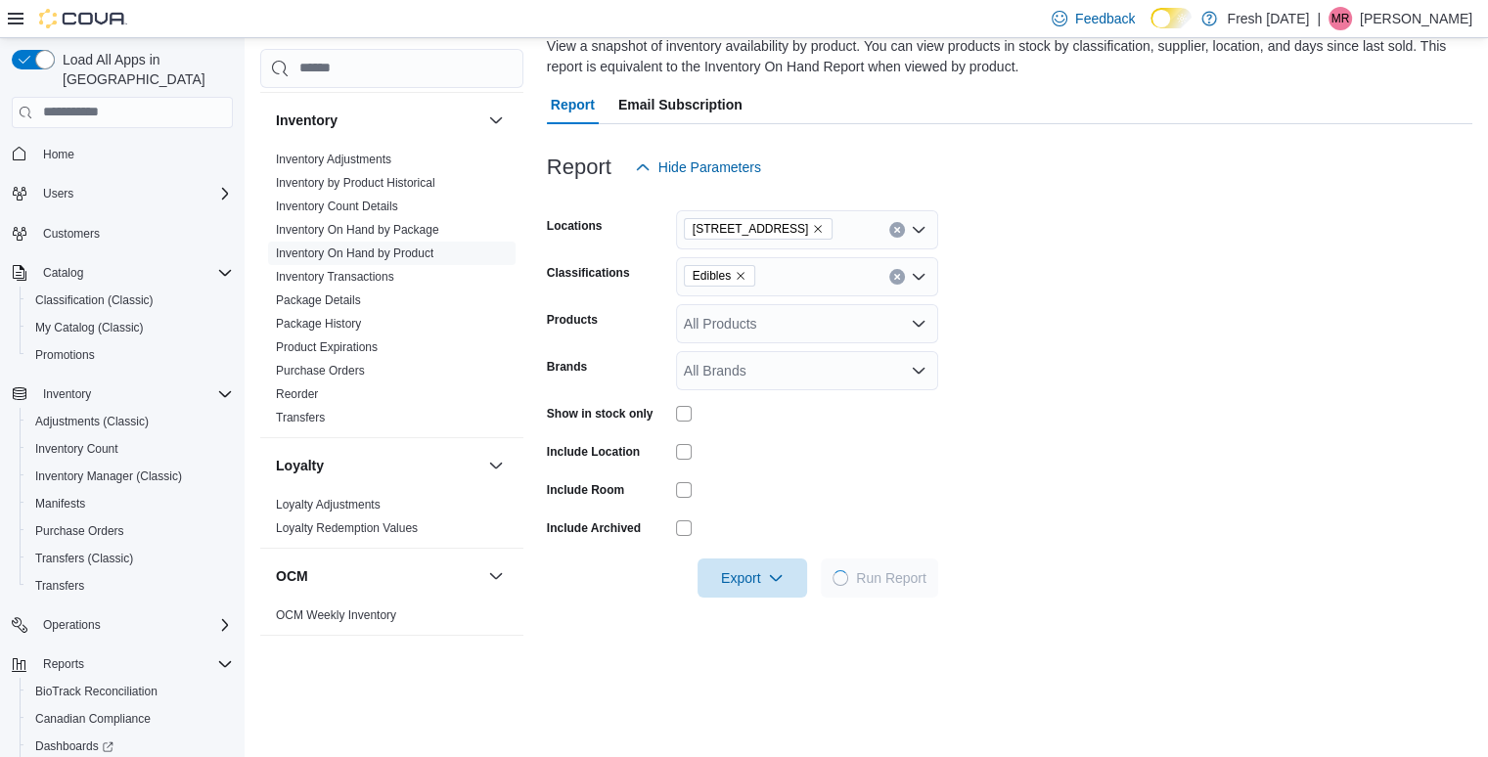
scroll to position [68, 0]
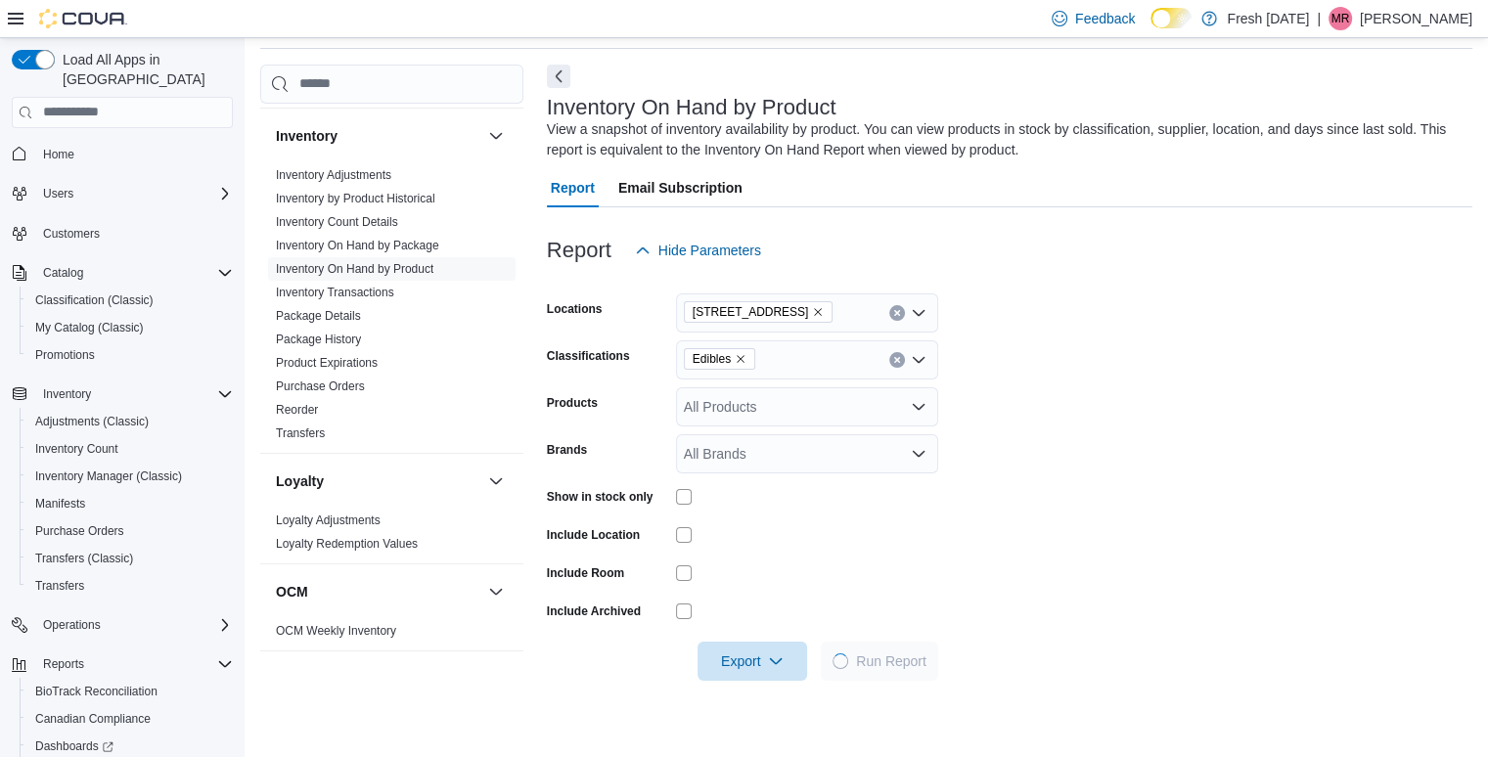
click at [680, 486] on div at bounding box center [807, 496] width 262 height 30
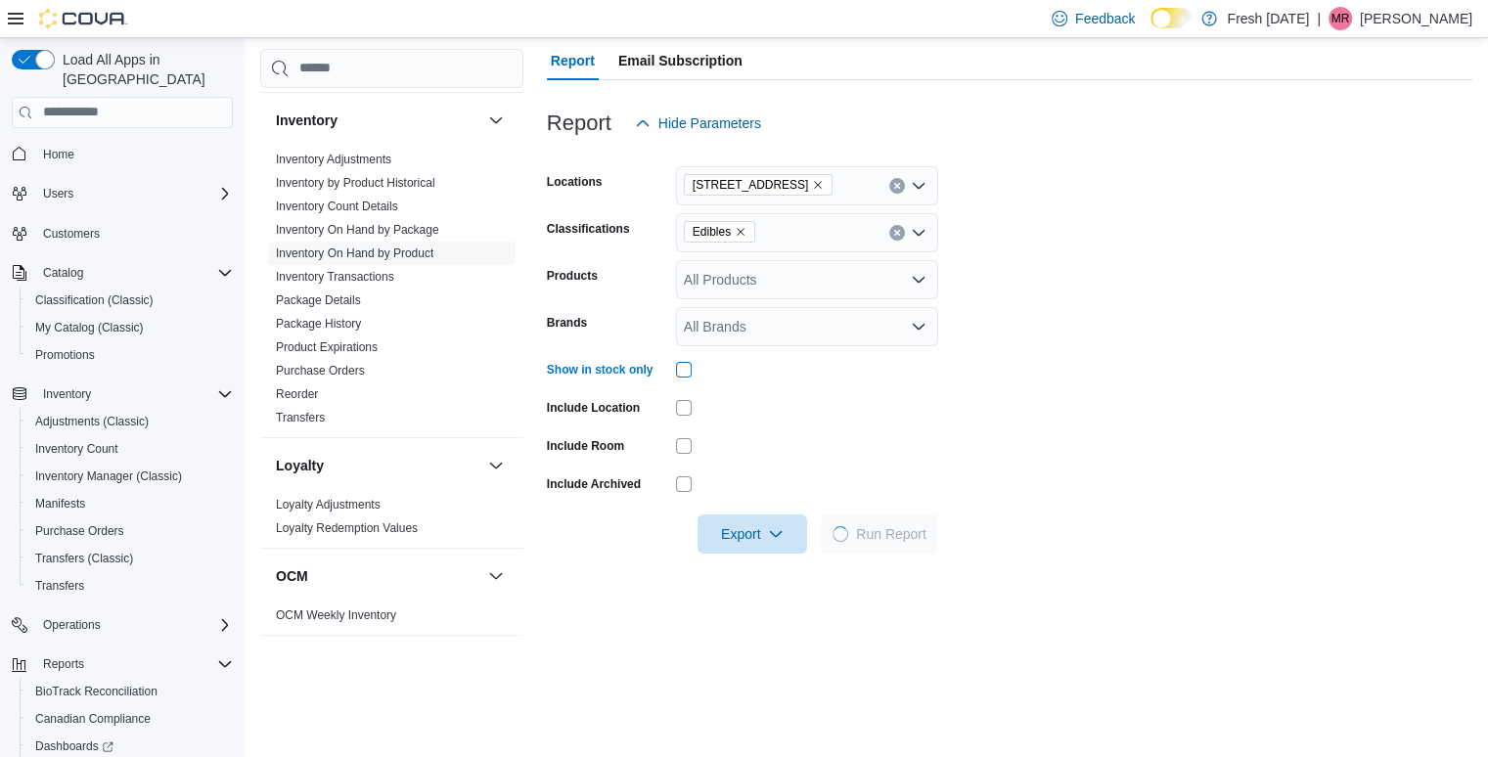
scroll to position [198, 0]
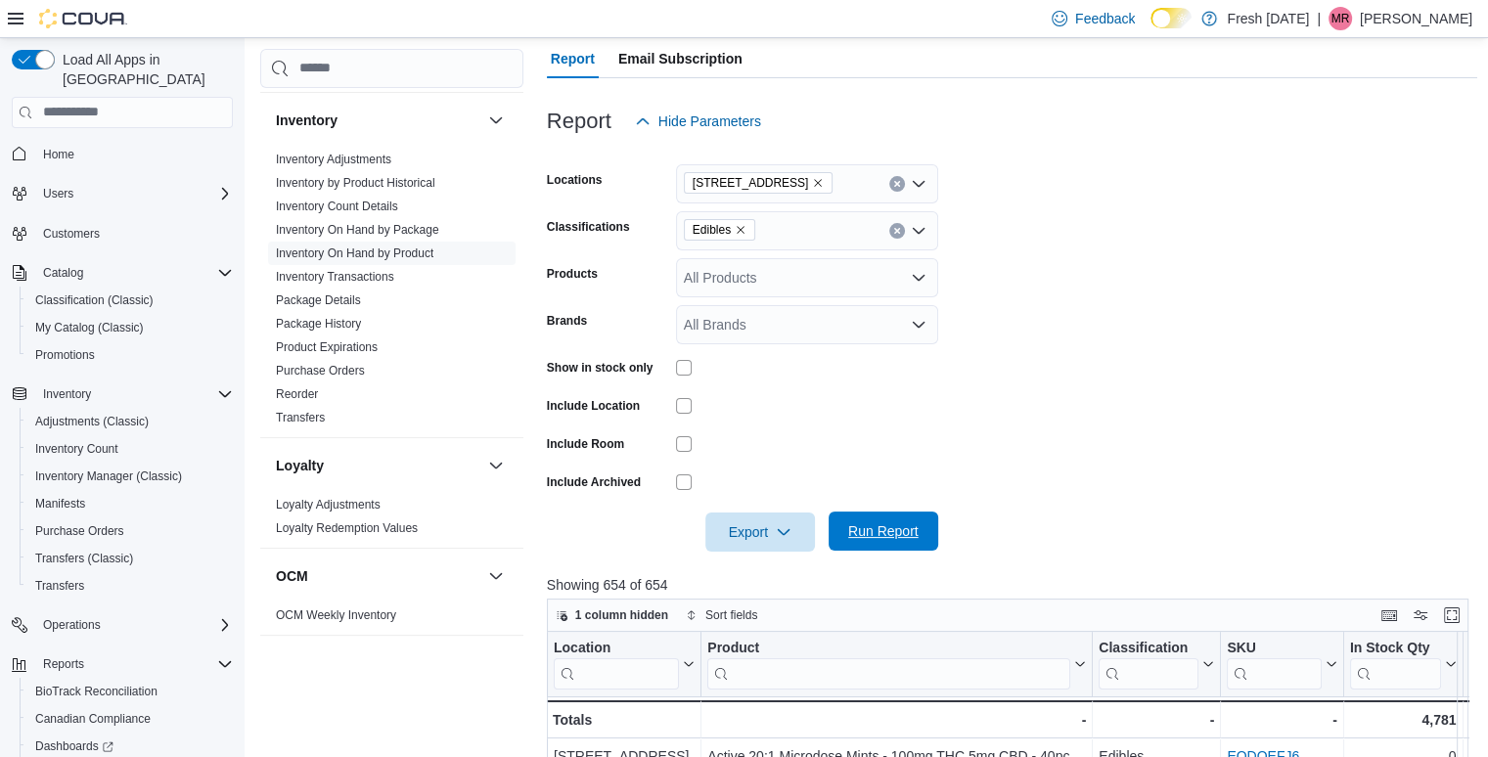
drag, startPoint x: 875, startPoint y: 529, endPoint x: 866, endPoint y: 536, distance: 11.9
click at [866, 536] on span "Run Report" at bounding box center [883, 531] width 70 height 20
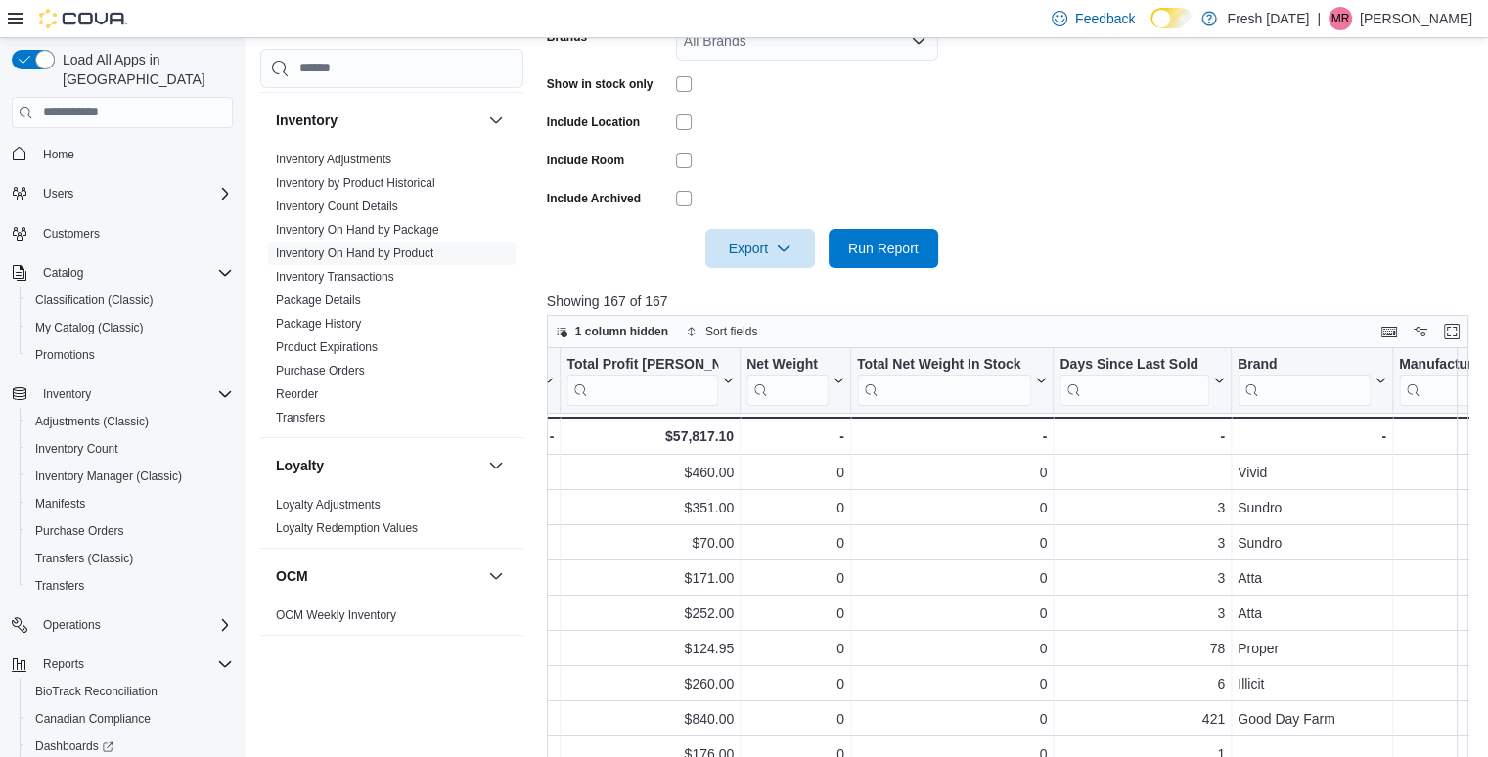
scroll to position [494, 0]
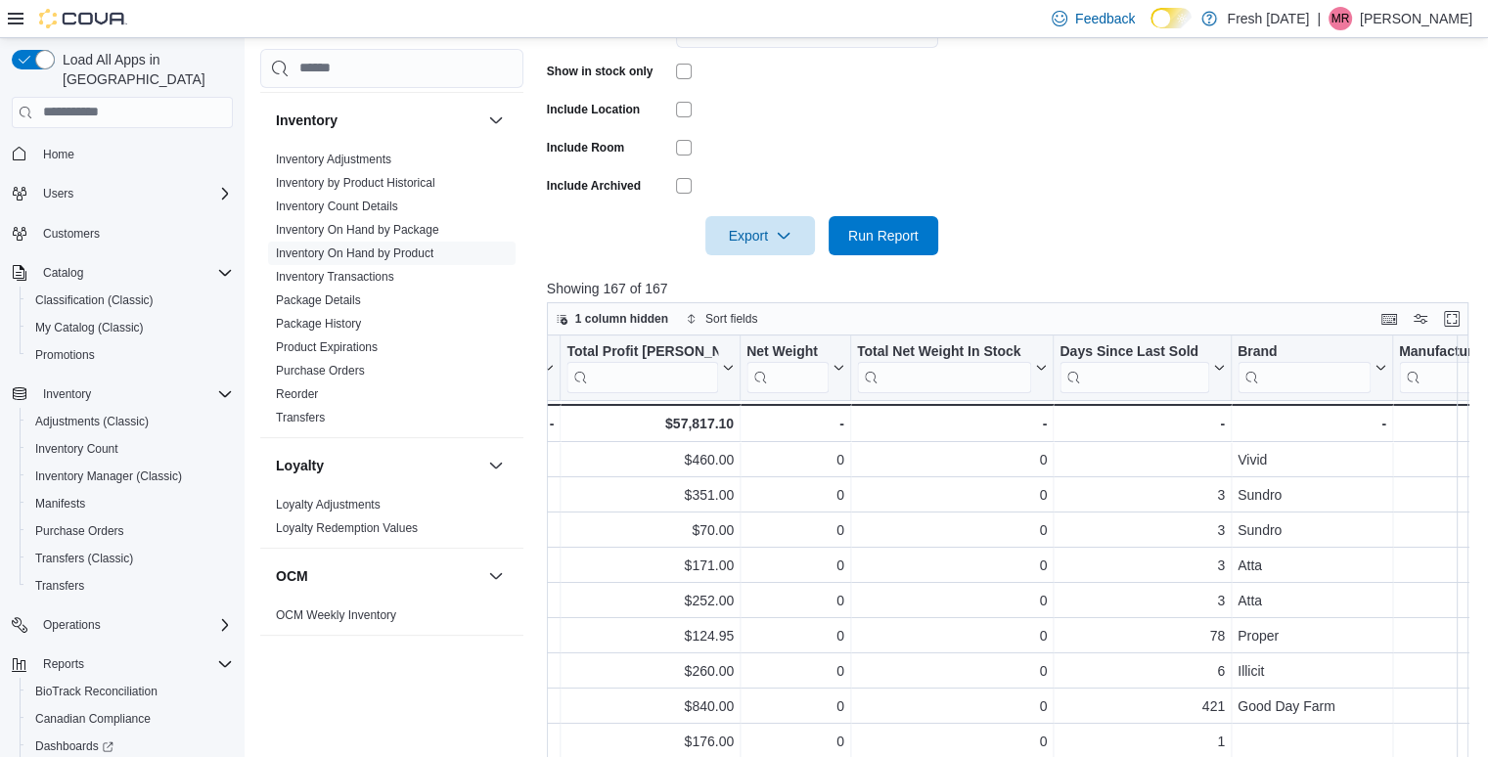
drag, startPoint x: 1217, startPoint y: 369, endPoint x: 1347, endPoint y: 181, distance: 228.5
drag, startPoint x: 1347, startPoint y: 181, endPoint x: 1003, endPoint y: 177, distance: 344.3
click at [1003, 177] on form "Locations [STREET_ADDRESS] Edibles Products All Products Brands All Brands Show…" at bounding box center [1012, 49] width 931 height 411
click at [1217, 365] on icon at bounding box center [1216, 368] width 16 height 12
click at [1195, 463] on button "Sort High-Low" at bounding box center [1141, 465] width 117 height 23
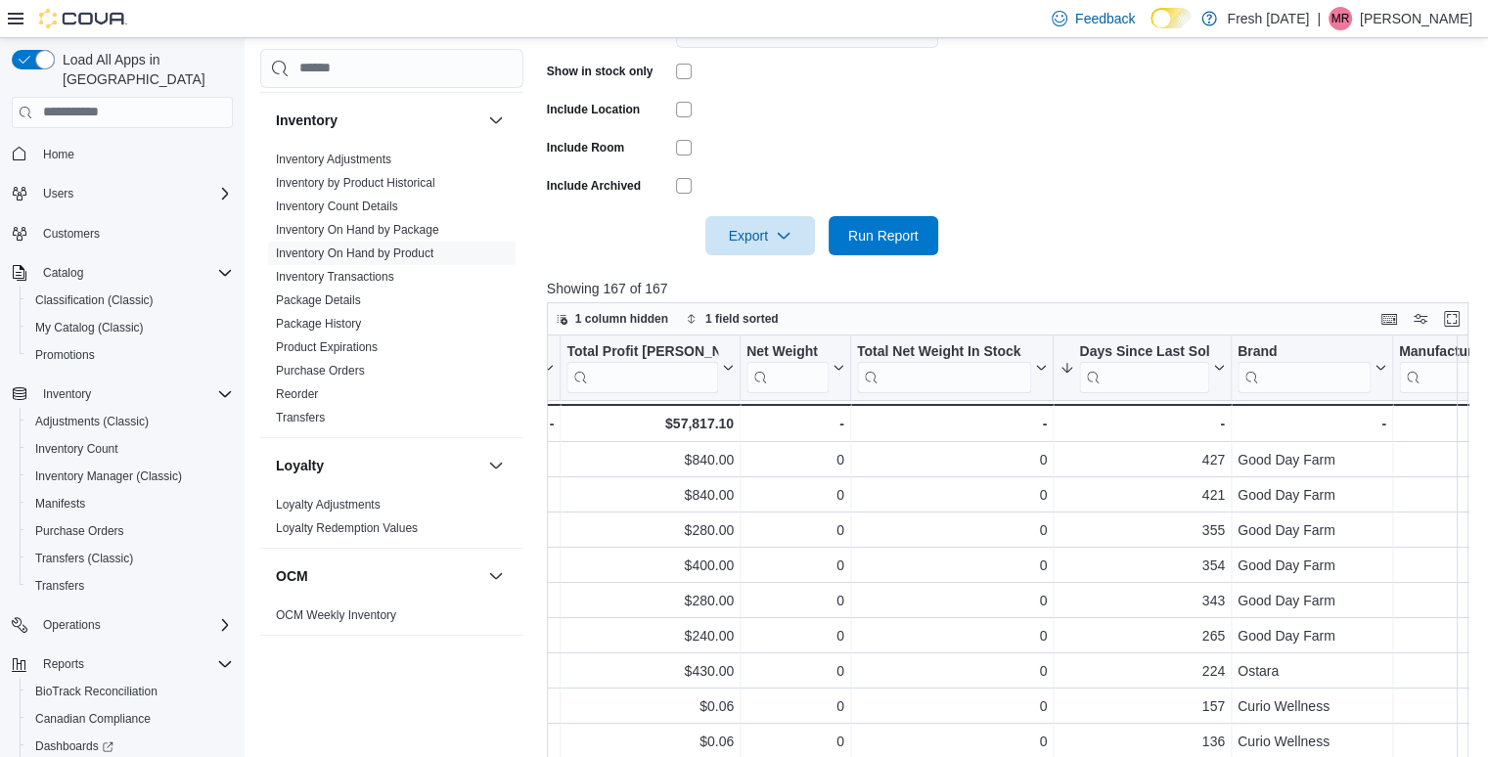
click at [1169, 187] on form "Locations [STREET_ADDRESS] Edibles Products All Products Brands All Brands Show…" at bounding box center [1012, 49] width 931 height 411
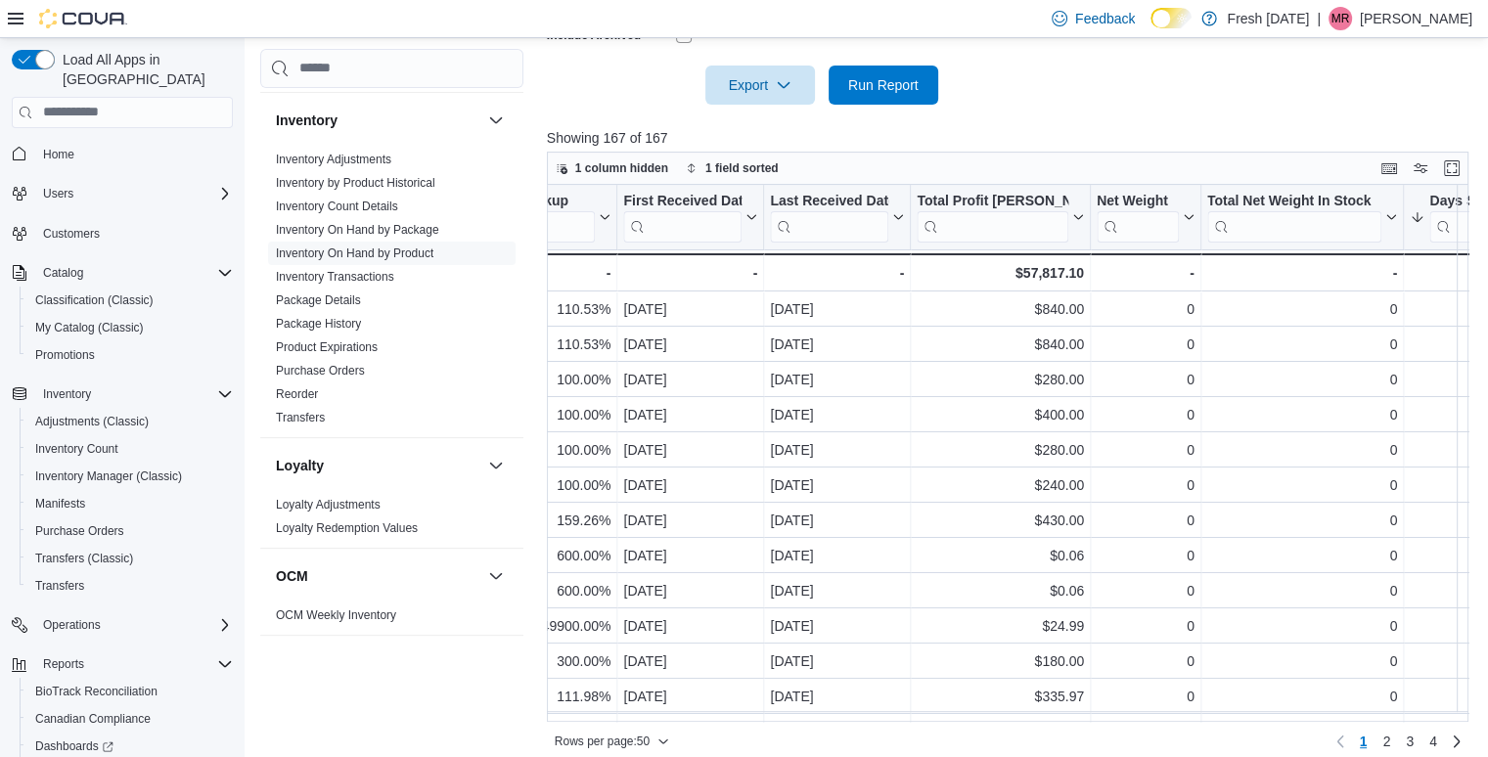
scroll to position [0, 2363]
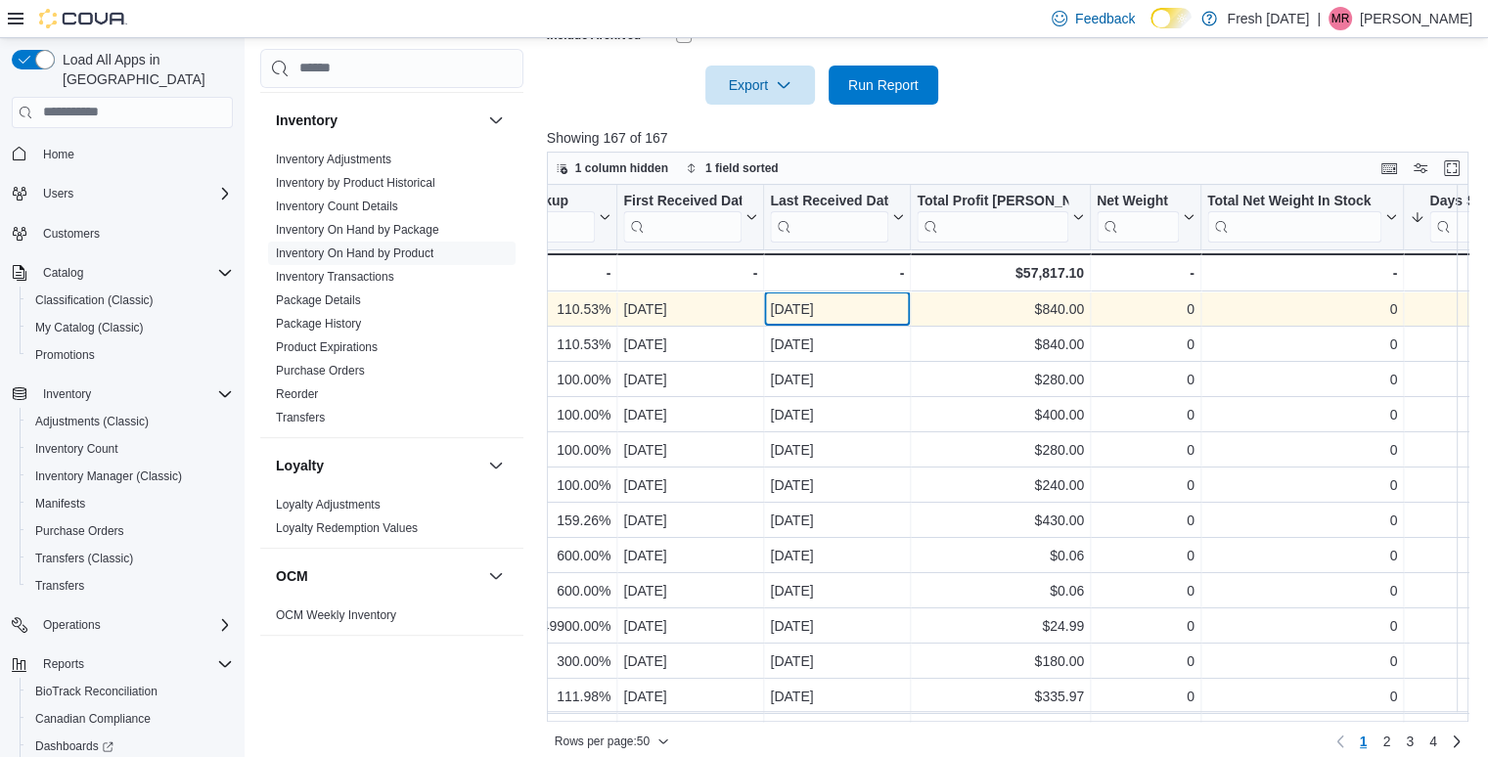
click at [861, 313] on div "[DATE]" at bounding box center [837, 308] width 134 height 23
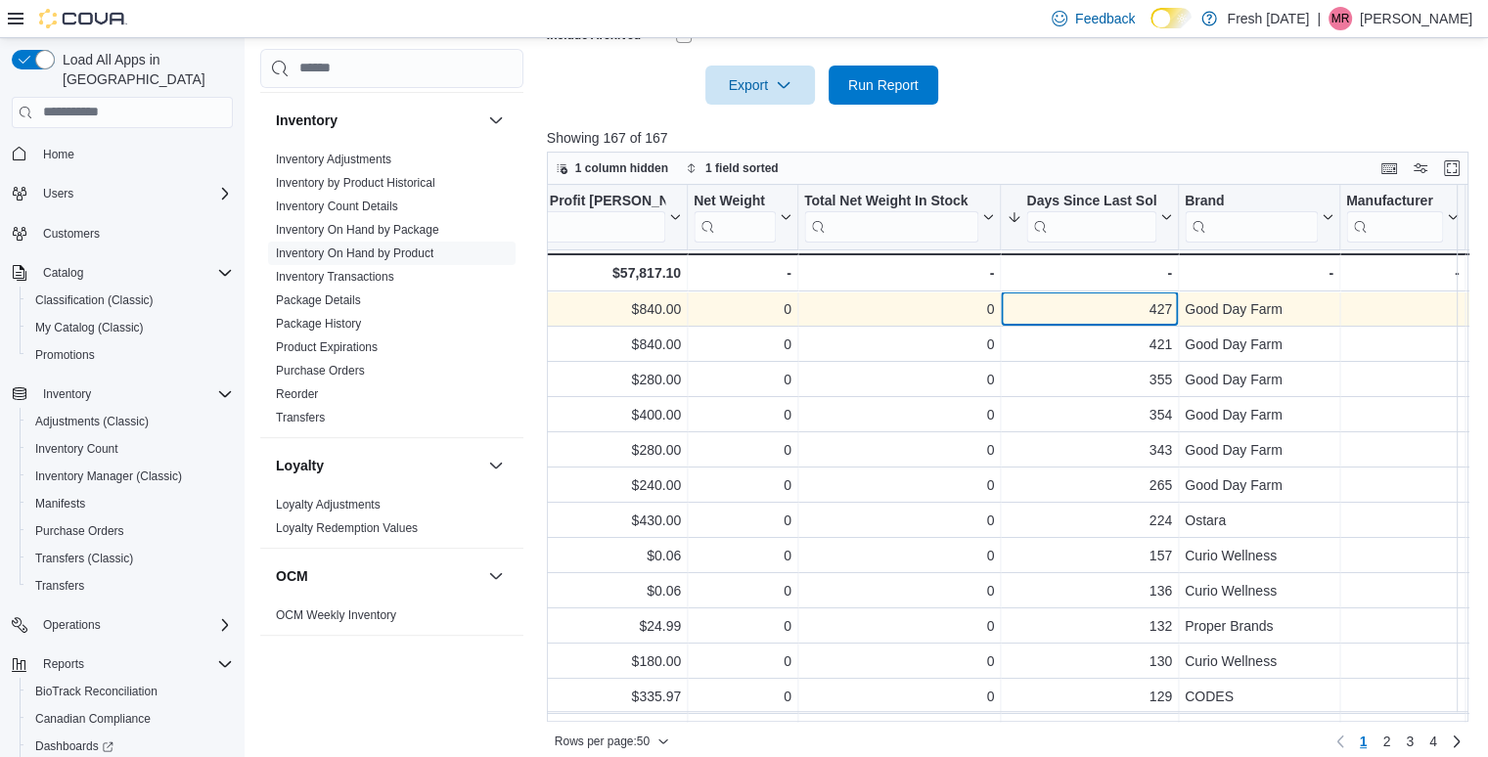
click at [1077, 312] on div "427" at bounding box center [1089, 308] width 165 height 23
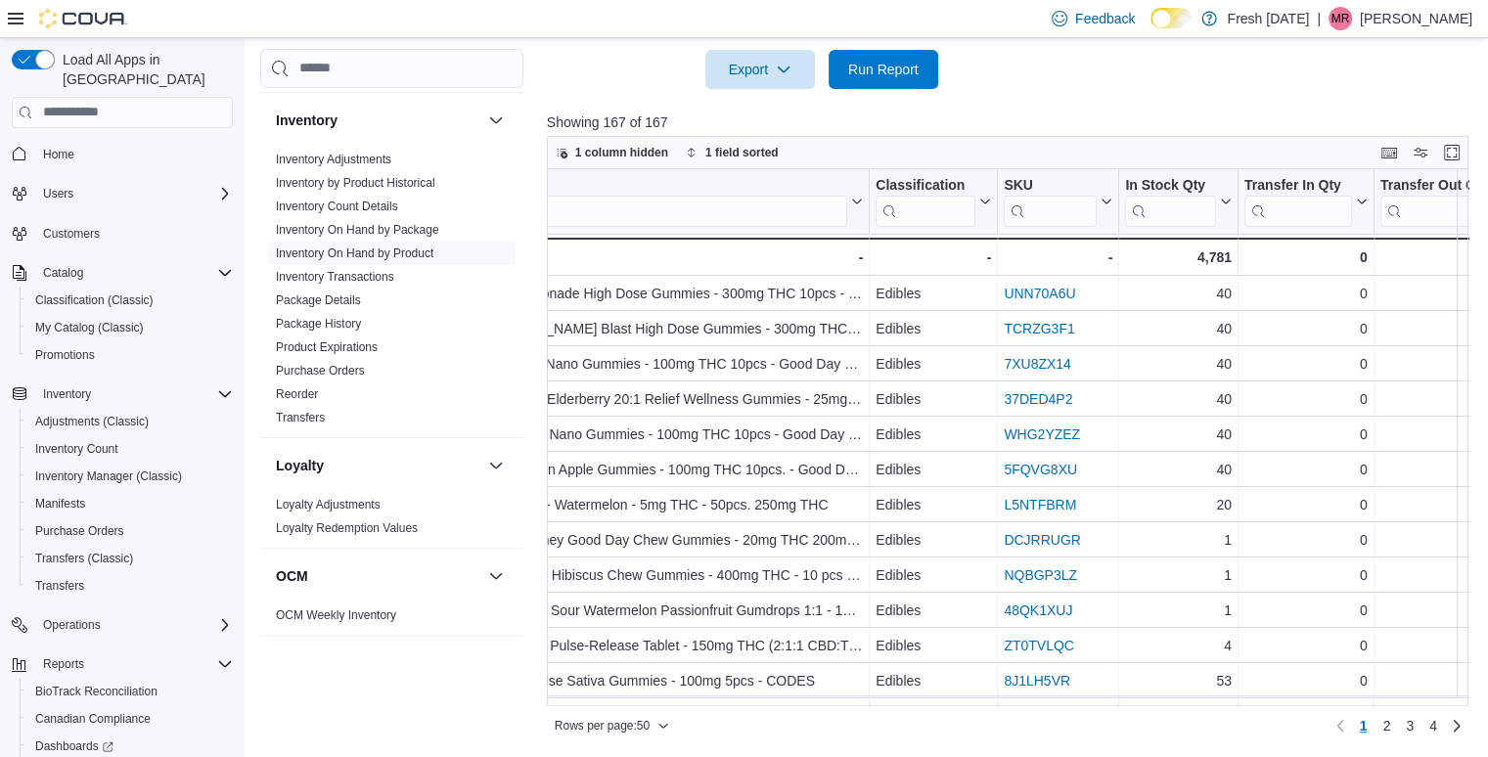
scroll to position [0, 0]
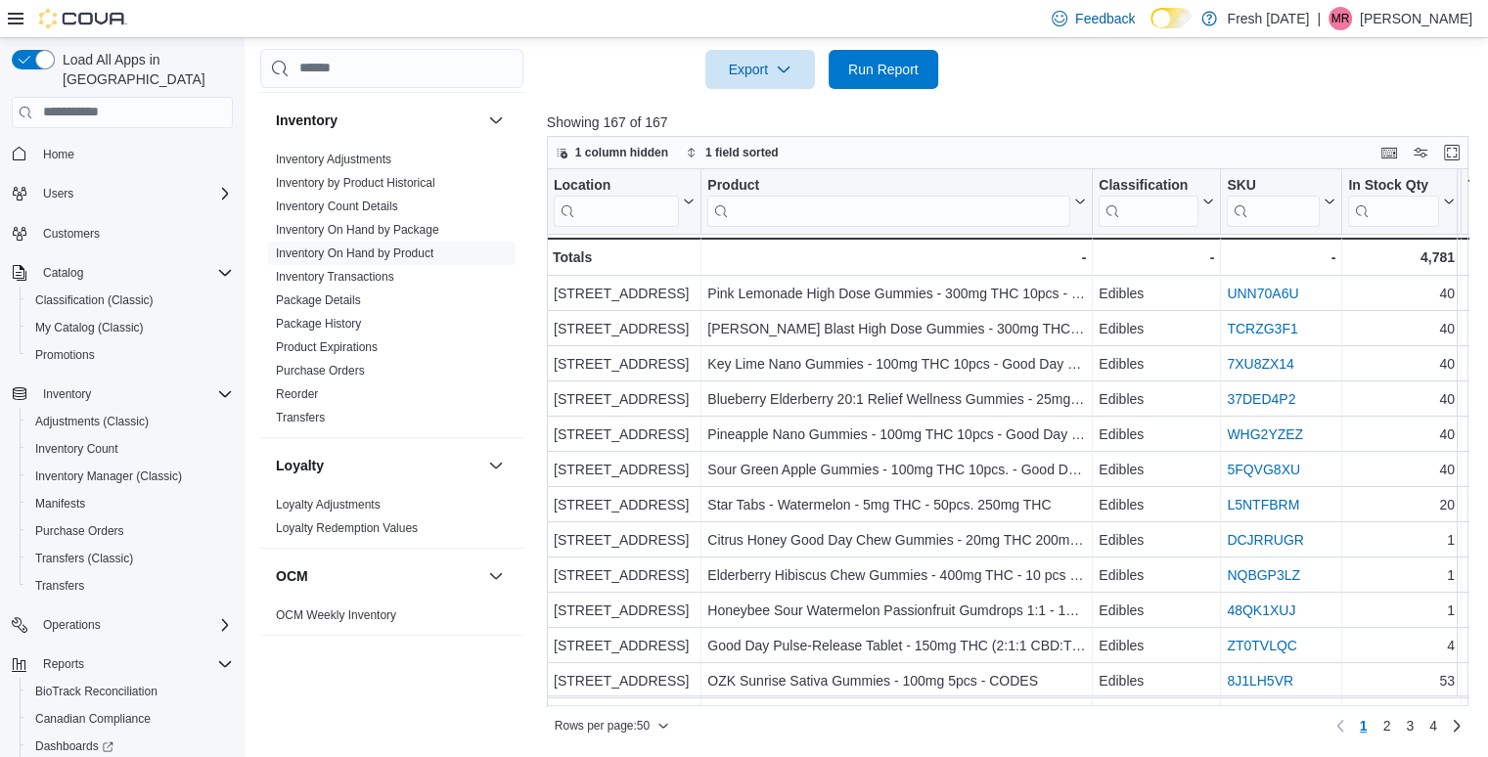
drag, startPoint x: 1328, startPoint y: 200, endPoint x: 1263, endPoint y: 85, distance: 131.9
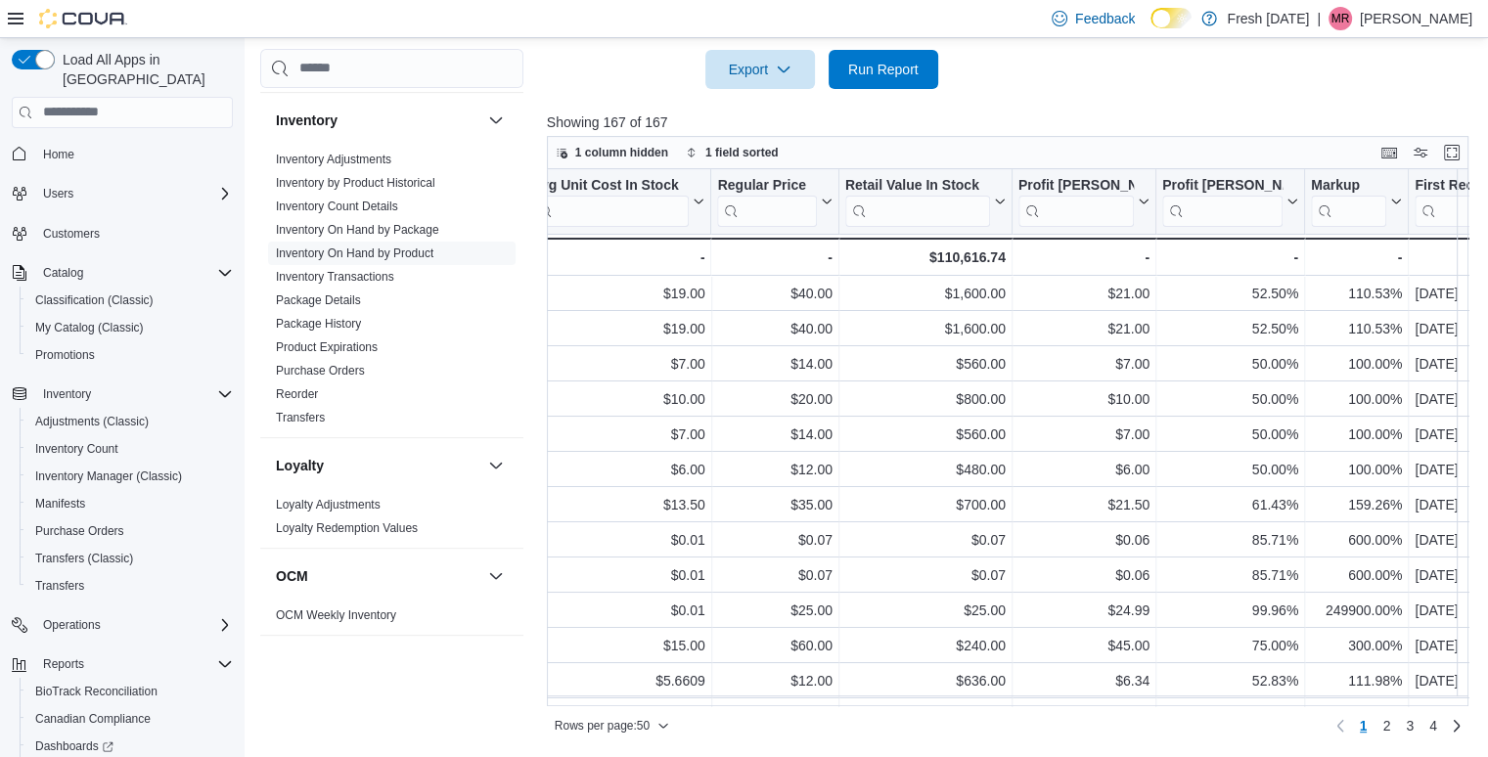
scroll to position [0, 1573]
click at [1138, 192] on div "Location Click to view column header actions Product Click to view column heade…" at bounding box center [1012, 437] width 931 height 537
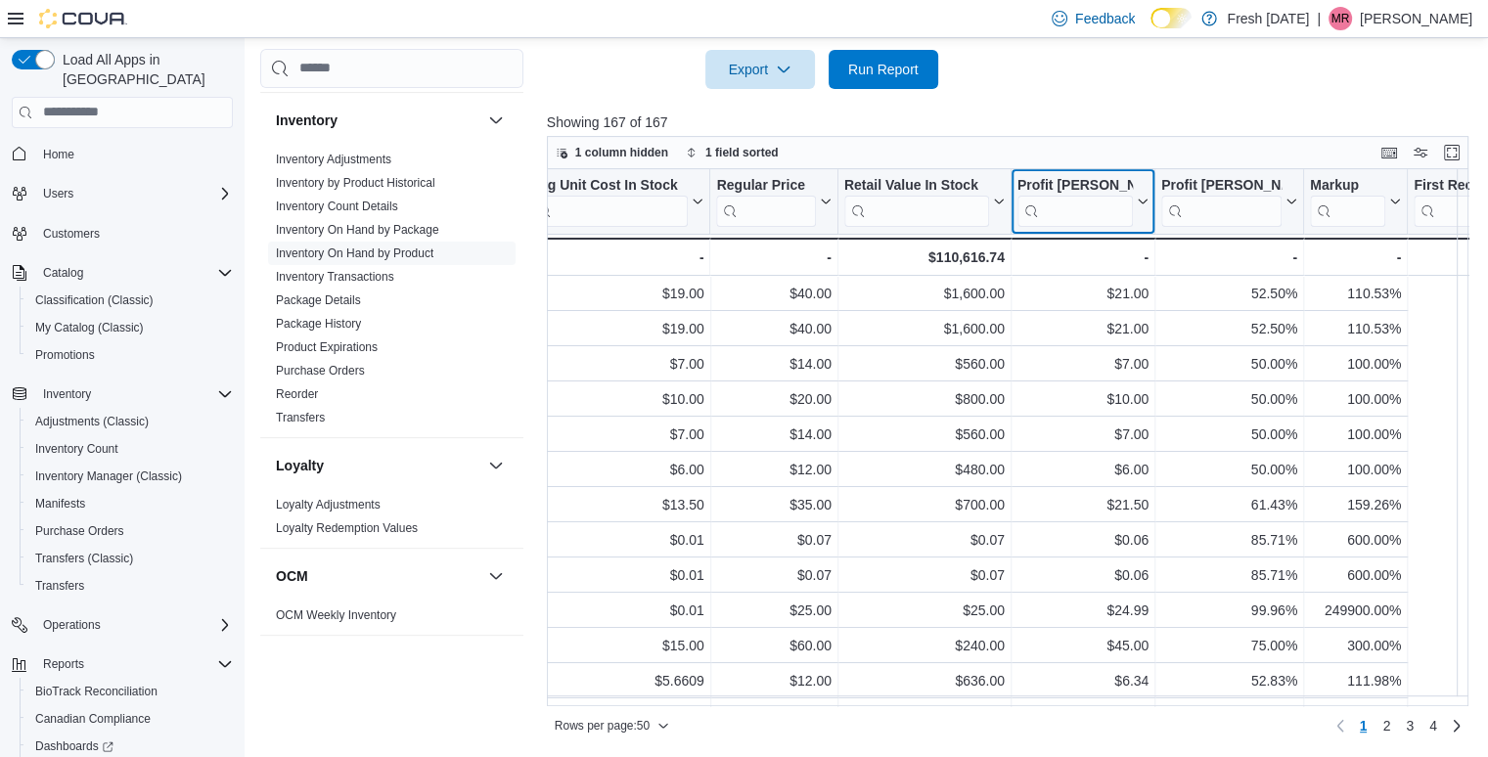
scroll to position [0, 1260]
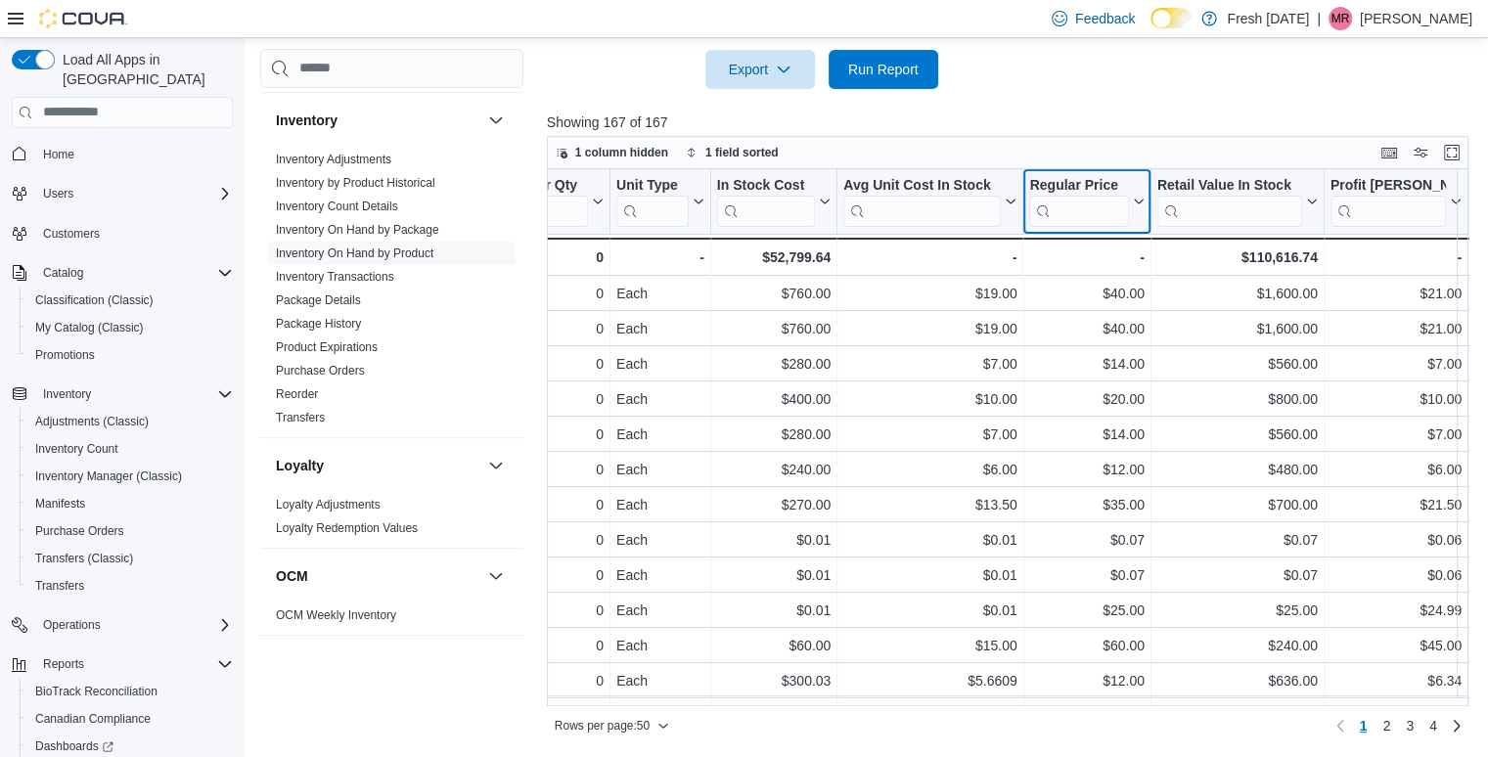
click at [1138, 192] on button "Regular Price" at bounding box center [1086, 201] width 114 height 50
click at [1138, 196] on icon at bounding box center [1137, 202] width 16 height 12
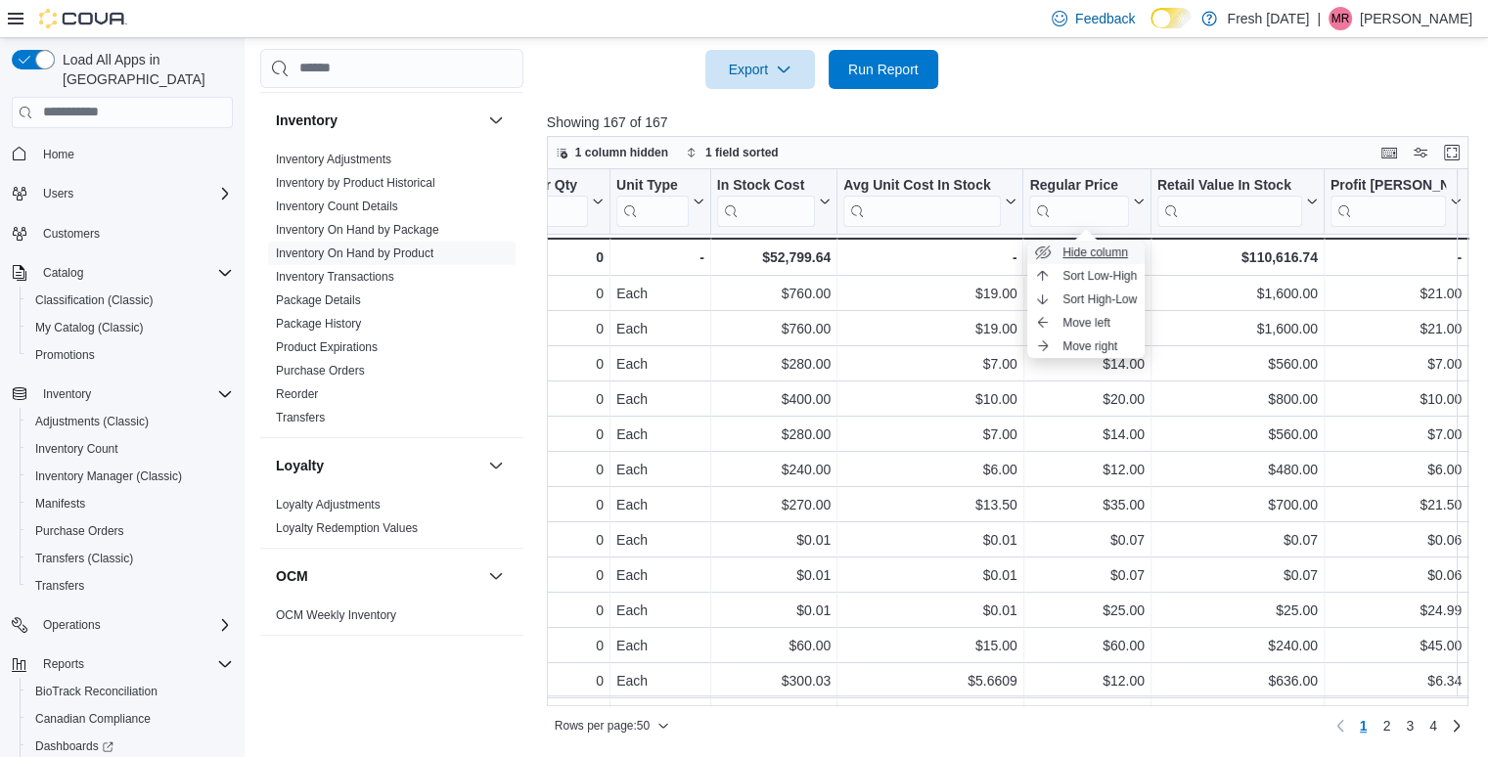
click at [1105, 247] on span "Hide column" at bounding box center [1095, 253] width 66 height 16
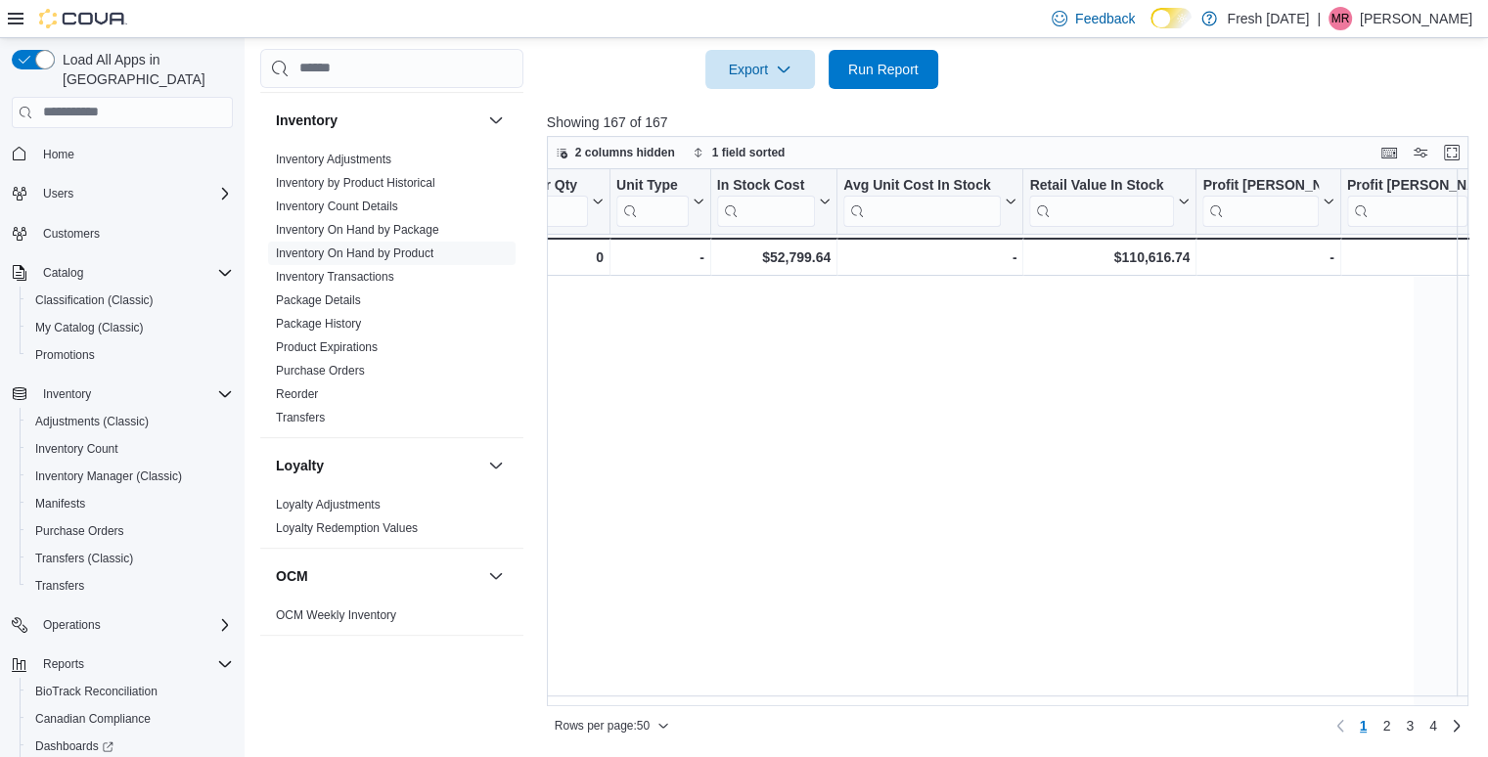
scroll to position [0, 0]
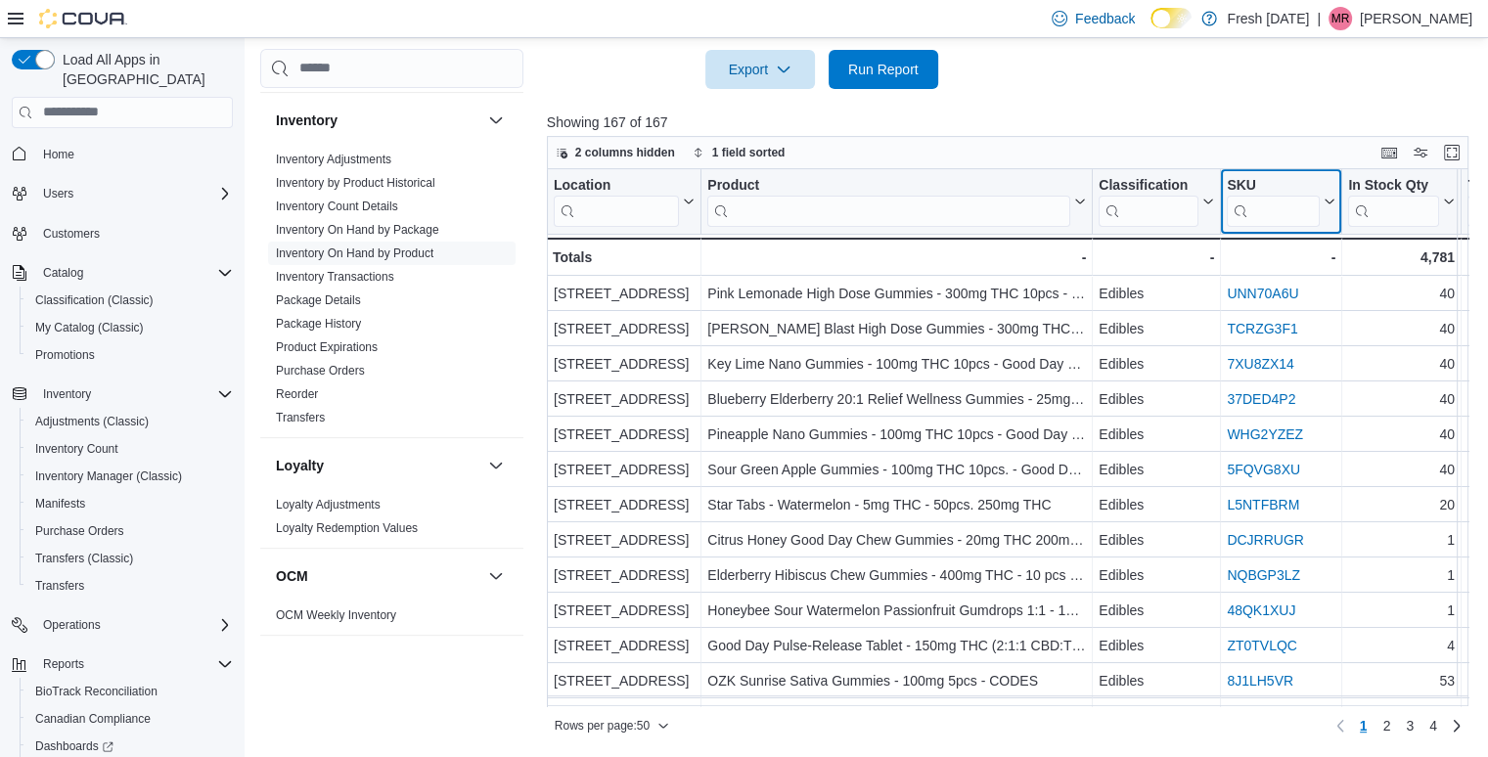
click at [1322, 201] on icon at bounding box center [1328, 202] width 16 height 12
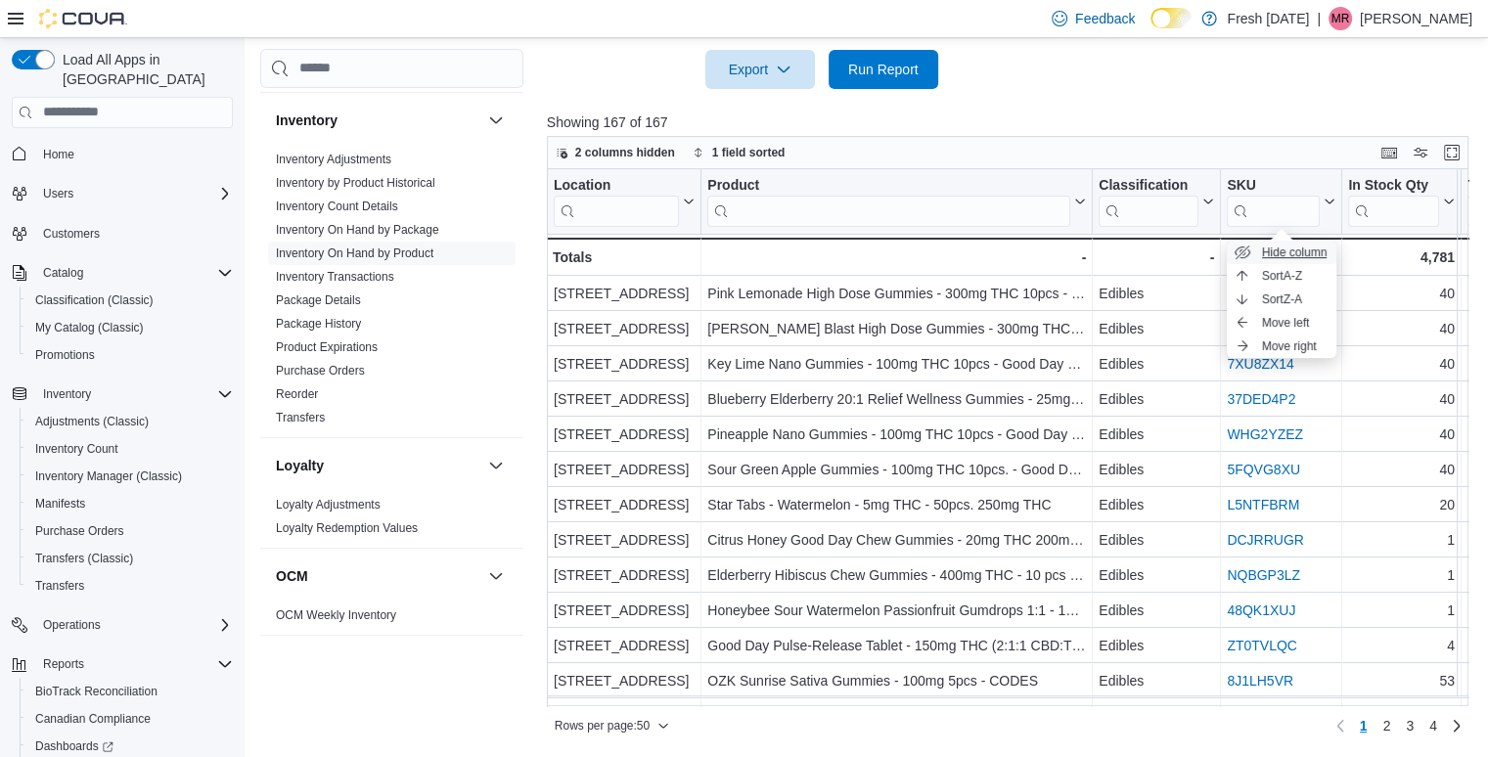
click at [1285, 251] on span "Hide column" at bounding box center [1295, 253] width 66 height 16
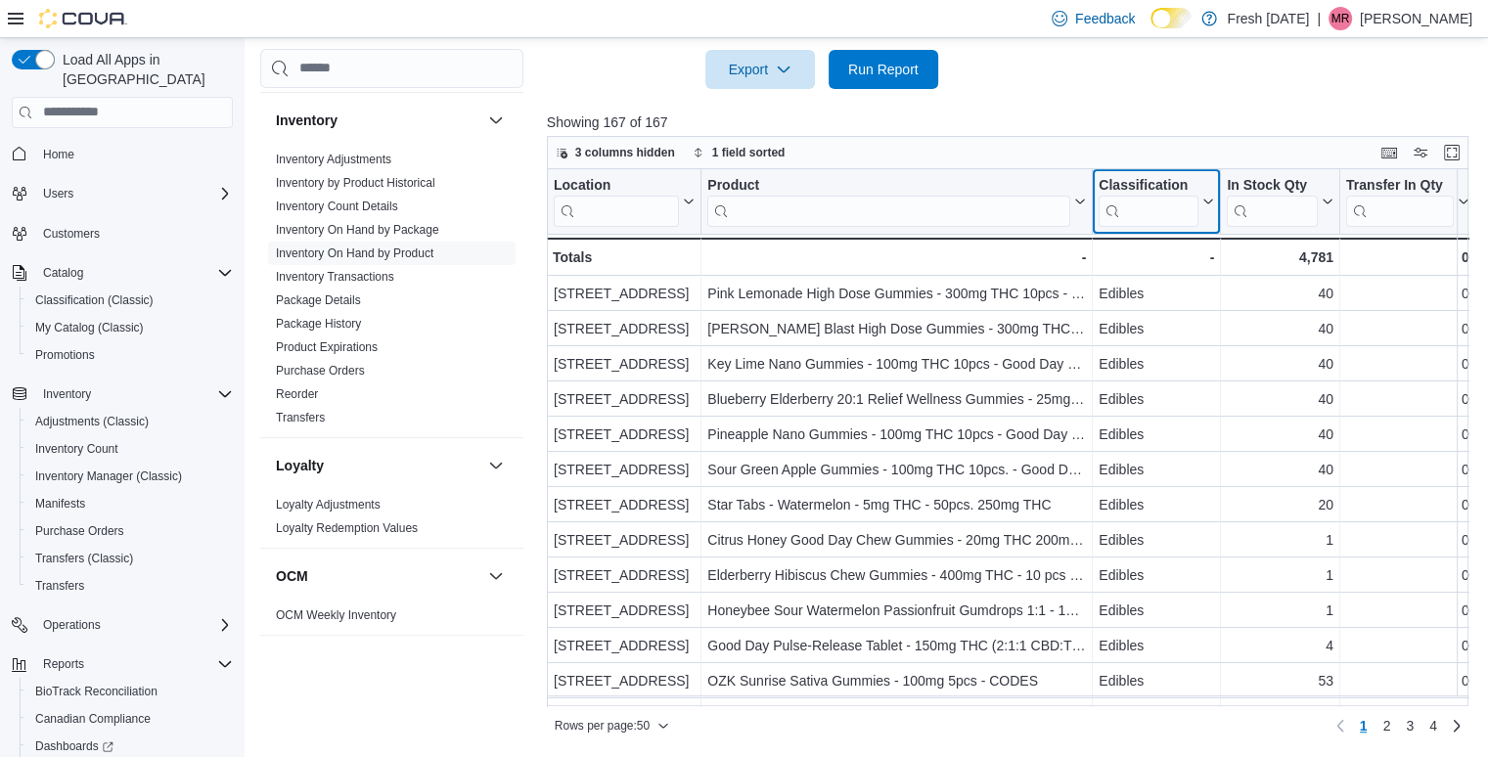
click at [1209, 199] on icon at bounding box center [1206, 202] width 16 height 12
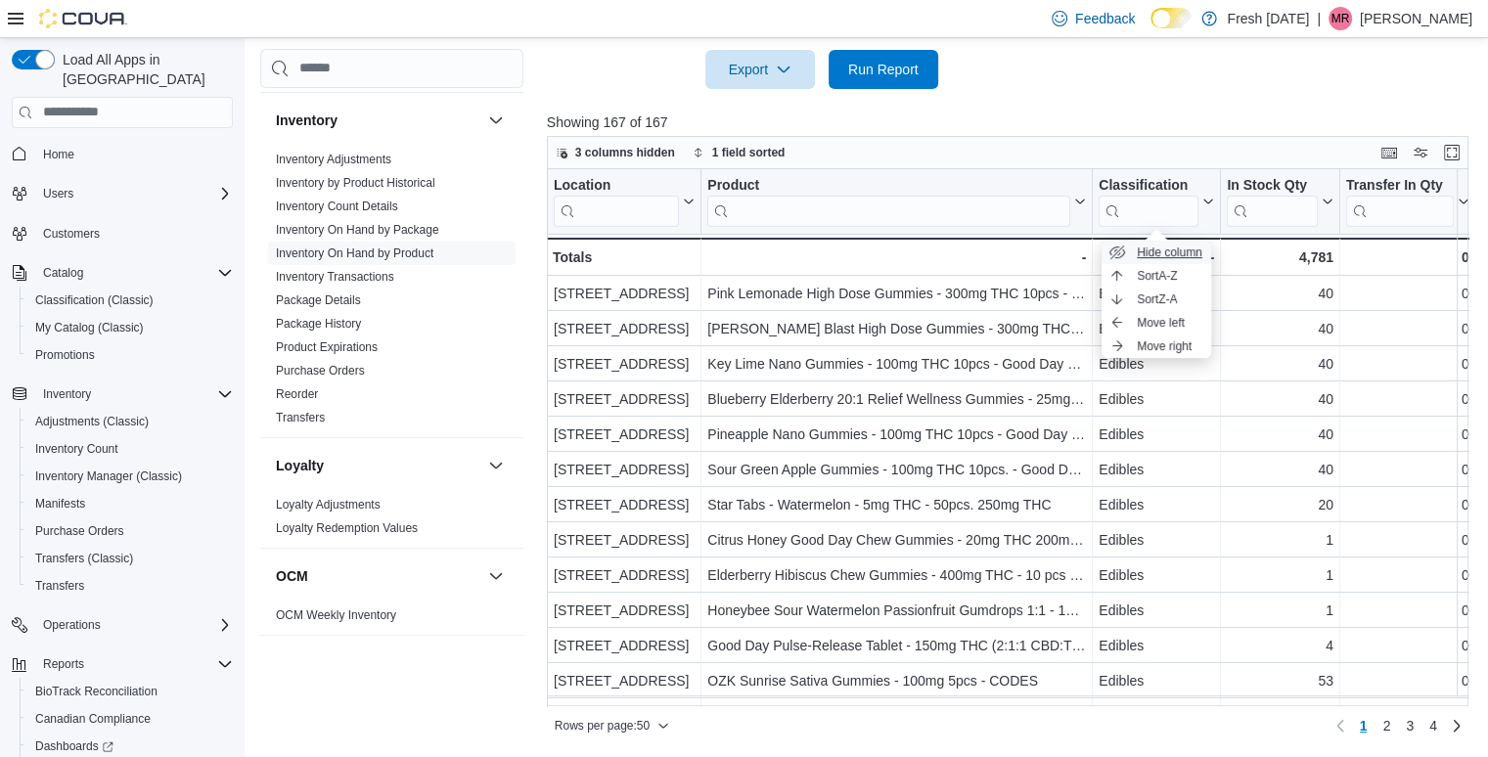
click at [1173, 247] on span "Hide column" at bounding box center [1170, 253] width 66 height 16
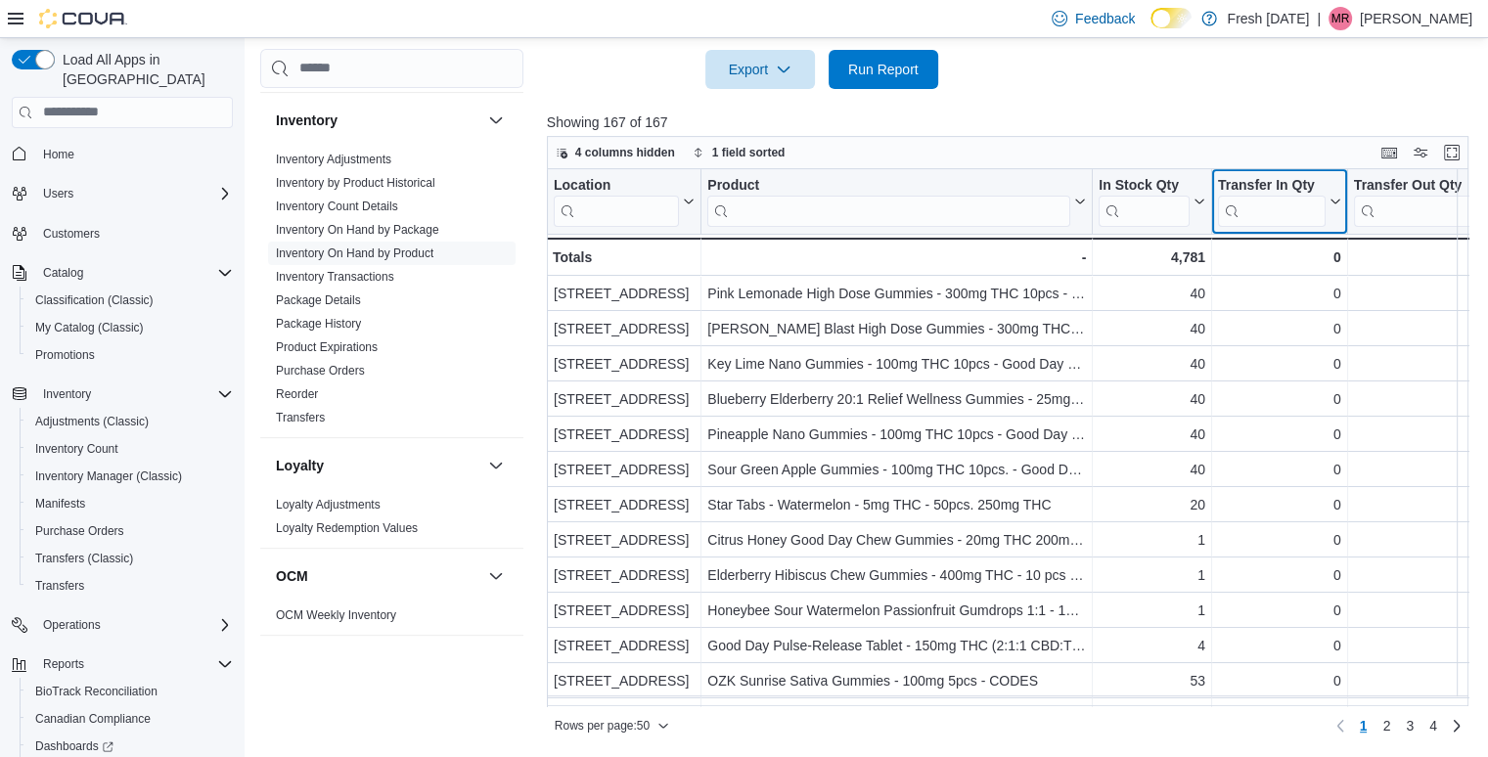
click at [1325, 198] on icon at bounding box center [1333, 202] width 16 height 12
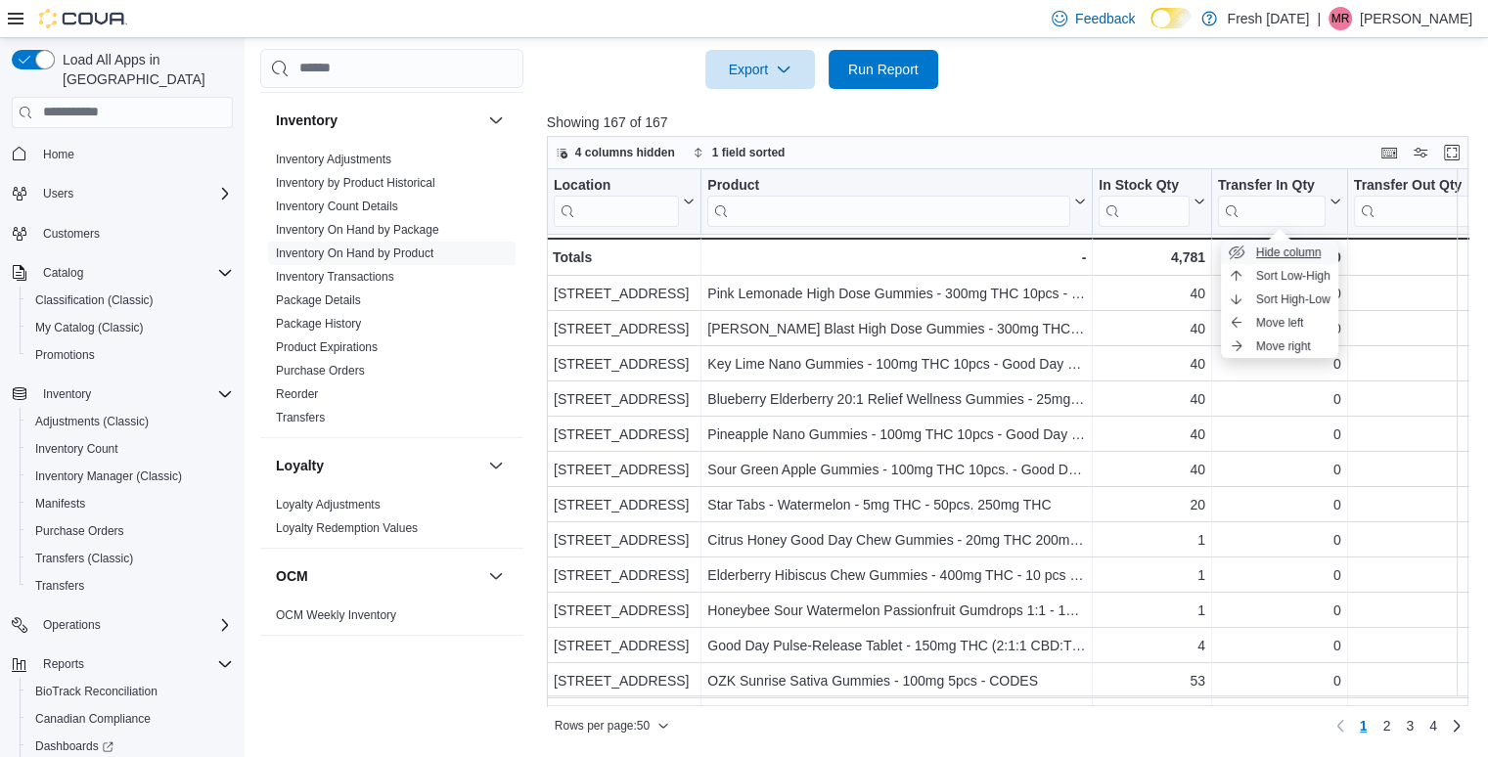
click at [1294, 247] on span "Hide column" at bounding box center [1289, 253] width 66 height 16
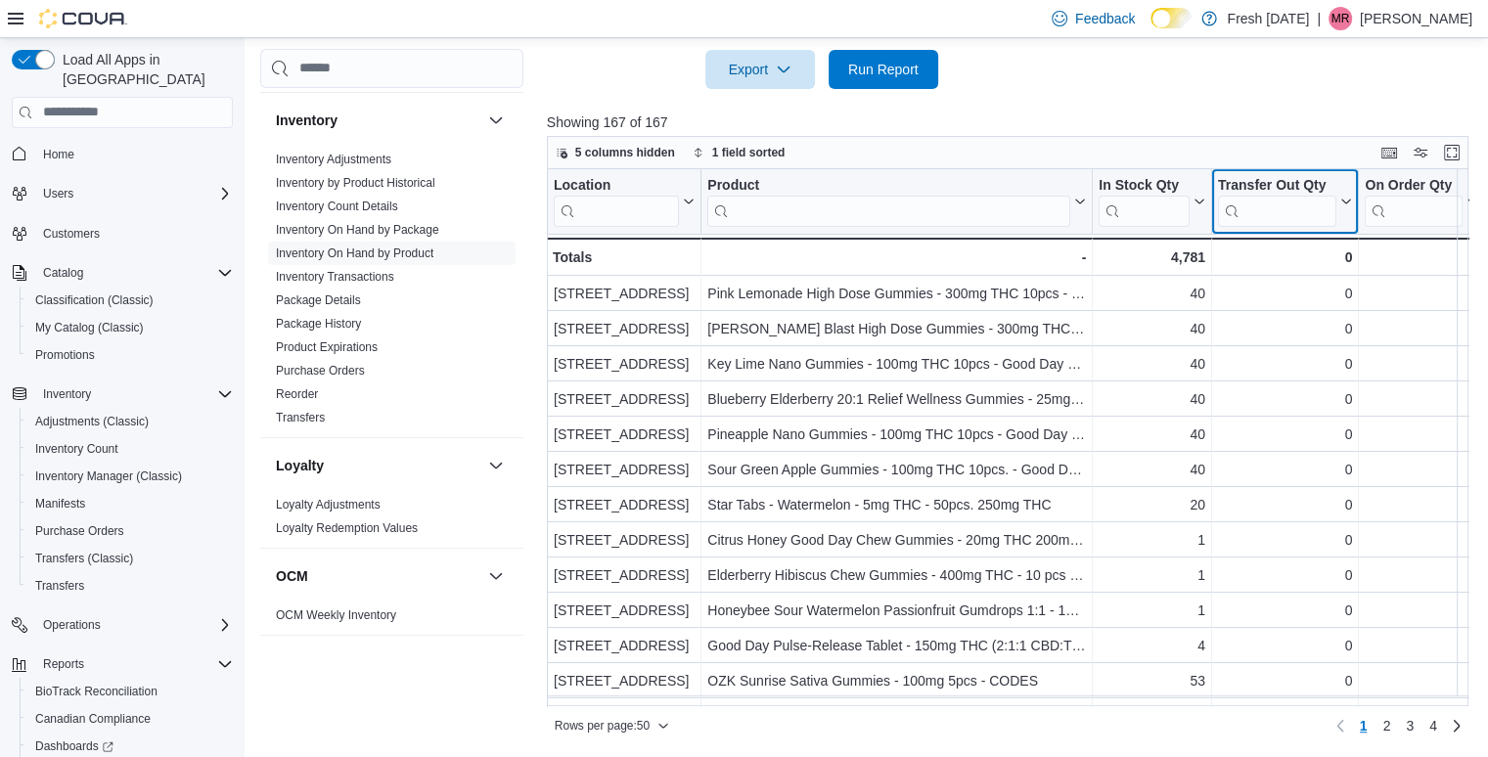
click at [1345, 206] on button "Transfer Out Qty" at bounding box center [1285, 201] width 134 height 50
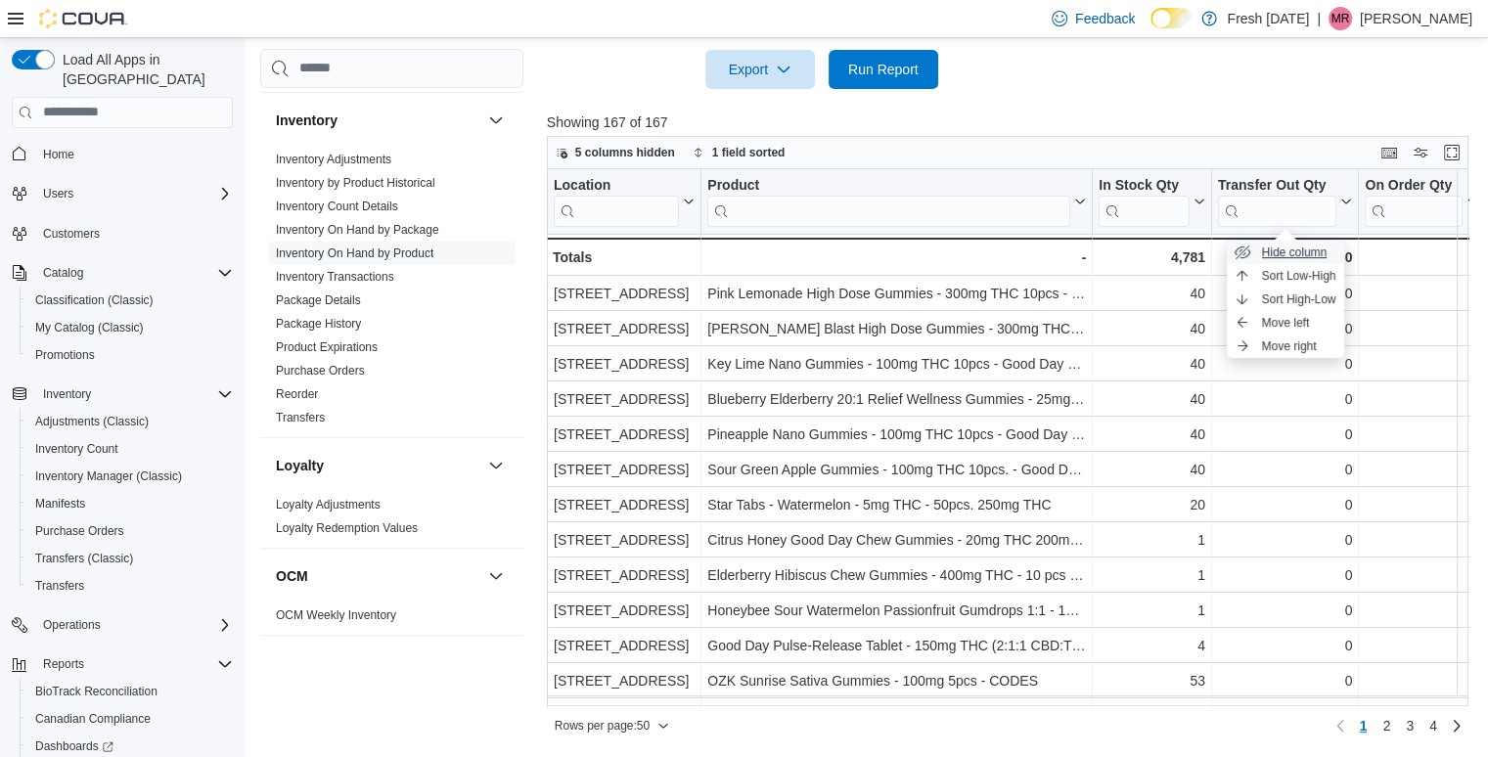
click at [1309, 251] on span "Hide column" at bounding box center [1295, 253] width 66 height 16
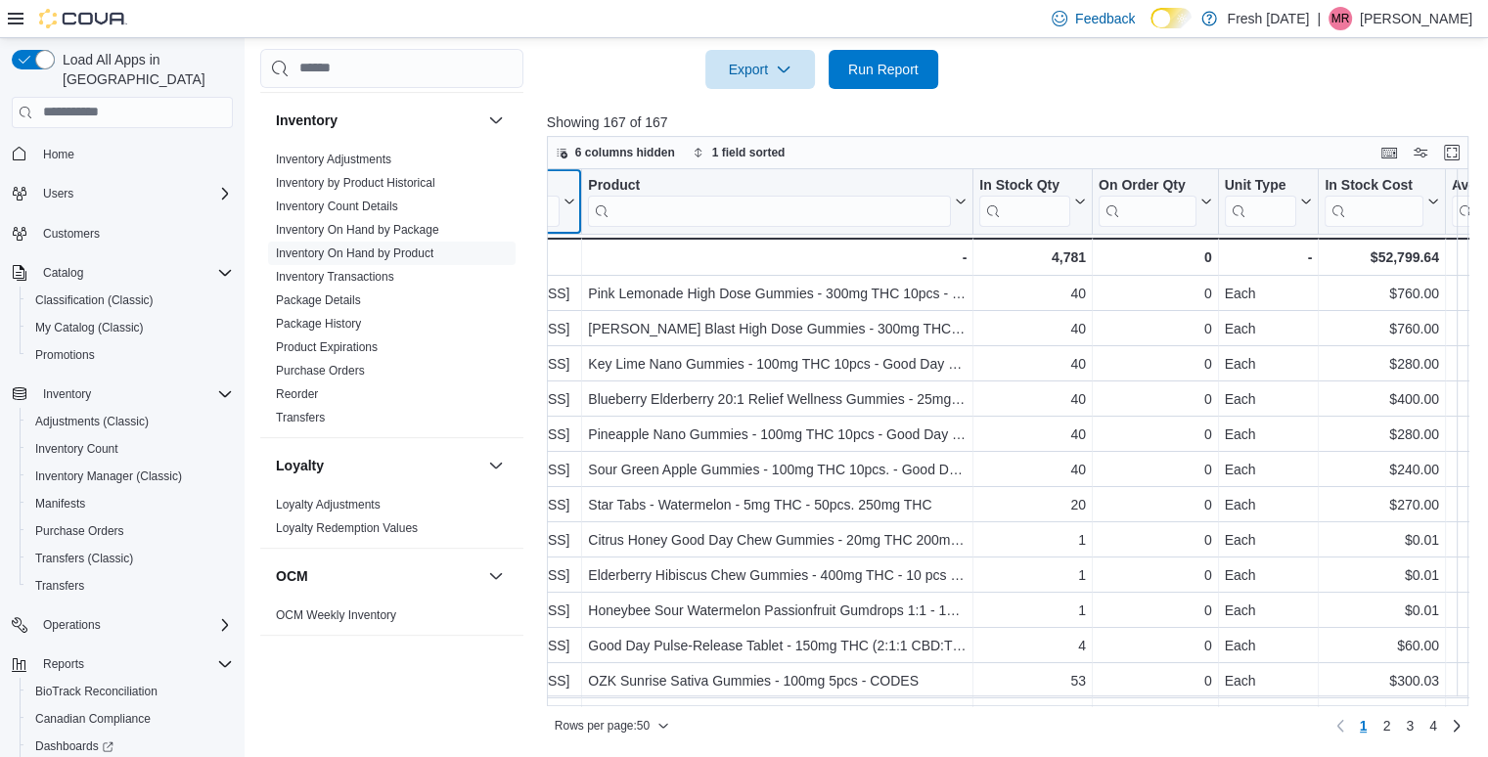
scroll to position [0, 120]
click at [1211, 202] on div at bounding box center [1216, 201] width 16 height 65
click at [1193, 201] on input "search" at bounding box center [1147, 210] width 98 height 31
click at [1201, 201] on icon at bounding box center [1204, 201] width 9 height 5
click at [1170, 259] on span "Hide column" at bounding box center [1163, 253] width 66 height 16
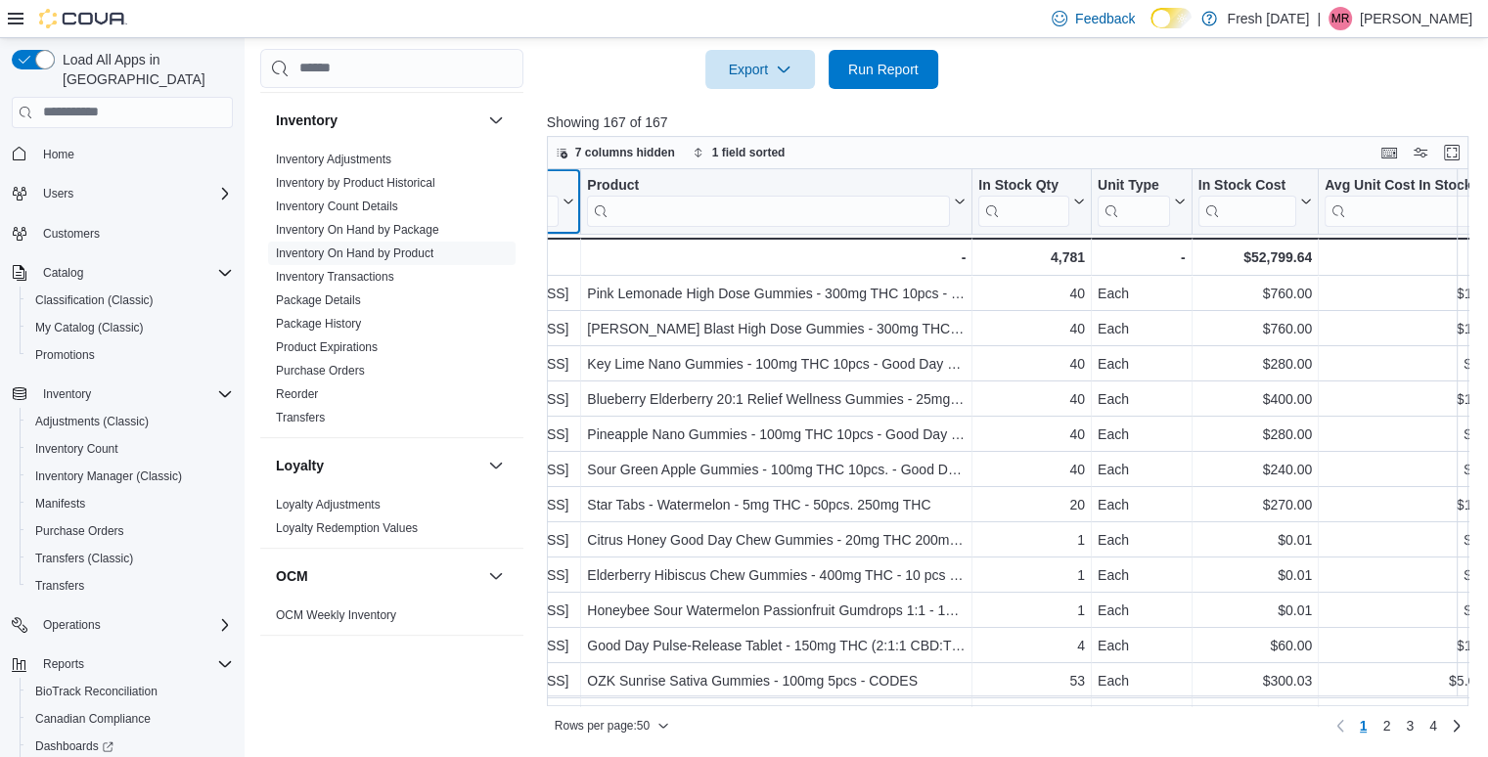
scroll to position [0, 0]
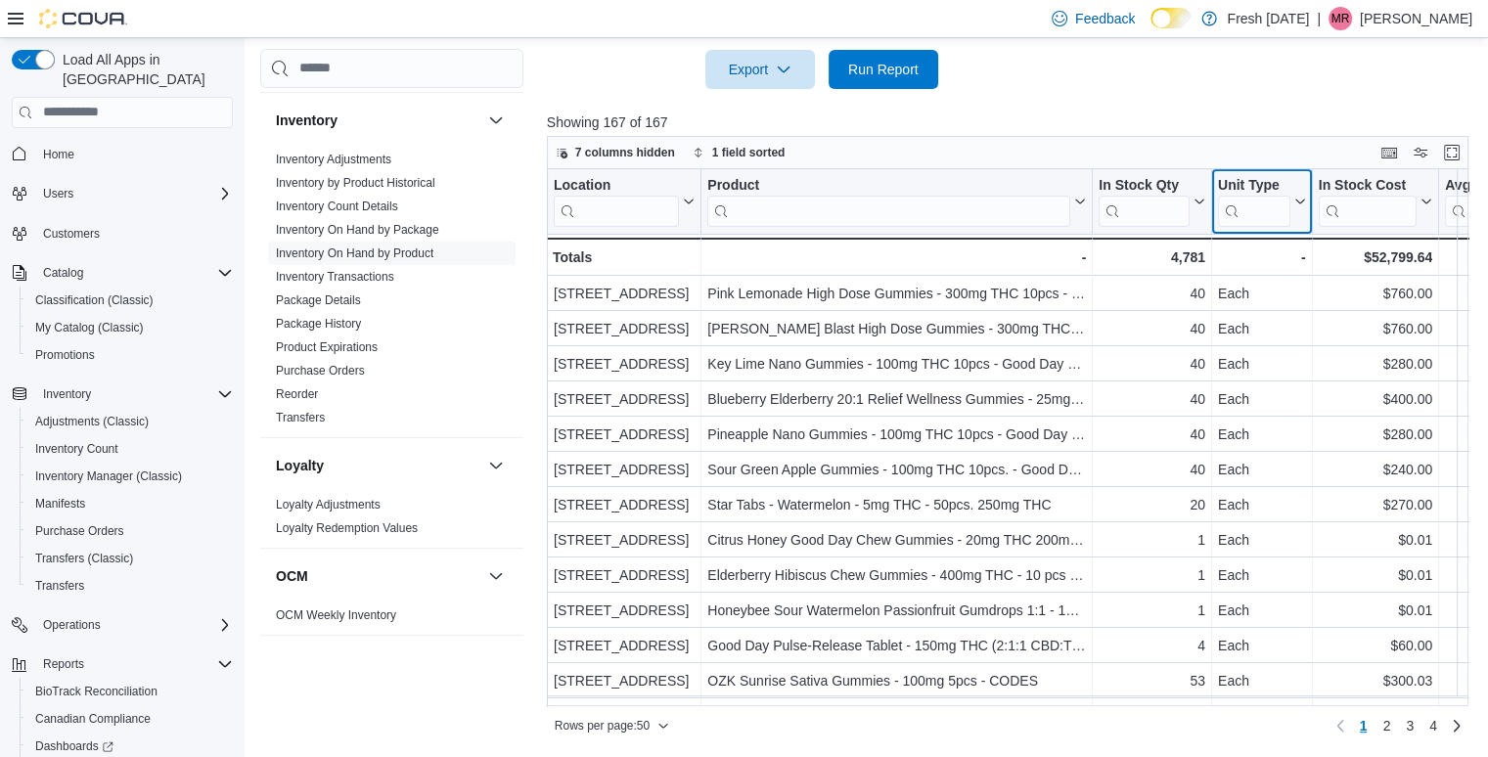
click at [1296, 201] on icon at bounding box center [1299, 201] width 9 height 5
click at [1276, 247] on span "Hide column" at bounding box center [1275, 253] width 66 height 16
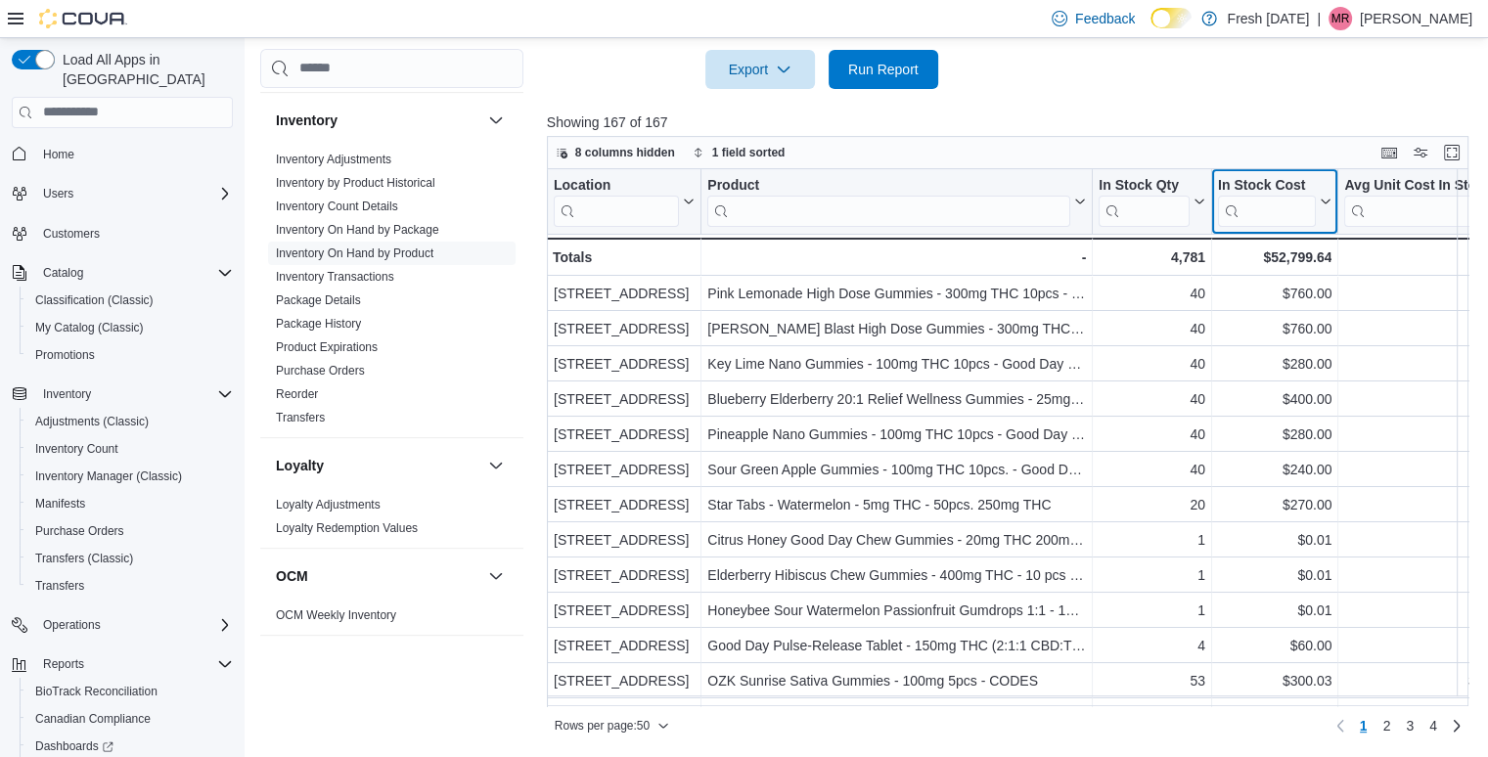
click at [1322, 201] on icon at bounding box center [1325, 201] width 9 height 5
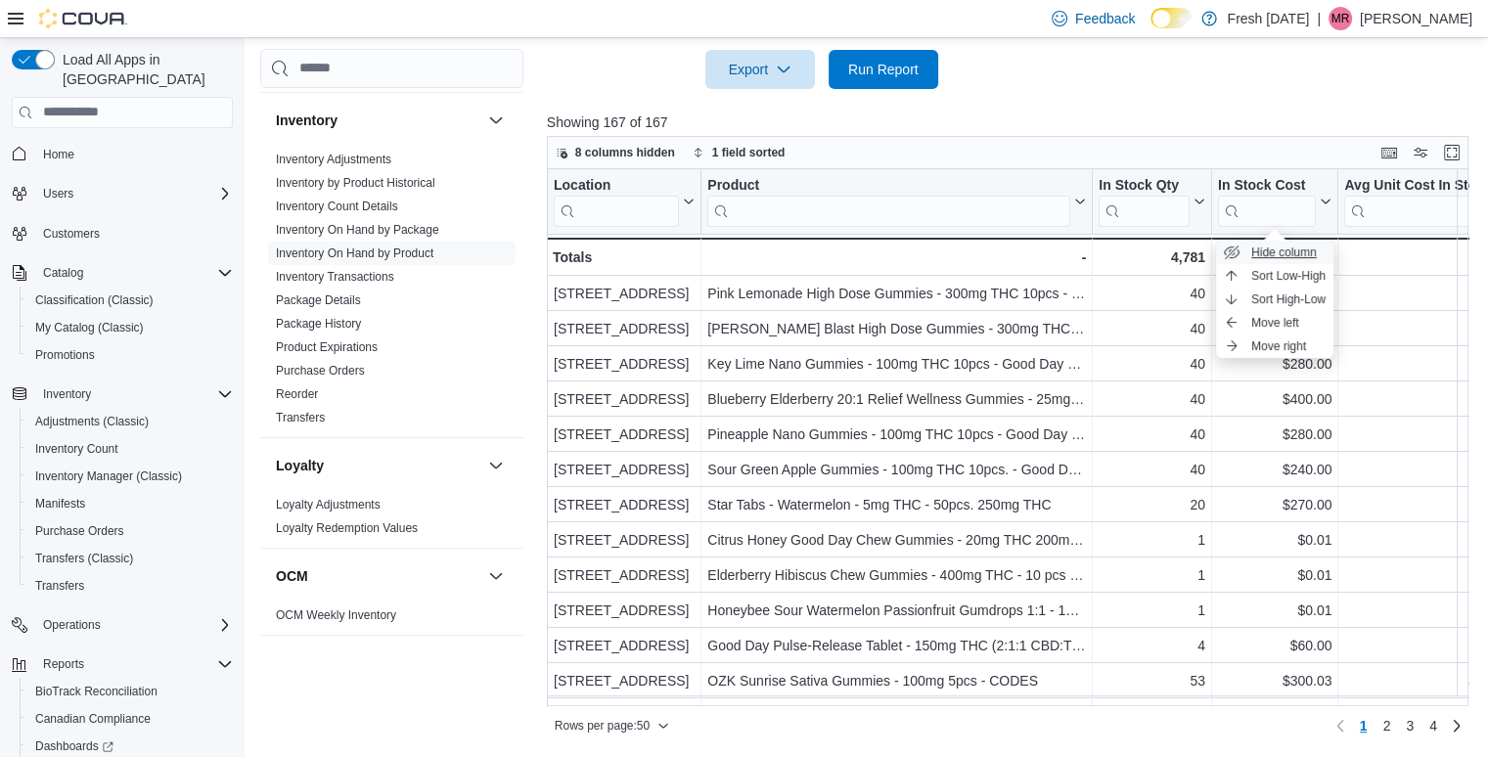
click at [1301, 245] on span "Hide column" at bounding box center [1284, 253] width 66 height 16
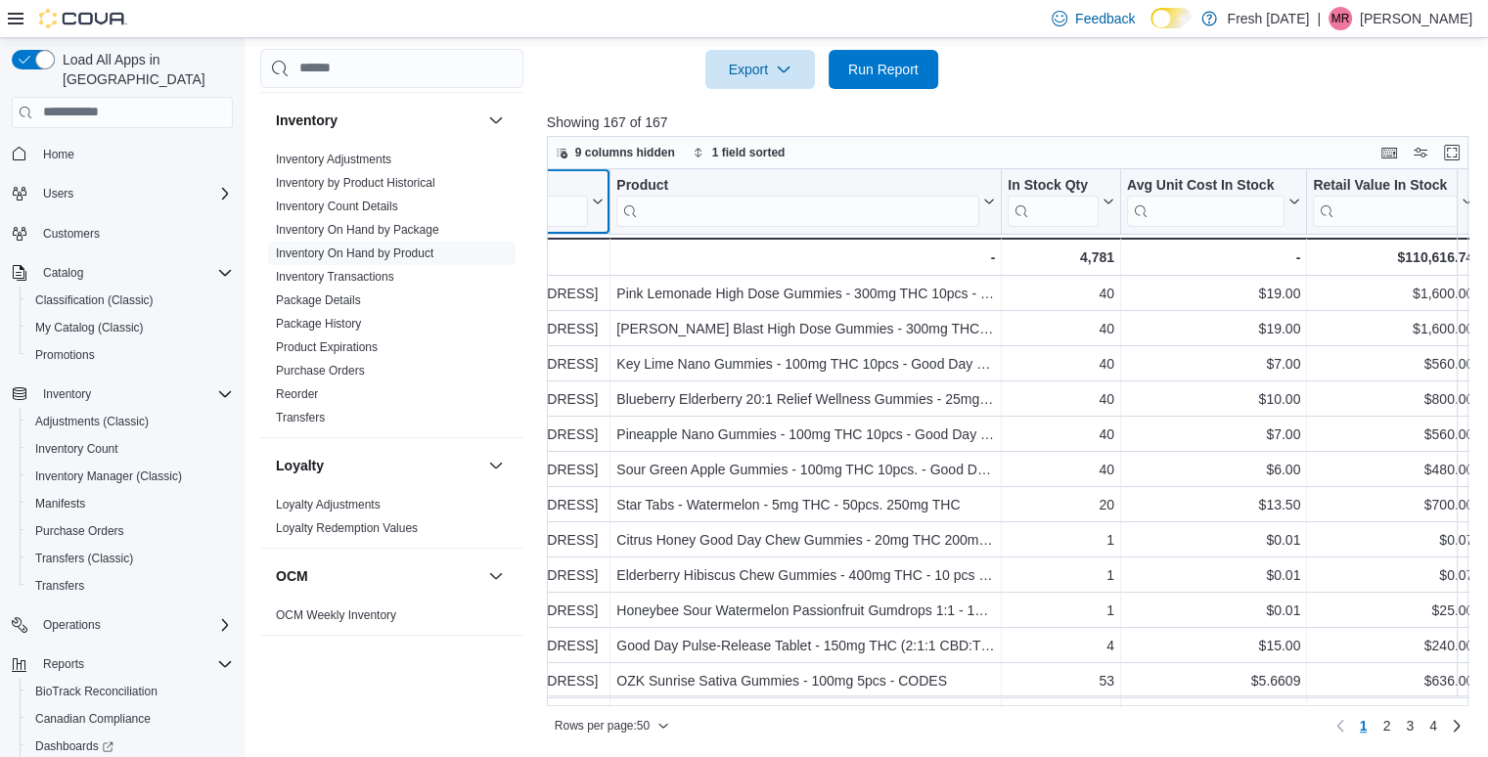
scroll to position [0, 95]
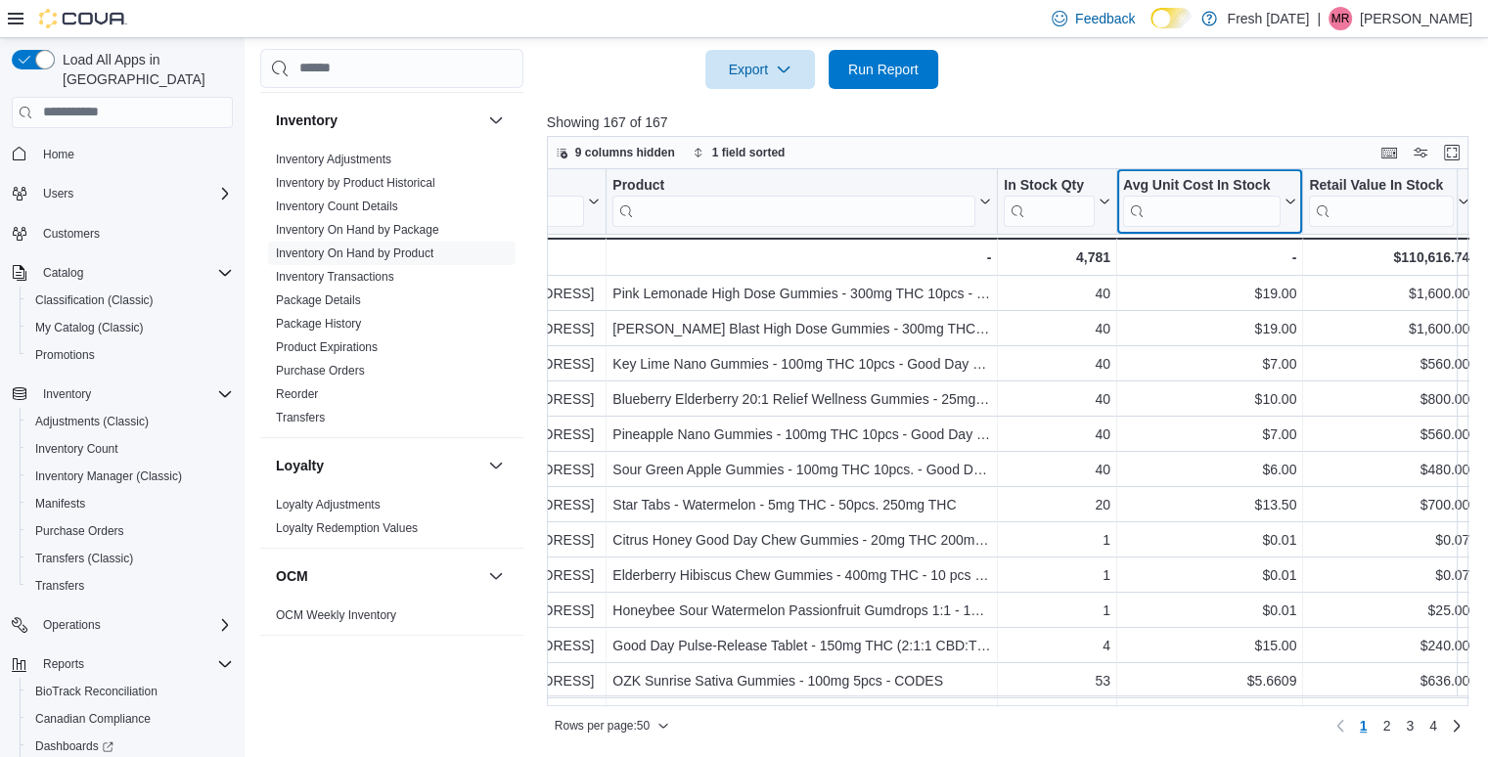
click at [1287, 204] on icon at bounding box center [1288, 202] width 16 height 12
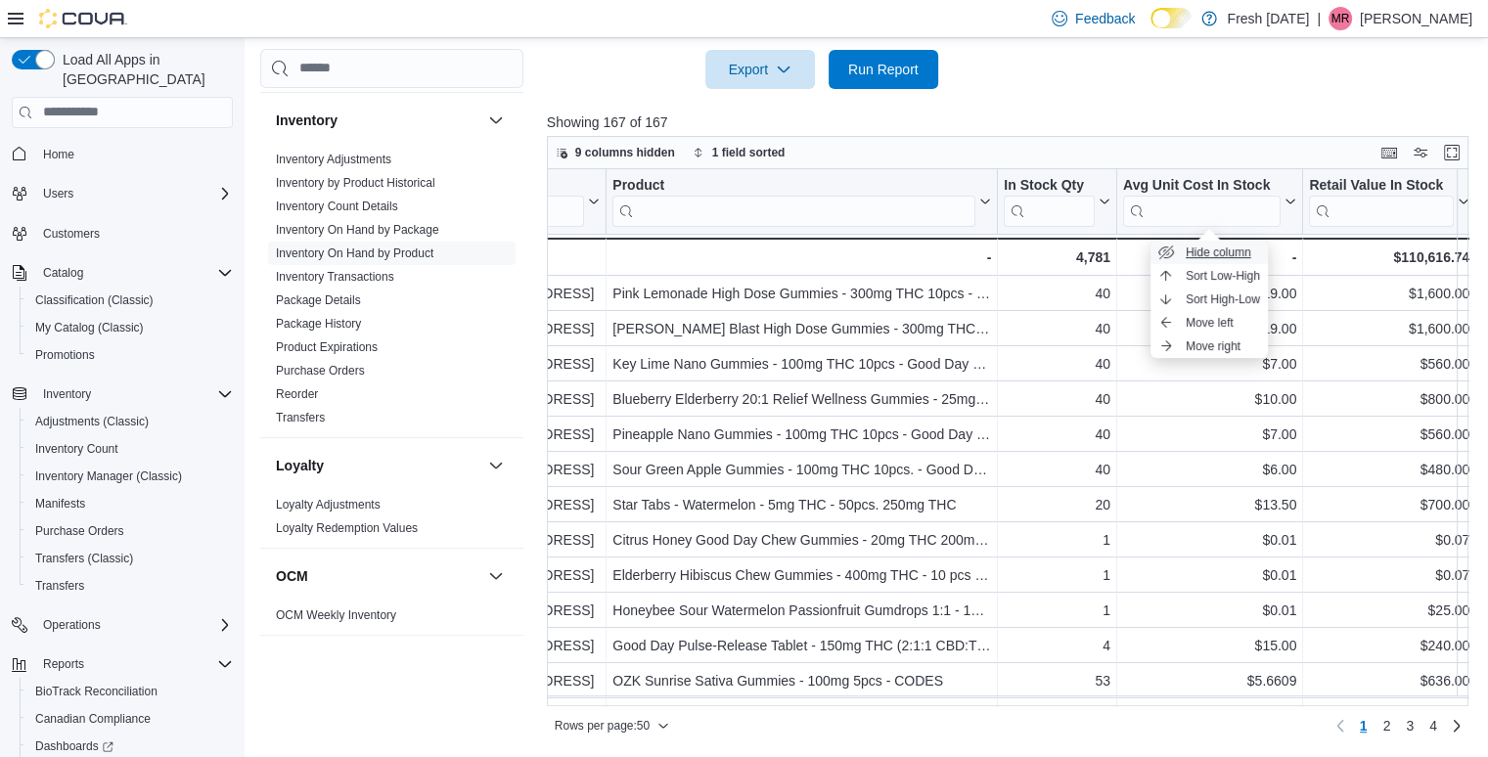
click at [1258, 251] on button "Hide column" at bounding box center [1208, 252] width 117 height 23
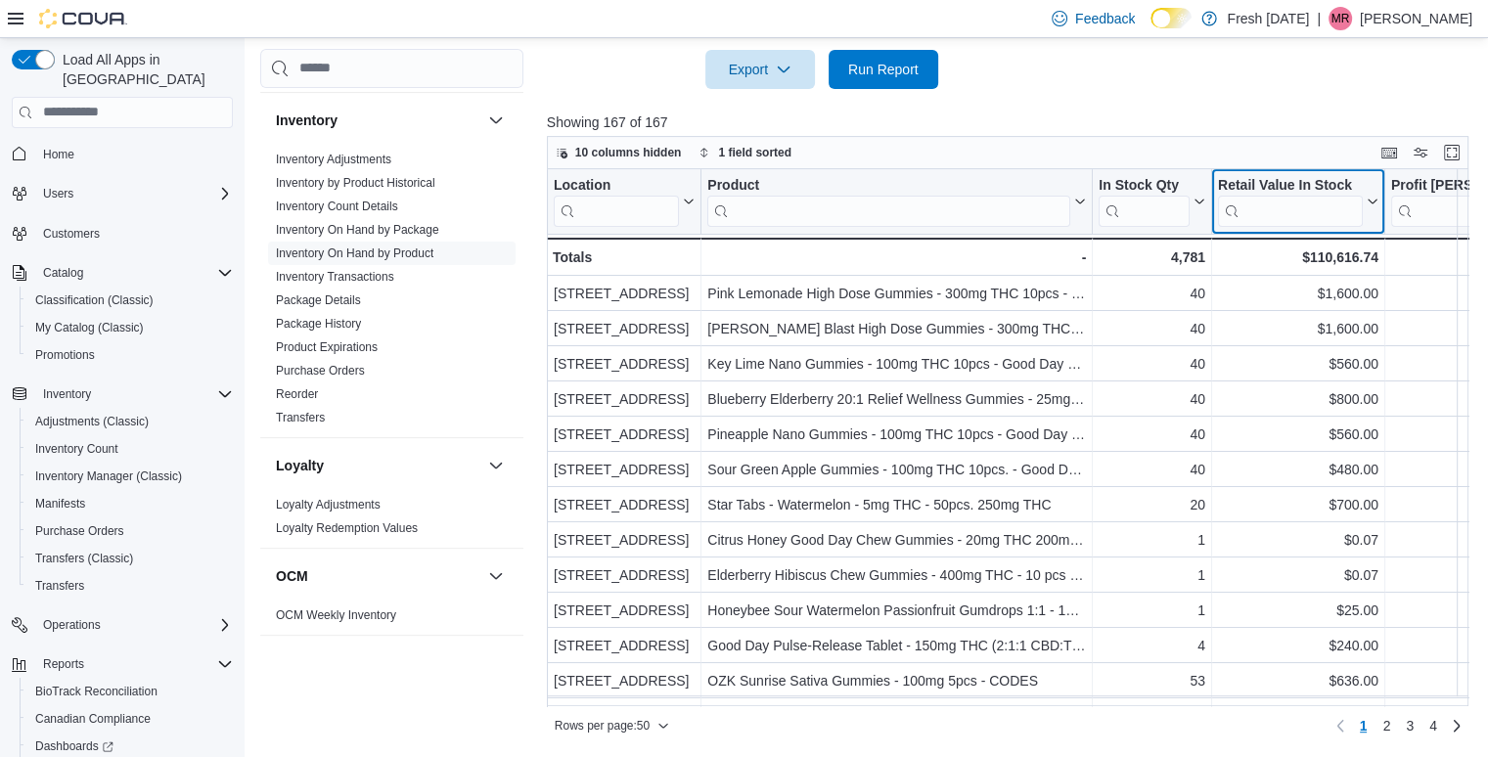
click at [1370, 197] on icon at bounding box center [1371, 202] width 16 height 12
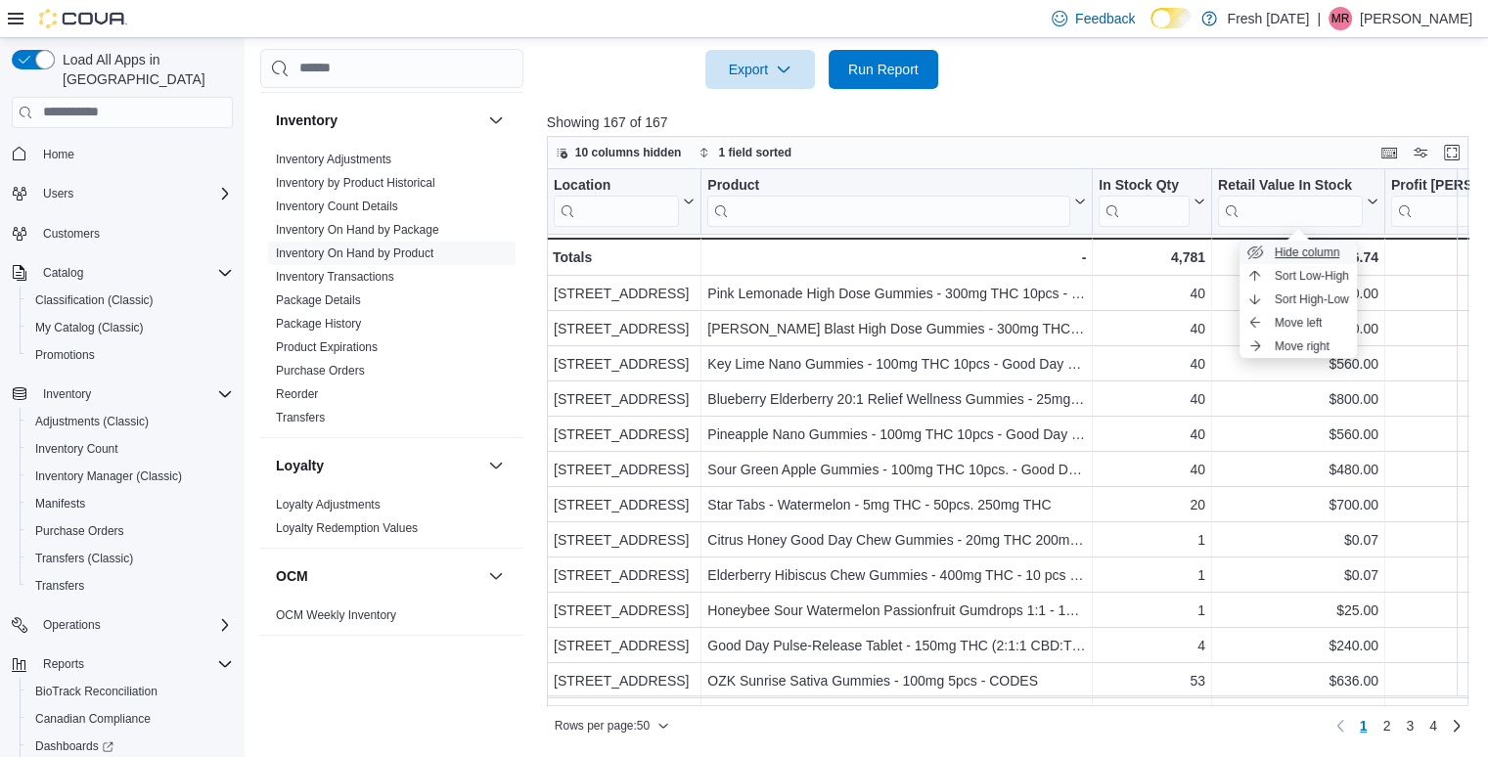
click at [1342, 245] on button "Hide column" at bounding box center [1297, 252] width 117 height 23
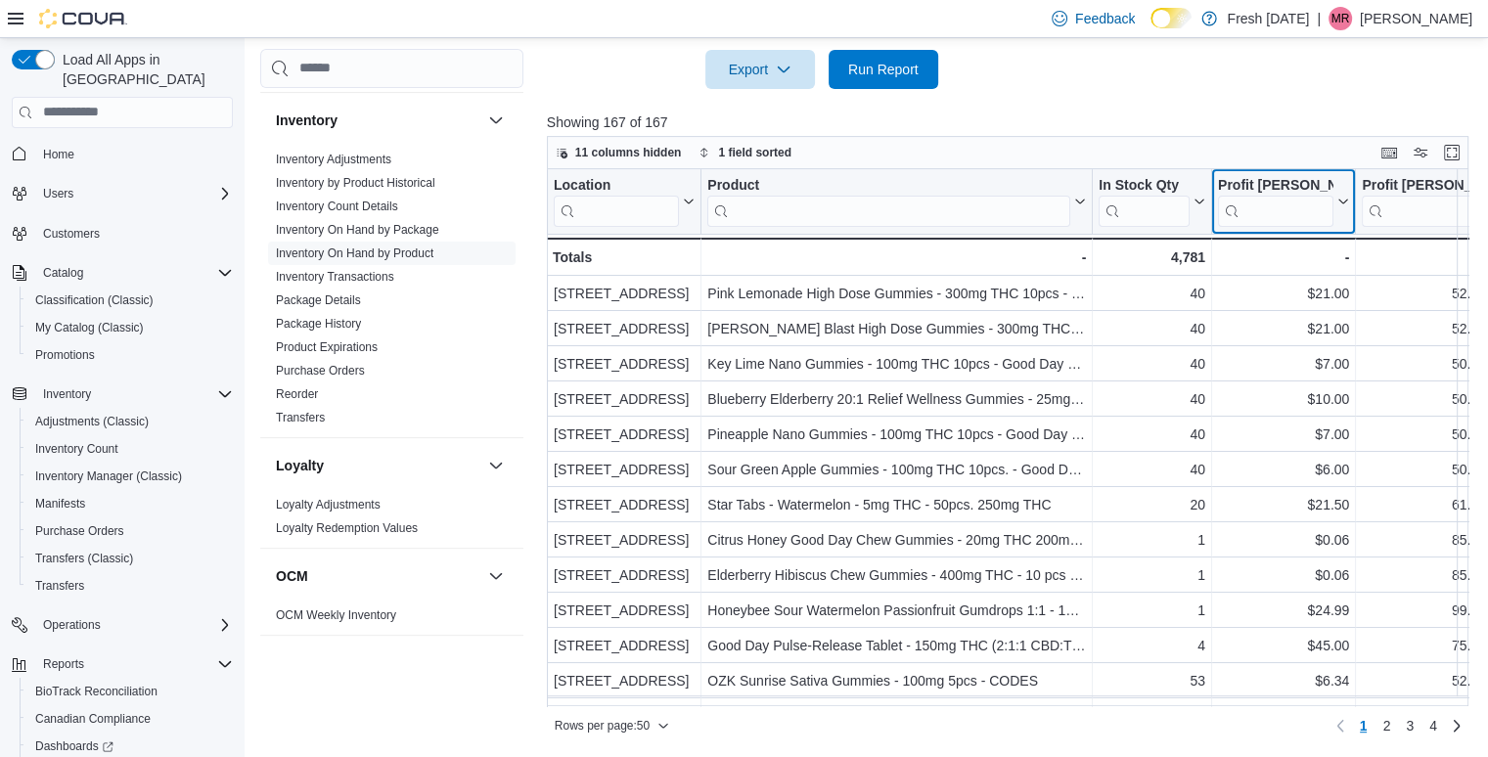
click at [1342, 205] on icon at bounding box center [1341, 202] width 16 height 12
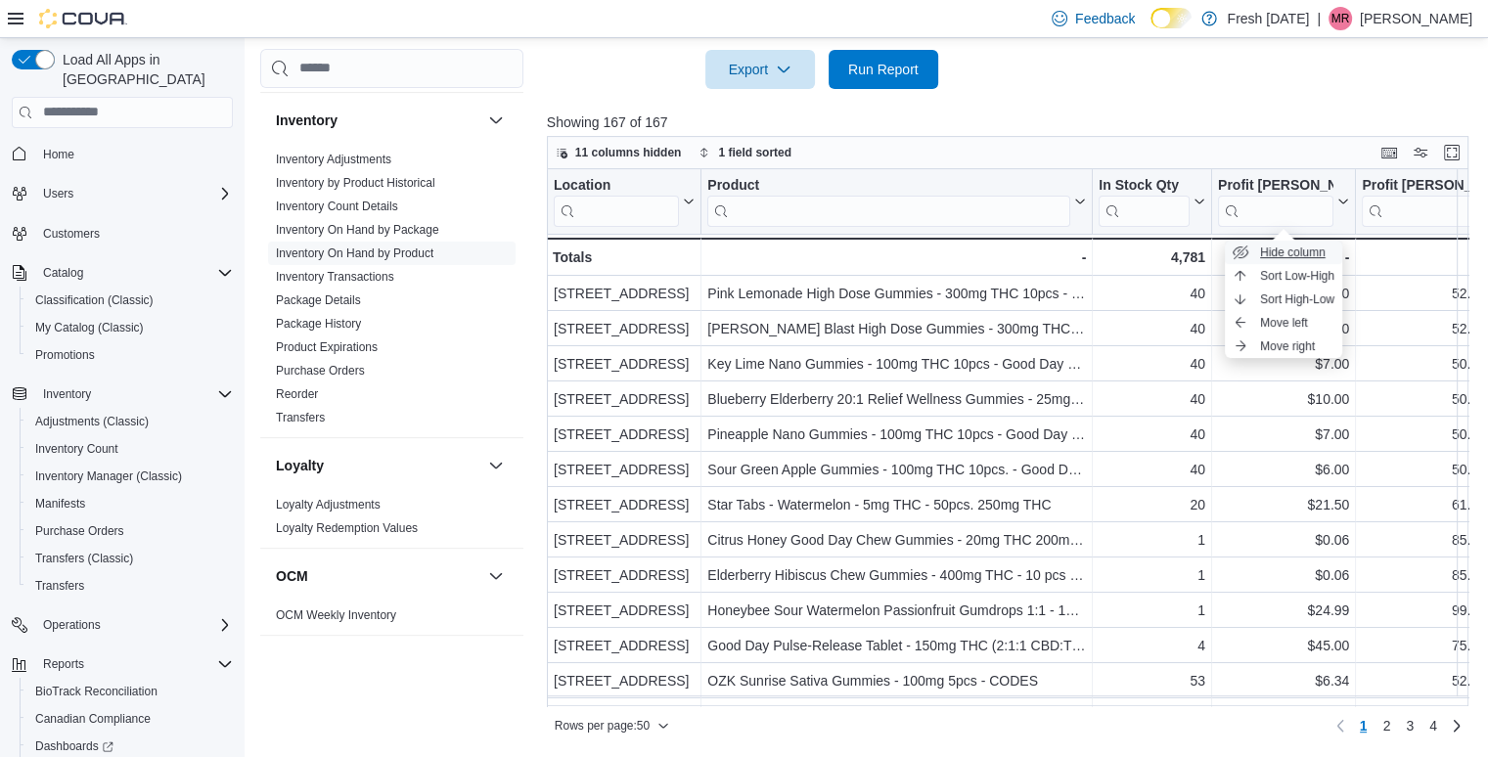
click at [1315, 245] on span "Hide column" at bounding box center [1293, 253] width 66 height 16
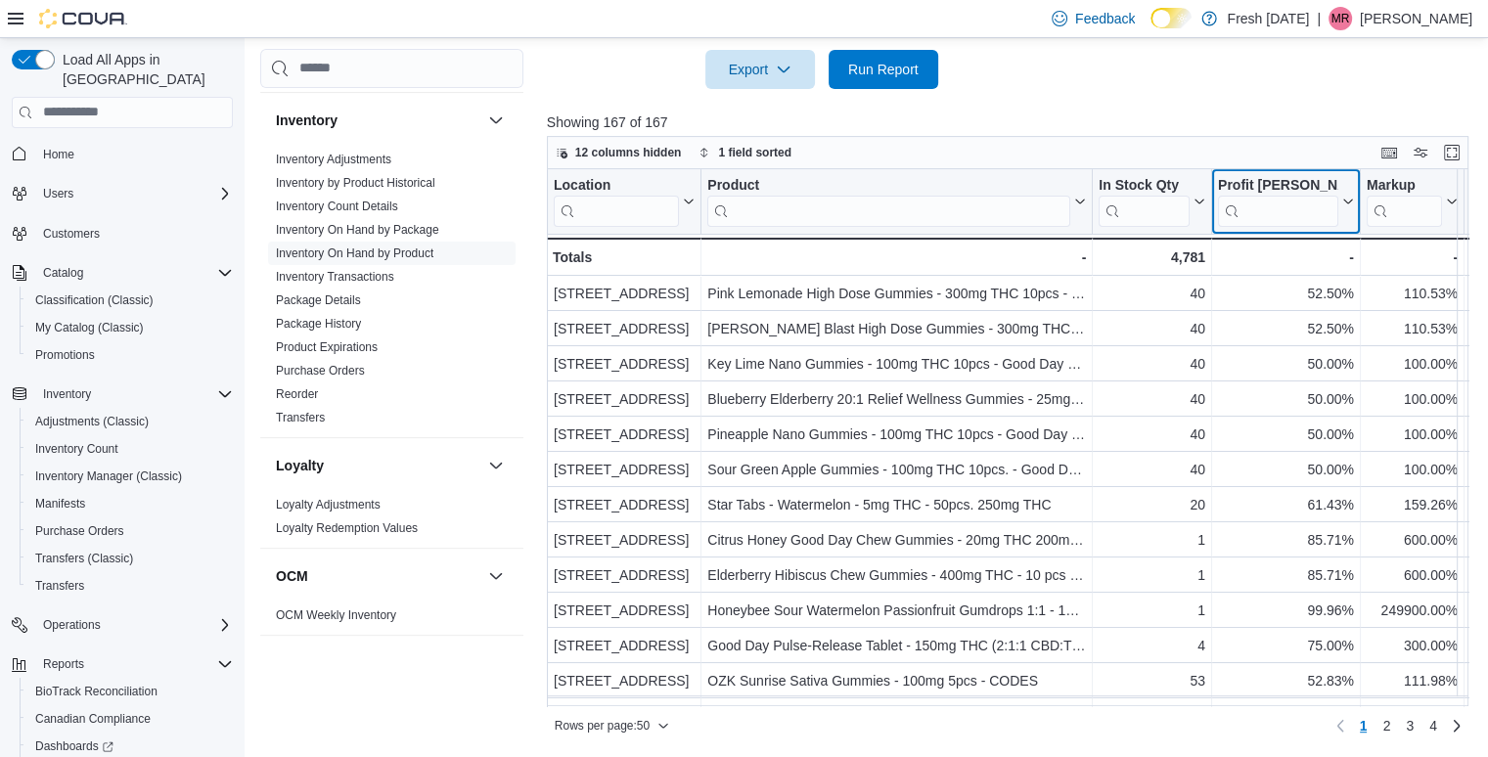
click at [1349, 200] on icon at bounding box center [1346, 202] width 16 height 12
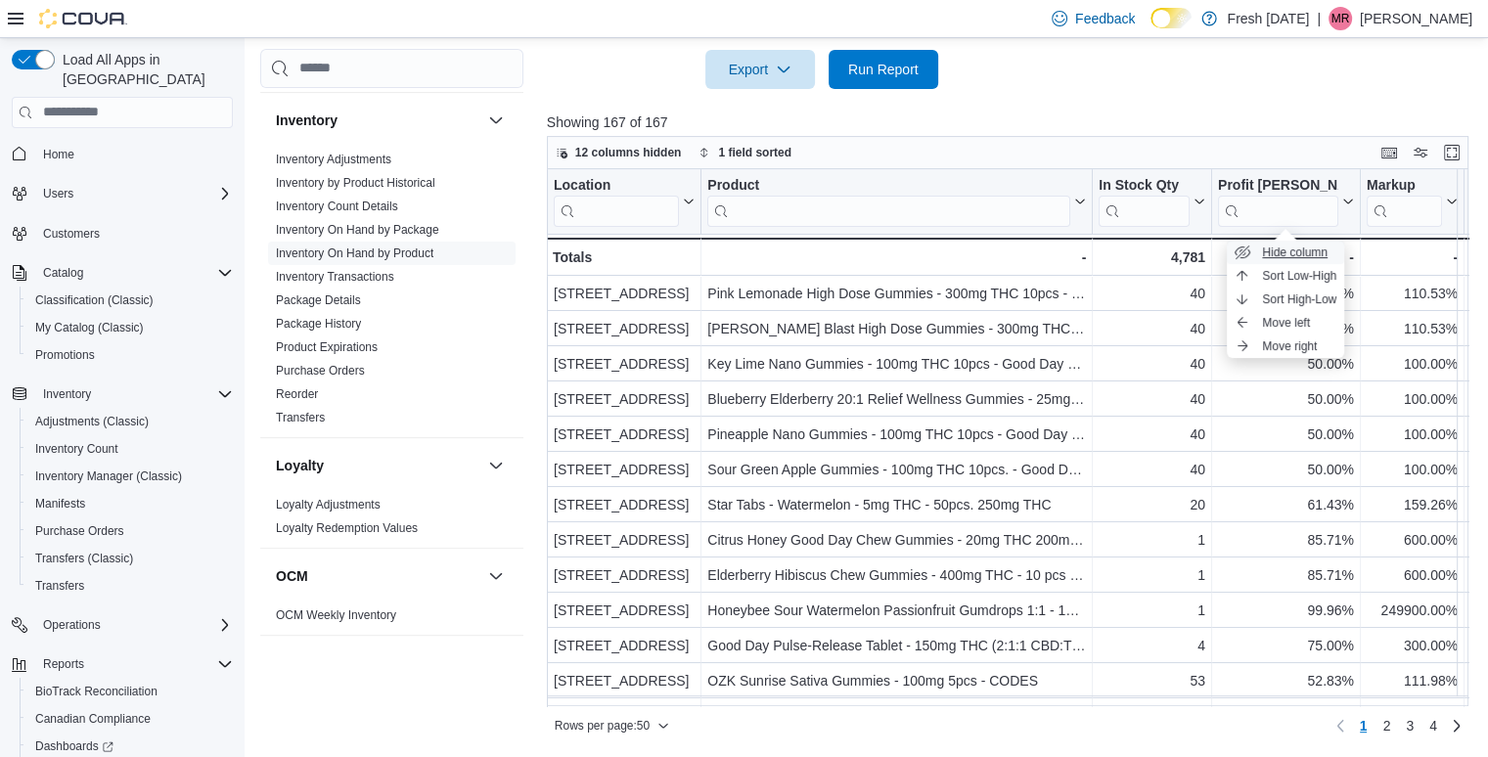
click at [1318, 241] on button "Hide column" at bounding box center [1285, 252] width 117 height 23
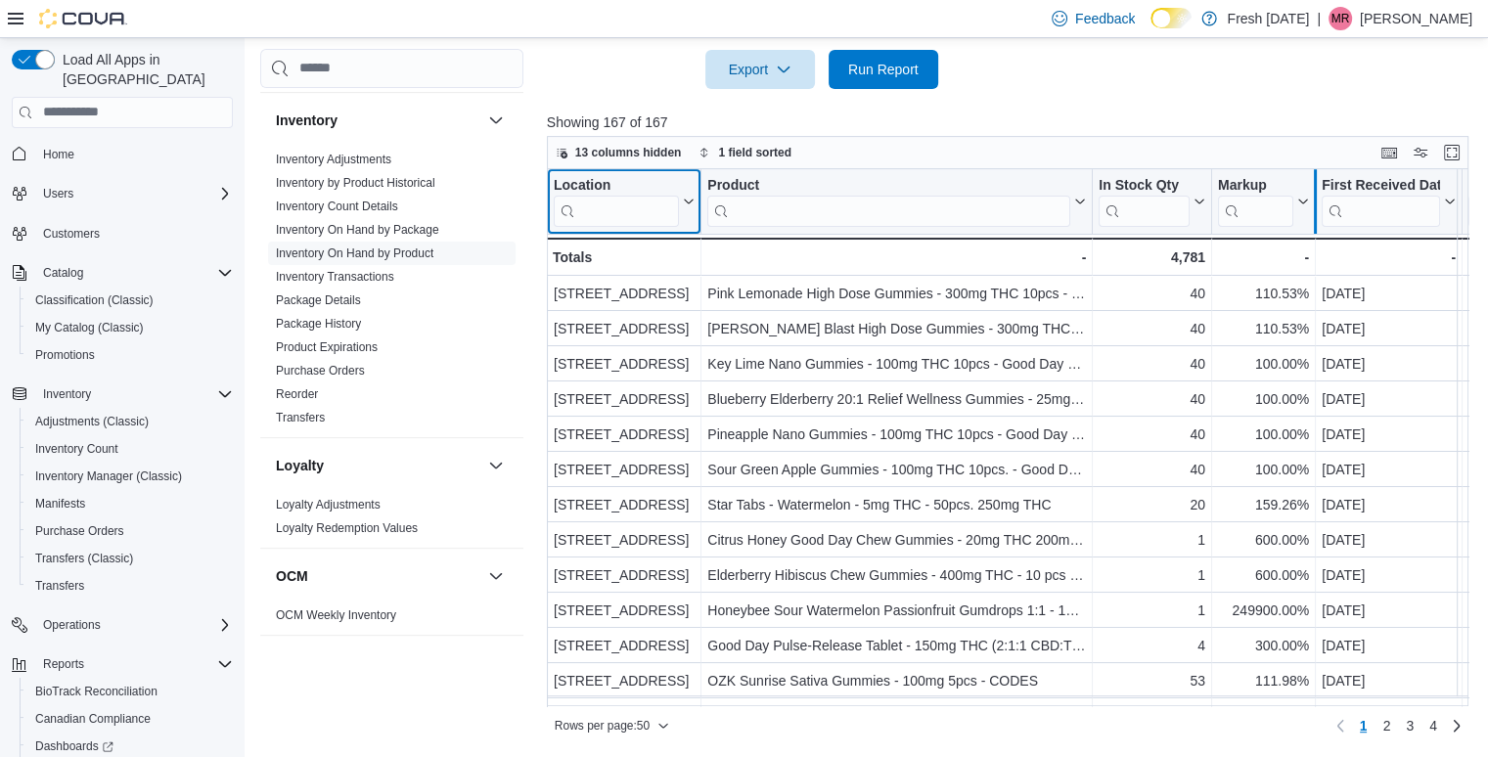
click at [1307, 204] on div at bounding box center [1315, 201] width 16 height 65
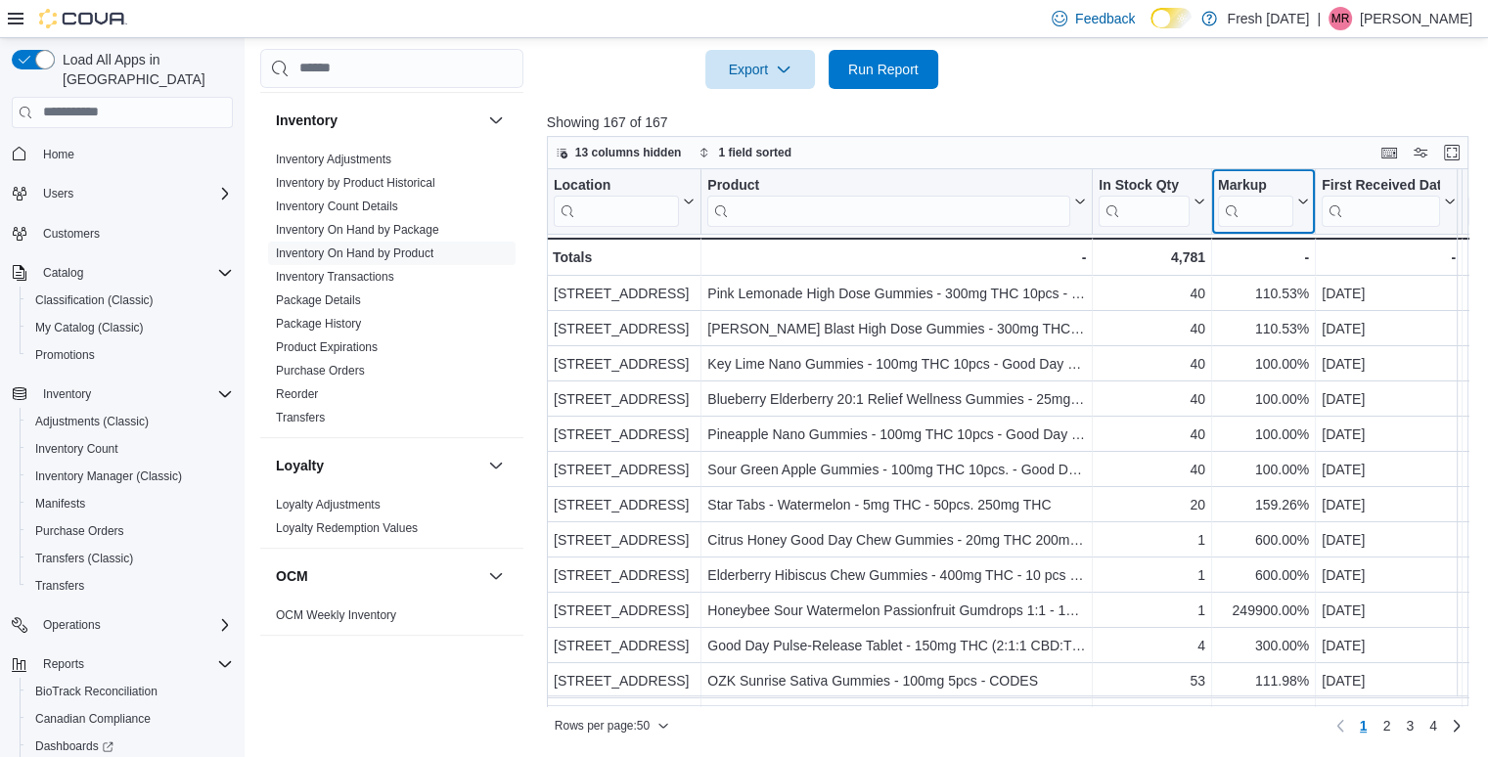
click at [1300, 203] on icon at bounding box center [1301, 202] width 16 height 12
click at [1276, 256] on span "Hide column" at bounding box center [1272, 253] width 66 height 16
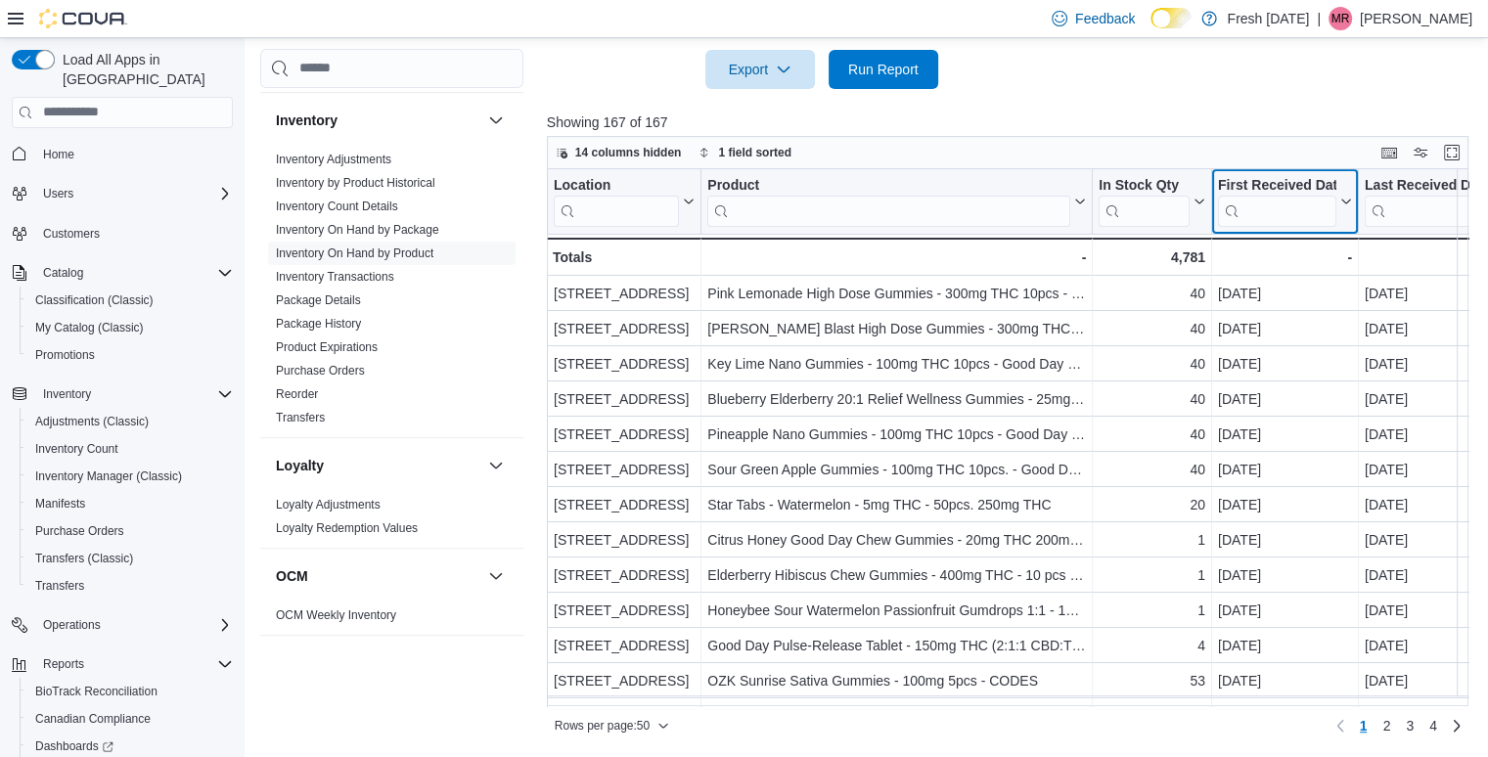
click at [1340, 201] on icon at bounding box center [1344, 202] width 16 height 12
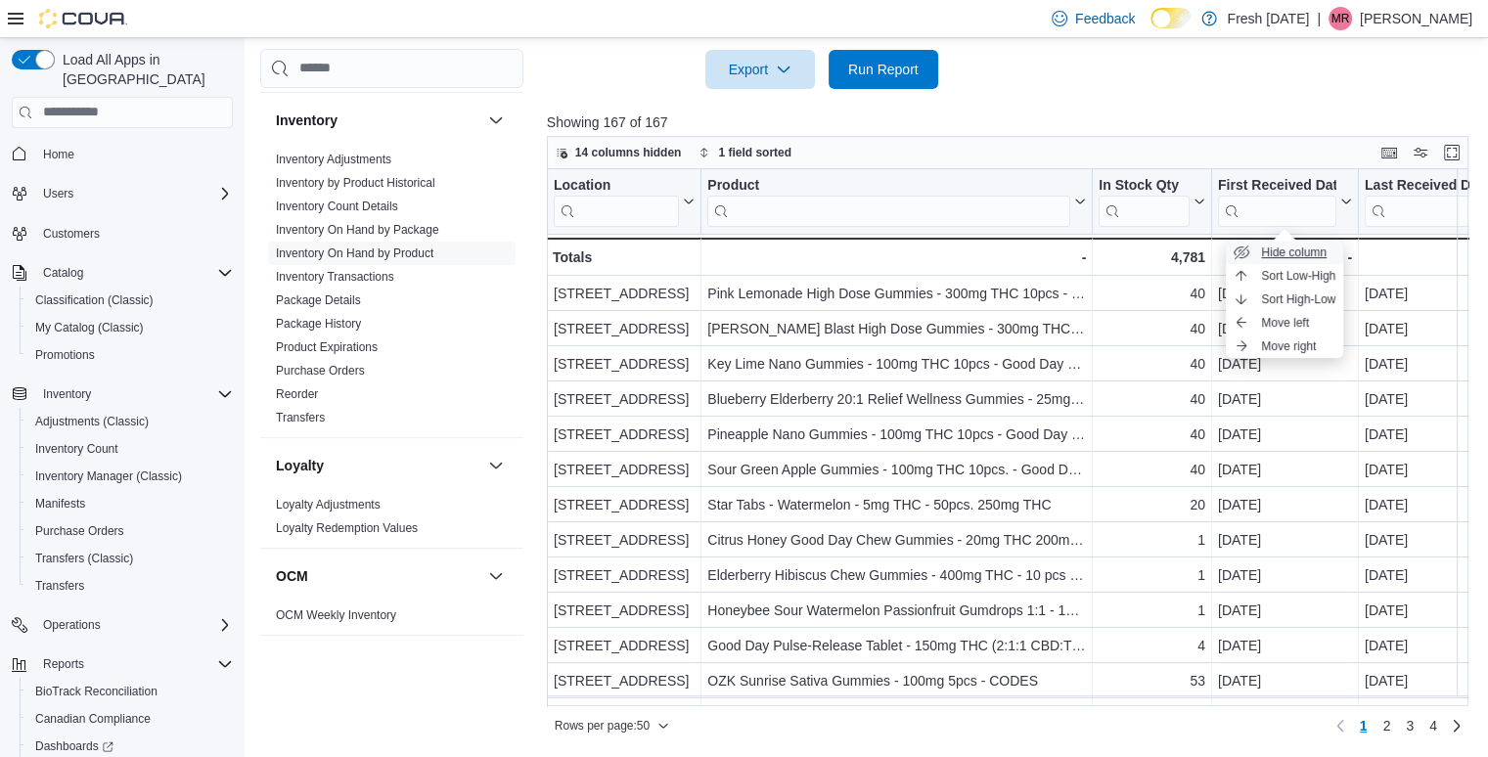
click at [1294, 251] on span "Hide column" at bounding box center [1294, 253] width 66 height 16
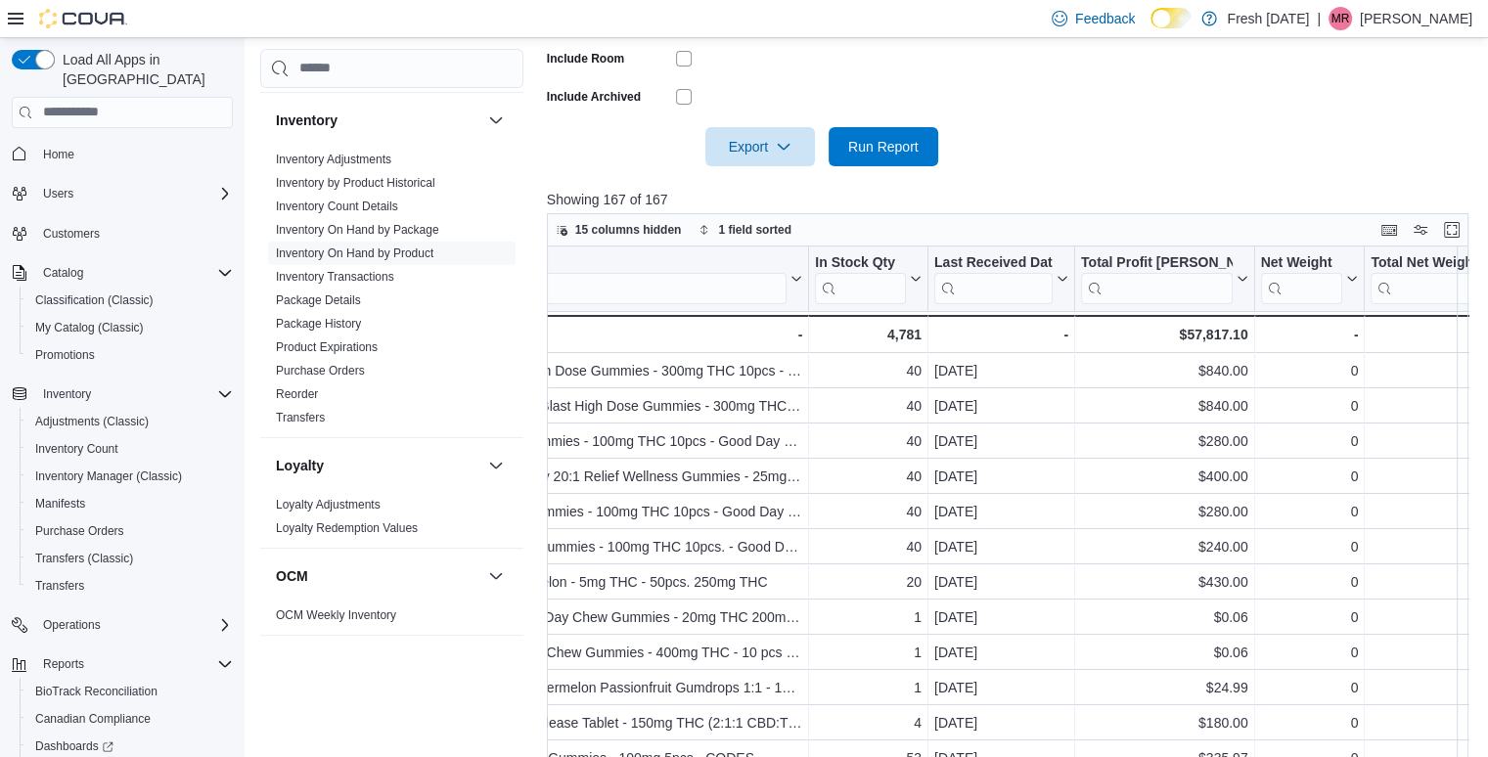
scroll to position [570, 0]
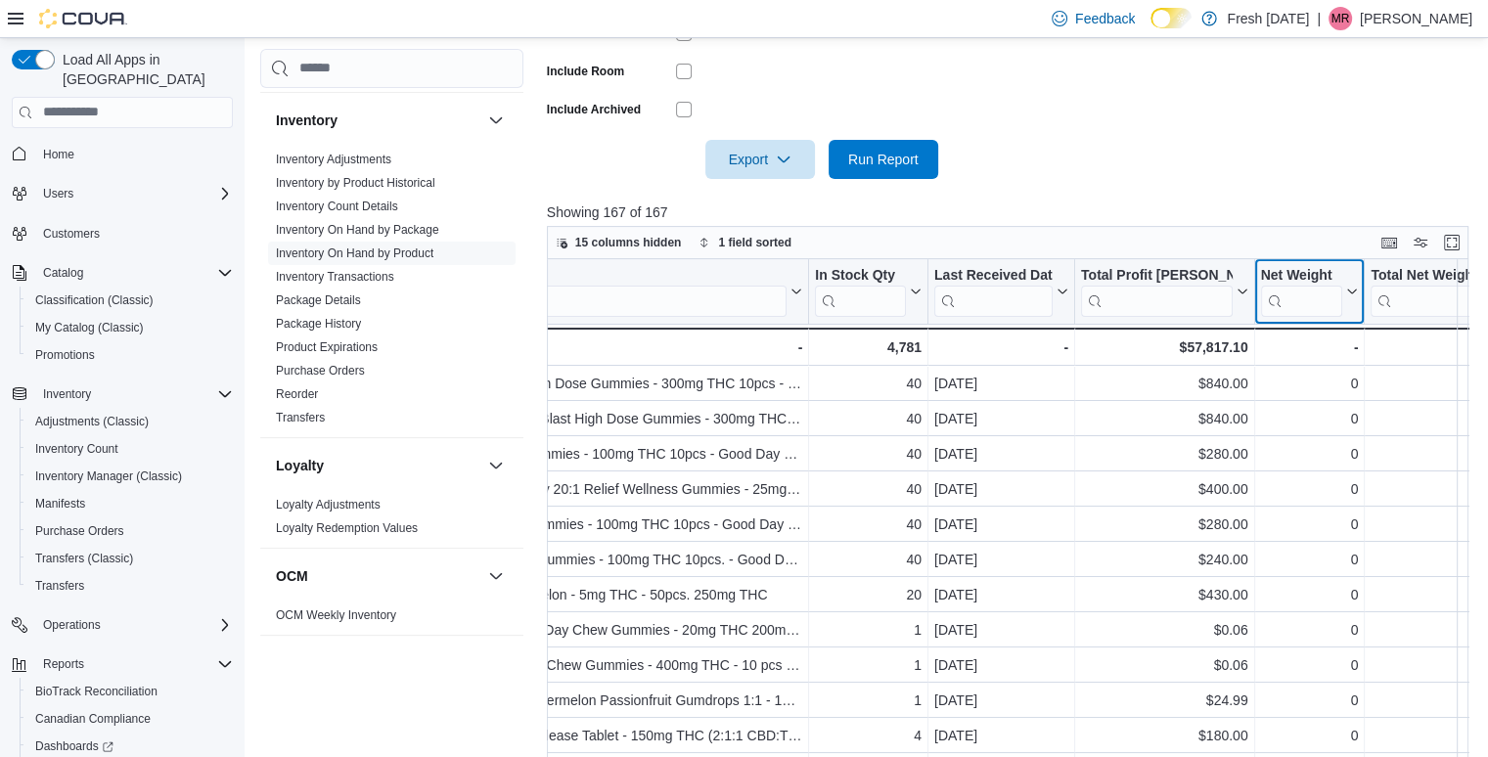
click at [1346, 285] on div "Location Click to view column header actions Product Click to view column heade…" at bounding box center [1012, 527] width 931 height 537
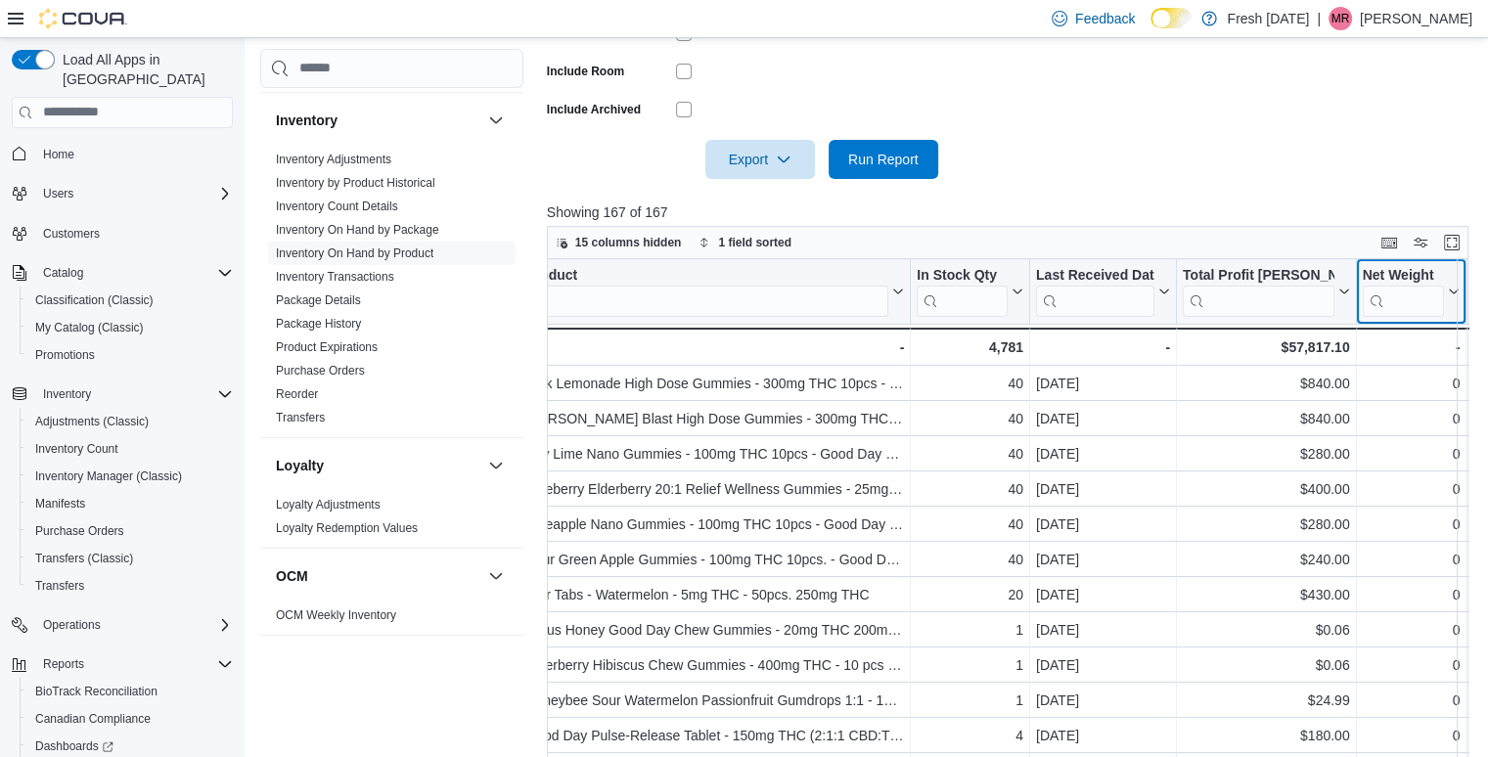
click at [1448, 292] on icon at bounding box center [1452, 292] width 16 height 12
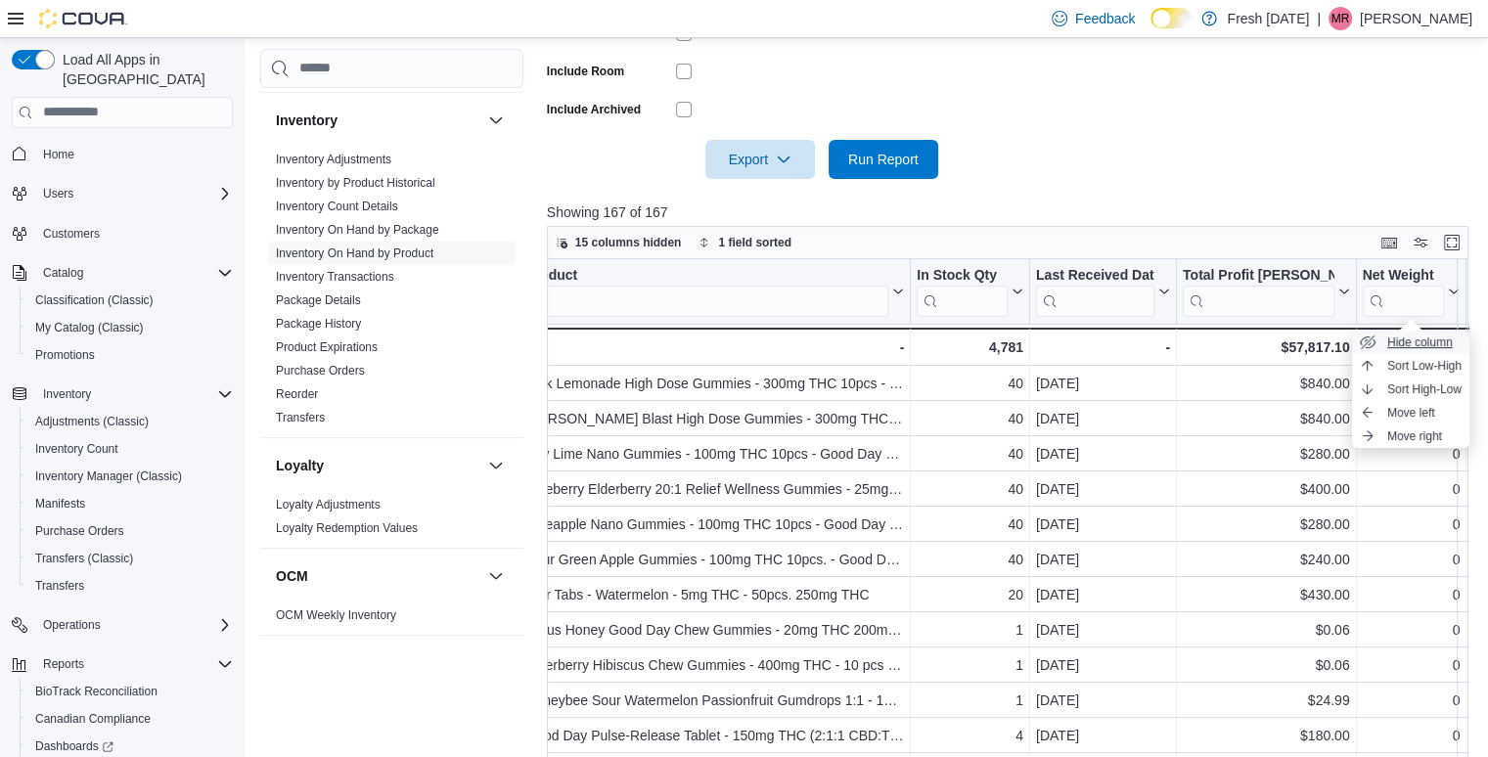
click at [1417, 339] on span "Hide column" at bounding box center [1420, 343] width 66 height 16
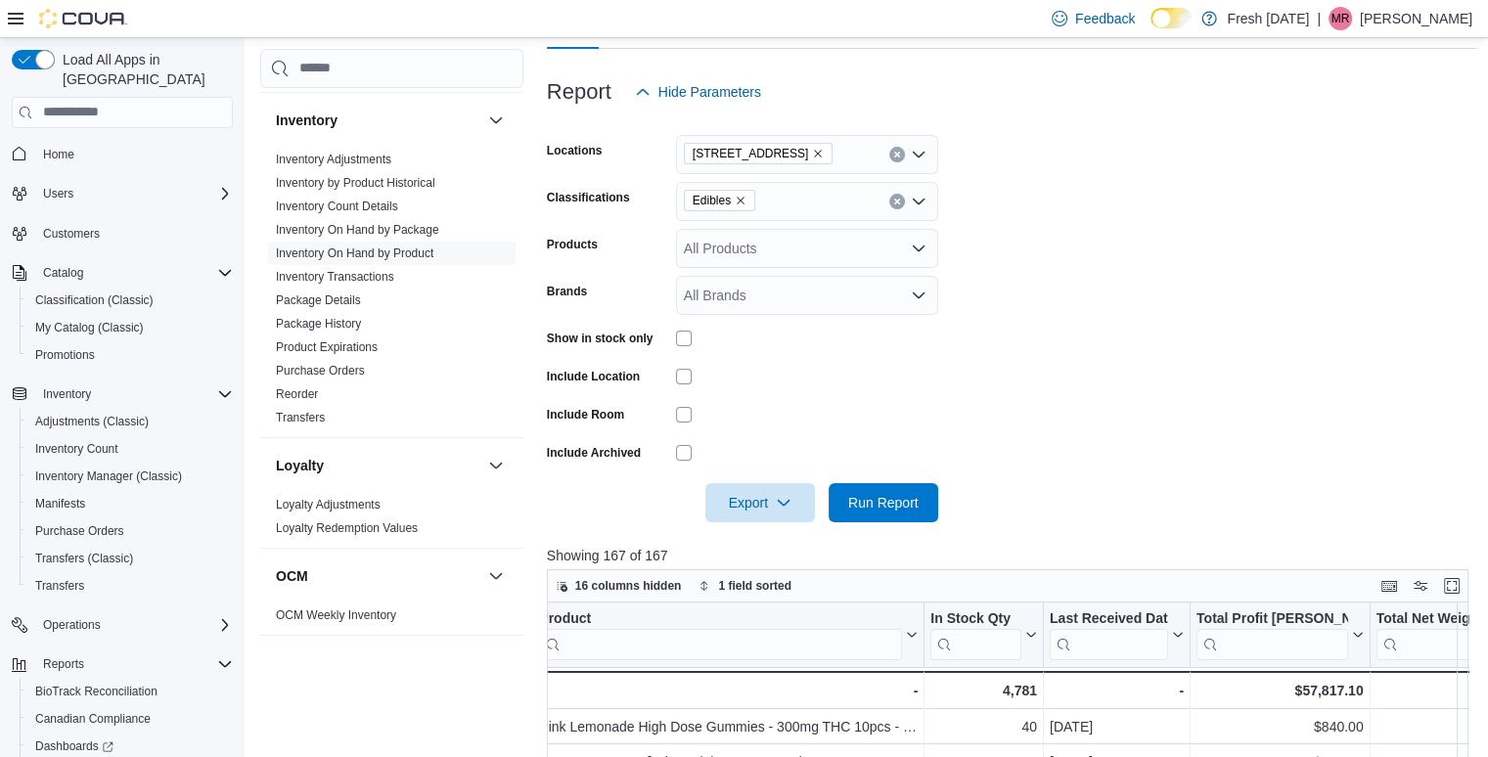
scroll to position [226, 0]
click at [743, 506] on span "Export" at bounding box center [760, 502] width 86 height 39
click at [766, 535] on span "Export to Excel" at bounding box center [763, 543] width 88 height 16
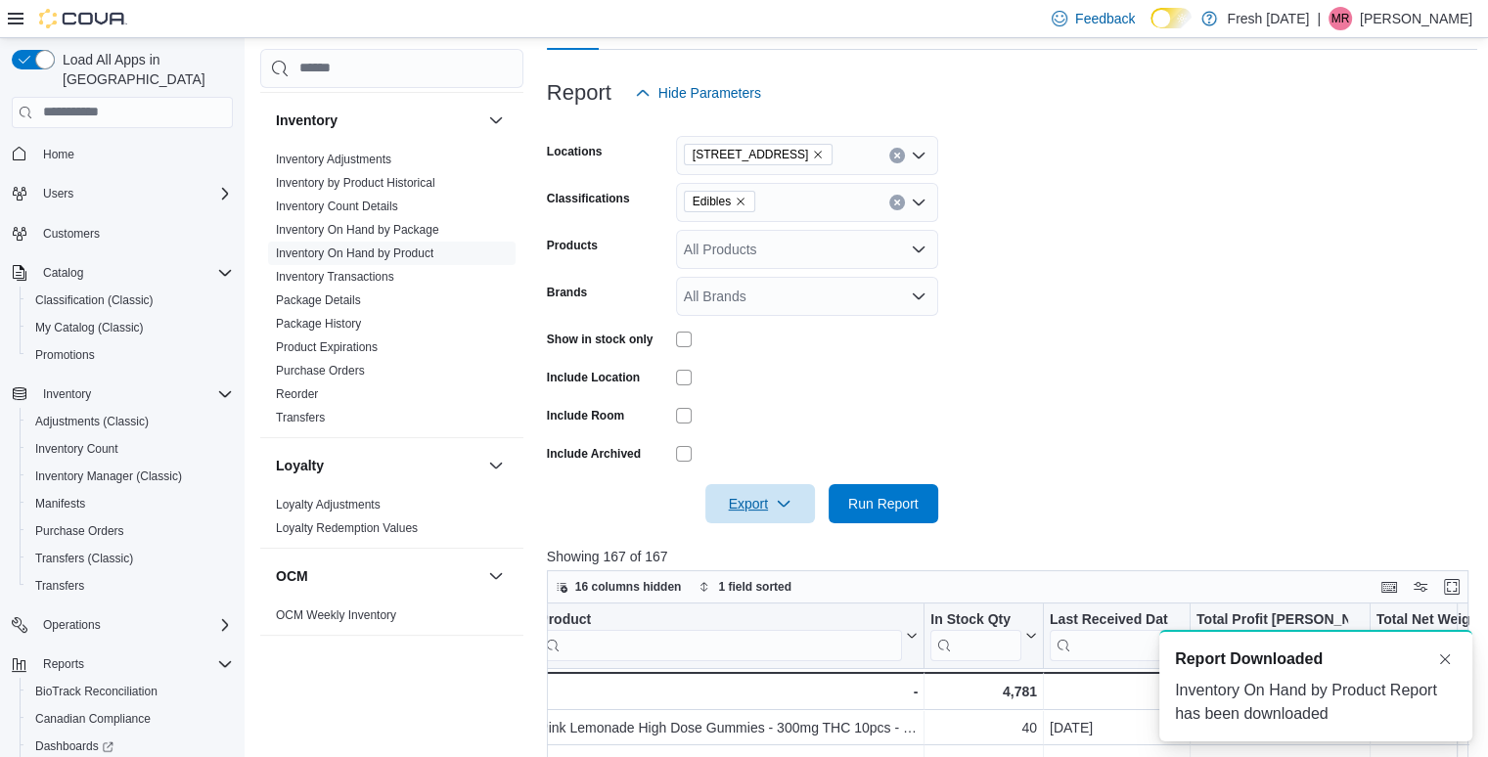
scroll to position [0, 0]
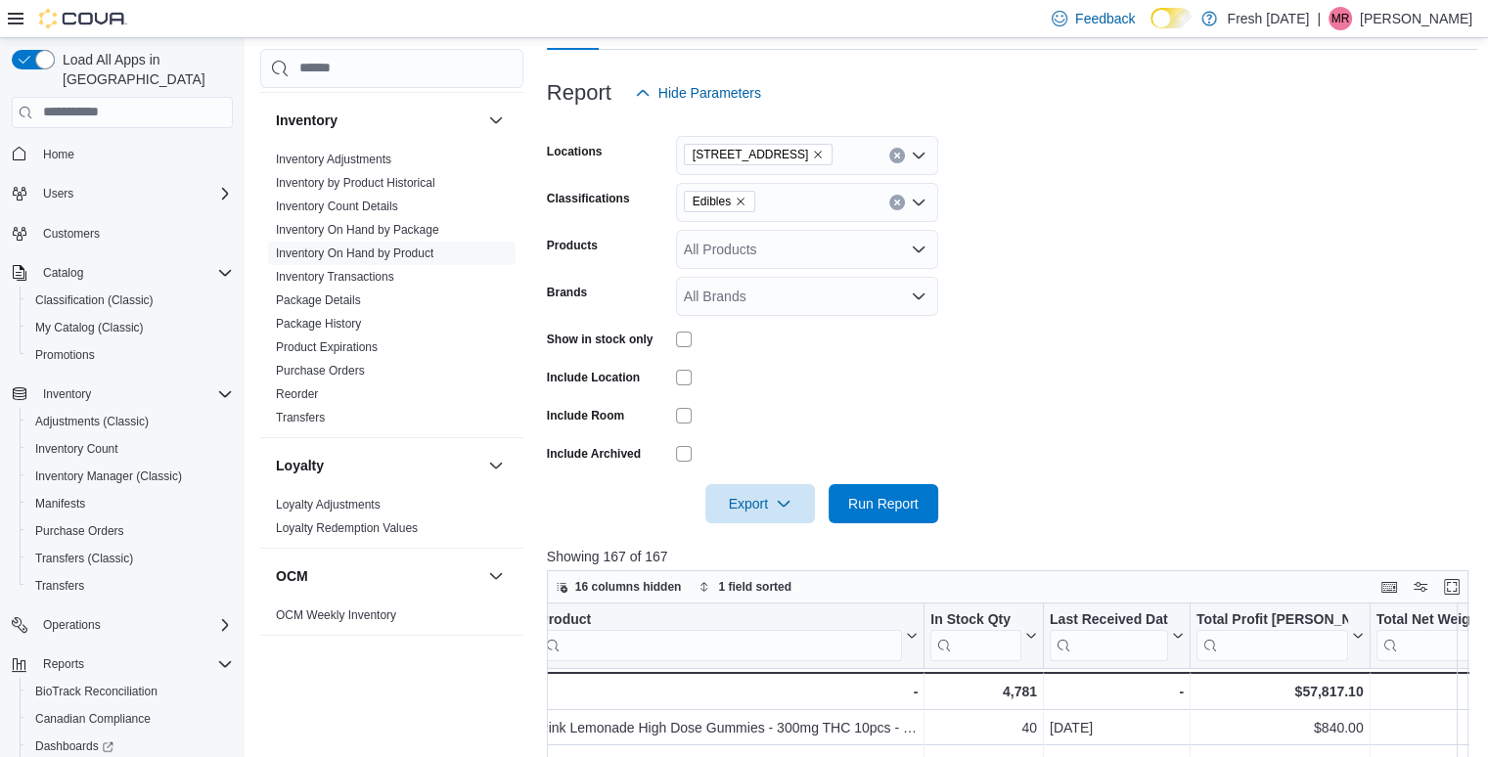
click at [1070, 138] on form "Locations [STREET_ADDRESS] Edibles Products All Products Brands All Brands Show…" at bounding box center [1012, 317] width 931 height 411
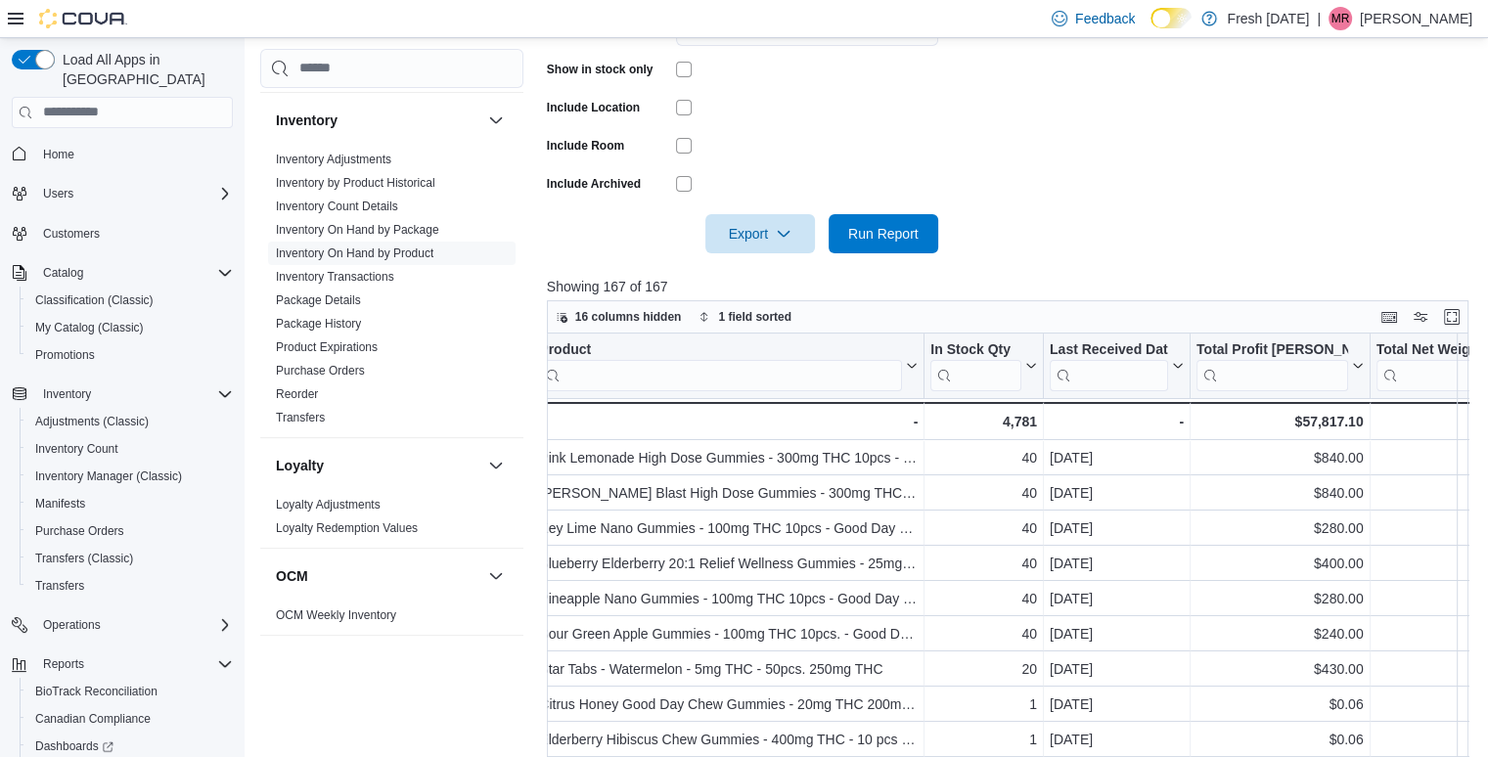
scroll to position [0, 243]
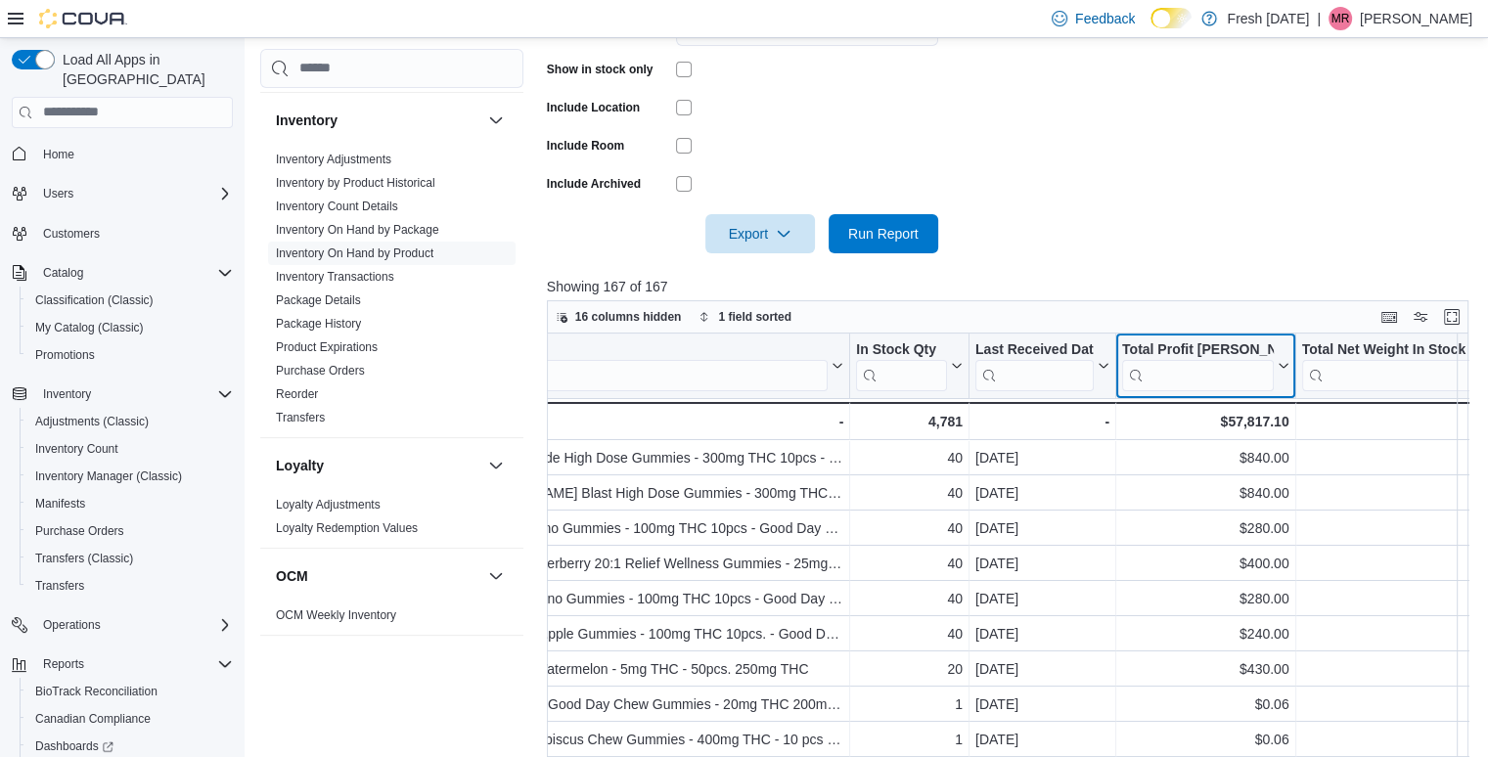
click at [1279, 371] on div "Location Click to view column header actions Product Click to view column heade…" at bounding box center [1012, 602] width 931 height 537
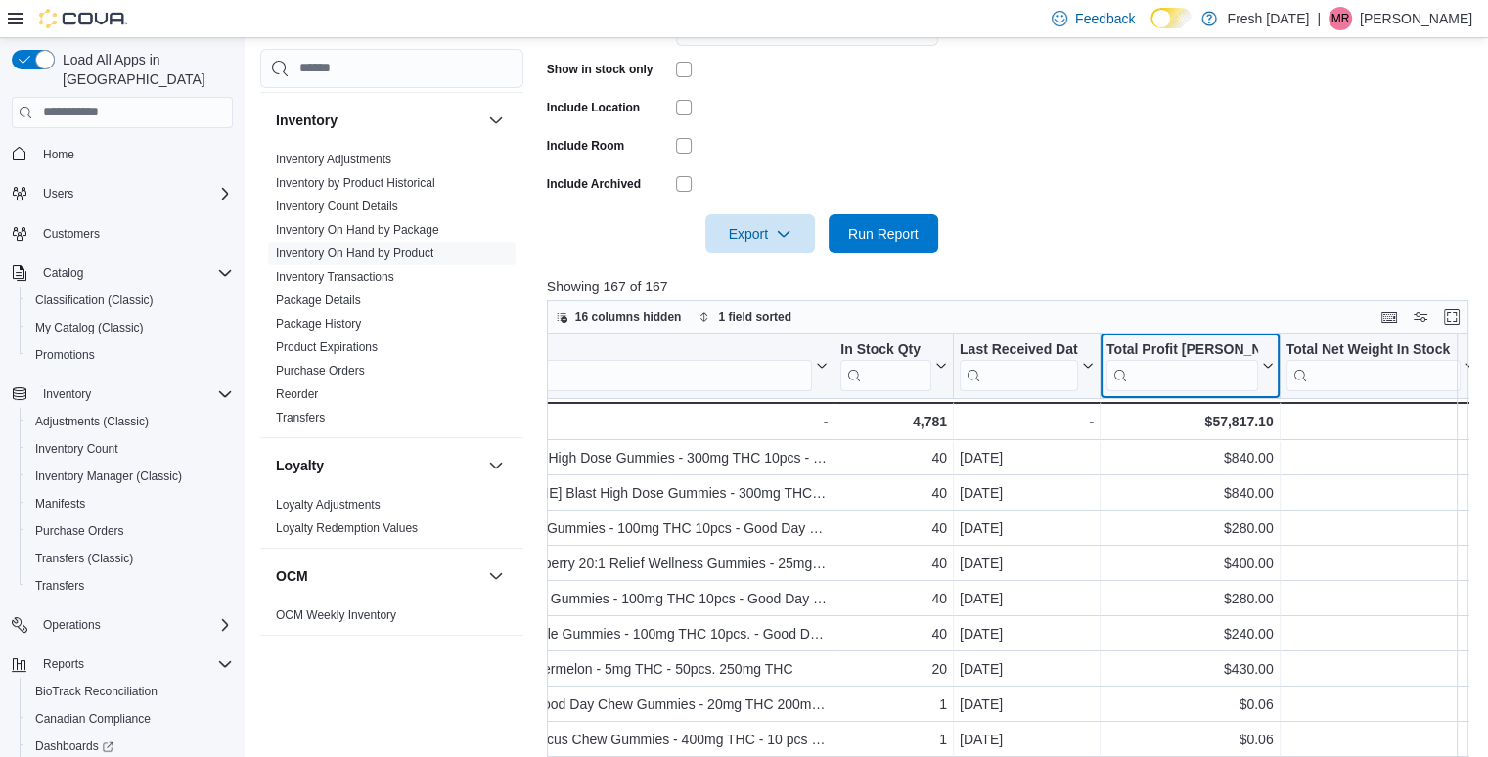
click at [1264, 362] on icon at bounding box center [1265, 366] width 16 height 12
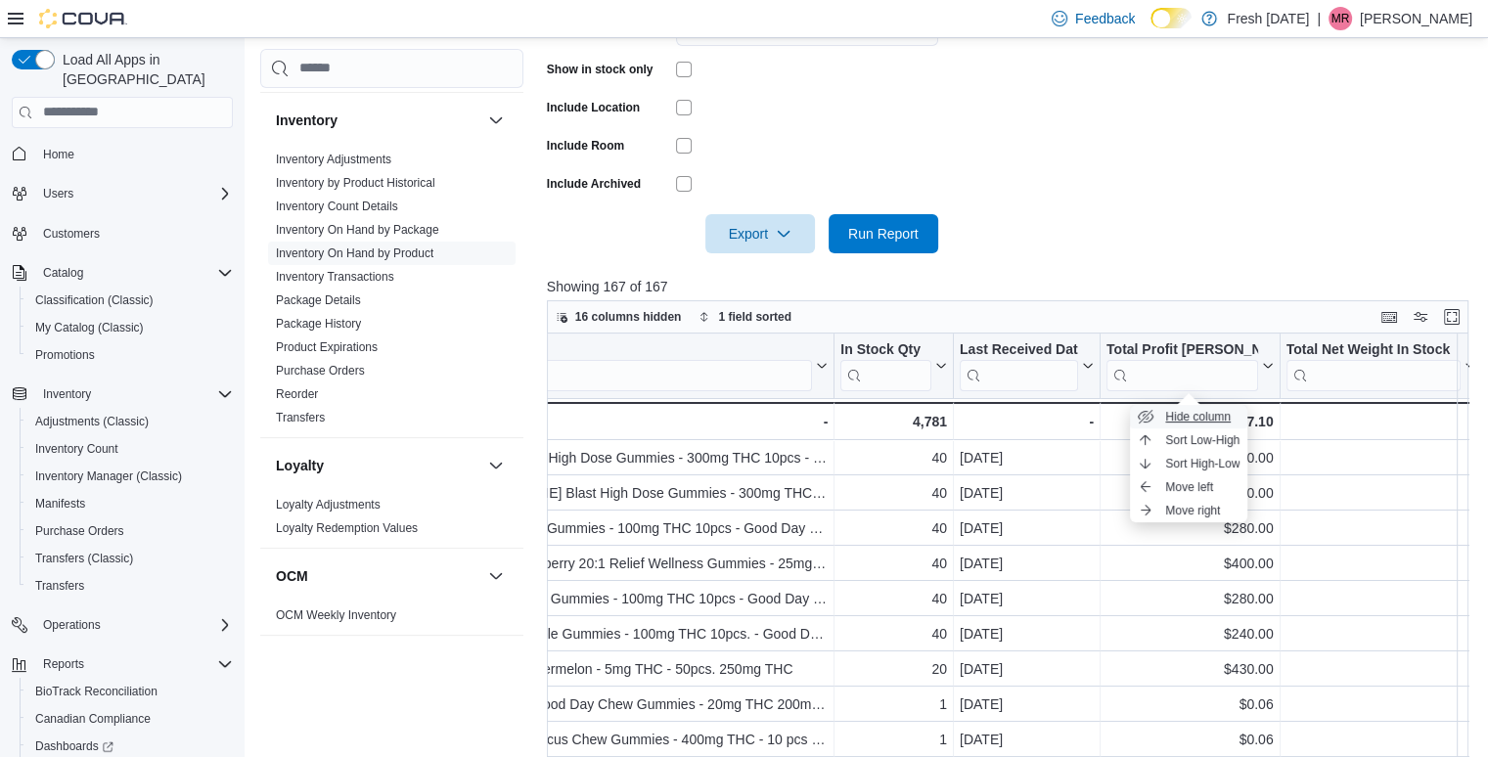
click at [1207, 411] on span "Hide column" at bounding box center [1198, 417] width 66 height 16
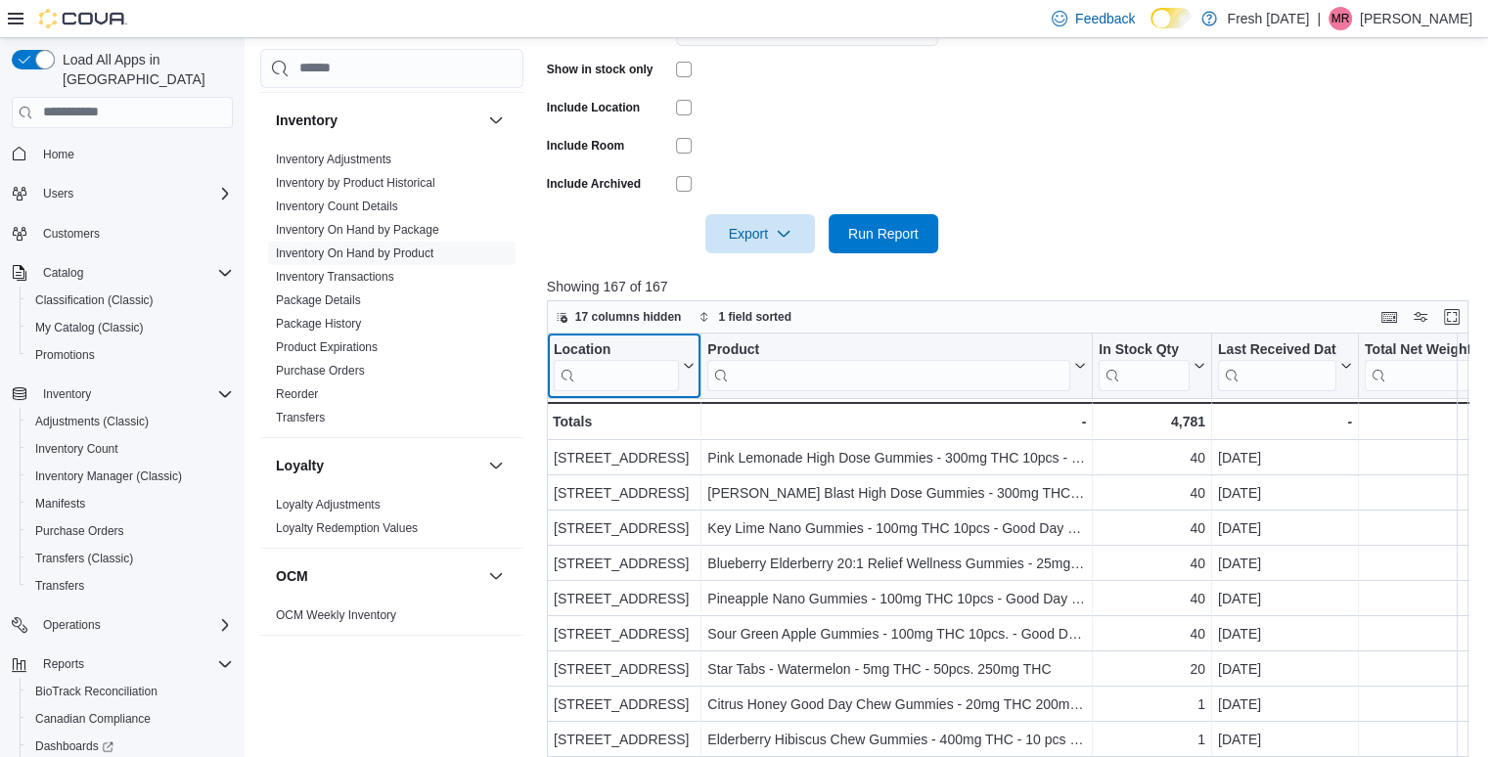
scroll to position [2, 151]
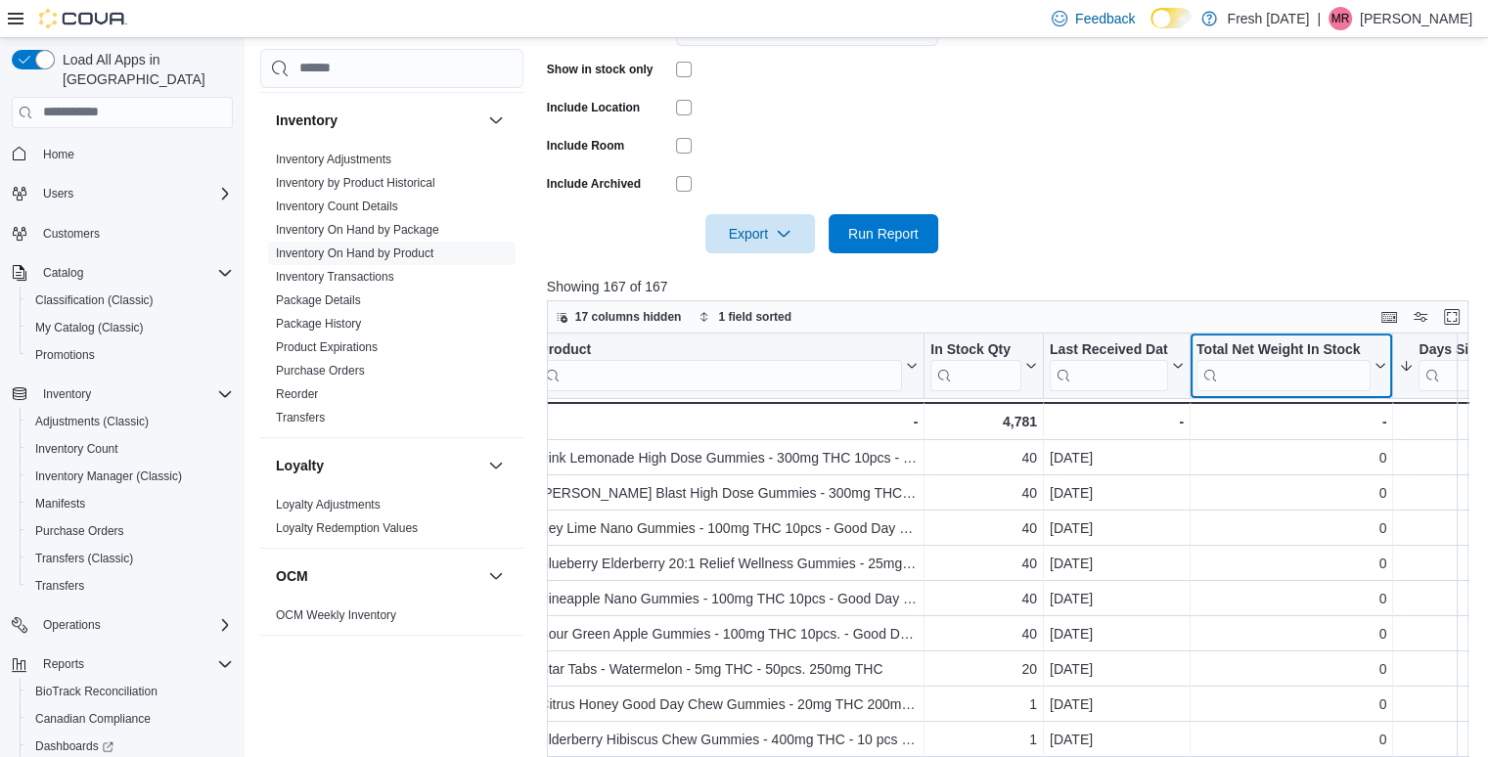
click at [1378, 362] on button "Total Net Weight In Stock" at bounding box center [1291, 365] width 190 height 50
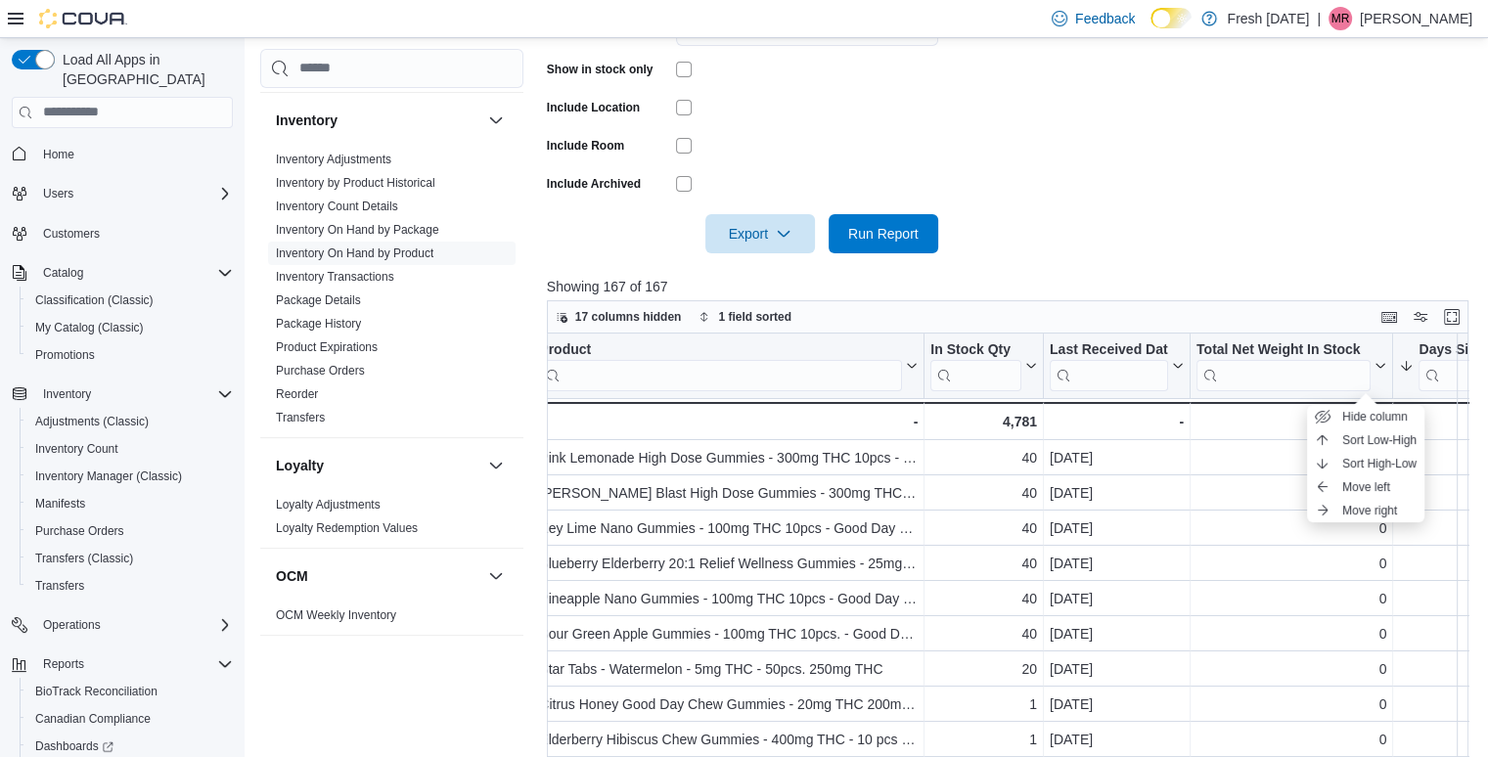
scroll to position [0, 94]
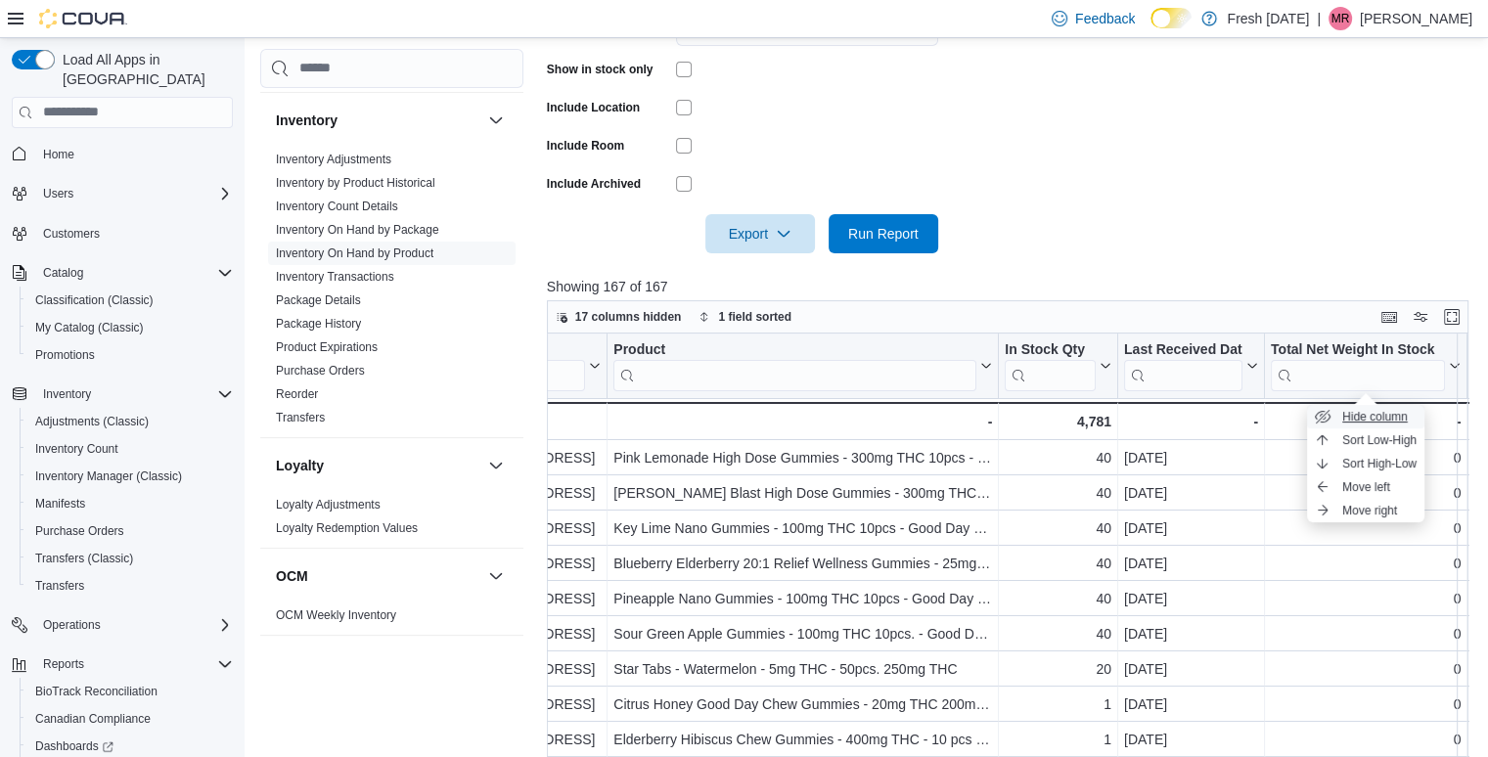
click at [1352, 410] on span "Hide column" at bounding box center [1375, 417] width 66 height 16
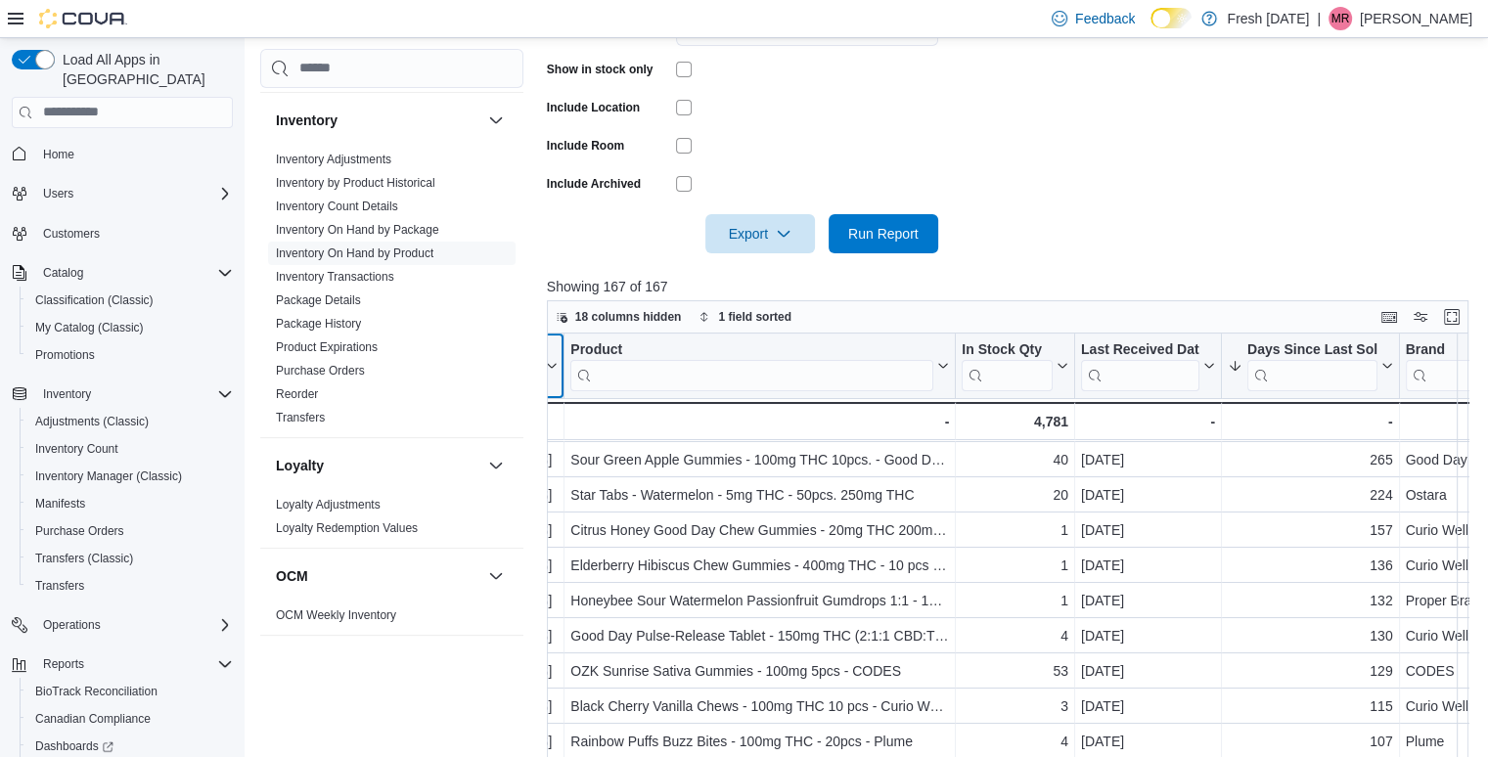
scroll to position [168, 137]
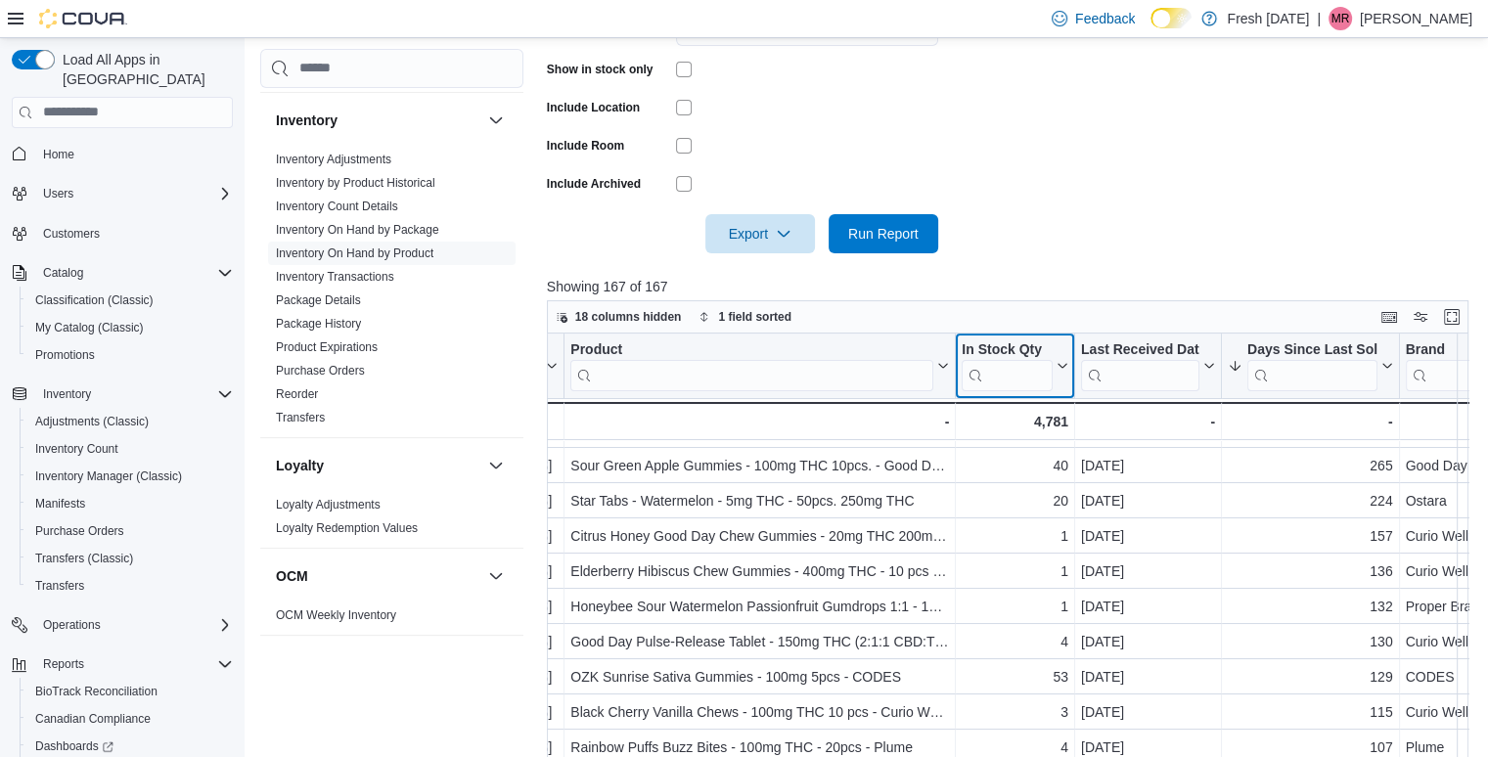
click at [1058, 363] on icon at bounding box center [1061, 366] width 16 height 12
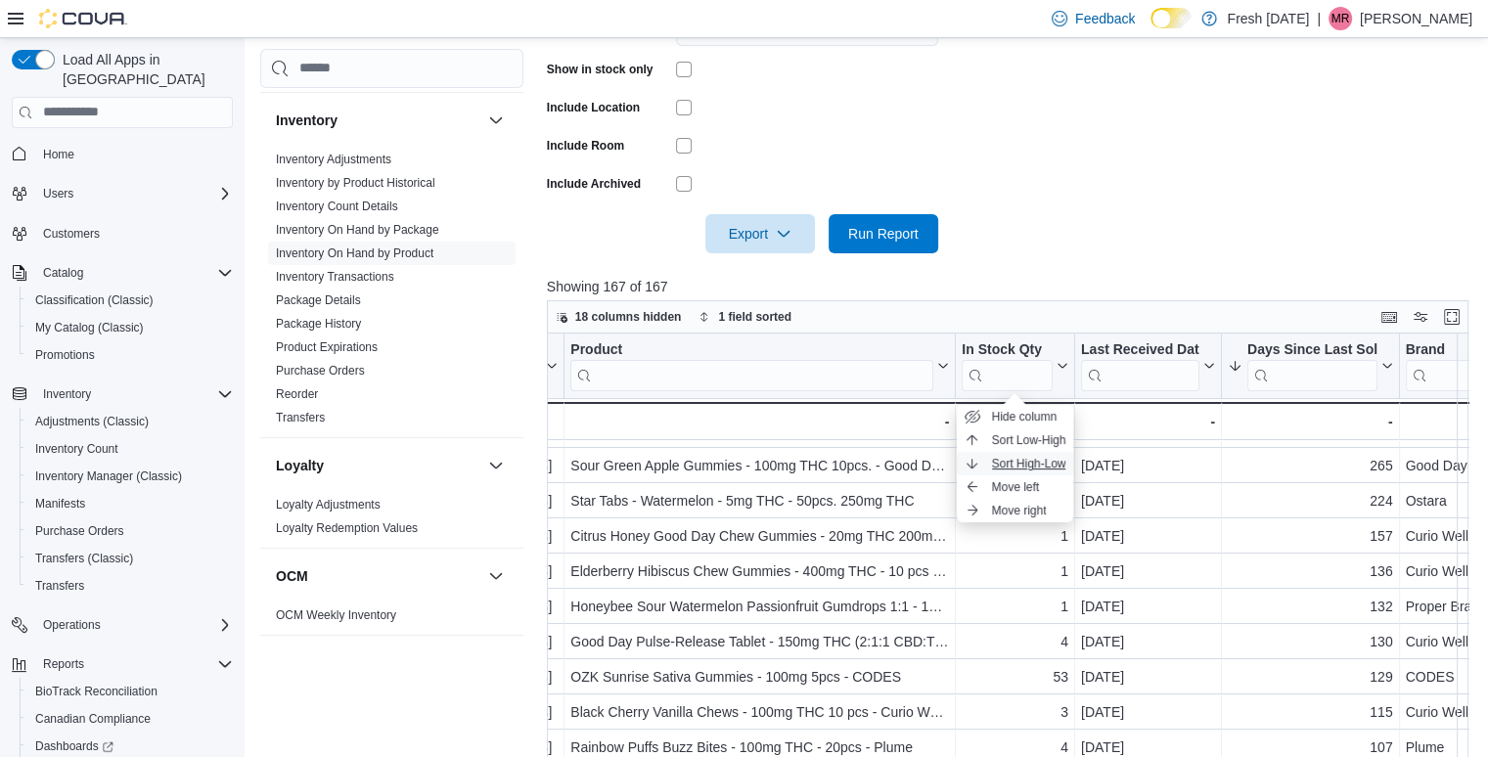
click at [1031, 456] on span "Sort High-Low" at bounding box center [1029, 464] width 74 height 16
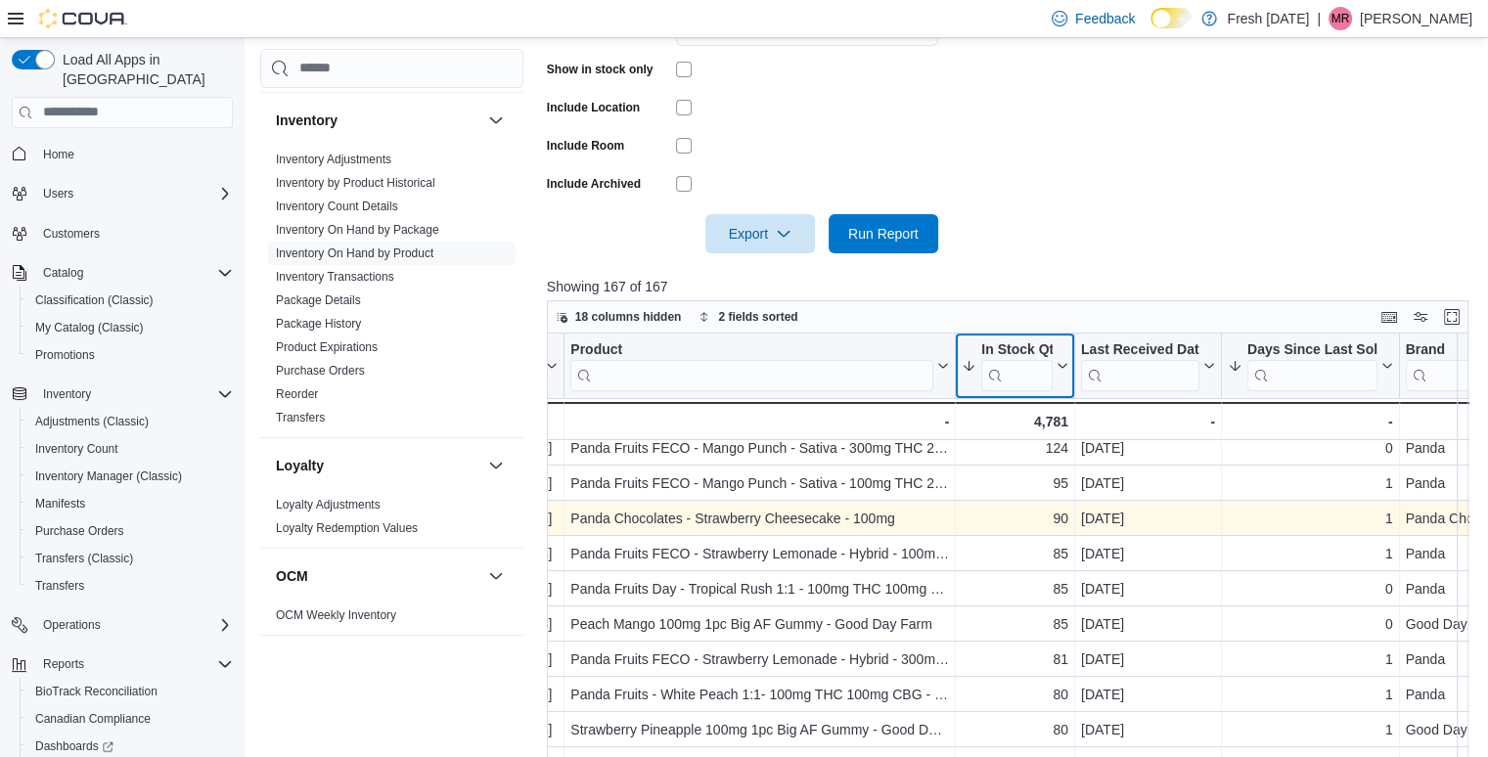
scroll to position [67, 137]
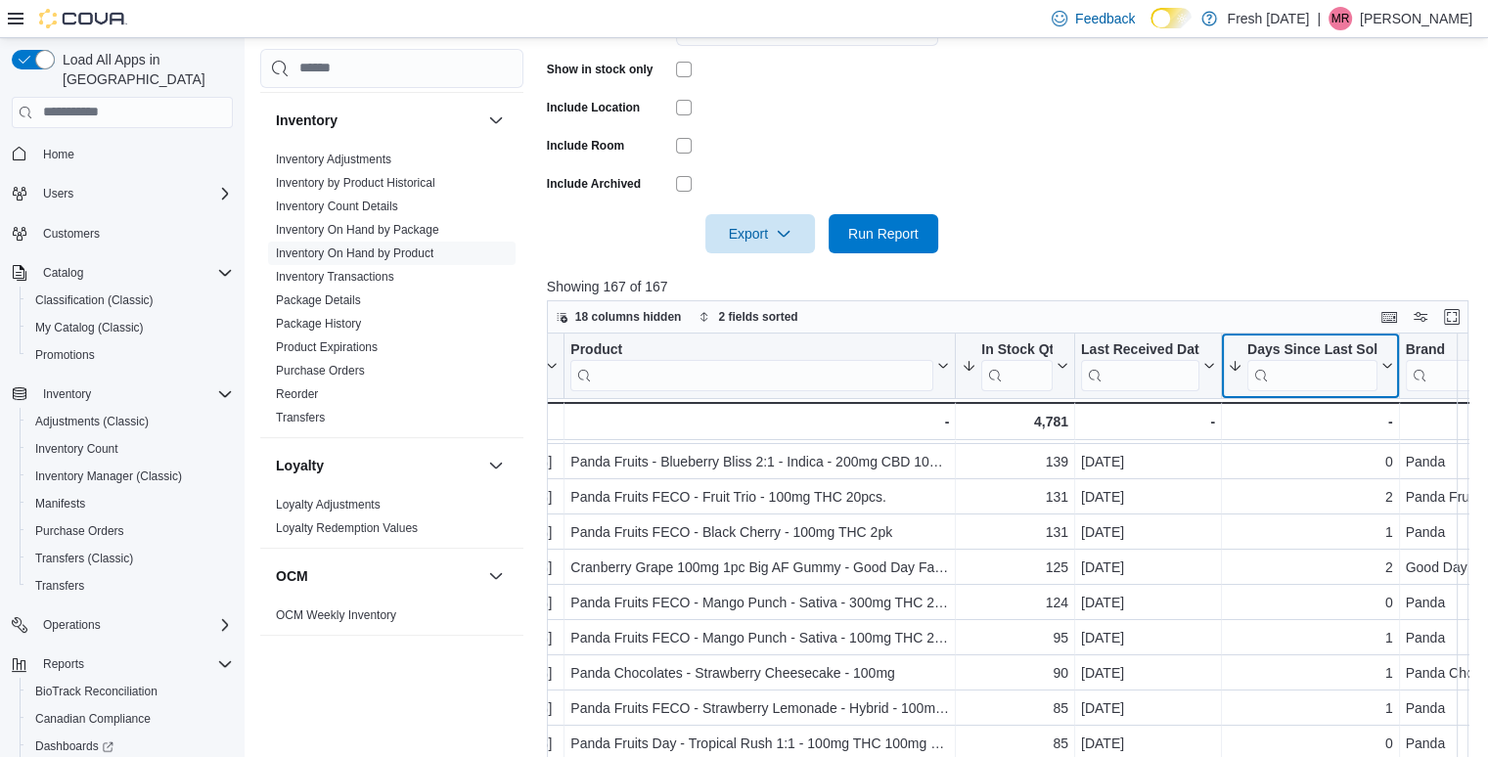
click at [1379, 356] on button "Days Since Last Sold" at bounding box center [1310, 365] width 165 height 50
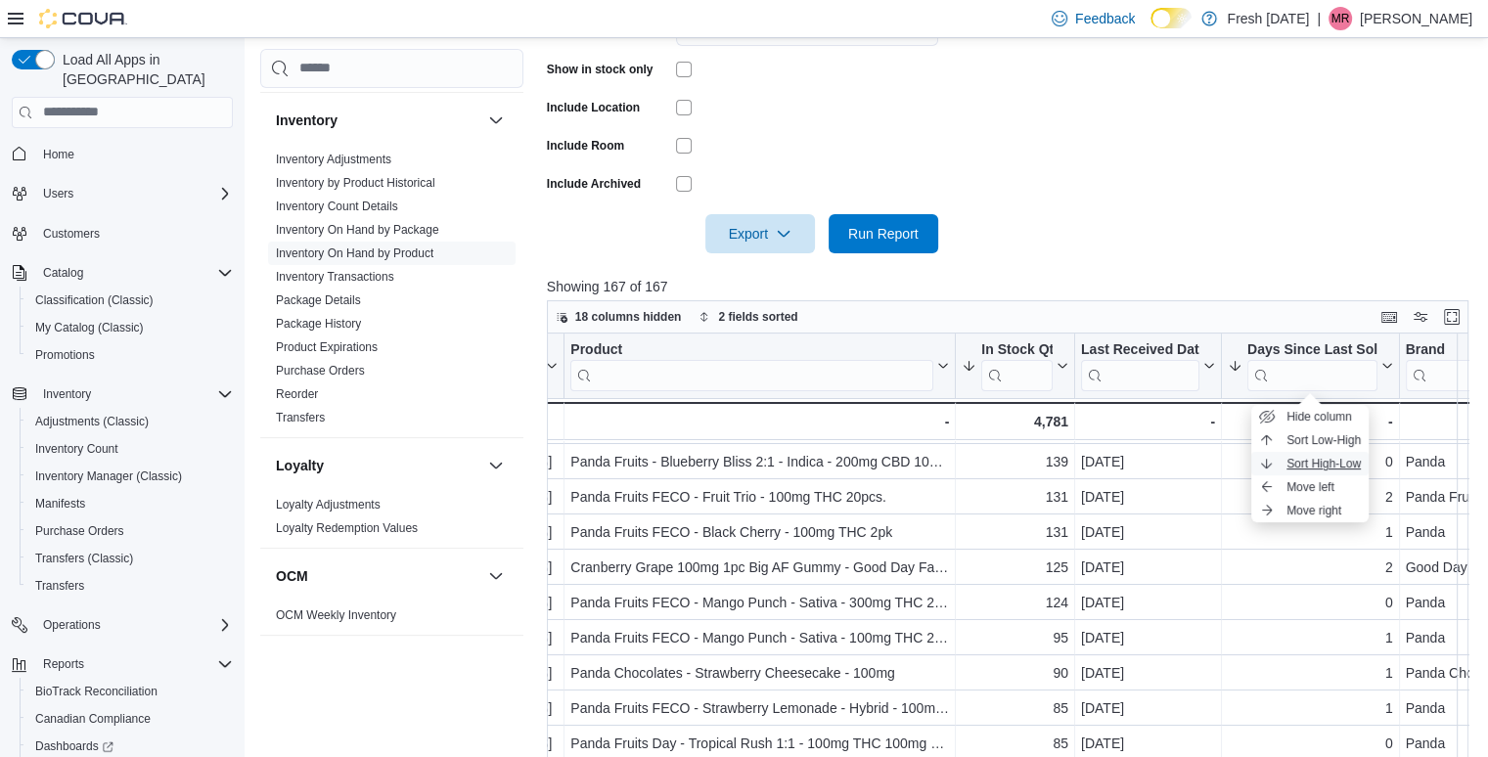
click at [1314, 456] on span "Sort High-Low" at bounding box center [1323, 464] width 74 height 16
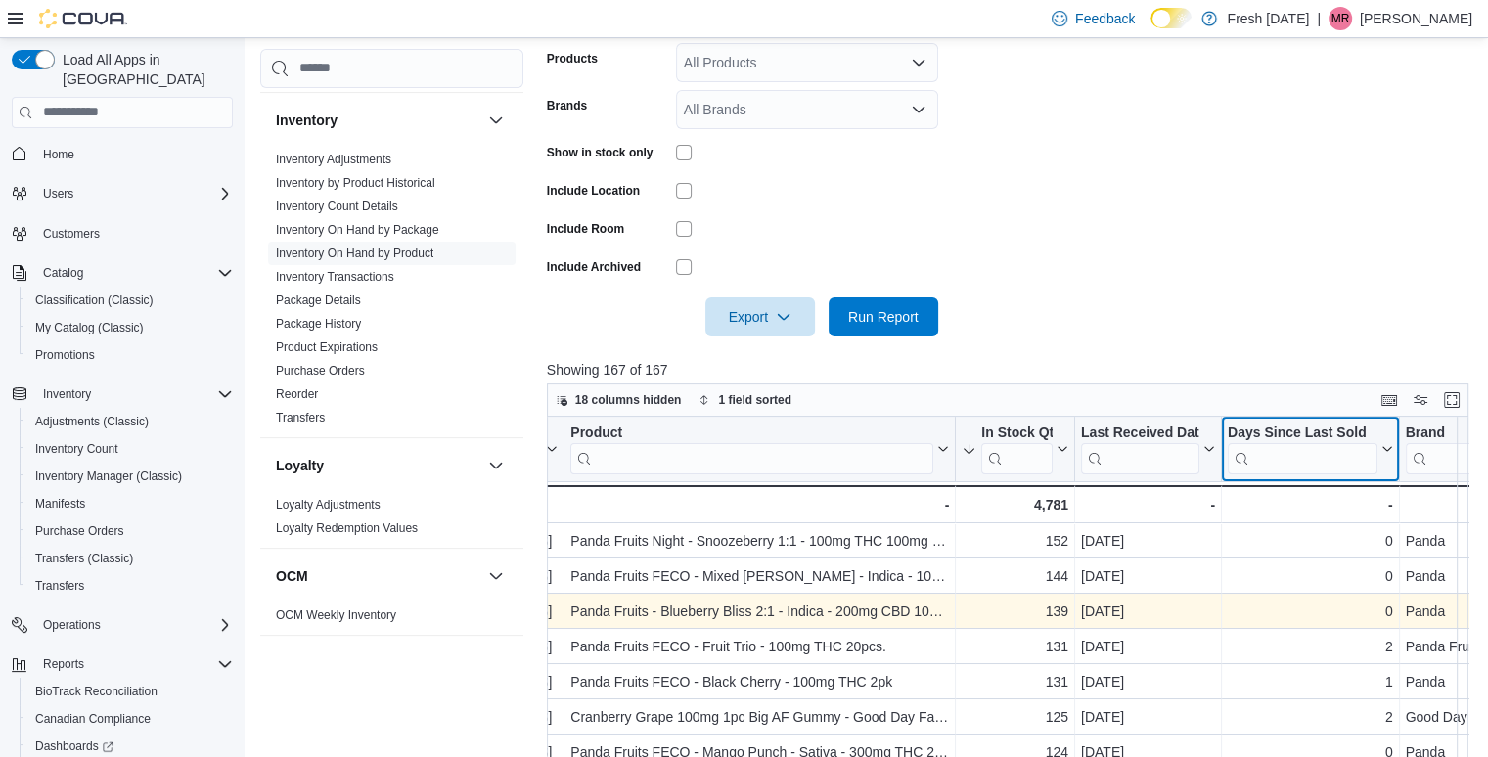
scroll to position [410, 0]
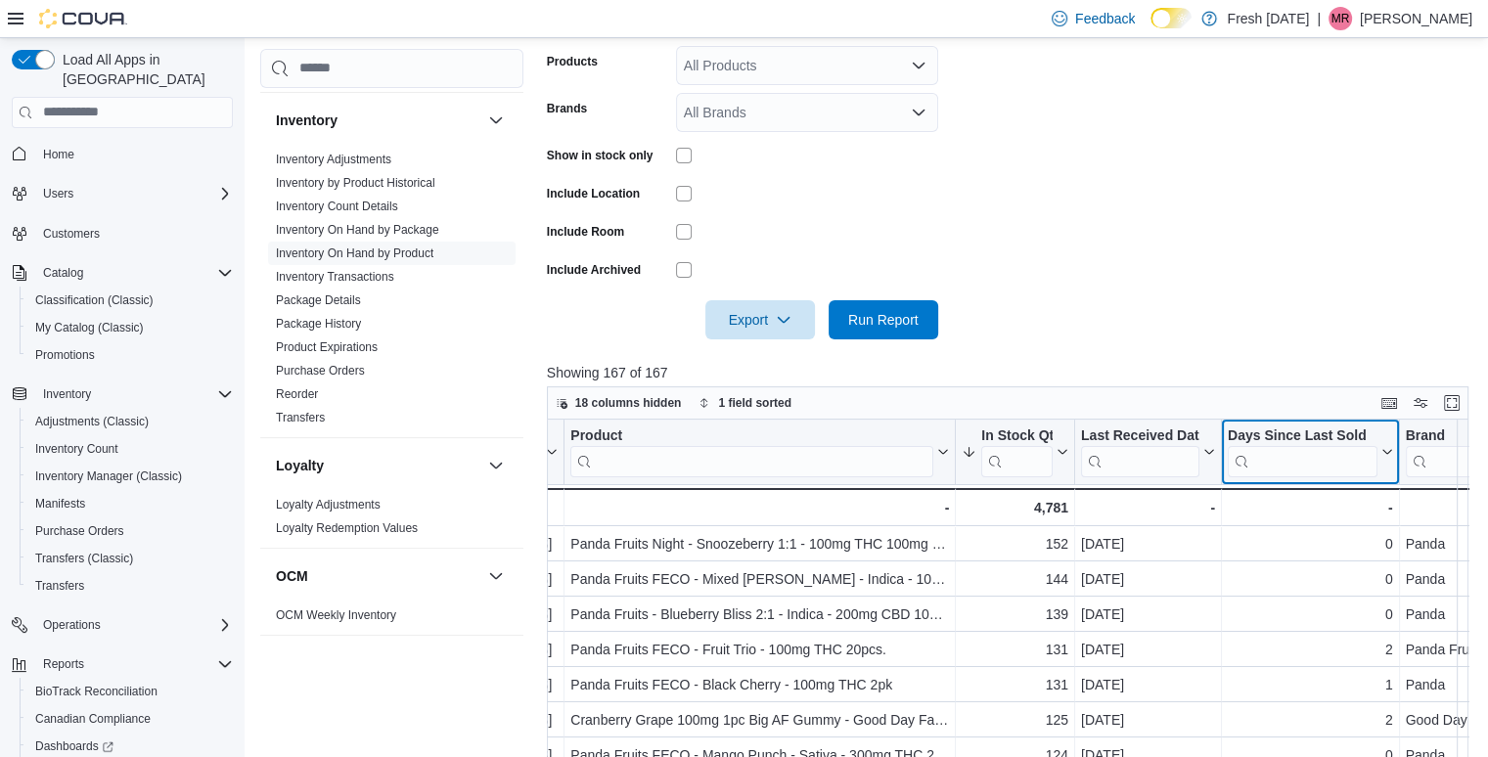
click at [1382, 447] on icon at bounding box center [1384, 452] width 16 height 12
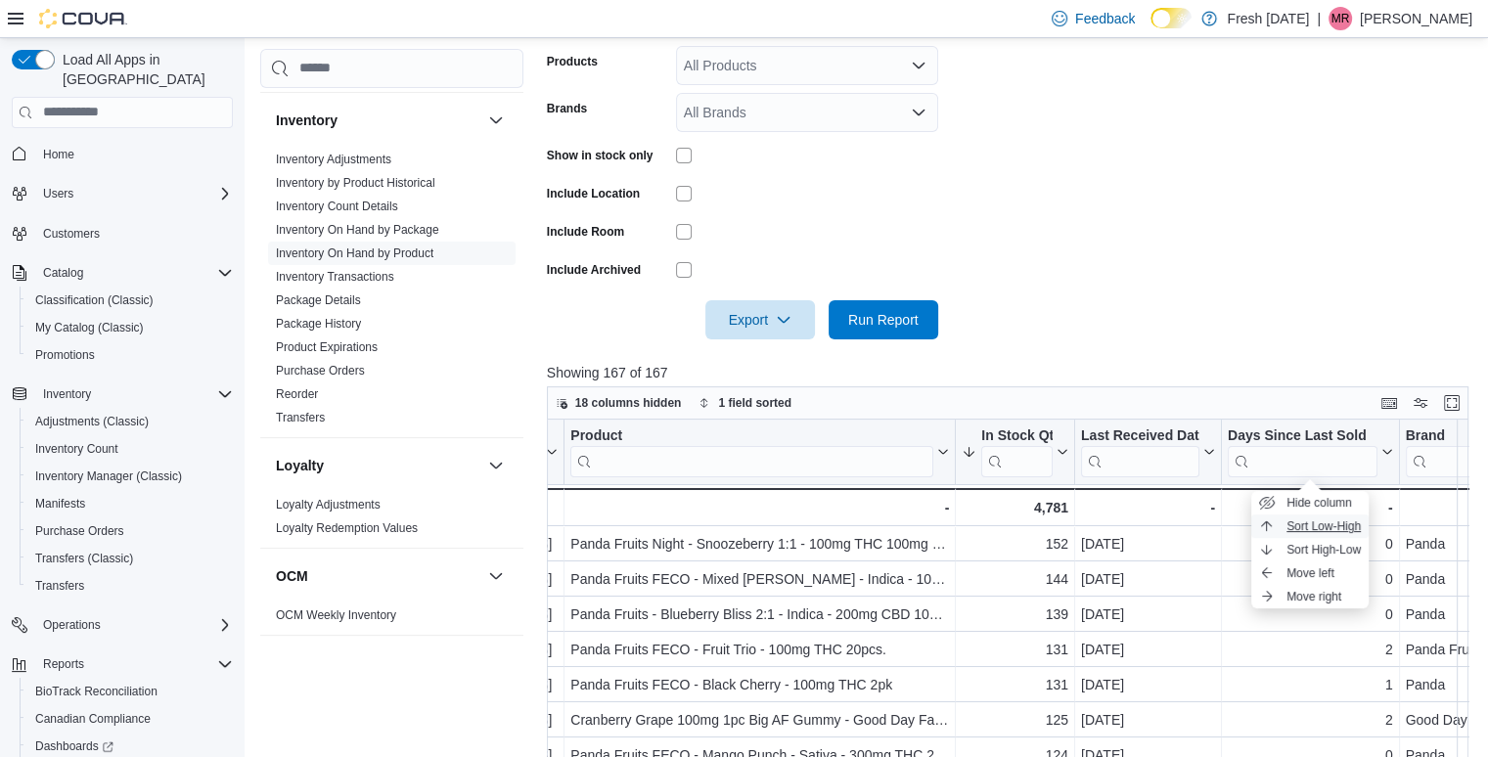
click at [1356, 529] on span "Sort Low-High" at bounding box center [1323, 526] width 74 height 16
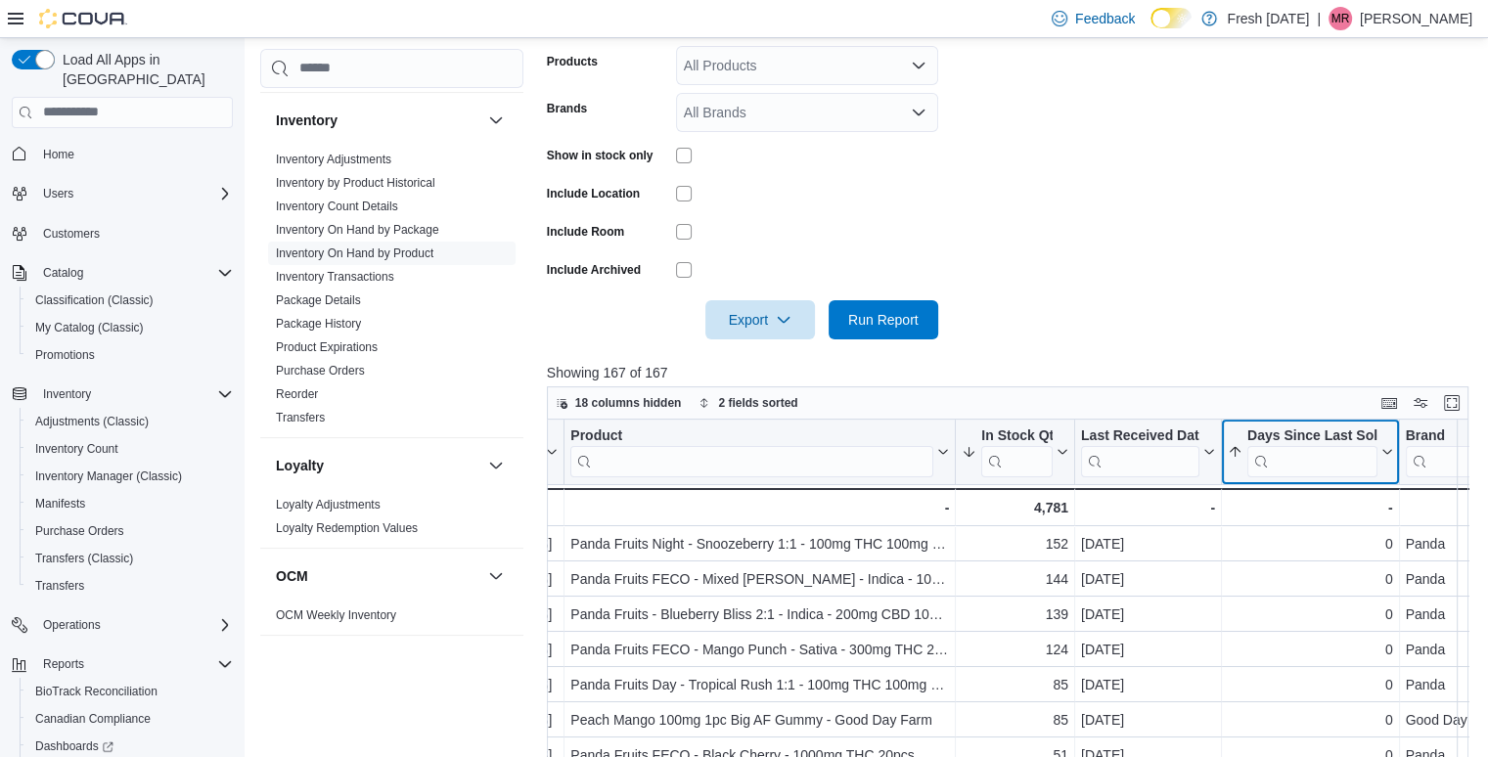
click at [1383, 453] on icon at bounding box center [1384, 452] width 16 height 12
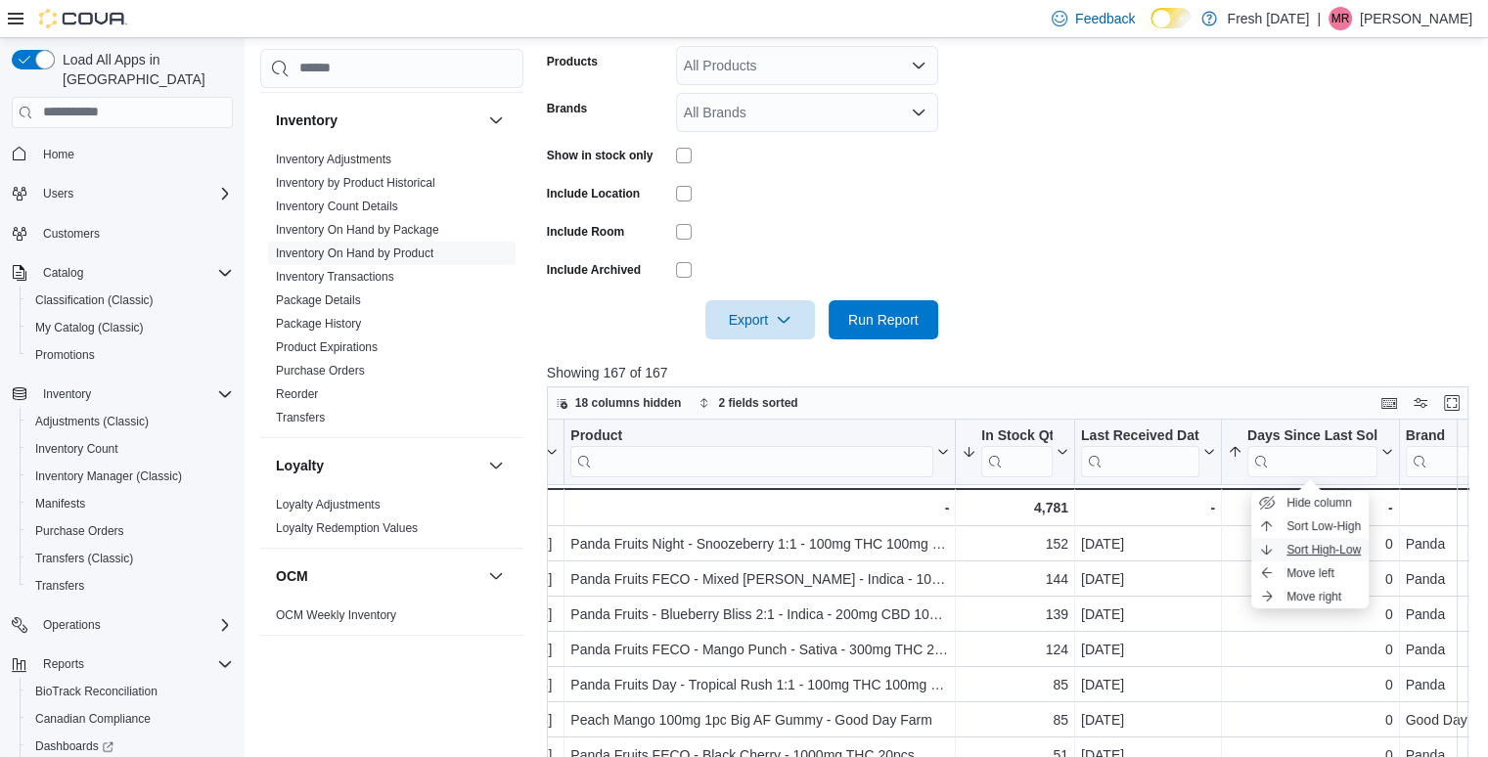
click at [1330, 550] on span "Sort High-Low" at bounding box center [1323, 550] width 74 height 16
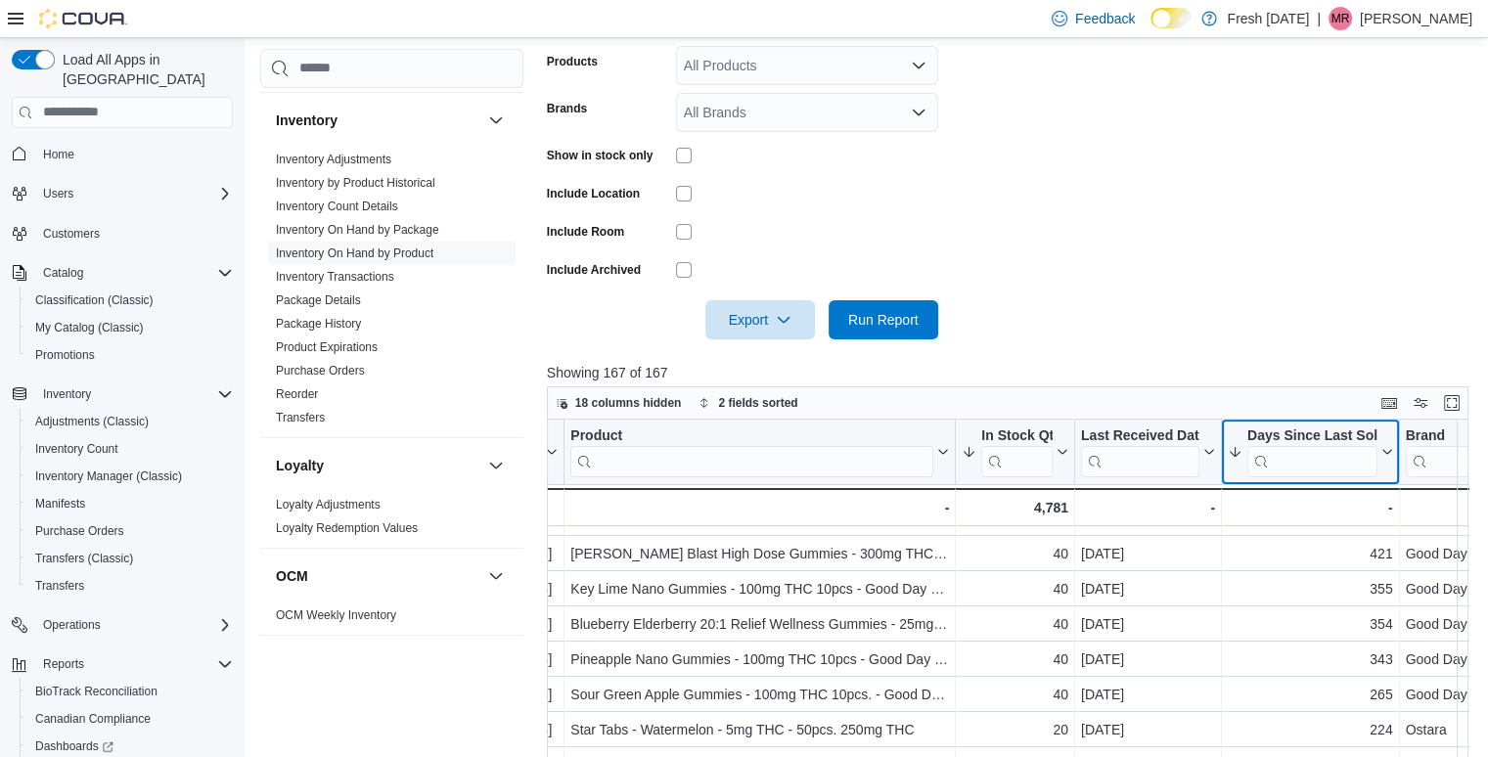
scroll to position [0, 137]
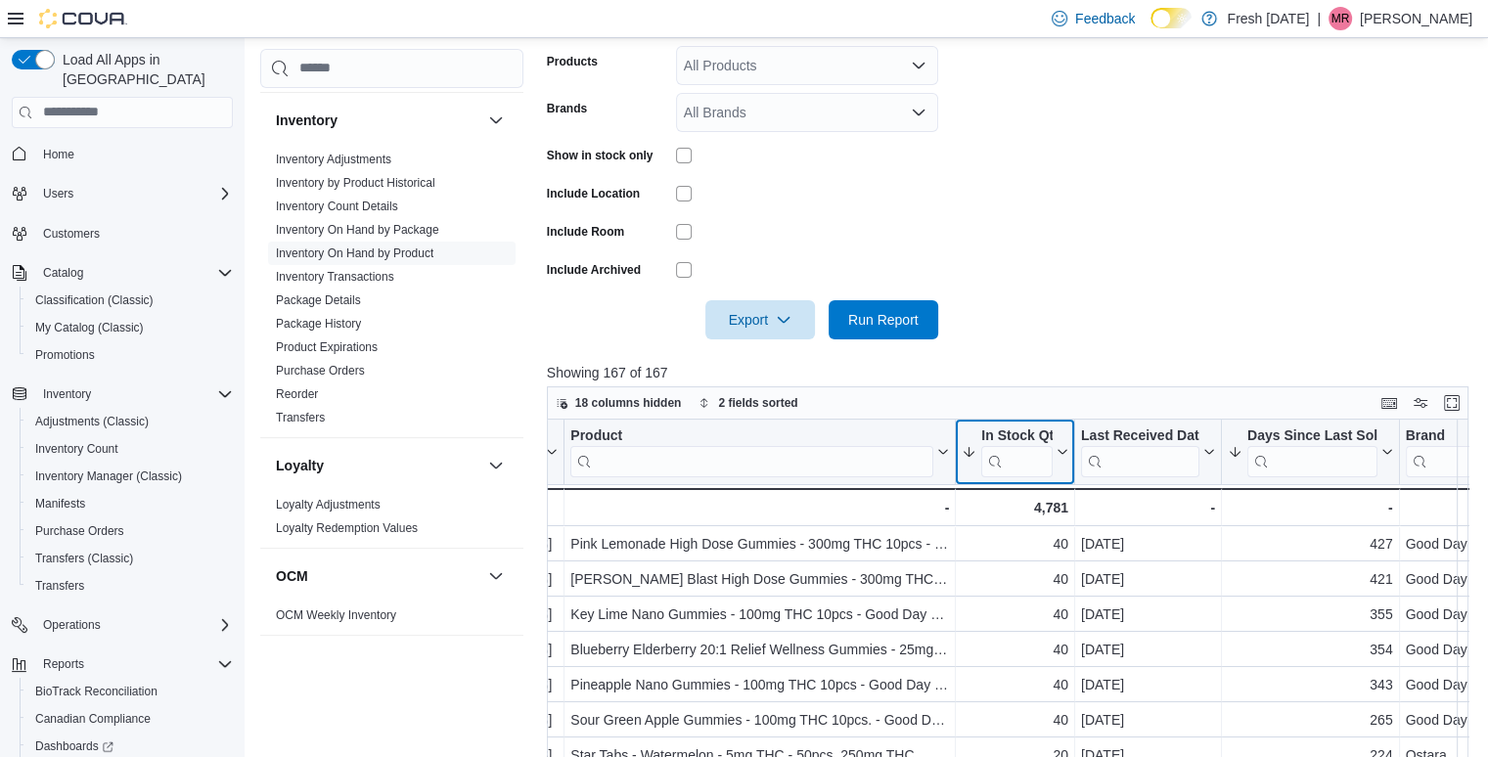
click at [1060, 451] on icon at bounding box center [1061, 452] width 16 height 12
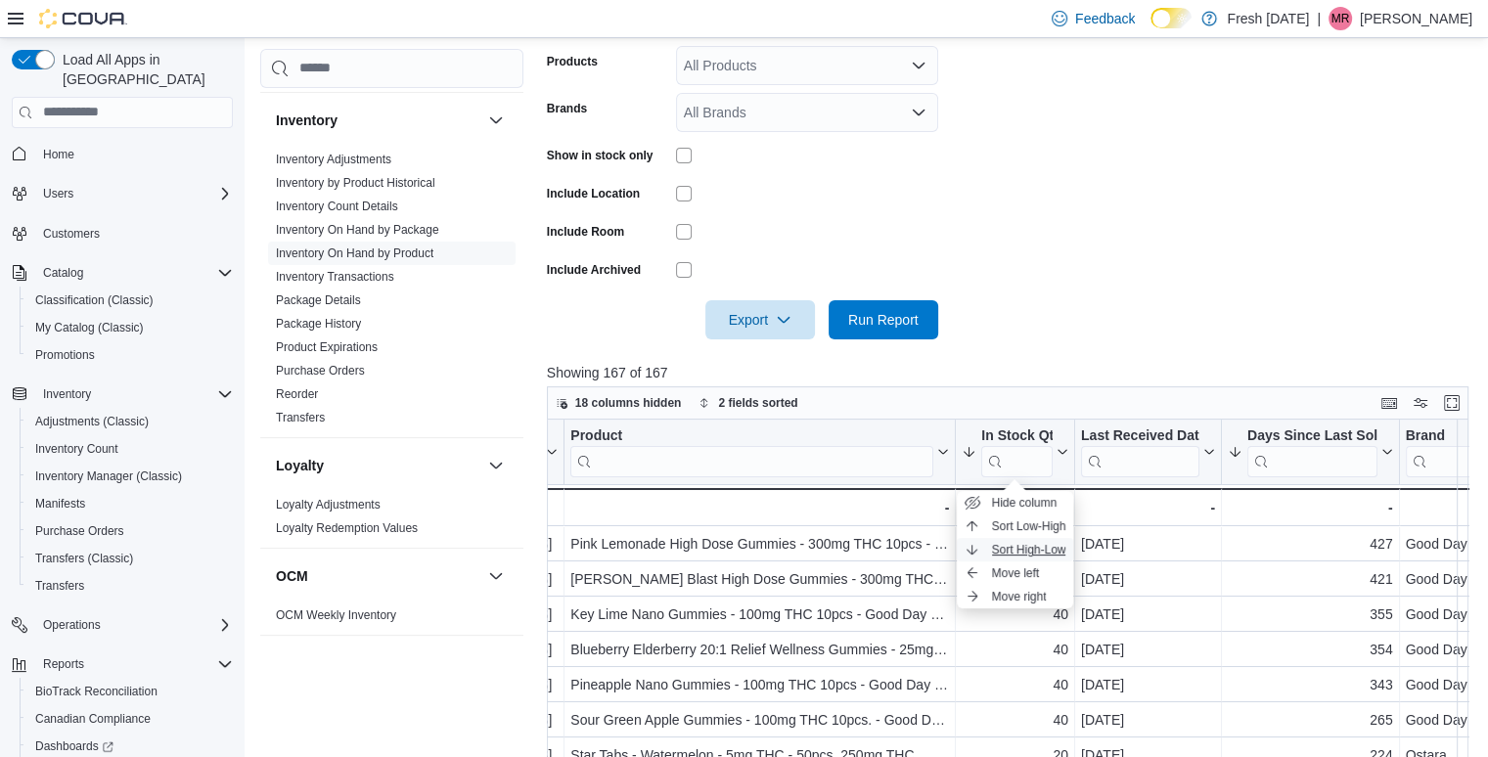
click at [1023, 552] on span "Sort High-Low" at bounding box center [1029, 550] width 74 height 16
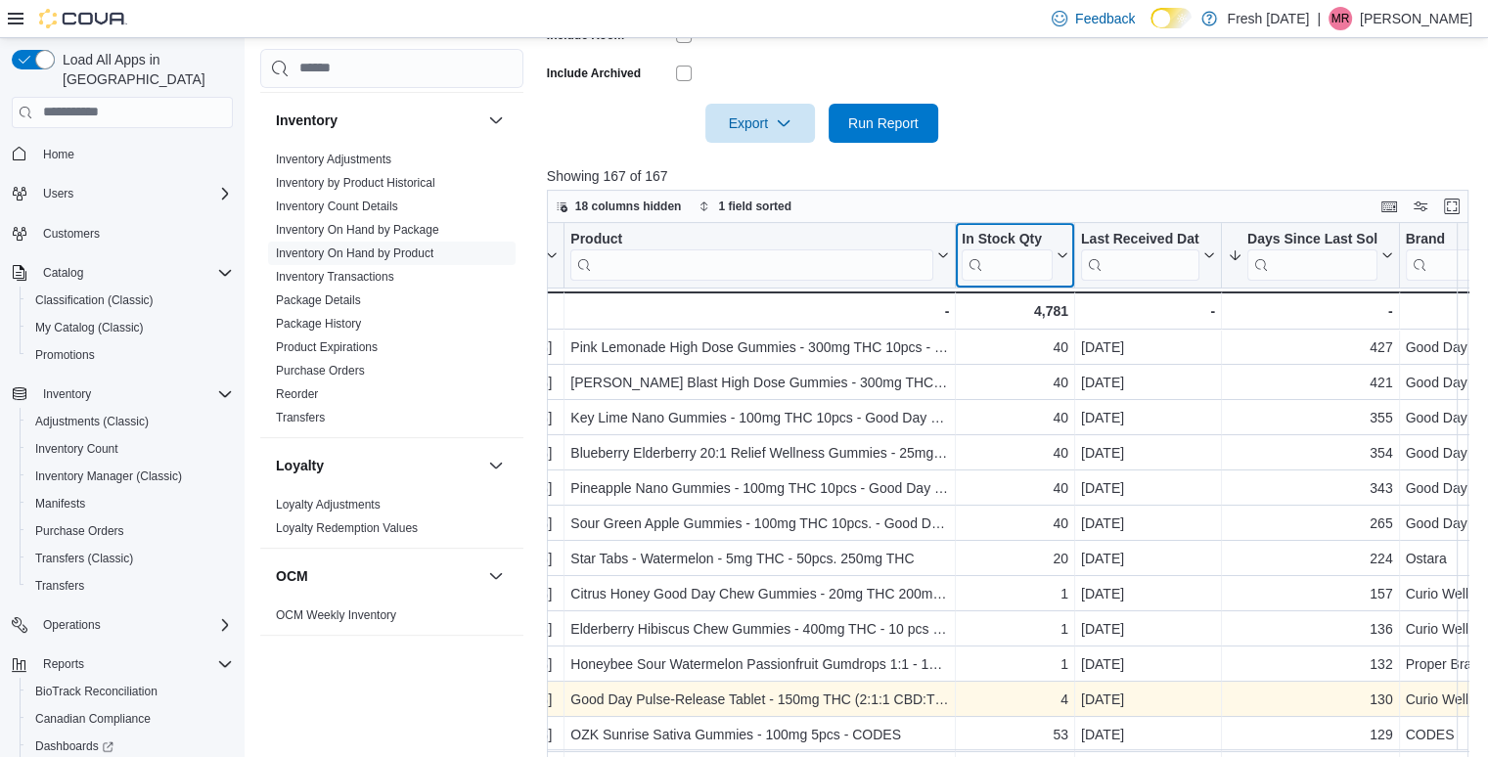
scroll to position [660, 0]
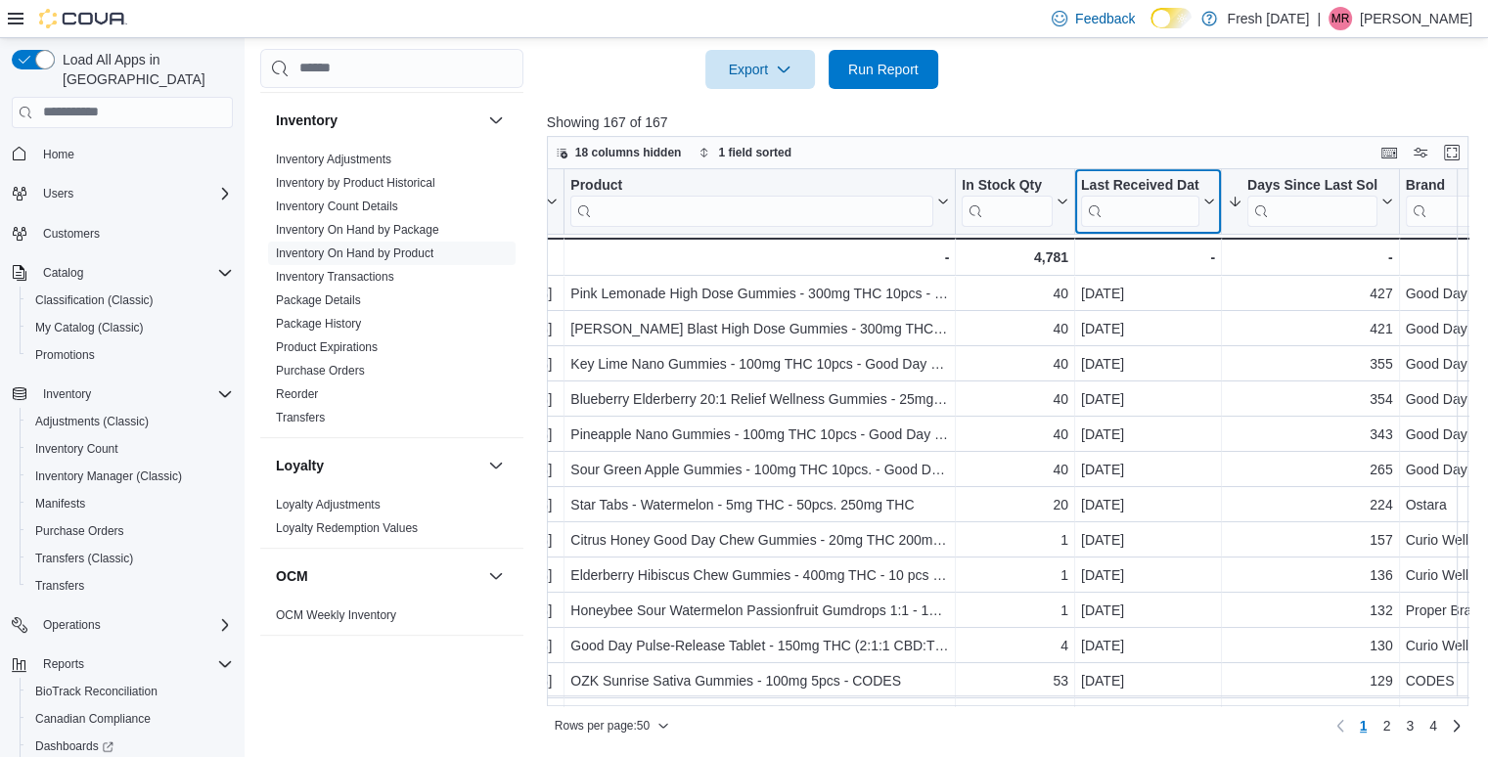
click at [1203, 204] on icon at bounding box center [1207, 202] width 16 height 12
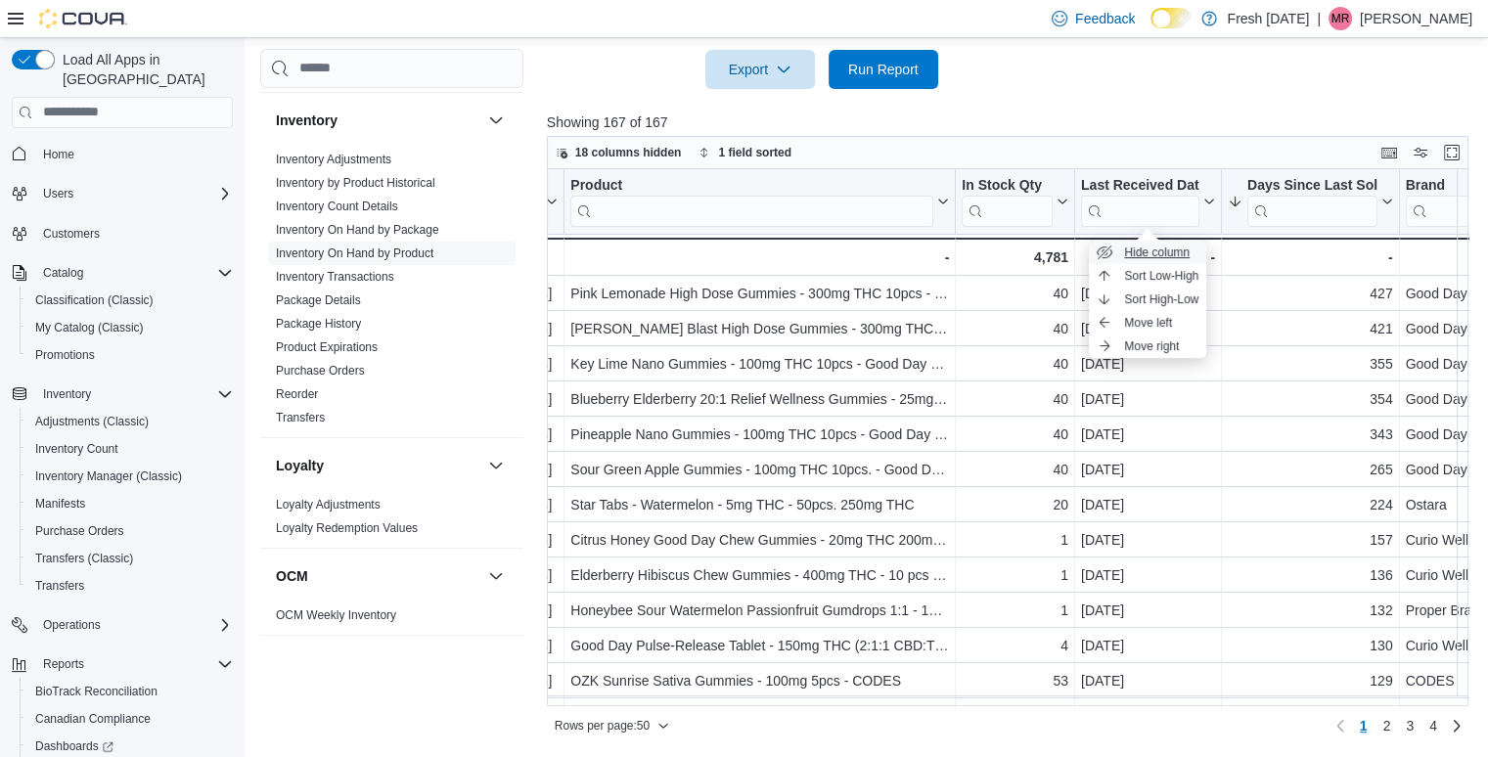
click at [1168, 245] on span "Hide column" at bounding box center [1157, 253] width 66 height 16
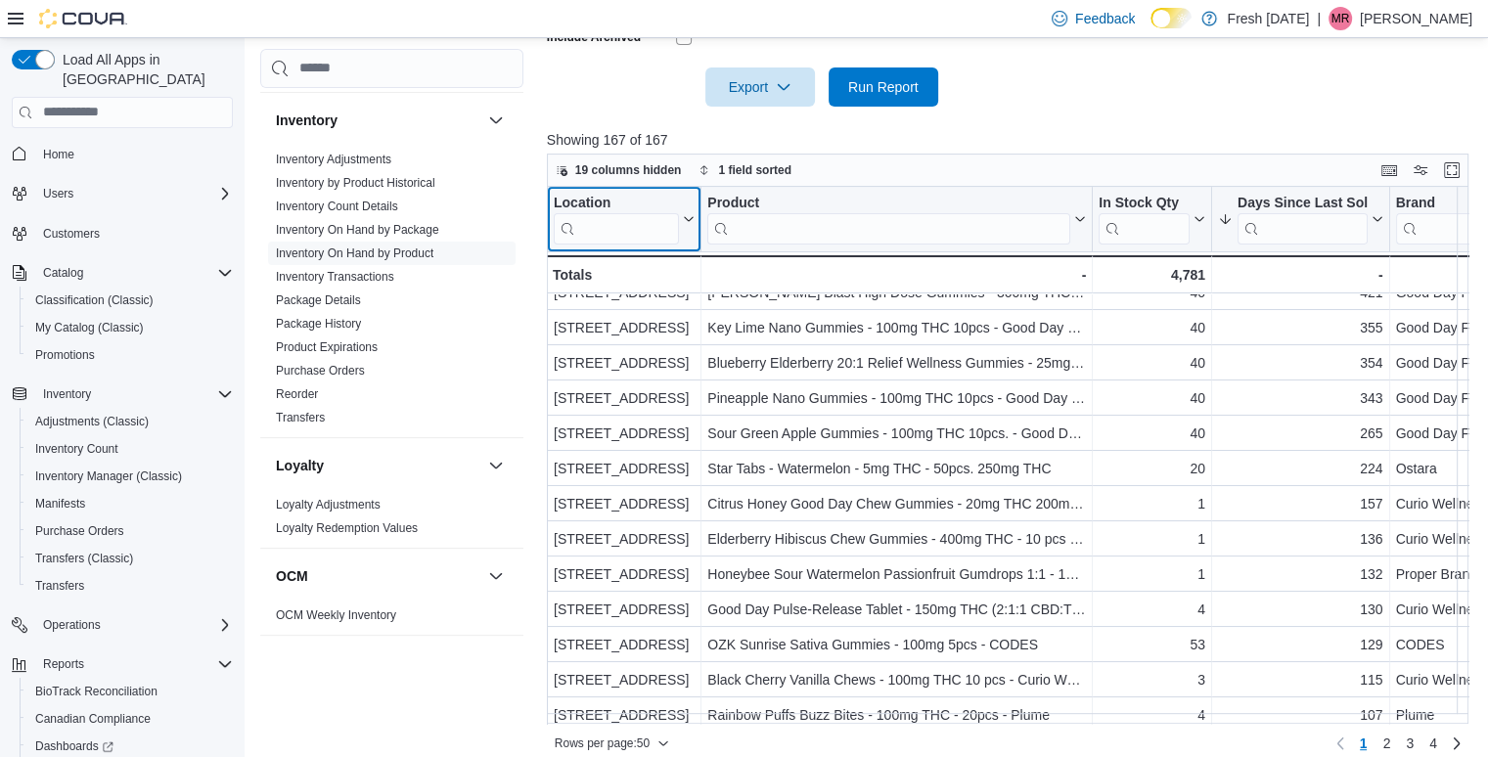
scroll to position [55, 0]
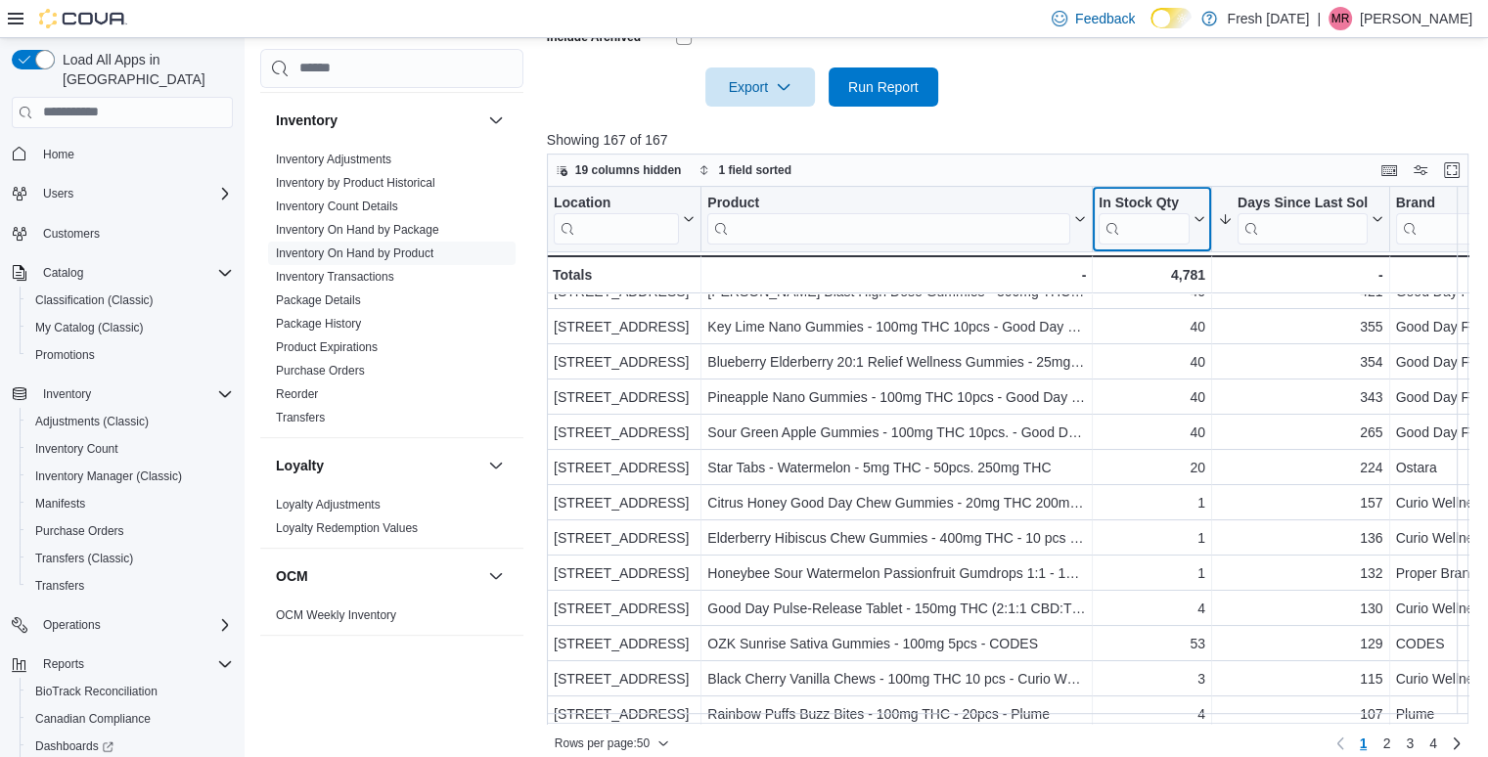
click at [1199, 216] on icon at bounding box center [1197, 219] width 16 height 12
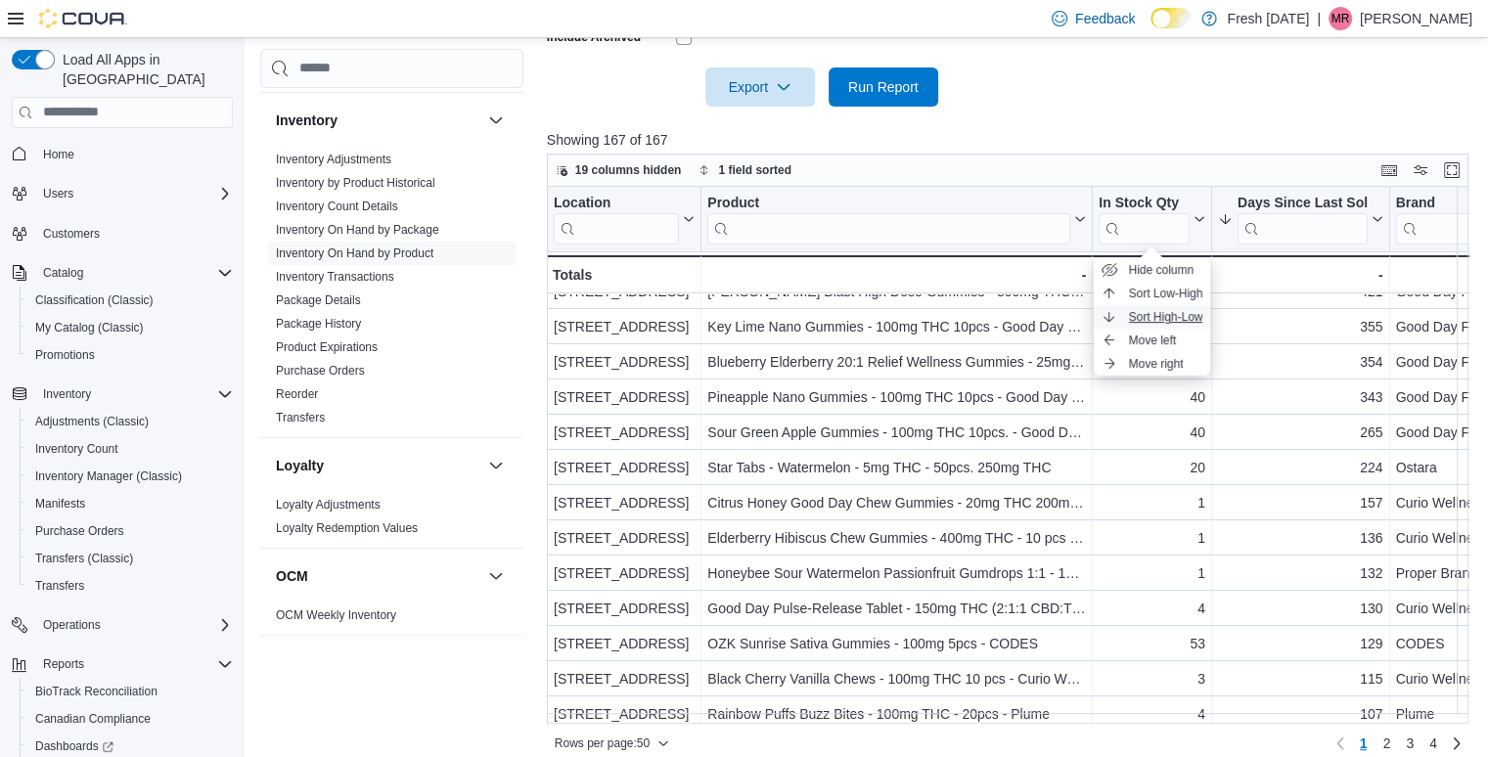
click at [1178, 310] on span "Sort High-Low" at bounding box center [1166, 317] width 74 height 16
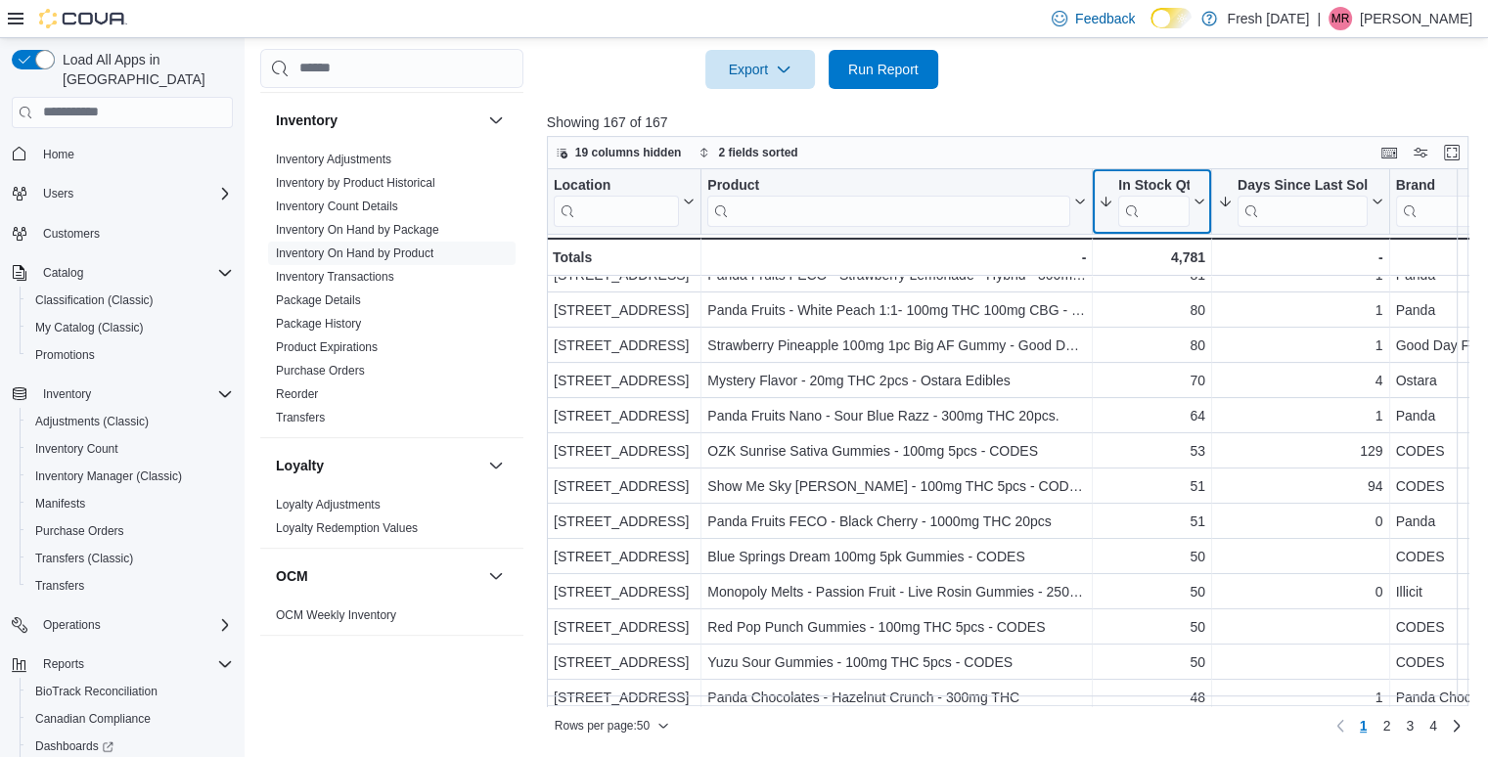
scroll to position [440, 0]
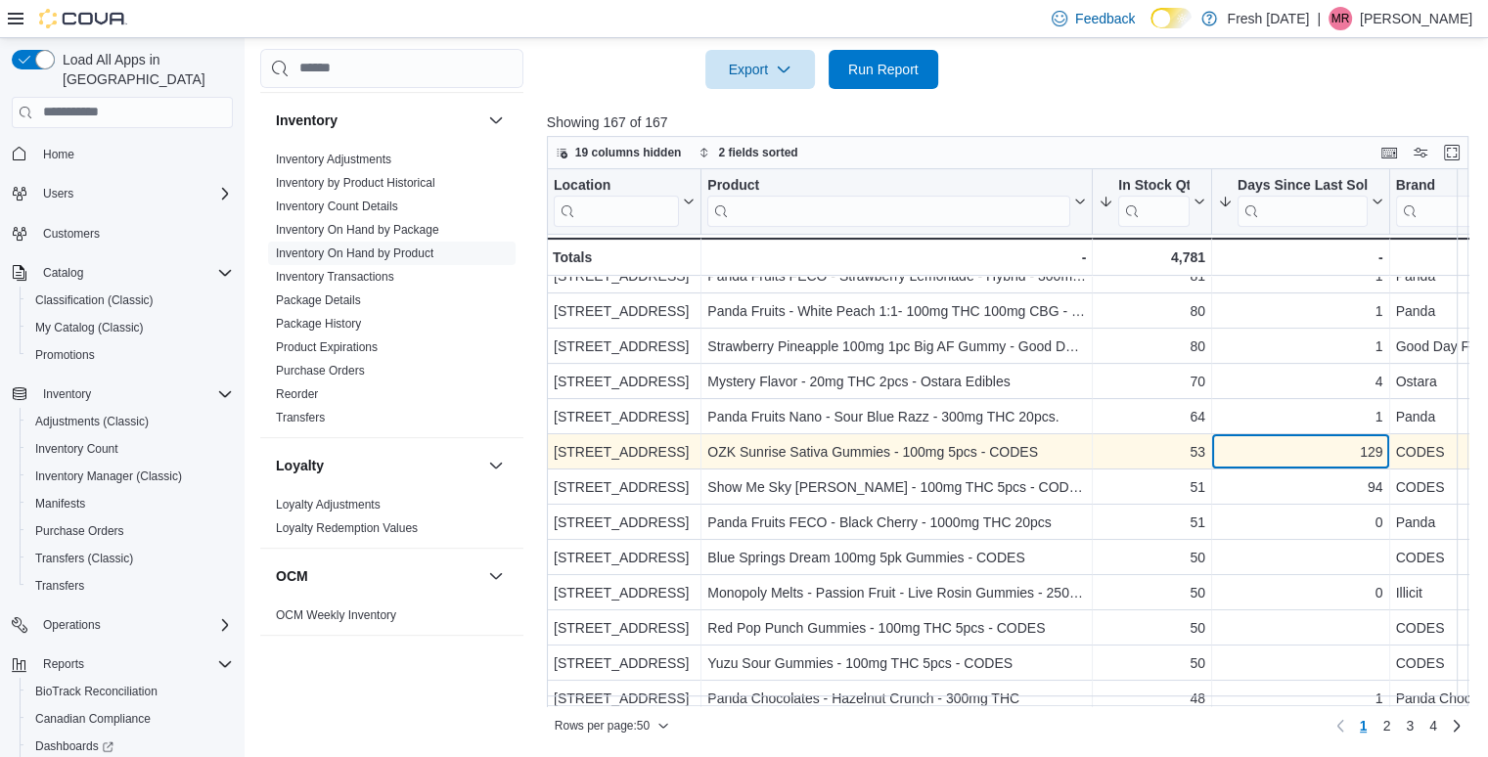
click at [1306, 441] on div "129" at bounding box center [1300, 451] width 165 height 23
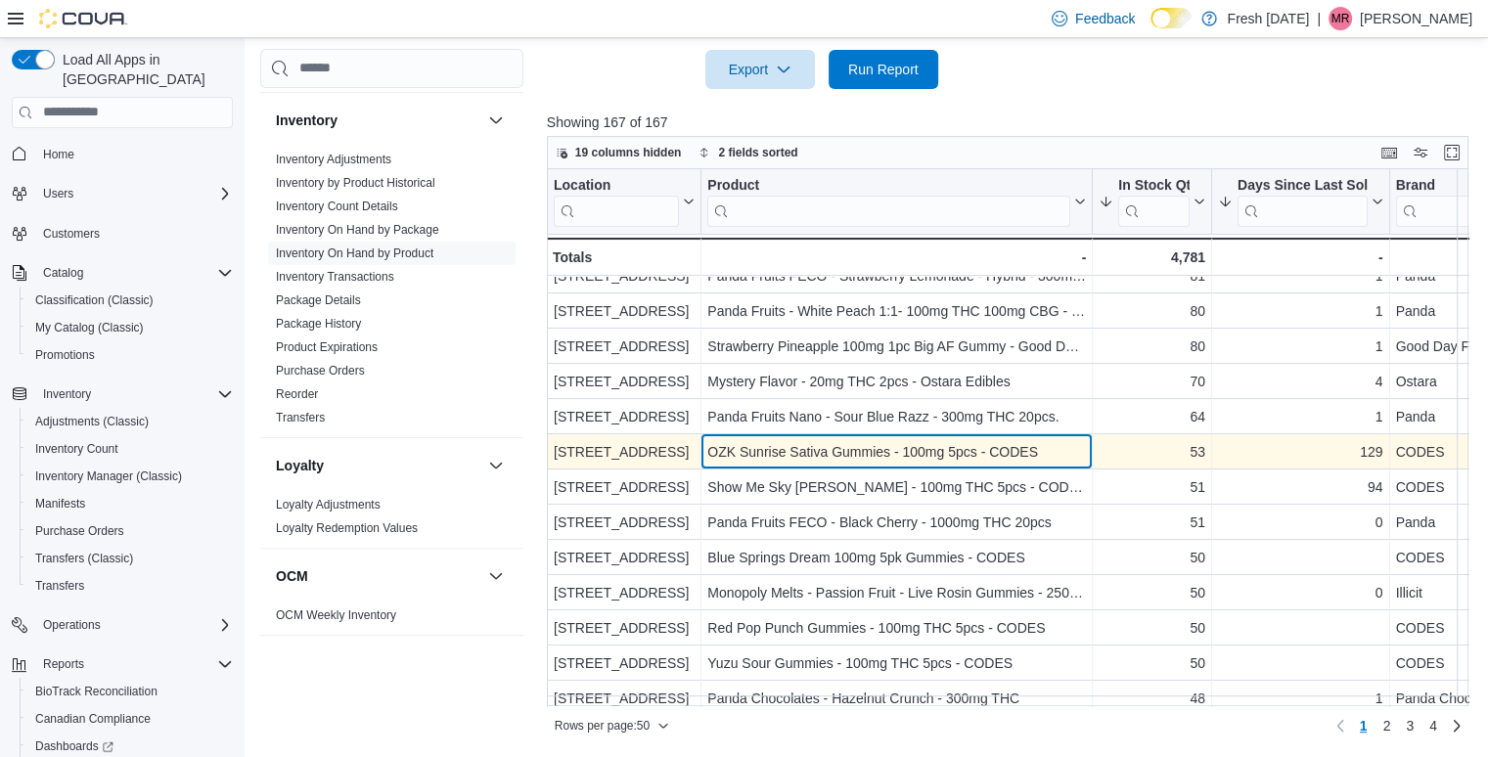
click at [944, 440] on div "OZK Sunrise Sativa Gummies - 100mg 5pcs - CODES" at bounding box center [896, 451] width 379 height 23
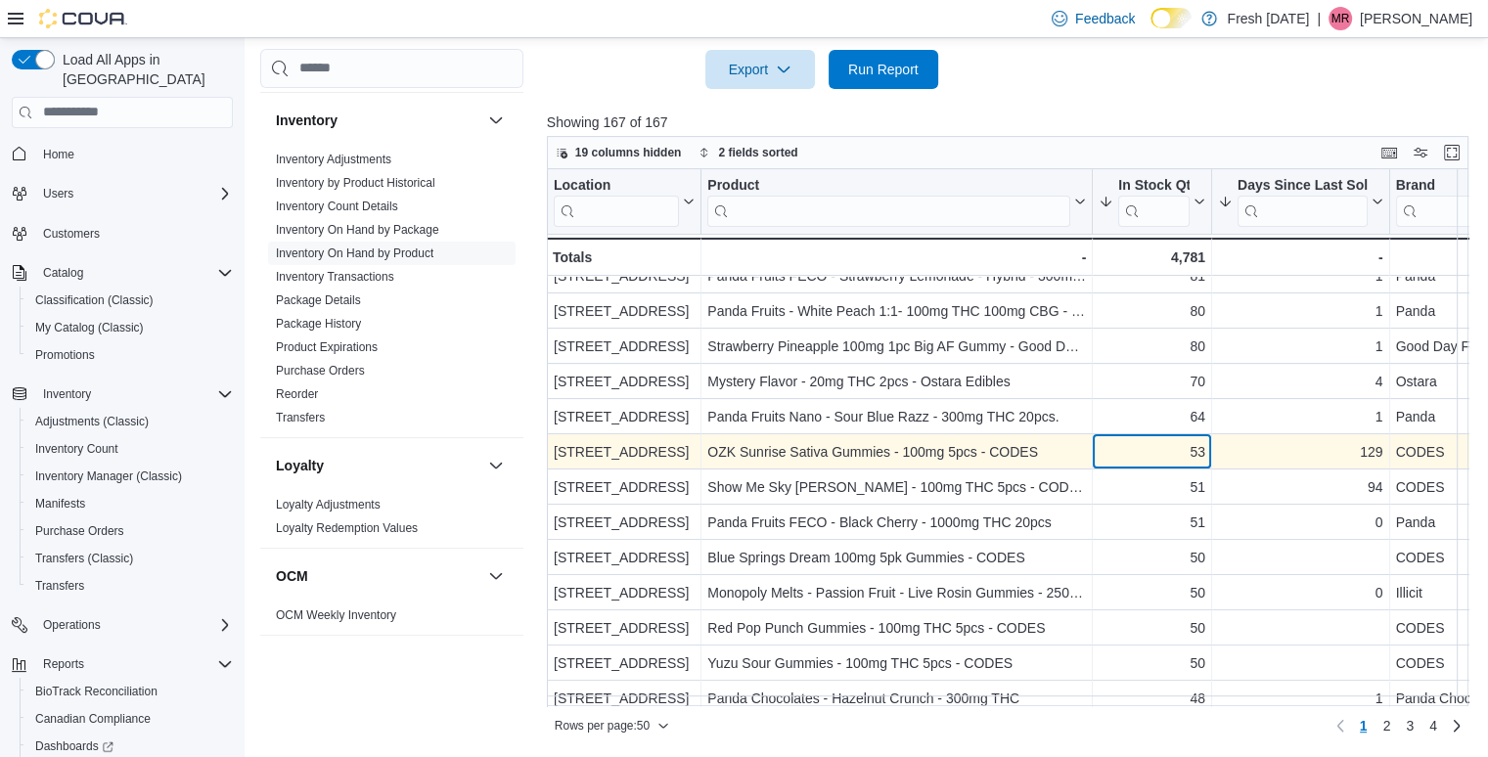
click at [1170, 446] on div "53" at bounding box center [1151, 451] width 107 height 23
click at [1287, 450] on div "129" at bounding box center [1300, 451] width 165 height 23
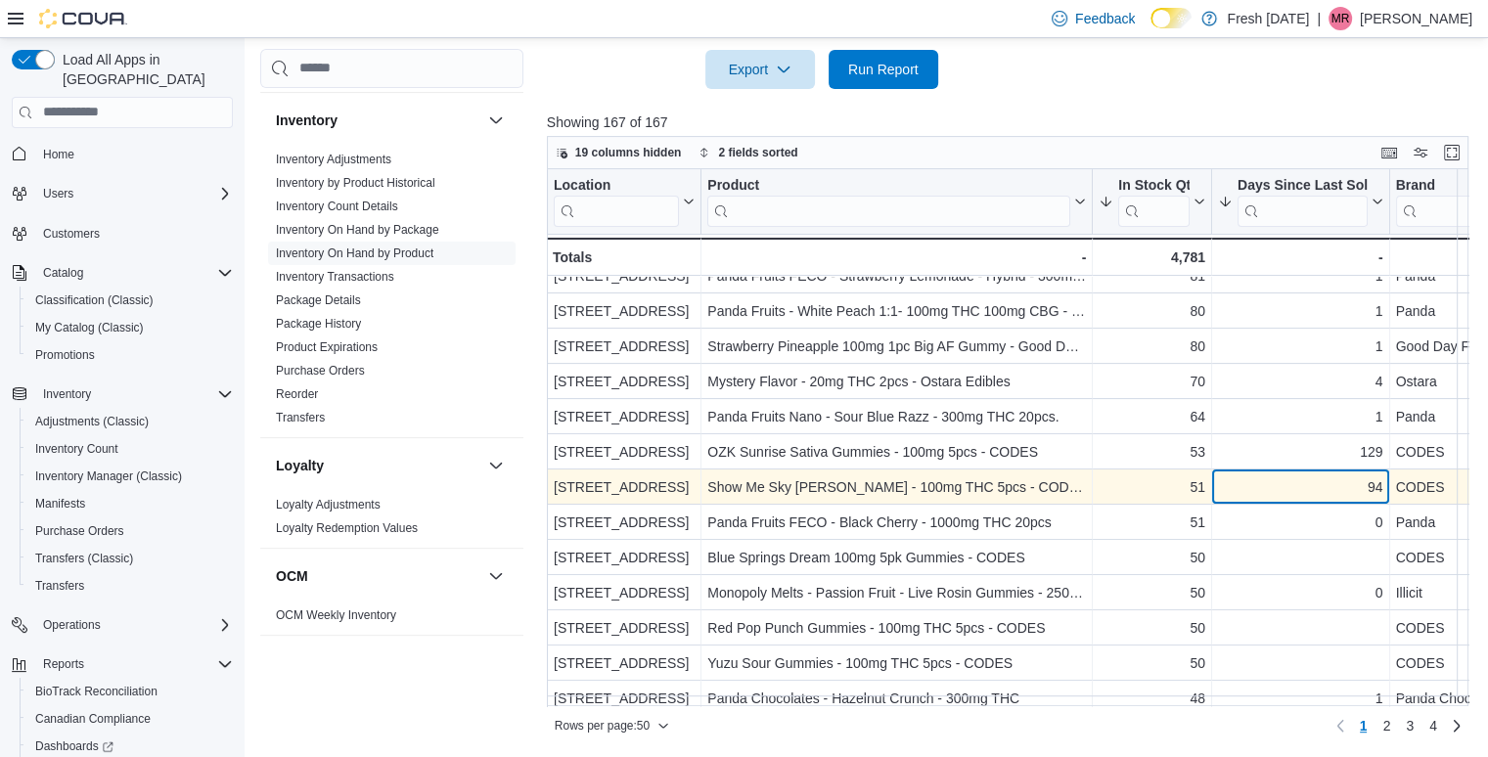
click at [1294, 482] on div "94" at bounding box center [1300, 486] width 165 height 23
click at [1186, 486] on div "51" at bounding box center [1151, 486] width 107 height 23
click at [1311, 478] on div "94" at bounding box center [1300, 486] width 165 height 23
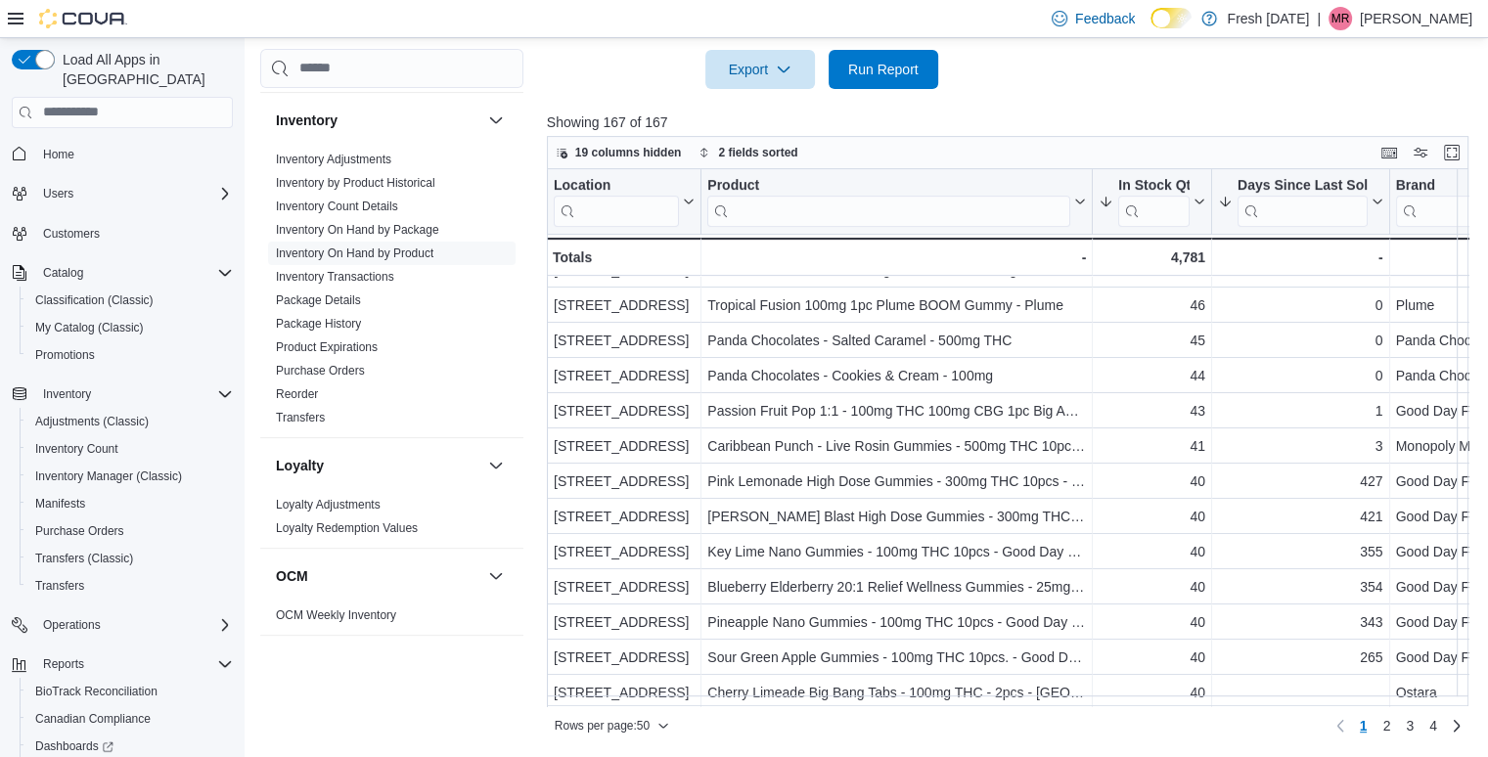
scroll to position [907, 0]
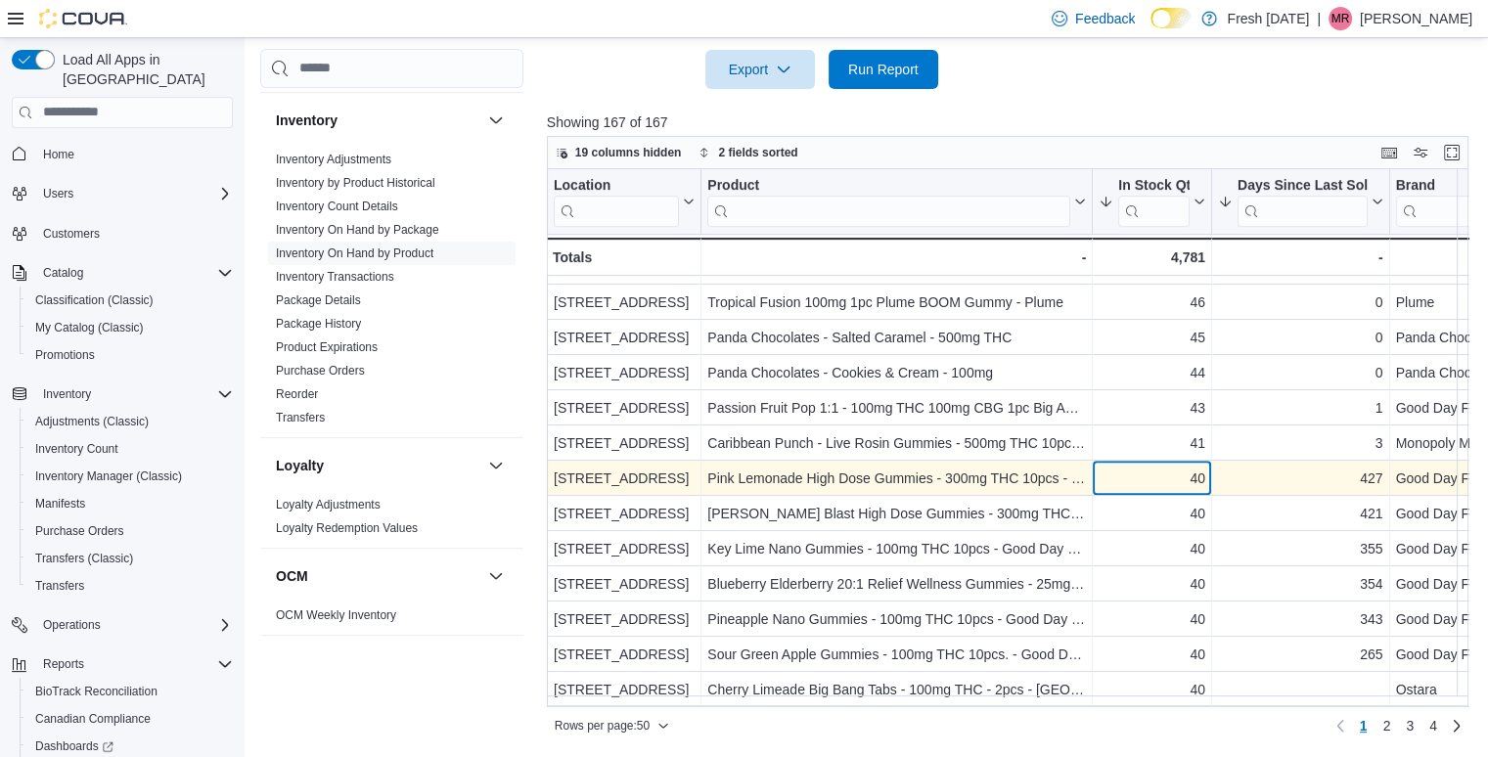
click at [1179, 475] on div "40" at bounding box center [1151, 478] width 107 height 23
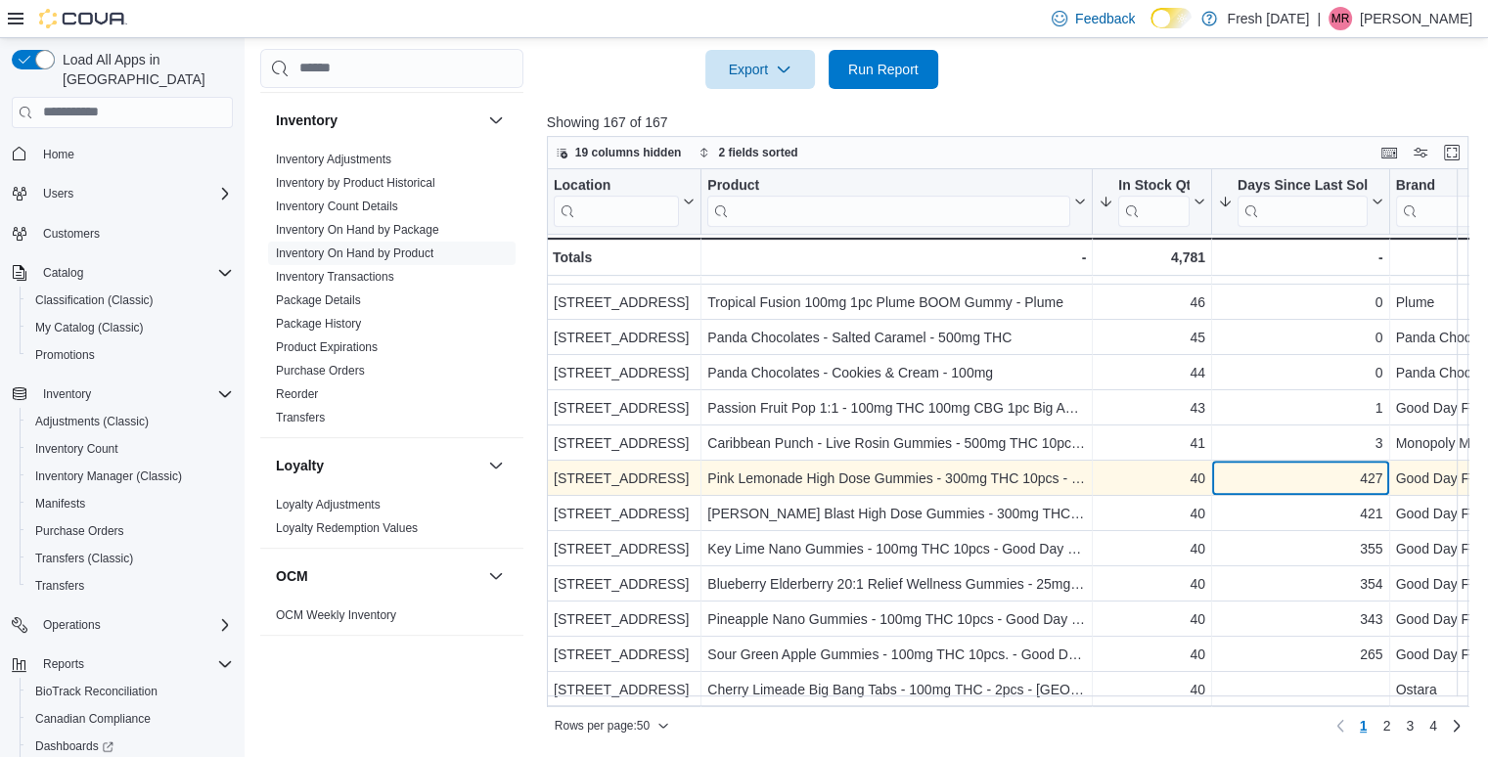
click at [1296, 475] on div "427" at bounding box center [1300, 478] width 165 height 23
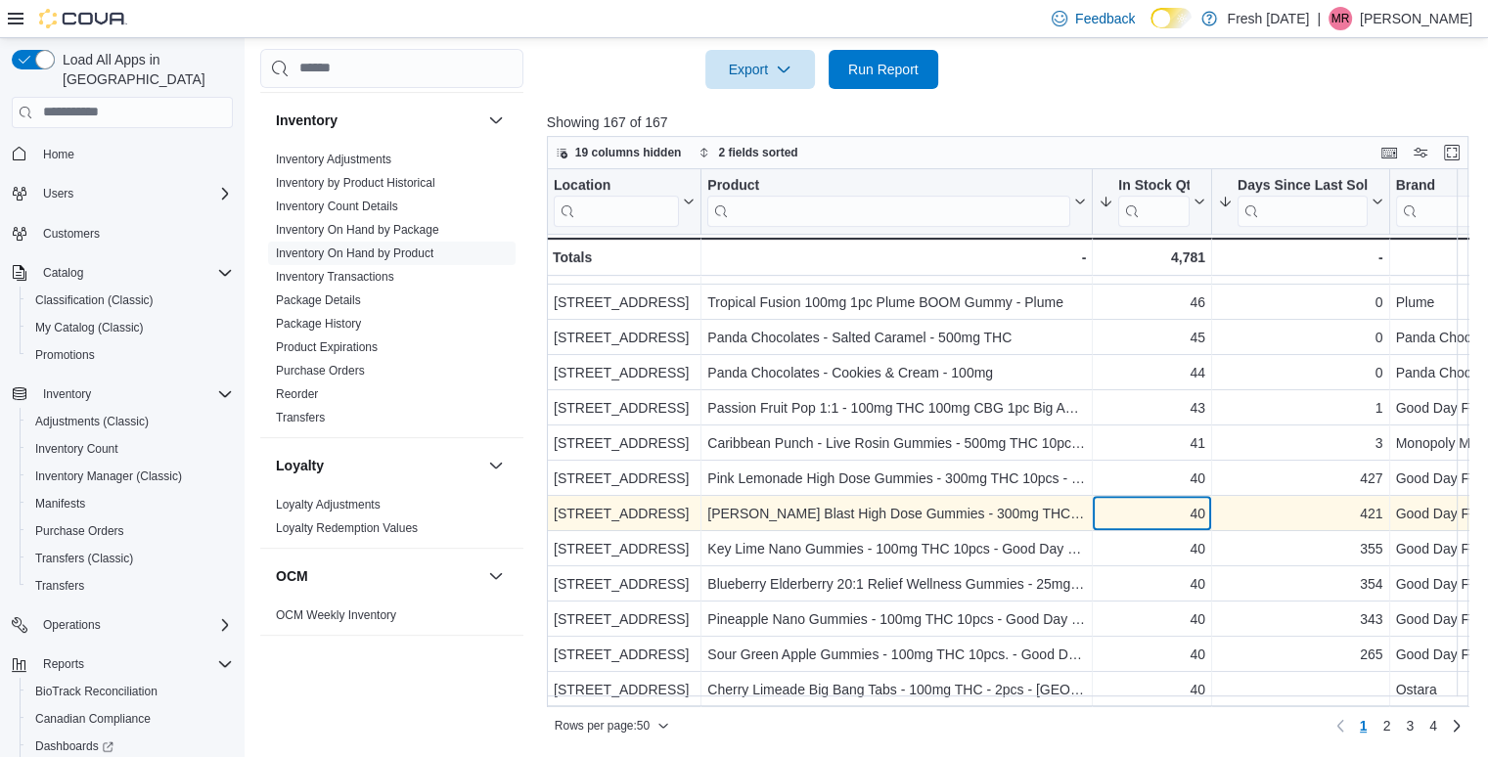
click at [1162, 505] on div "40" at bounding box center [1151, 513] width 107 height 23
click at [1307, 522] on div "421" at bounding box center [1300, 513] width 165 height 23
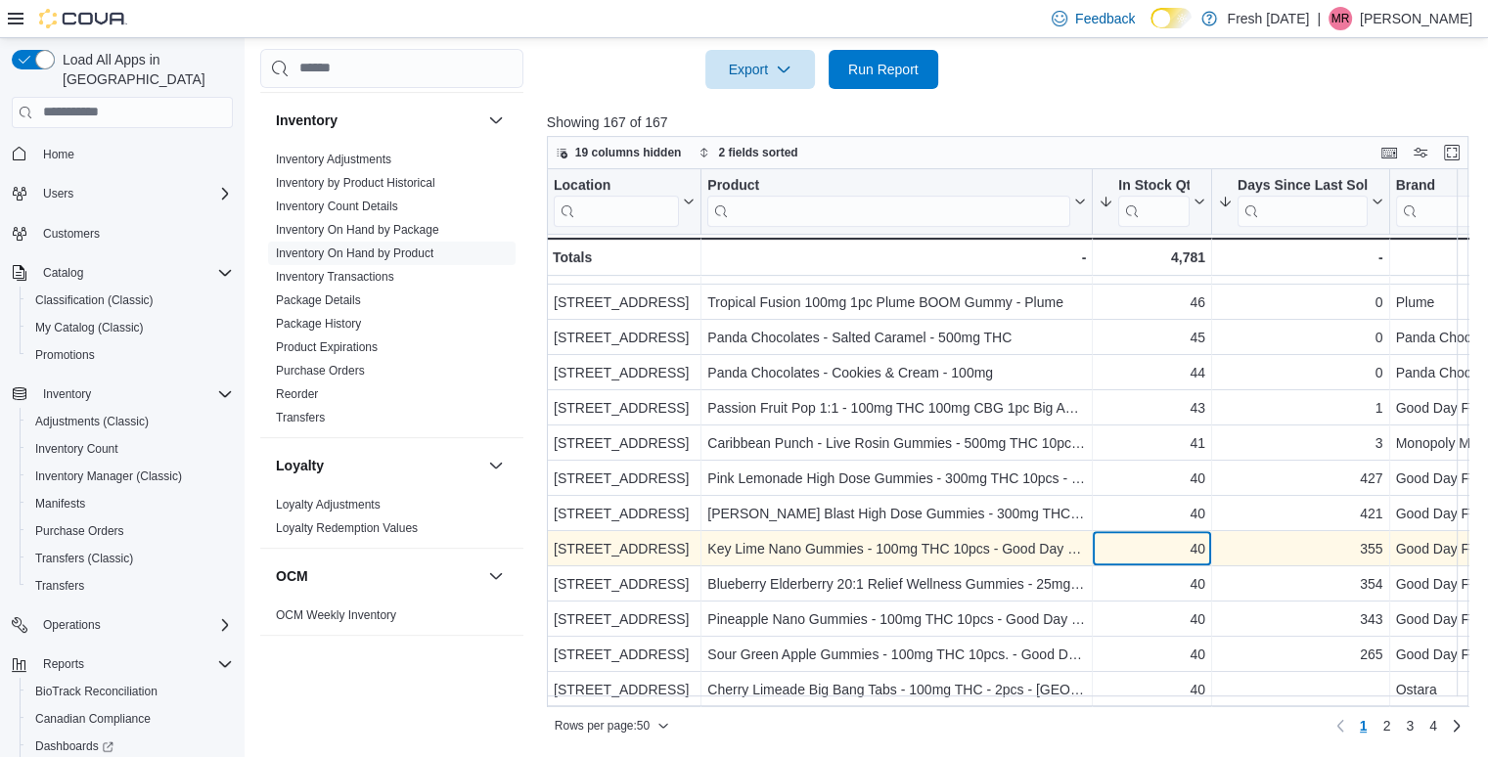
click at [1185, 548] on div "40" at bounding box center [1151, 548] width 107 height 23
click at [1277, 560] on div "355 - Days Since Last Sold, column 4, row 34" at bounding box center [1301, 548] width 178 height 35
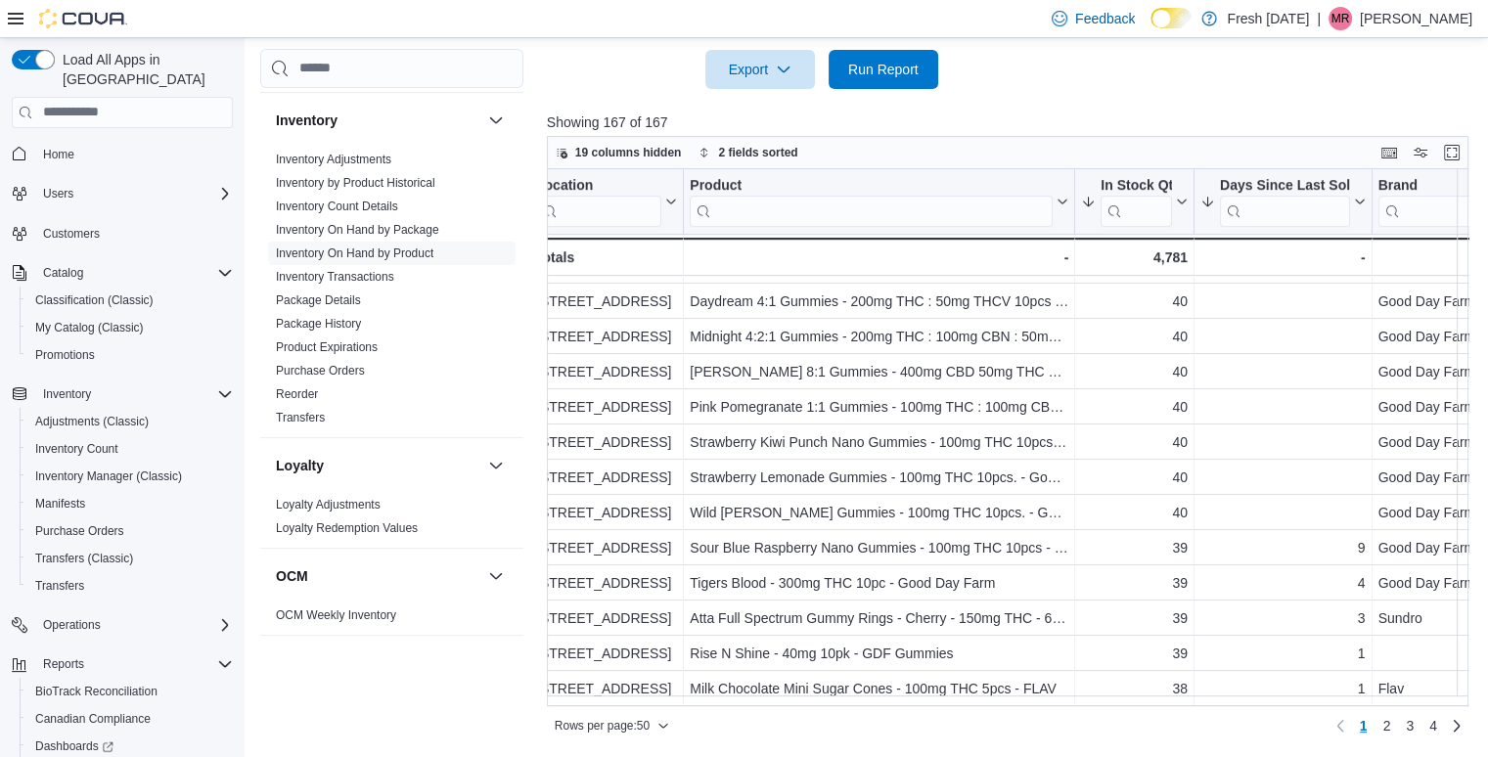
scroll to position [1340, 0]
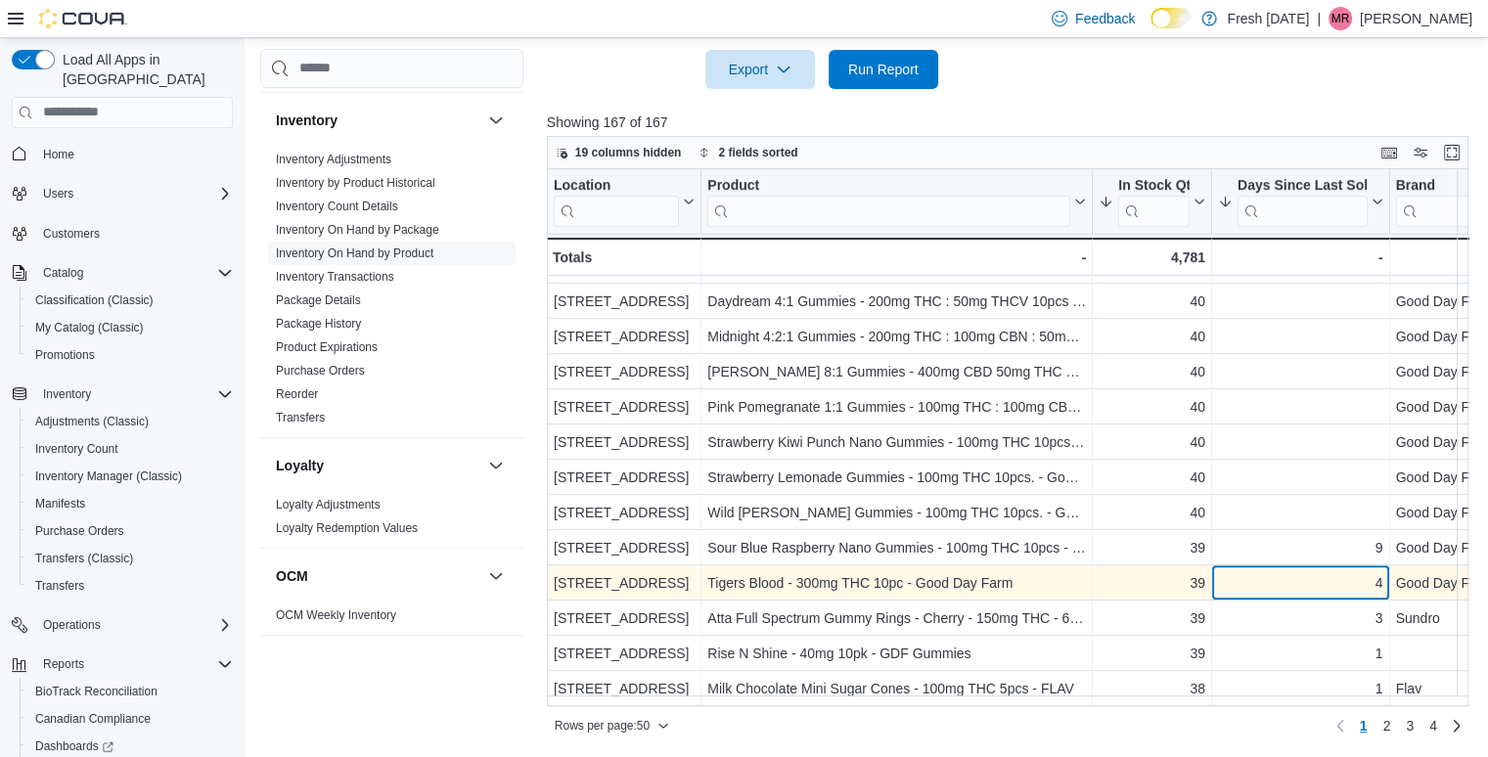
click at [1327, 565] on div "4 - Days Since Last Sold, column 4, row 47" at bounding box center [1301, 582] width 178 height 35
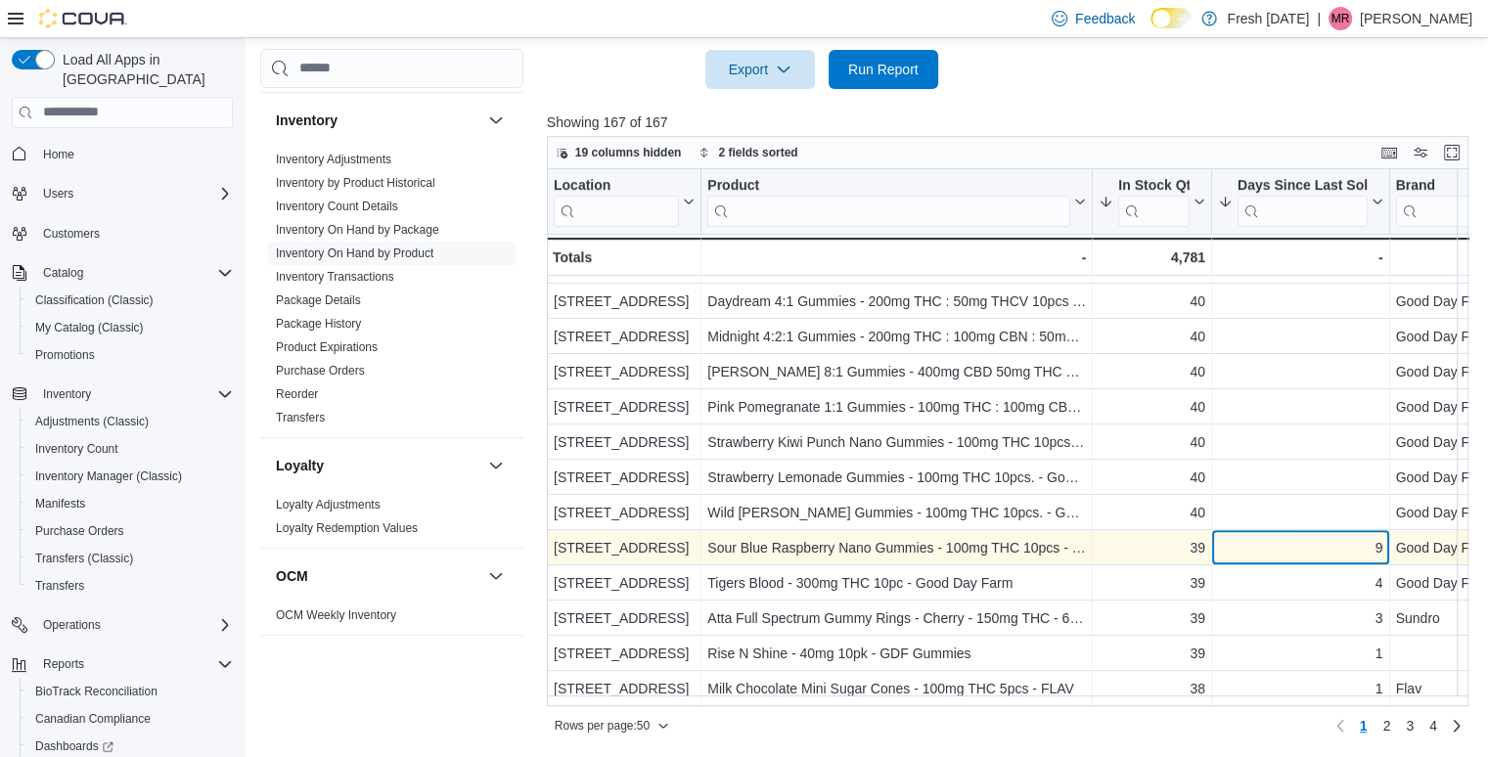
click at [1327, 536] on div "9" at bounding box center [1300, 547] width 165 height 23
click at [1170, 536] on div "39" at bounding box center [1151, 547] width 107 height 23
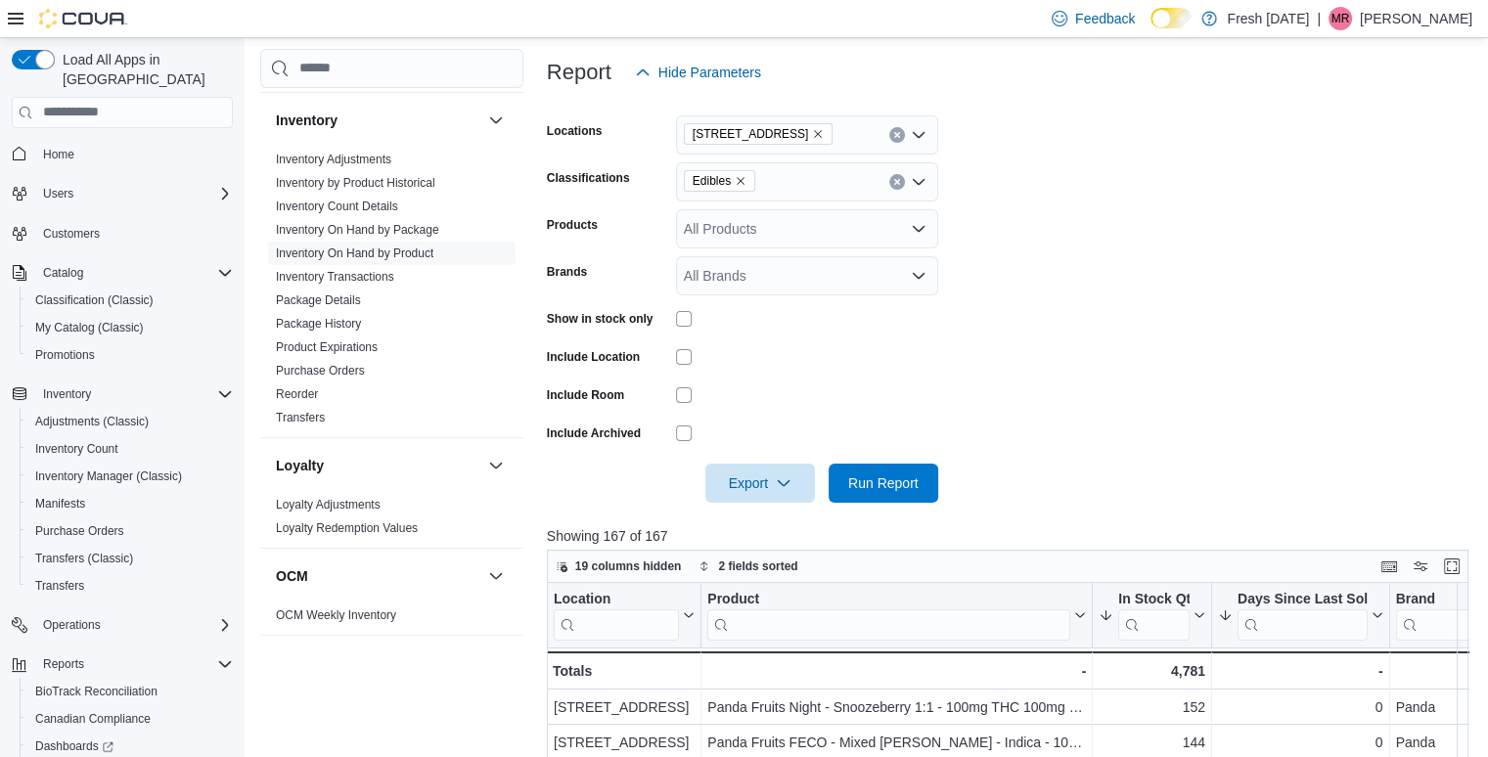
scroll to position [245, 0]
click at [1133, 437] on form "Locations [STREET_ADDRESS] Edibles Products All Products Brands All Brands Show…" at bounding box center [1012, 299] width 931 height 411
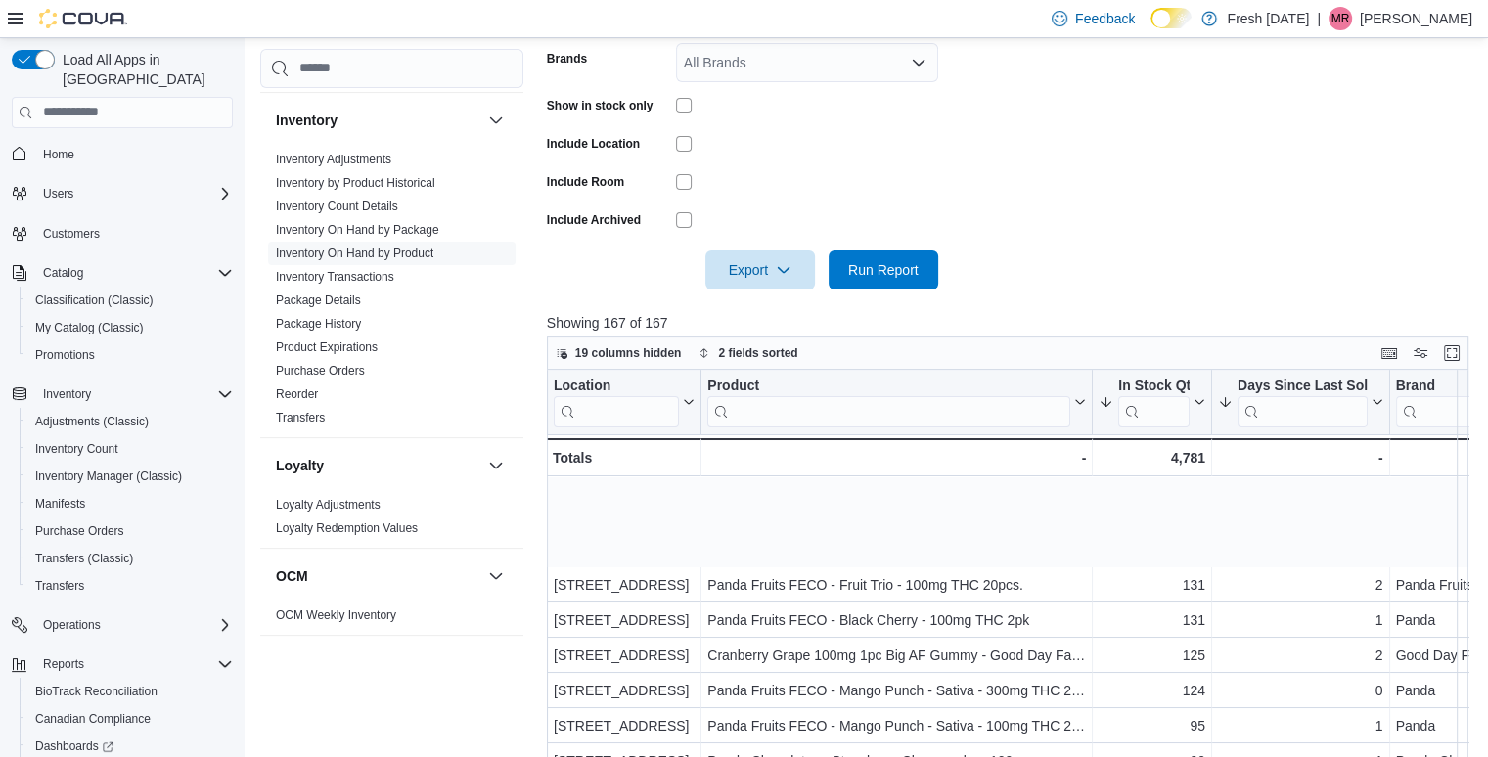
scroll to position [0, 0]
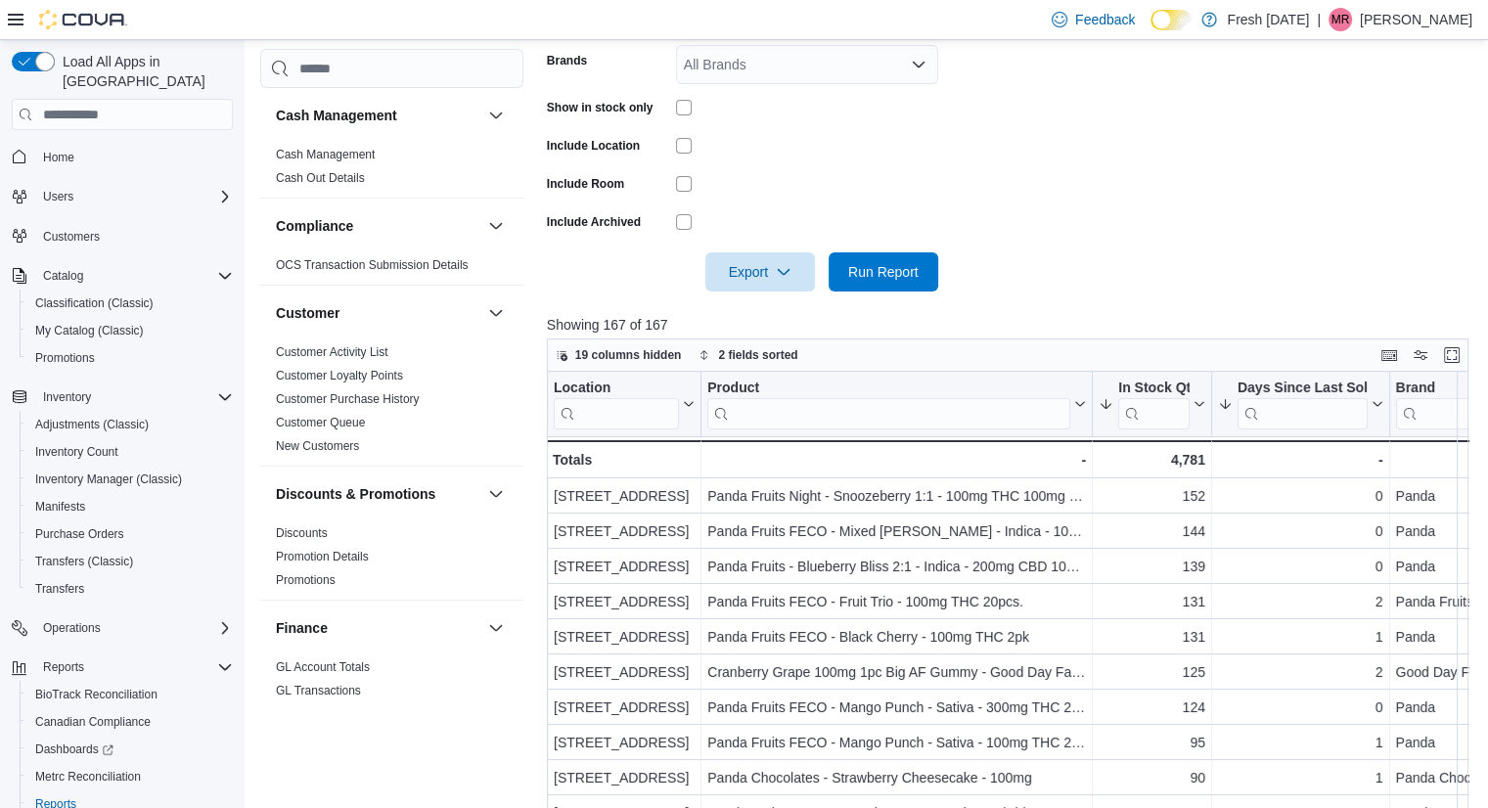
scroll to position [618, 0]
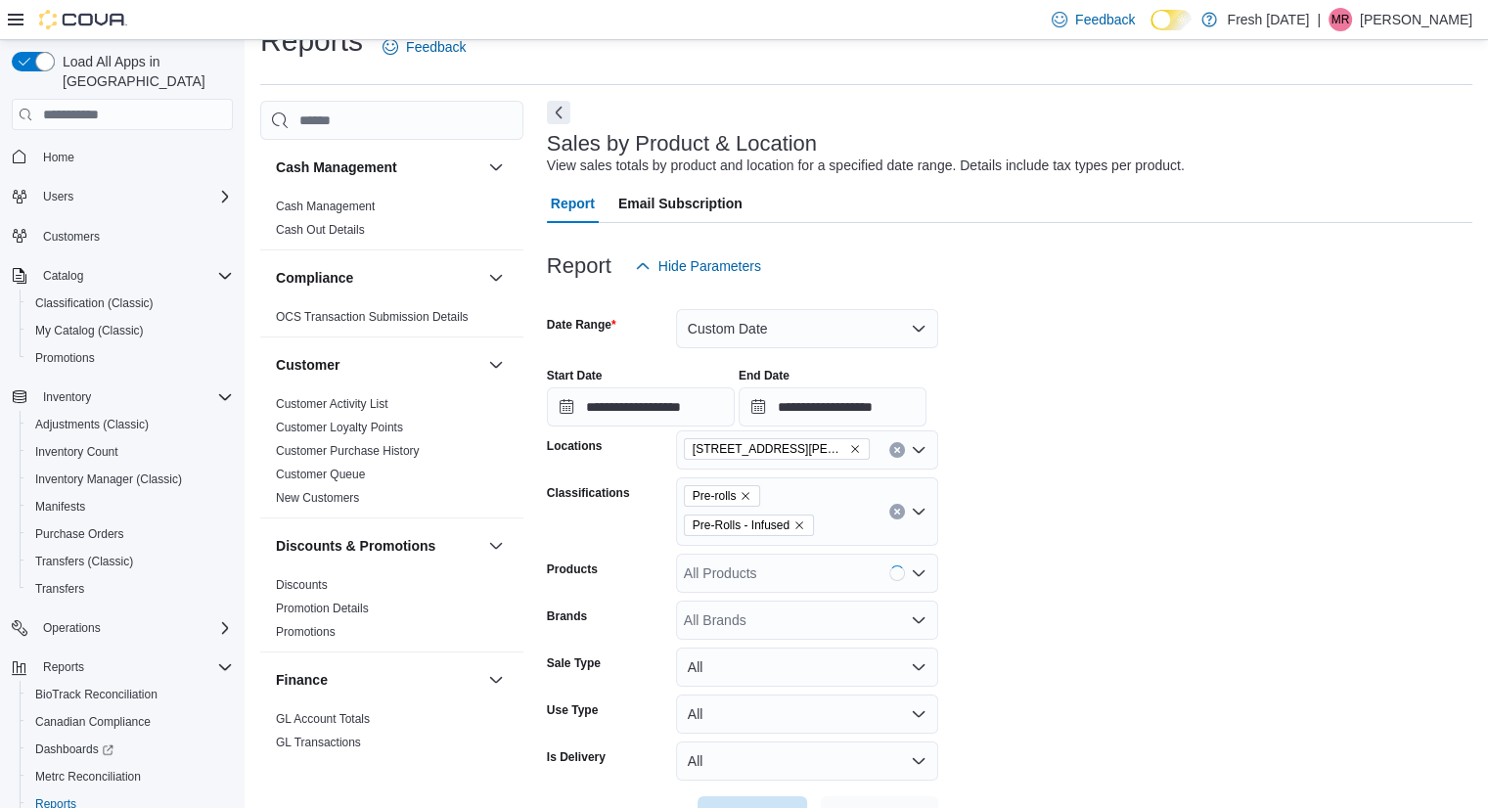
scroll to position [45, 0]
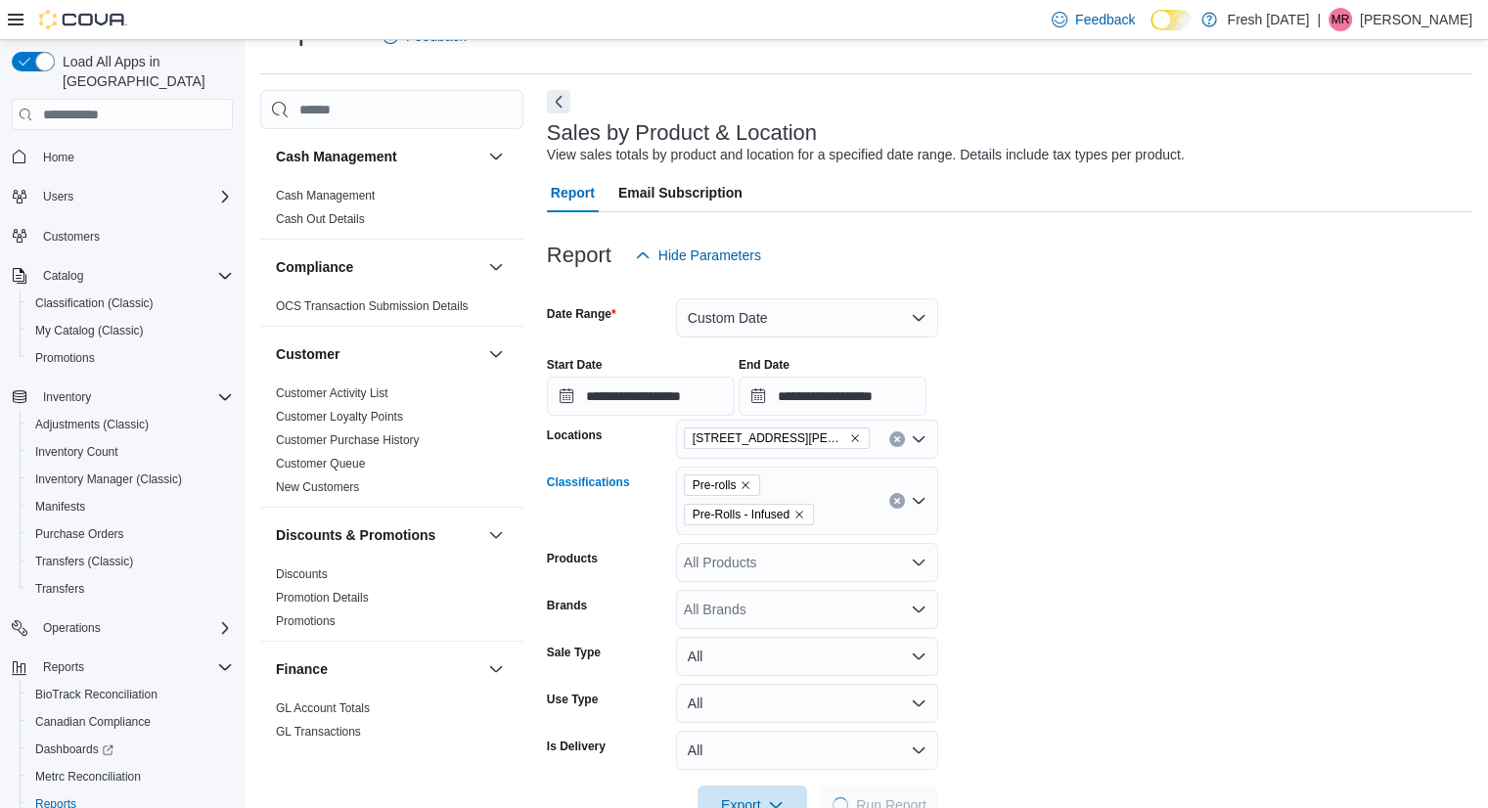
click at [751, 484] on icon "Remove Pre-rolls from selection in this group" at bounding box center [745, 485] width 12 height 12
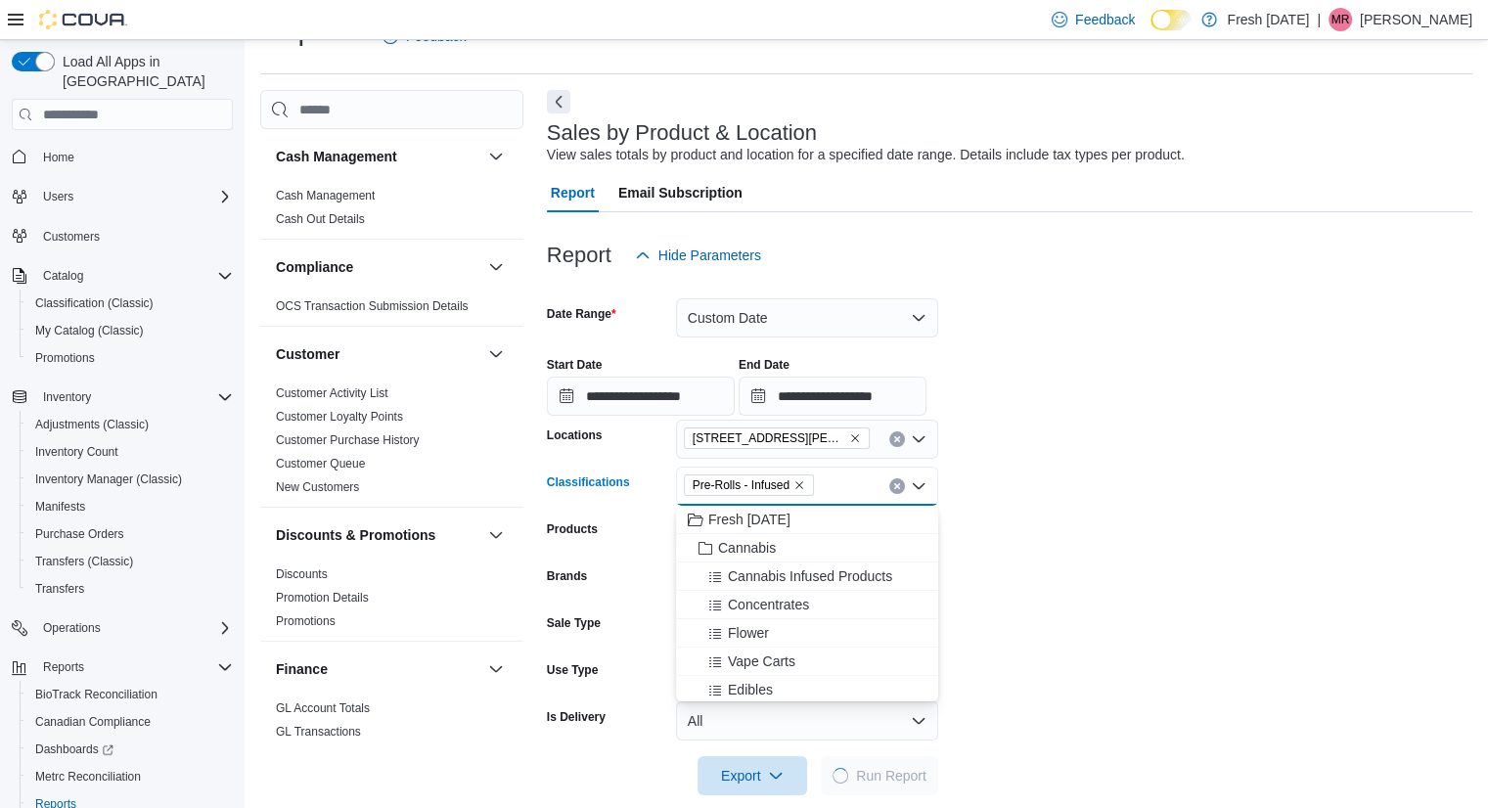
click at [799, 481] on icon "Remove Pre-Rolls - Infused from selection in this group" at bounding box center [799, 485] width 12 height 12
click at [1068, 483] on form "**********" at bounding box center [1009, 535] width 925 height 520
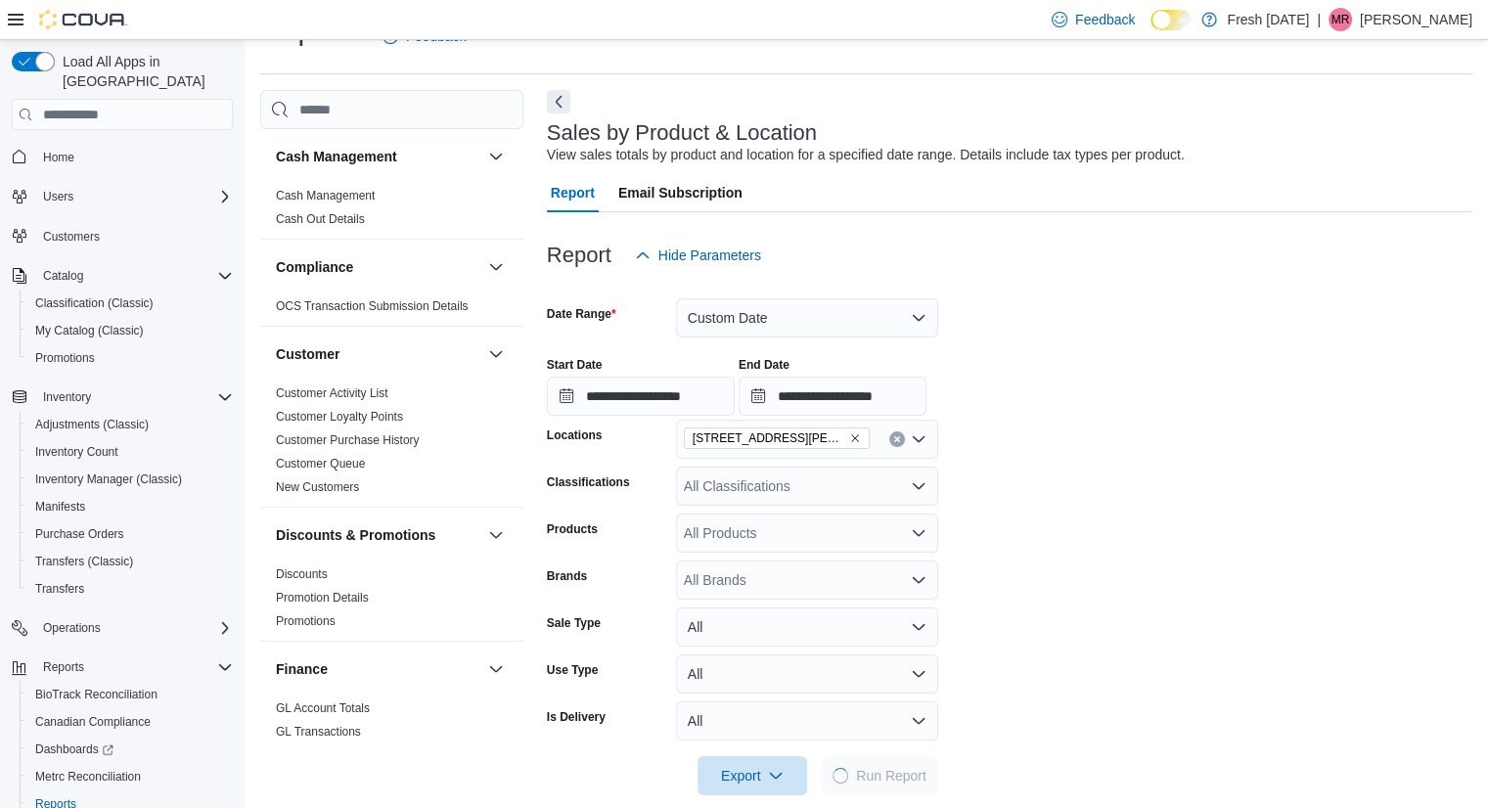
click at [1049, 647] on form "**********" at bounding box center [1009, 535] width 925 height 520
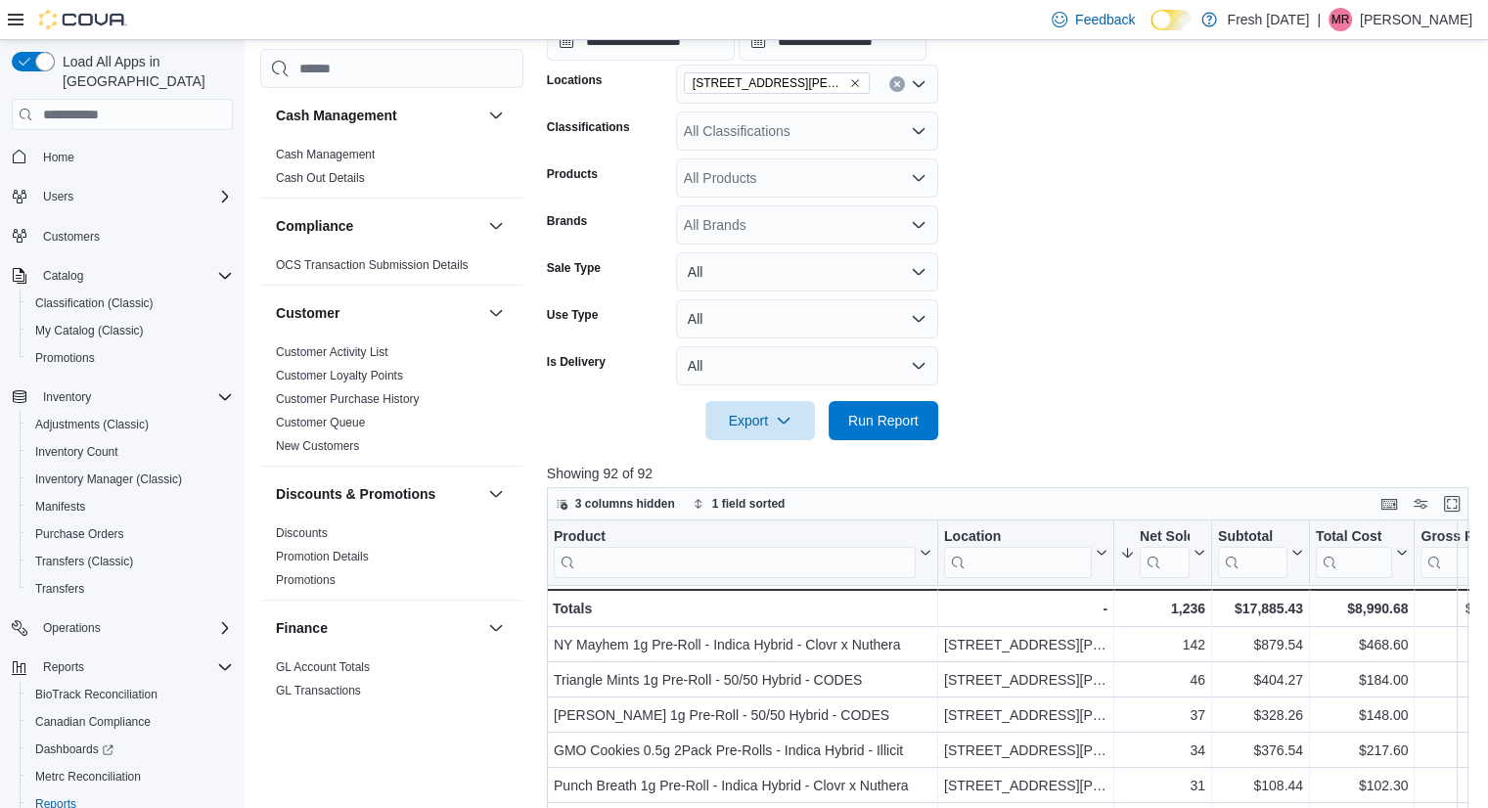
scroll to position [405, 0]
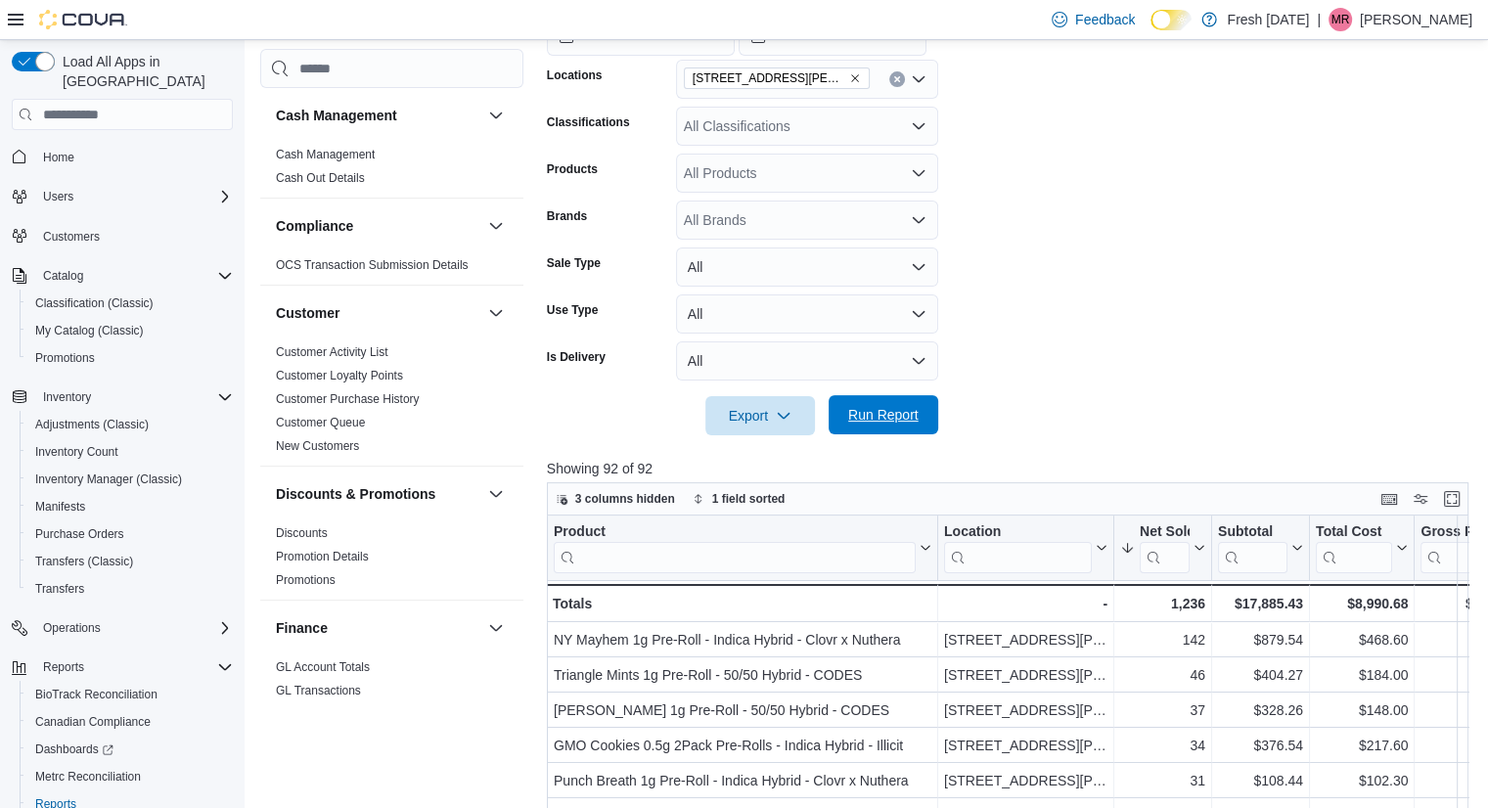
click at [871, 425] on span "Run Report" at bounding box center [883, 414] width 86 height 39
